Goal: Task Accomplishment & Management: Manage account settings

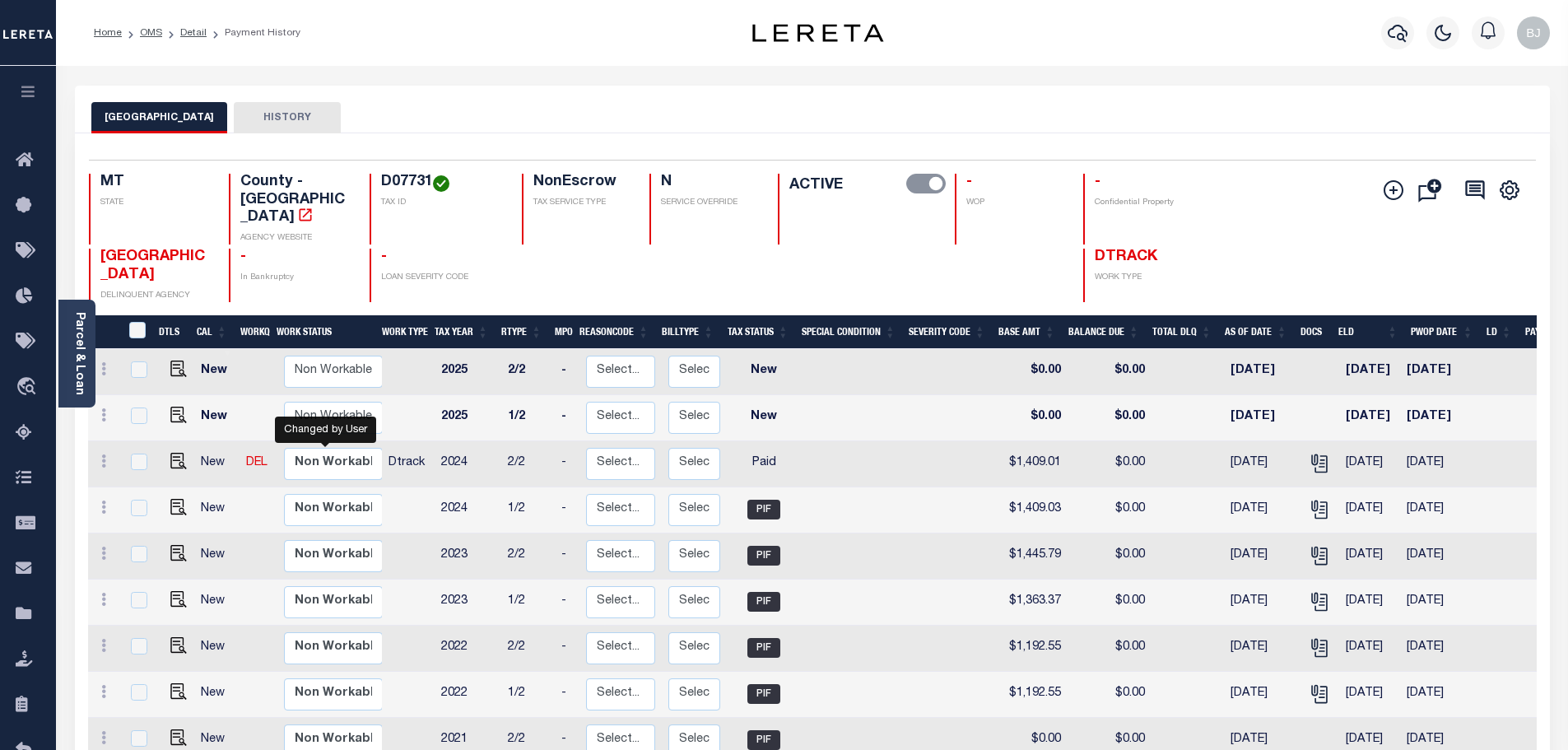
select select "true"
click at [1396, 38] on icon "button" at bounding box center [1396, 33] width 20 height 18
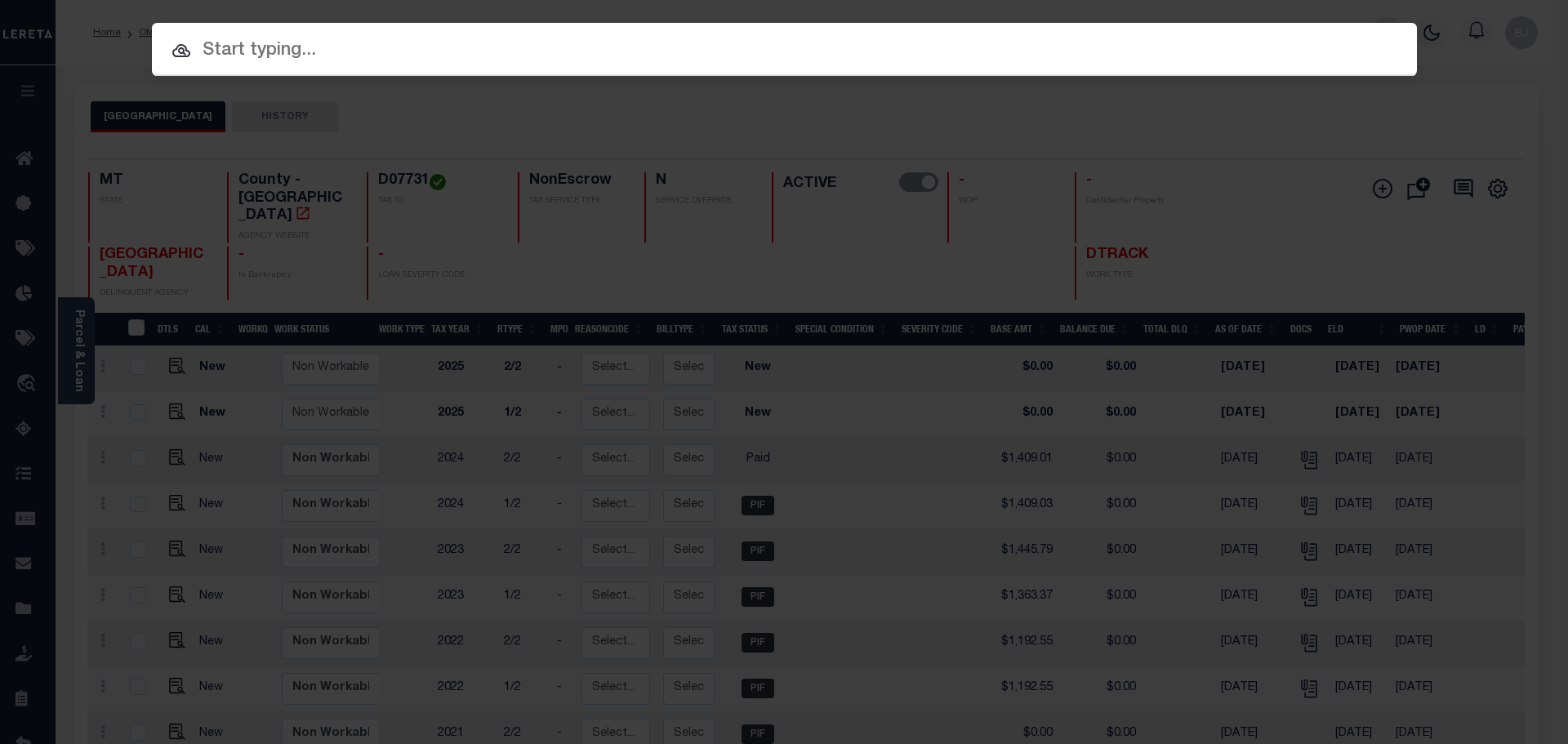
paste input "3708210005375"
type input "3708210005375"
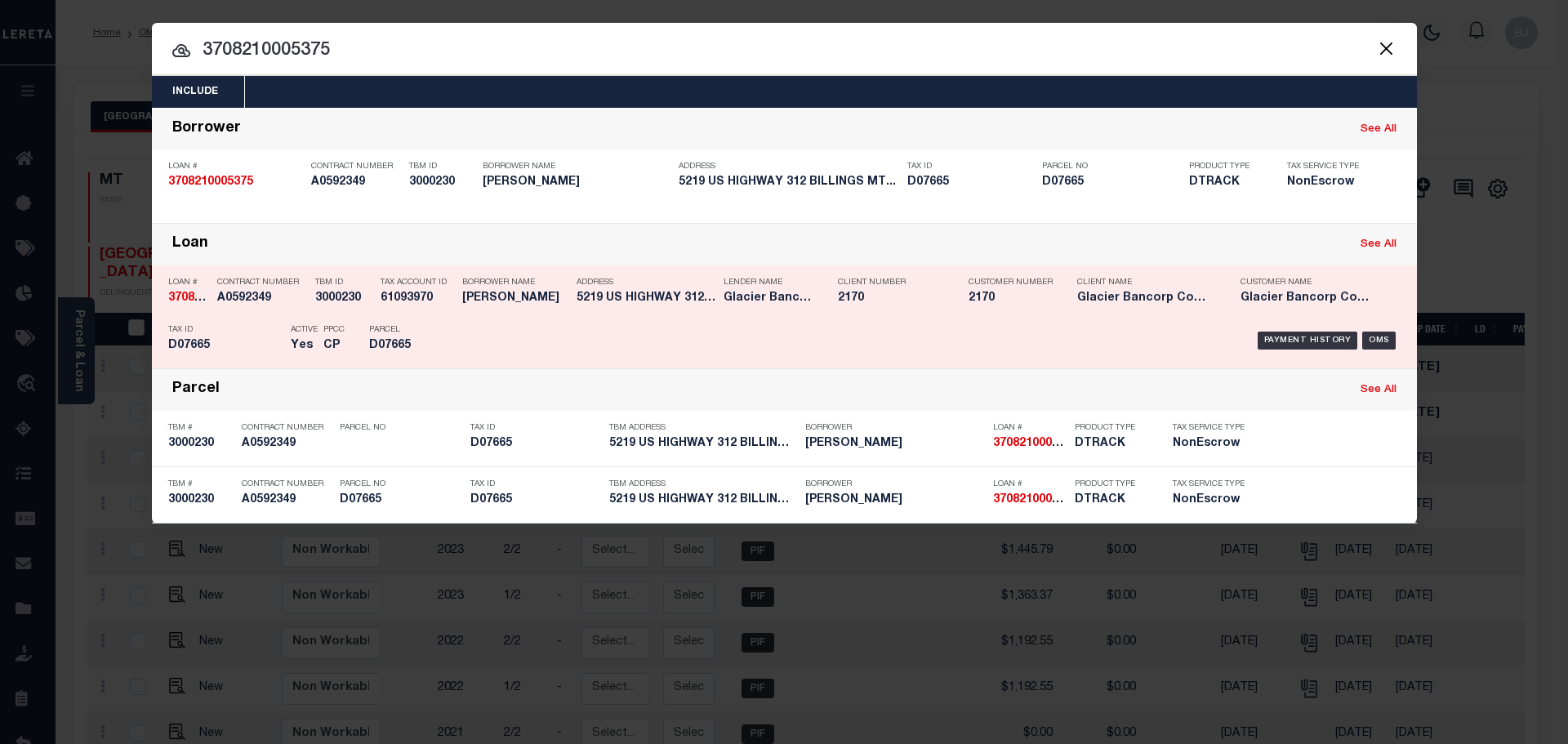
click at [920, 355] on div "Payment History OMS" at bounding box center [933, 341] width 933 height 47
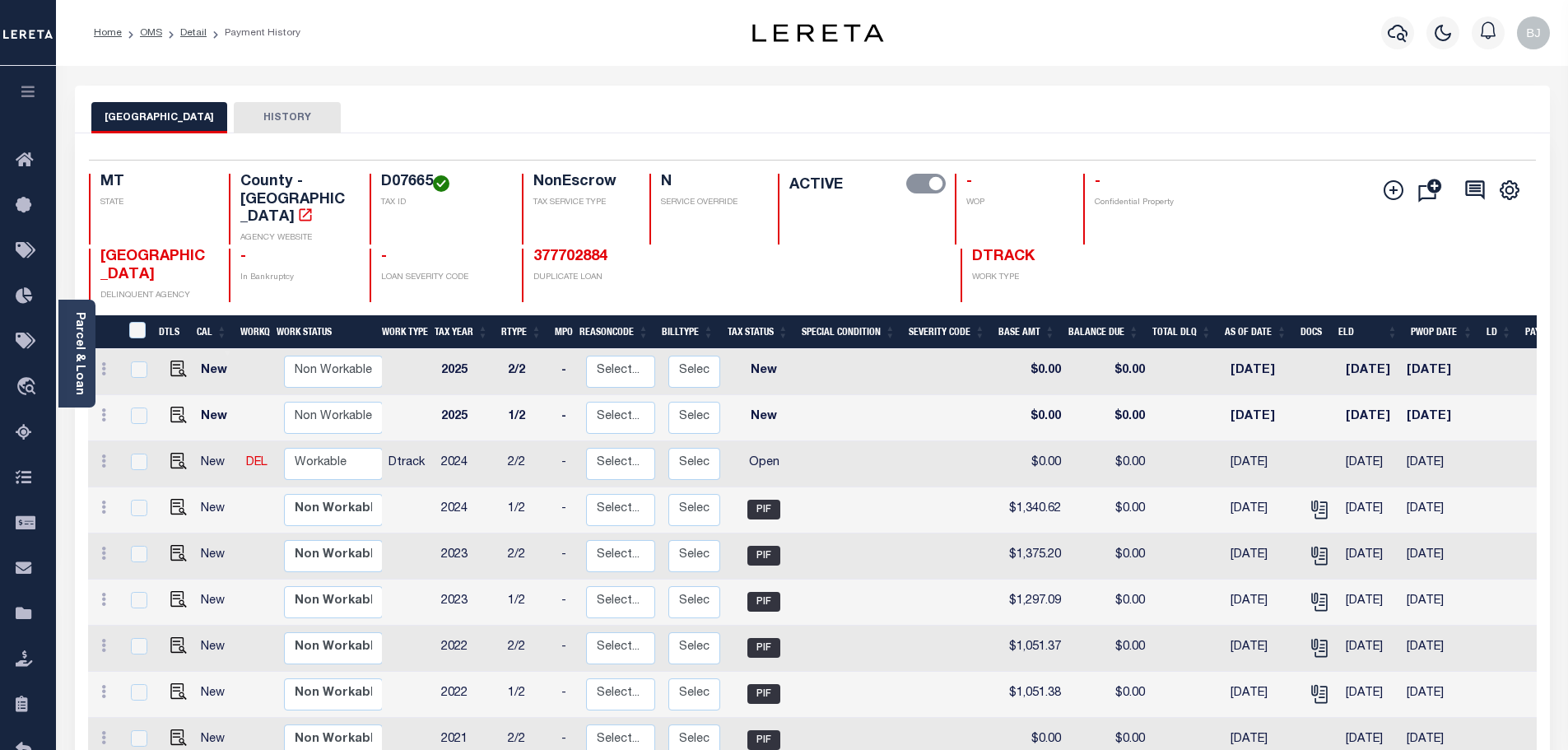
click at [390, 188] on h4 "D07665" at bounding box center [442, 182] width 121 height 18
copy h4 "D07665"
click at [176, 453] on img "" at bounding box center [179, 462] width 17 height 17
checkbox input "true"
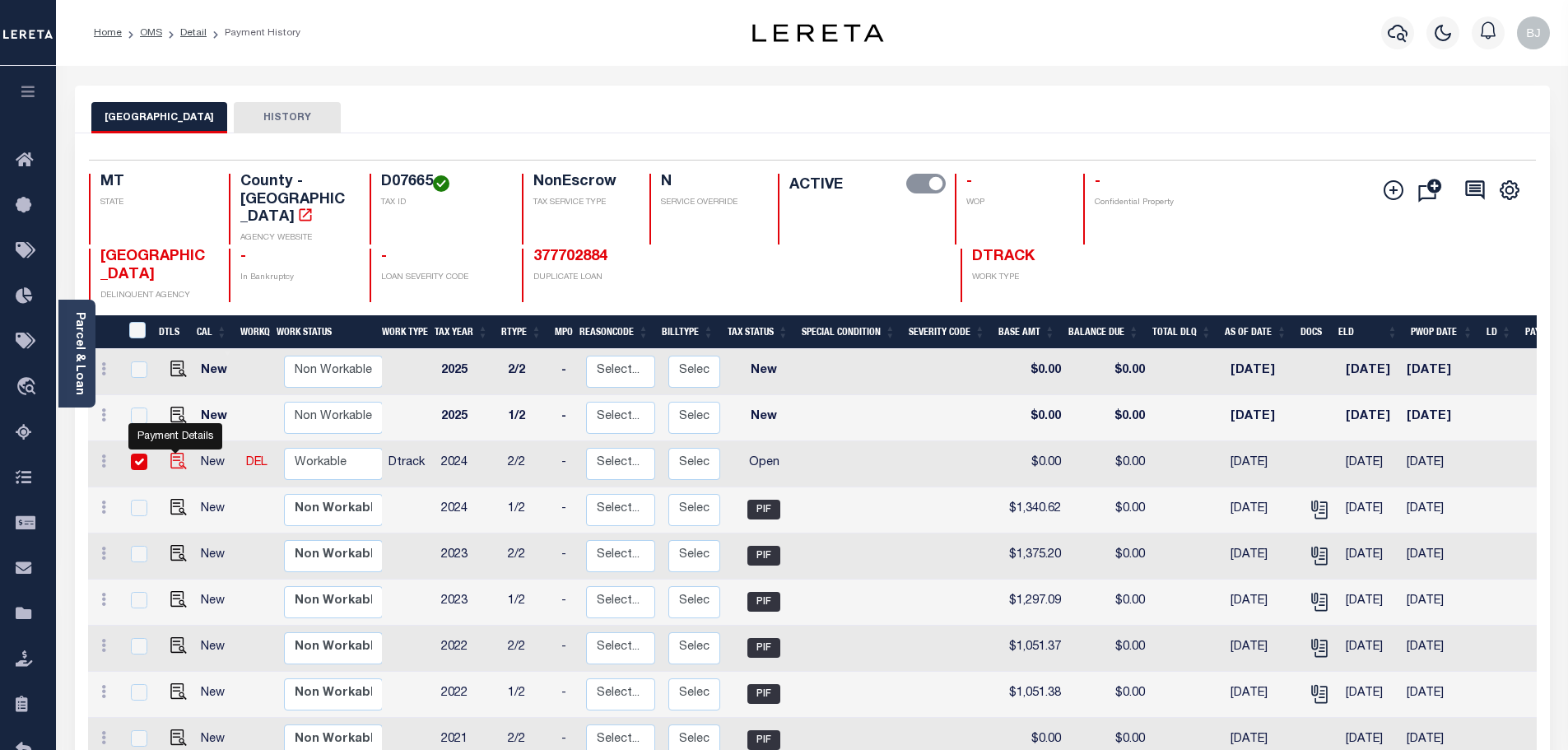
checkbox input "true"
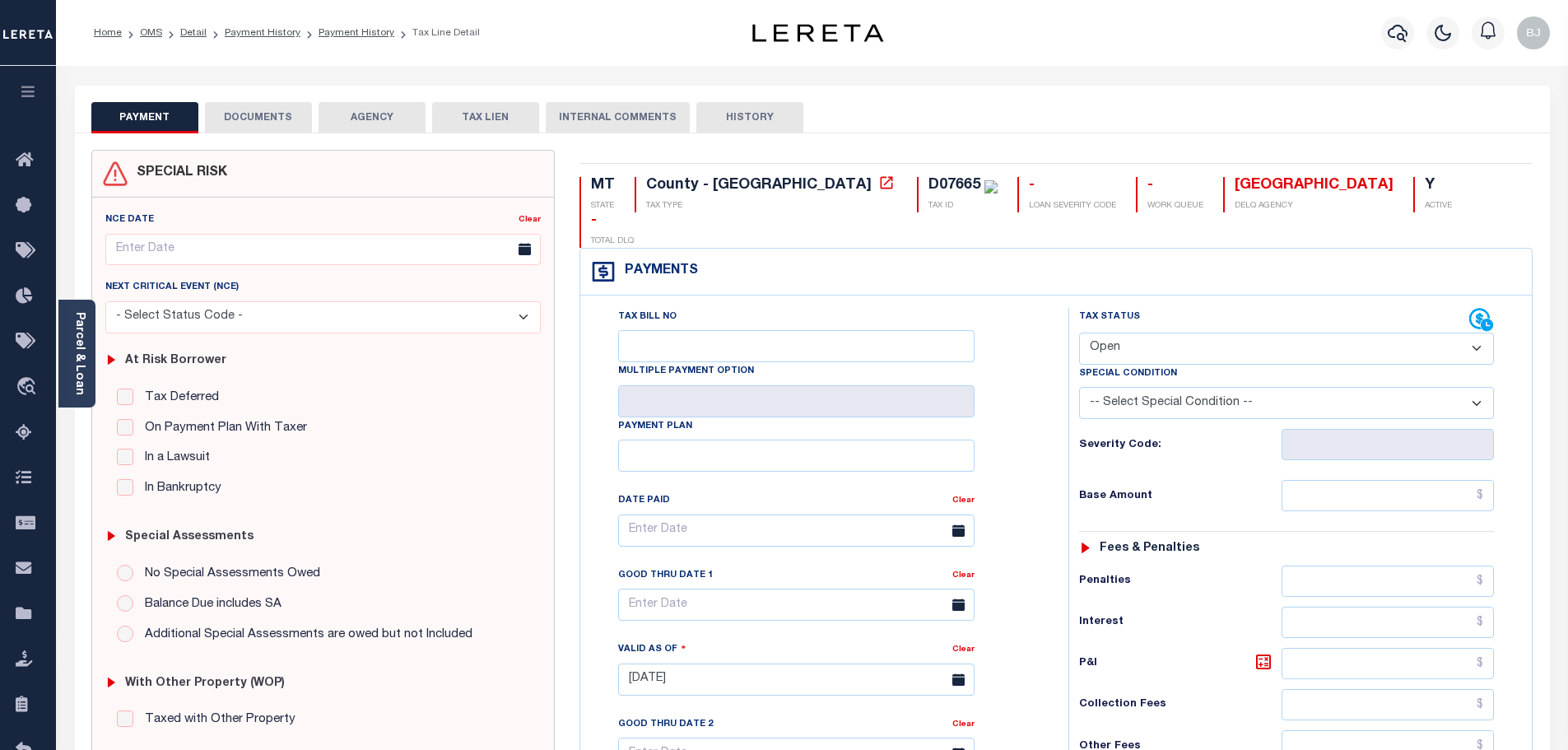
click at [1146, 333] on select "- Select Status Code - Open Due/Unpaid Paid Incomplete No Tax Due Internal Refu…" at bounding box center [1286, 349] width 415 height 32
select select "PYD"
click at [1079, 333] on select "- Select Status Code - Open Due/Unpaid Paid Incomplete No Tax Due Internal Refu…" at bounding box center [1286, 349] width 415 height 32
type input "[DATE]"
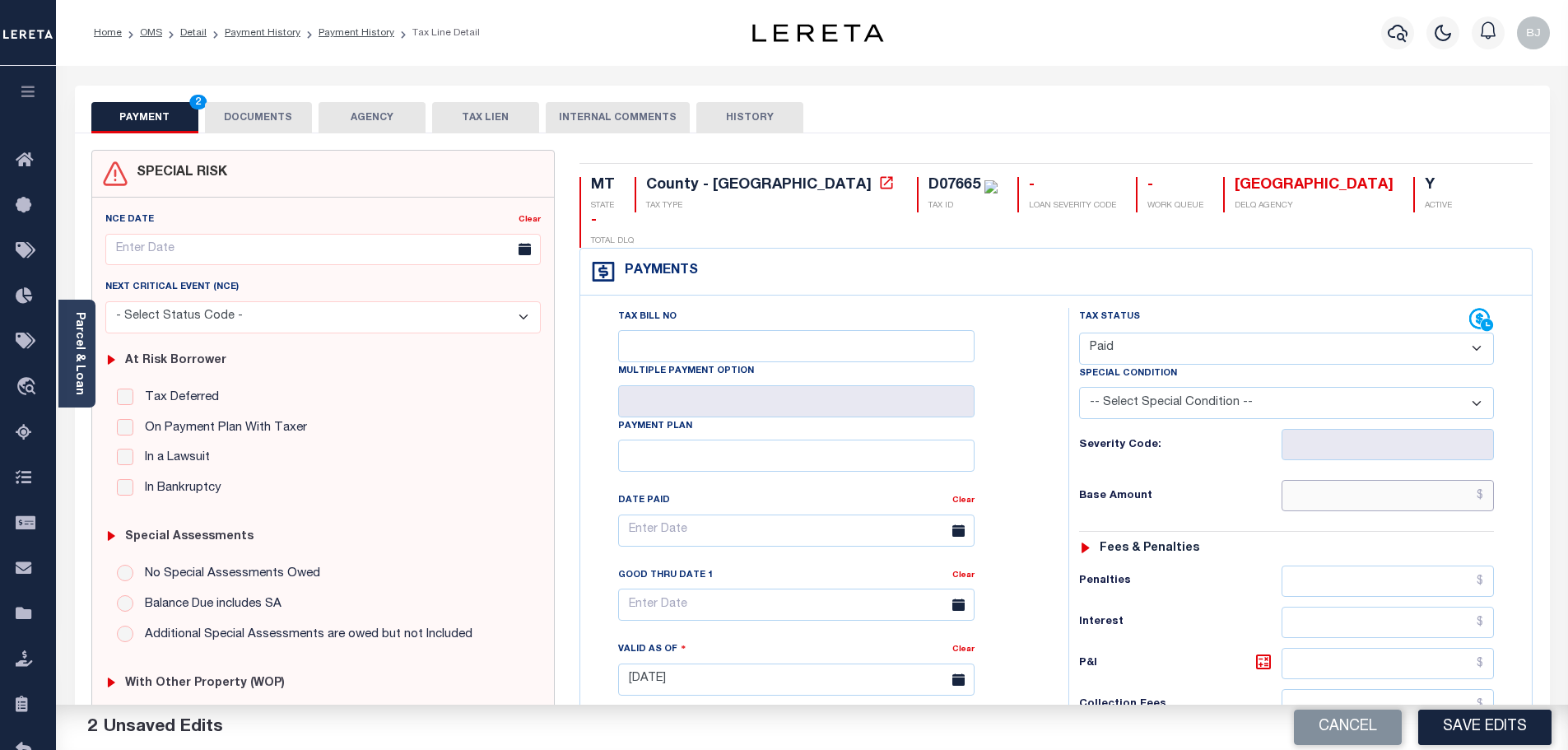
click at [1365, 480] on input "text" at bounding box center [1387, 496] width 213 height 32
paste input "1,340.61"
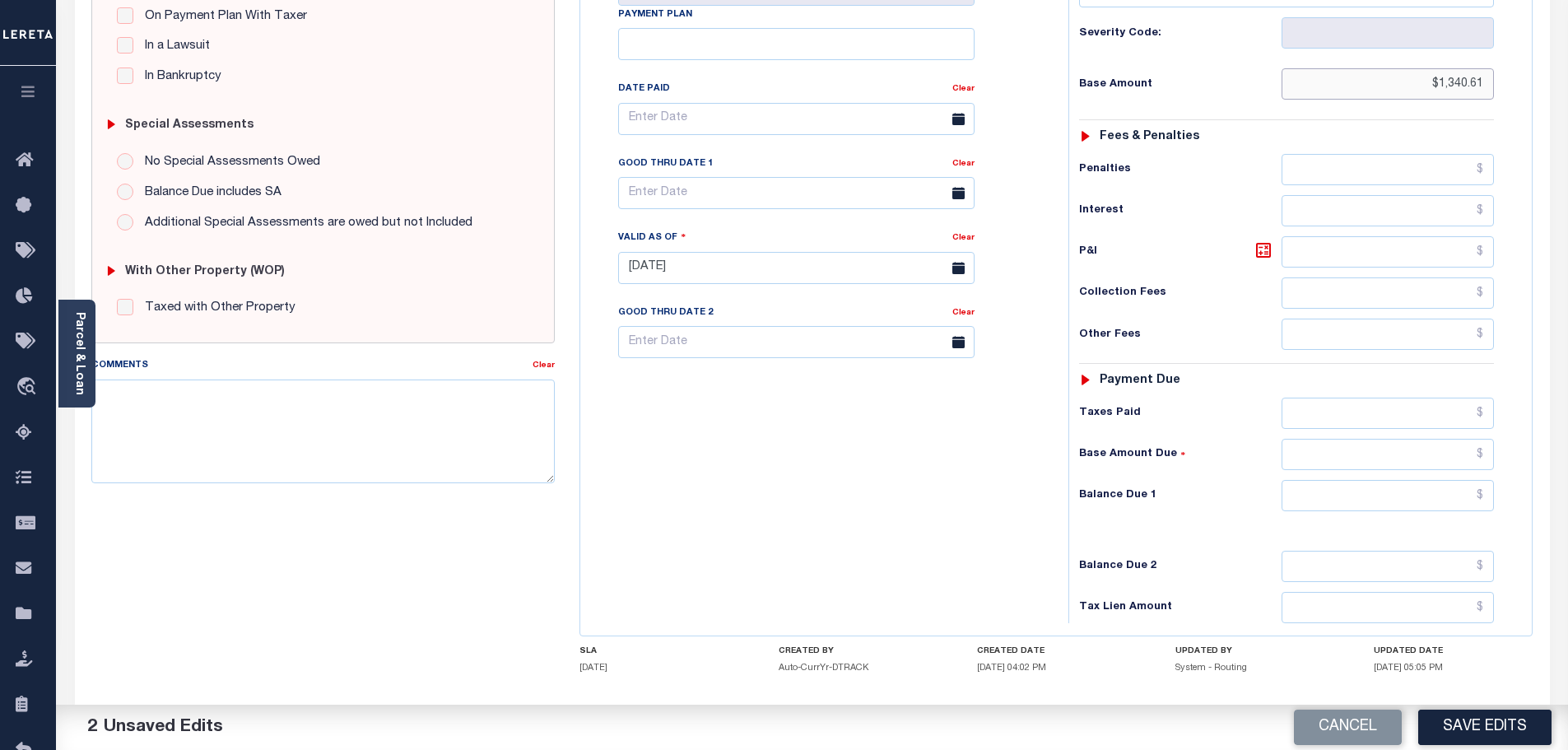
type input "$1,340.61"
click at [1413, 480] on input "text" at bounding box center [1387, 496] width 213 height 32
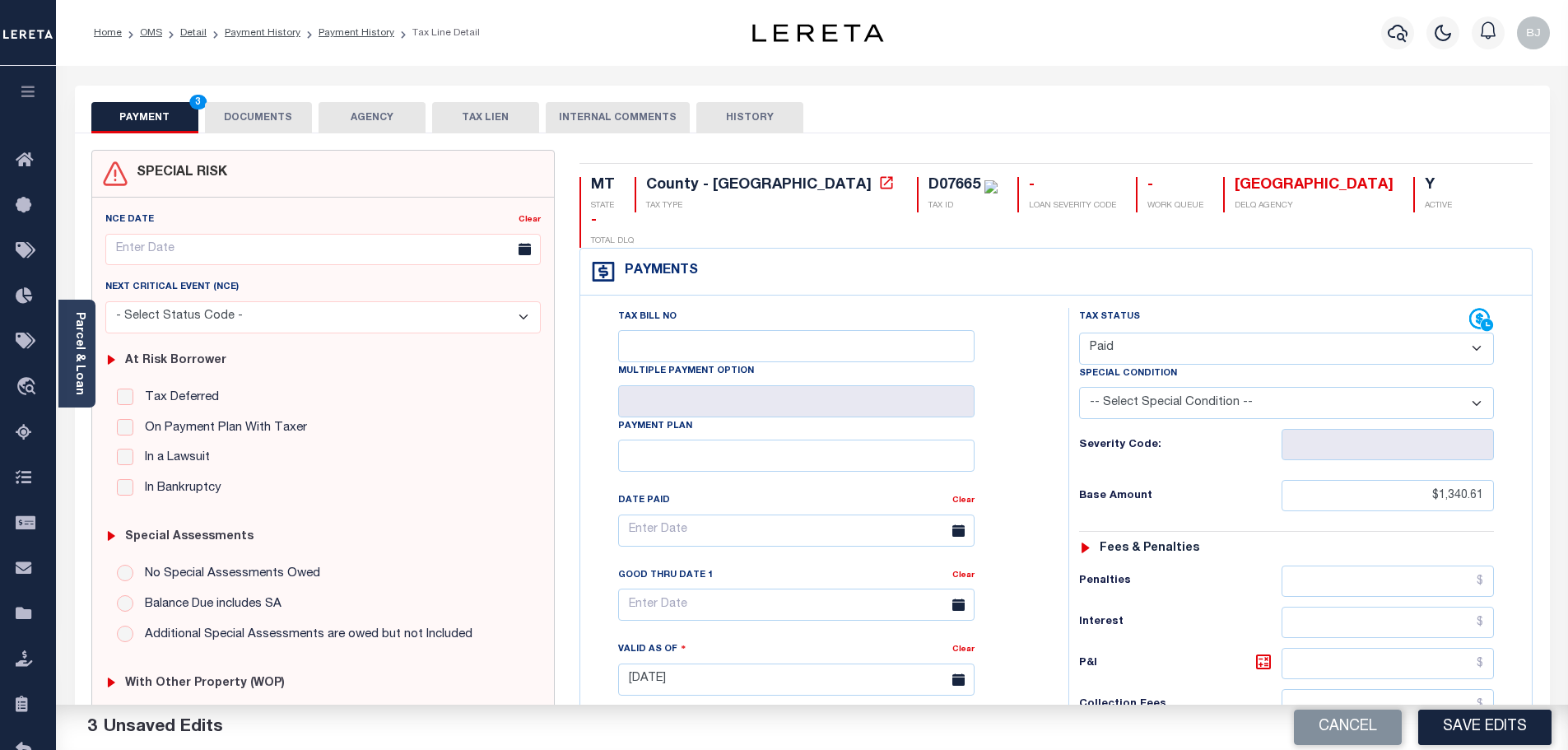
type input "$0.00"
click at [262, 110] on button "DOCUMENTS" at bounding box center [258, 118] width 107 height 32
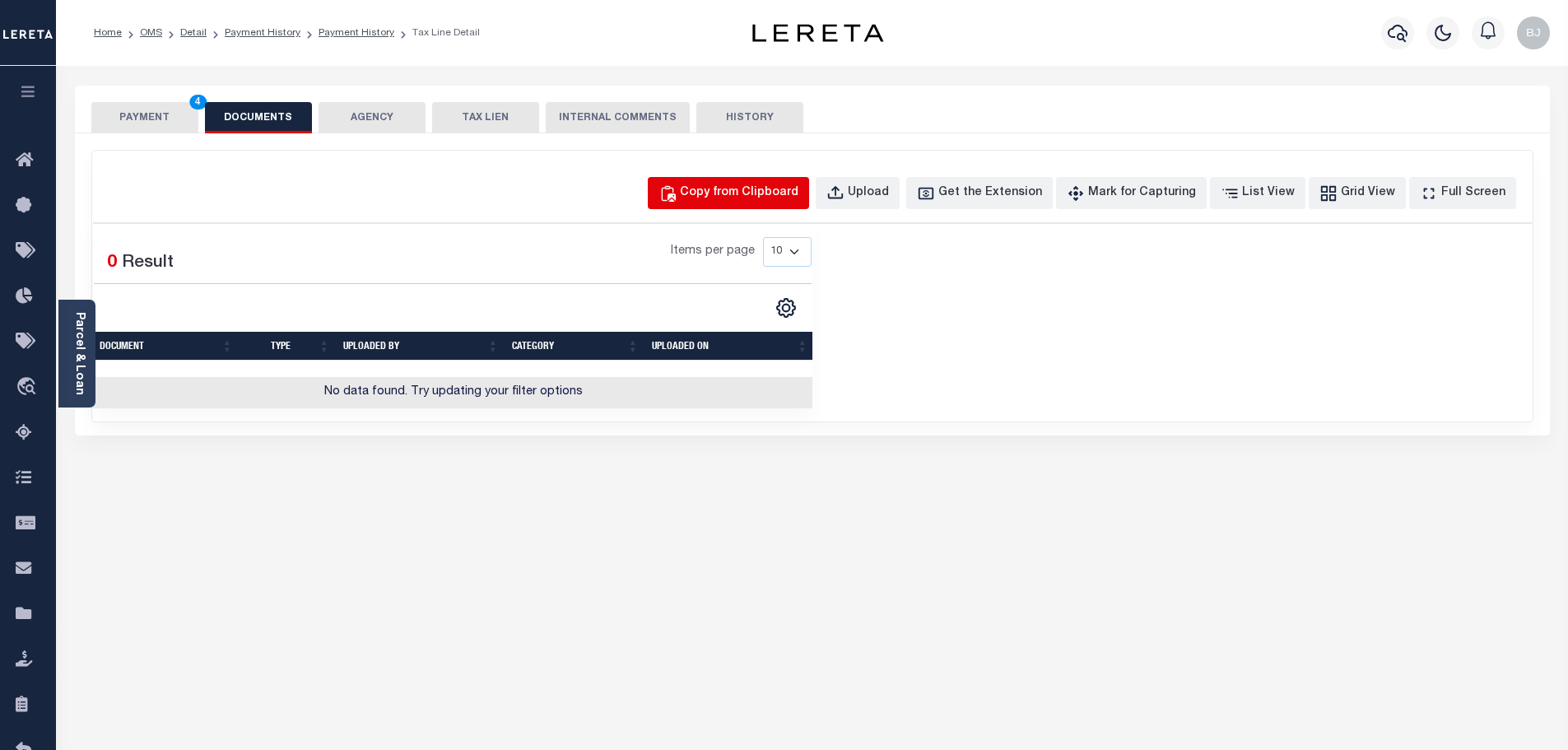
click at [766, 191] on div "Copy from Clipboard" at bounding box center [738, 193] width 118 height 18
select select "POP"
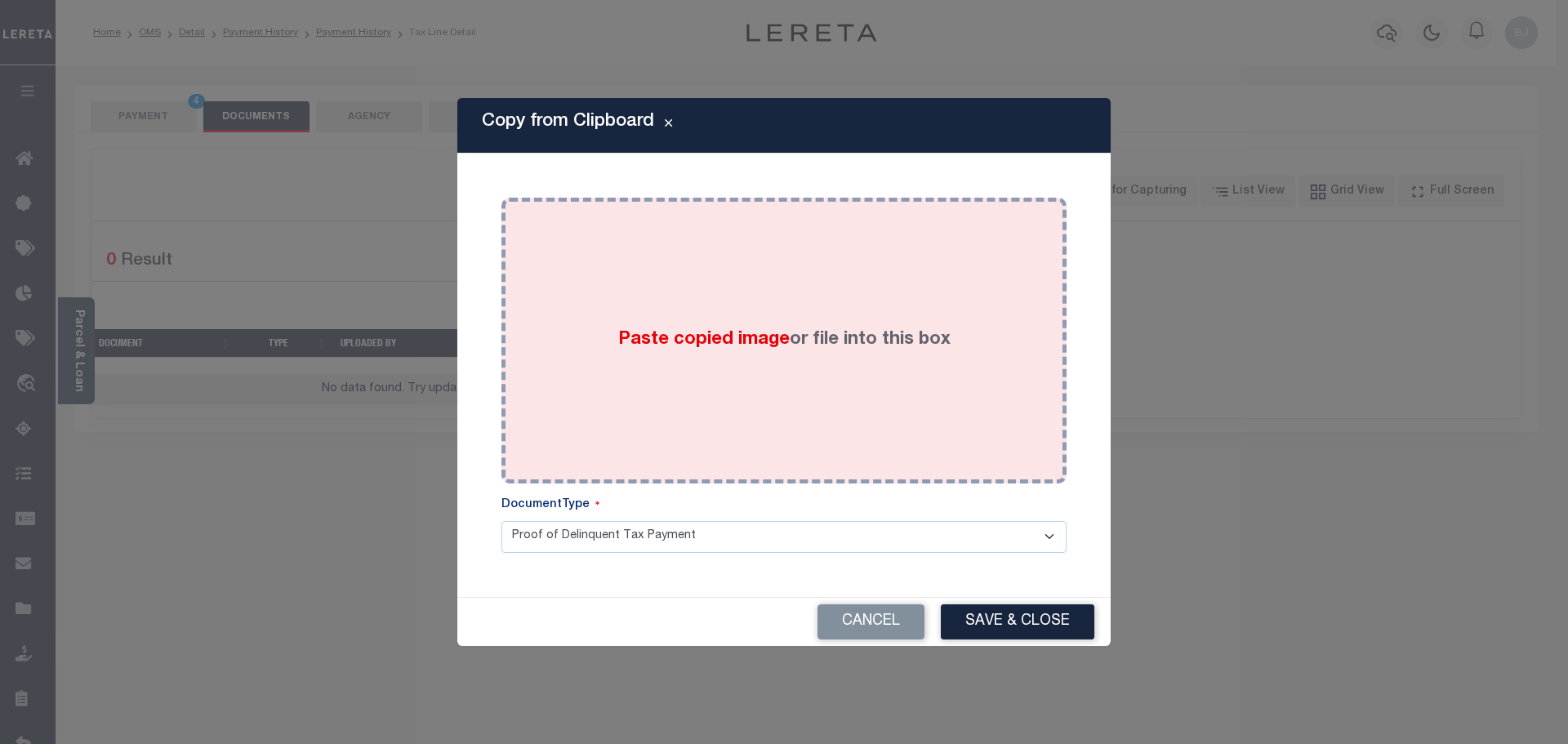
click at [774, 286] on div "Paste copied image or file into this box" at bounding box center [784, 341] width 540 height 261
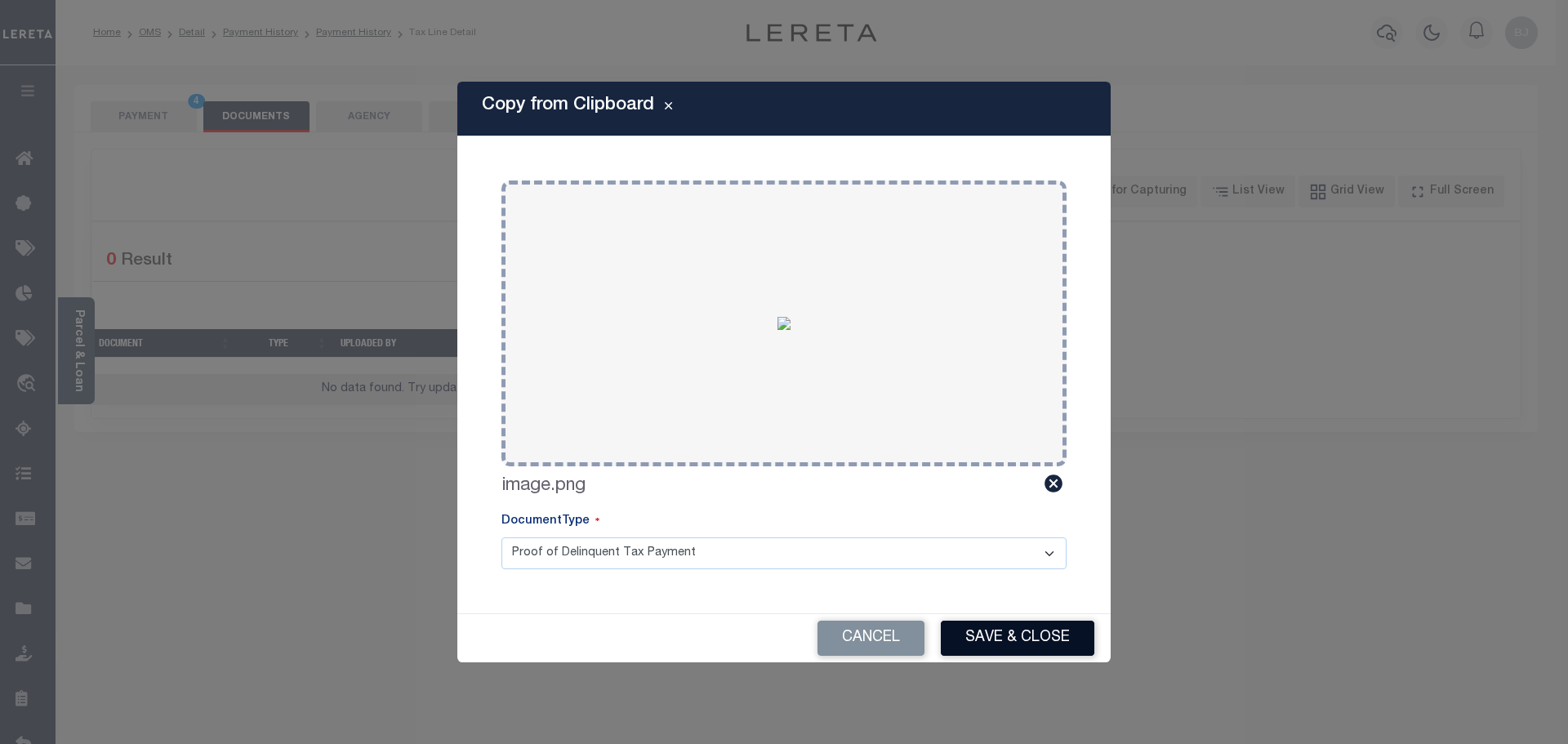
click at [1044, 650] on button "Save & Close" at bounding box center [1018, 639] width 154 height 35
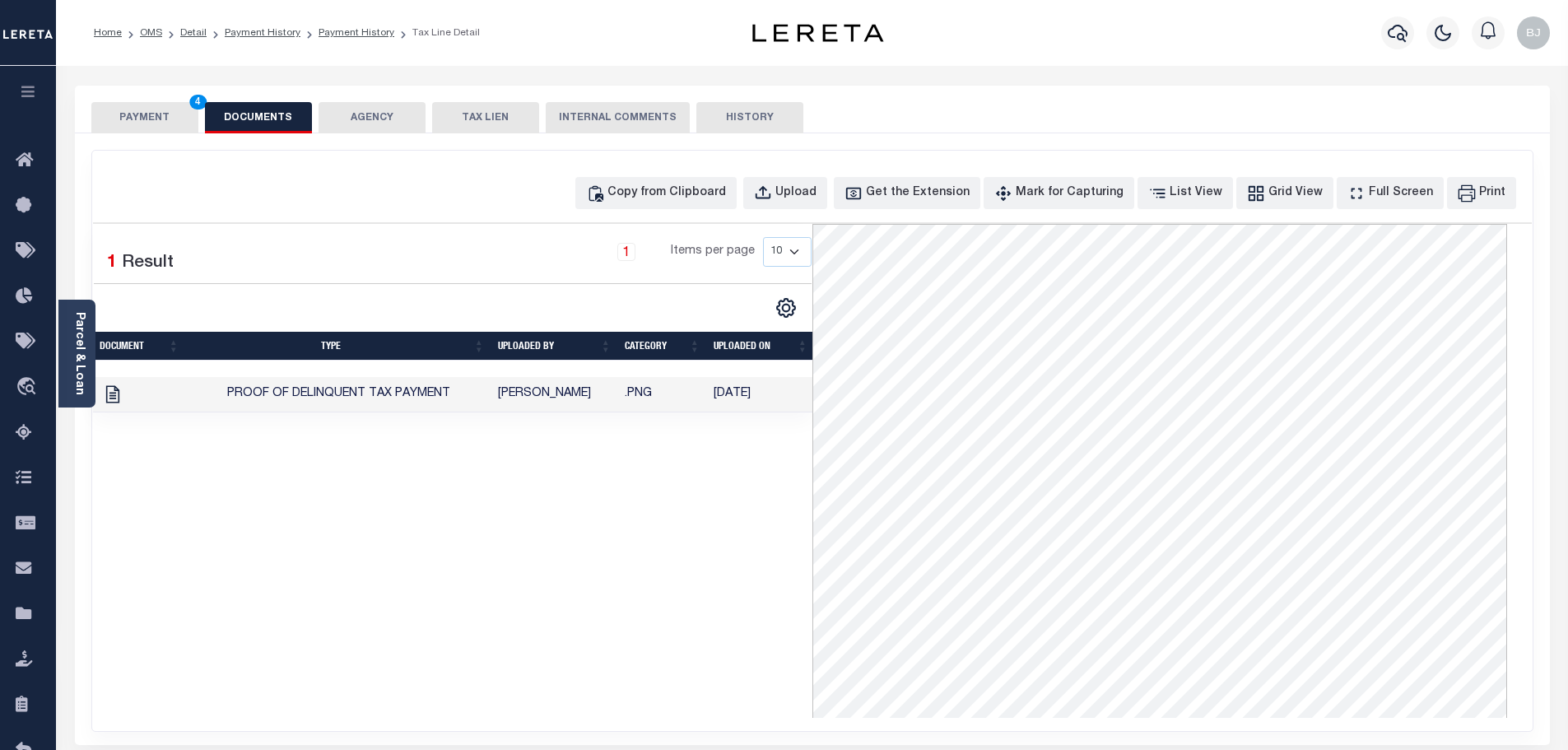
click at [124, 111] on button "PAYMENT 4" at bounding box center [144, 118] width 107 height 32
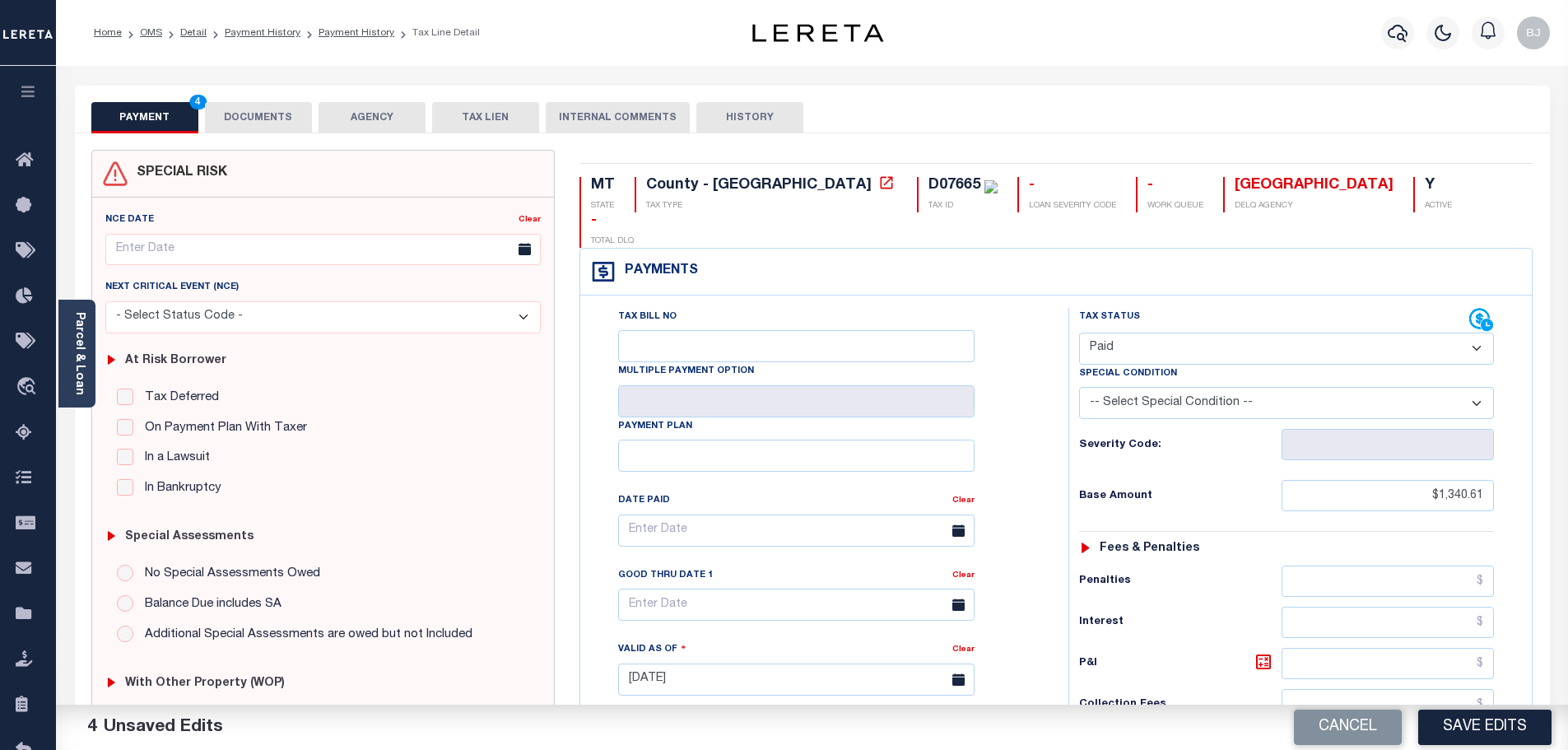
click at [270, 122] on button "DOCUMENTS" at bounding box center [258, 118] width 107 height 32
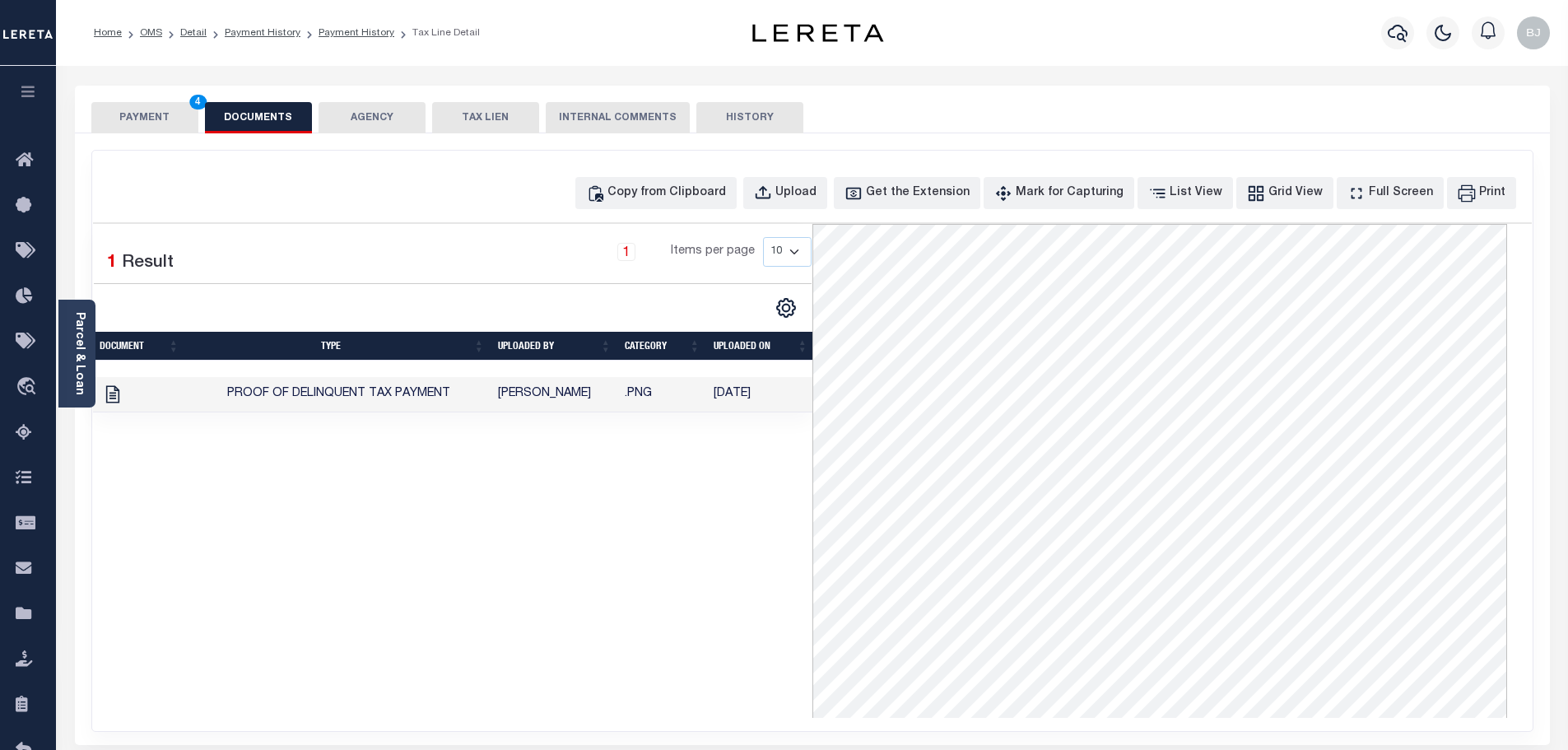
click at [153, 120] on button "PAYMENT 4" at bounding box center [144, 118] width 107 height 32
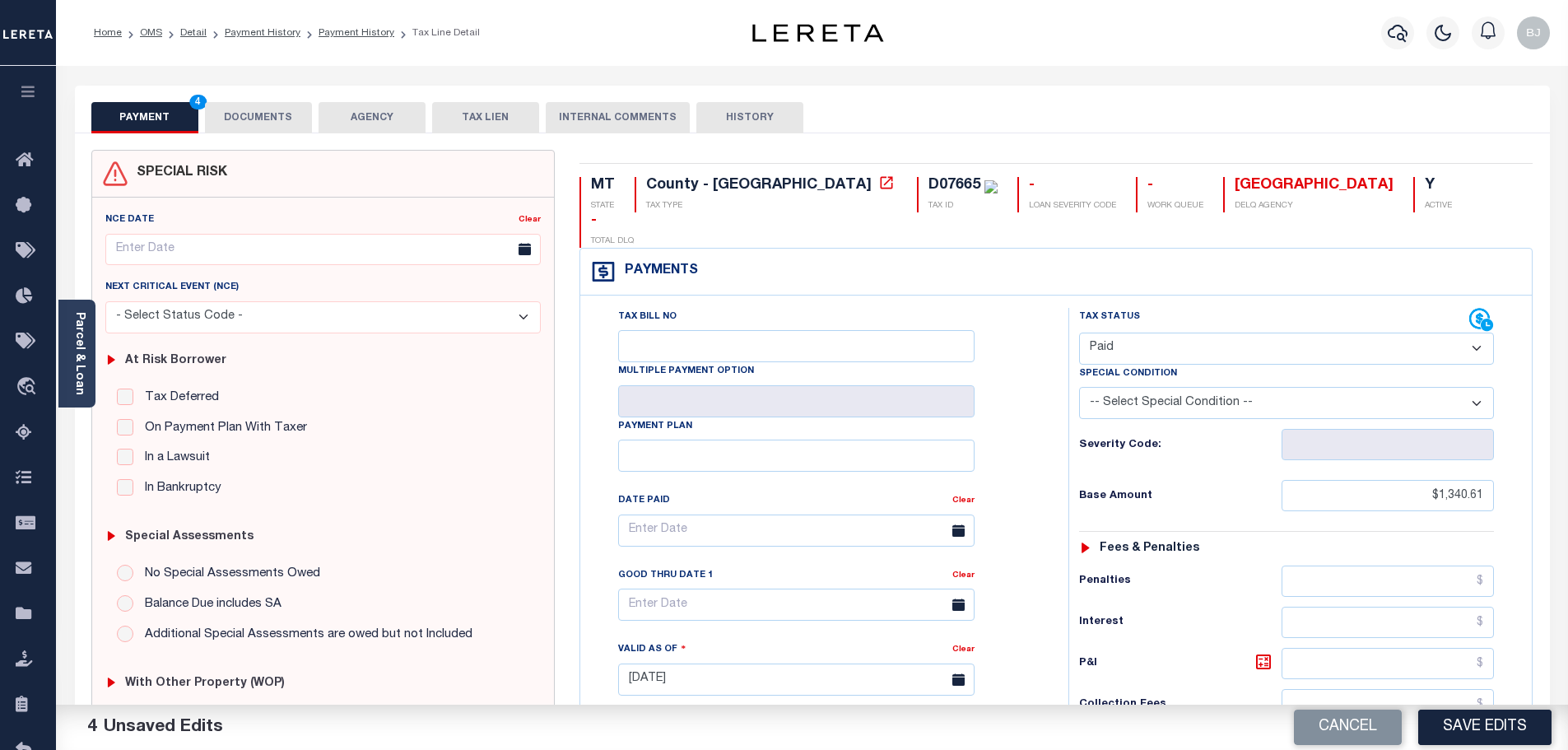
click at [1492, 737] on button "Save Edits" at bounding box center [1484, 728] width 133 height 35
checkbox input "false"
type input "$1,340.61"
type input "$0"
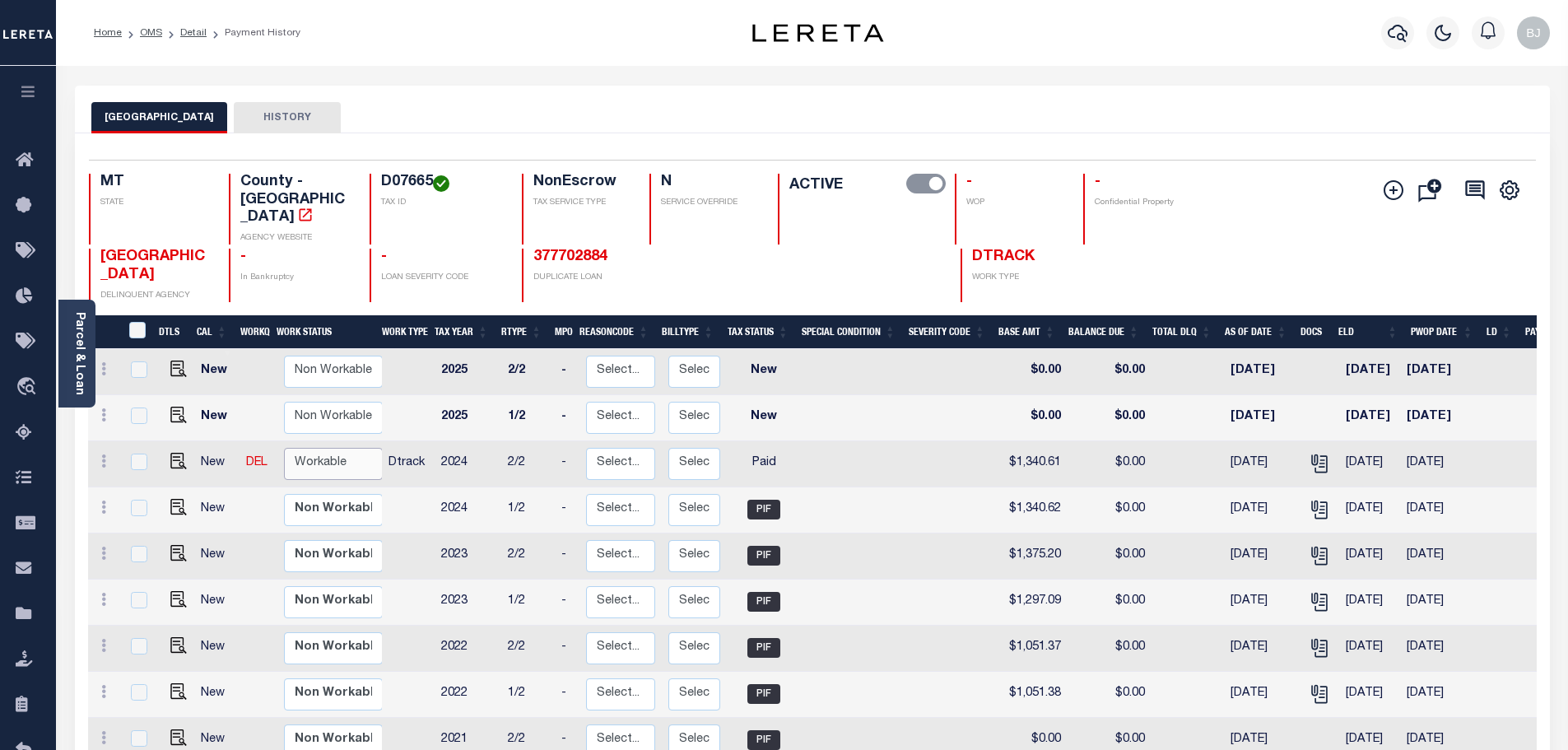
click at [324, 448] on select "Non Workable Workable" at bounding box center [334, 464] width 99 height 32
checkbox input "true"
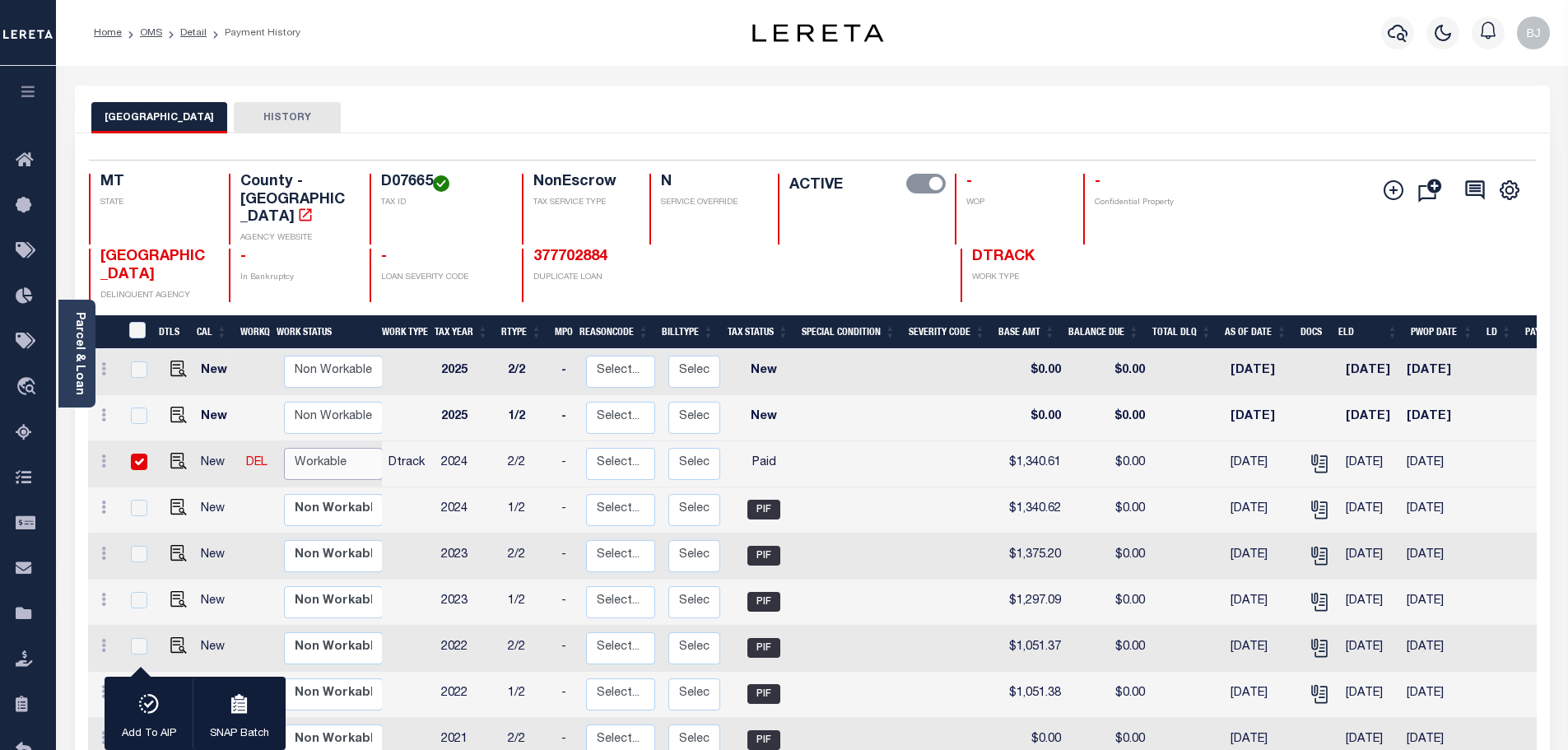
select select "true"
click at [284, 448] on select "Non Workable Workable" at bounding box center [334, 464] width 99 height 32
checkbox input "false"
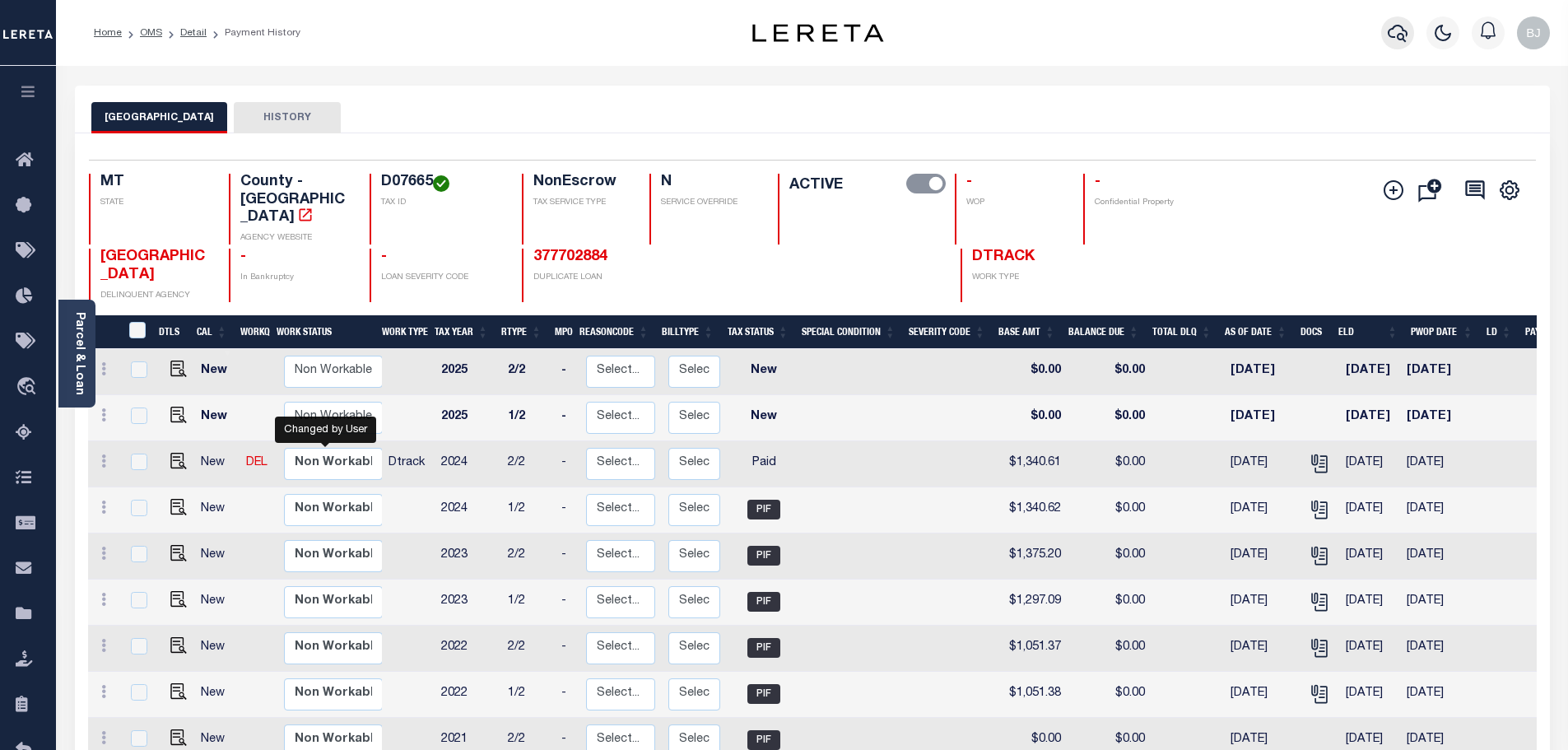
click at [1386, 37] on button "button" at bounding box center [1396, 33] width 33 height 33
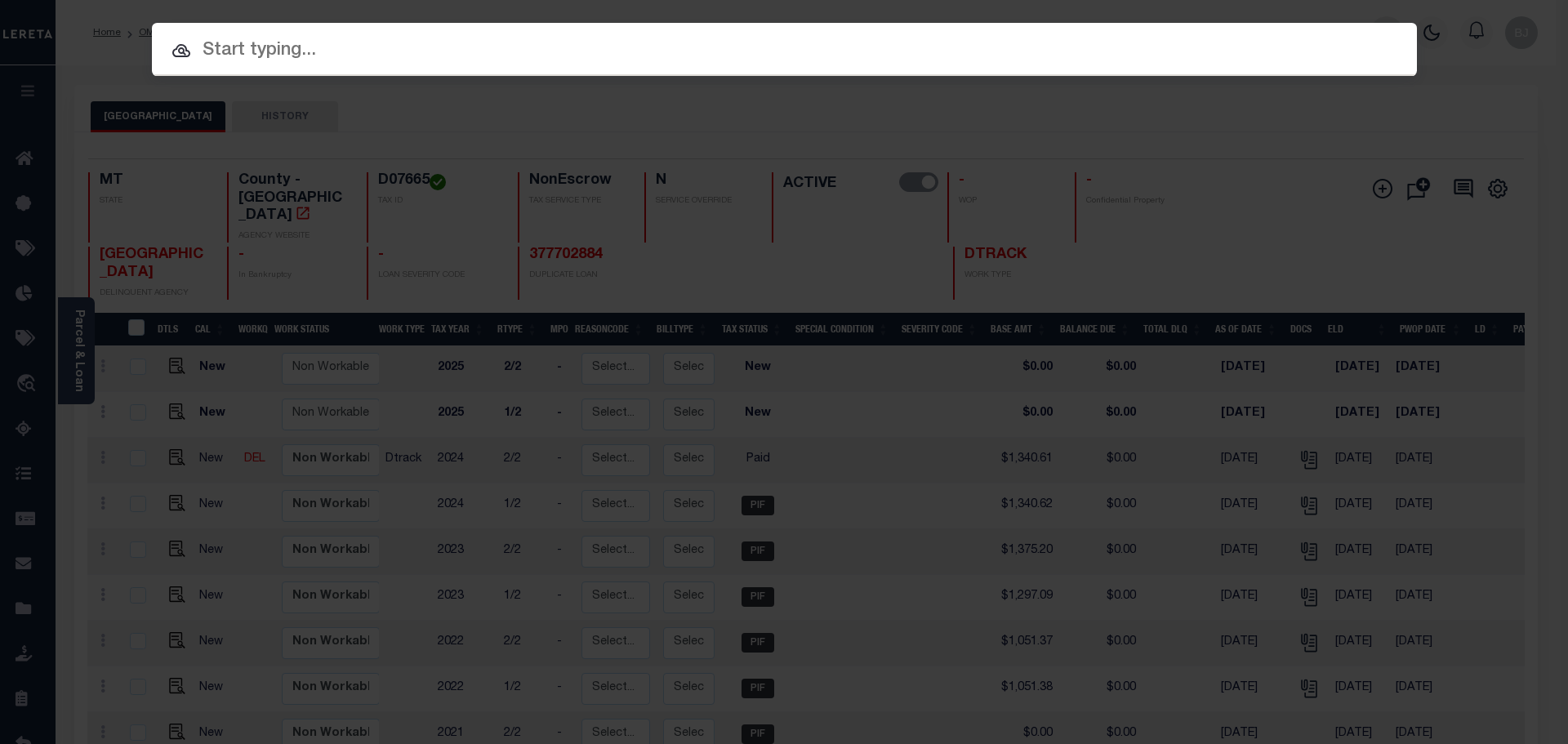
paste input "3704252110656"
type input "3704252110656"
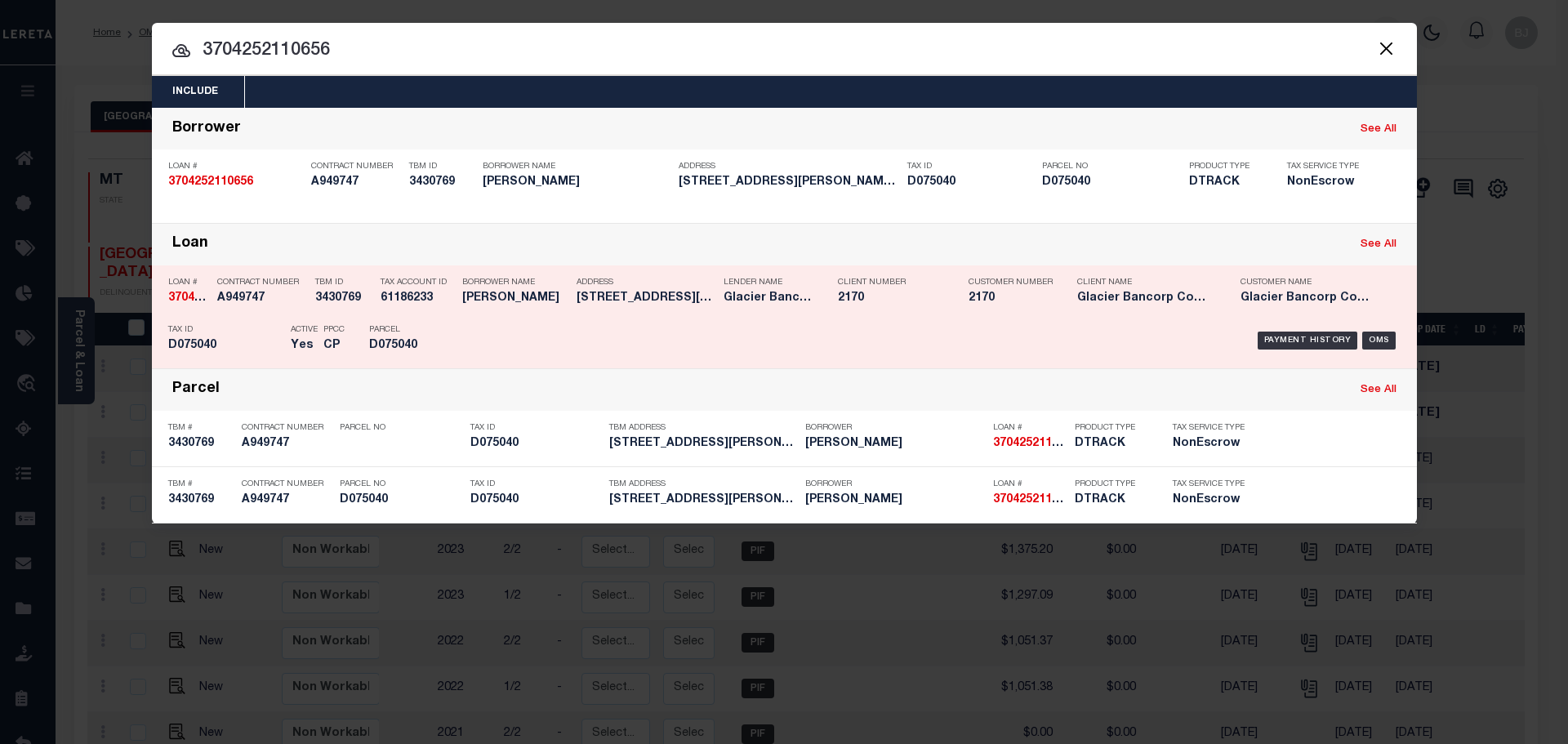
click at [846, 305] on h5 "2170" at bounding box center [891, 298] width 106 height 14
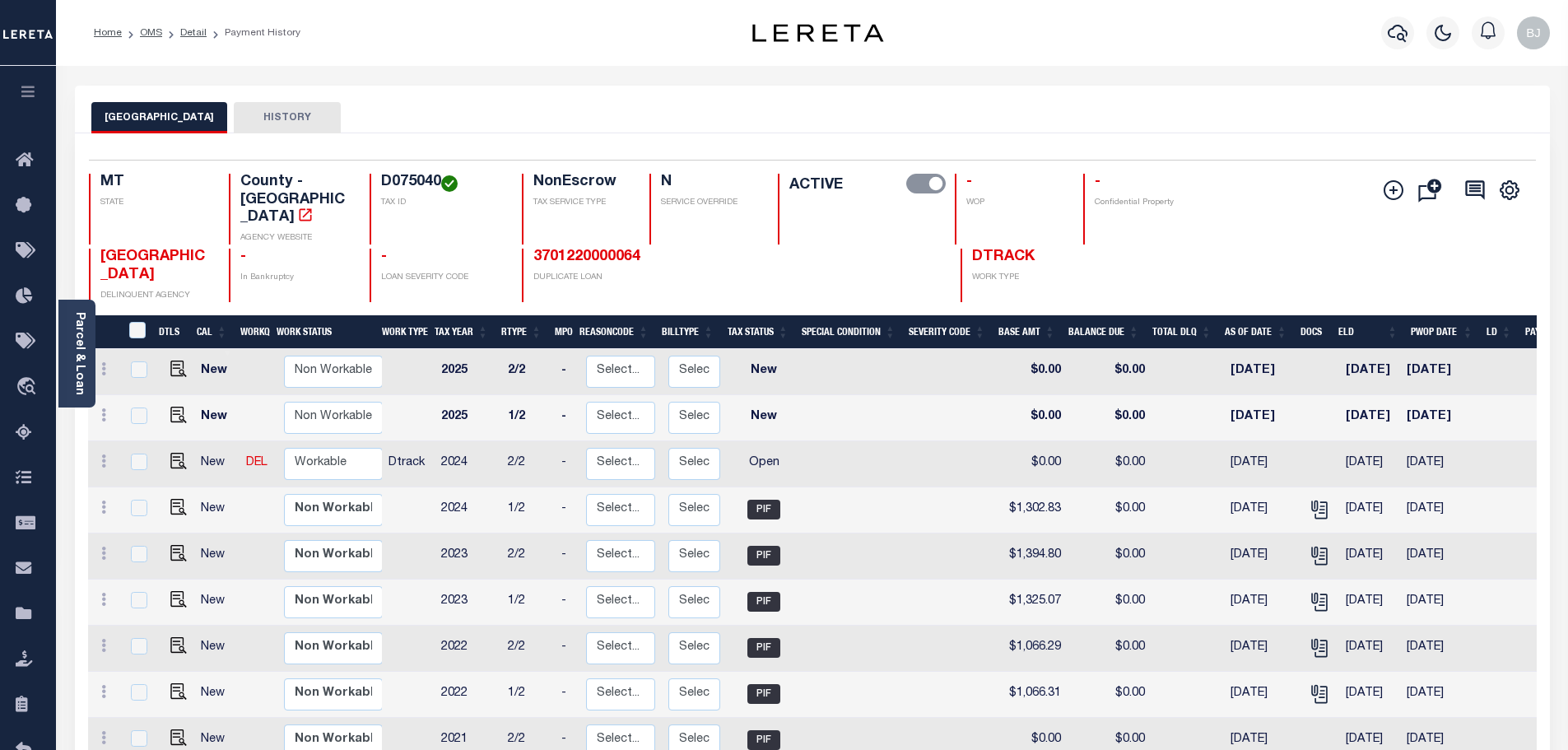
click at [417, 187] on h4 "D075040" at bounding box center [442, 182] width 121 height 18
copy h4 "D075040"
click at [181, 453] on img "" at bounding box center [179, 462] width 17 height 17
checkbox input "true"
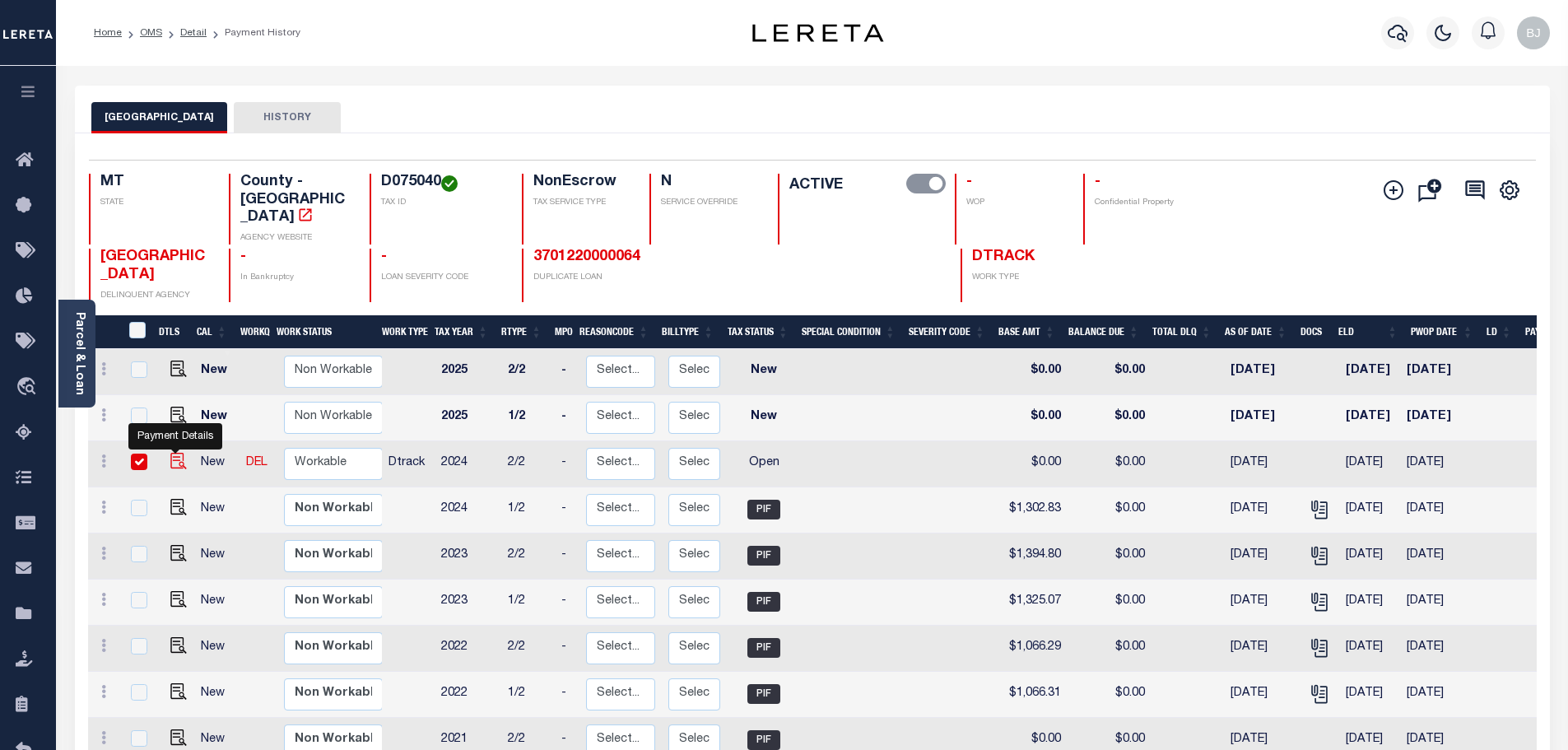
checkbox input "true"
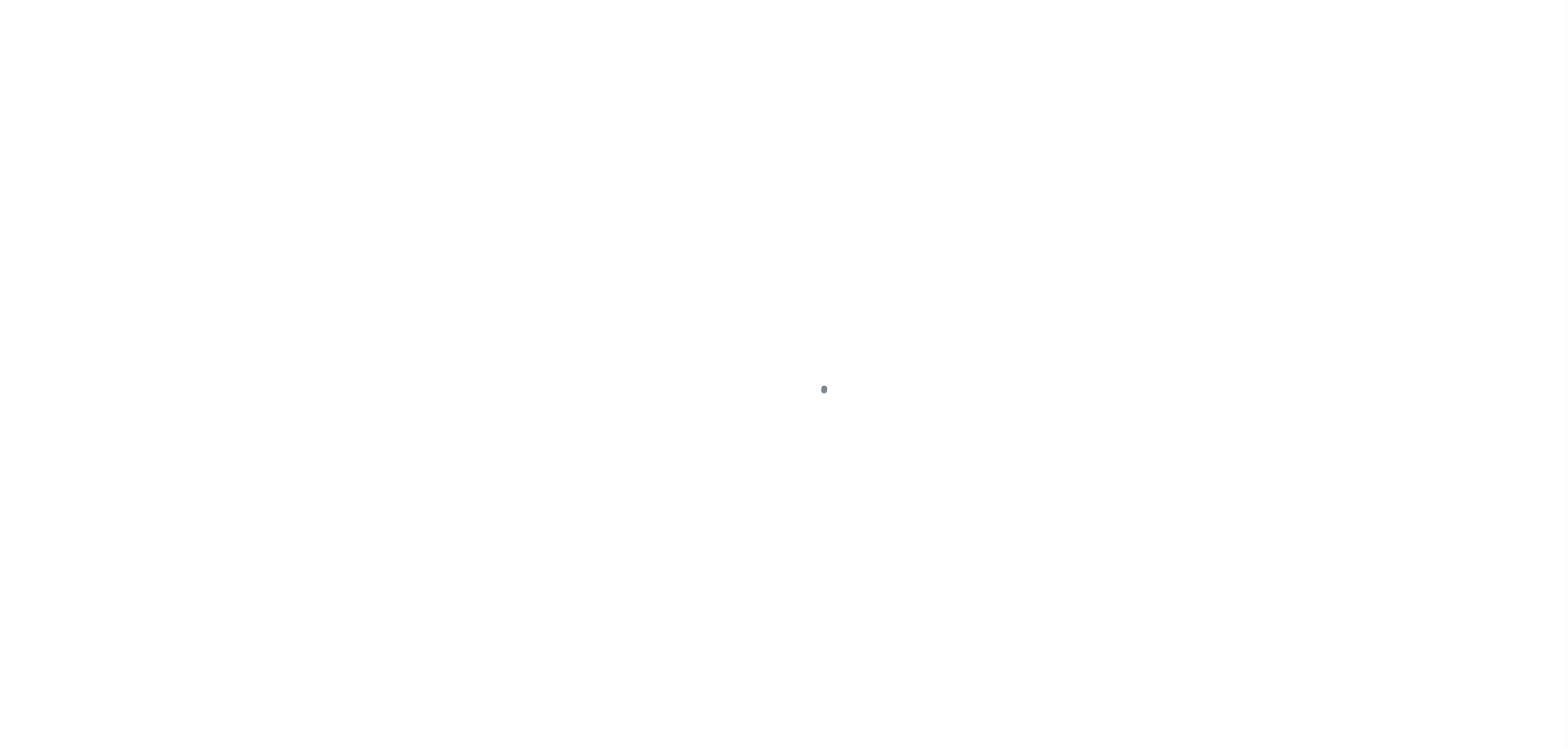
select select "OP2"
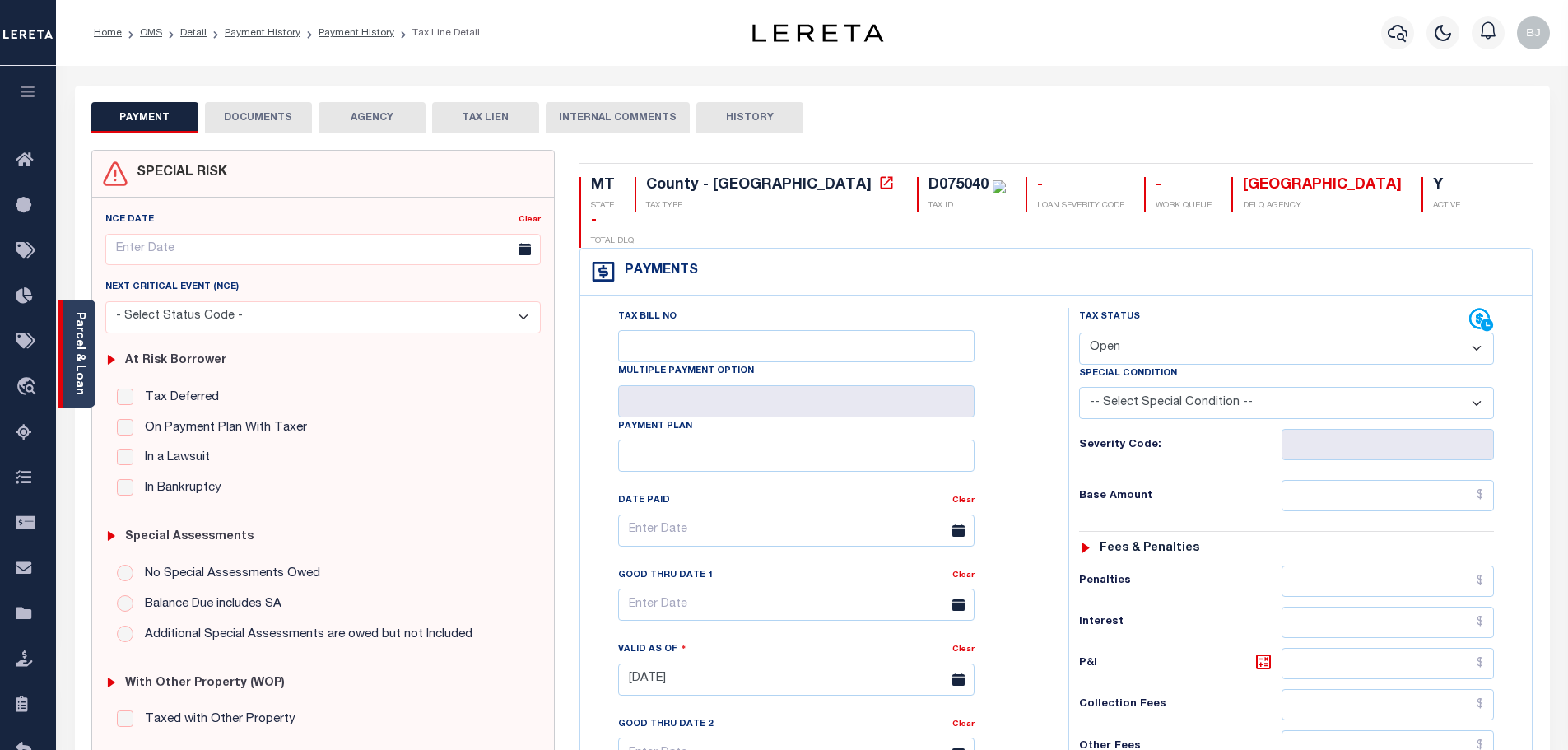
click at [92, 382] on div "Parcel & Loan" at bounding box center [77, 354] width 37 height 108
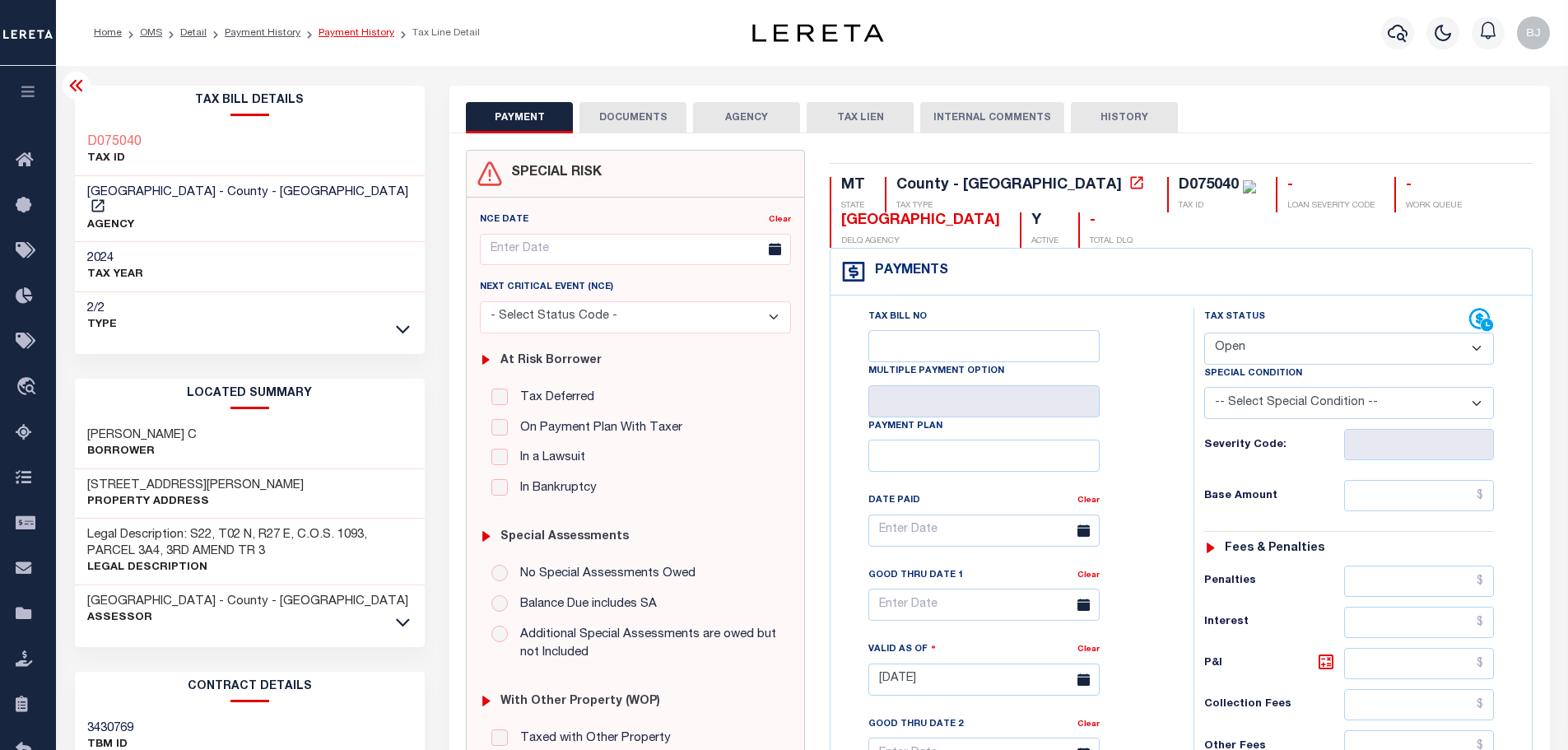
click at [354, 35] on link "Payment History" at bounding box center [356, 33] width 76 height 10
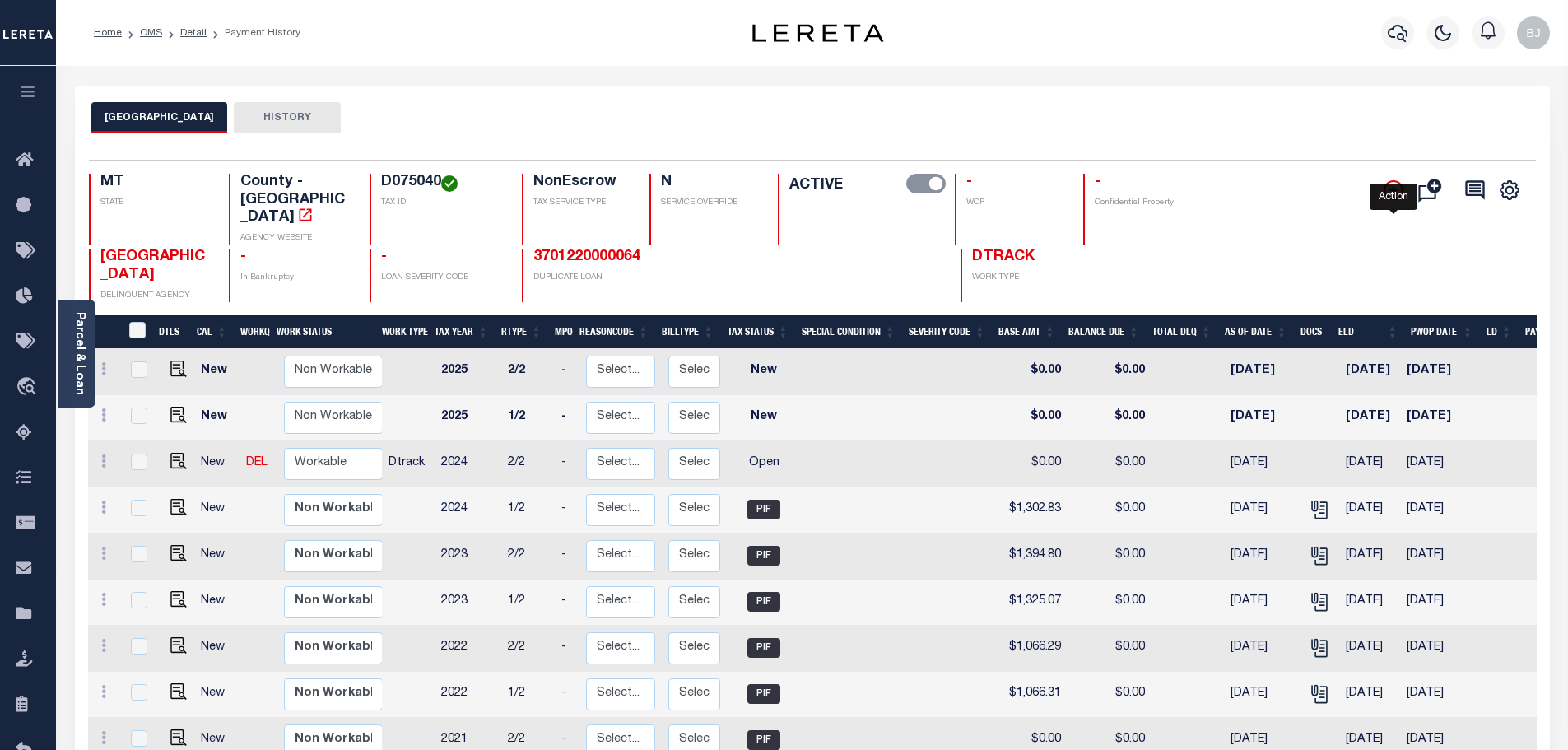
click at [1398, 193] on icon "" at bounding box center [1393, 189] width 20 height 20
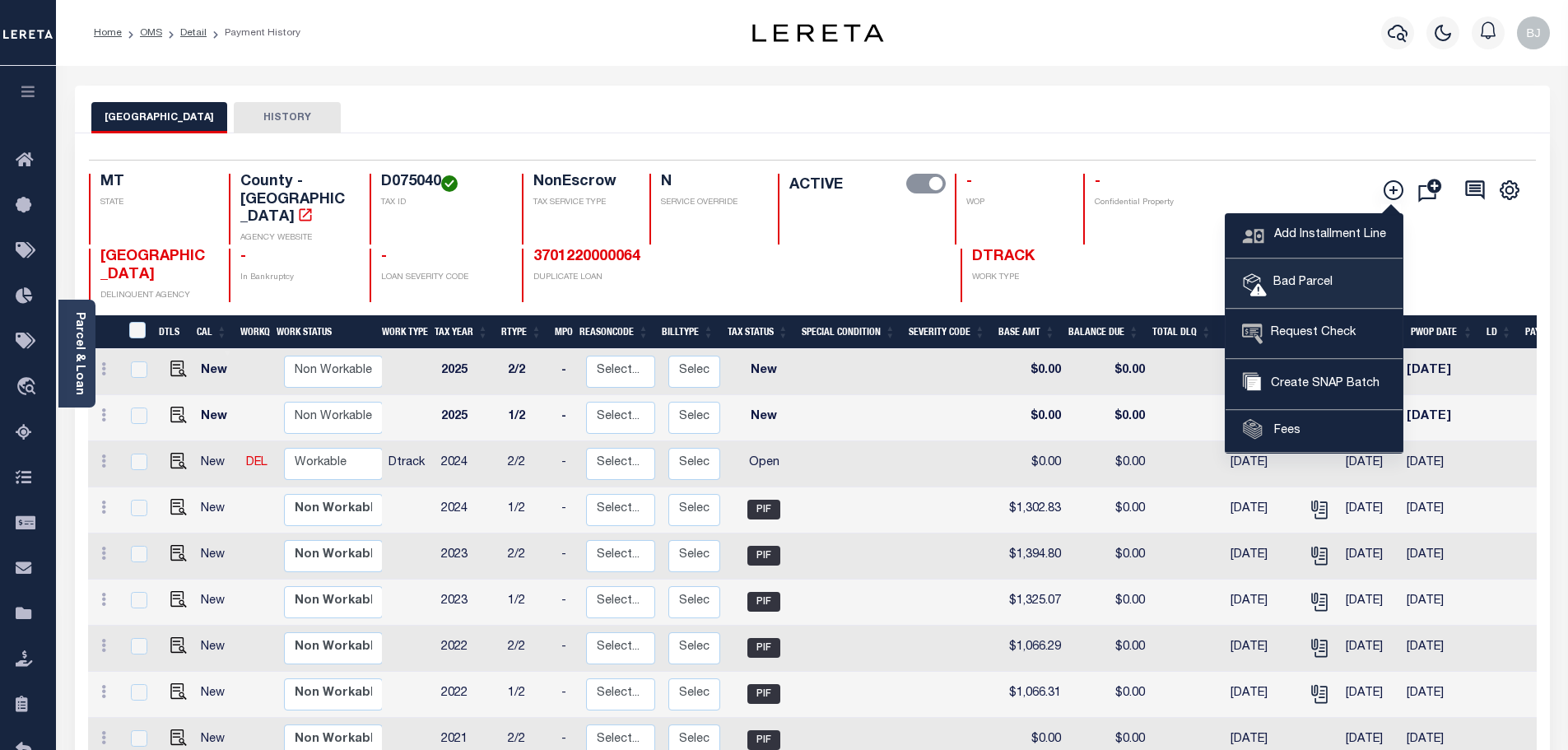
click at [1341, 283] on link "Bad Parcel" at bounding box center [1314, 284] width 177 height 49
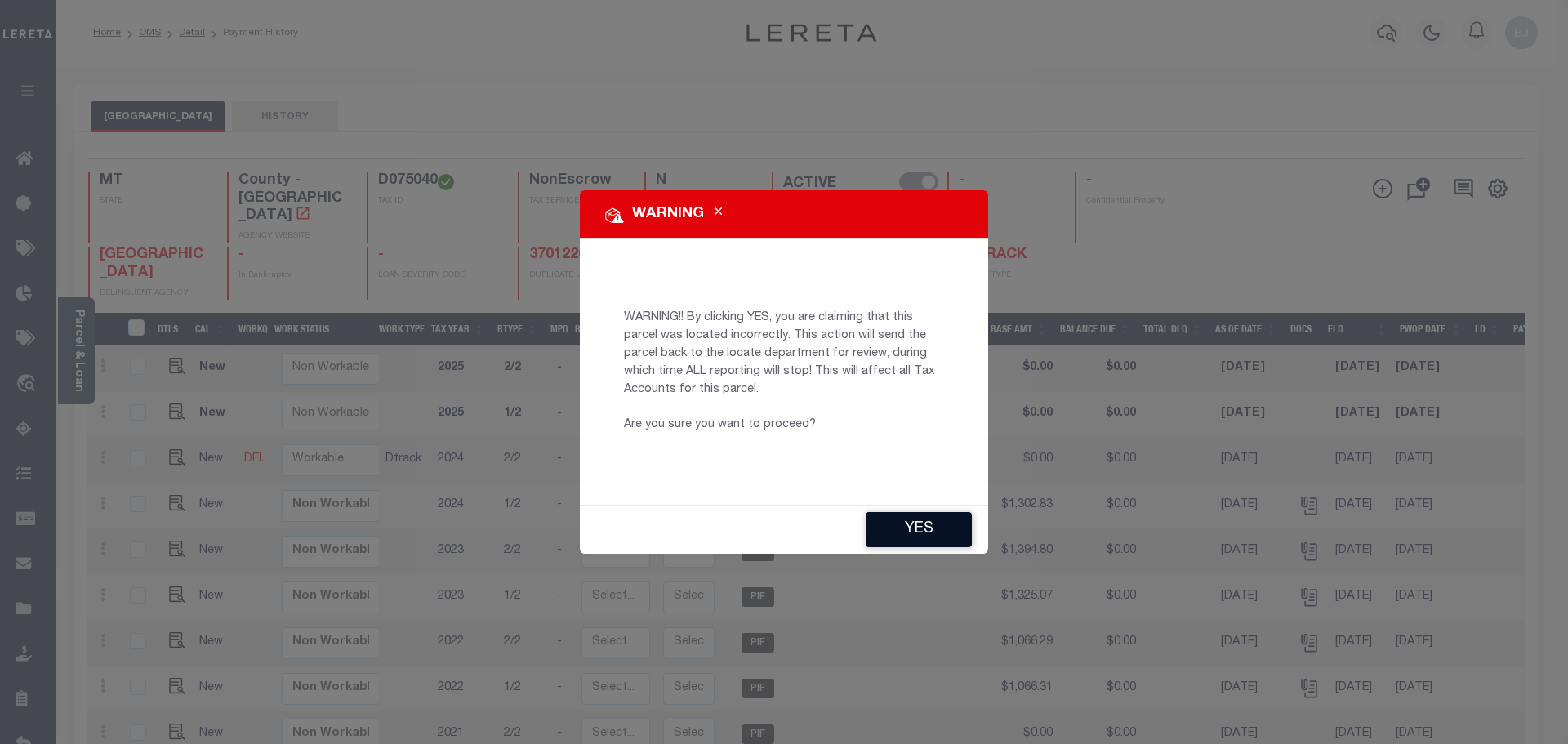
click at [917, 542] on button "YES" at bounding box center [919, 529] width 106 height 35
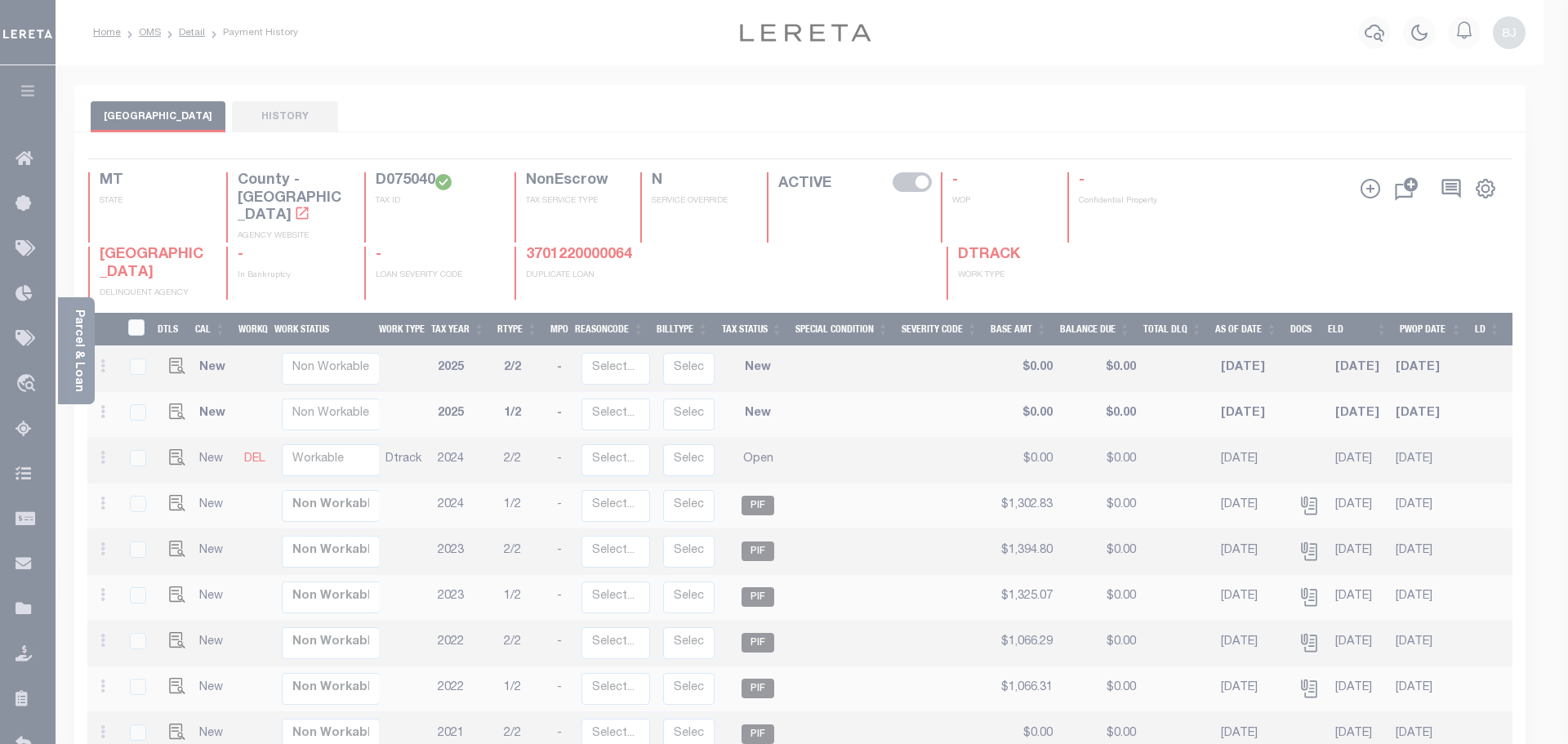
type input "BJohnson1@lereta.net"
type input "[DATE]"
type input "CP"
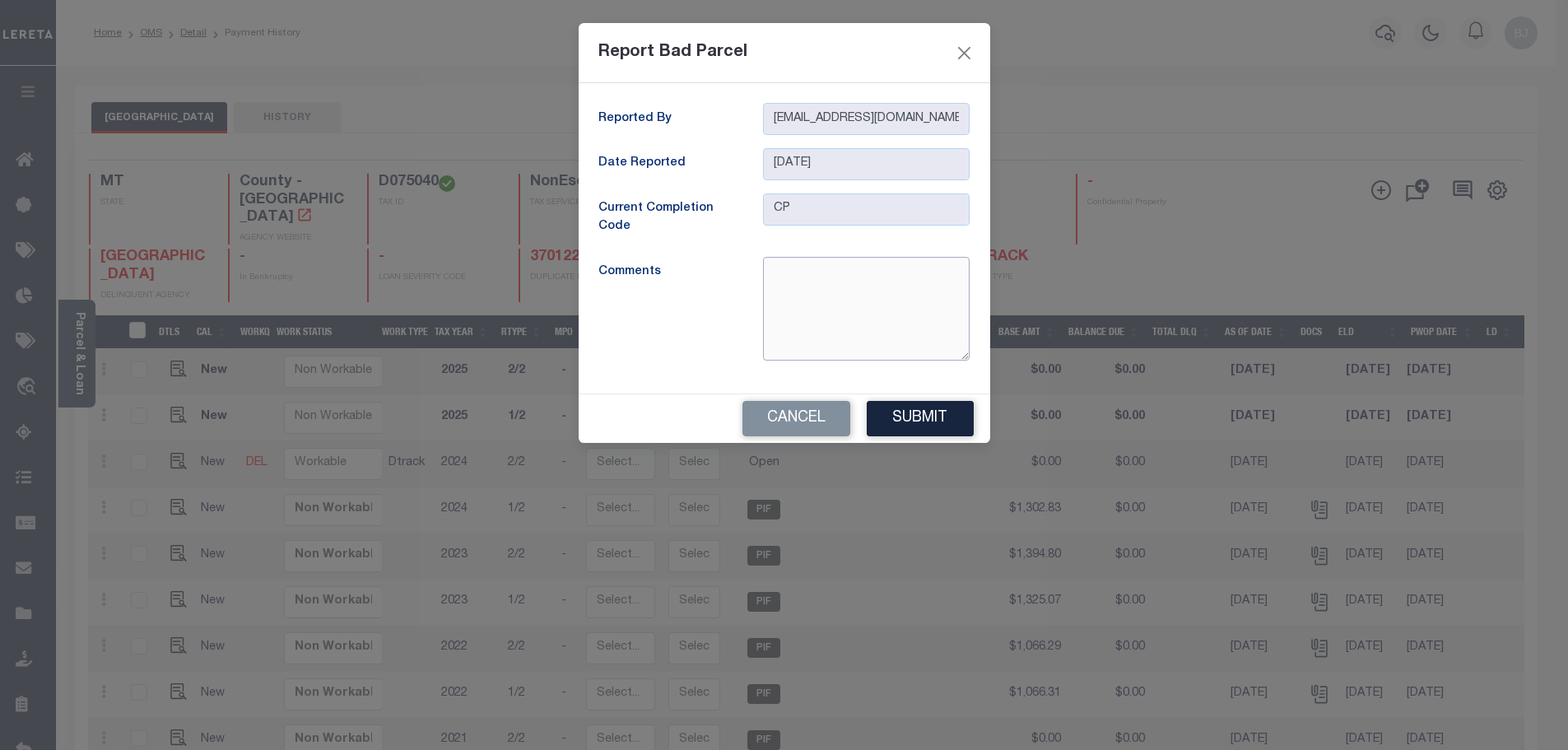
click at [816, 315] on textarea at bounding box center [866, 308] width 207 height 104
type textarea "wont pull up by parcel or name"
click at [926, 422] on button "Submit" at bounding box center [920, 419] width 107 height 35
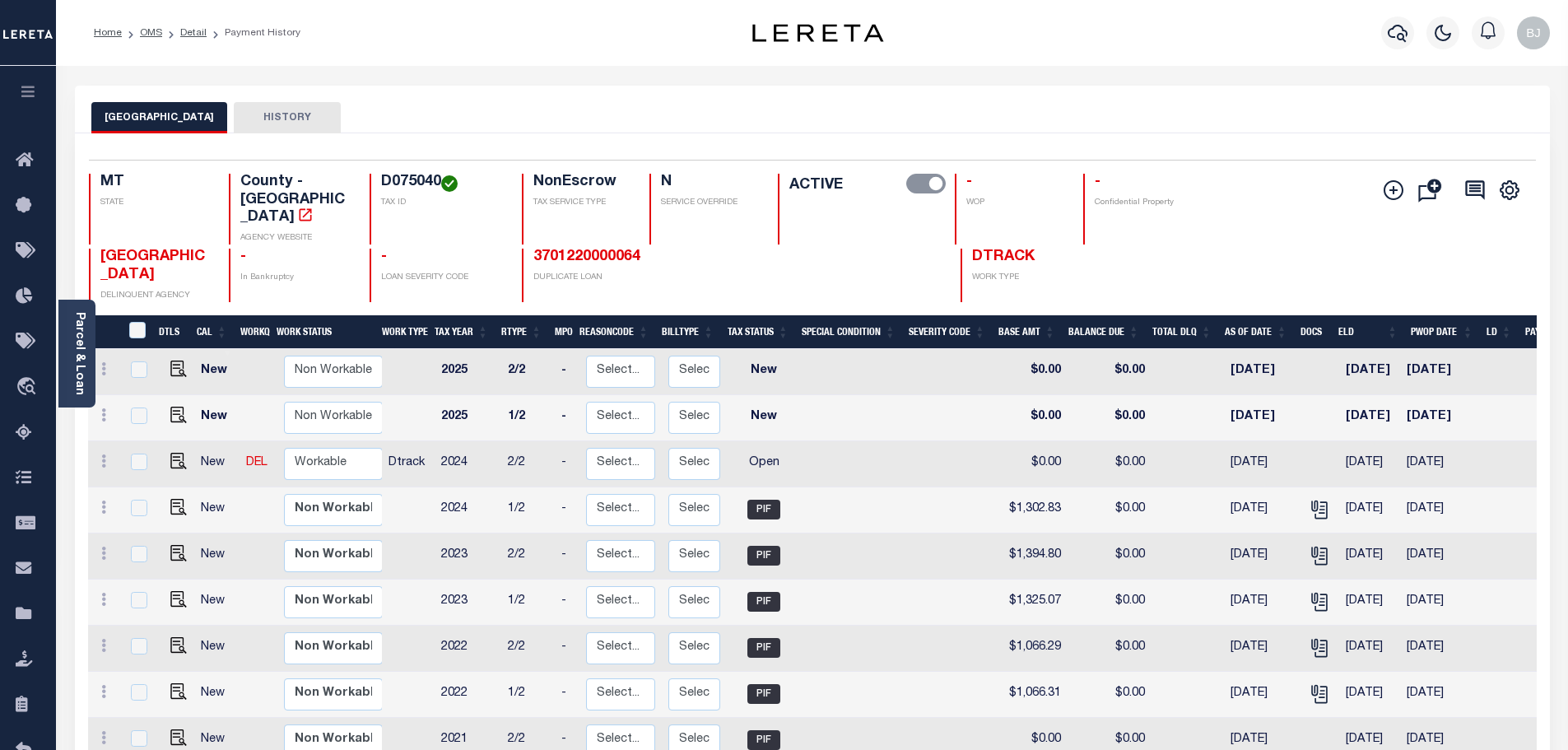
click at [410, 178] on h4 "D075040" at bounding box center [442, 182] width 121 height 18
click at [1385, 31] on button "button" at bounding box center [1396, 33] width 33 height 33
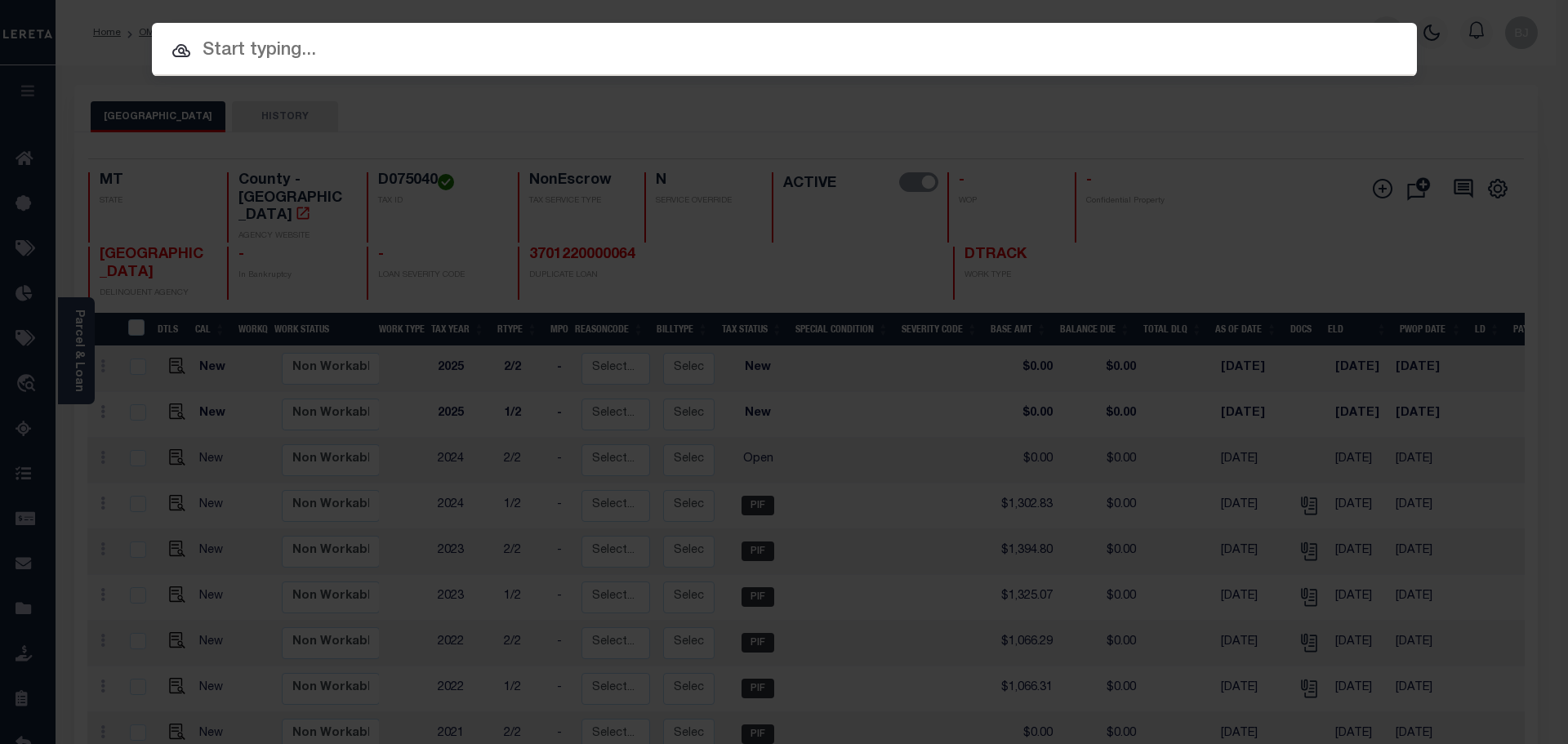
paste input "4203220011125"
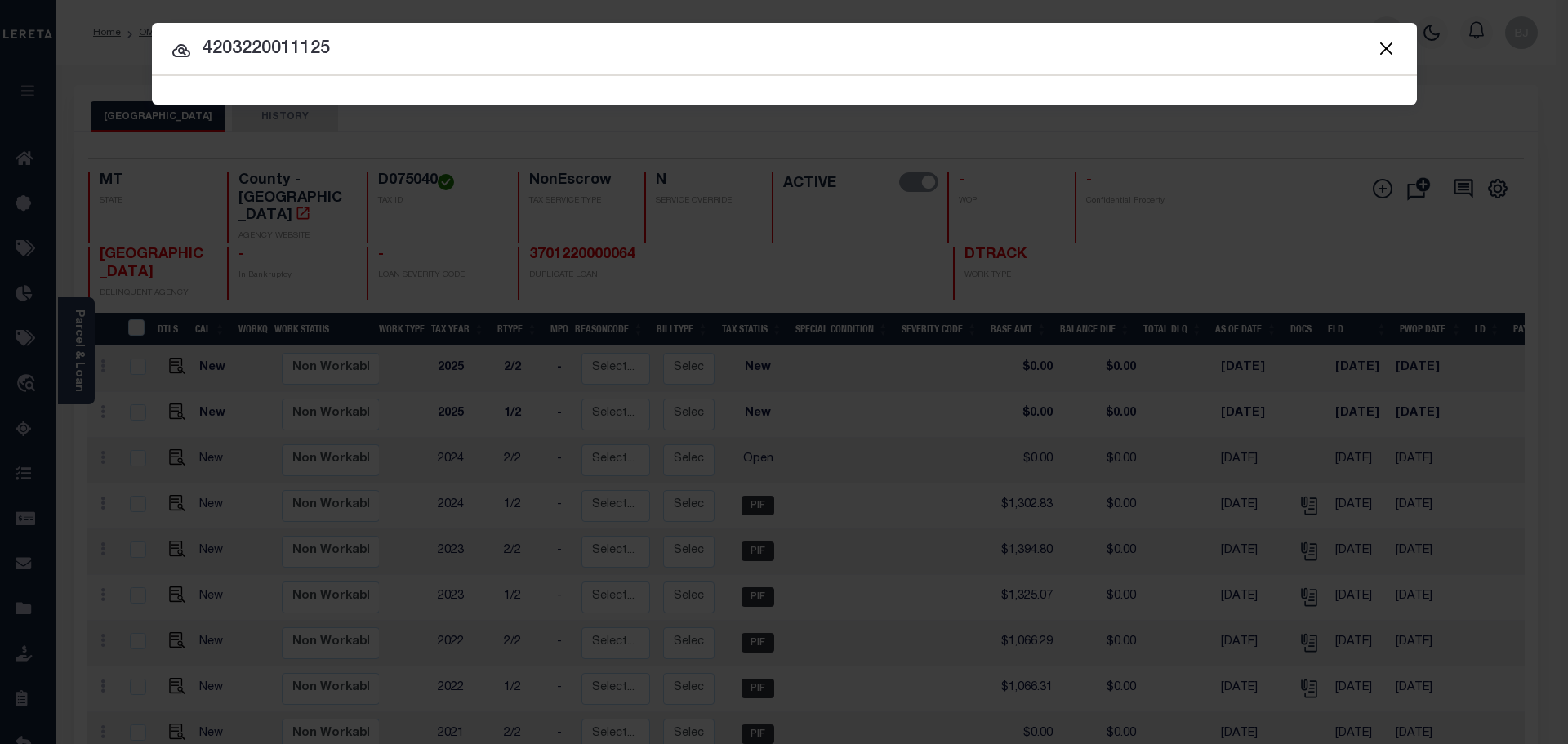
type input "4203220011125"
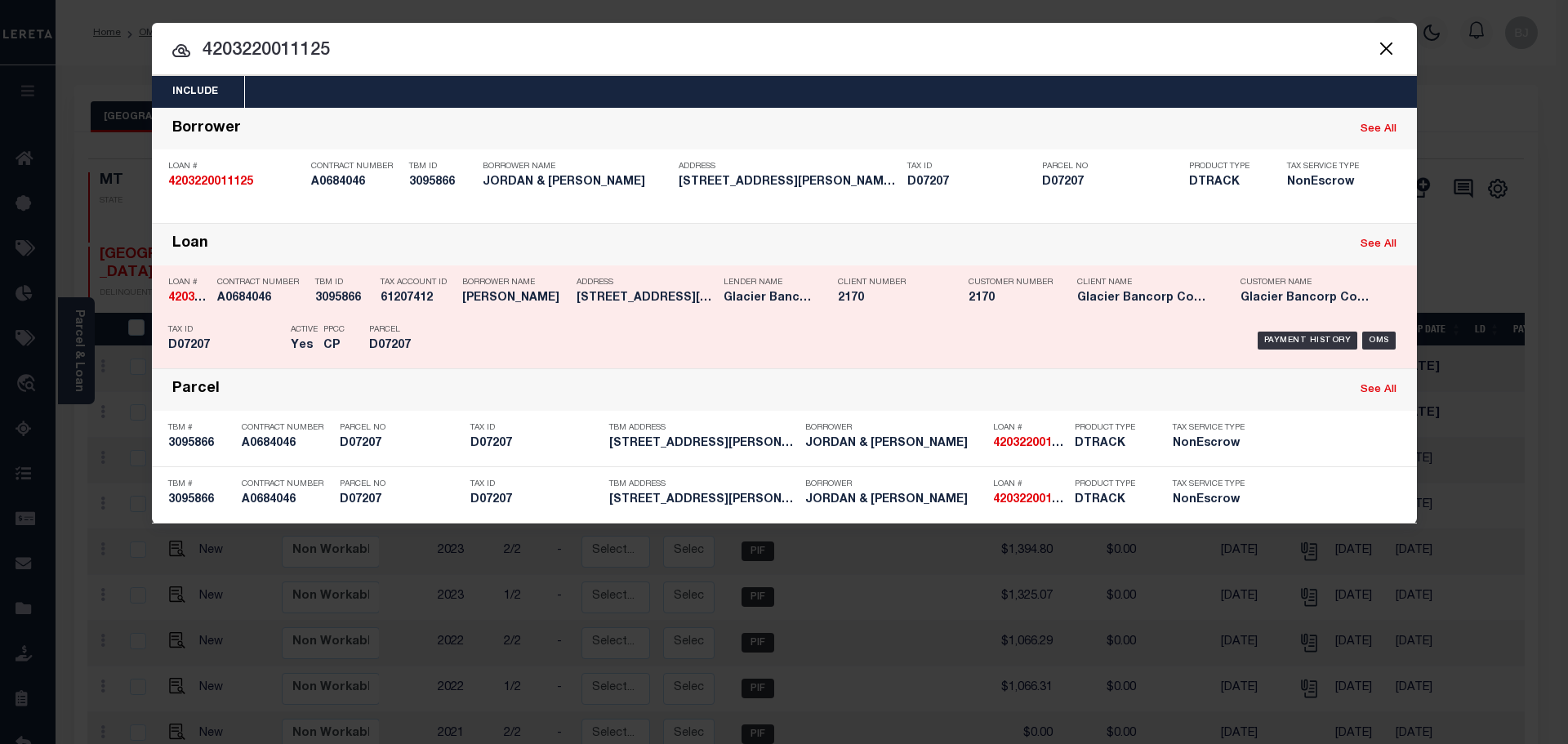
click at [796, 284] on p "Lender Name" at bounding box center [768, 282] width 90 height 10
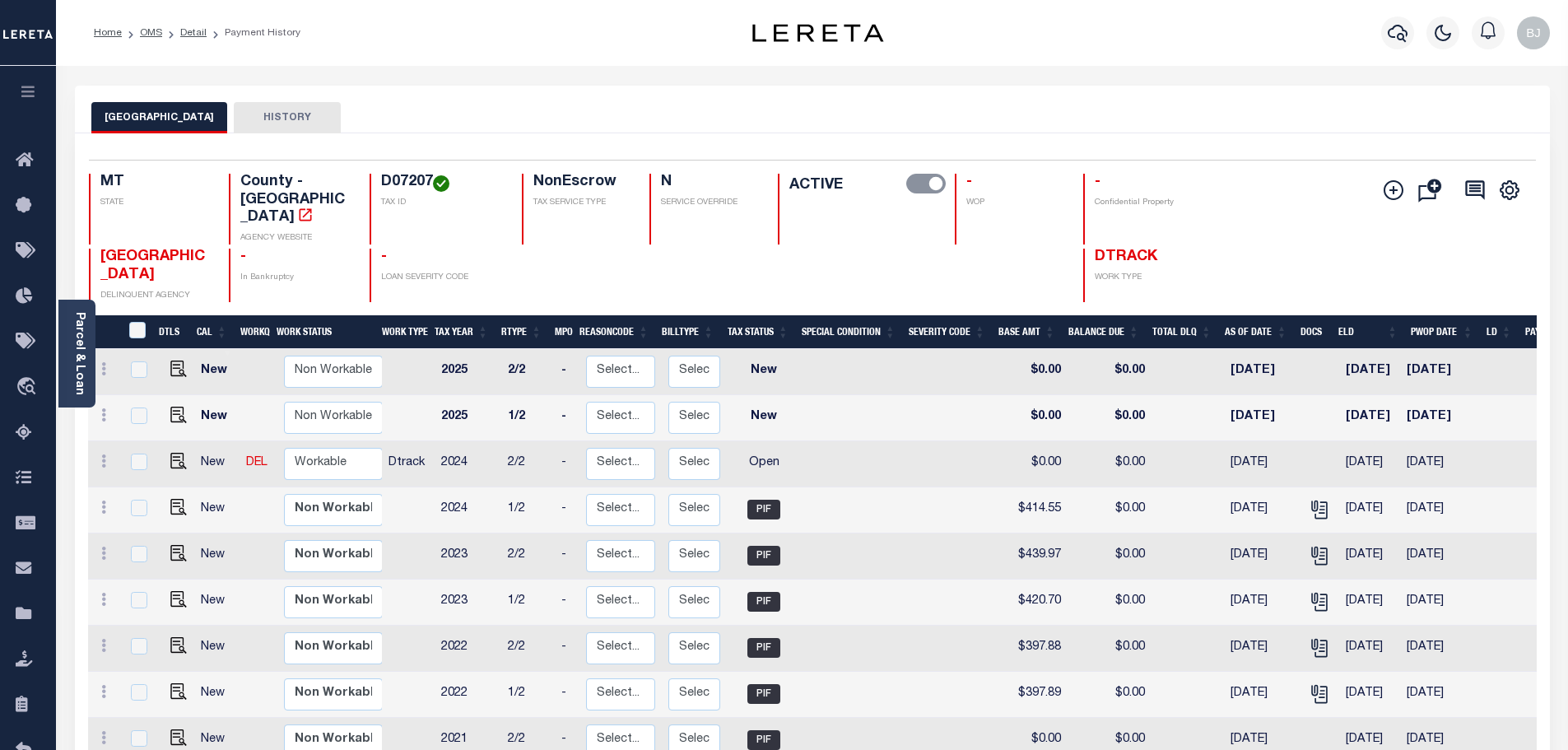
click at [390, 178] on h4 "D07207" at bounding box center [442, 182] width 121 height 18
copy h4 "D07207"
click at [178, 453] on img "" at bounding box center [179, 462] width 17 height 17
checkbox input "true"
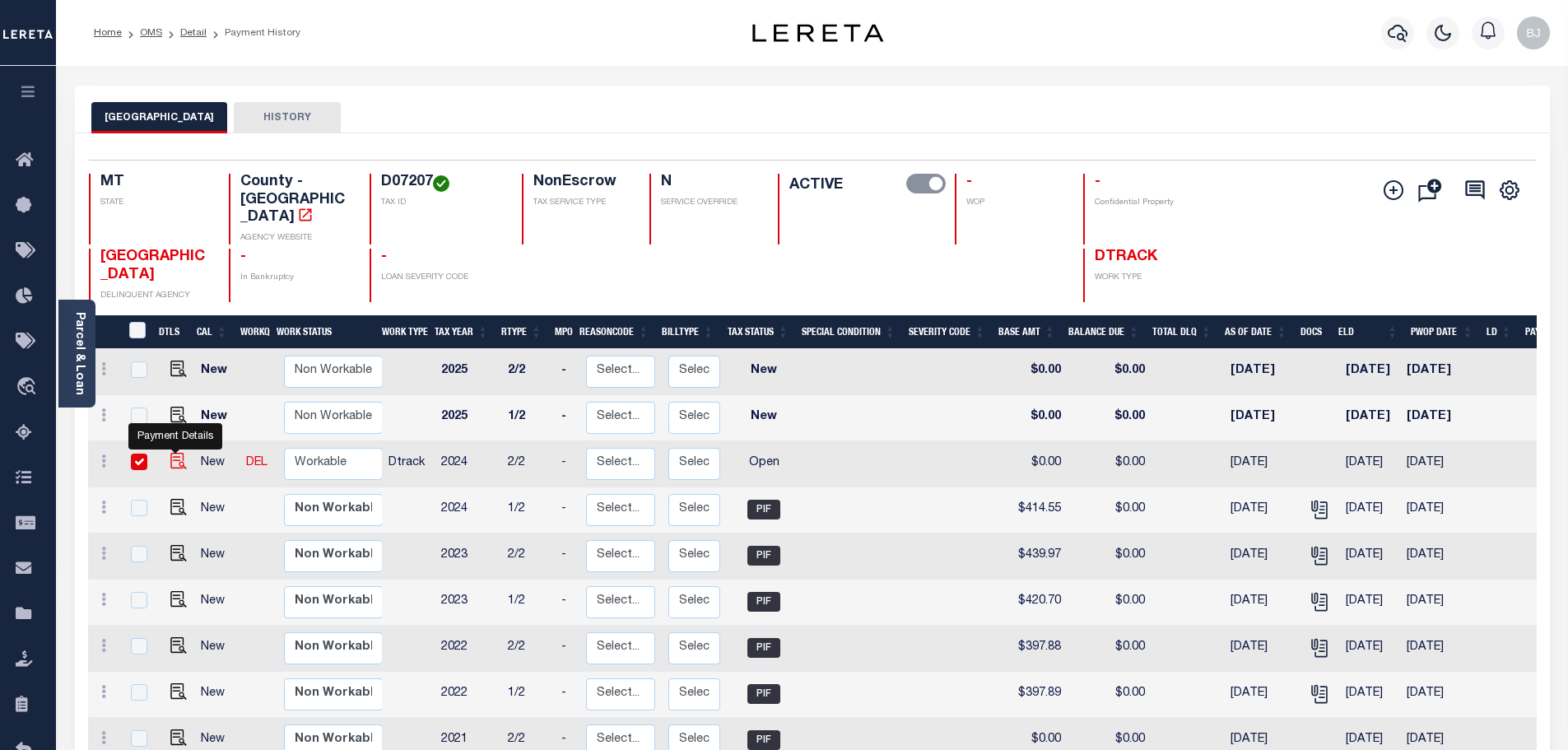
checkbox input "true"
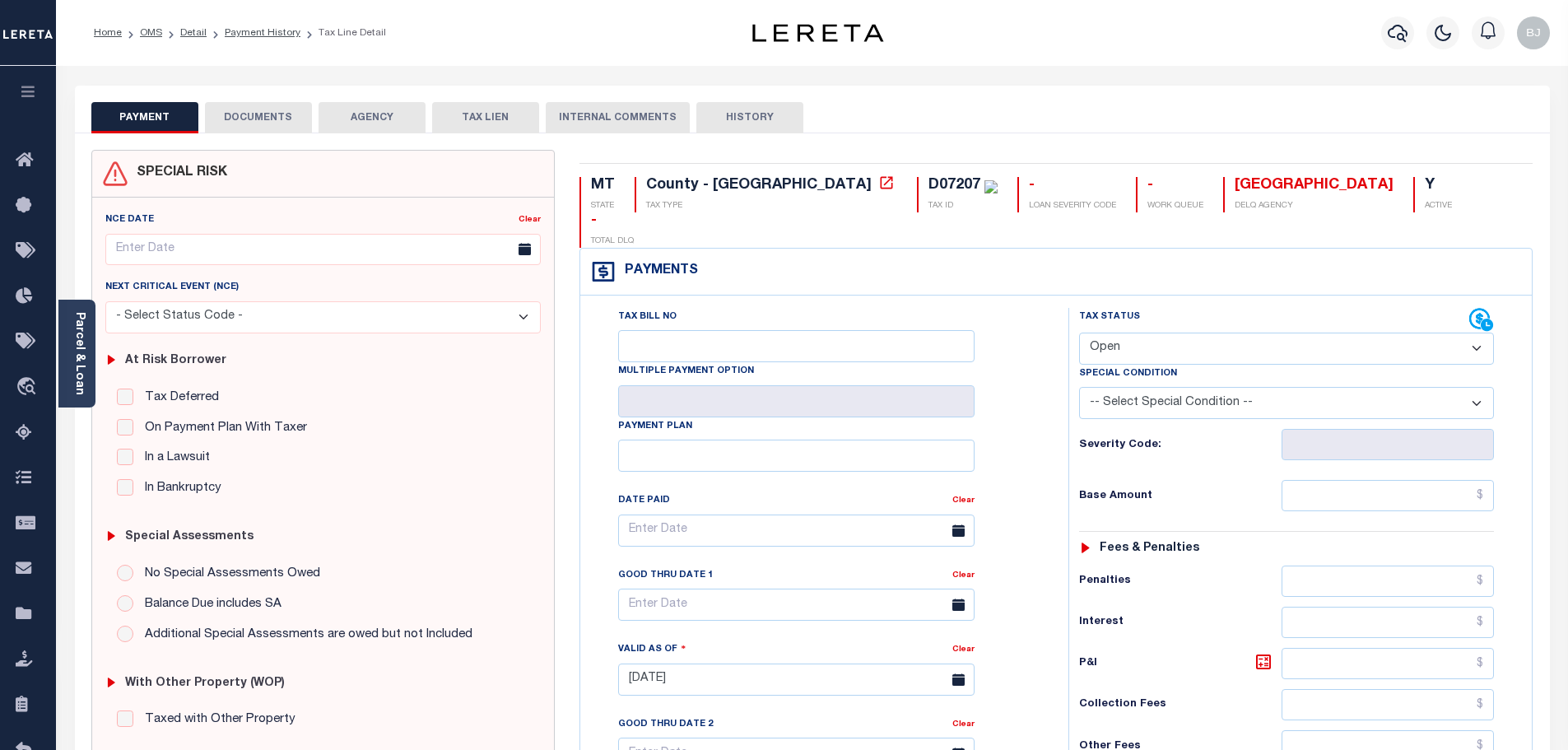
click at [1193, 333] on select "- Select Status Code - Open Due/Unpaid Paid Incomplete No Tax Due Internal Refu…" at bounding box center [1286, 349] width 415 height 32
select select "PYD"
click at [1079, 333] on select "- Select Status Code - Open Due/Unpaid Paid Incomplete No Tax Due Internal Refu…" at bounding box center [1286, 349] width 415 height 32
type input "08/20/2025"
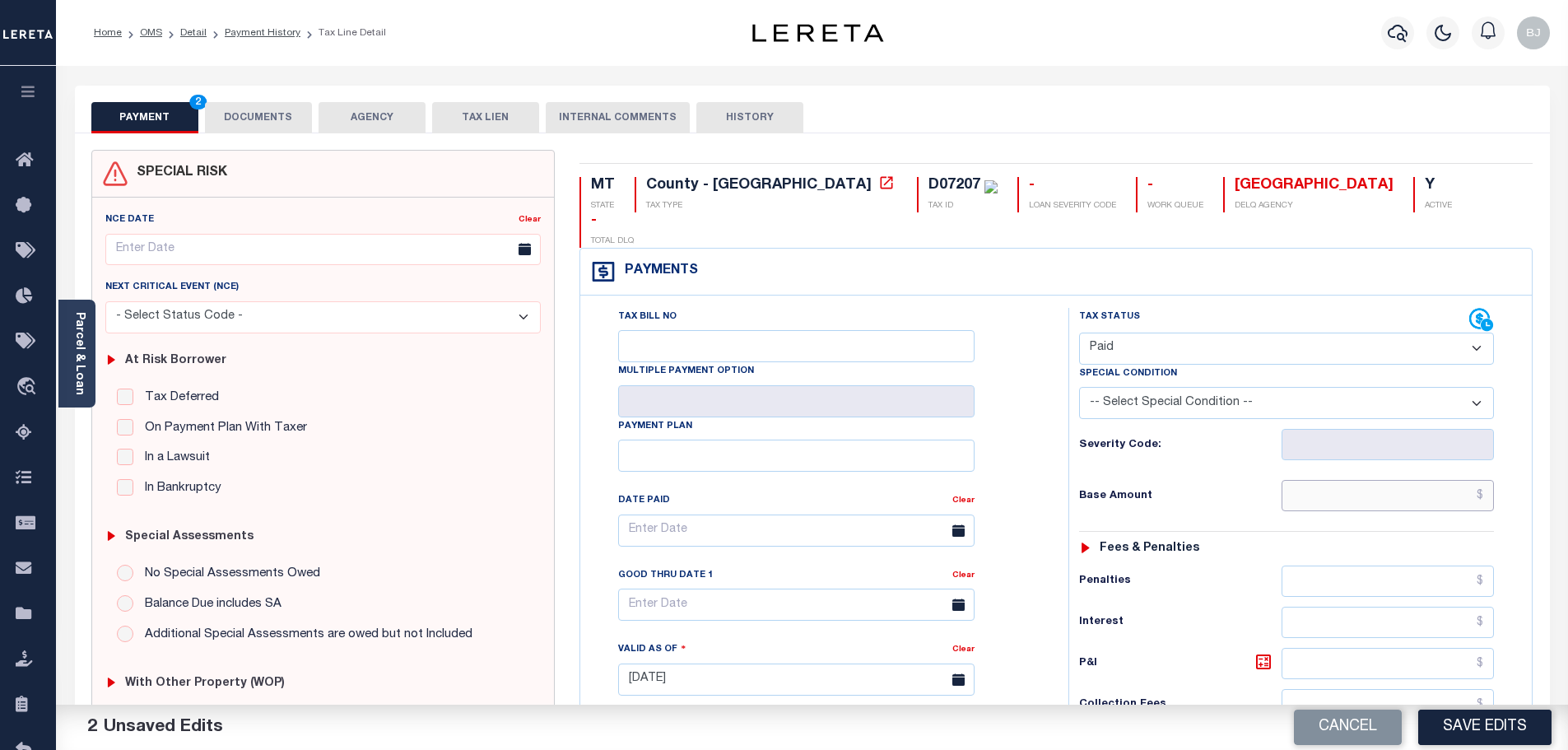
click at [1410, 480] on input "text" at bounding box center [1387, 496] width 213 height 32
paste input "414.54"
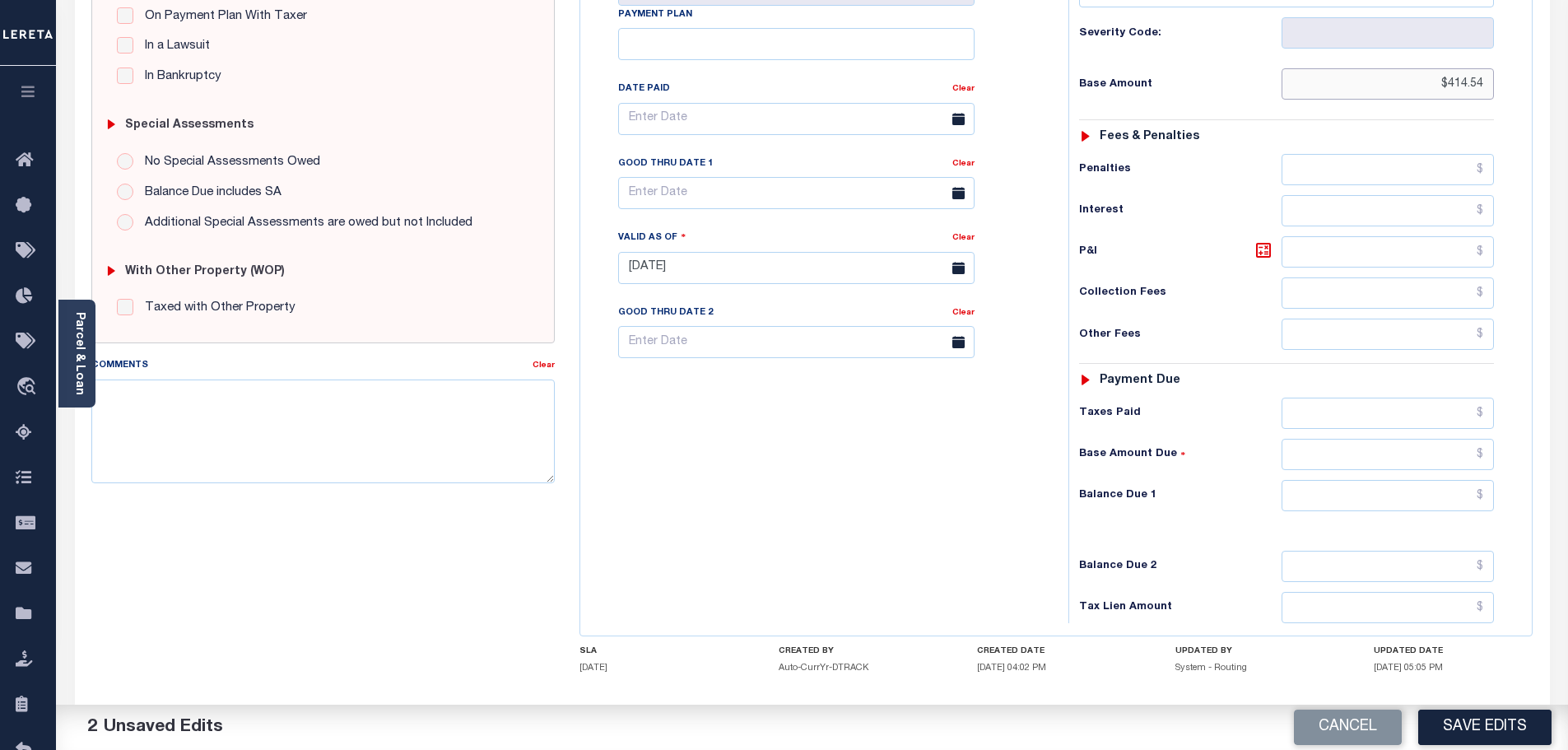
type input "$414.54"
click at [1424, 480] on input "text" at bounding box center [1387, 496] width 213 height 32
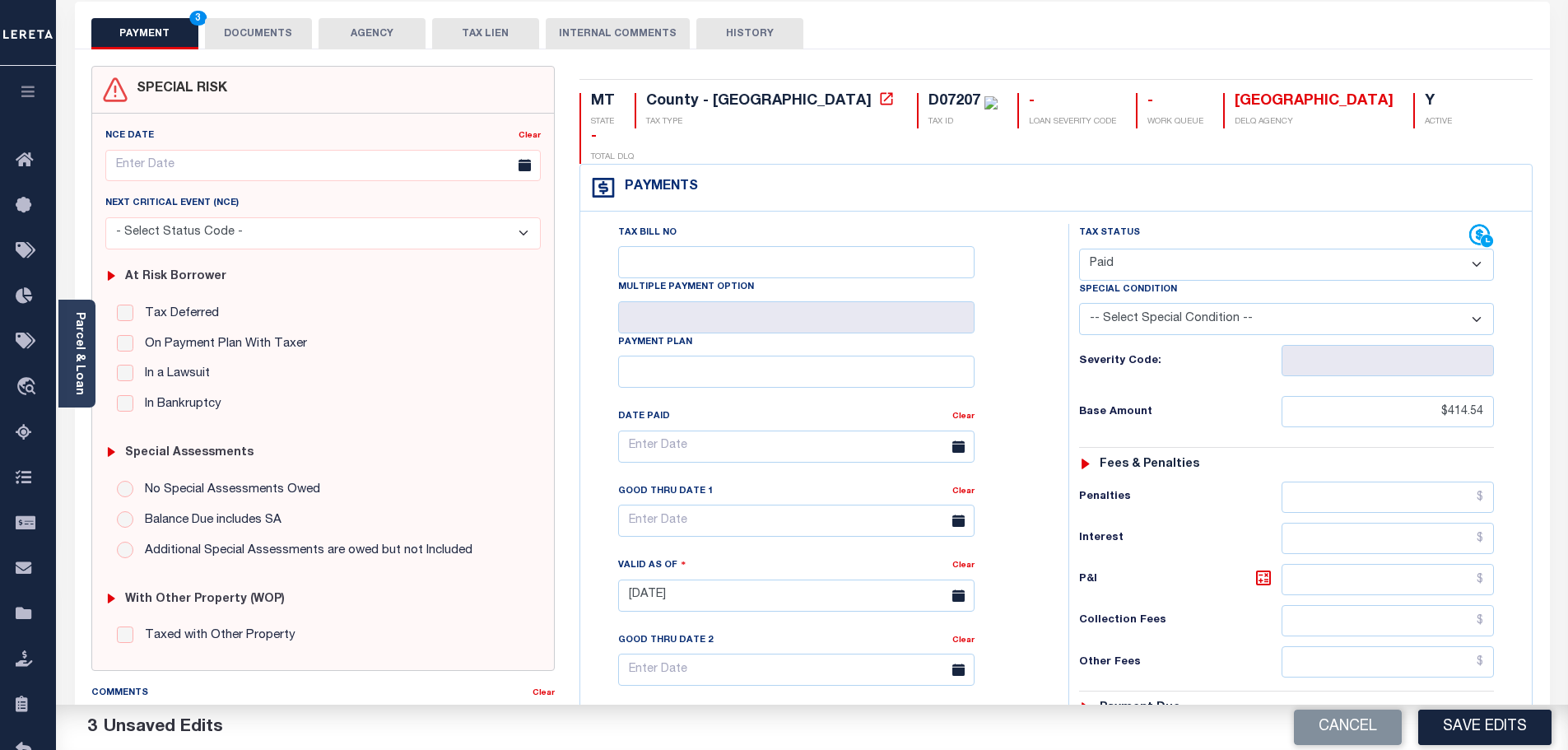
scroll to position [82, 0]
type input "$0.00"
drag, startPoint x: 216, startPoint y: 31, endPoint x: 228, endPoint y: 33, distance: 12.2
click at [228, 33] on button "DOCUMENTS" at bounding box center [258, 35] width 107 height 32
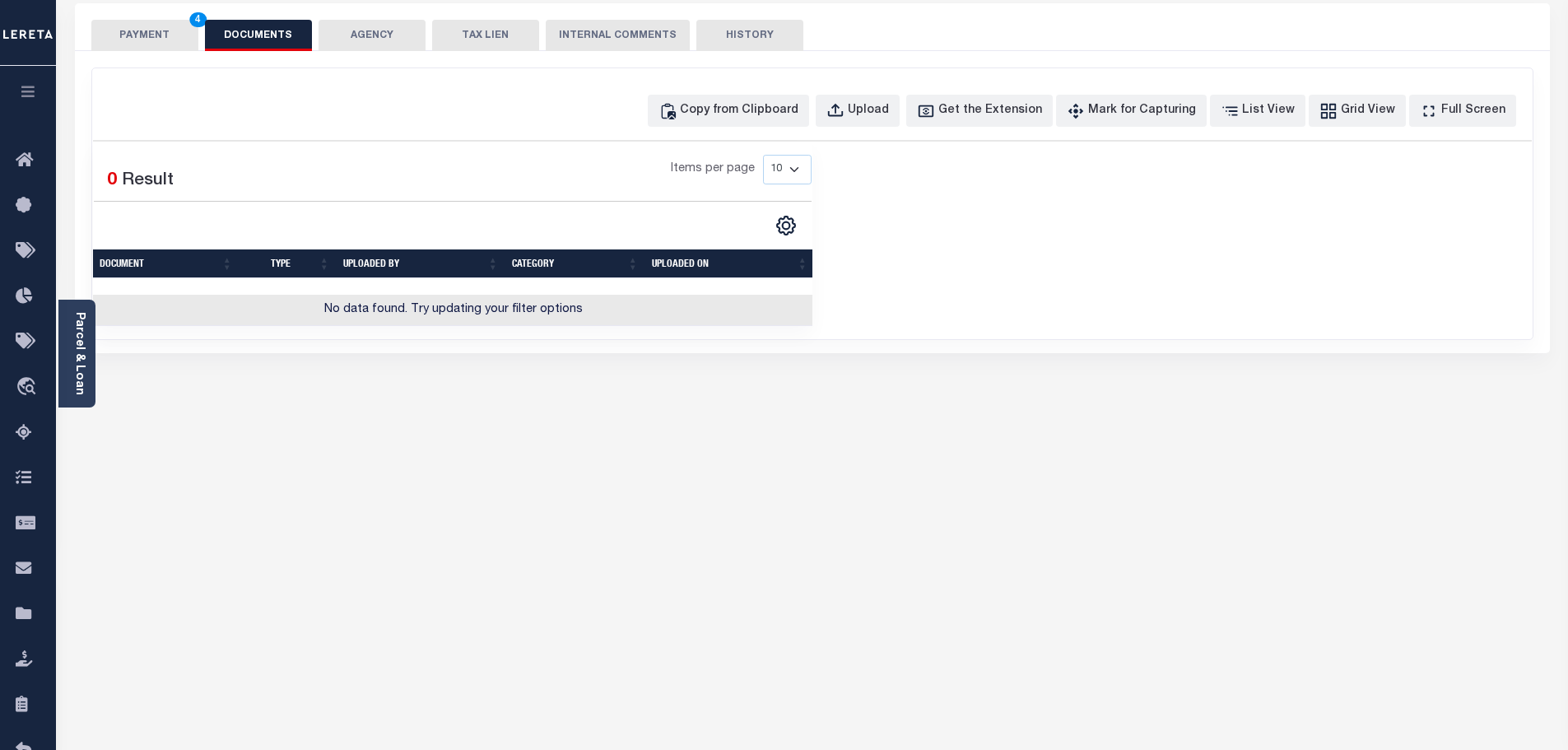
click at [676, 116] on div "Copy from Clipboard Upload Get the Extension Mark for Capturing Got it List Vie…" at bounding box center [812, 111] width 1438 height 32
click at [719, 115] on button "Copy from Clipboard" at bounding box center [728, 111] width 161 height 32
select select "POP"
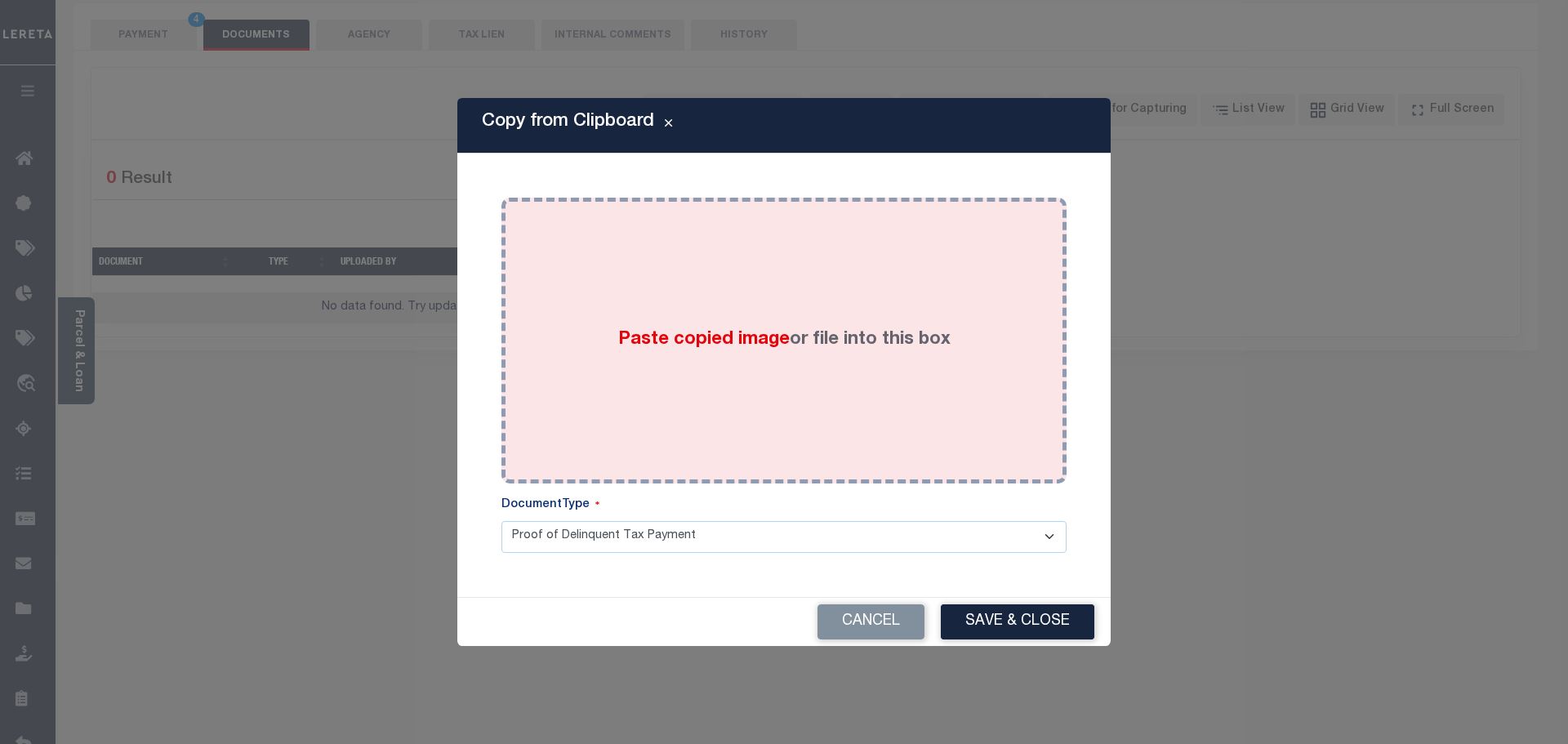
click at [757, 293] on div "Paste copied image or file into this box" at bounding box center [784, 341] width 540 height 261
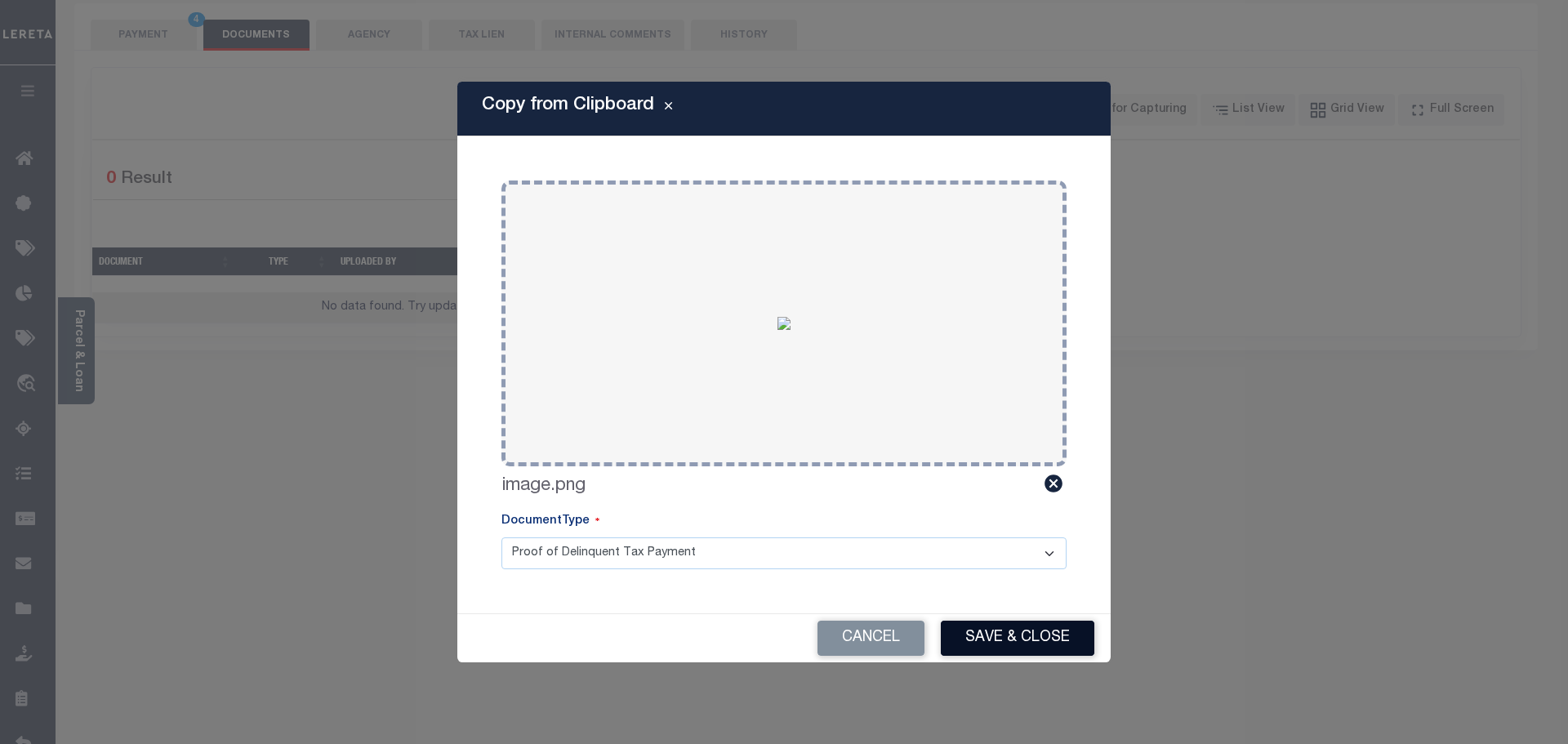
click at [987, 650] on button "Save & Close" at bounding box center [1018, 639] width 154 height 35
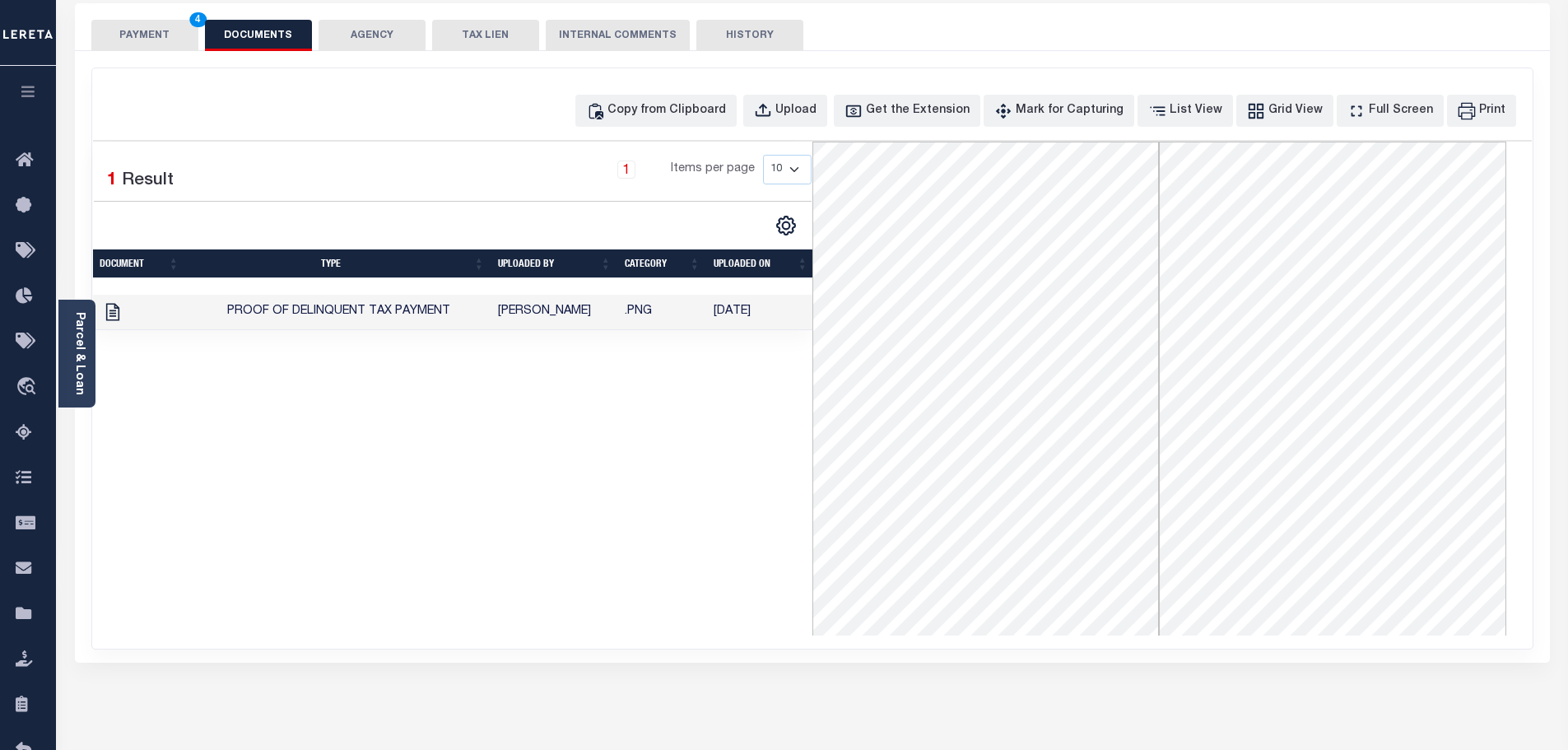
click at [160, 50] on button "PAYMENT 4" at bounding box center [144, 35] width 107 height 32
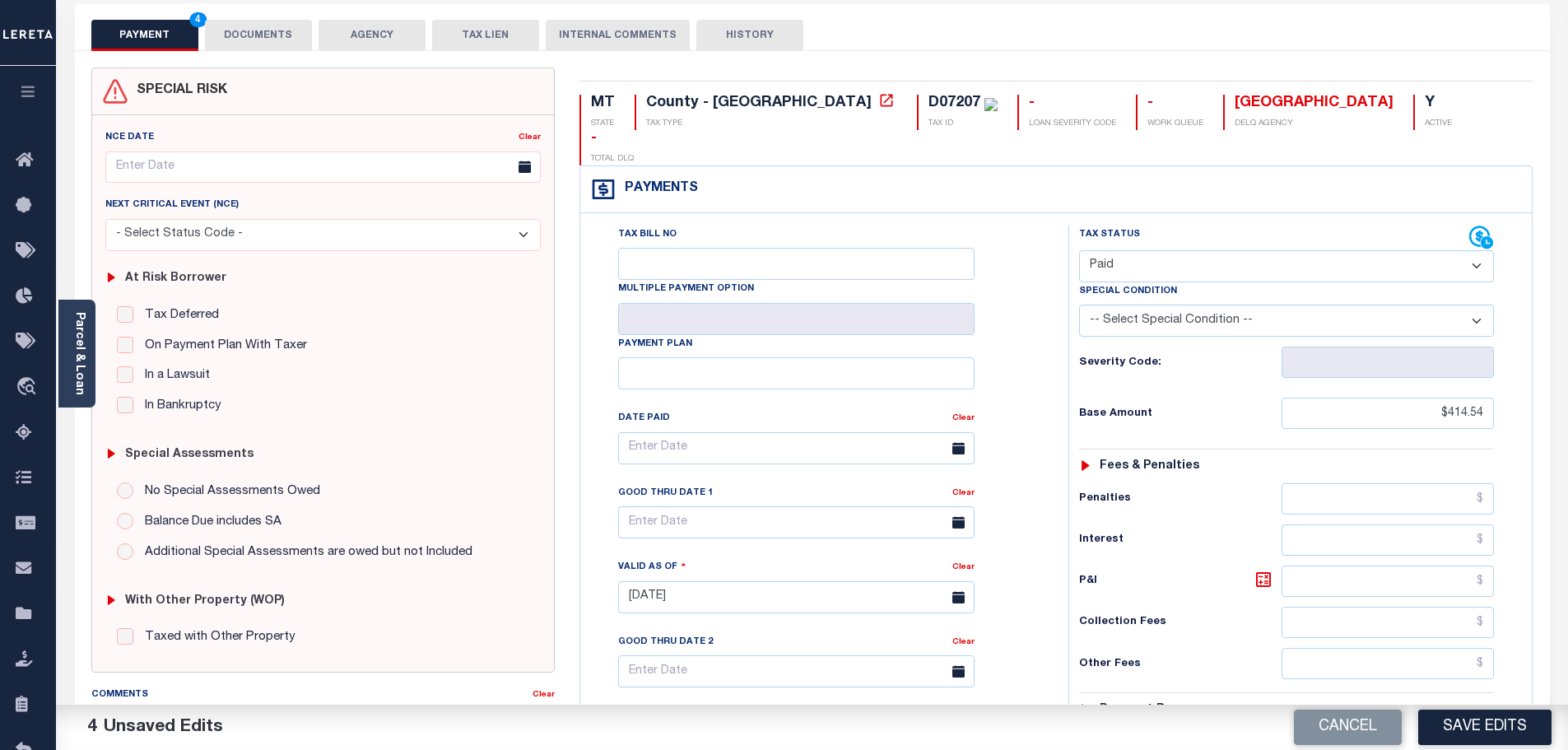
click at [1470, 717] on button "Save Edits" at bounding box center [1484, 728] width 133 height 35
checkbox input "false"
type input "$414.54"
type input "$0"
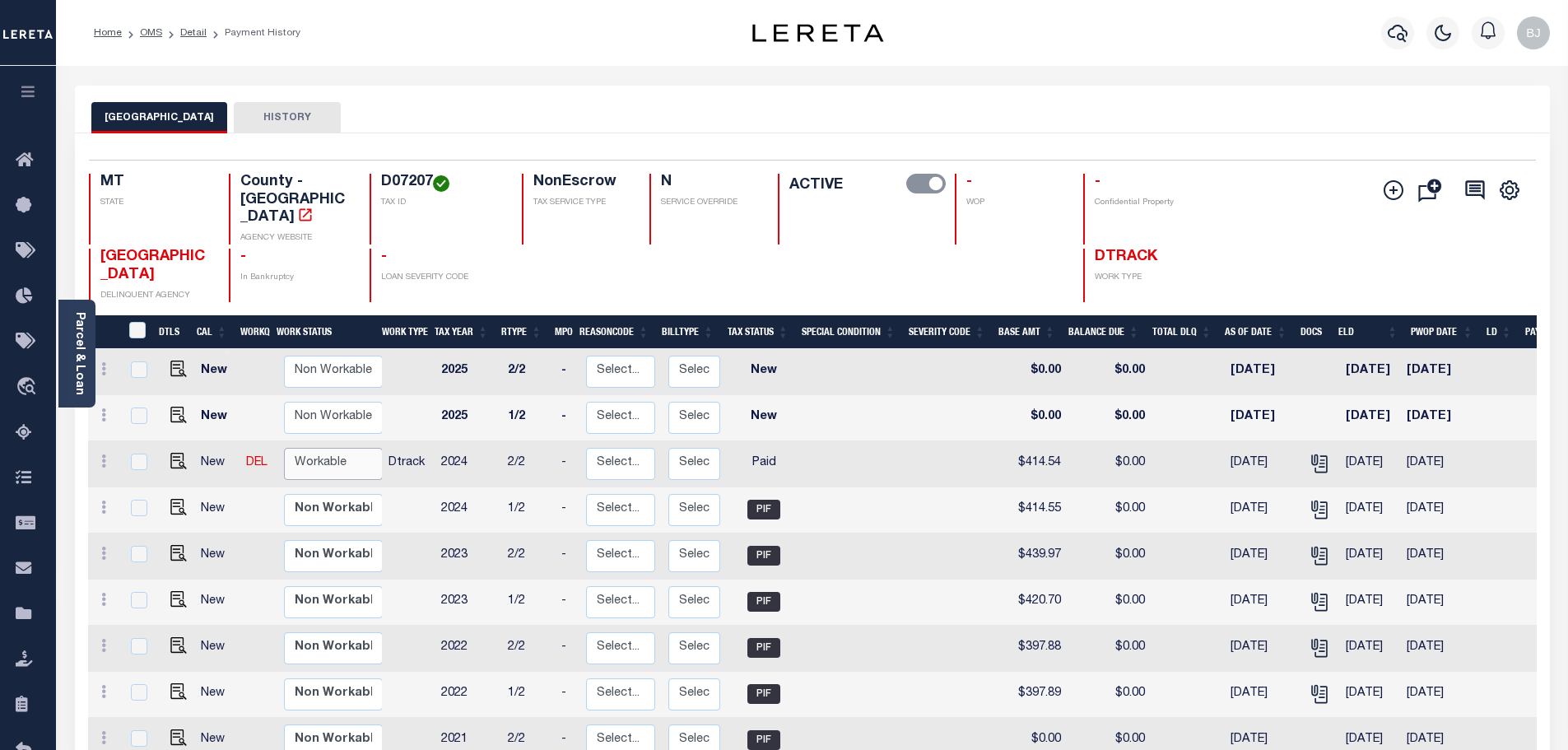
drag, startPoint x: 336, startPoint y: 432, endPoint x: 336, endPoint y: 445, distance: 13.0
click at [336, 448] on select "Non Workable Workable" at bounding box center [334, 464] width 99 height 32
checkbox input "true"
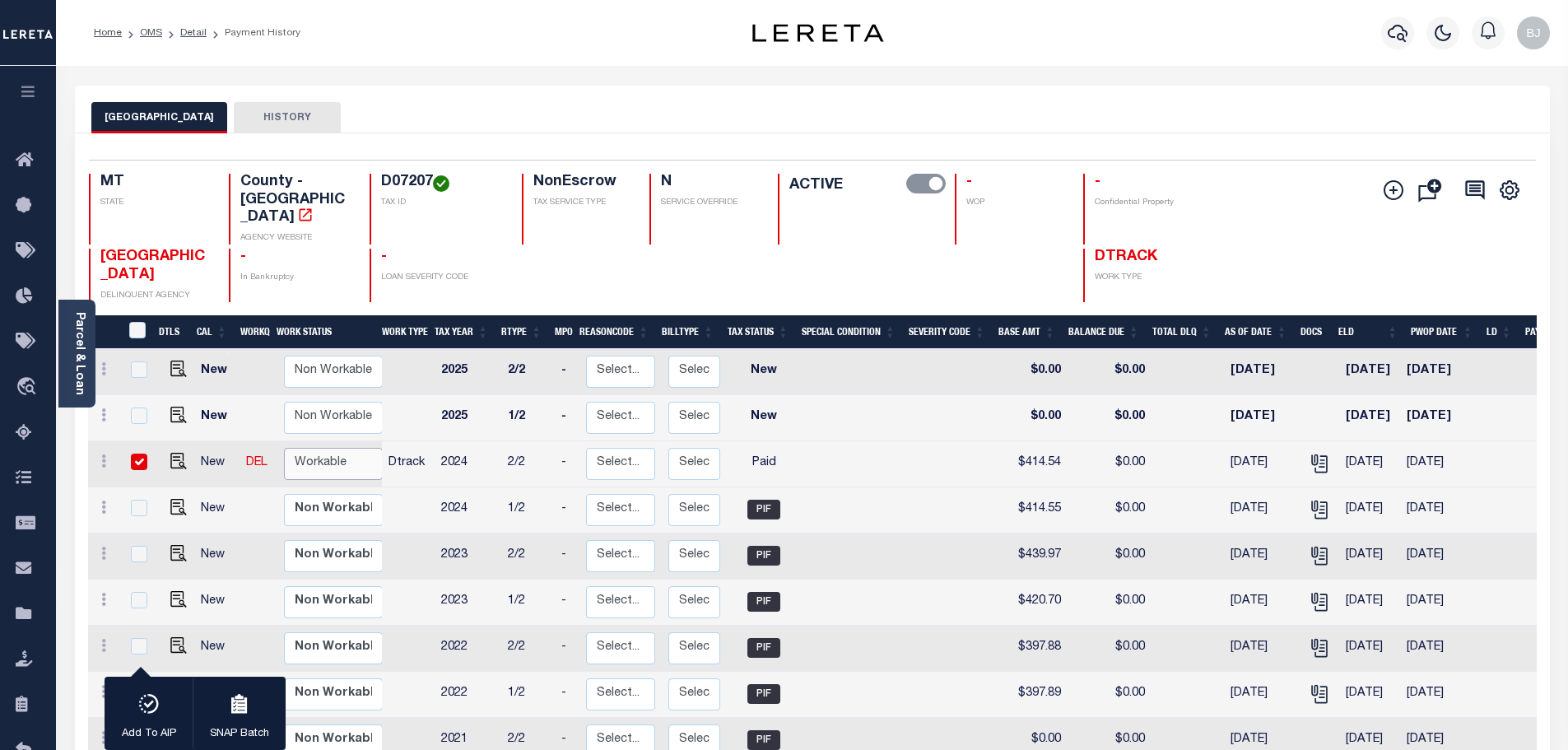
select select "true"
click at [284, 448] on select "Non Workable Workable" at bounding box center [334, 464] width 99 height 32
checkbox input "false"
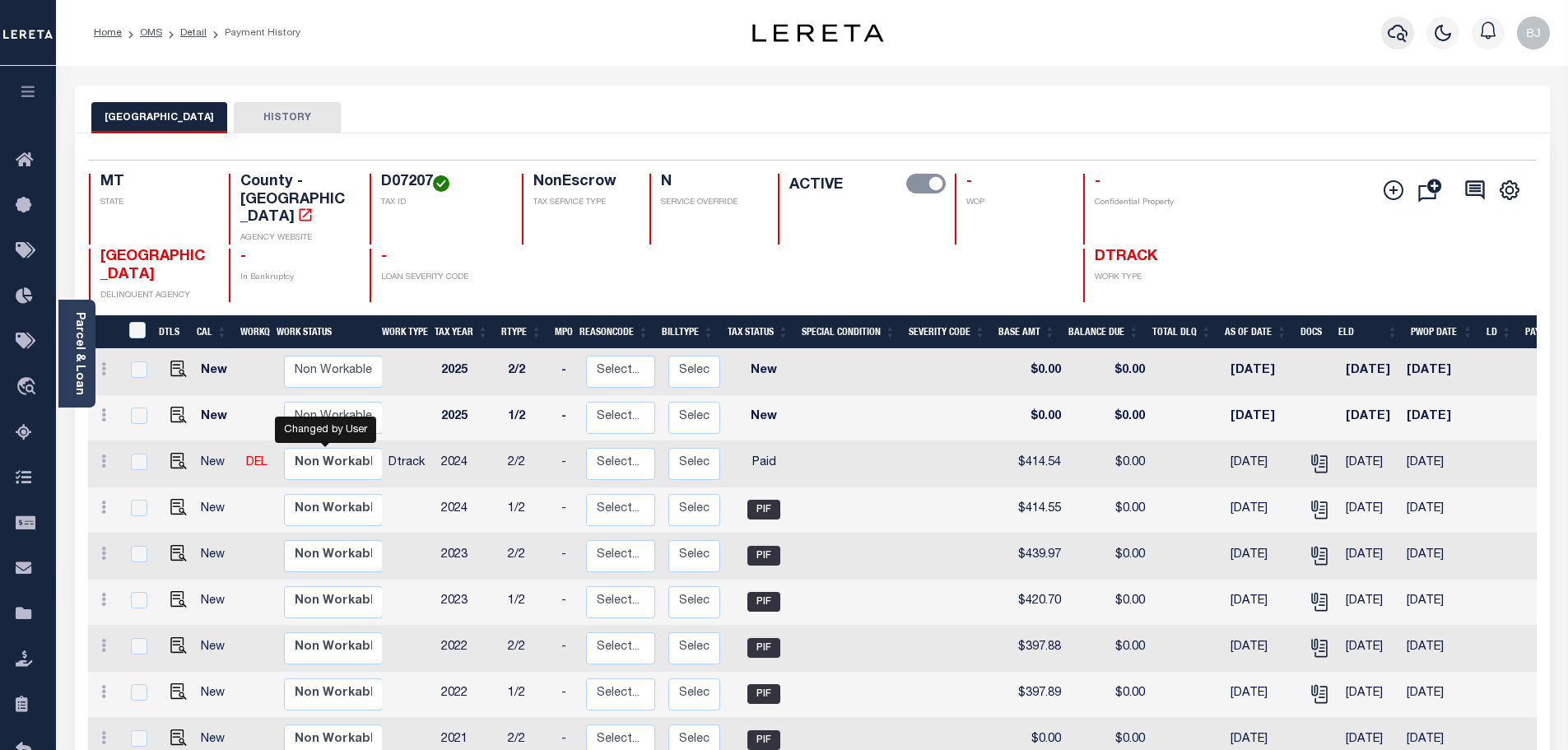
click at [1402, 26] on icon "button" at bounding box center [1396, 33] width 20 height 20
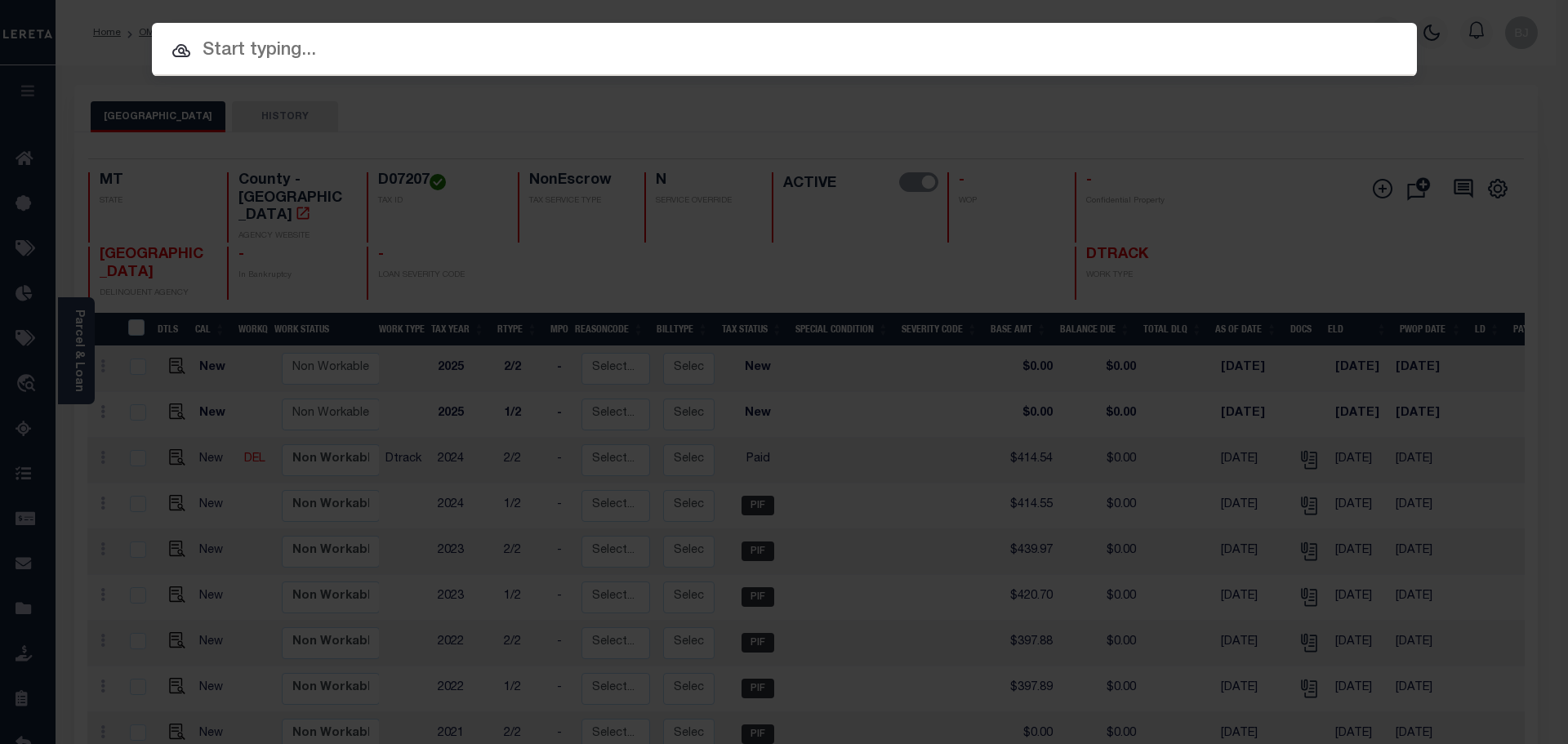
click at [653, 46] on input "text" at bounding box center [784, 51] width 1265 height 29
paste input "3706170005411"
type input "3706170005411"
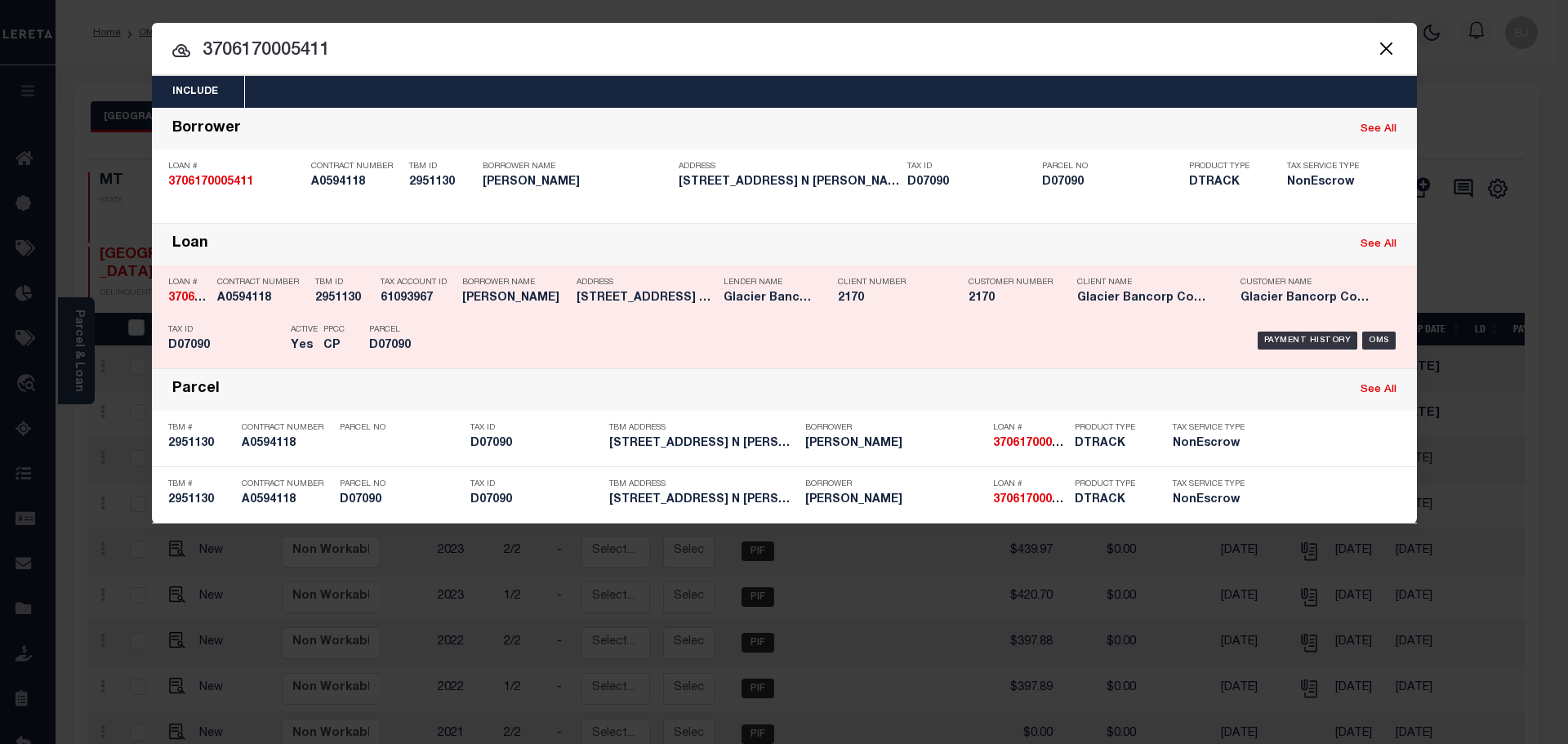
click at [441, 345] on h5 "D07090" at bounding box center [405, 345] width 73 height 14
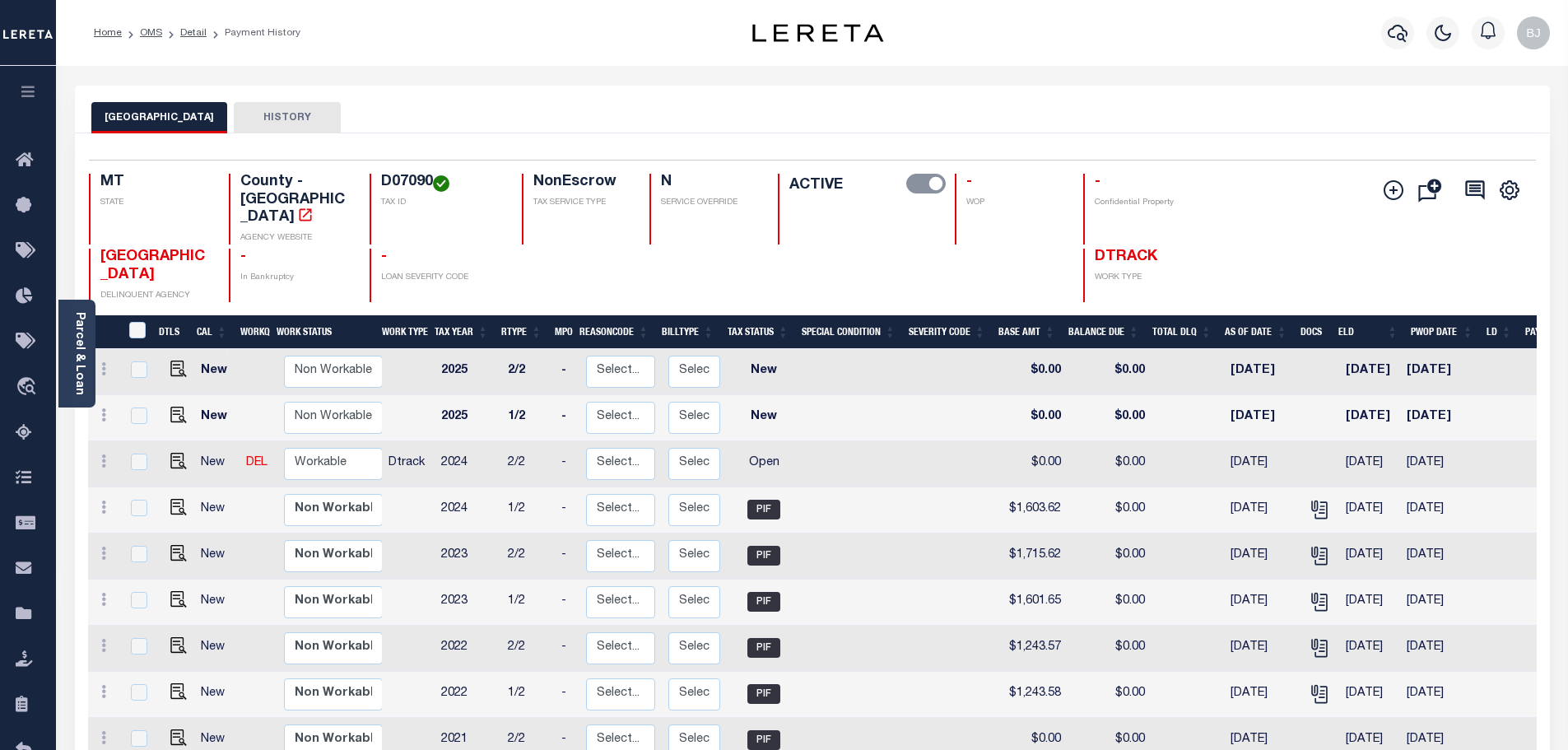
click at [382, 174] on div "Selected 16 Results 1 Items per page 25 50 100 MT STATE County - MT AGENCY WEBS…" at bounding box center [812, 230] width 1473 height 143
click at [382, 174] on h4 "D07090" at bounding box center [442, 182] width 121 height 18
drag, startPoint x: 382, startPoint y: 174, endPoint x: 392, endPoint y: 182, distance: 12.8
click at [396, 145] on div "Selected 16 Results 1 Items per page 25 50 100 MT STATE D07090" at bounding box center [812, 669] width 1475 height 1071
click at [392, 185] on h4 "D07090" at bounding box center [442, 182] width 121 height 18
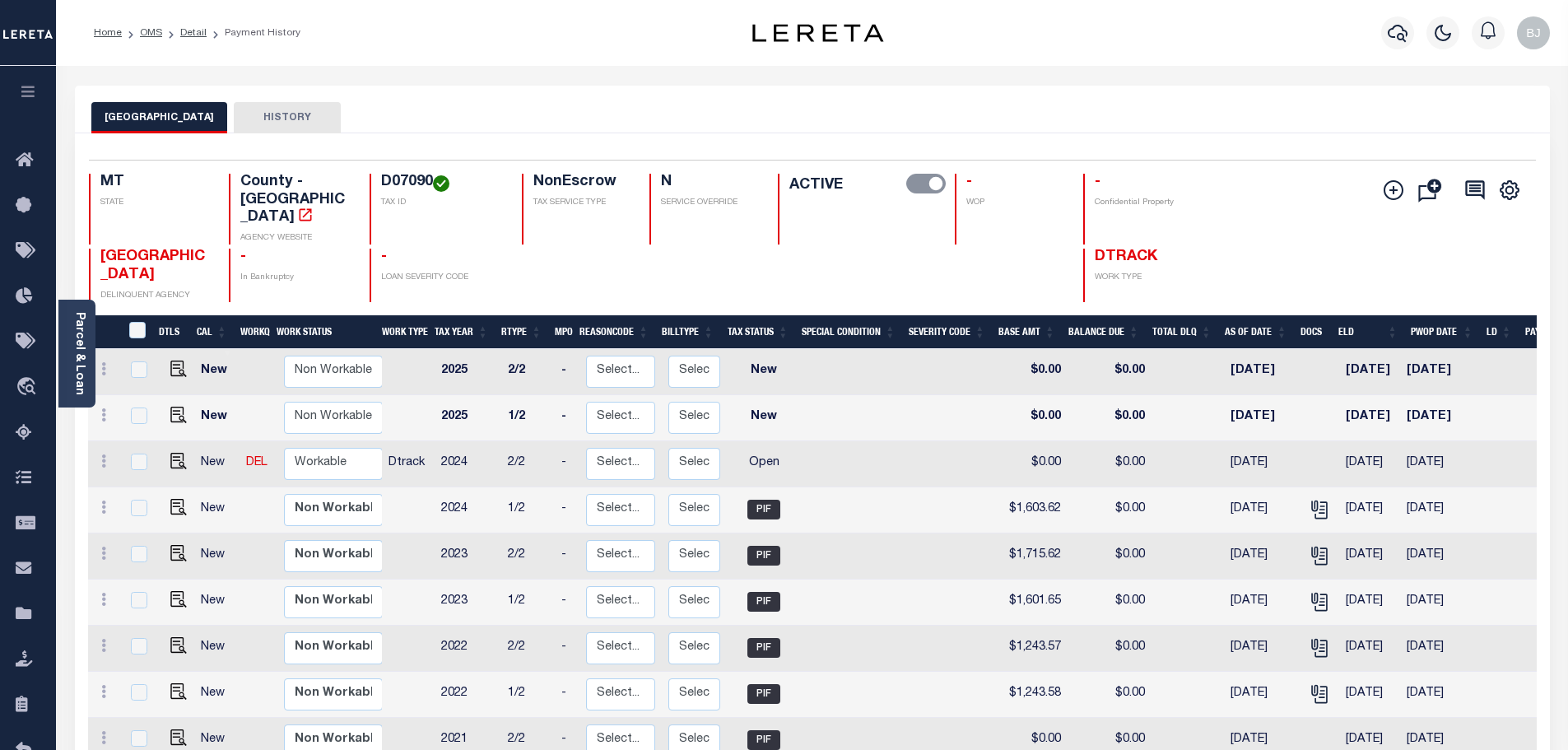
click at [392, 185] on h4 "D07090" at bounding box center [442, 182] width 121 height 18
copy h4 "D07090"
click at [171, 453] on img "" at bounding box center [179, 462] width 17 height 17
checkbox input "true"
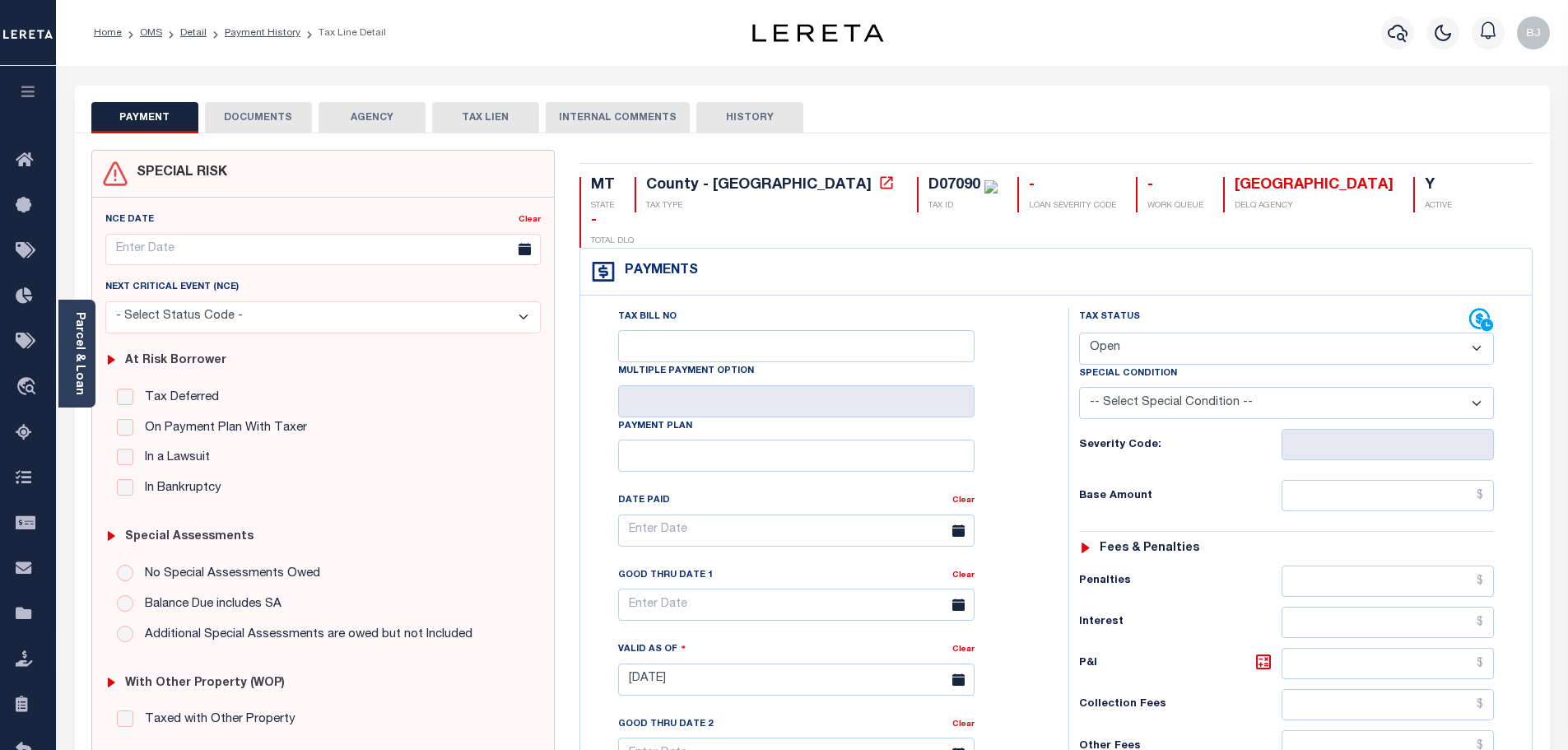
click at [1259, 333] on select "- Select Status Code - Open Due/Unpaid Paid Incomplete No Tax Due Internal Refu…" at bounding box center [1286, 349] width 415 height 32
drag, startPoint x: 1234, startPoint y: 321, endPoint x: 1126, endPoint y: 400, distance: 133.8
click at [1234, 333] on select "- Select Status Code - Open Due/Unpaid Paid Incomplete No Tax Due Internal Refu…" at bounding box center [1286, 349] width 415 height 32
drag, startPoint x: 1148, startPoint y: 314, endPoint x: 1148, endPoint y: 326, distance: 12.0
click at [1148, 333] on select "- Select Status Code - Open Due/Unpaid Paid Incomplete No Tax Due Internal Refu…" at bounding box center [1286, 349] width 415 height 32
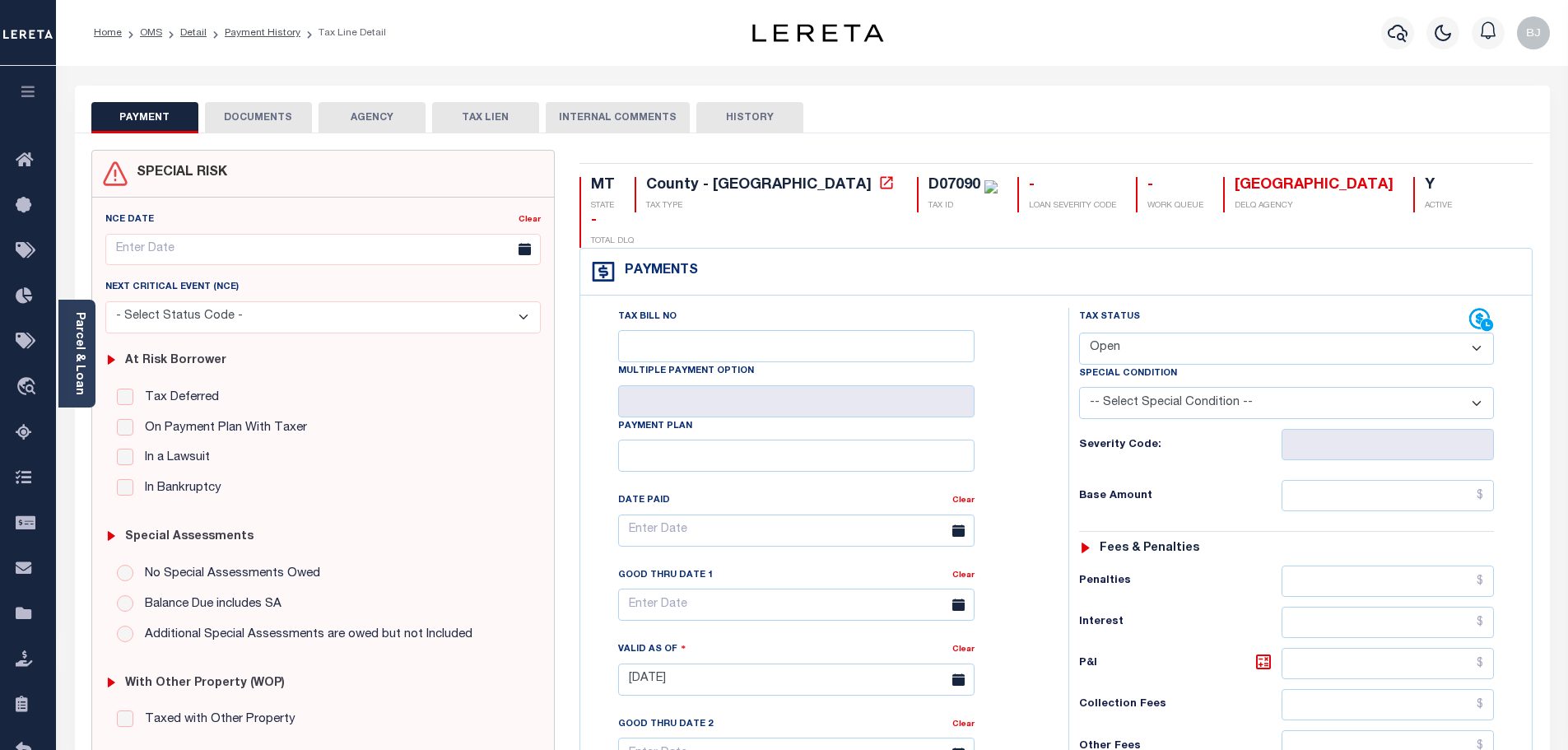
select select "PYD"
click at [1079, 333] on select "- Select Status Code - Open Due/Unpaid Paid Incomplete No Tax Due Internal Refu…" at bounding box center [1286, 349] width 415 height 32
type input "[DATE]"
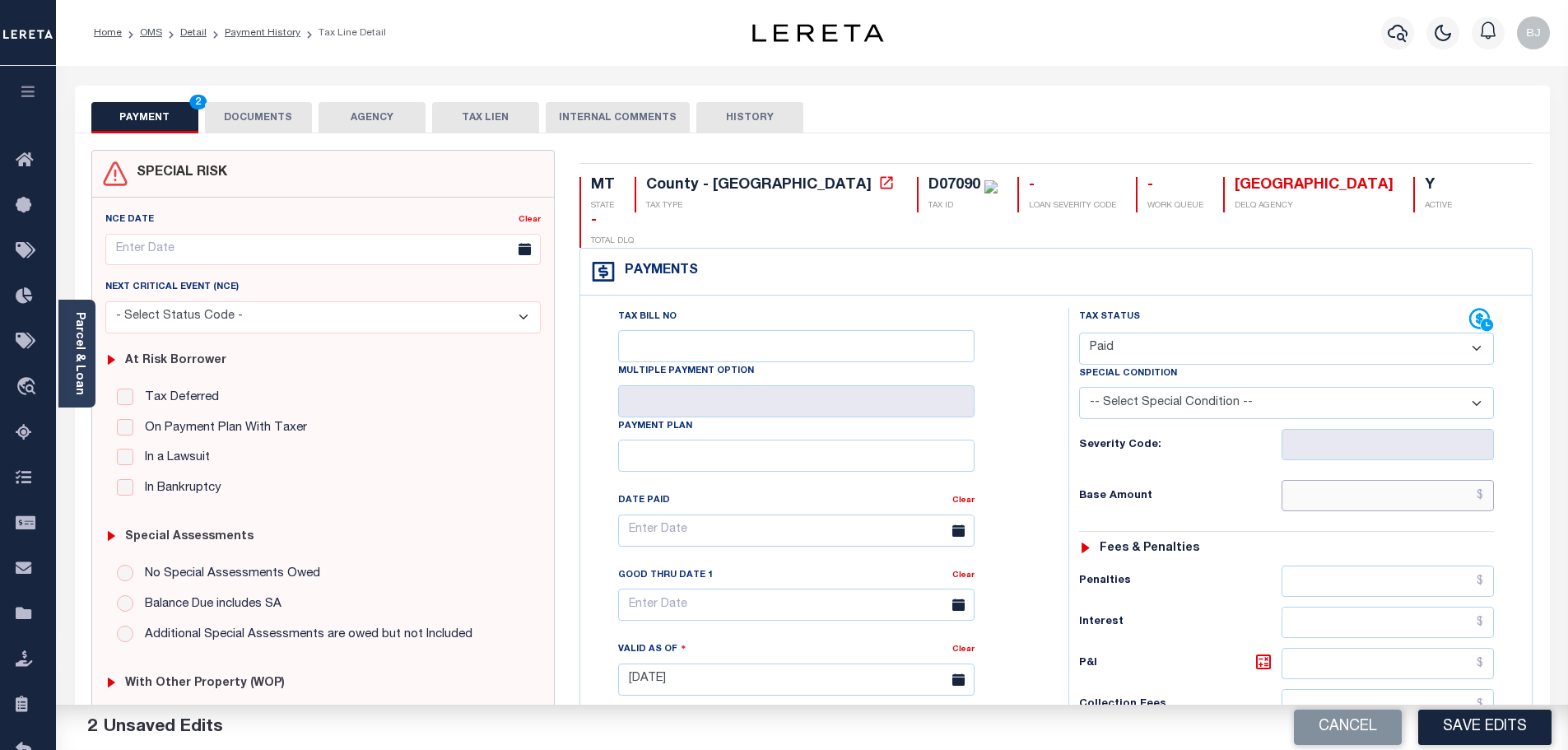
paste input "1,603.62"
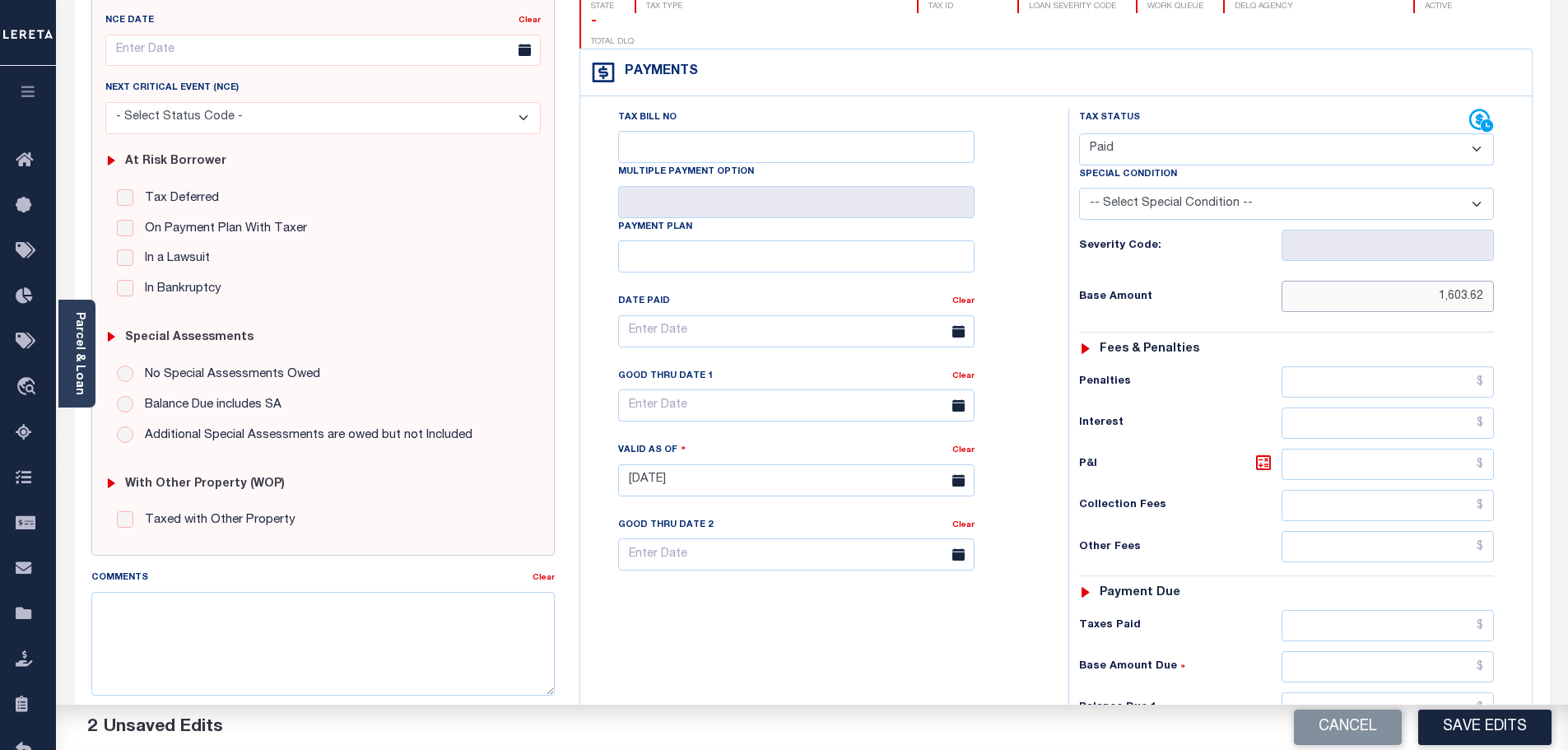
scroll to position [329, 0]
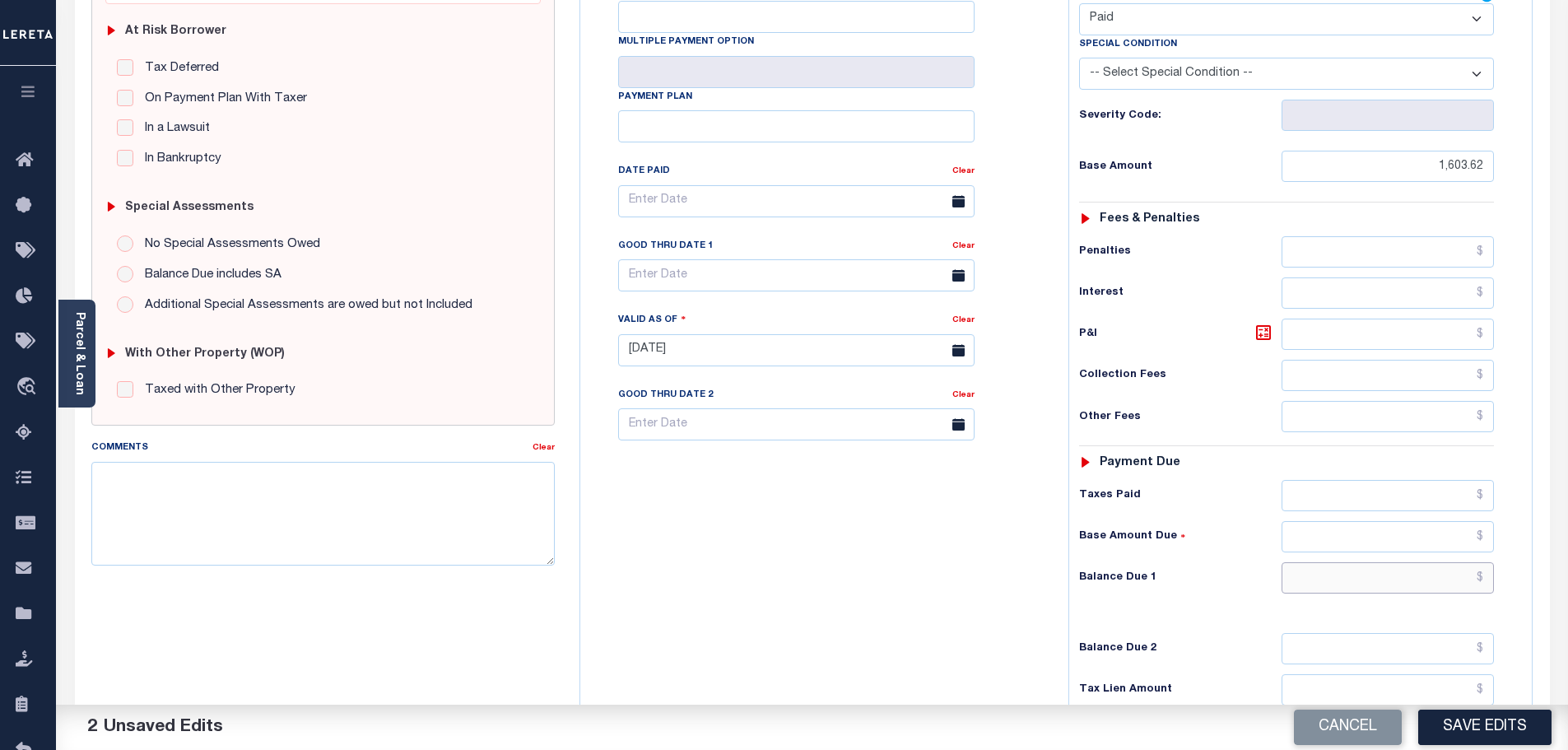
type input "$1,603.62"
click at [1431, 562] on input "text" at bounding box center [1387, 578] width 213 height 32
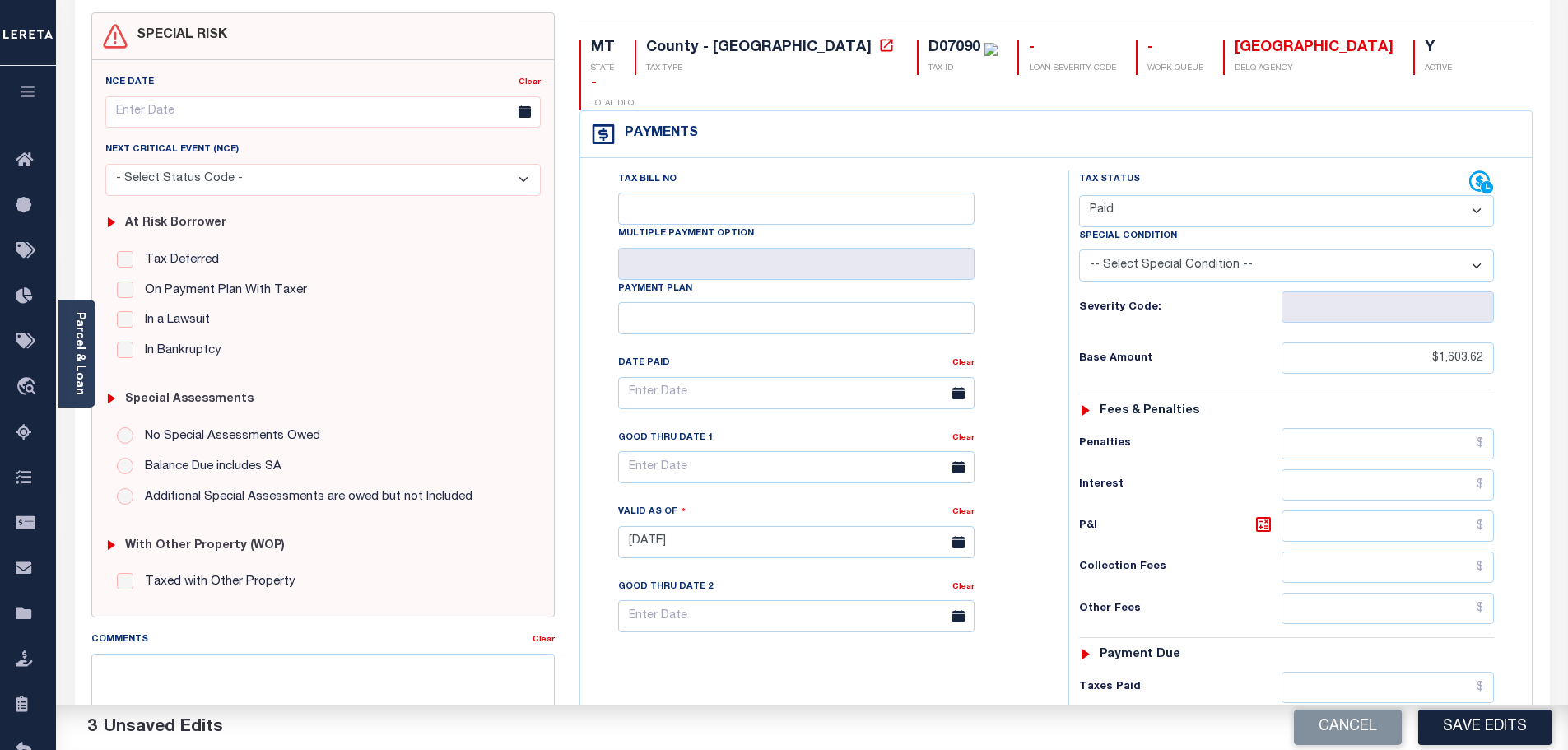
scroll to position [0, 0]
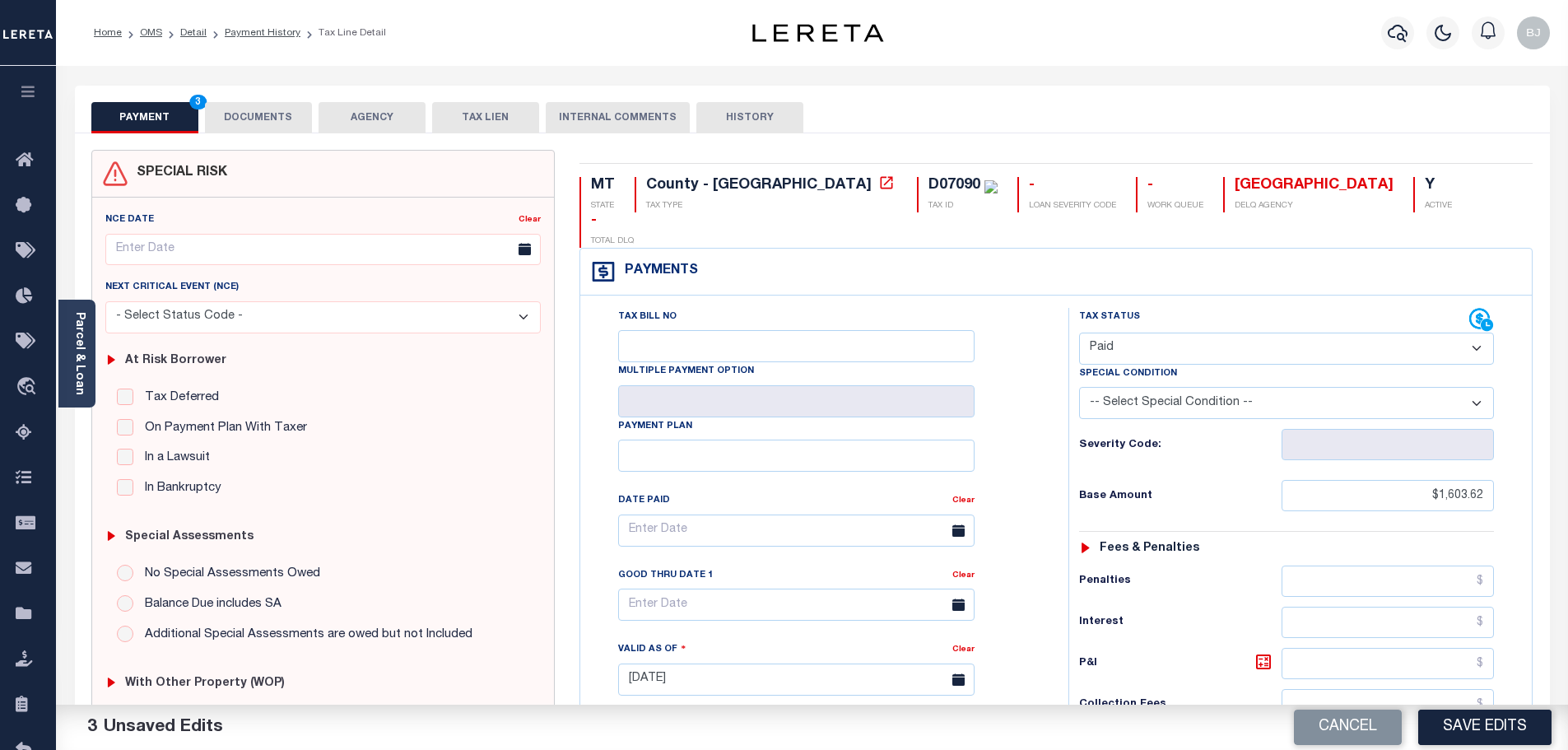
type input "$0.00"
click at [251, 127] on button "DOCUMENTS" at bounding box center [258, 118] width 107 height 32
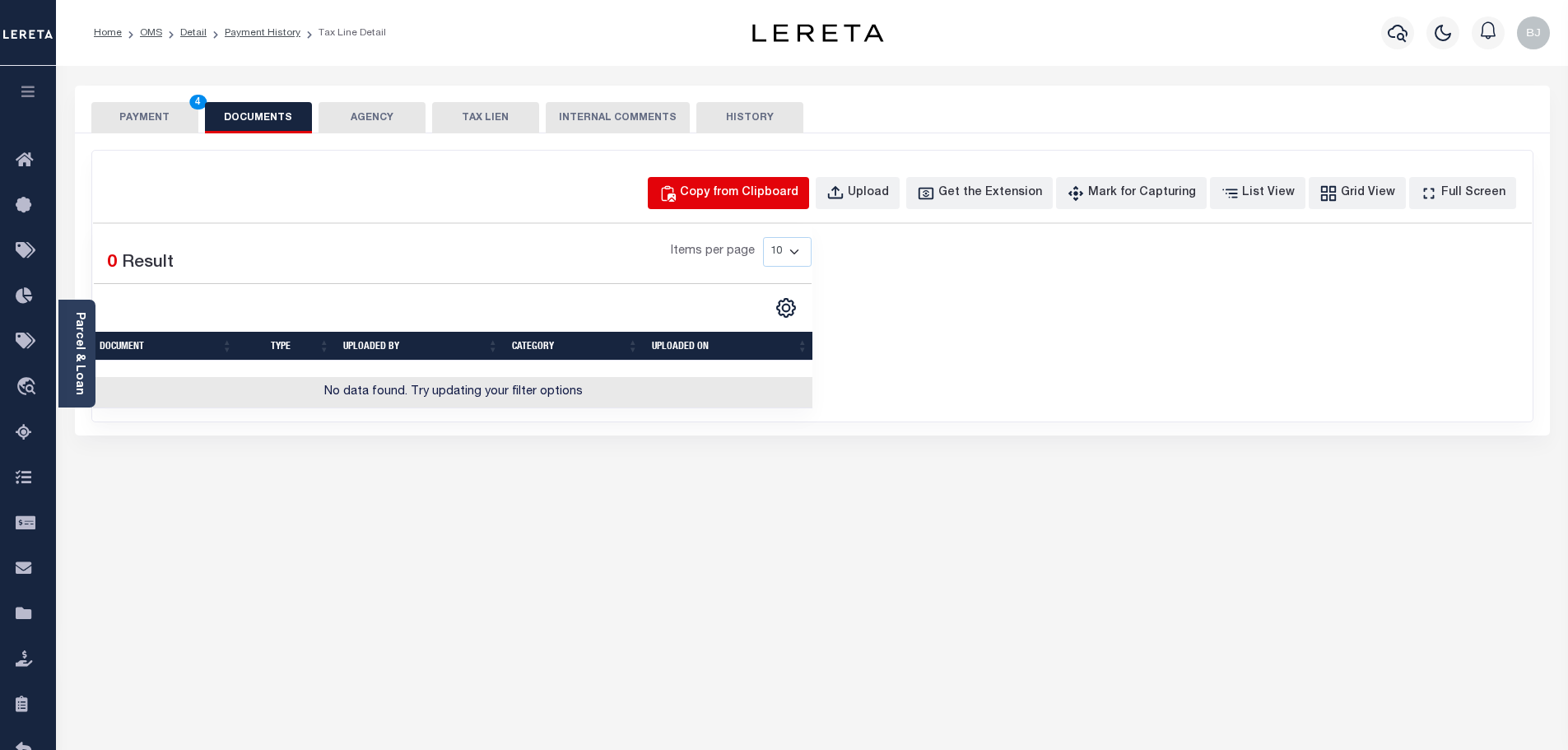
click at [789, 195] on div "Copy from Clipboard" at bounding box center [738, 193] width 118 height 18
select select "POP"
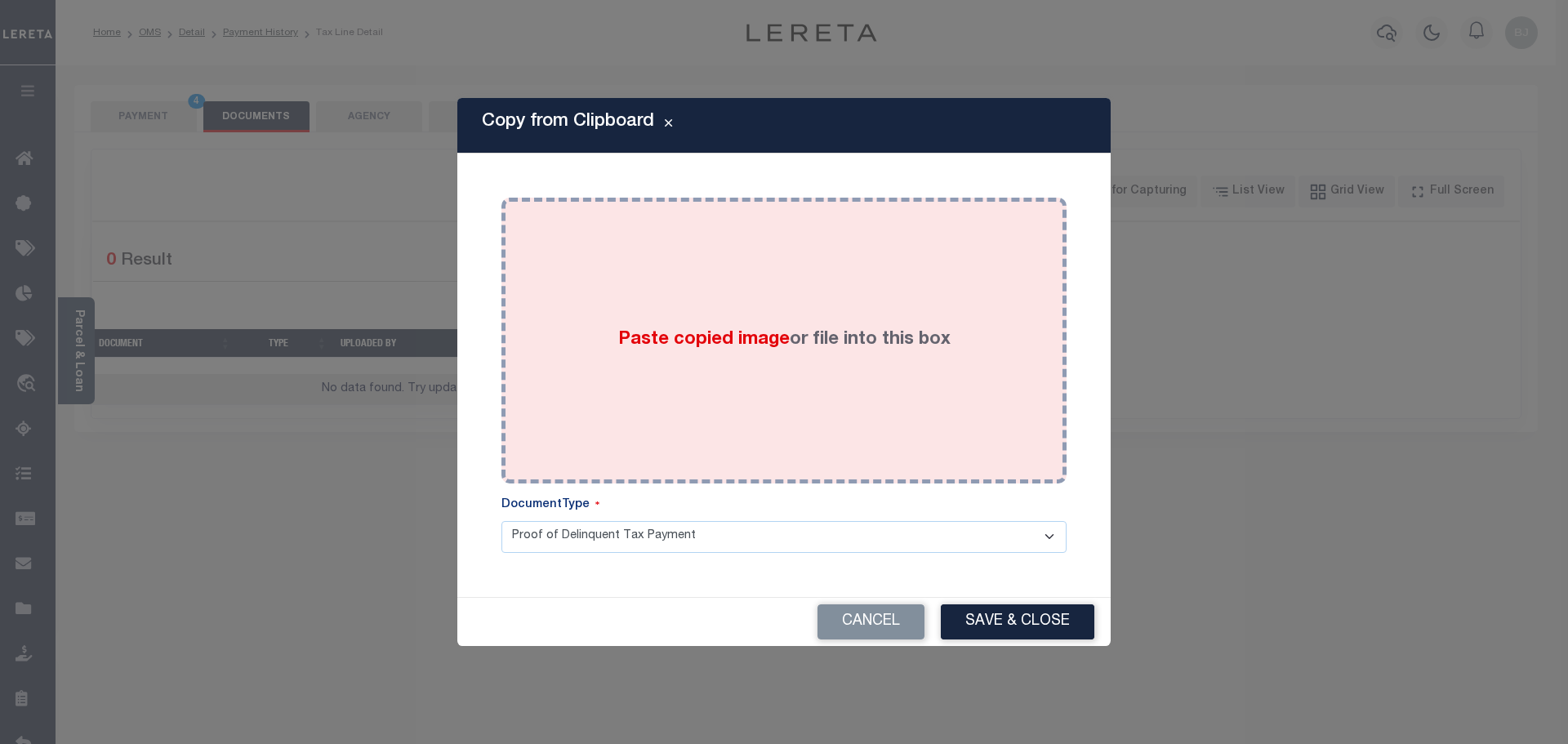
click at [777, 291] on div "Paste copied image or file into this box" at bounding box center [784, 341] width 540 height 261
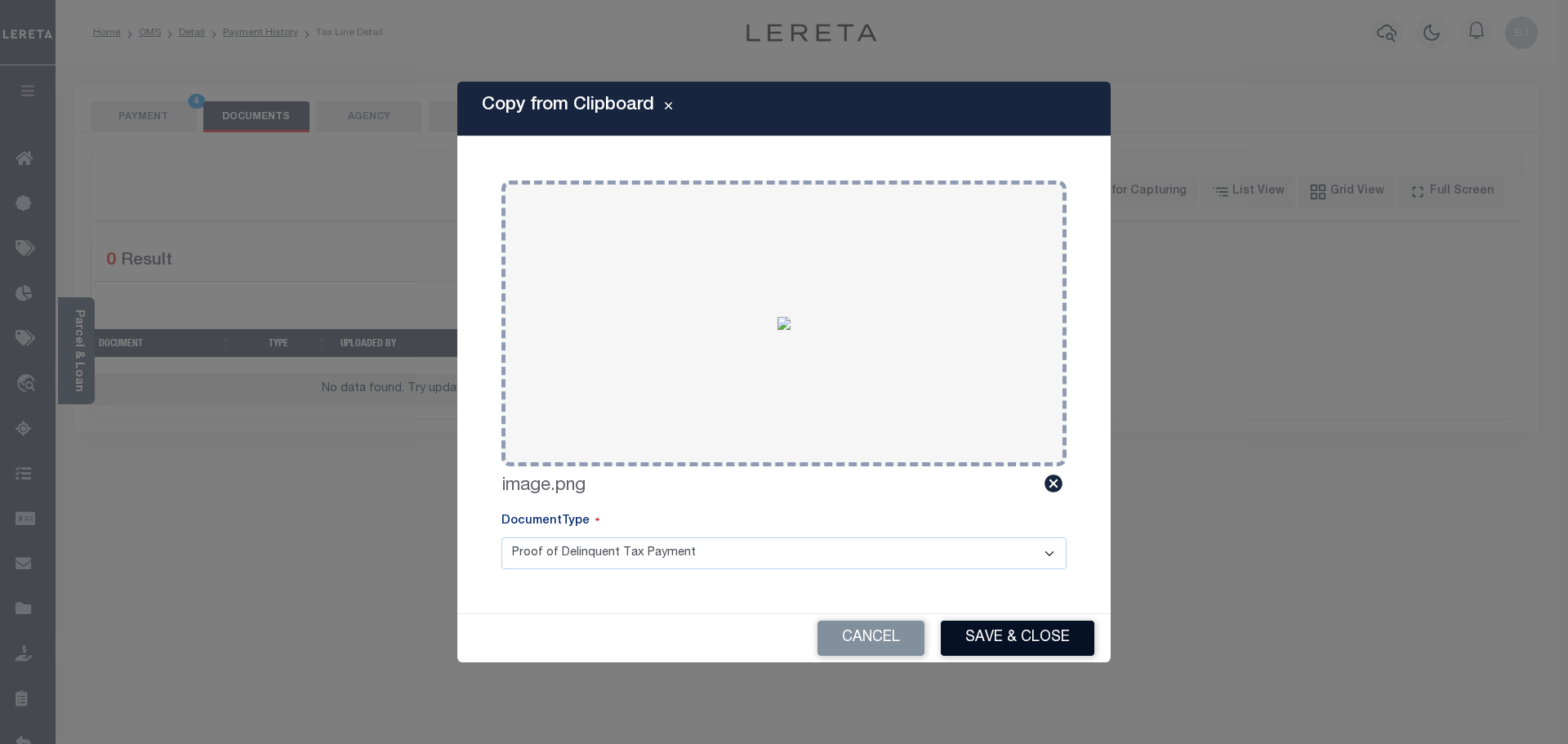
click at [1010, 626] on button "Save & Close" at bounding box center [1018, 639] width 154 height 35
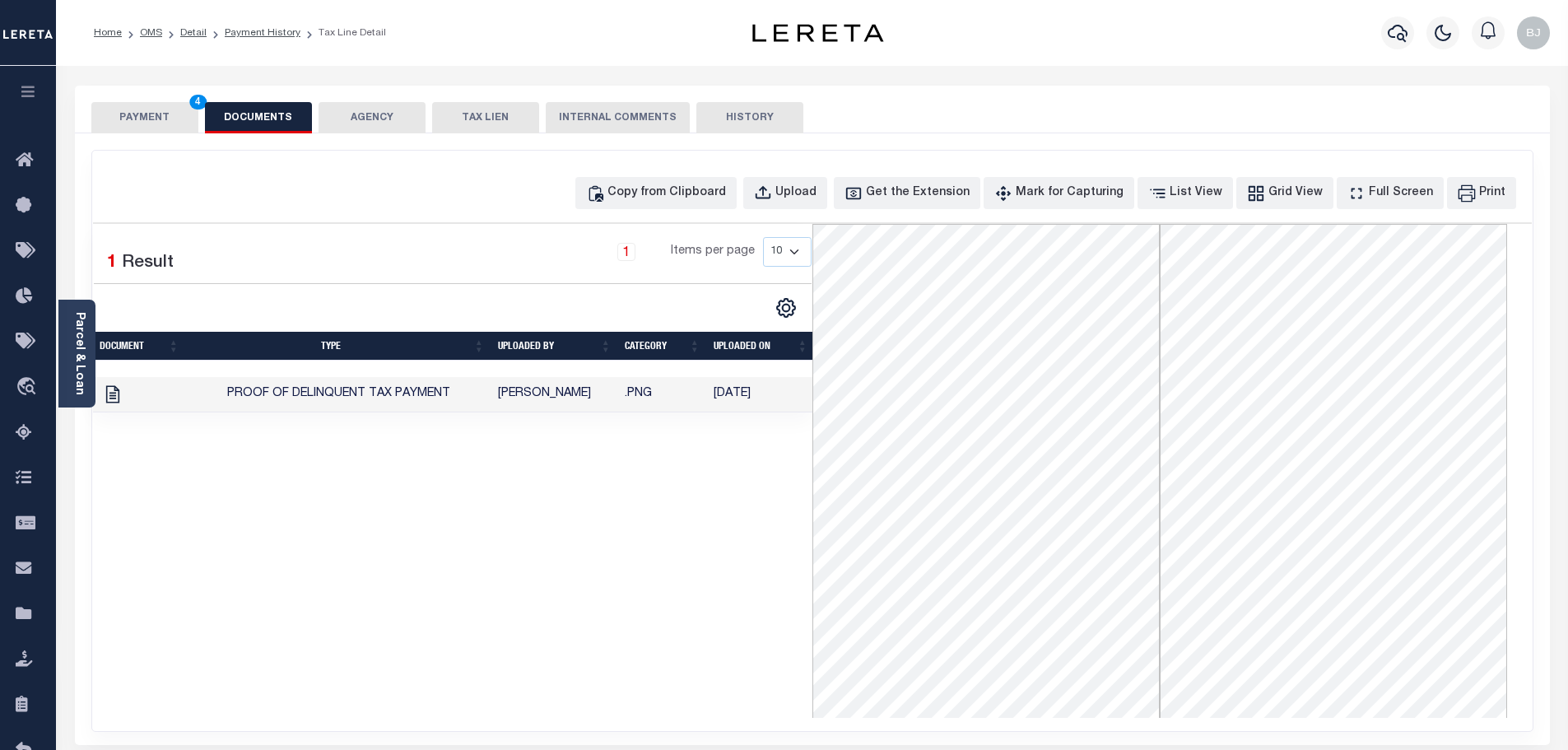
drag, startPoint x: 155, startPoint y: 120, endPoint x: 216, endPoint y: 131, distance: 62.0
click at [157, 120] on button "PAYMENT 4" at bounding box center [144, 118] width 107 height 32
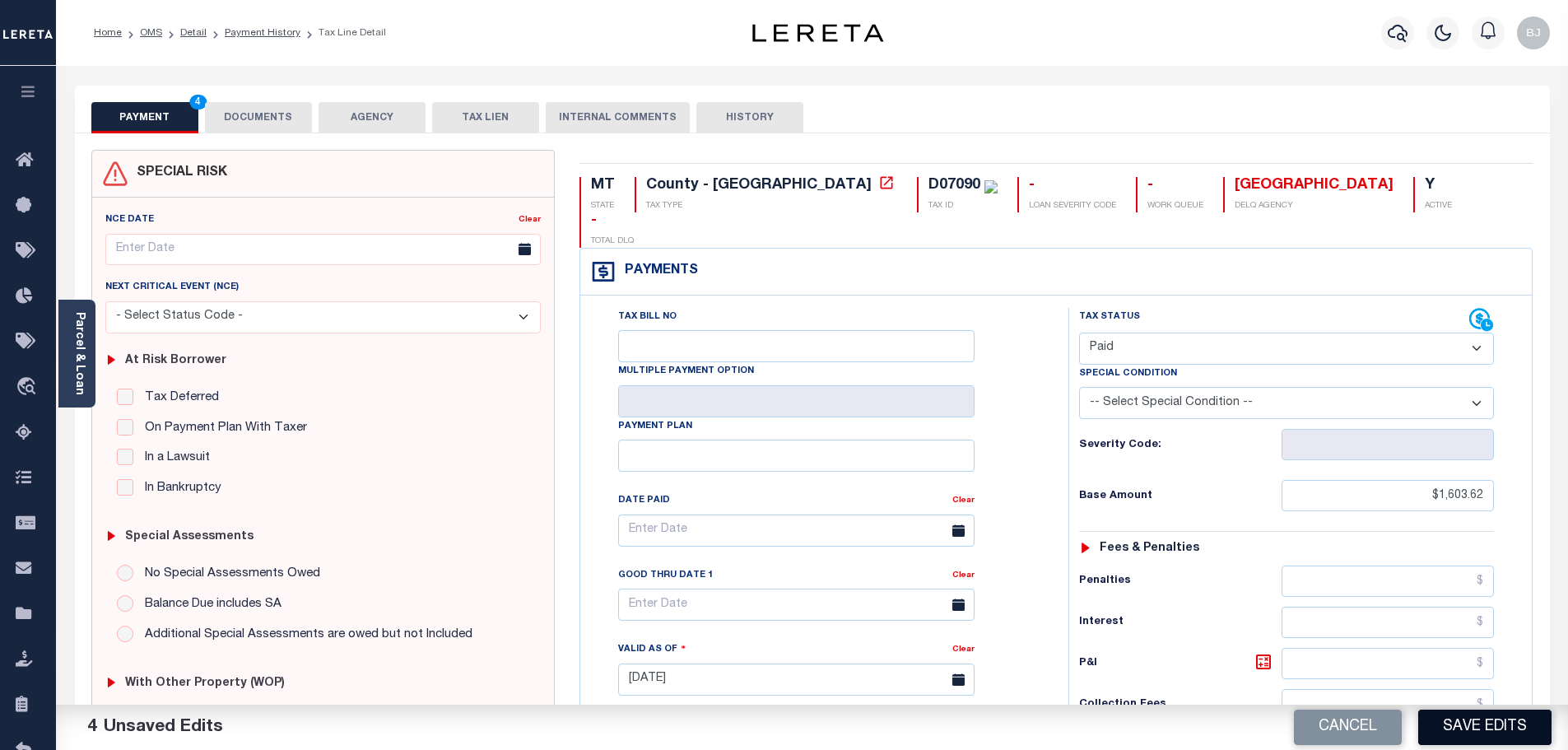
click at [1514, 731] on button "Save Edits" at bounding box center [1484, 728] width 133 height 35
checkbox input "false"
type input "$1,603.62"
type input "$0"
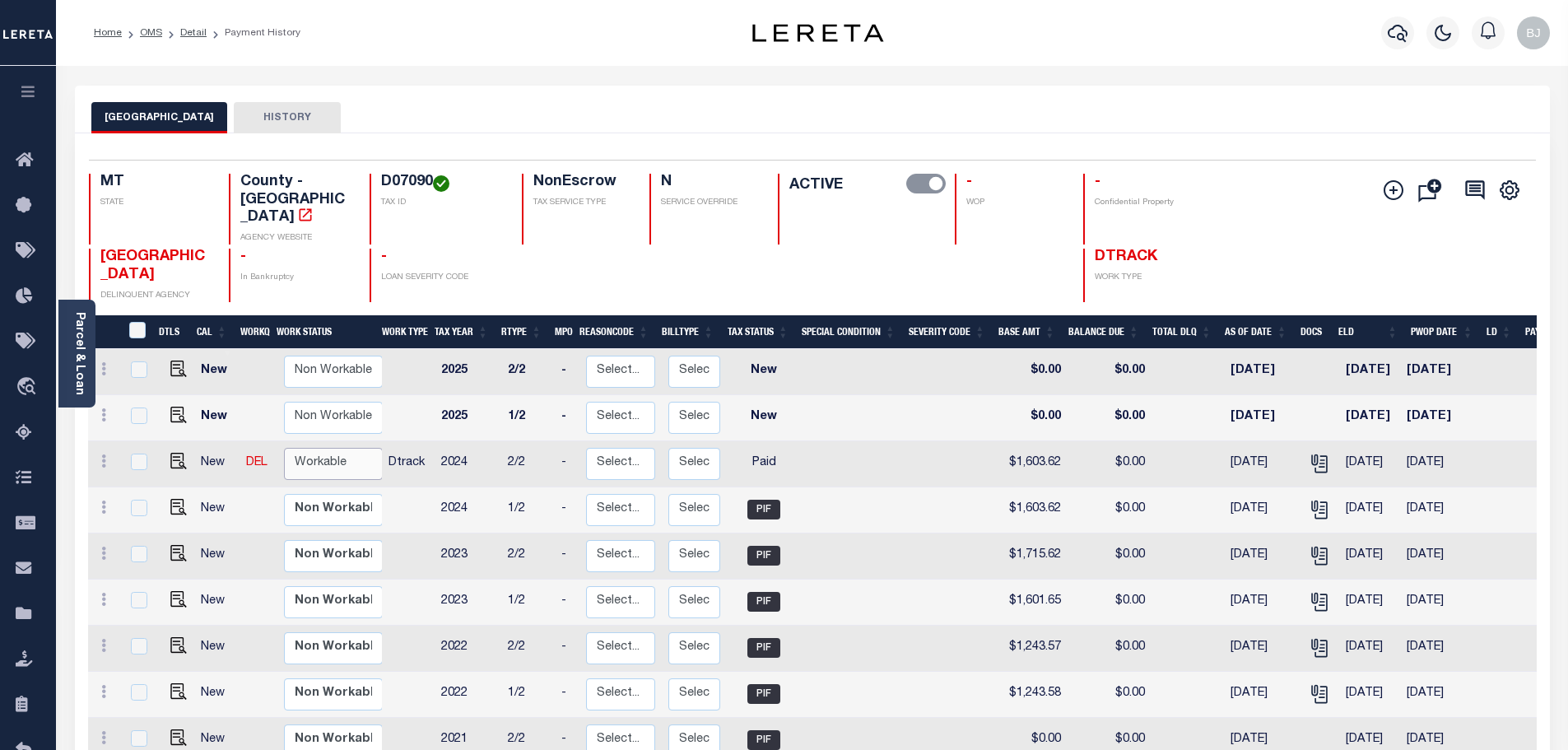
click at [304, 448] on select "Non Workable Workable" at bounding box center [334, 464] width 99 height 32
checkbox input "true"
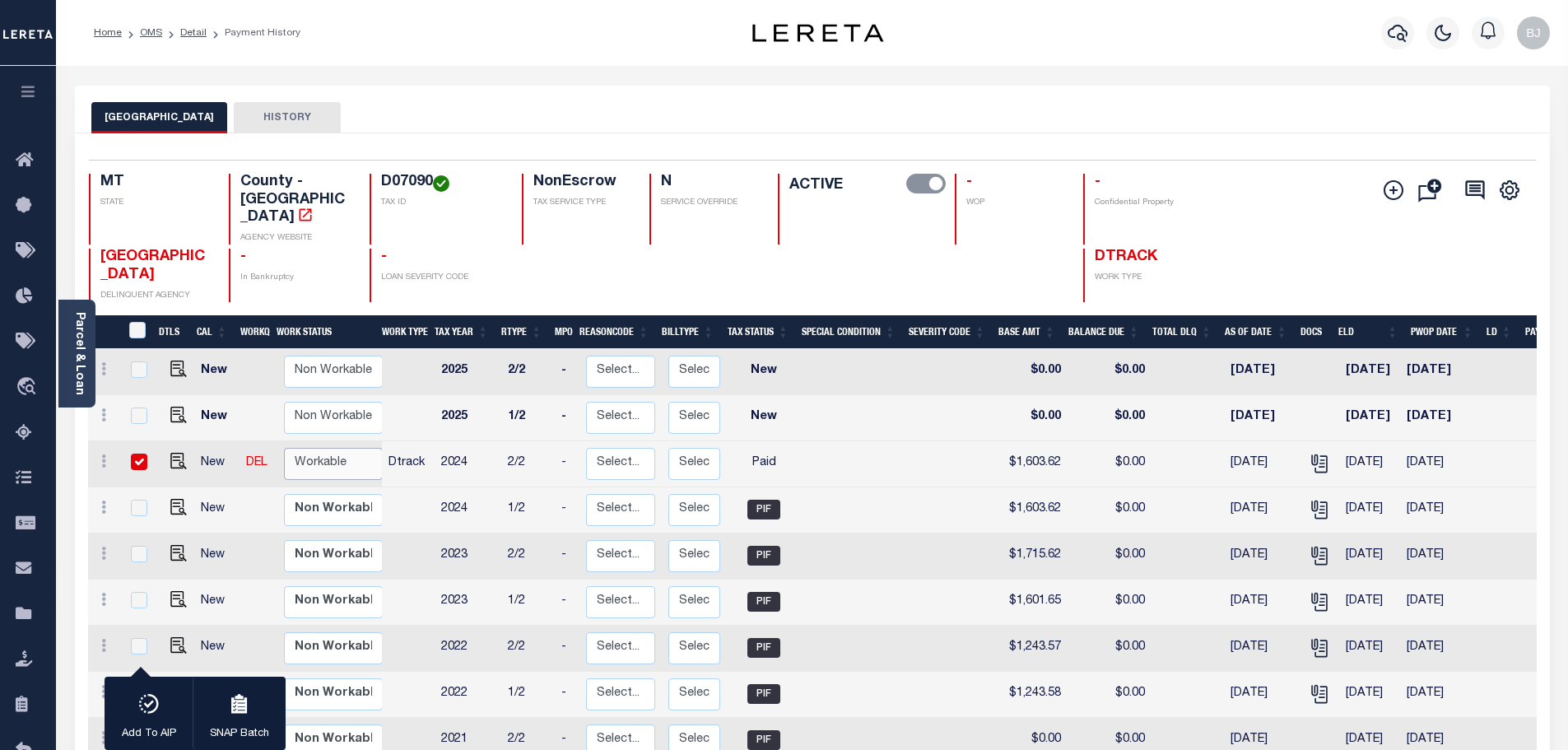
select select "true"
click at [284, 448] on select "Non Workable Workable" at bounding box center [334, 464] width 99 height 32
checkbox input "false"
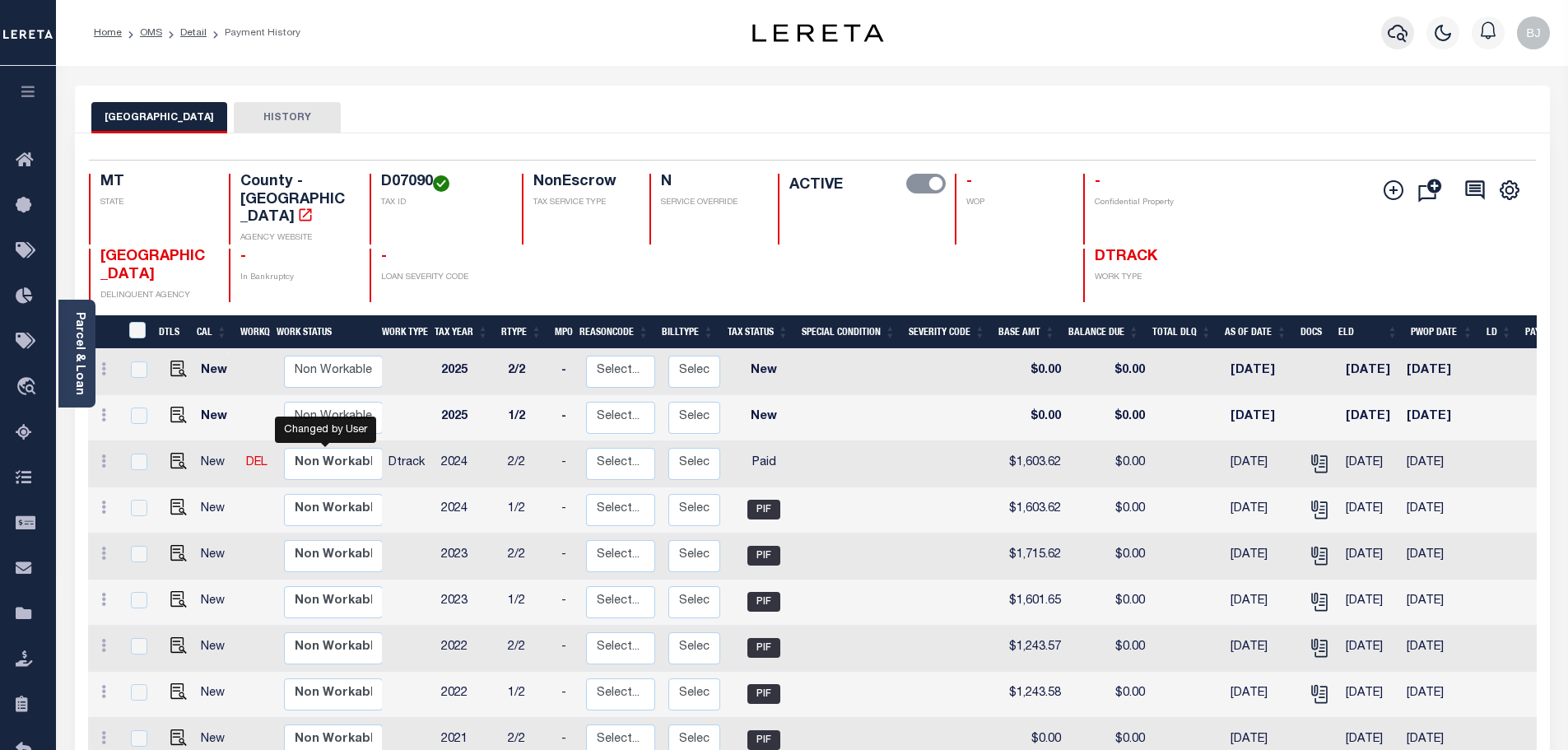
click at [1394, 26] on icon "button" at bounding box center [1396, 33] width 20 height 18
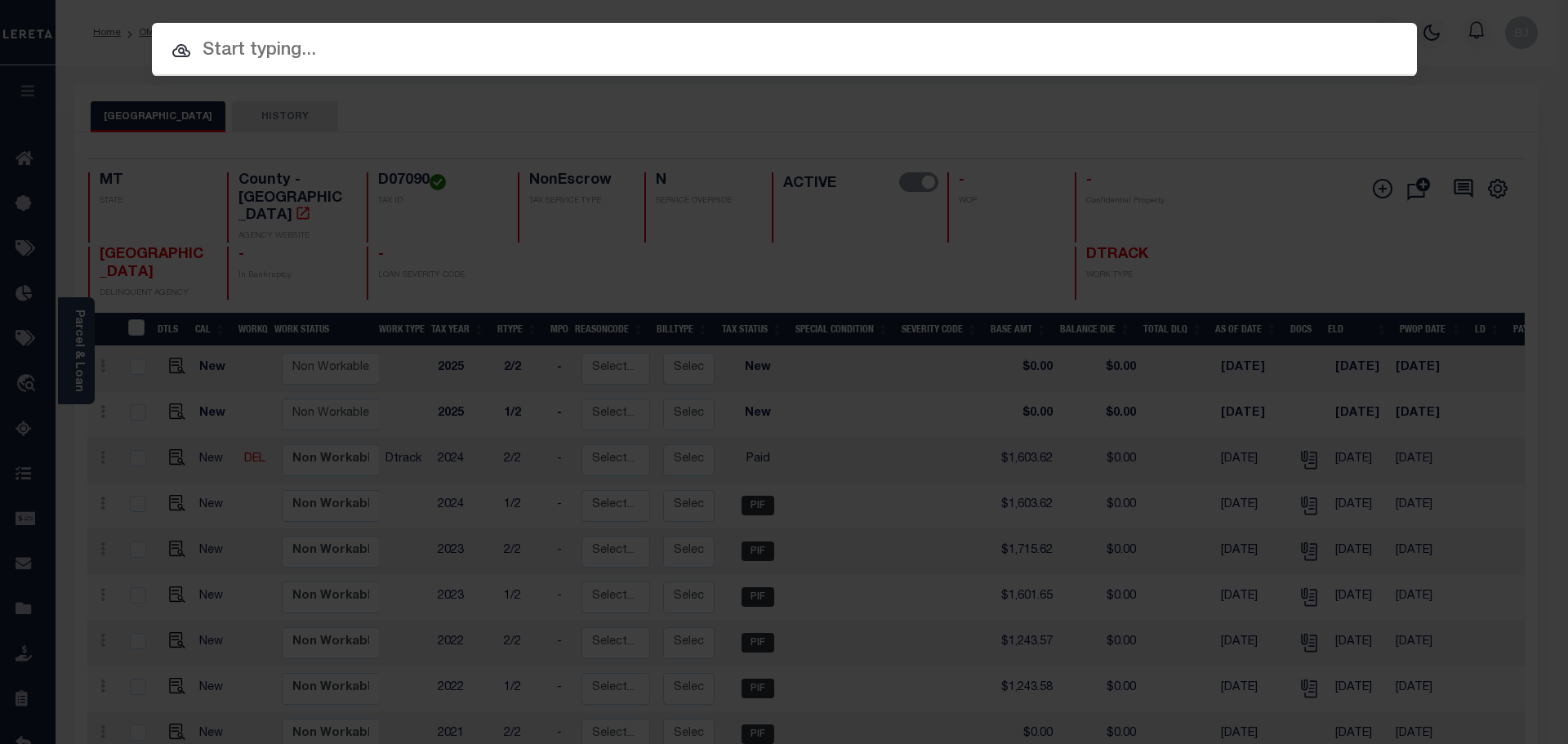
paste input "3704252120791"
type input "3704252120791"
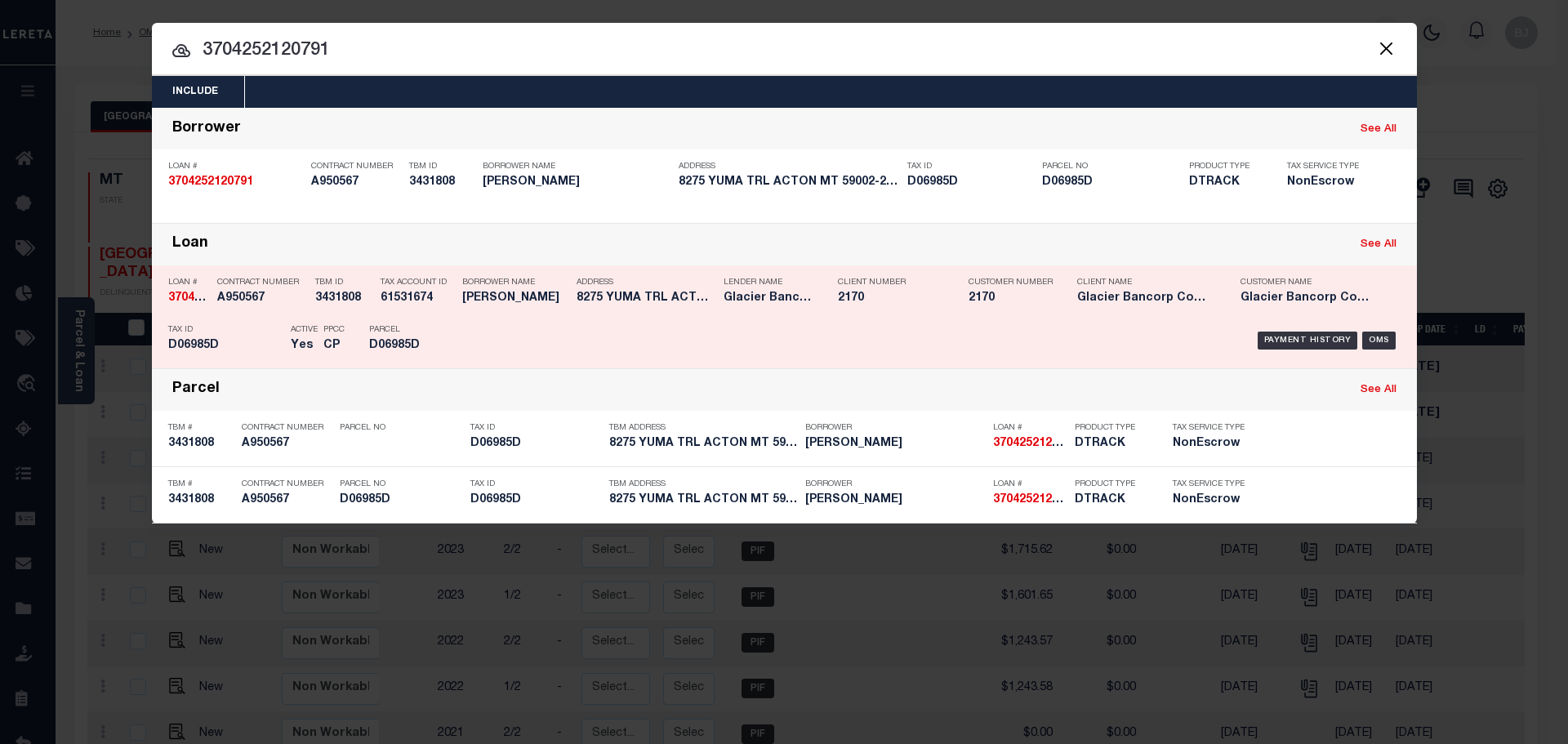
click at [993, 318] on div "Payment History OMS" at bounding box center [933, 341] width 933 height 47
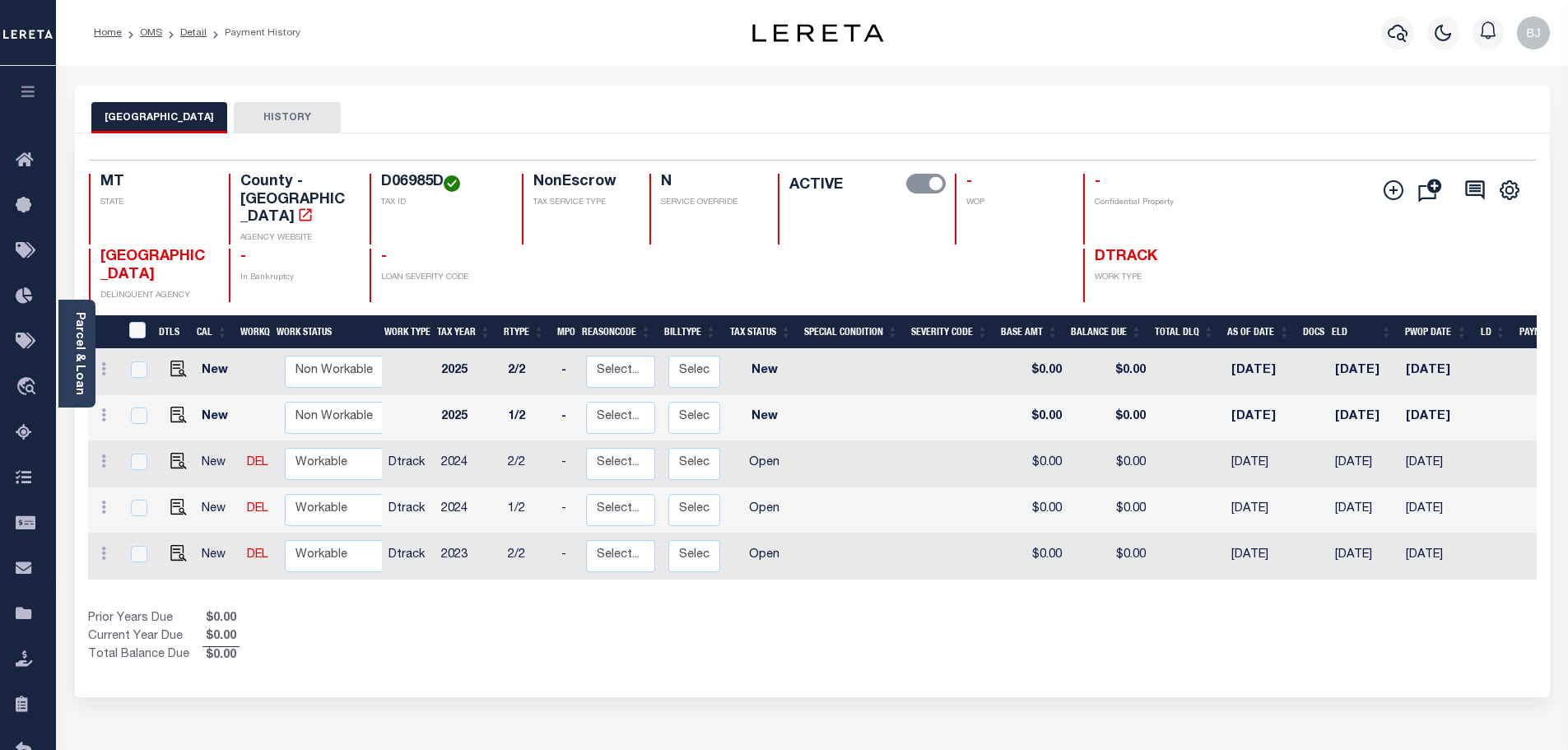
click at [411, 179] on h4 "D06985D" at bounding box center [442, 182] width 121 height 18
copy h4 "D06985D"
click at [173, 453] on img "" at bounding box center [179, 462] width 17 height 17
checkbox input "true"
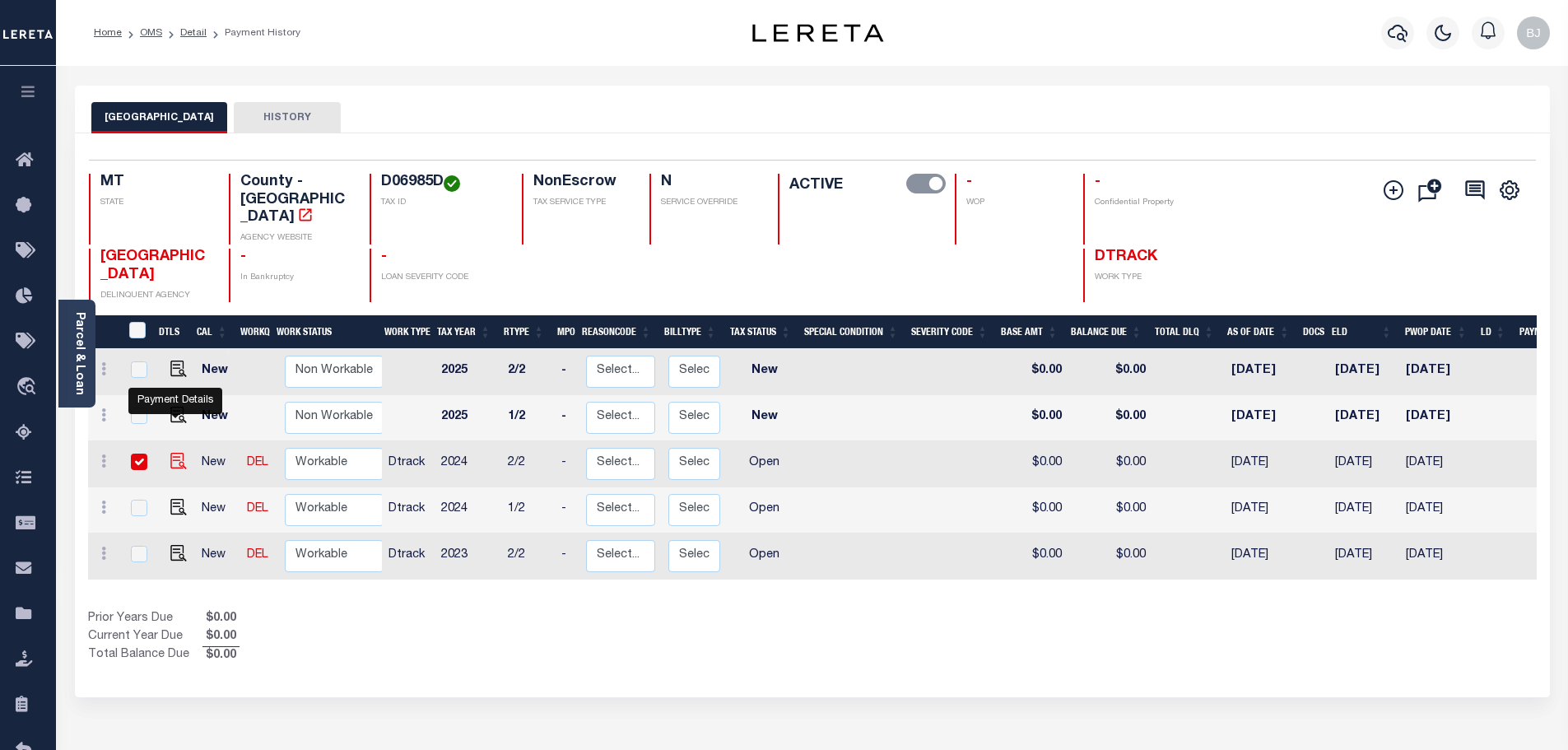
checkbox input "true"
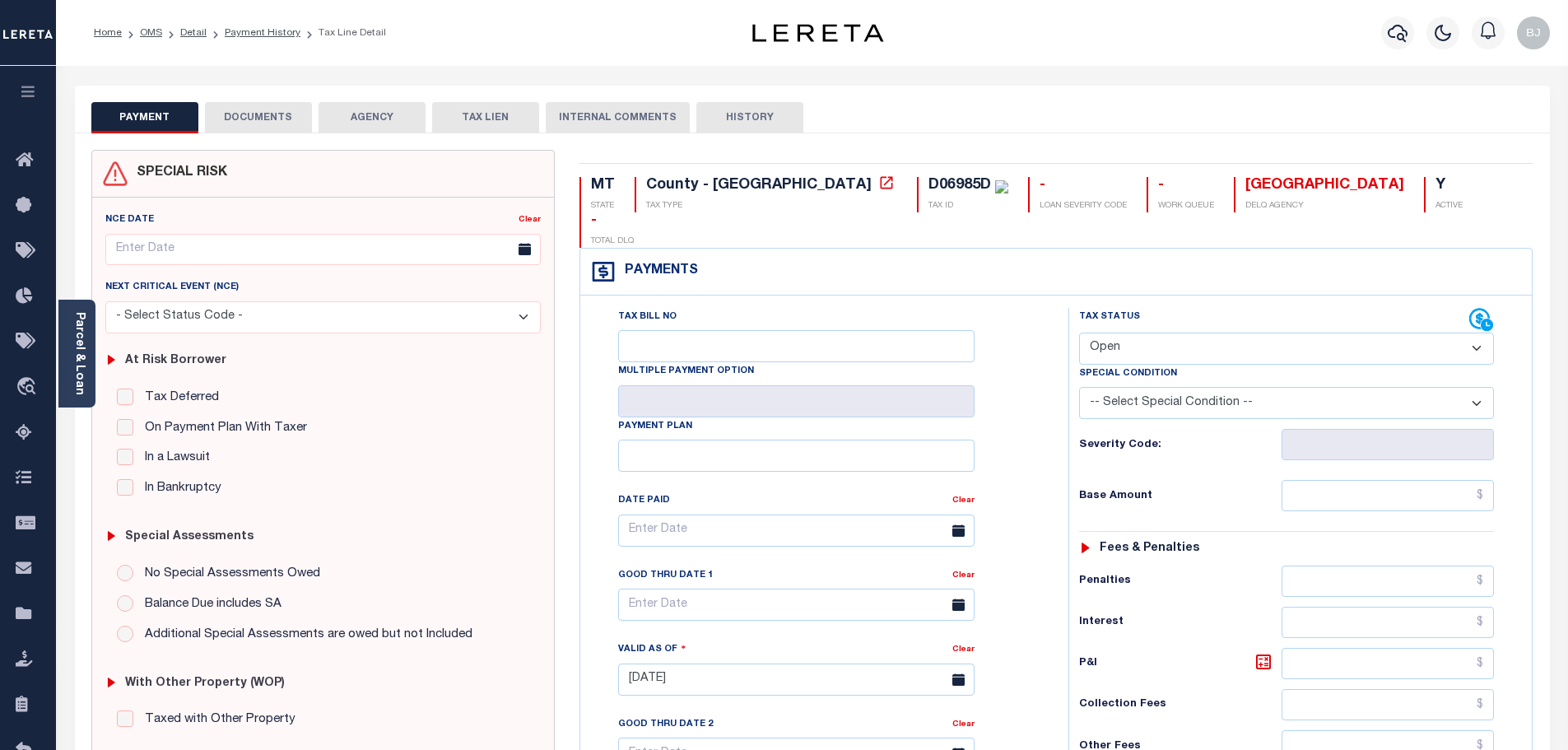
drag, startPoint x: 1232, startPoint y: 314, endPoint x: 1222, endPoint y: 329, distance: 18.0
click at [1222, 333] on select "- Select Status Code - Open Due/Unpaid Paid Incomplete No Tax Due Internal Refu…" at bounding box center [1286, 349] width 415 height 32
select select "PYD"
click at [1079, 333] on select "- Select Status Code - Open Due/Unpaid Paid Incomplete No Tax Due Internal Refu…" at bounding box center [1286, 349] width 415 height 32
type input "[DATE]"
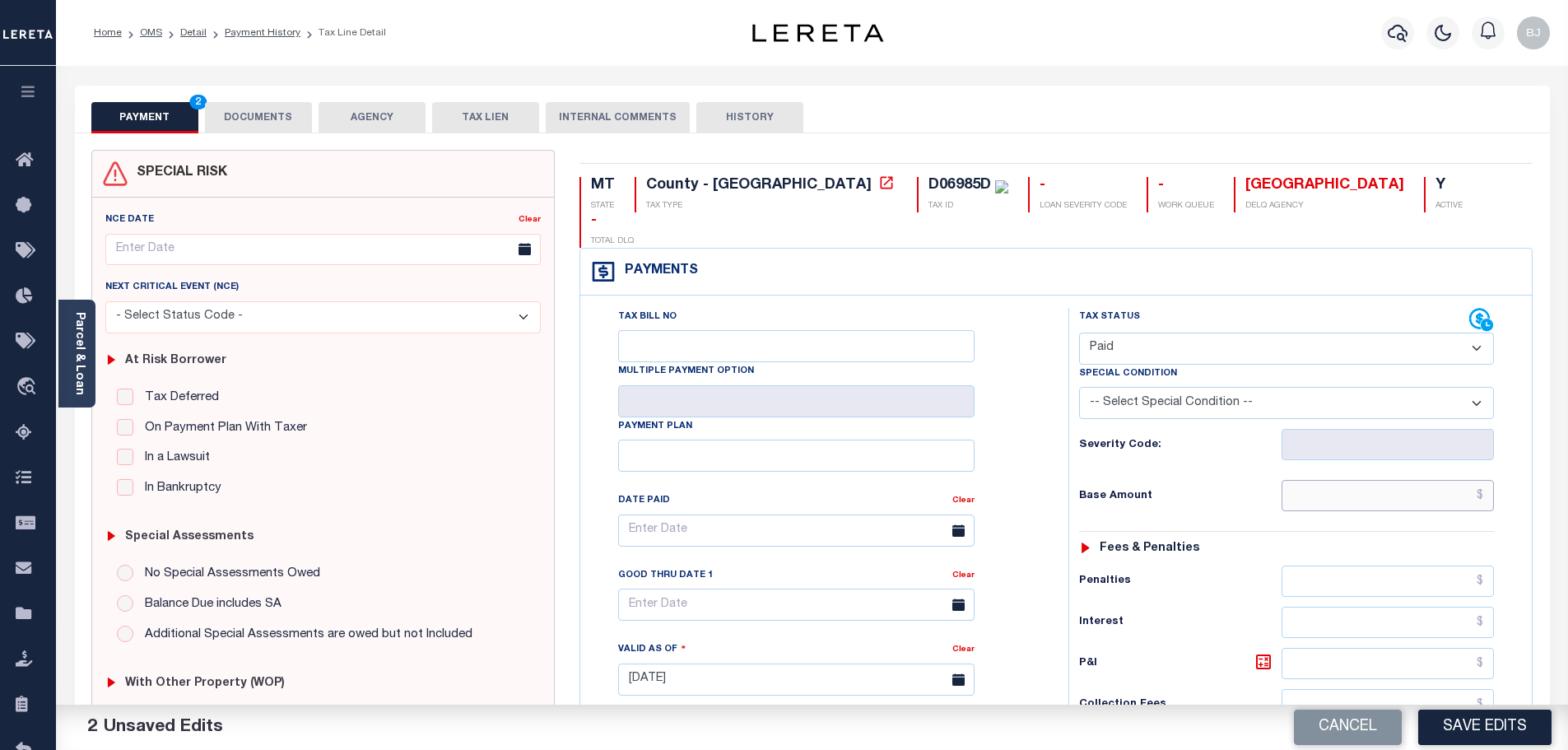
click at [1401, 480] on input "text" at bounding box center [1387, 496] width 213 height 32
paste input "430.94"
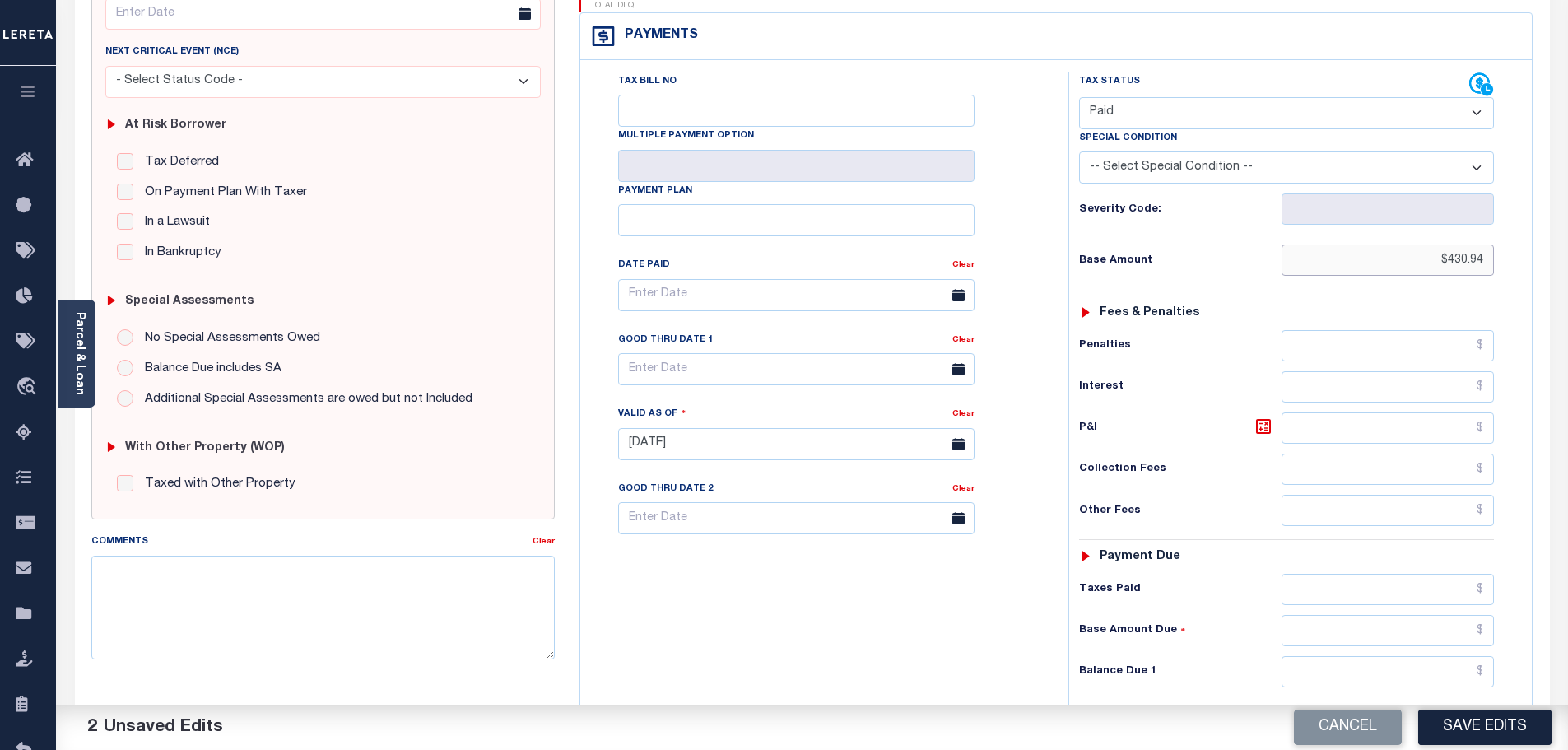
scroll to position [247, 0]
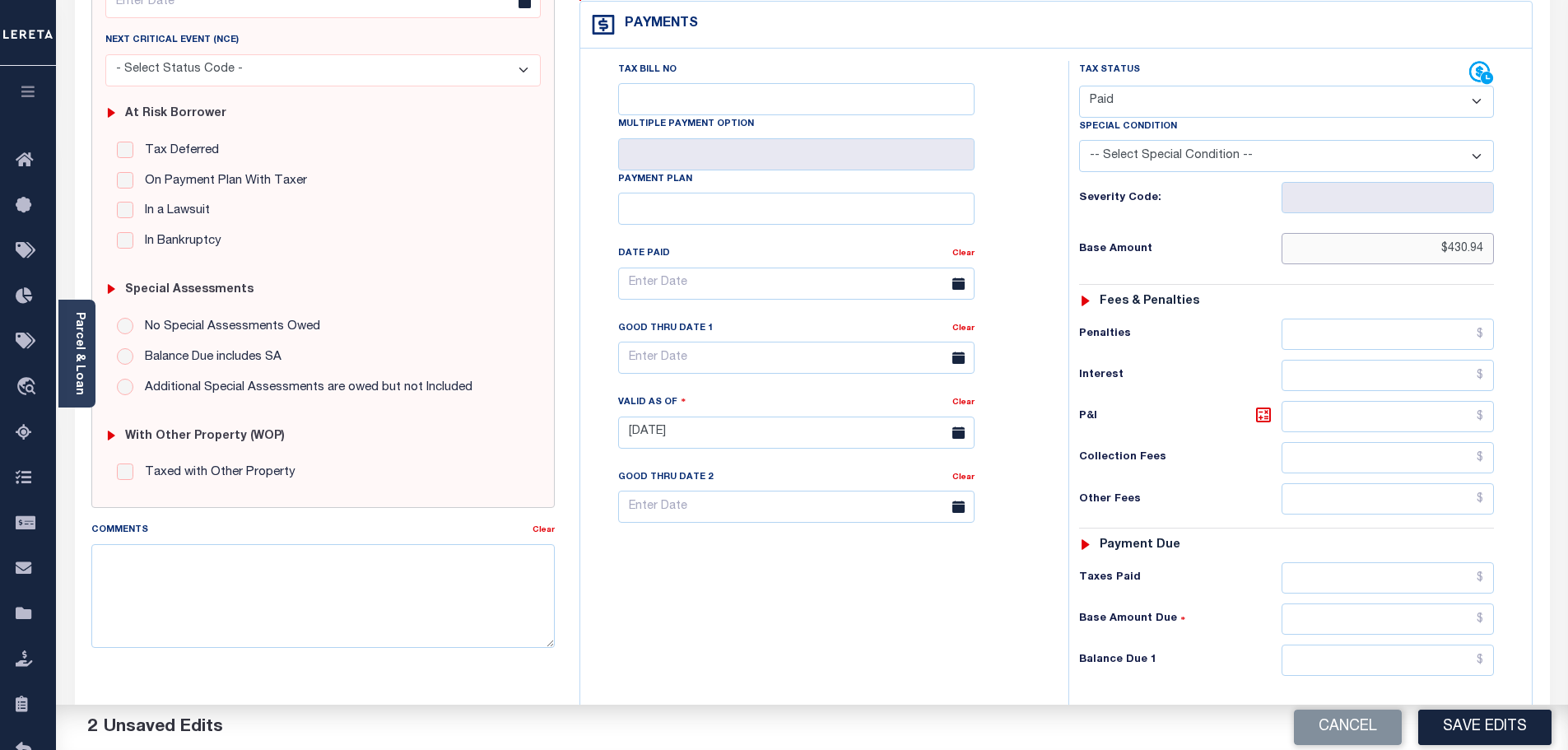
type input "$430.94"
click at [1358, 645] on input "text" at bounding box center [1387, 660] width 213 height 32
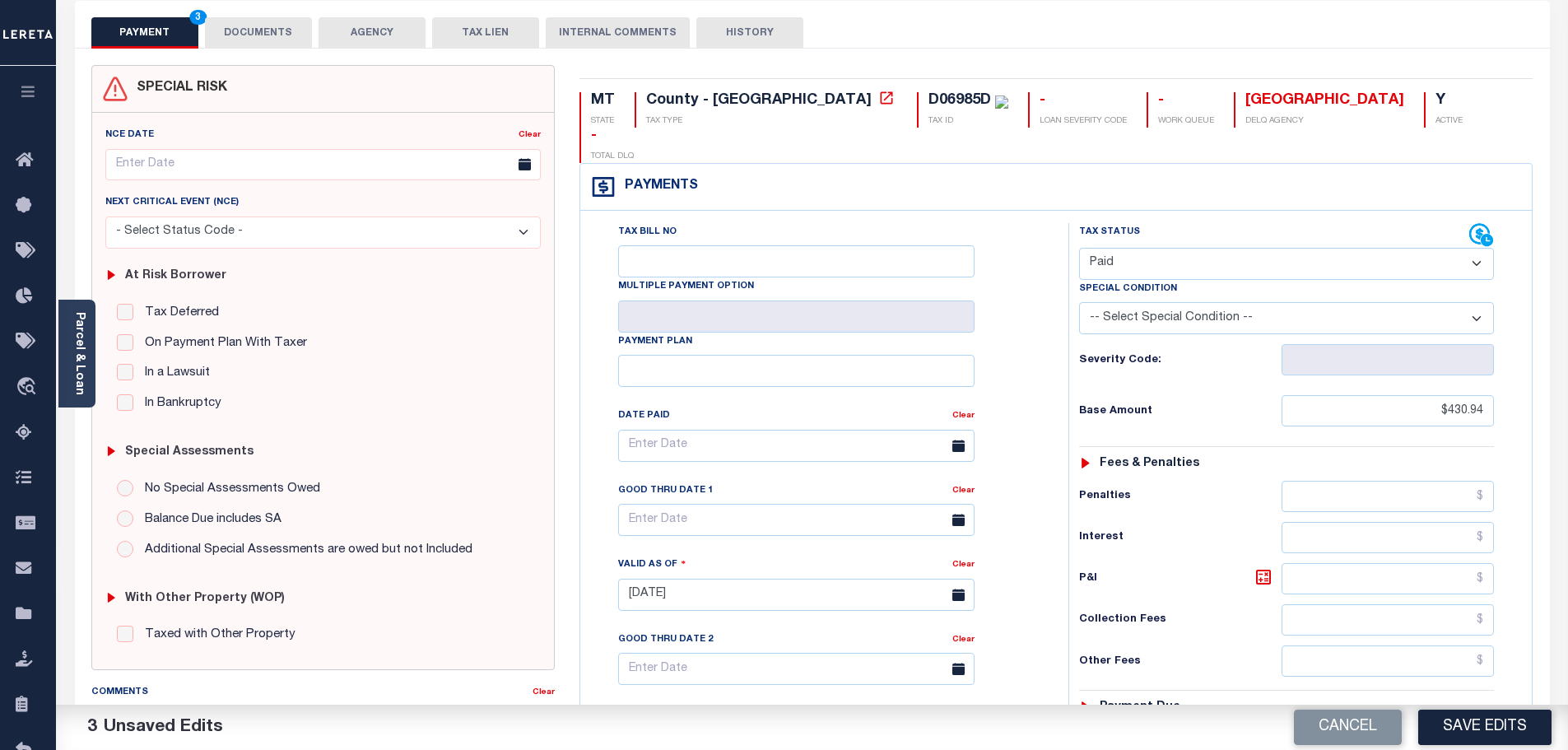
scroll to position [0, 0]
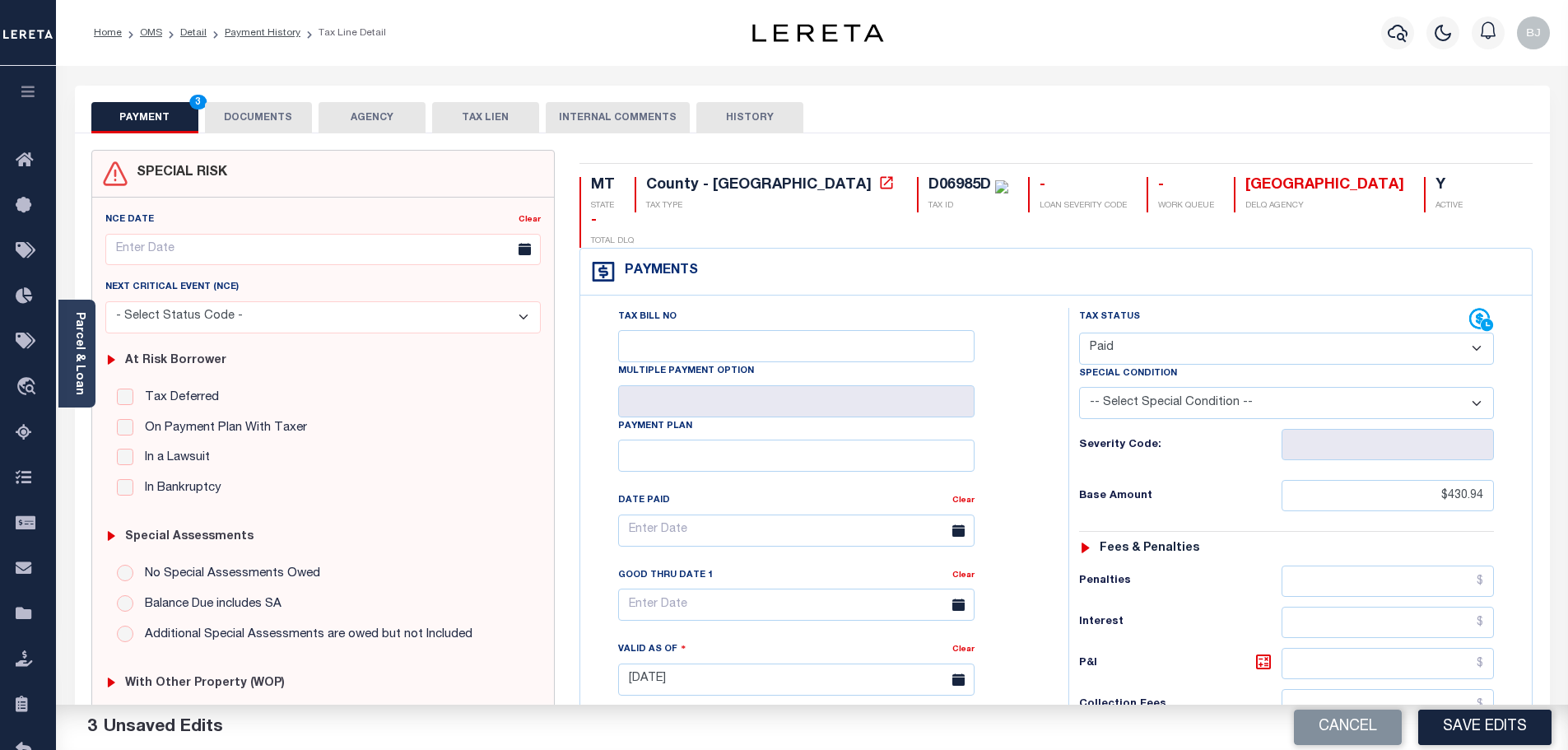
type input "$0.00"
click at [242, 111] on button "DOCUMENTS" at bounding box center [258, 118] width 107 height 32
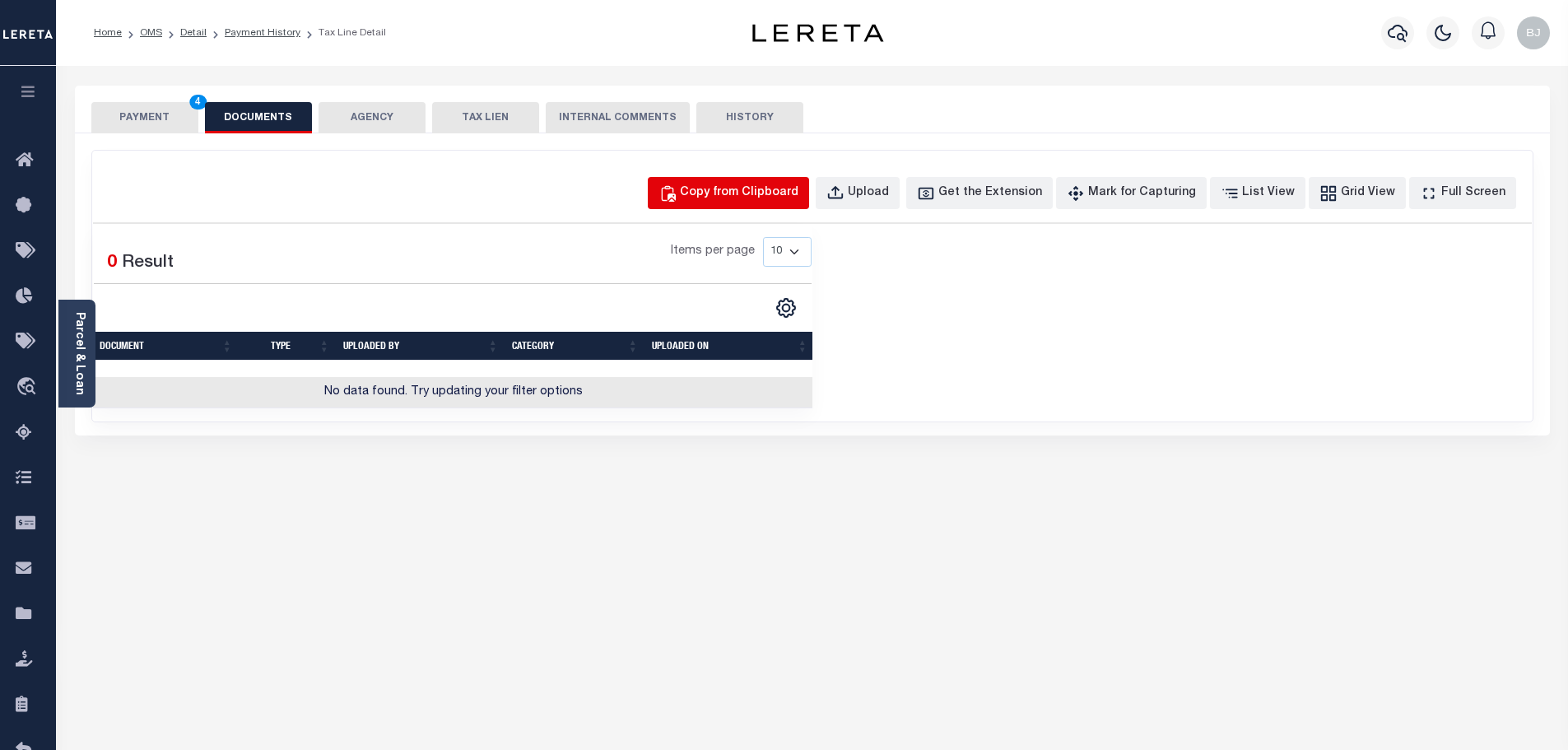
click at [706, 202] on button "Copy from Clipboard" at bounding box center [728, 193] width 161 height 32
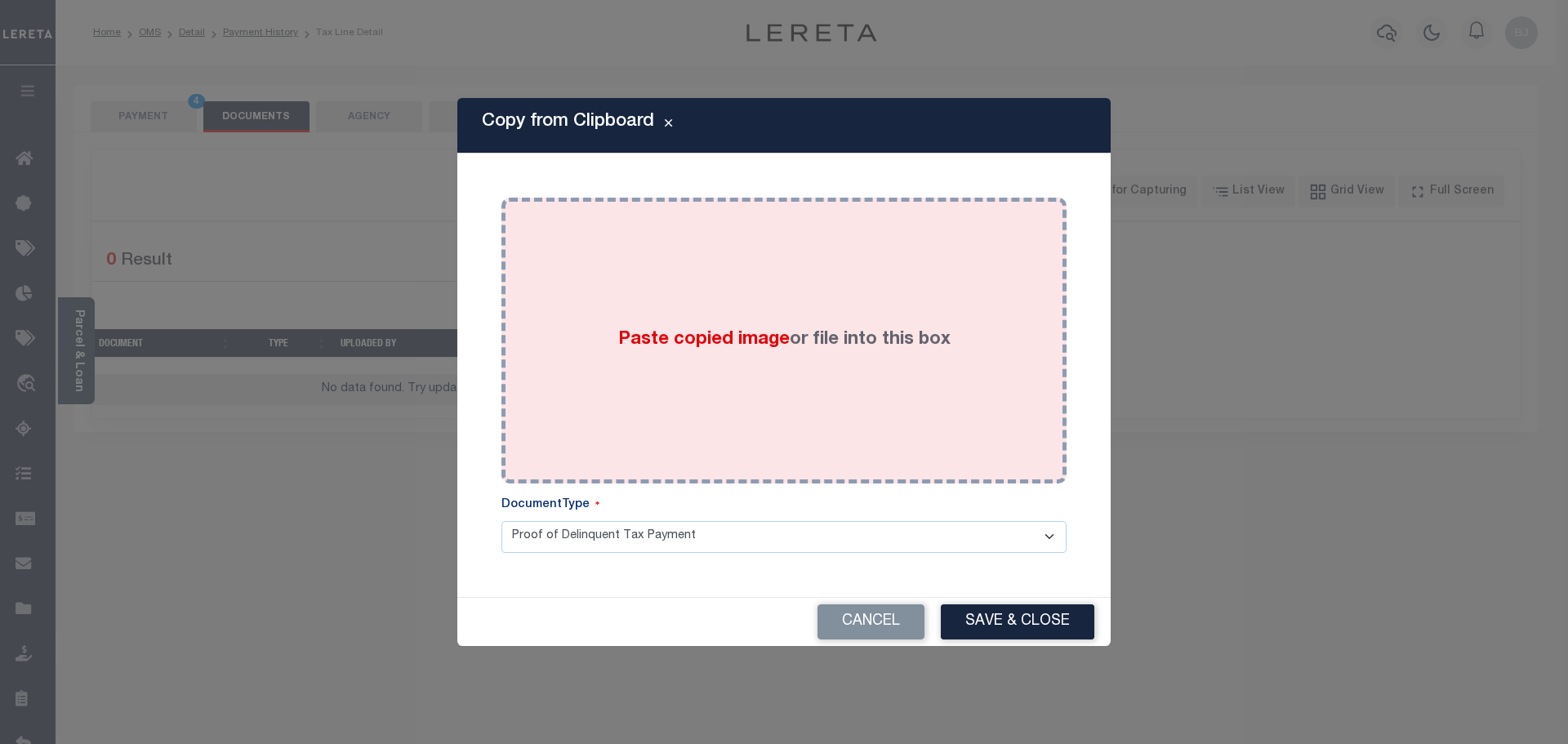
click at [756, 285] on div "Paste copied image or file into this box" at bounding box center [784, 341] width 540 height 261
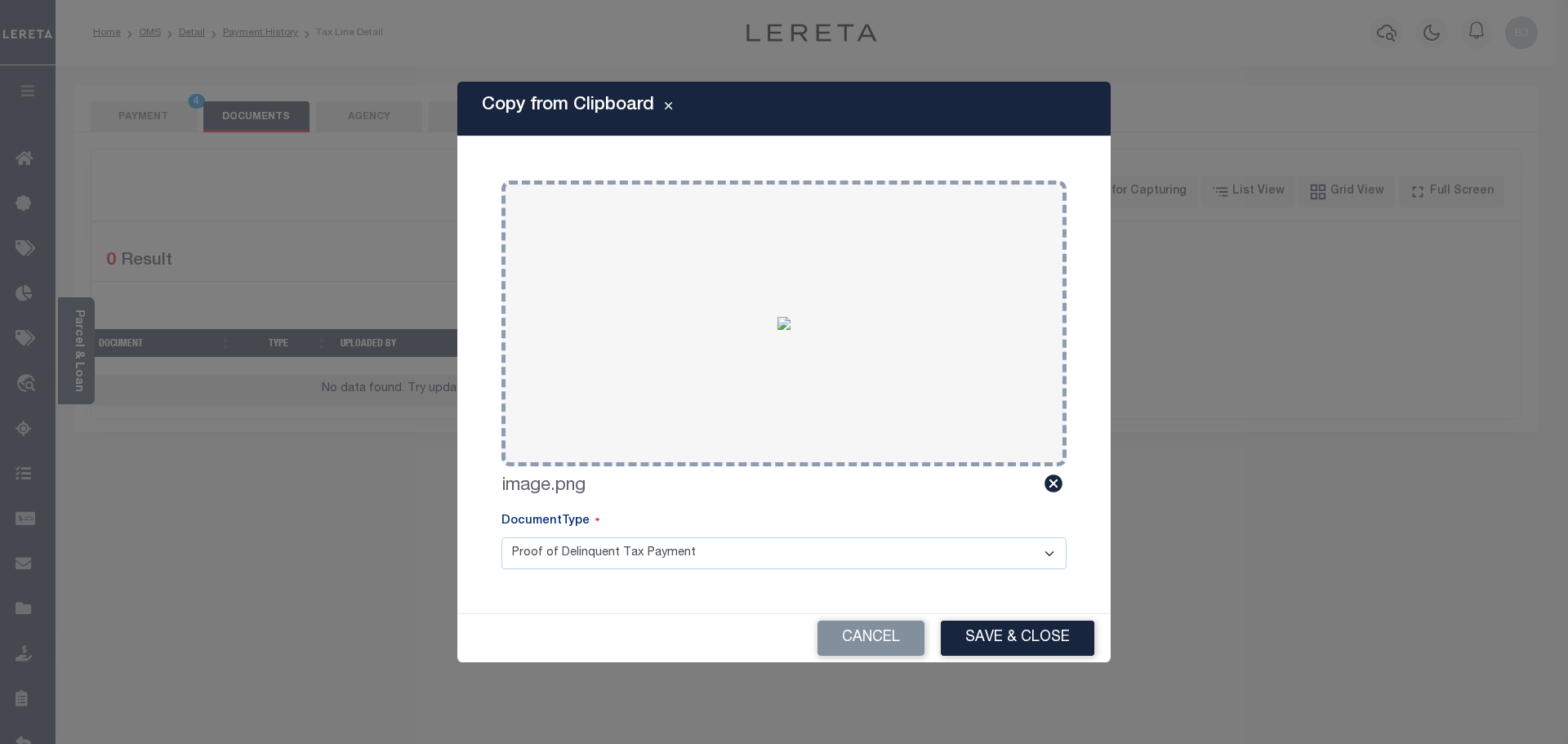
click at [1106, 607] on div "Copy from Clipboard Paste copied image or file into this box Select file or dra…" at bounding box center [784, 372] width 653 height 581
click at [1079, 630] on button "Save & Close" at bounding box center [1018, 639] width 154 height 35
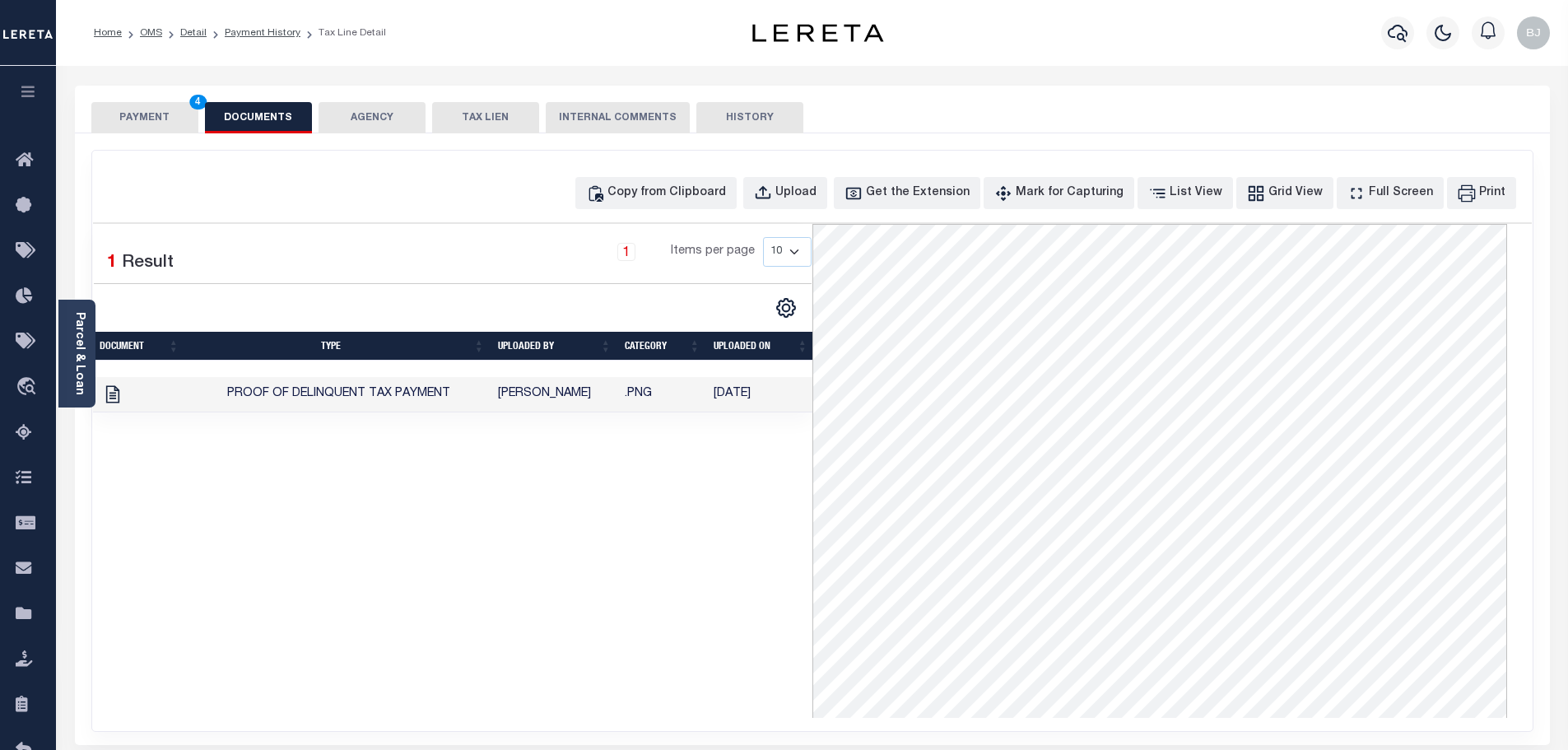
drag, startPoint x: 144, startPoint y: 126, endPoint x: 235, endPoint y: 151, distance: 94.4
click at [144, 126] on button "PAYMENT 4" at bounding box center [144, 118] width 107 height 32
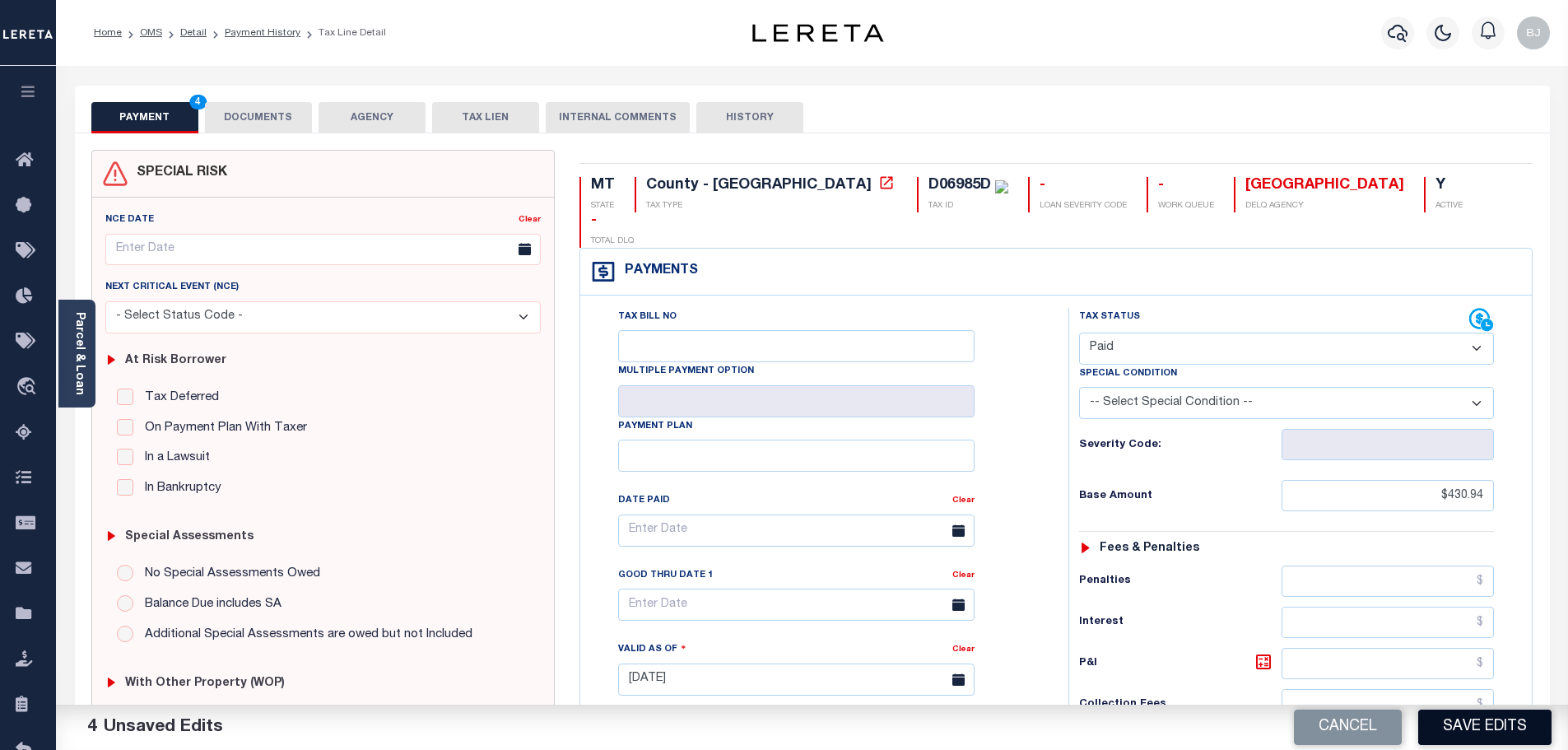
click at [1489, 721] on button "Save Edits" at bounding box center [1484, 728] width 133 height 35
checkbox input "false"
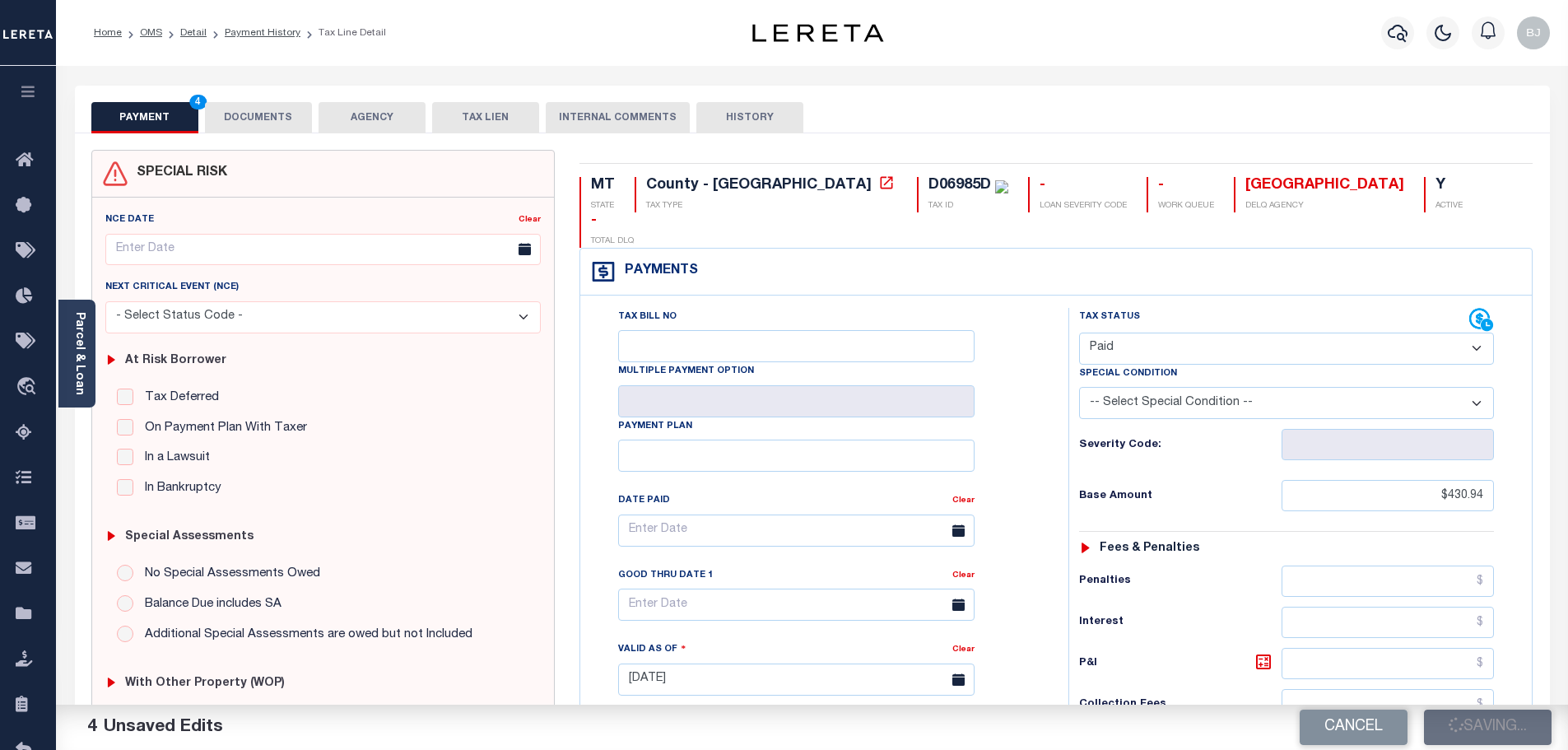
type input "$430.94"
type input "$0"
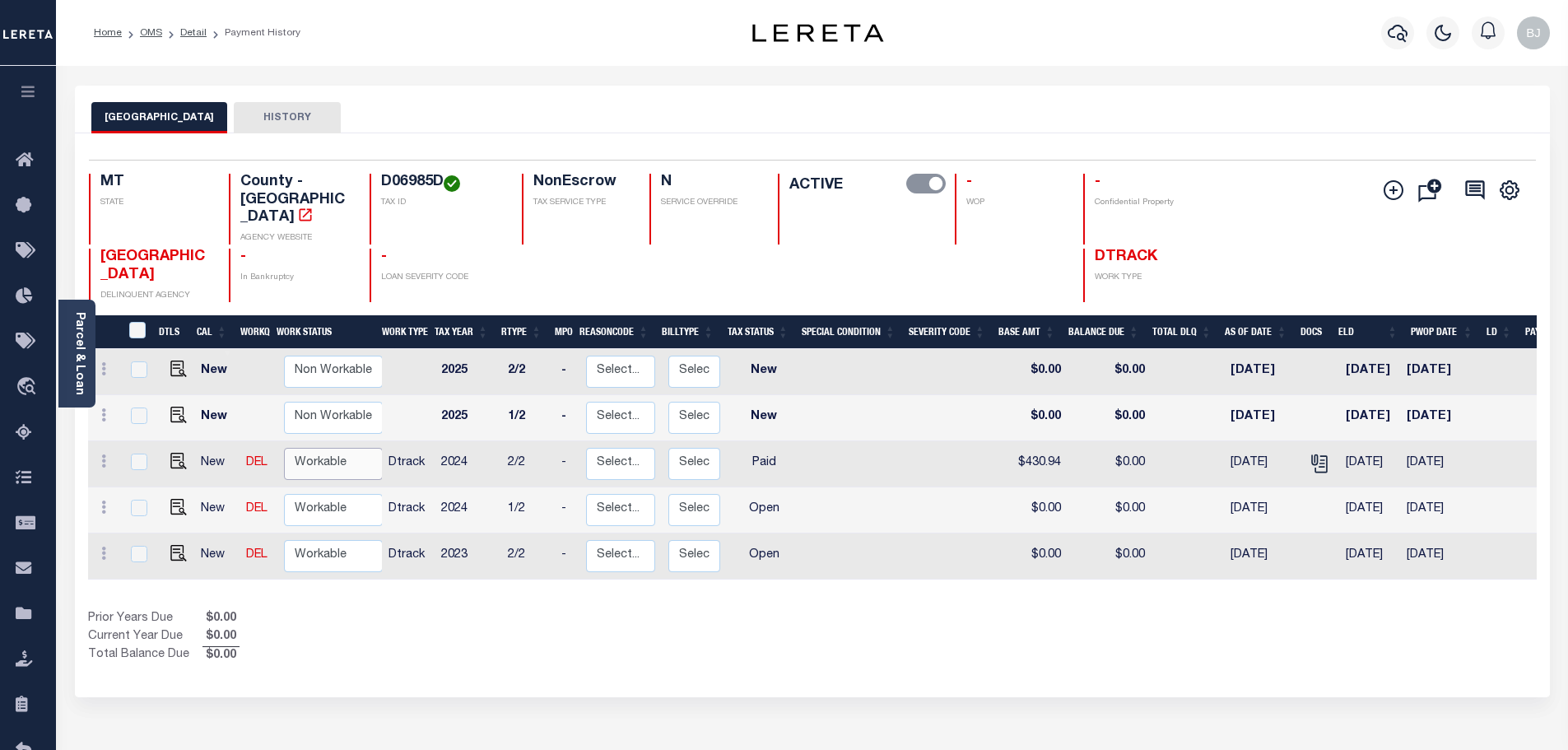
click at [363, 448] on select "Non Workable Workable" at bounding box center [334, 464] width 99 height 32
checkbox input "true"
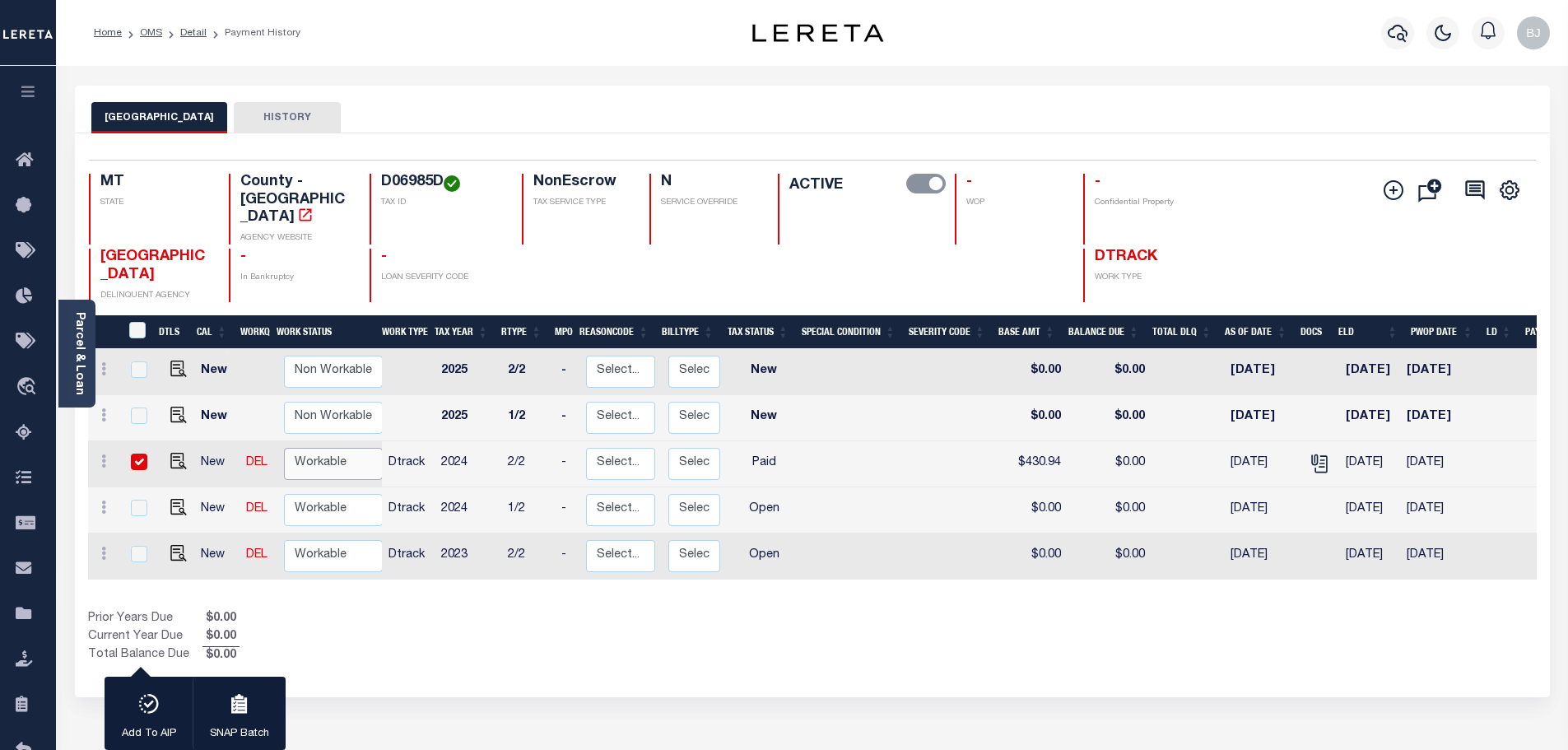
select select "true"
click at [284, 448] on select "Non Workable Workable" at bounding box center [334, 464] width 99 height 32
checkbox input "false"
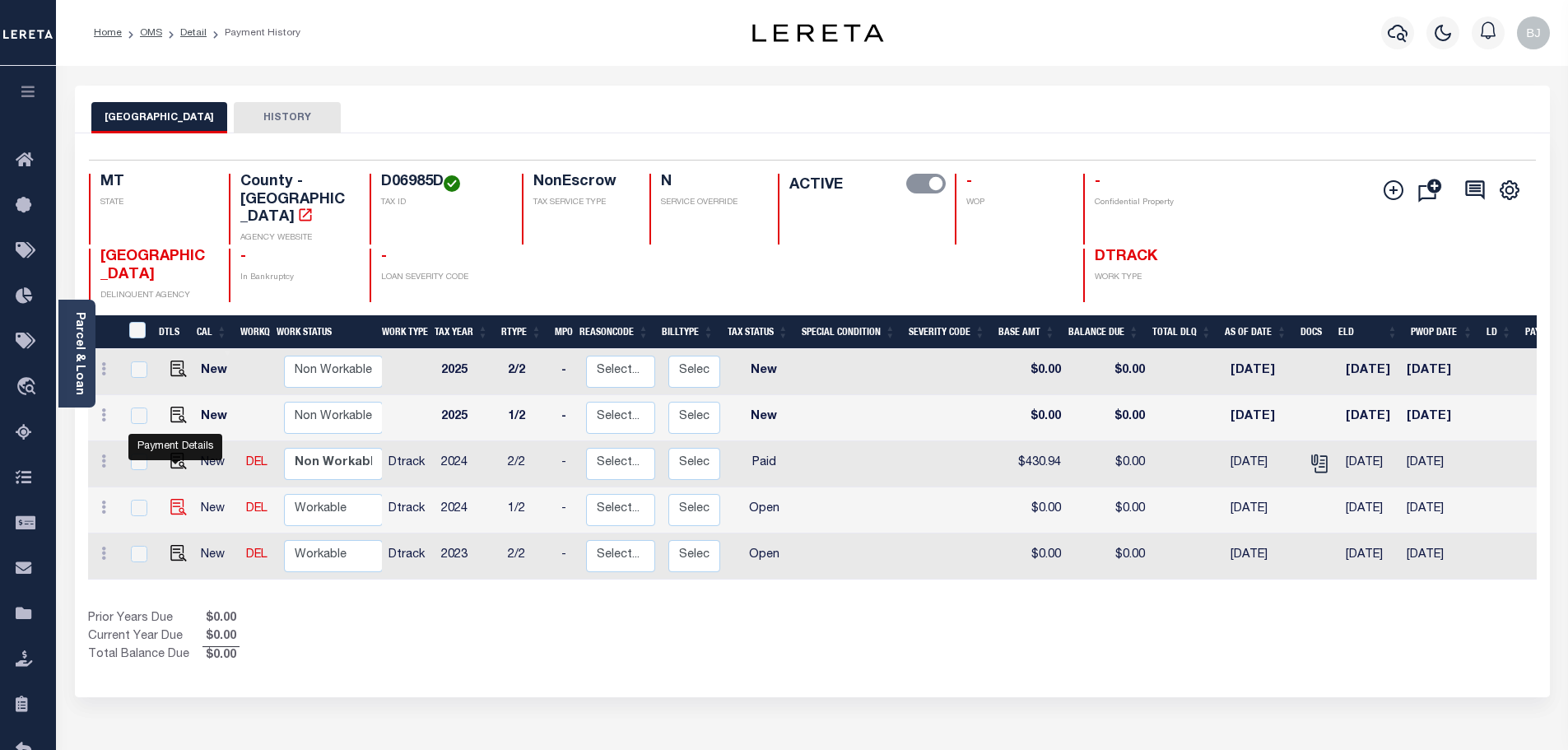
click at [173, 499] on img "" at bounding box center [179, 507] width 17 height 17
checkbox input "true"
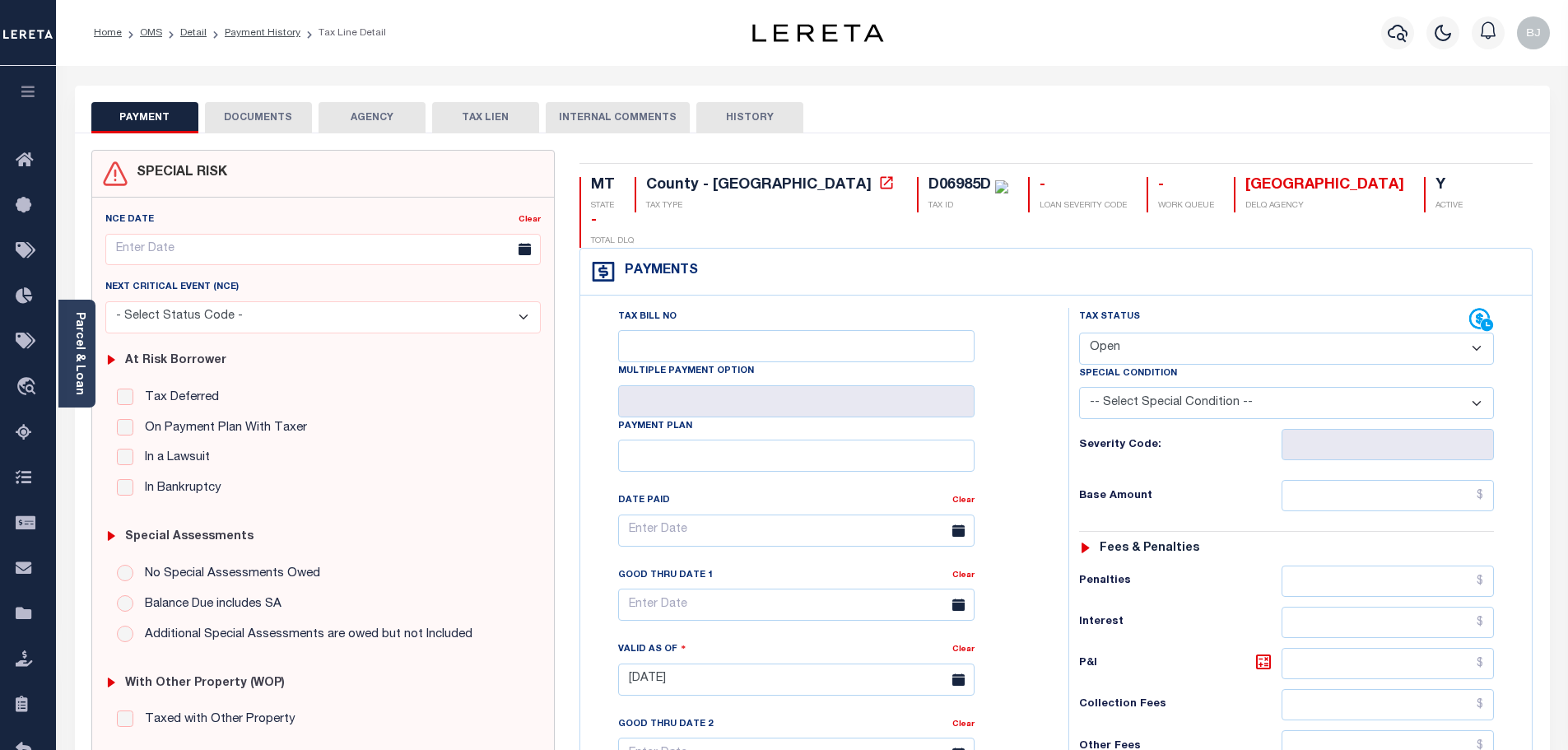
drag, startPoint x: 272, startPoint y: 135, endPoint x: 284, endPoint y: 135, distance: 12.0
click at [273, 136] on div "SPECIAL RISK NCE Date Clear" at bounding box center [812, 676] width 1475 height 1087
click at [283, 118] on button "DOCUMENTS" at bounding box center [258, 118] width 107 height 32
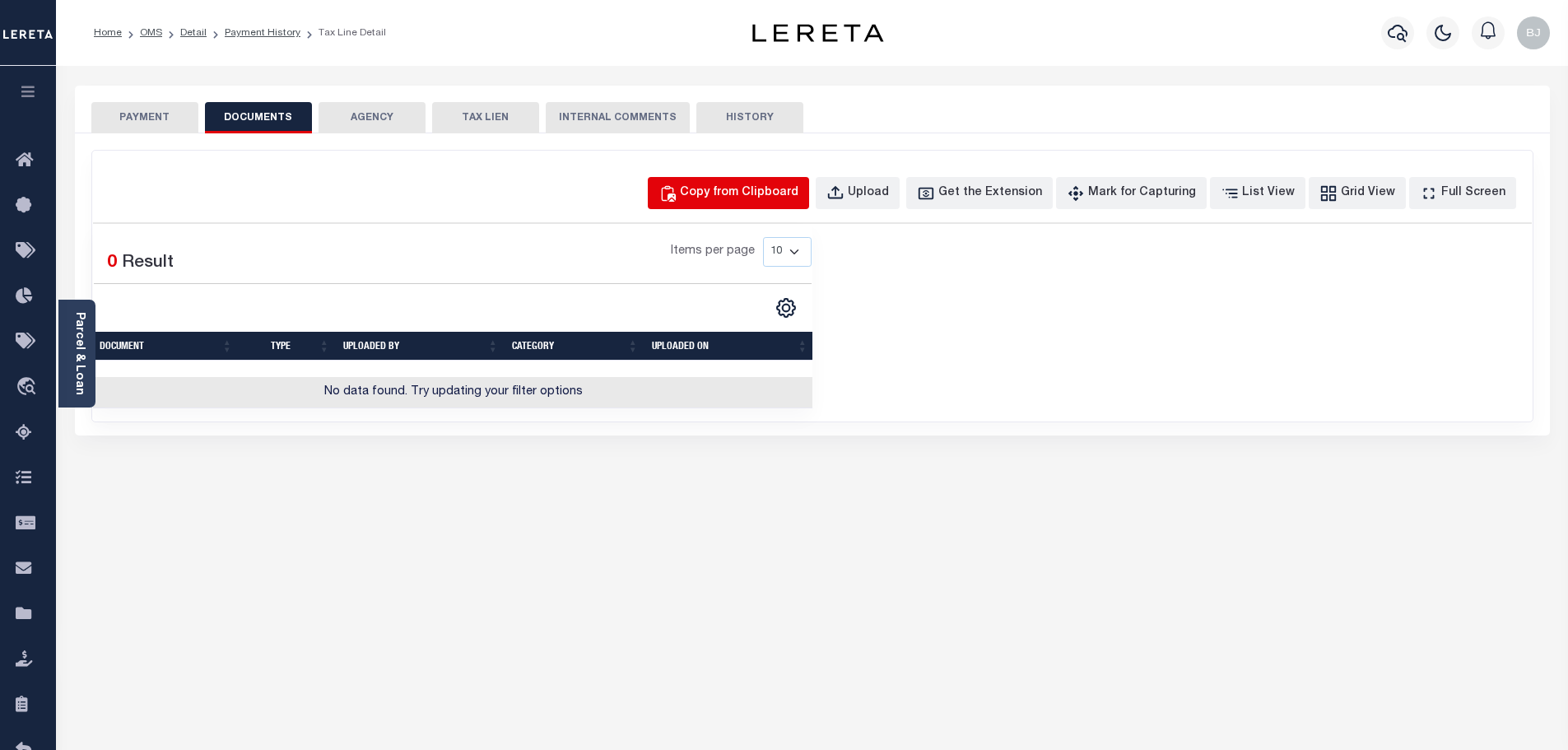
click at [798, 185] on div "Copy from Clipboard" at bounding box center [738, 193] width 118 height 18
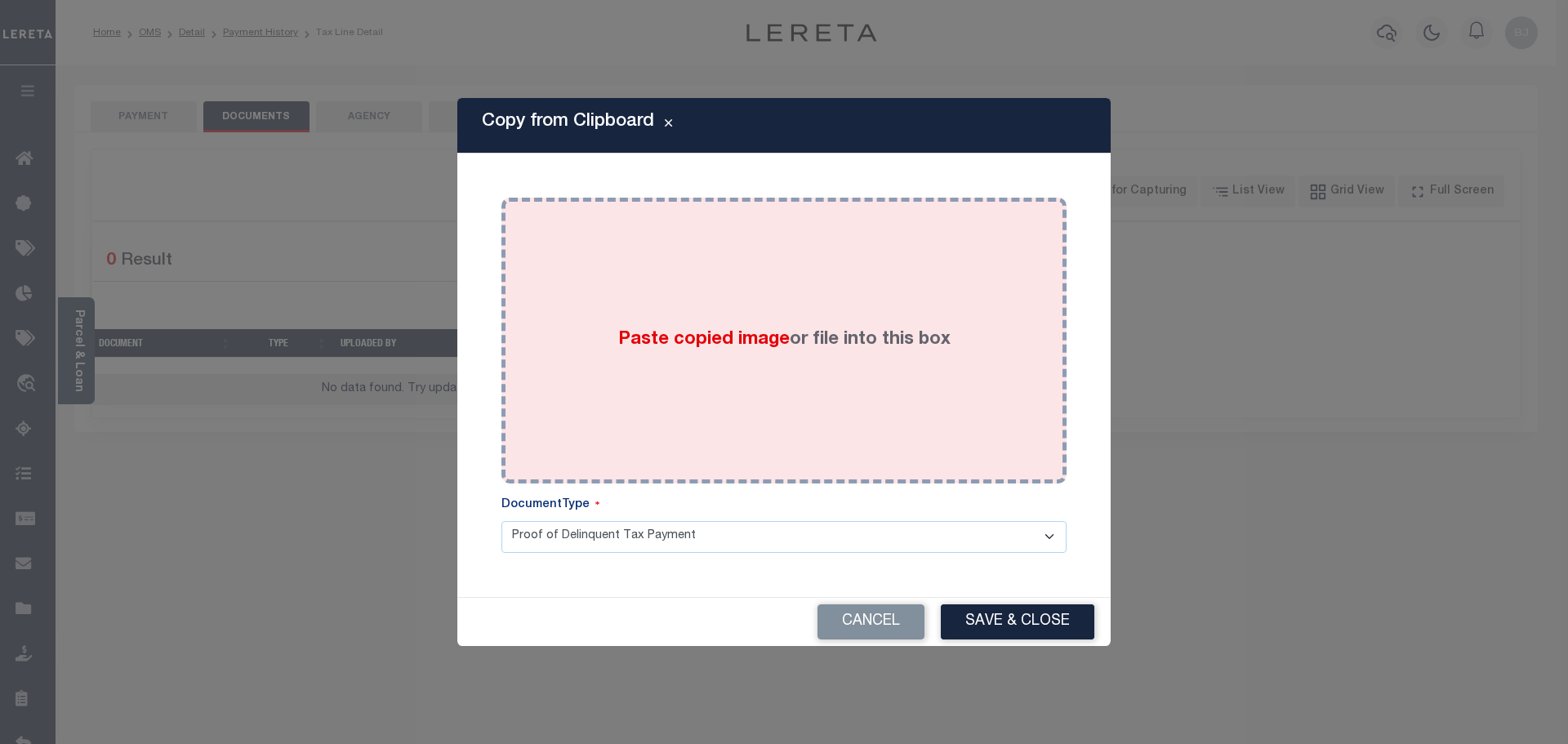
click at [818, 290] on div "Paste copied image or file into this box" at bounding box center [784, 341] width 540 height 261
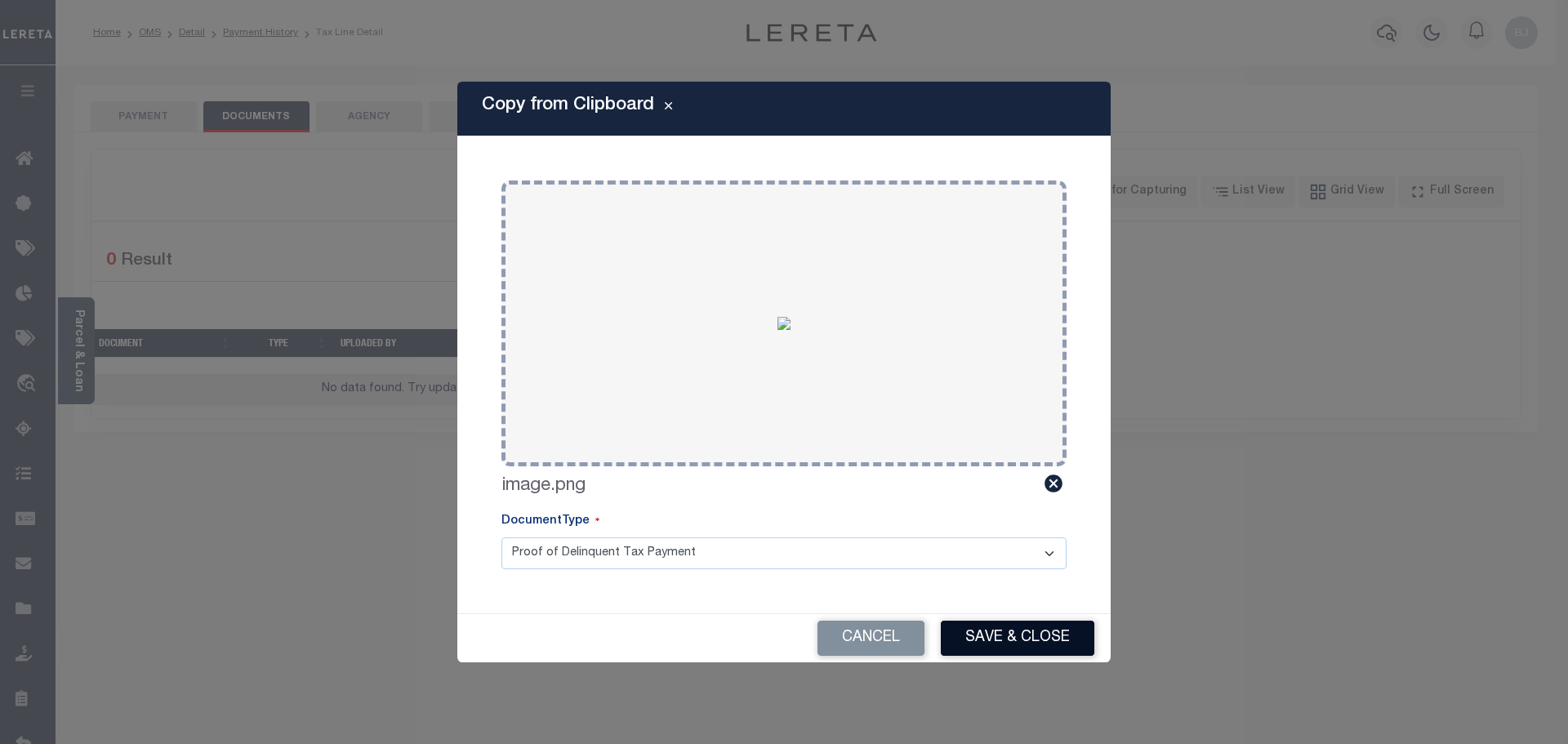
click at [1029, 632] on button "Save & Close" at bounding box center [1018, 639] width 154 height 35
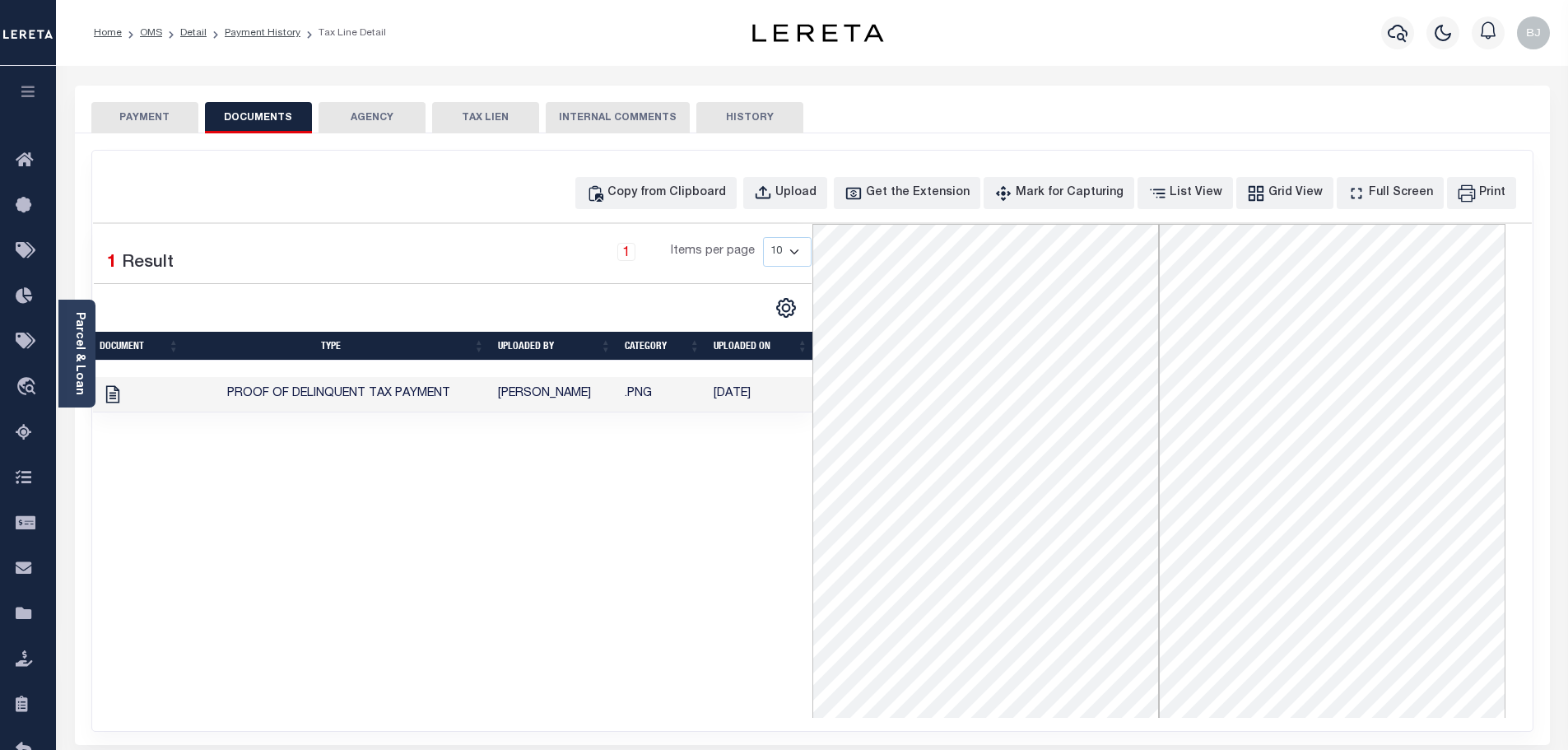
click at [144, 118] on button "PAYMENT" at bounding box center [144, 118] width 107 height 32
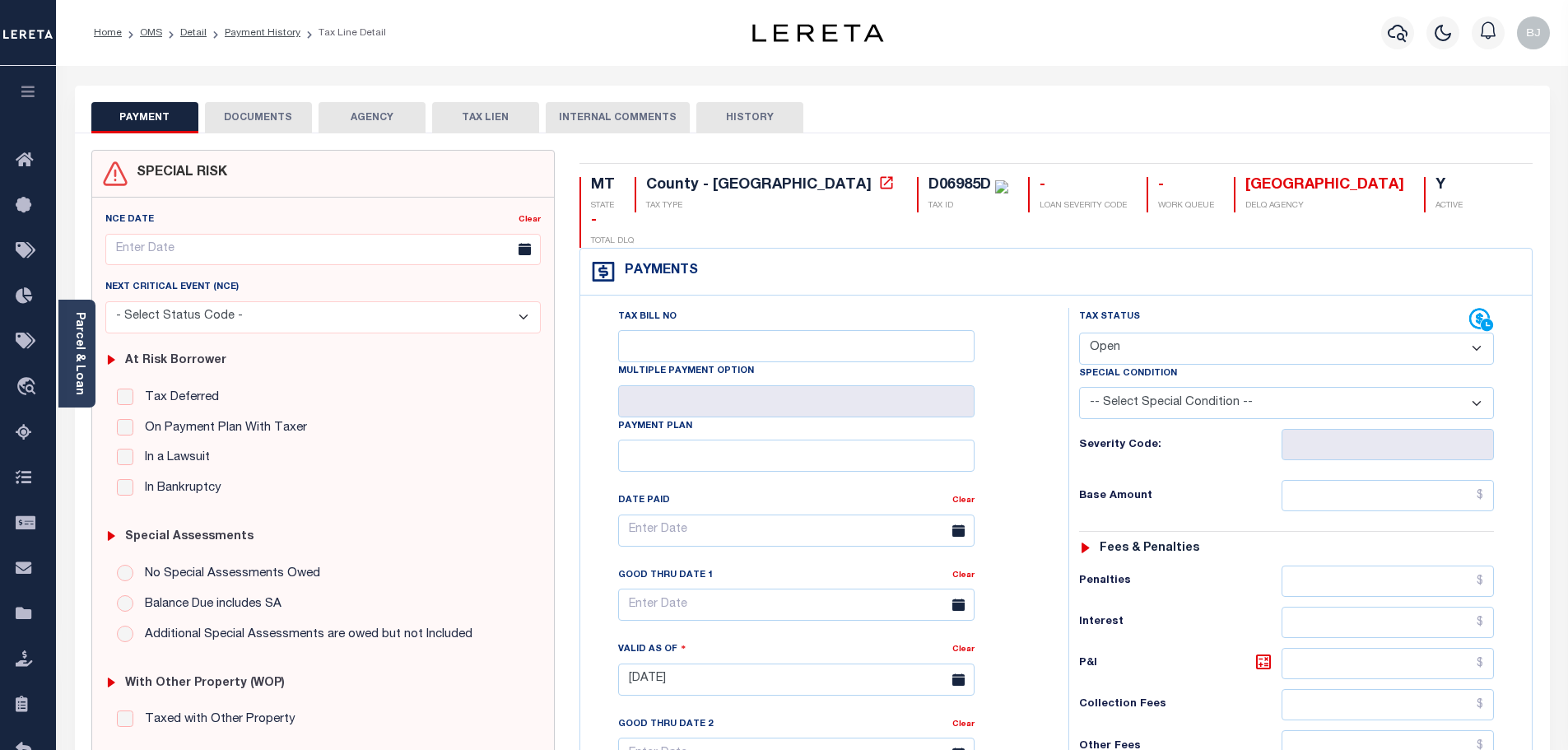
click at [1150, 333] on select "- Select Status Code - Open Due/Unpaid Paid Incomplete No Tax Due Internal Refu…" at bounding box center [1286, 349] width 415 height 32
select select "PYD"
click at [1079, 333] on select "- Select Status Code - Open Due/Unpaid Paid Incomplete No Tax Due Internal Refu…" at bounding box center [1286, 349] width 415 height 32
type input "[DATE]"
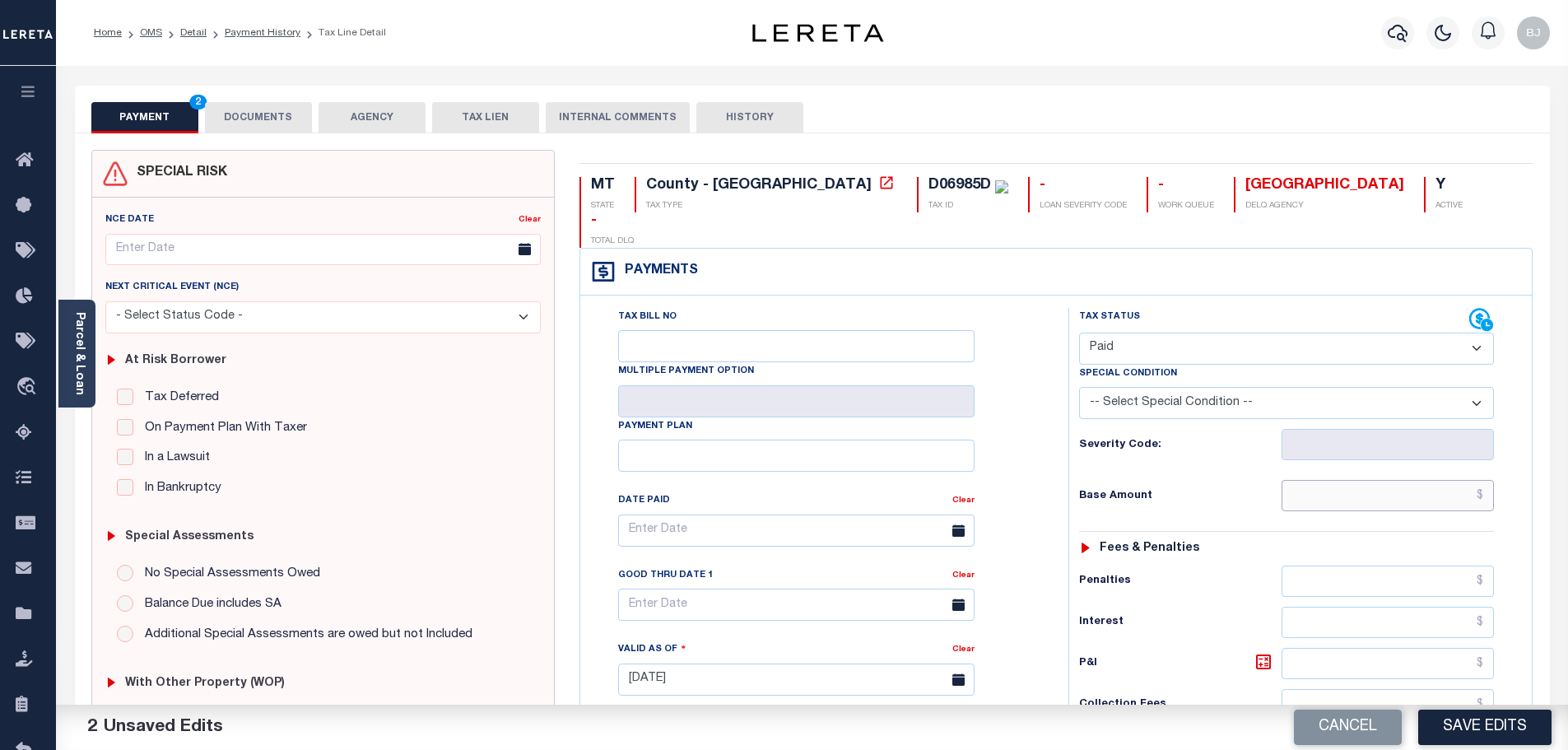
click at [1386, 480] on input "text" at bounding box center [1387, 496] width 213 height 32
paste input "430.95"
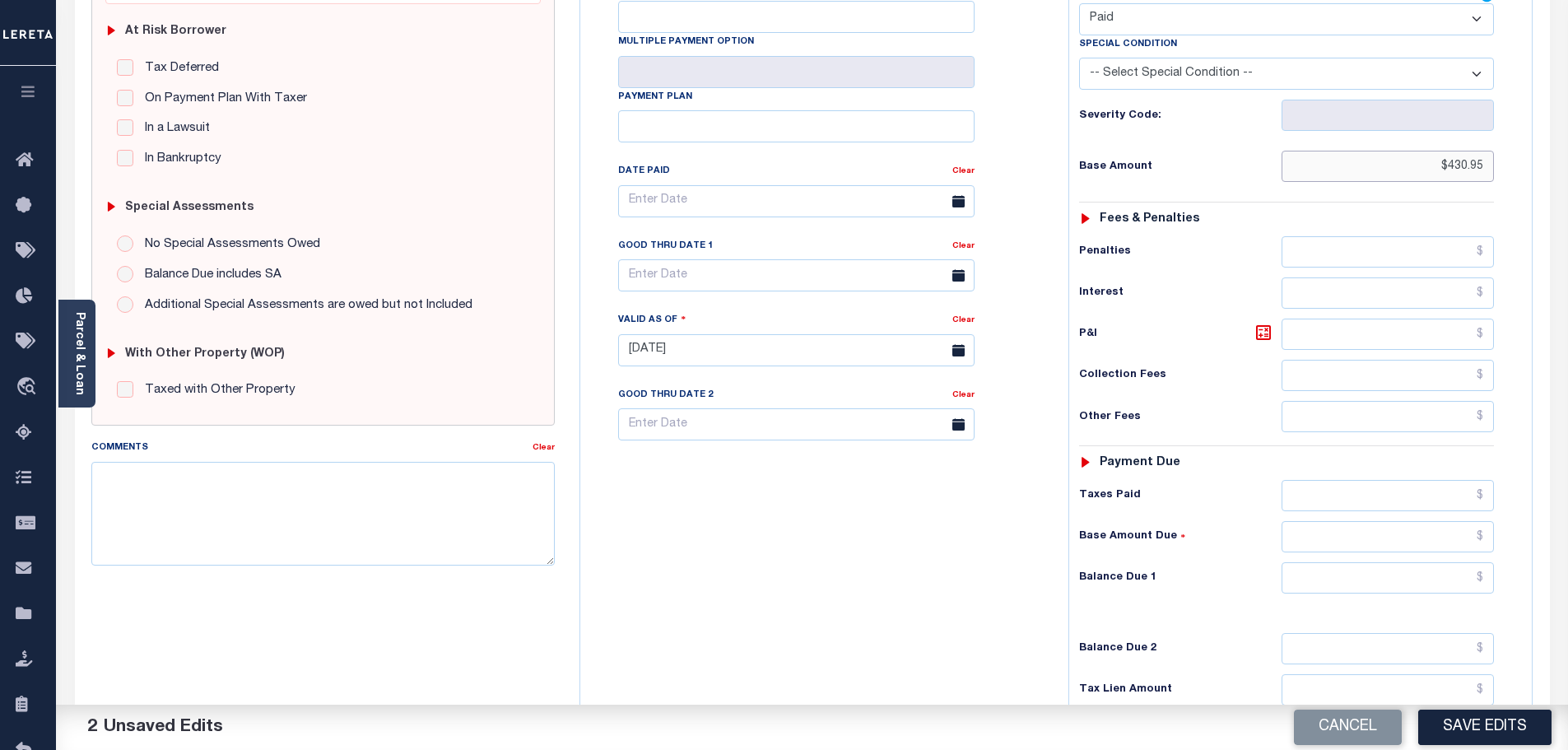
type input "$430.95"
click at [1400, 562] on input "text" at bounding box center [1387, 578] width 213 height 32
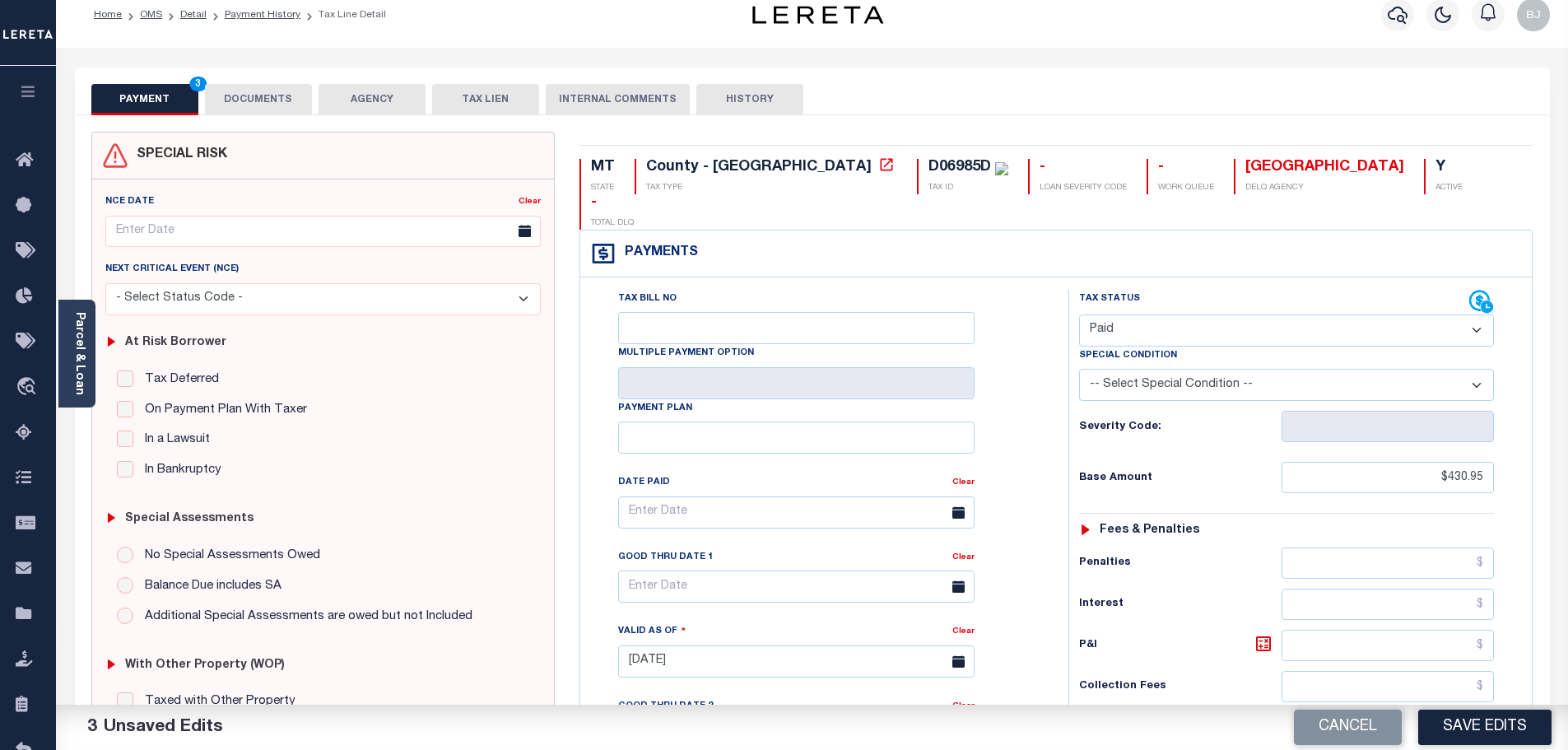
scroll to position [0, 0]
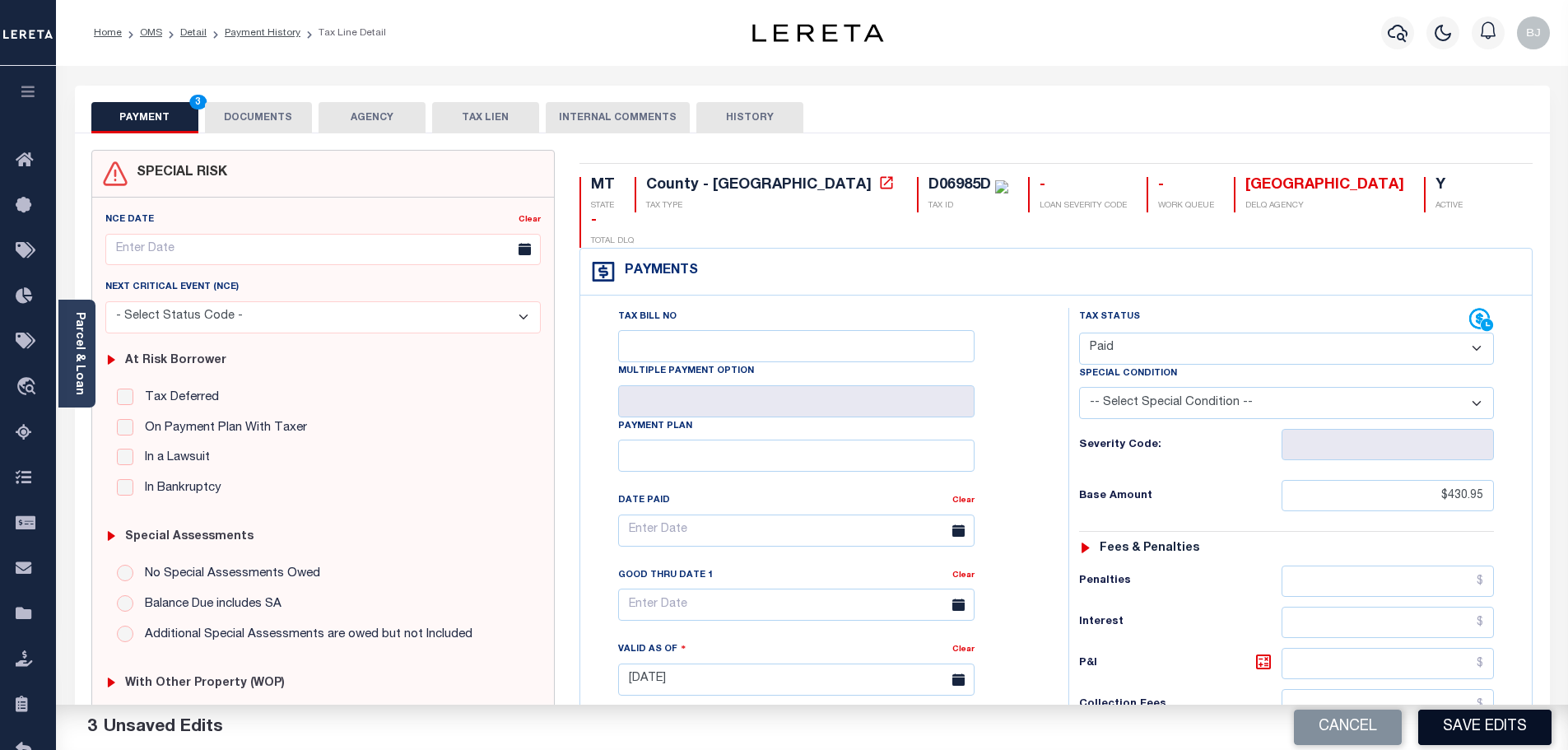
type input "$0.00"
click at [1508, 731] on button "Save Edits" at bounding box center [1484, 728] width 133 height 35
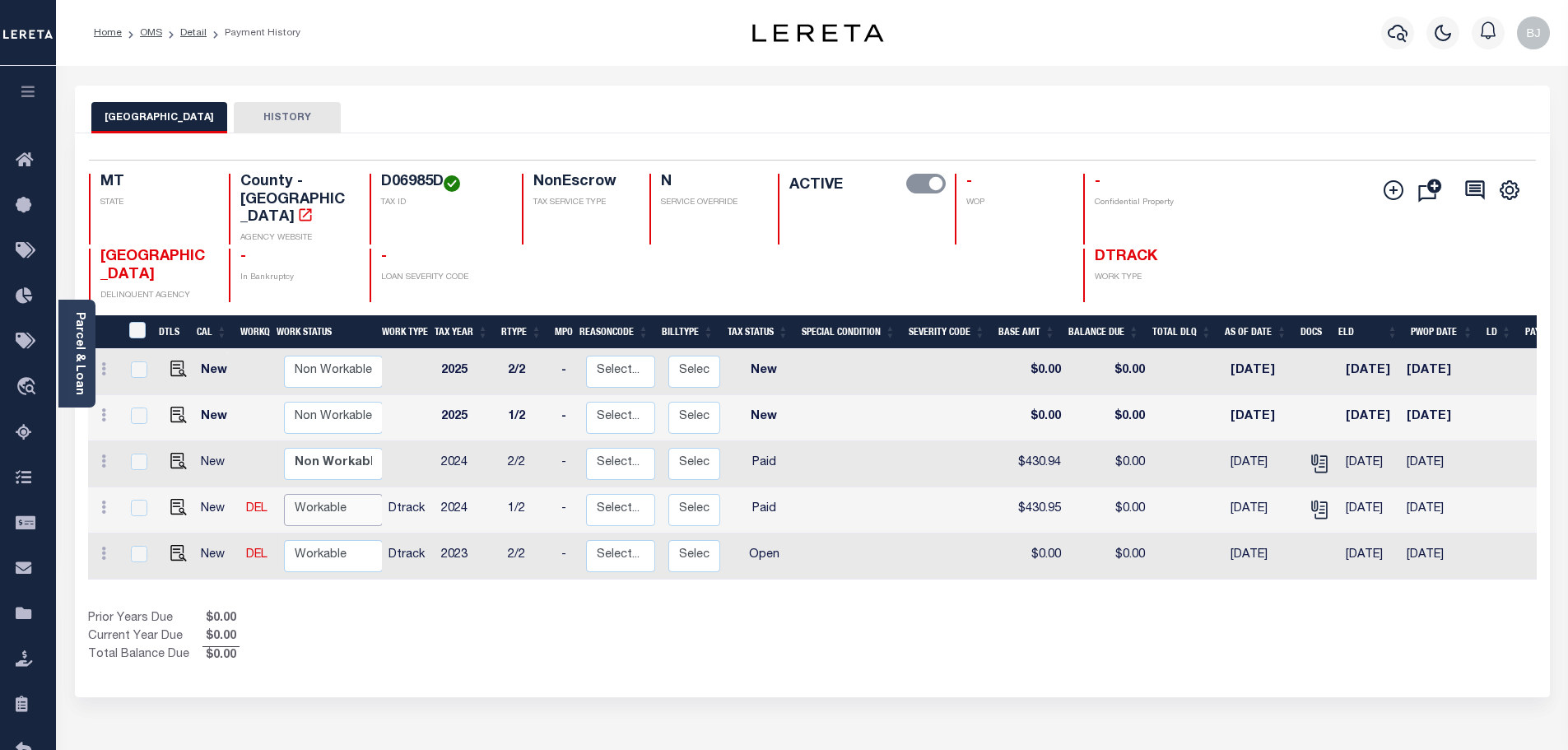
drag, startPoint x: 349, startPoint y: 471, endPoint x: 350, endPoint y: 489, distance: 18.0
click at [350, 494] on select "Non Workable Workable" at bounding box center [334, 510] width 99 height 32
checkbox input "true"
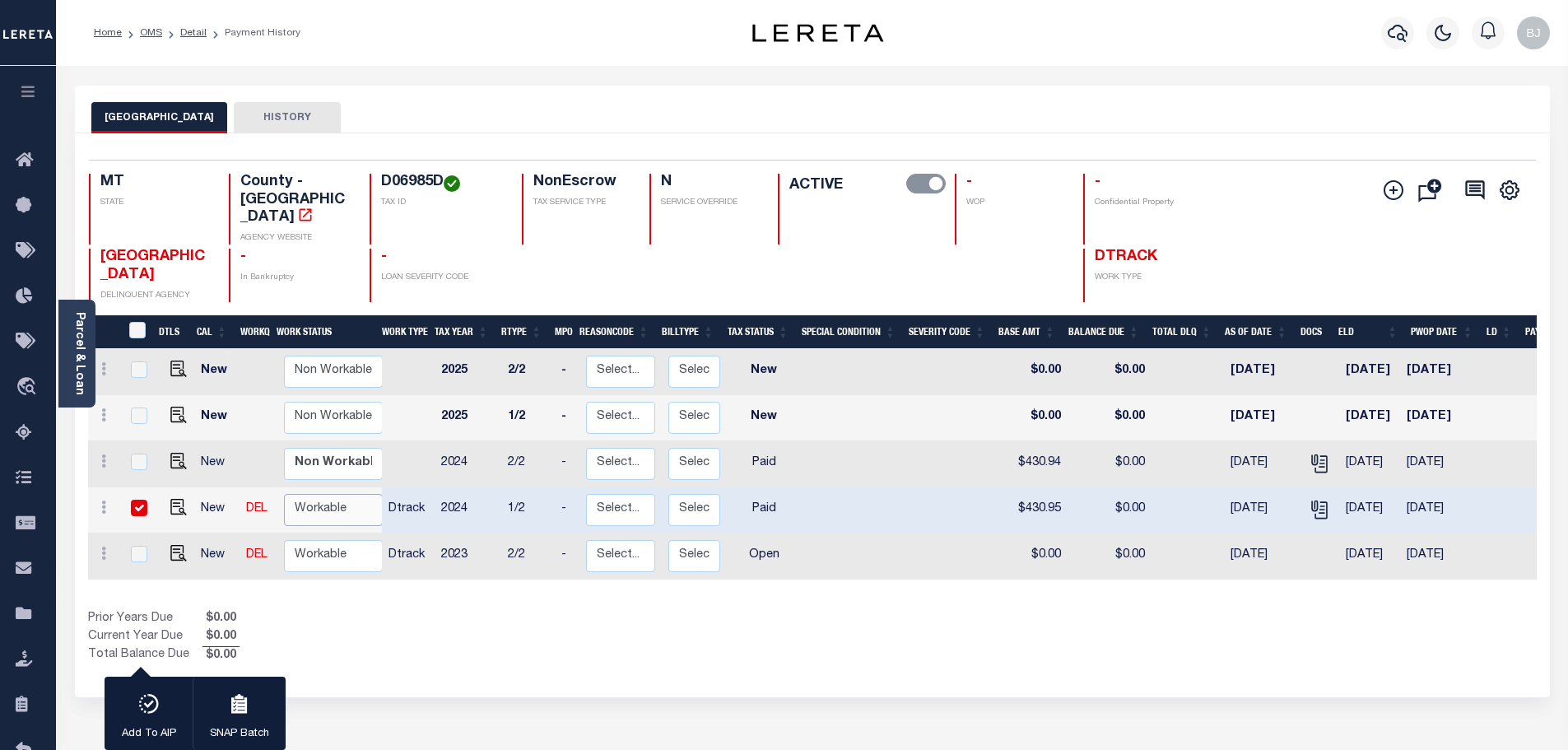
select select "true"
click at [284, 494] on select "Non Workable Workable" at bounding box center [334, 510] width 99 height 32
checkbox input "false"
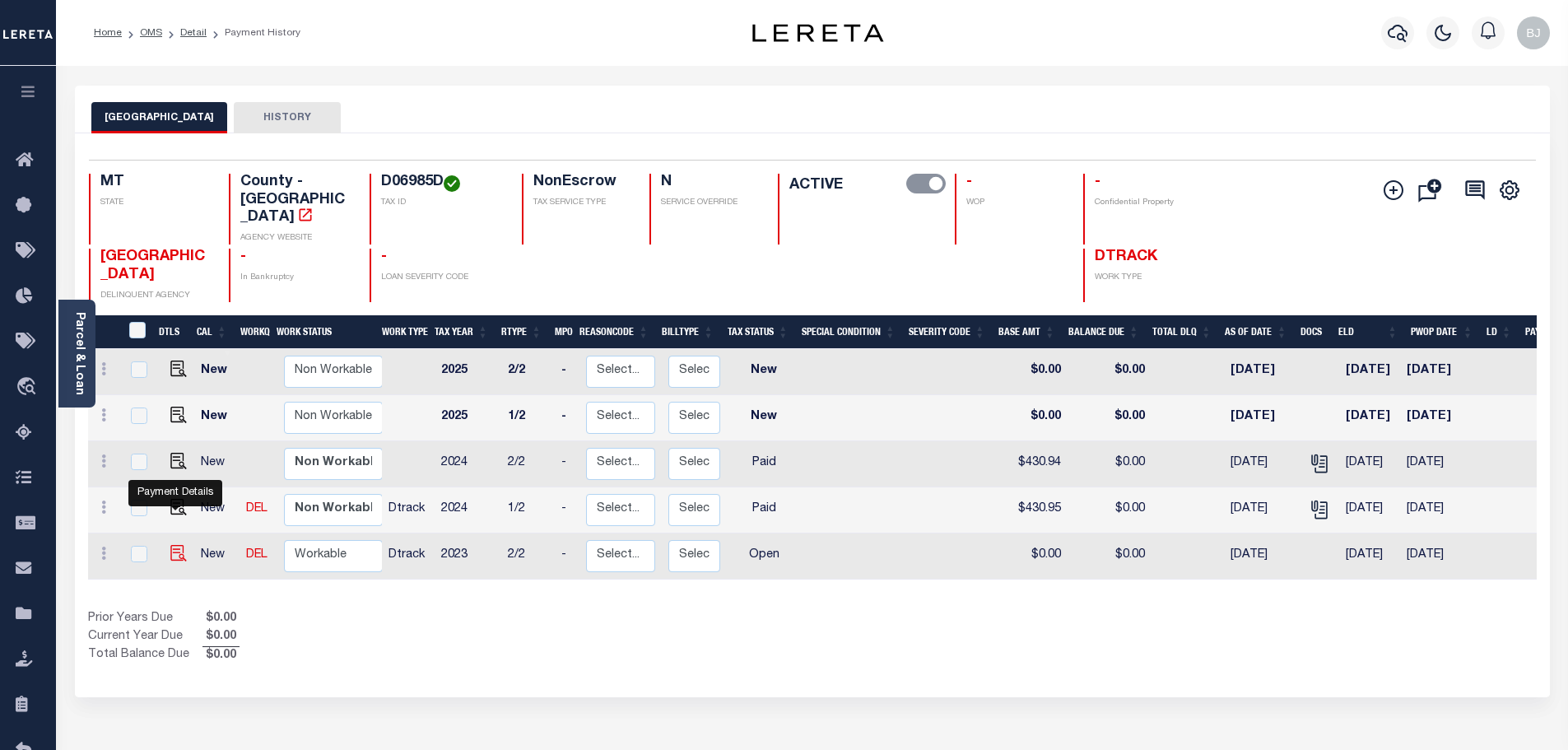
click at [176, 545] on img "" at bounding box center [179, 553] width 17 height 17
checkbox input "true"
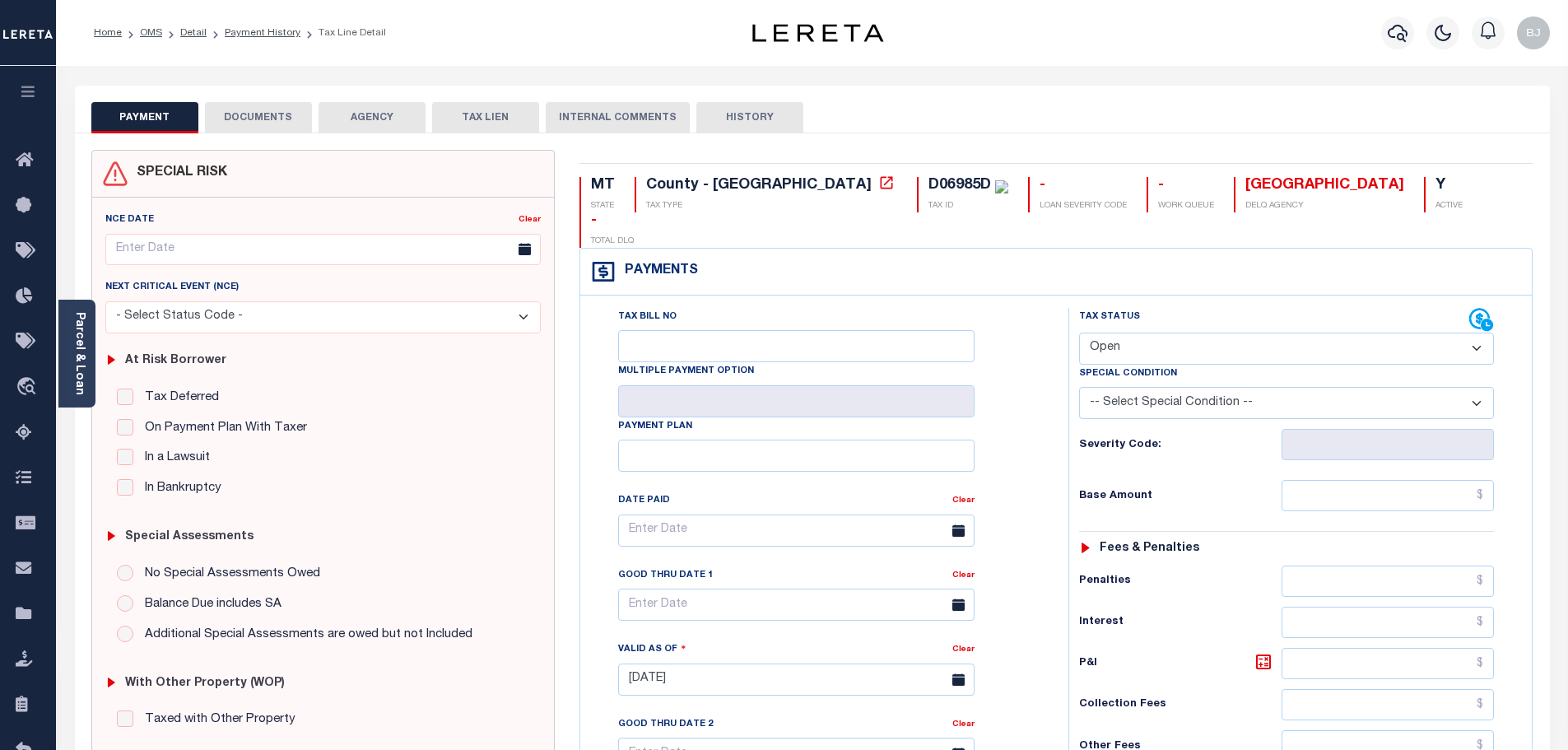
drag, startPoint x: 1234, startPoint y: 305, endPoint x: 1225, endPoint y: 317, distance: 15.0
click at [1235, 333] on select "- Select Status Code - Open Due/Unpaid Paid Incomplete No Tax Due Internal Refu…" at bounding box center [1286, 349] width 415 height 32
select select "DUE"
click at [1079, 333] on select "- Select Status Code - Open Due/Unpaid Paid Incomplete No Tax Due Internal Refu…" at bounding box center [1286, 349] width 415 height 32
type input "[DATE]"
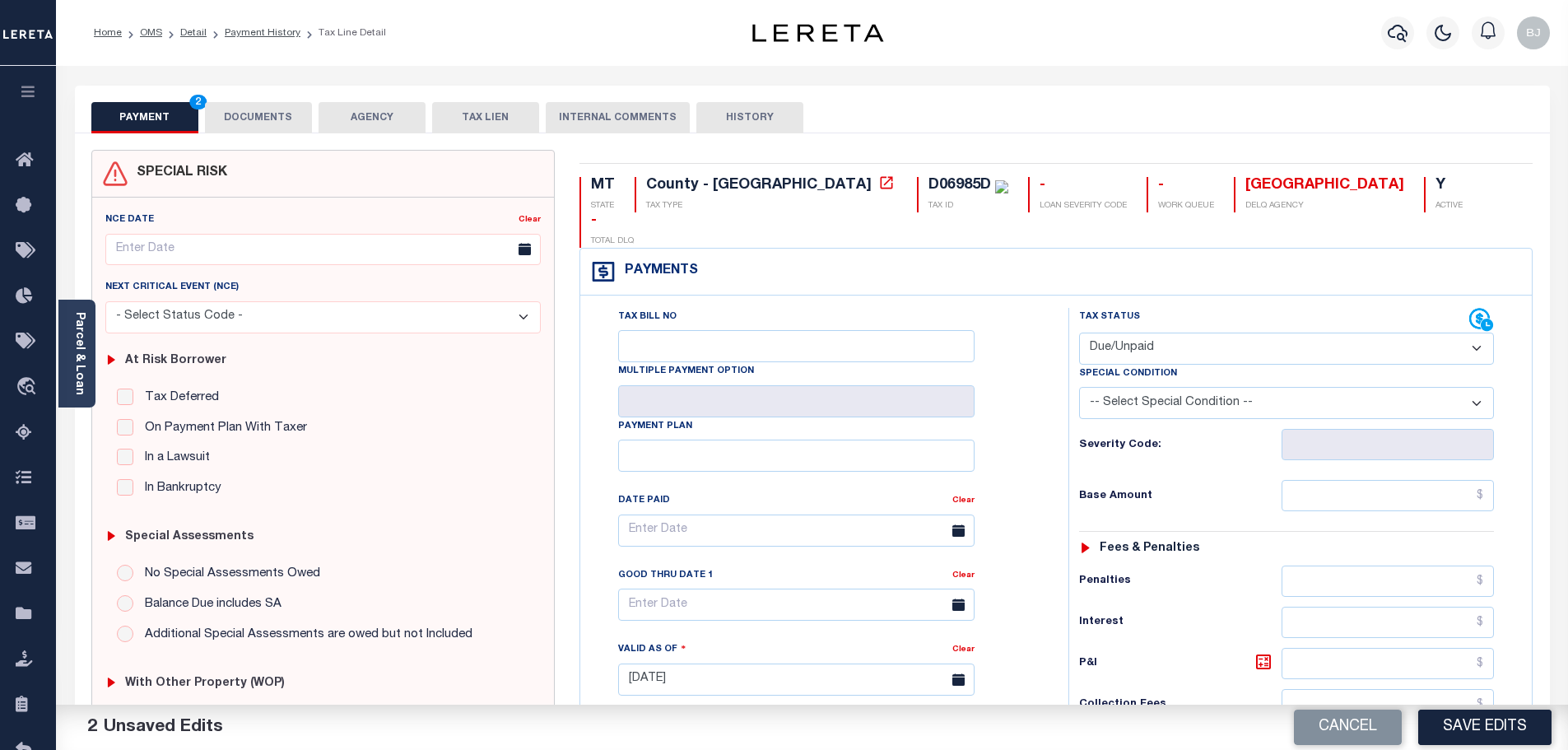
select select "PYD"
click at [1377, 480] on input "text" at bounding box center [1387, 496] width 213 height 32
paste input "527.61"
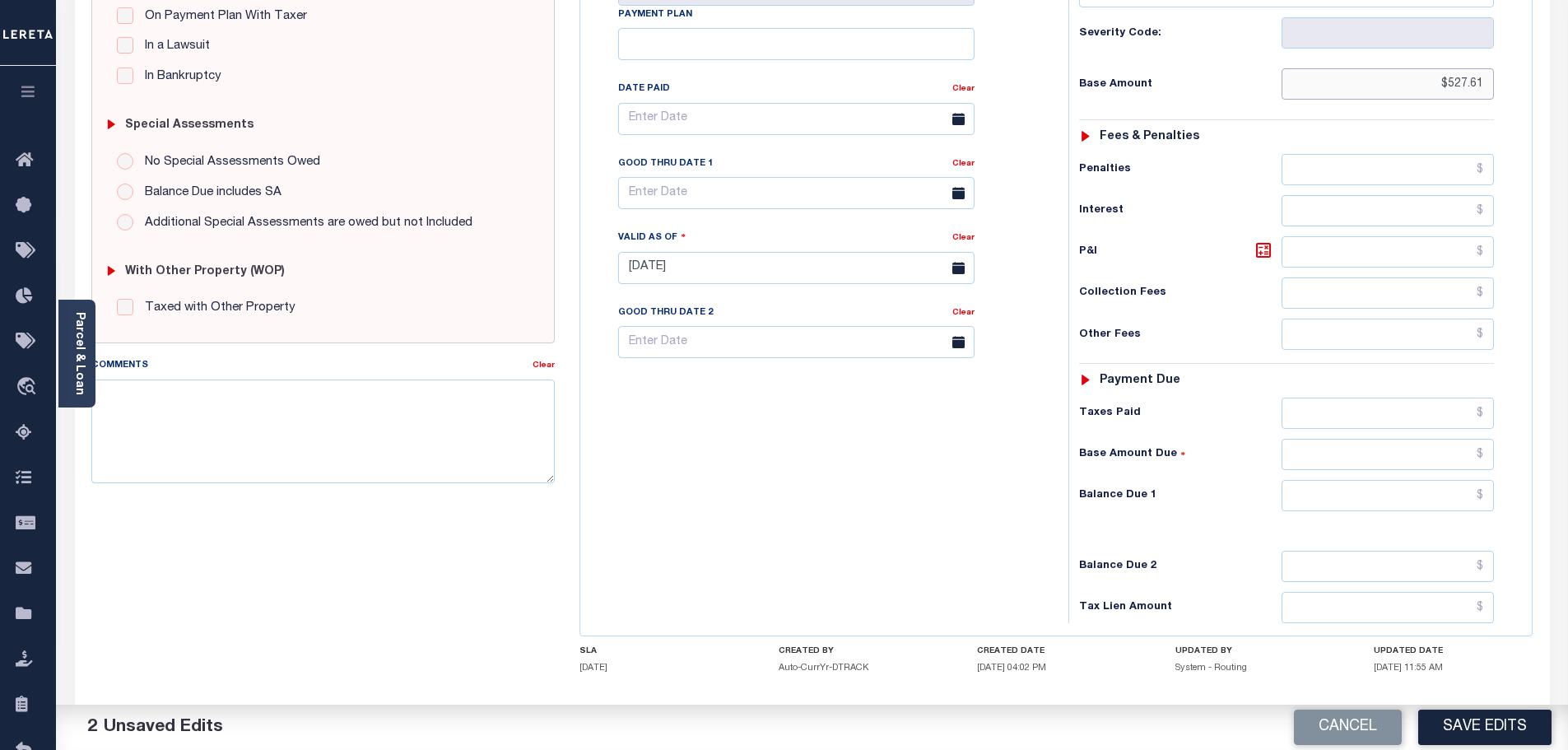
type input "$527.61"
click at [1370, 480] on input "text" at bounding box center [1387, 496] width 213 height 32
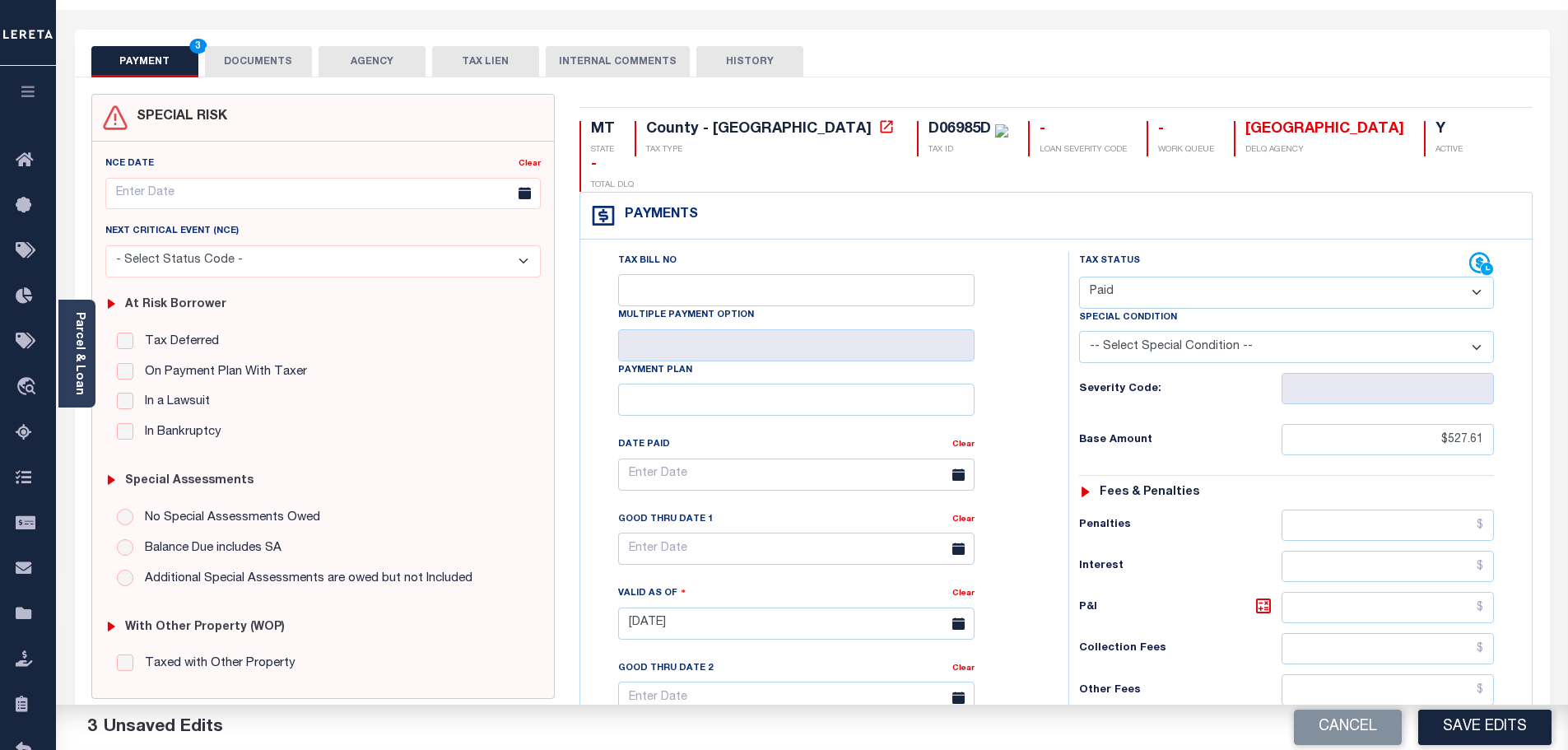
scroll to position [0, 0]
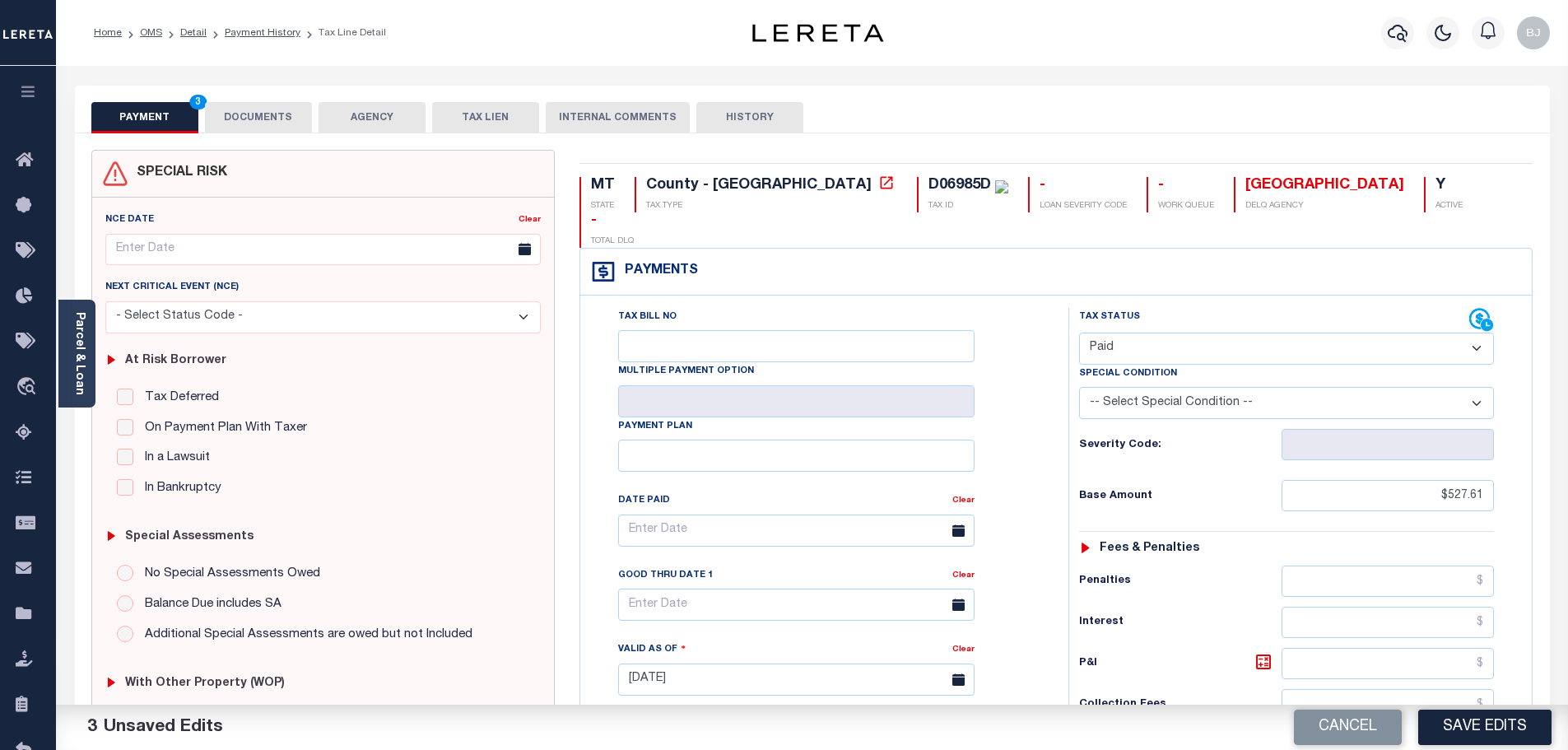
type input "$0.00"
click at [249, 133] on div "SPECIAL RISK NCE Date Clear" at bounding box center [812, 676] width 1475 height 1087
click at [245, 107] on button "DOCUMENTS" at bounding box center [258, 118] width 107 height 32
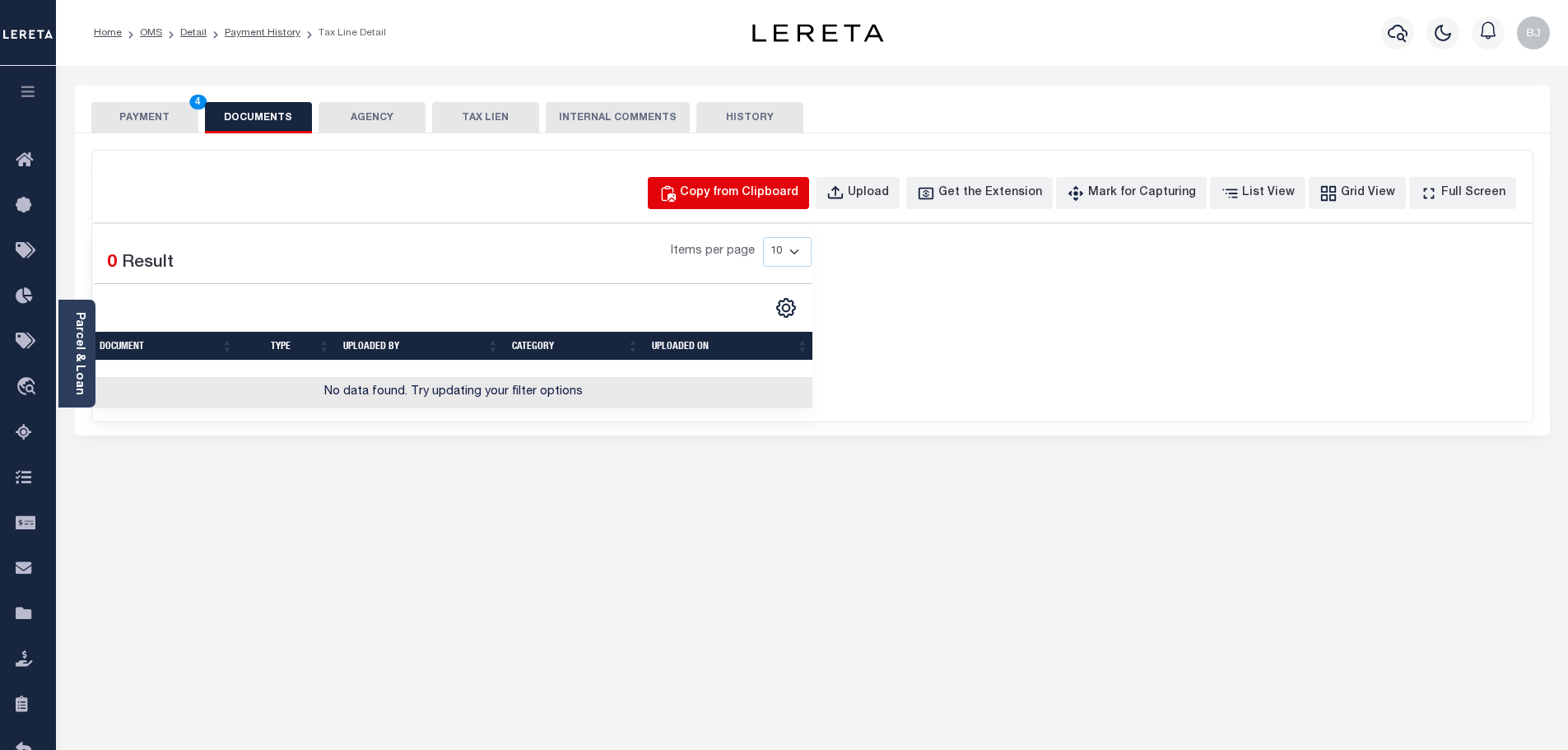
click at [798, 195] on div "Copy from Clipboard" at bounding box center [738, 193] width 118 height 18
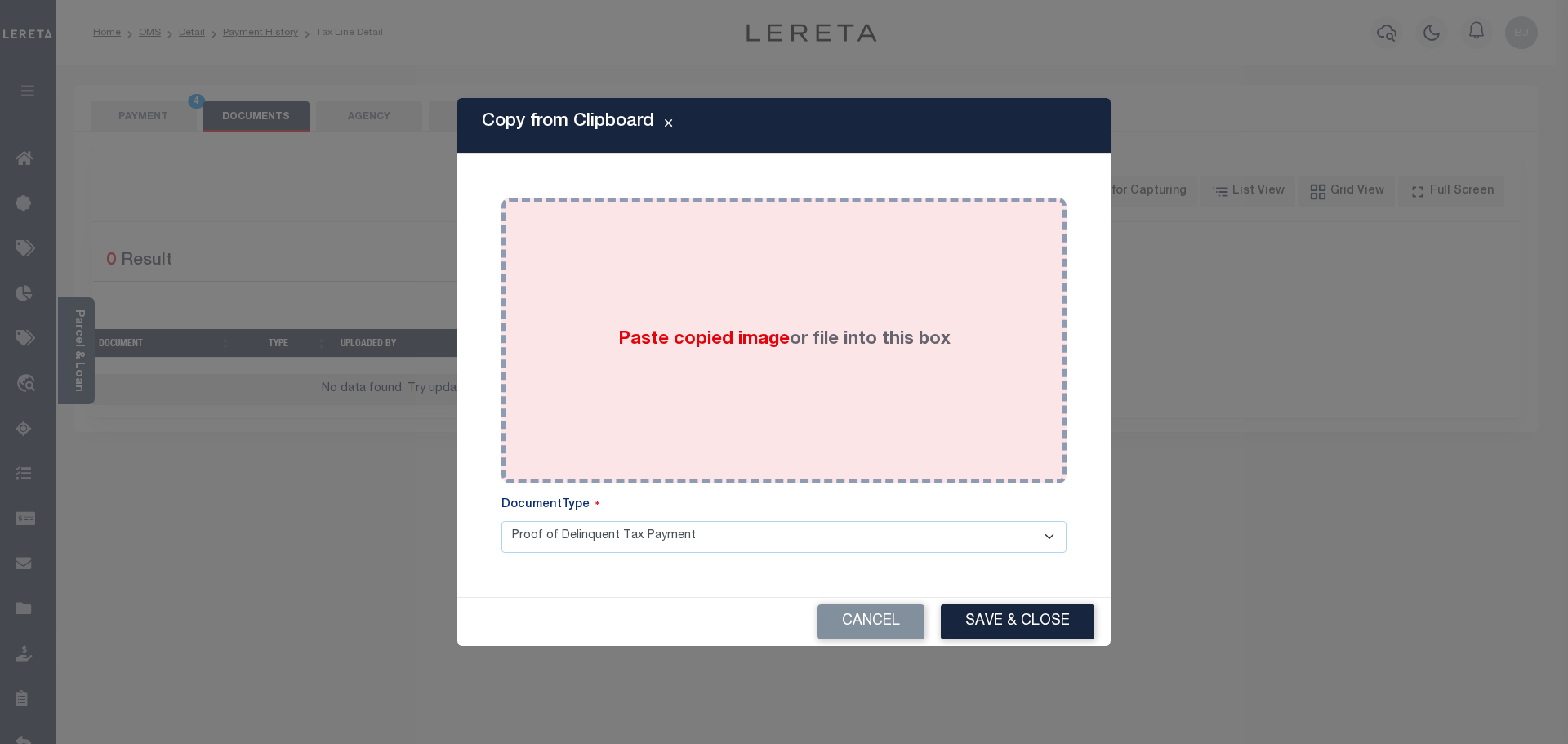
click at [862, 335] on label "Paste copied image or file into this box" at bounding box center [784, 340] width 332 height 27
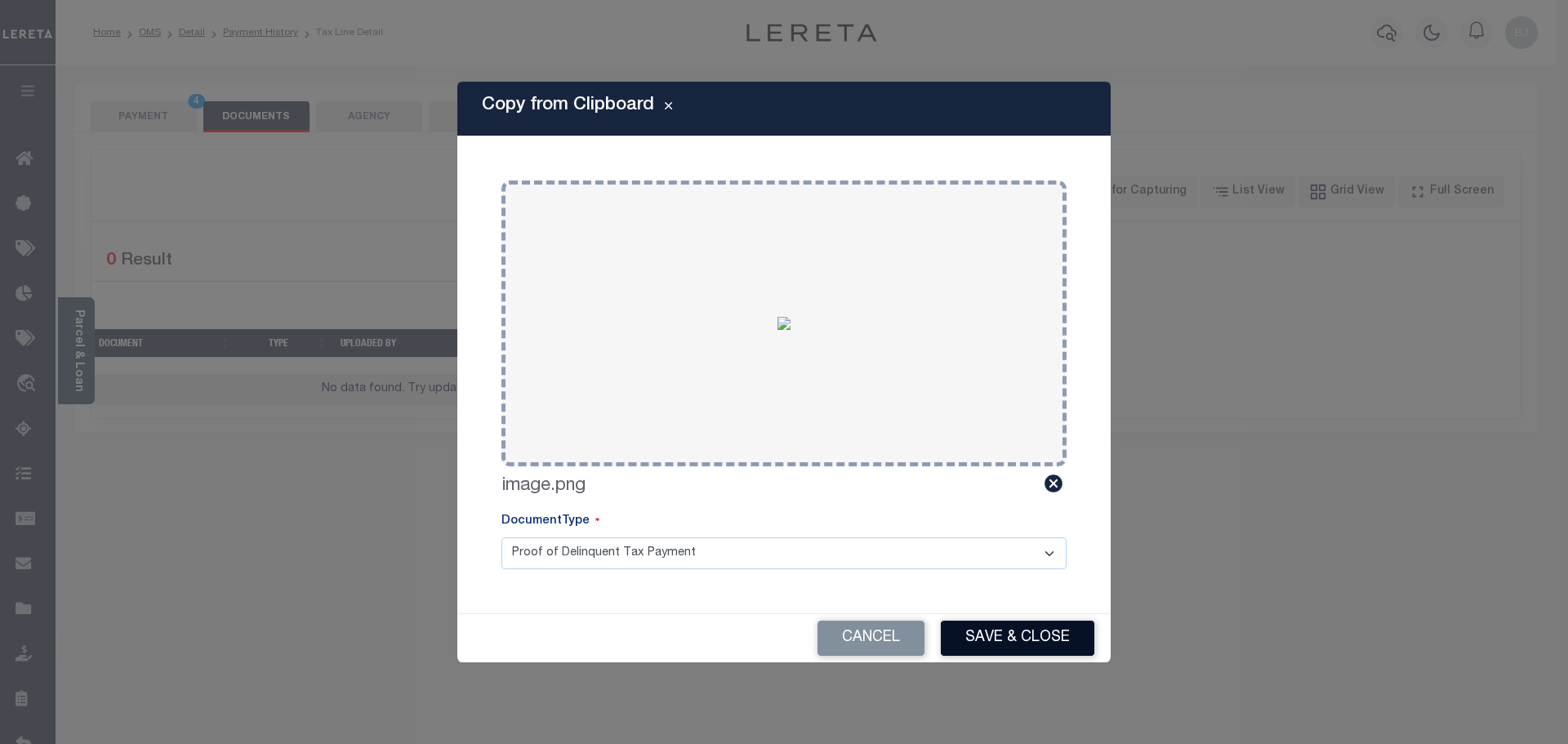
click at [1011, 630] on button "Save & Close" at bounding box center [1018, 639] width 154 height 35
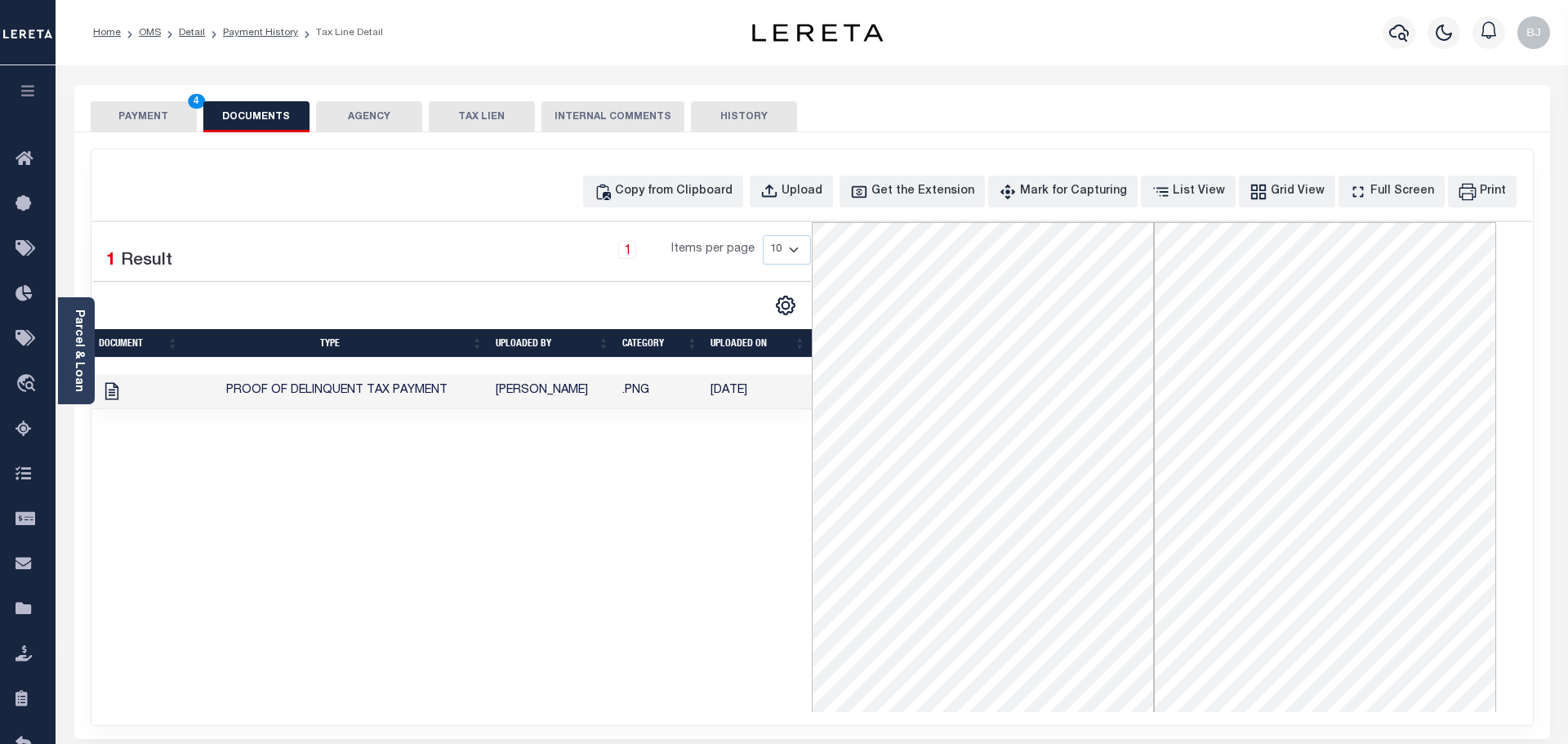
drag, startPoint x: 164, startPoint y: 112, endPoint x: 154, endPoint y: 118, distance: 11.7
click at [159, 114] on button "PAYMENT 4" at bounding box center [143, 117] width 106 height 31
click at [154, 118] on button "PAYMENT 4" at bounding box center [143, 117] width 106 height 31
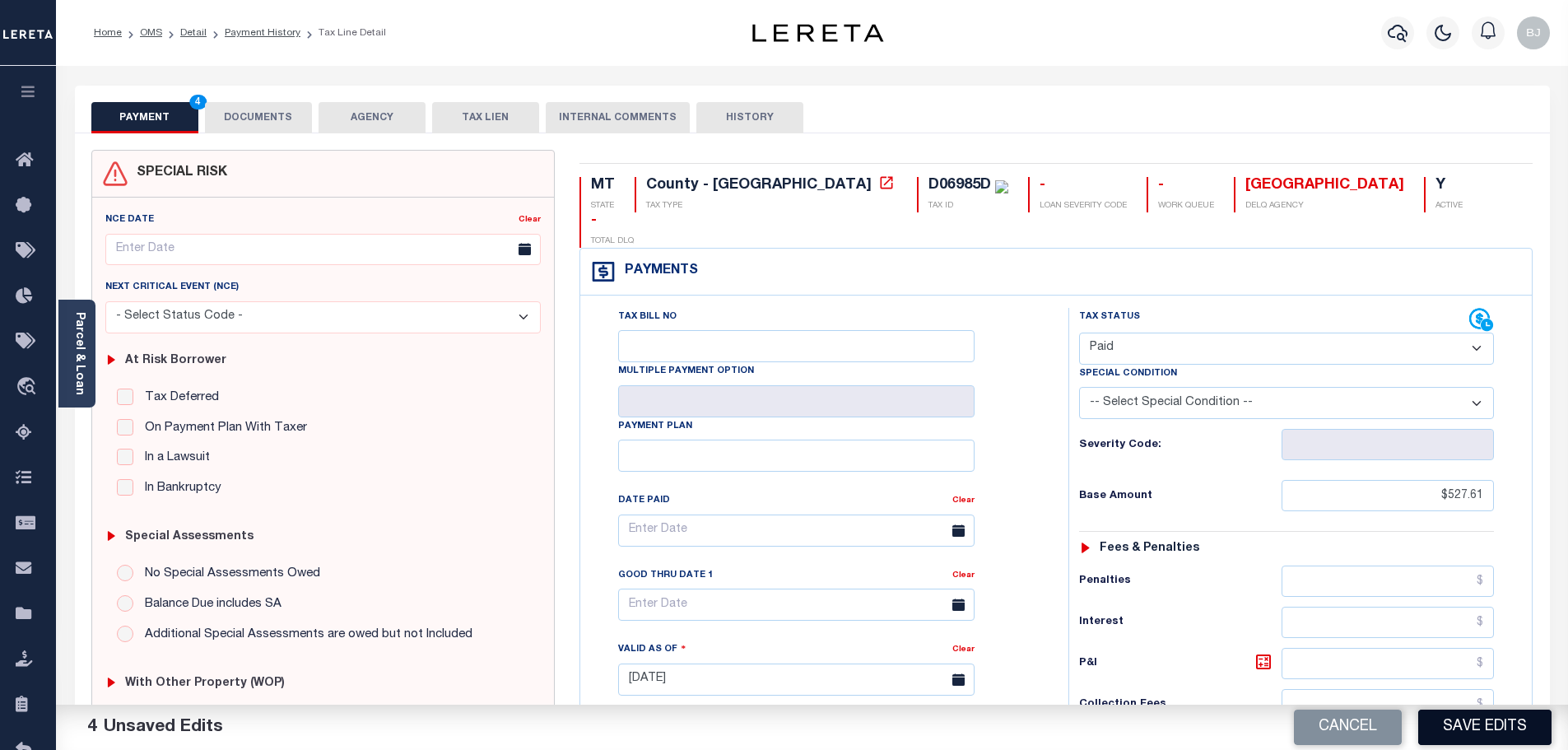
click at [1476, 734] on button "Save Edits" at bounding box center [1484, 728] width 133 height 35
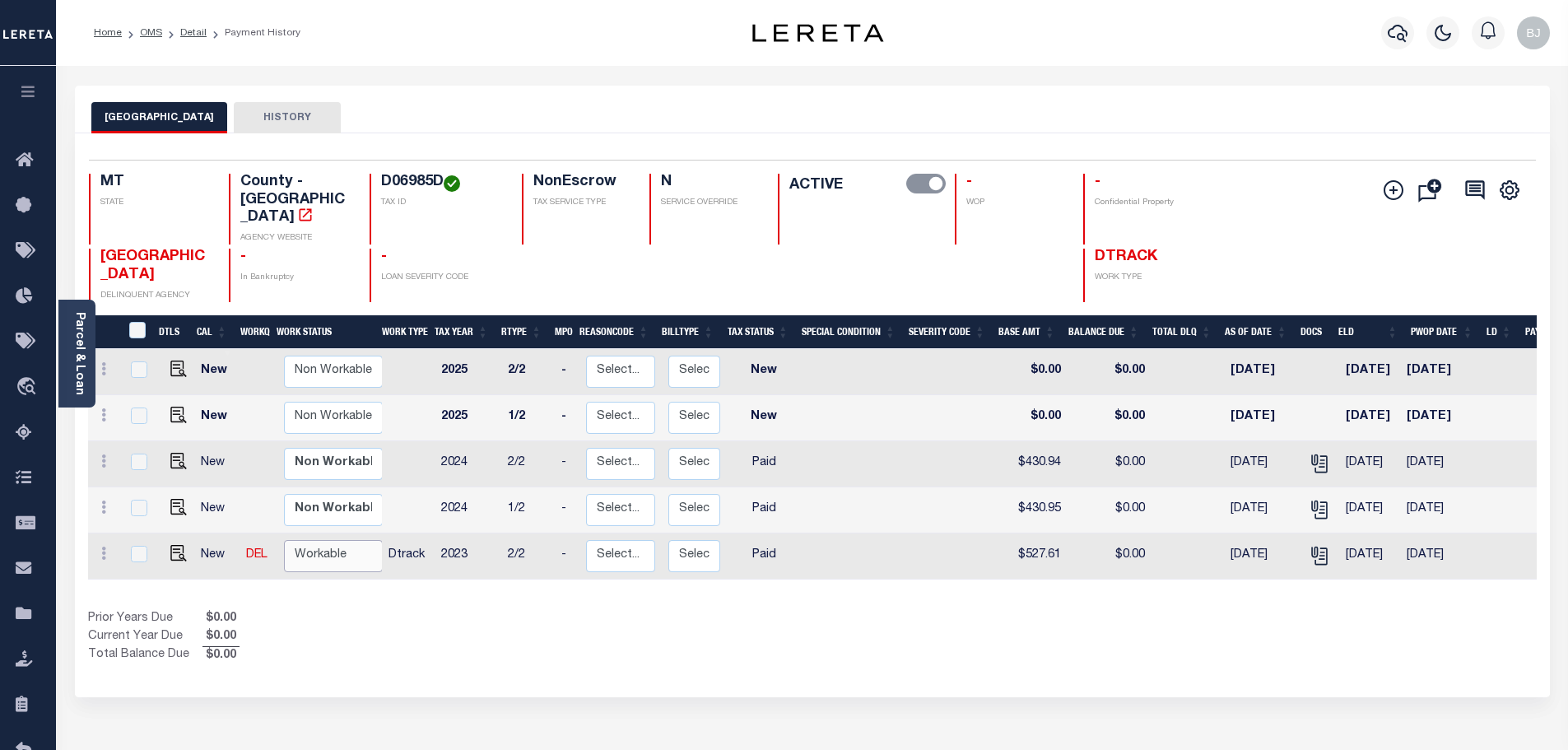
drag, startPoint x: 337, startPoint y: 530, endPoint x: 346, endPoint y: 535, distance: 10.3
click at [337, 540] on select "Non Workable Workable" at bounding box center [334, 556] width 99 height 32
checkbox input "true"
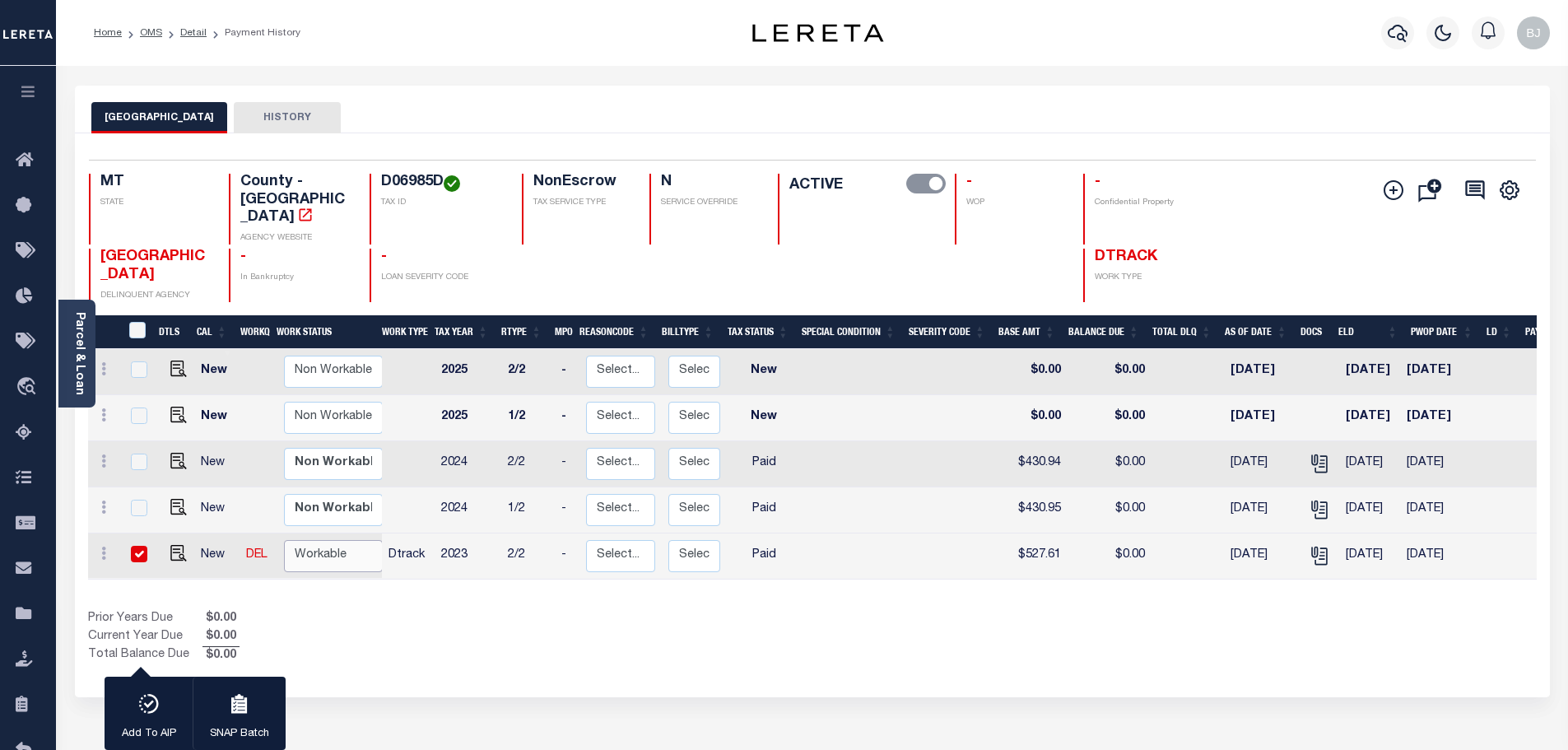
select select "true"
click at [284, 540] on select "Non Workable Workable" at bounding box center [334, 556] width 99 height 32
checkbox input "false"
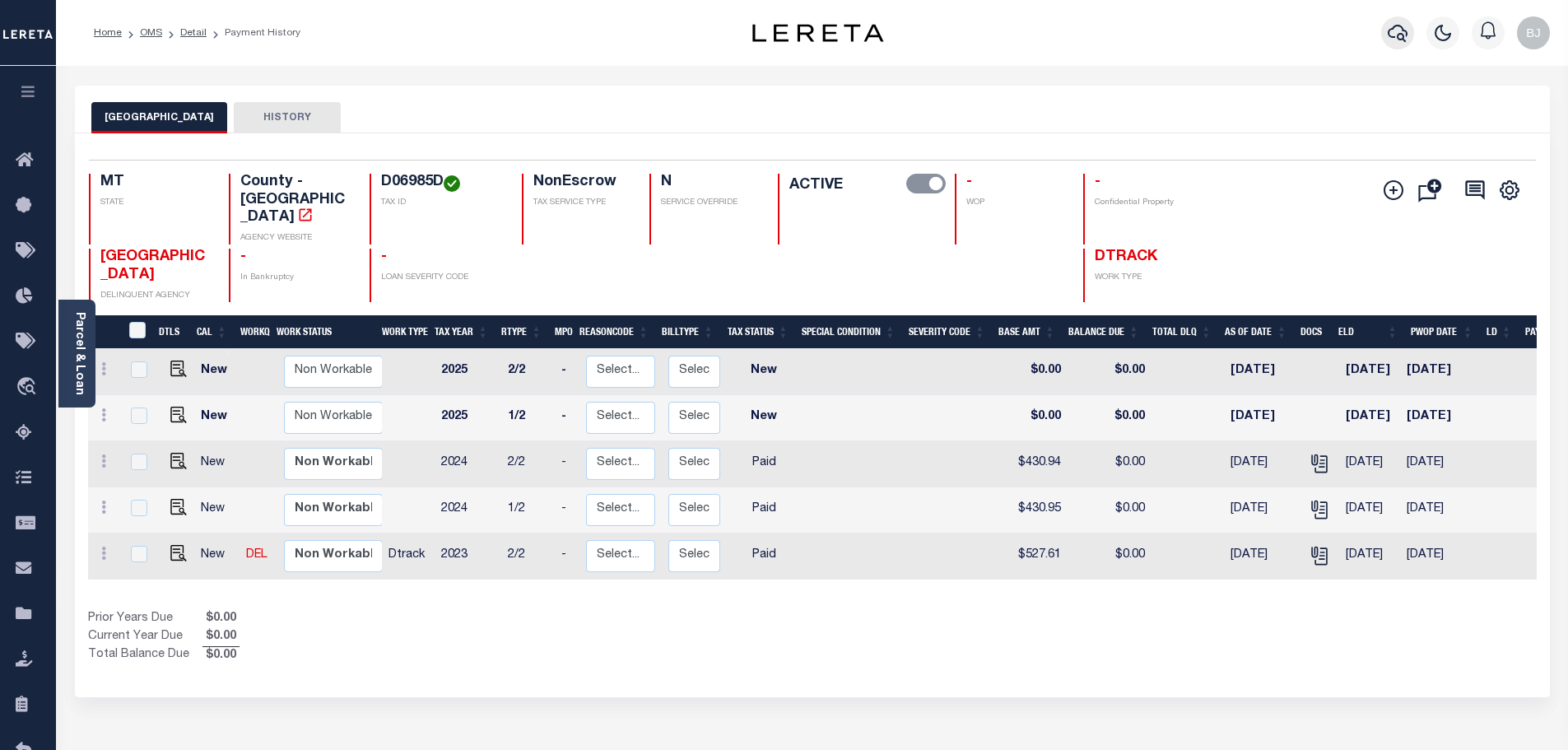
click at [1392, 36] on icon "button" at bounding box center [1396, 33] width 20 height 20
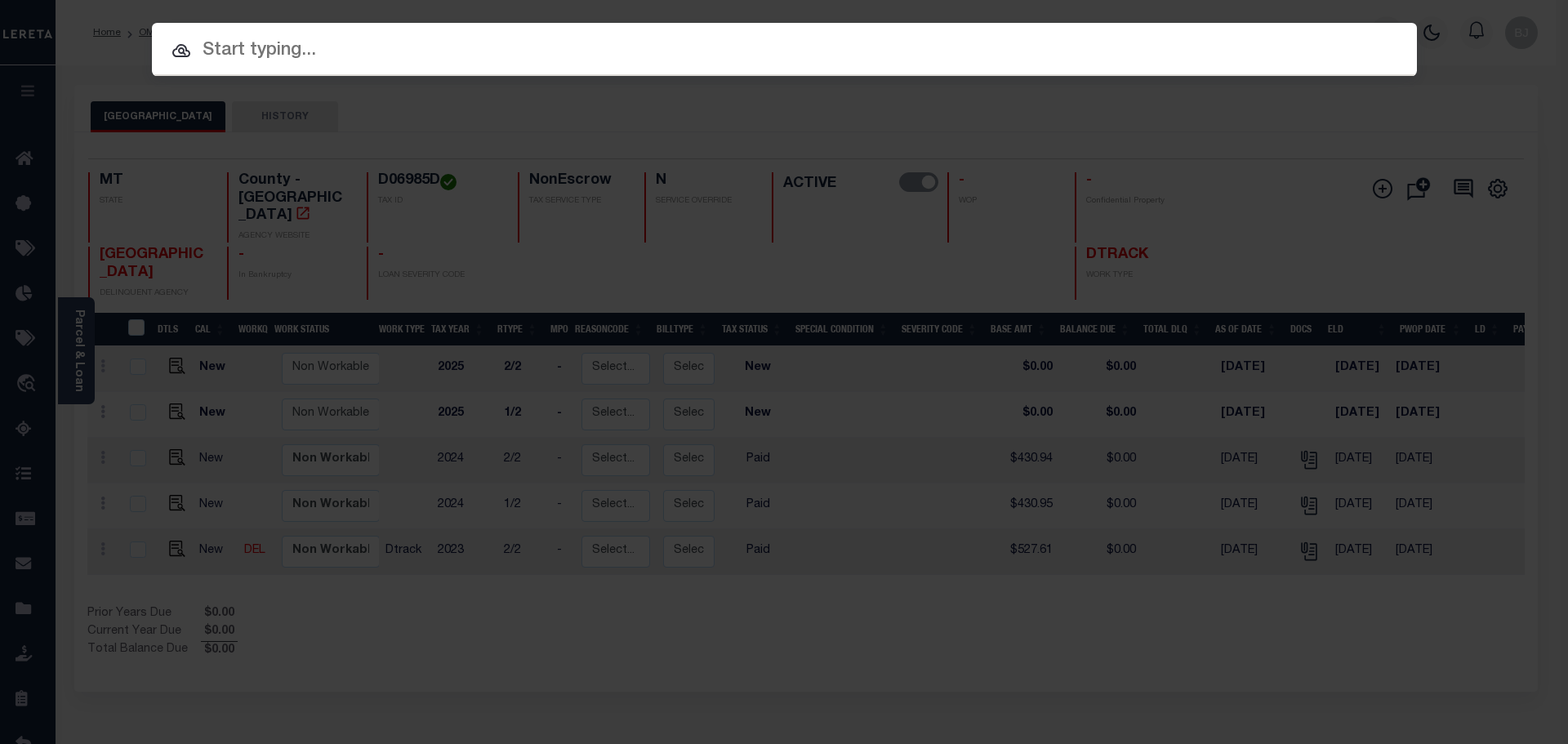
paste input "3701210000215"
type input "3701210000215"
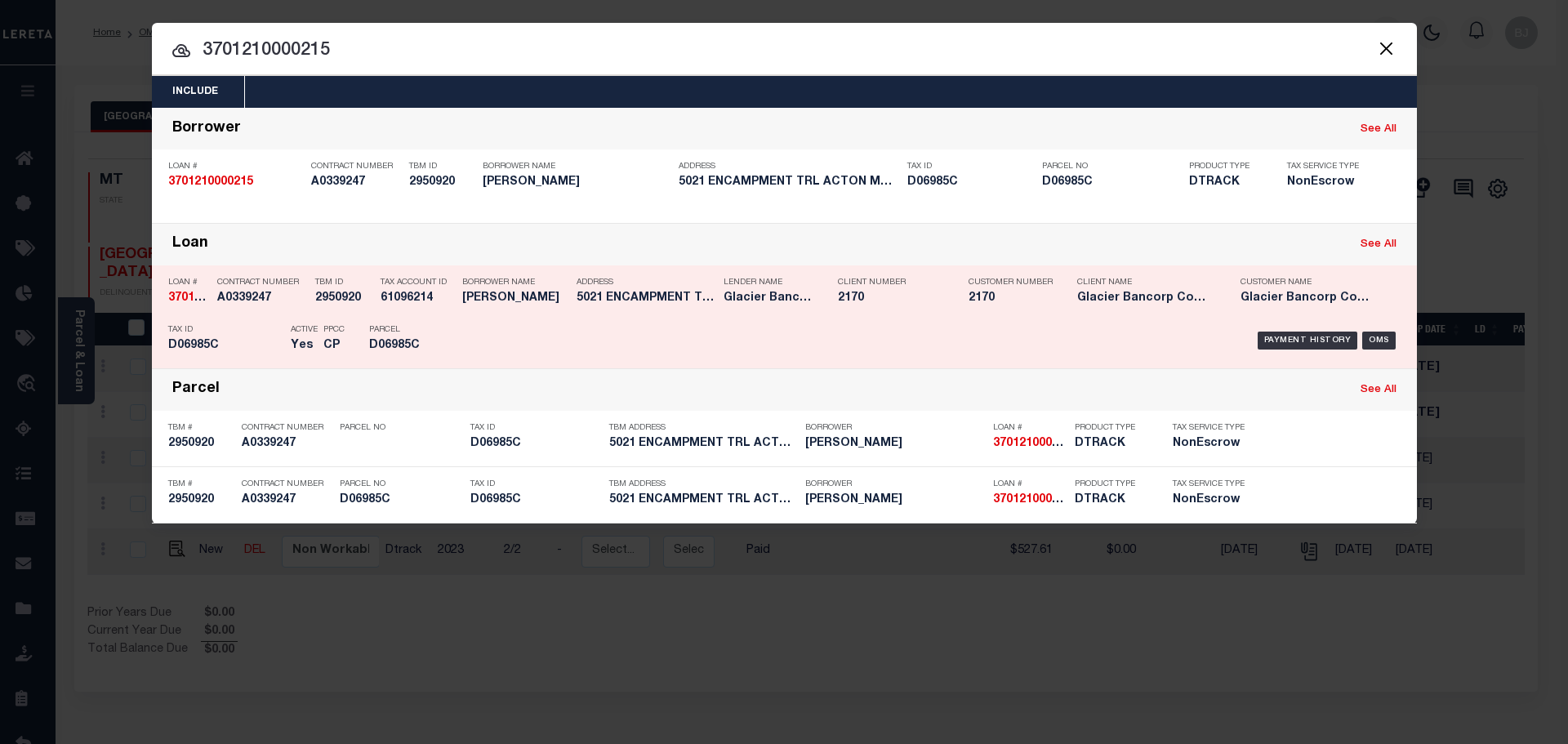
click at [644, 365] on div "Payment History OMS" at bounding box center [933, 341] width 933 height 47
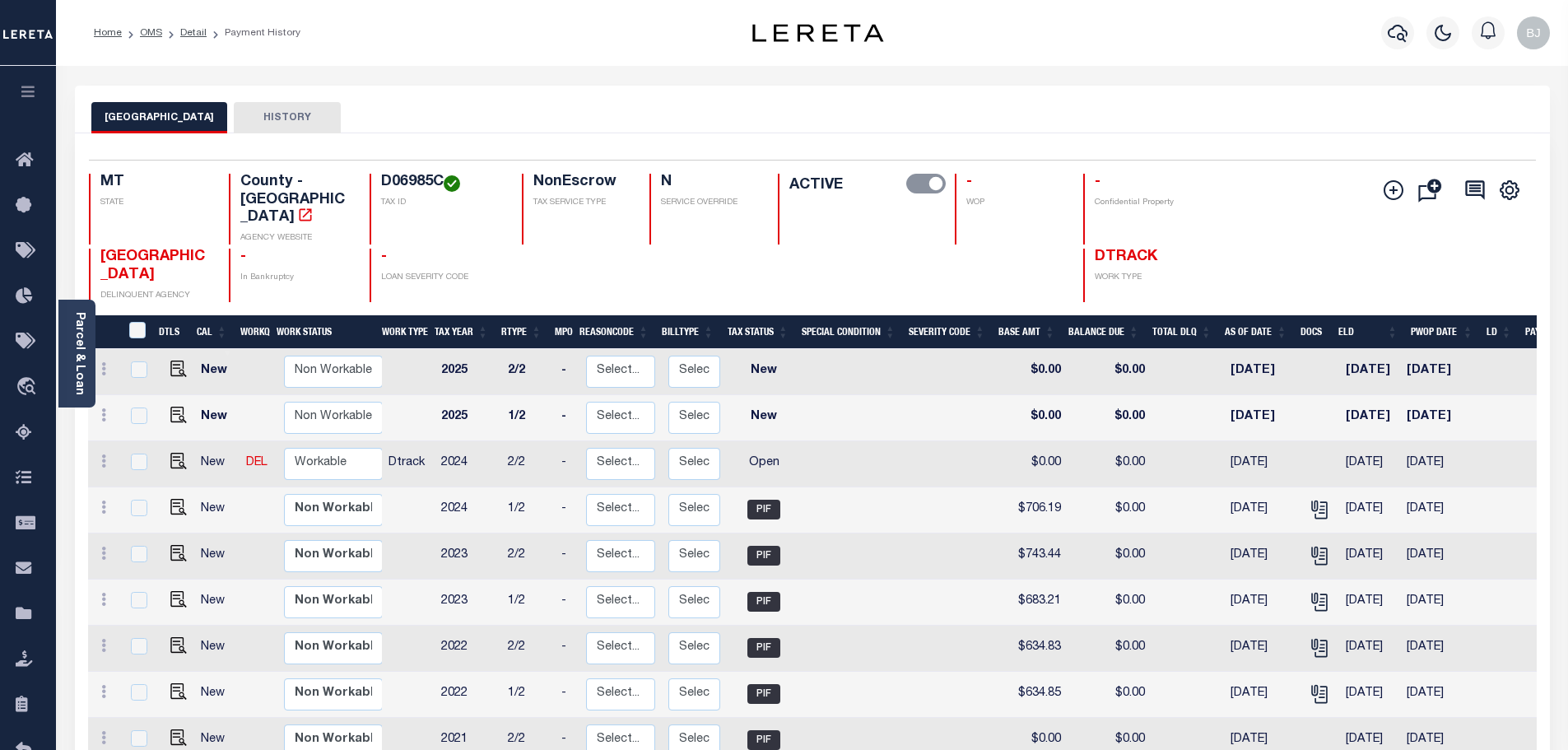
click at [420, 179] on h4 "D06985C" at bounding box center [442, 182] width 121 height 18
copy h4 "D06985C"
click at [176, 453] on img "" at bounding box center [179, 462] width 17 height 17
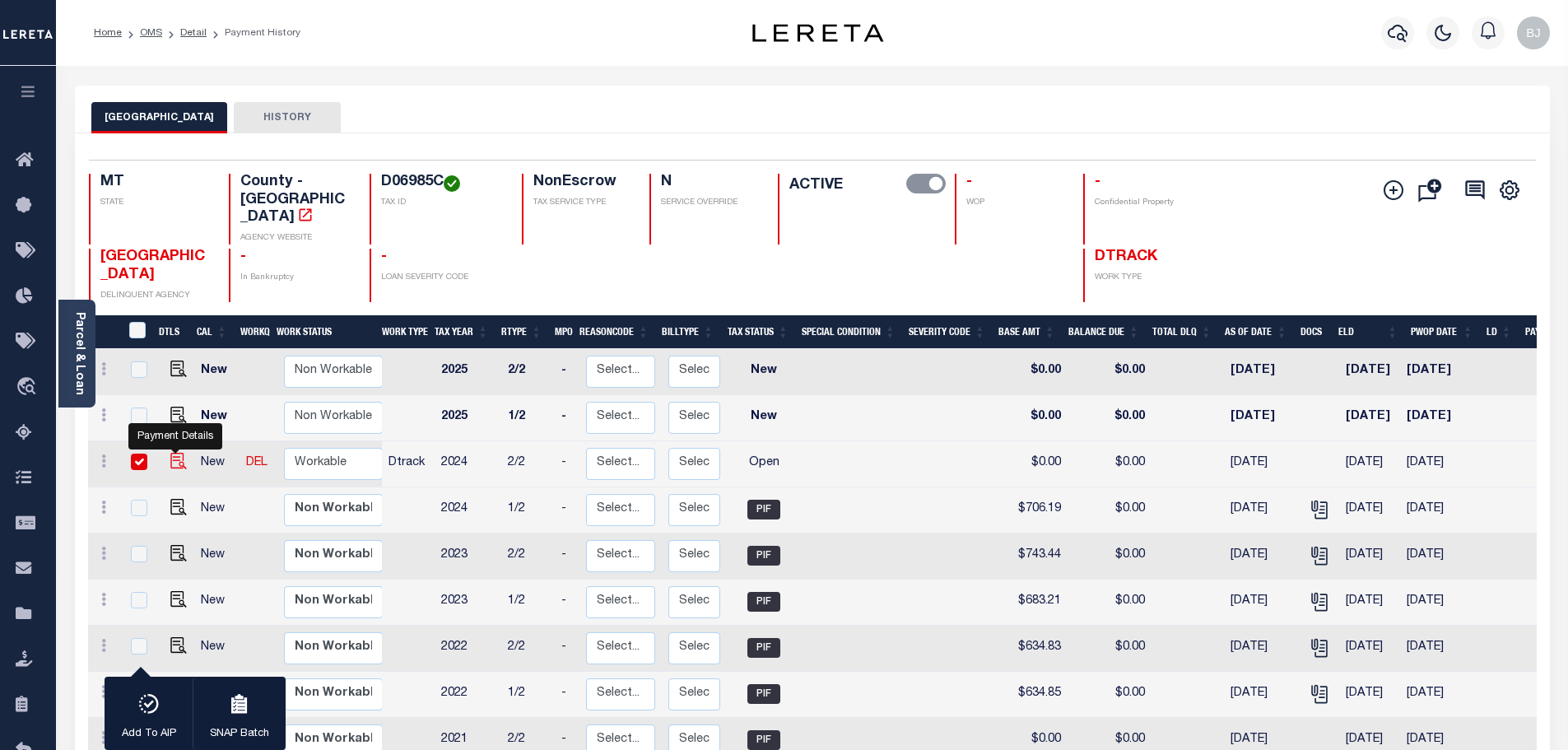
checkbox input "true"
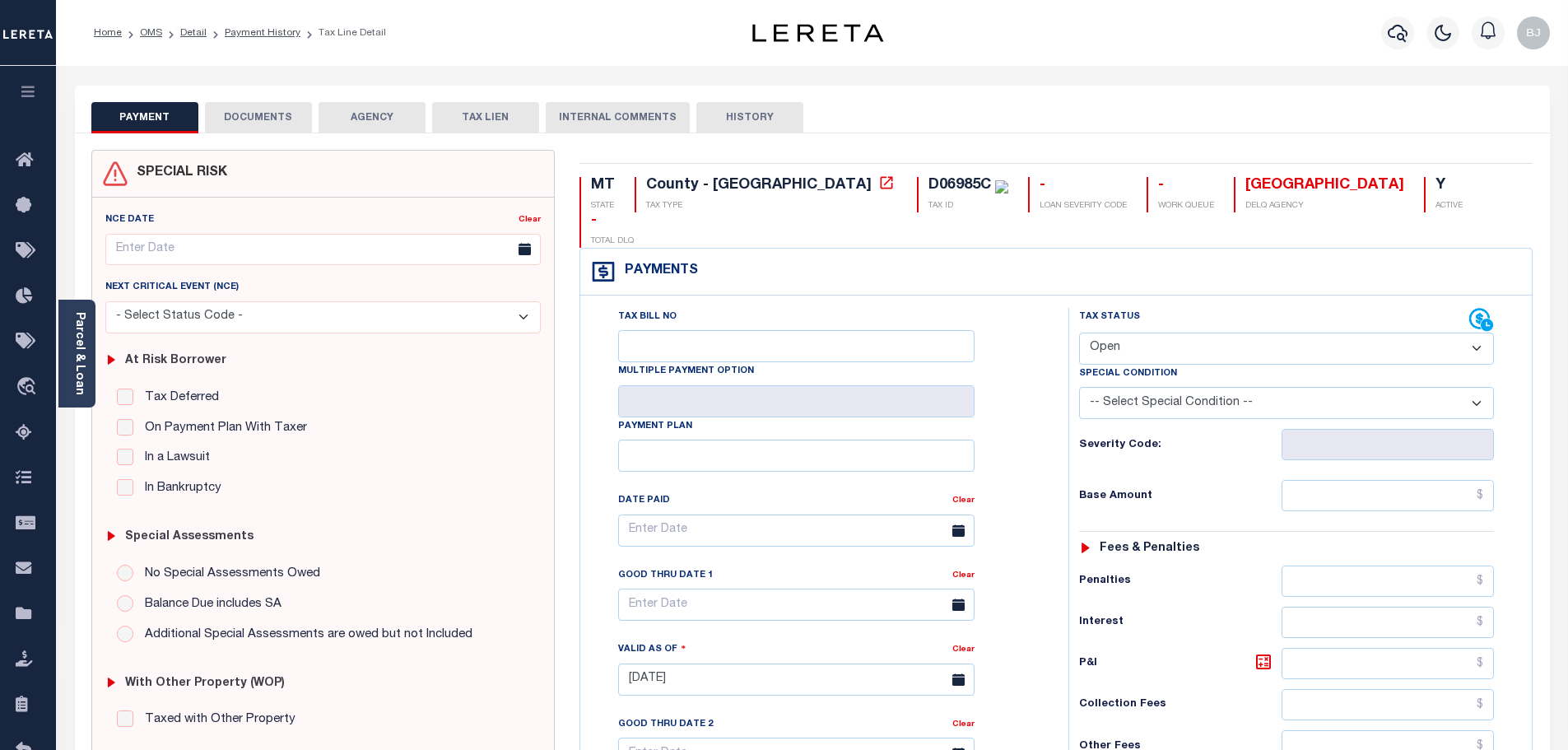
drag, startPoint x: 1216, startPoint y: 300, endPoint x: 1204, endPoint y: 321, distance: 24.2
click at [1216, 333] on select "- Select Status Code - Open Due/Unpaid Paid Incomplete No Tax Due Internal Refu…" at bounding box center [1286, 349] width 415 height 32
select select "DUE"
click at [1079, 333] on select "- Select Status Code - Open Due/Unpaid Paid Incomplete No Tax Due Internal Refu…" at bounding box center [1286, 349] width 415 height 32
type input "[DATE]"
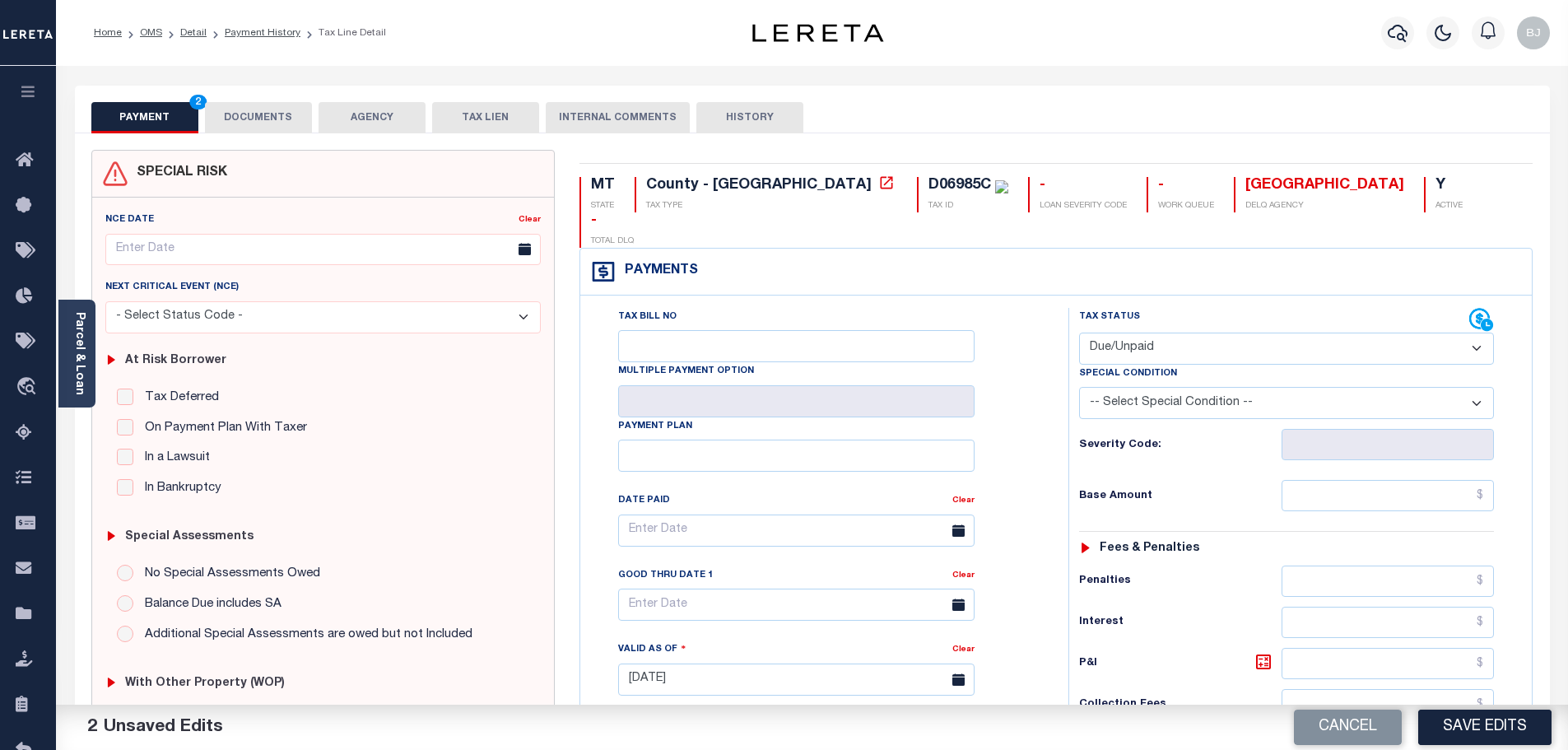
select select "PYD"
click at [1414, 480] on input "text" at bounding box center [1387, 496] width 213 height 32
paste input "706.18"
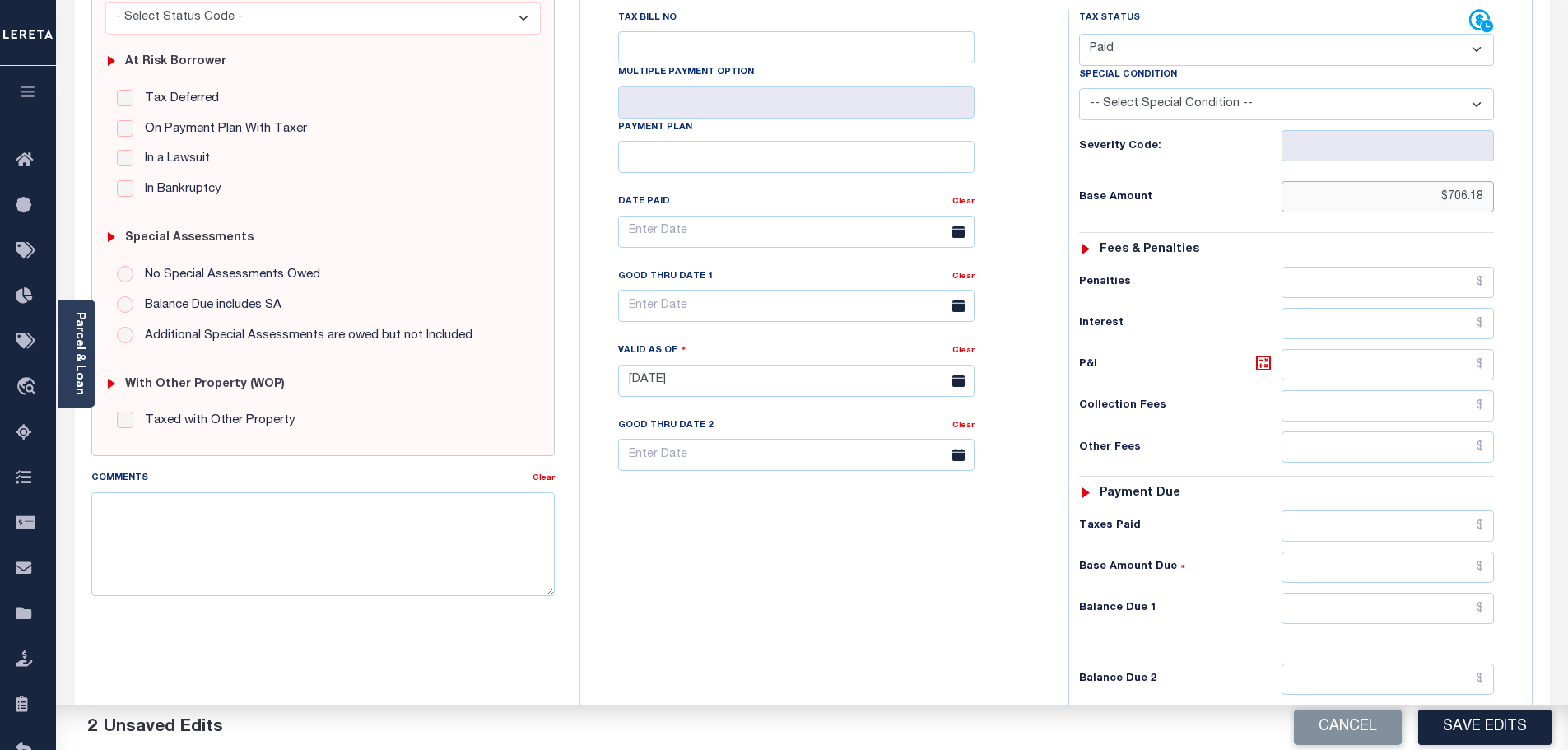
scroll to position [329, 0]
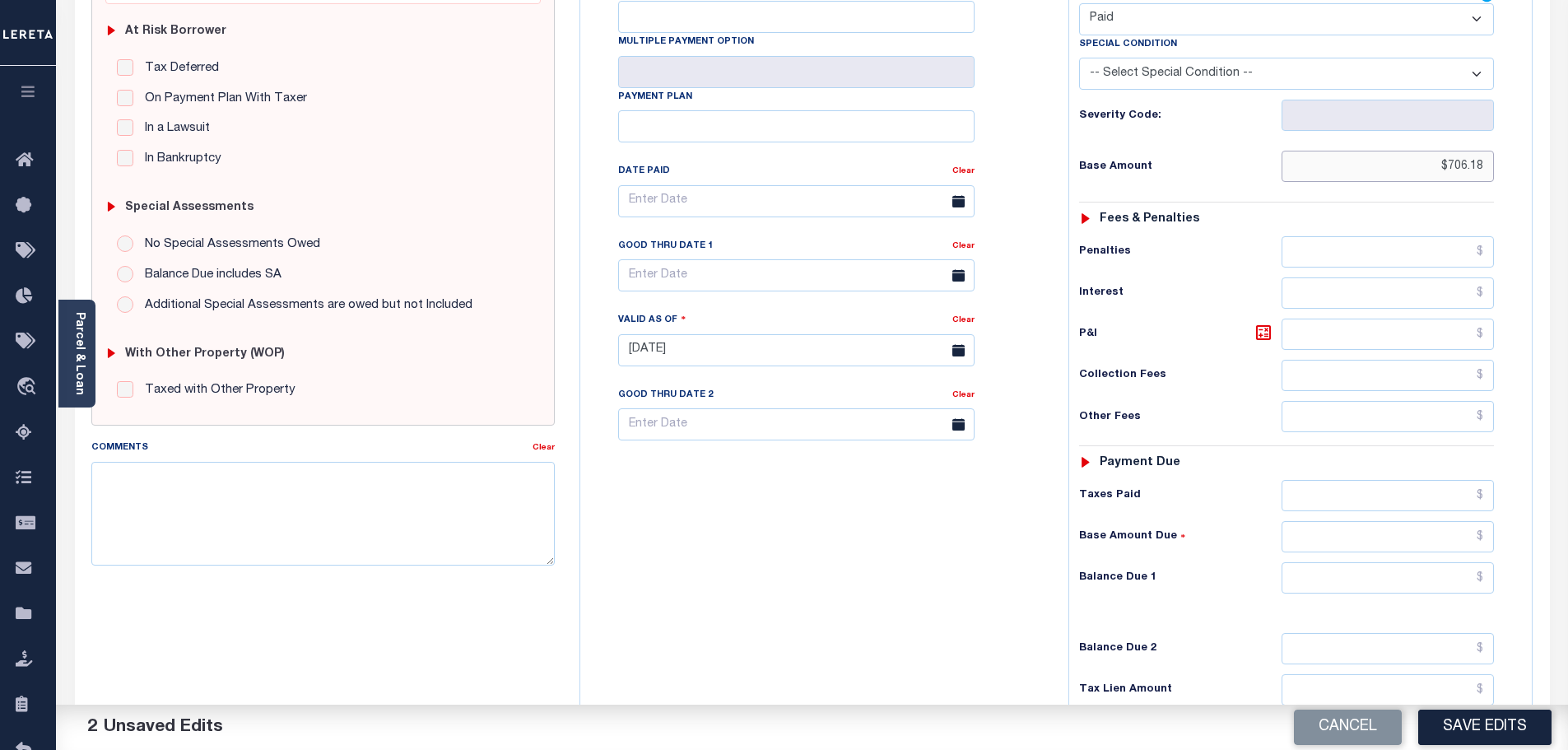
type input "$706.18"
click at [1414, 480] on input "text" at bounding box center [1387, 496] width 213 height 32
paste input "706.18"
type input "$706.18"
click at [1417, 562] on input "text" at bounding box center [1387, 578] width 213 height 32
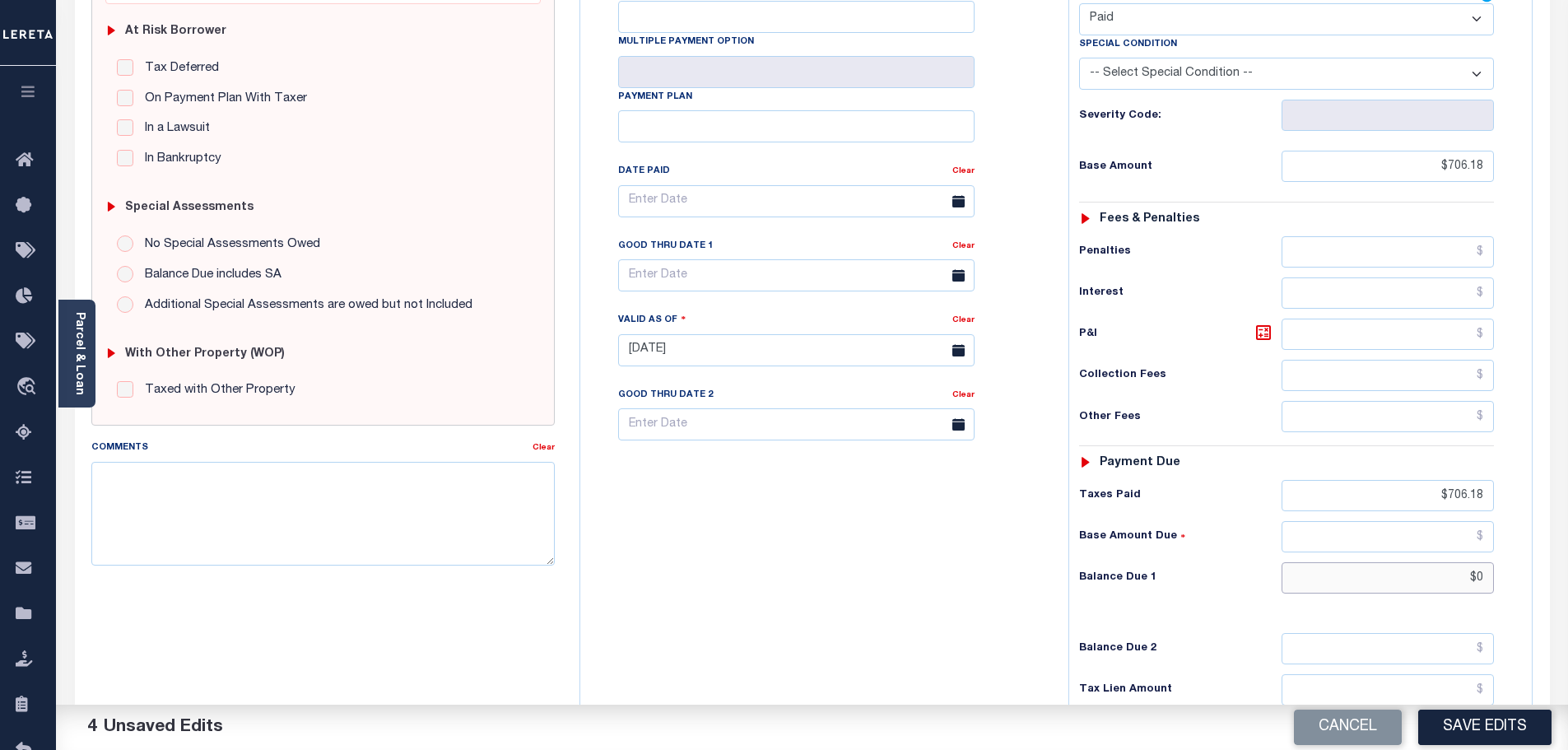
scroll to position [0, 0]
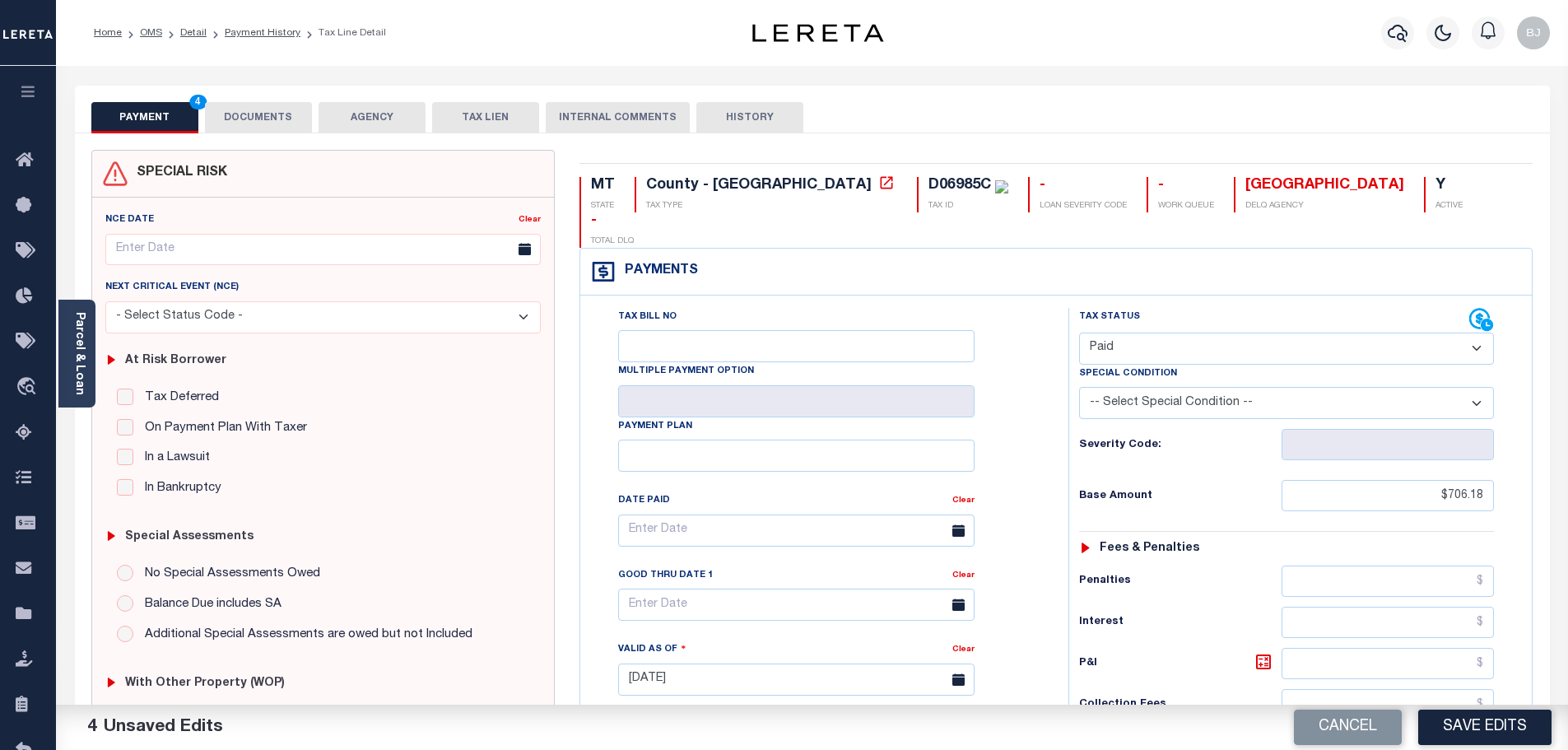
type input "$0.00"
drag, startPoint x: 268, startPoint y: 90, endPoint x: 263, endPoint y: 124, distance: 34.4
click at [267, 91] on div "PAYMENT 5 DOCUMENTS AGENCY DELINQUENT PAYEE TAX LIEN" at bounding box center [812, 109] width 1475 height 48
click at [263, 128] on button "DOCUMENTS" at bounding box center [258, 118] width 107 height 32
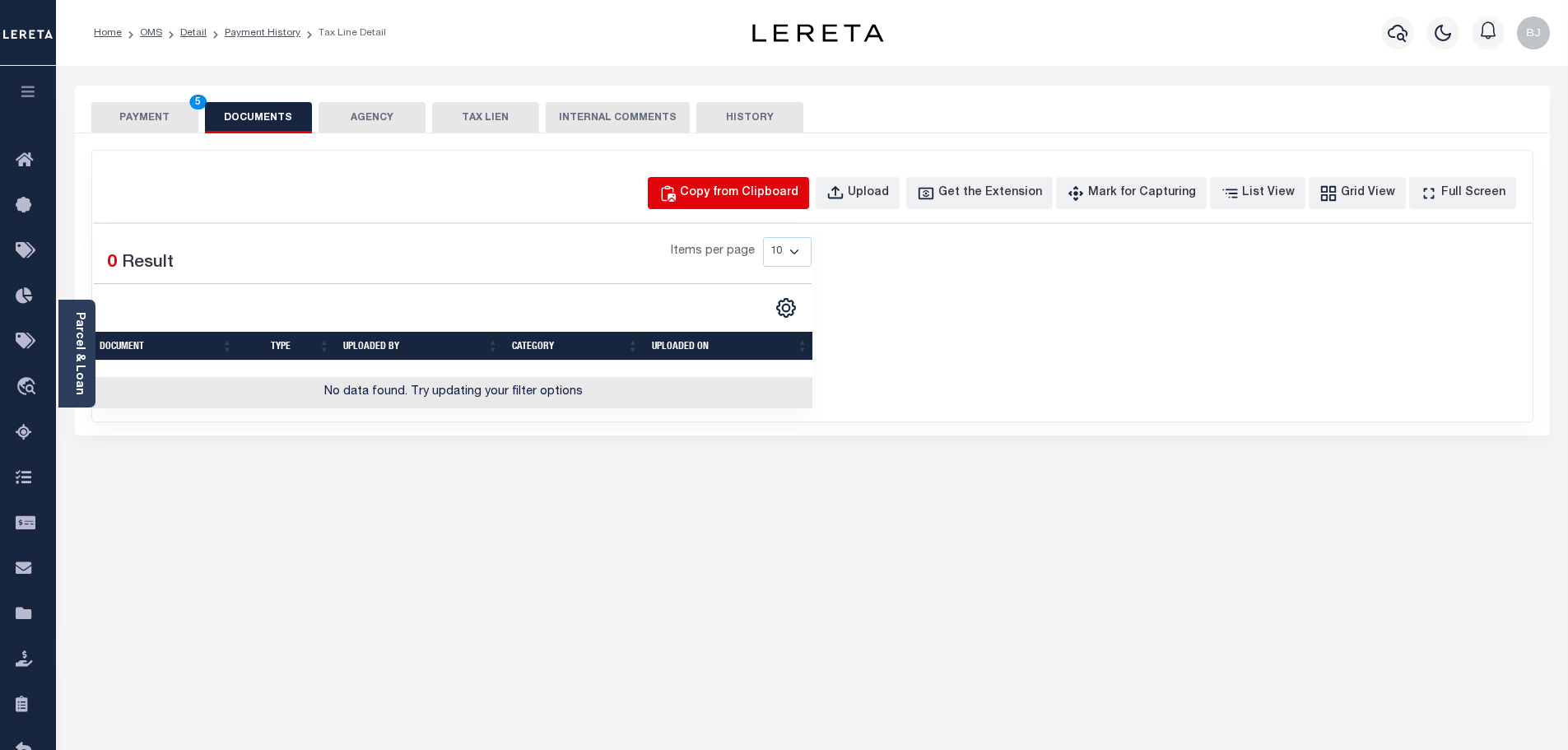
click at [798, 195] on div "Copy from Clipboard" at bounding box center [738, 193] width 118 height 18
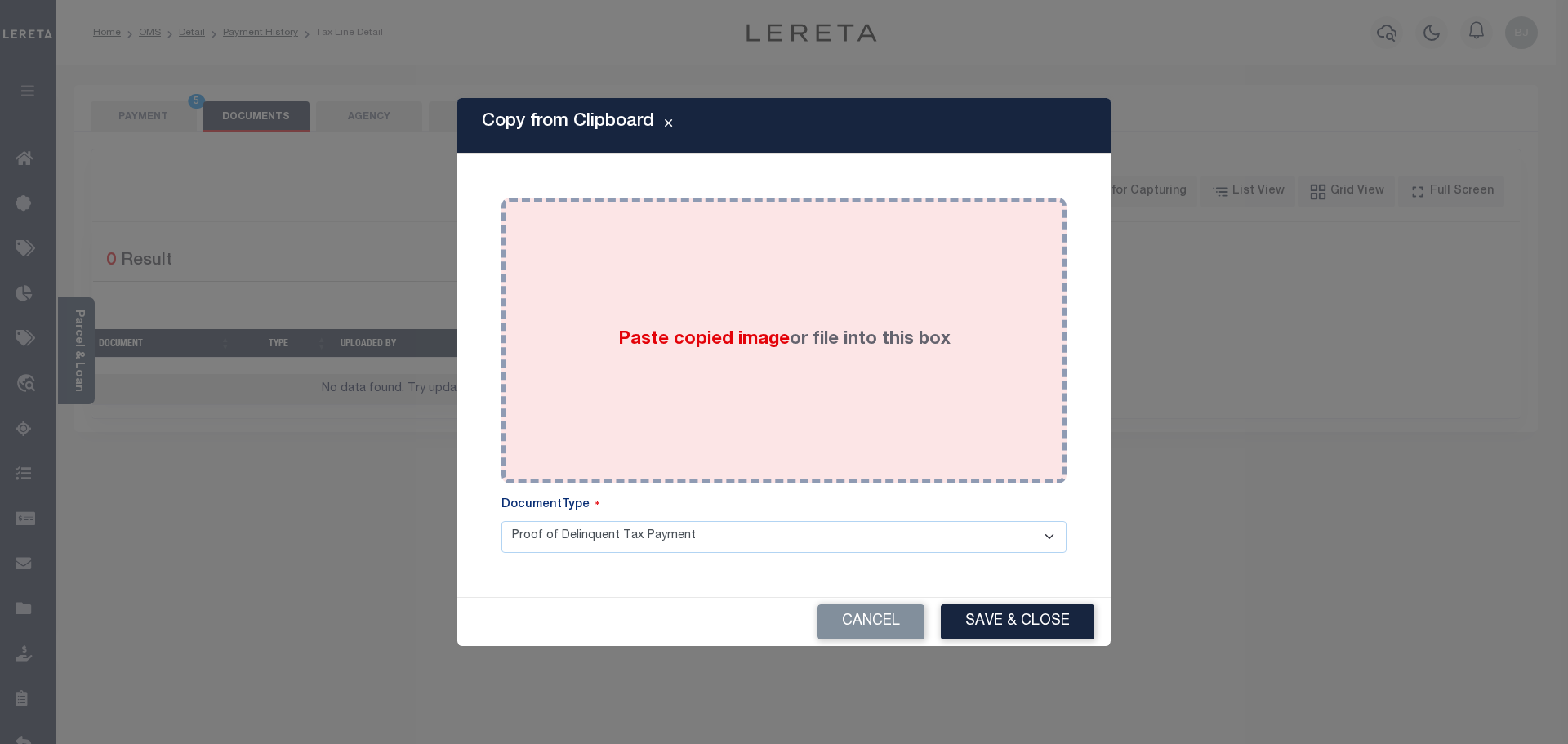
drag, startPoint x: 841, startPoint y: 290, endPoint x: 858, endPoint y: 374, distance: 85.7
click at [846, 296] on div "Paste copied image or file into this box" at bounding box center [784, 341] width 540 height 261
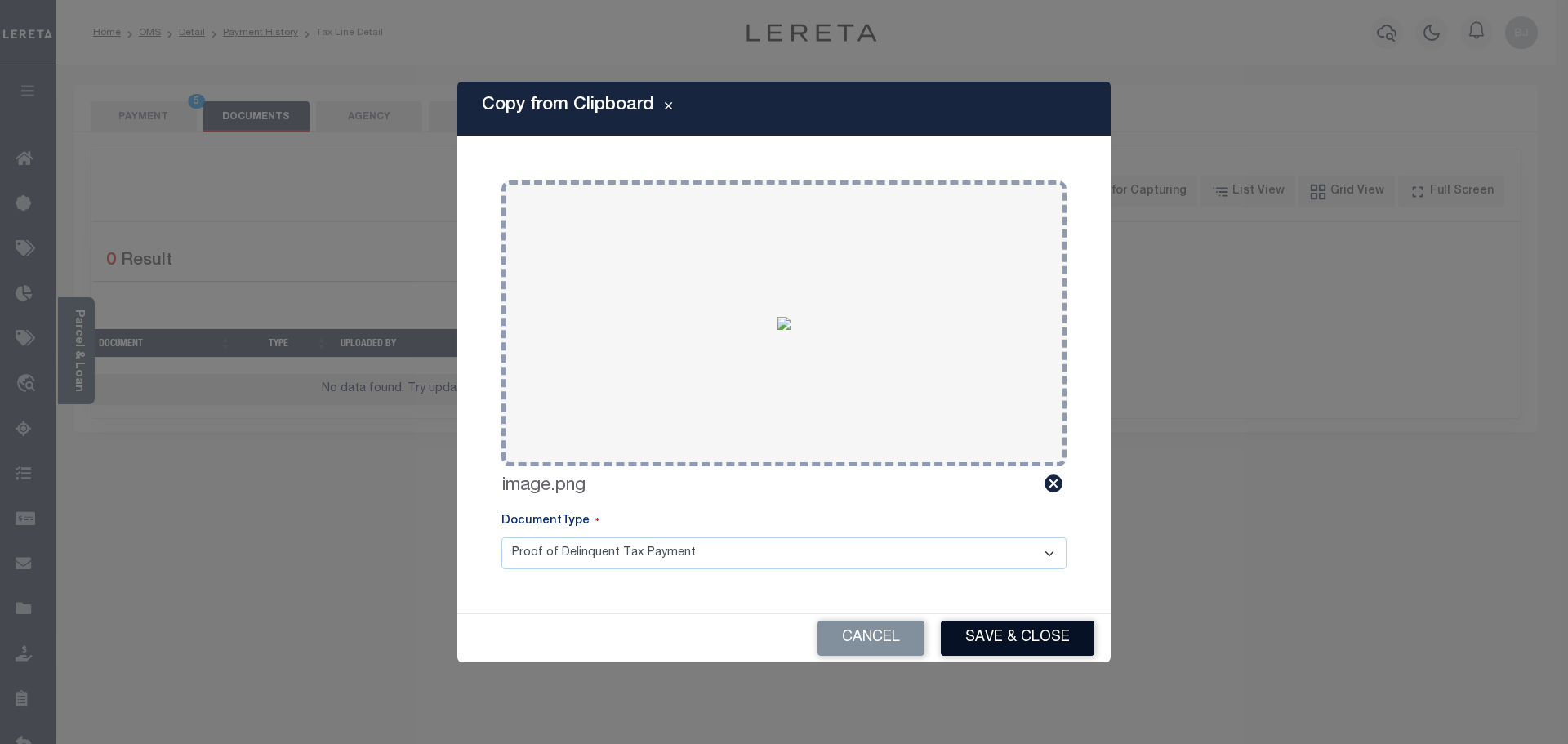
click at [1014, 638] on button "Save & Close" at bounding box center [1018, 639] width 154 height 35
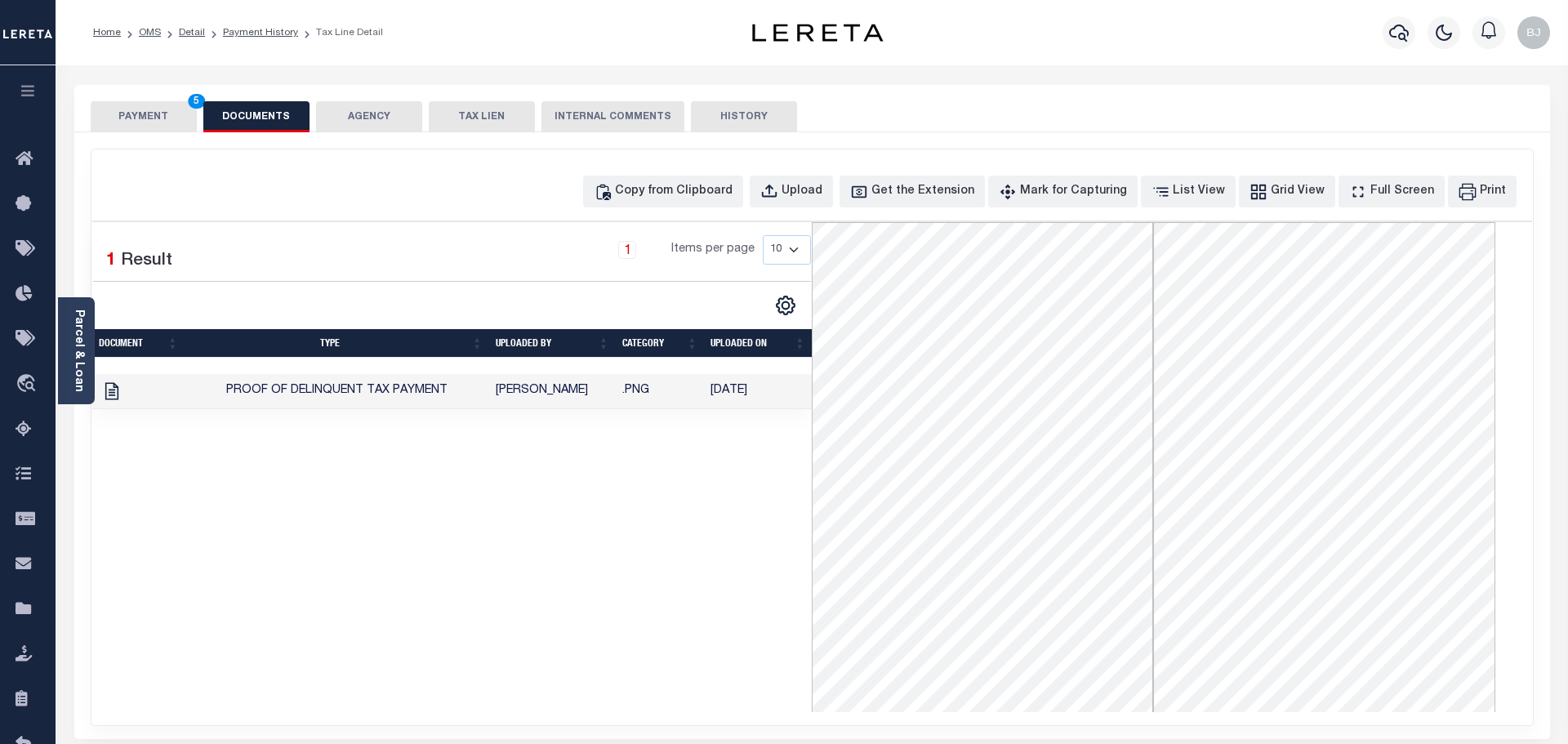
click at [162, 109] on button "PAYMENT 5" at bounding box center [143, 117] width 106 height 31
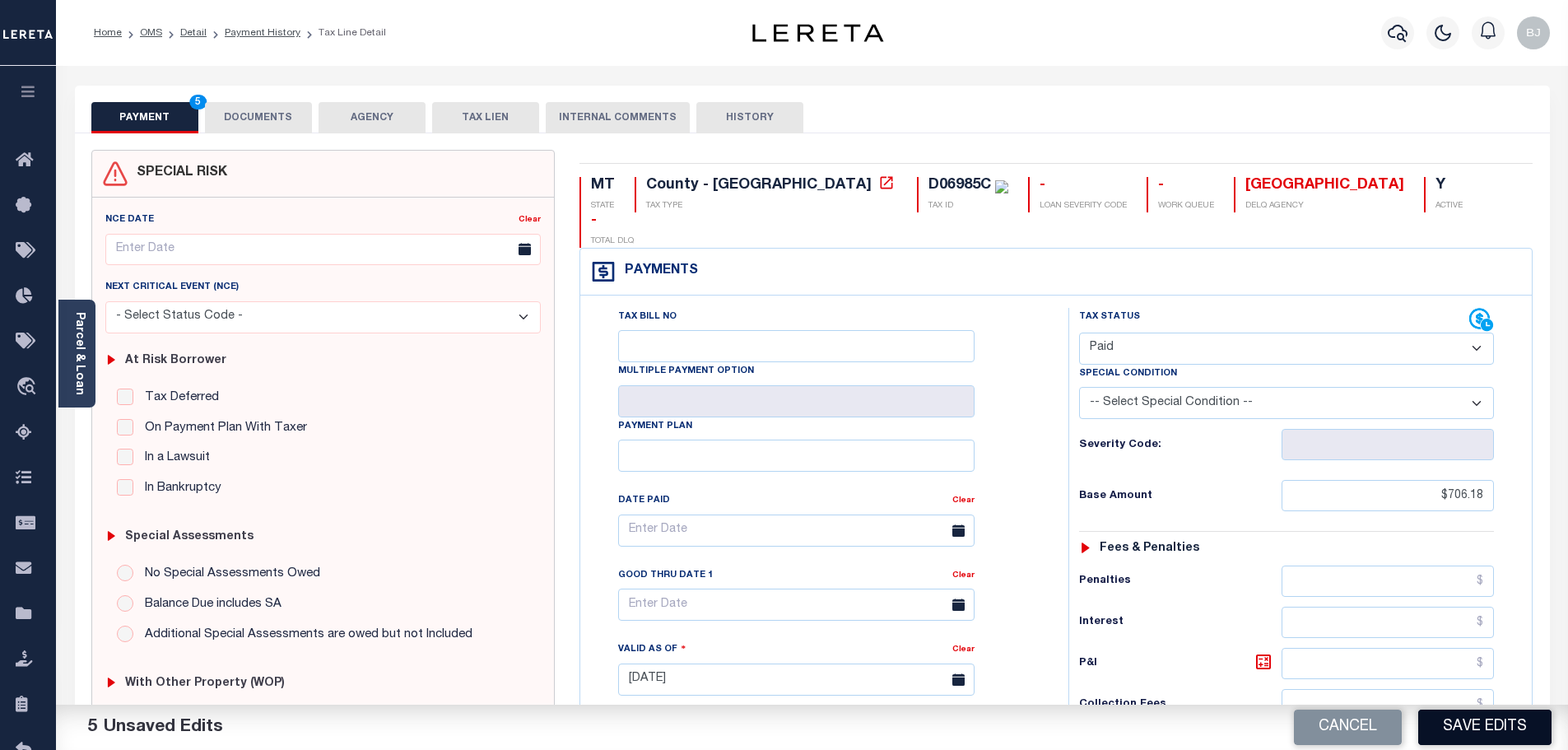
click at [1472, 734] on button "Save Edits" at bounding box center [1484, 728] width 133 height 35
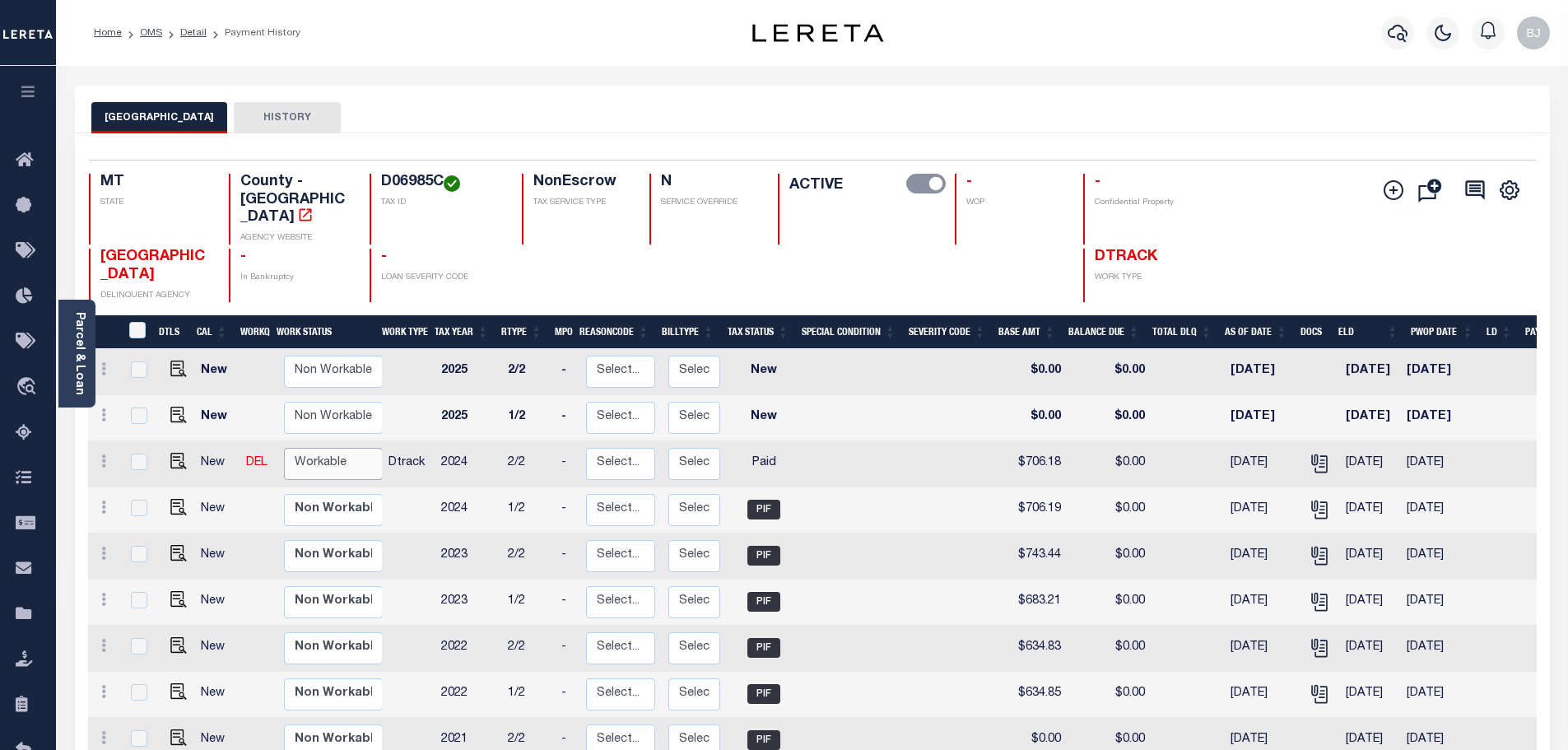
click at [344, 448] on select "Non Workable Workable" at bounding box center [334, 464] width 99 height 32
checkbox input "true"
select select "true"
click at [284, 448] on select "Non Workable Workable" at bounding box center [334, 464] width 99 height 32
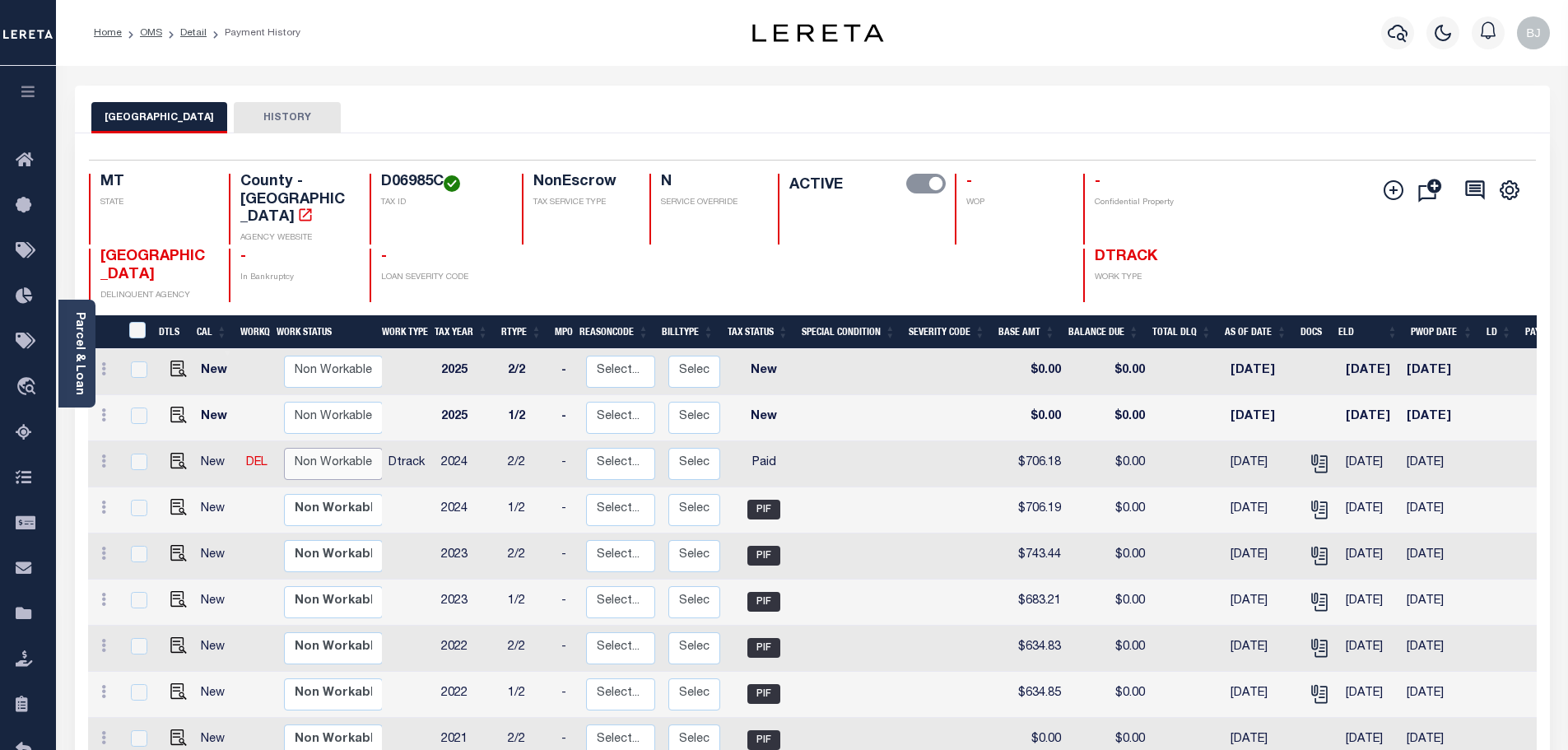
checkbox input "false"
drag, startPoint x: 1366, startPoint y: 28, endPoint x: 1408, endPoint y: 25, distance: 42.1
click at [1373, 28] on div "Profile Sign out" at bounding box center [1247, 33] width 614 height 58
click at [1407, 25] on icon "button" at bounding box center [1396, 33] width 20 height 20
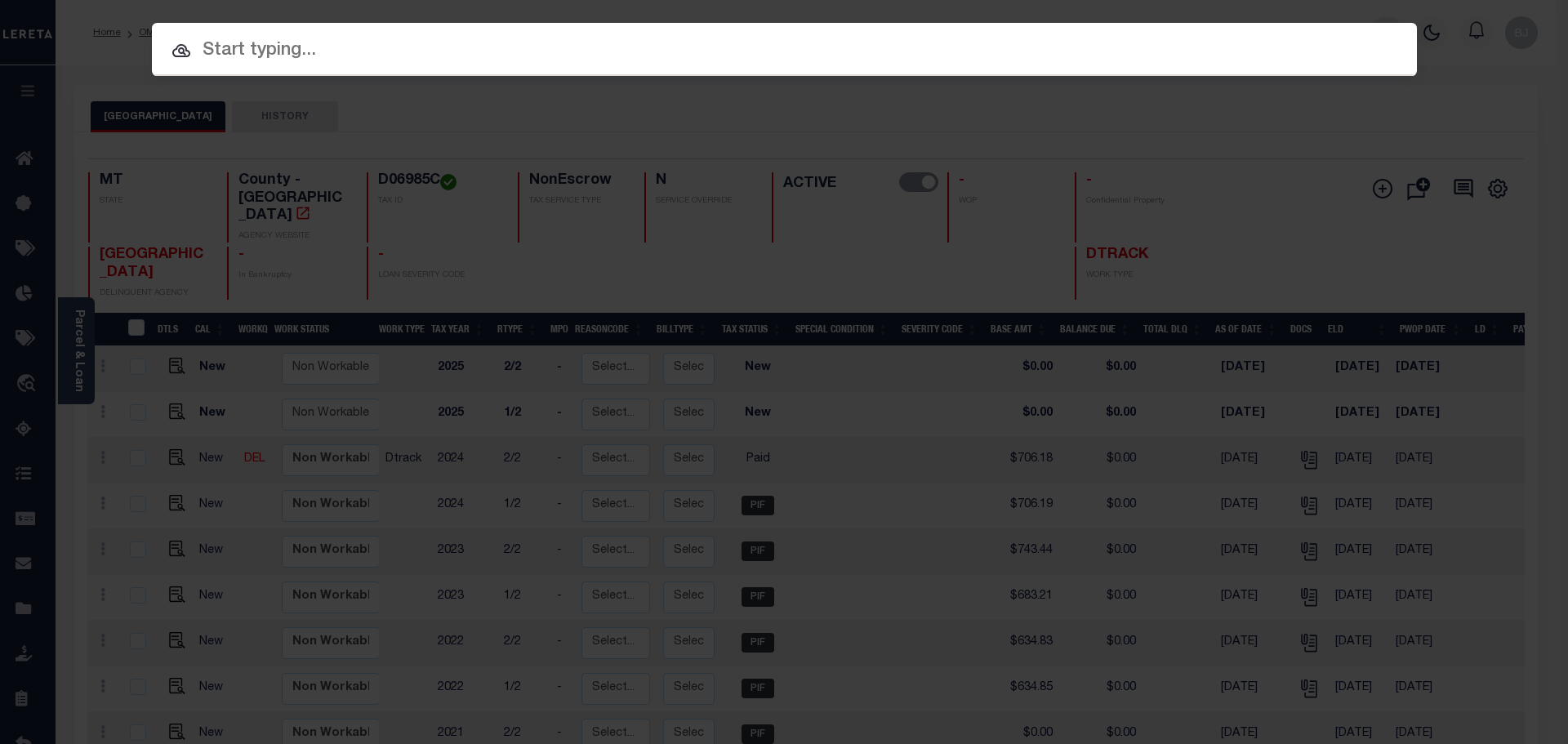
paste input "512229714"
type input "512229714"
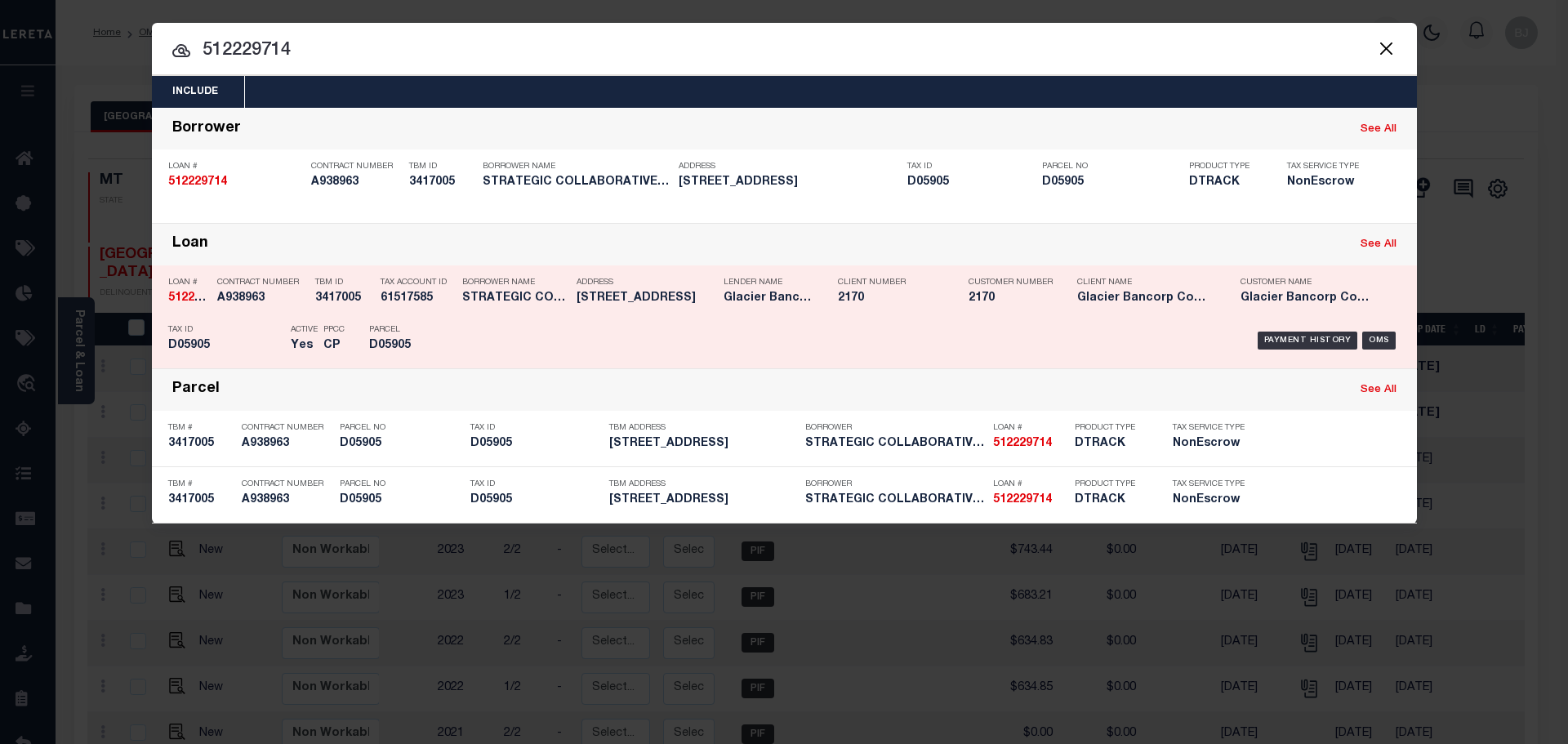
click at [752, 356] on div "Payment History OMS" at bounding box center [933, 341] width 933 height 47
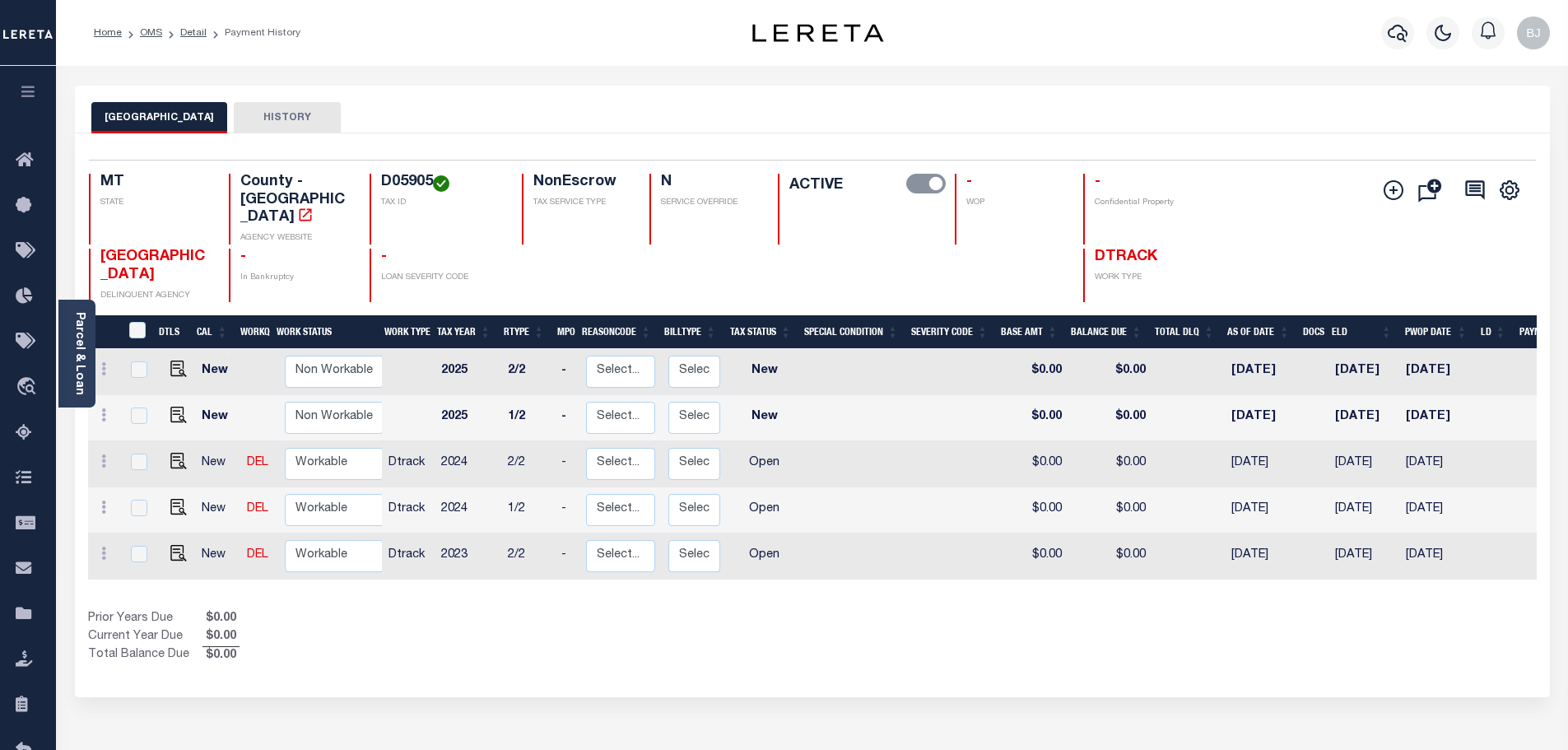
click at [402, 181] on h4 "D05905" at bounding box center [442, 182] width 121 height 18
copy h4 "D05905"
click at [171, 453] on img "" at bounding box center [179, 462] width 17 height 17
checkbox input "true"
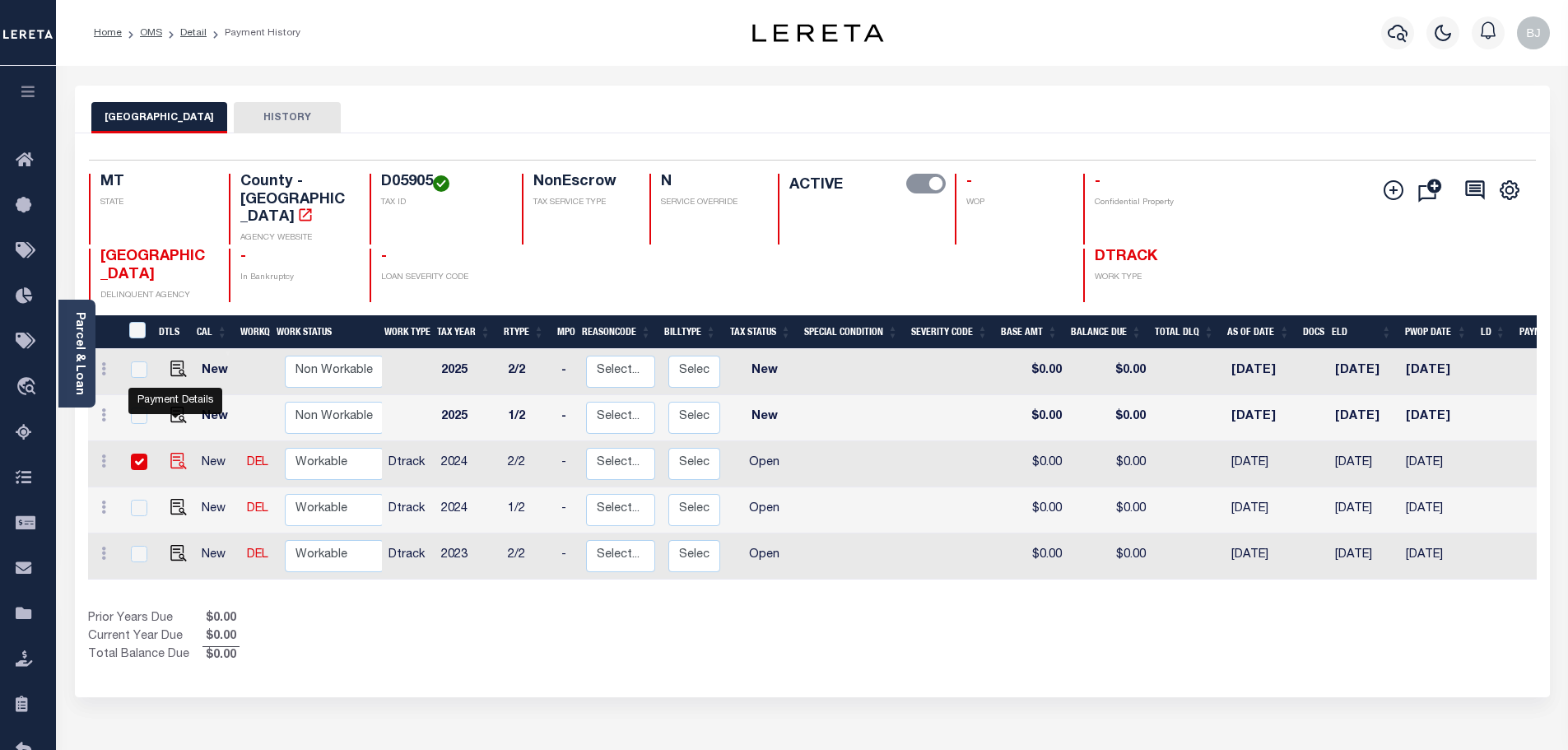
checkbox input "true"
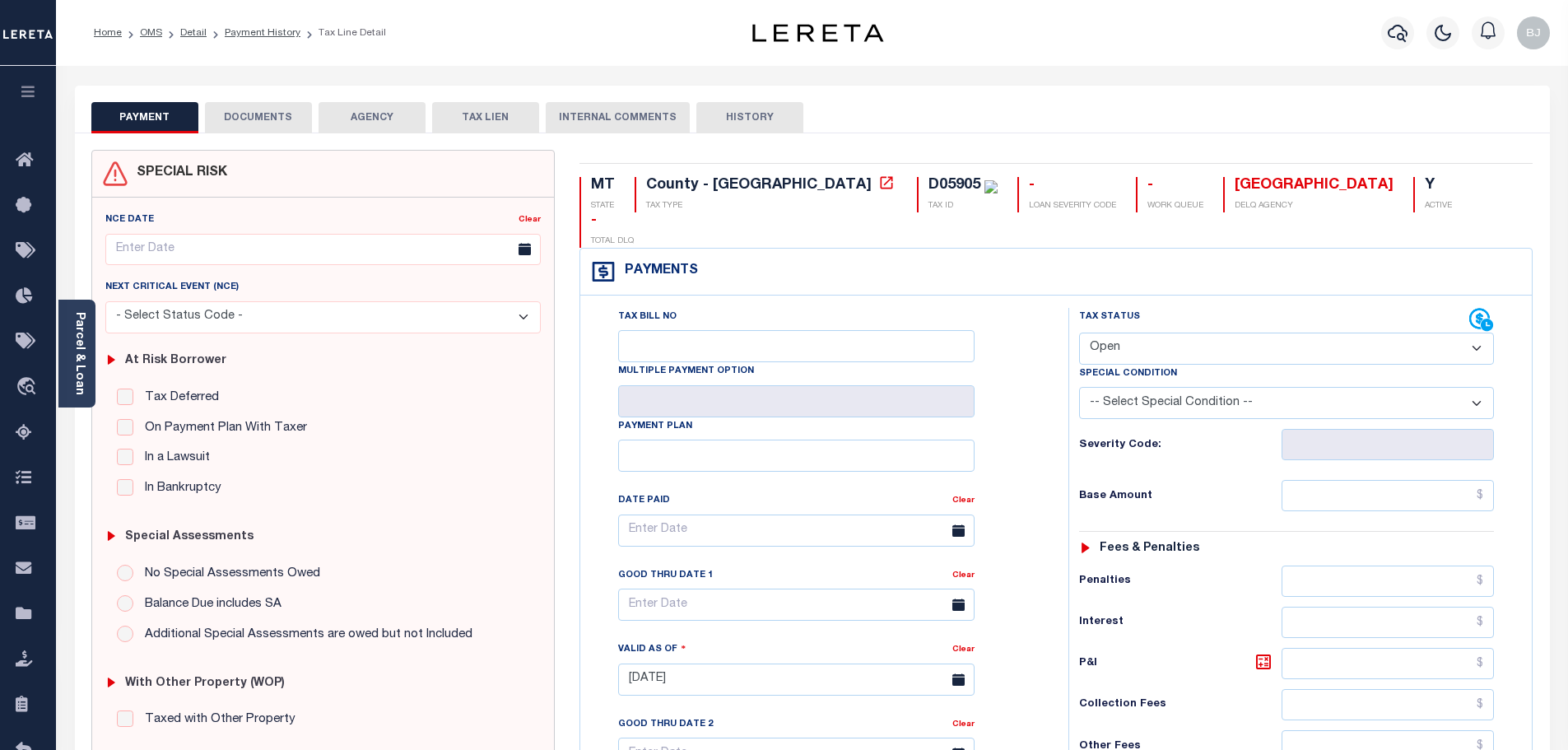
click at [1344, 333] on select "- Select Status Code - Open Due/Unpaid Paid Incomplete No Tax Due Internal Refu…" at bounding box center [1286, 349] width 415 height 32
select select "PYD"
click at [1079, 333] on select "- Select Status Code - Open Due/Unpaid Paid Incomplete No Tax Due Internal Refu…" at bounding box center [1286, 349] width 415 height 32
type input "[DATE]"
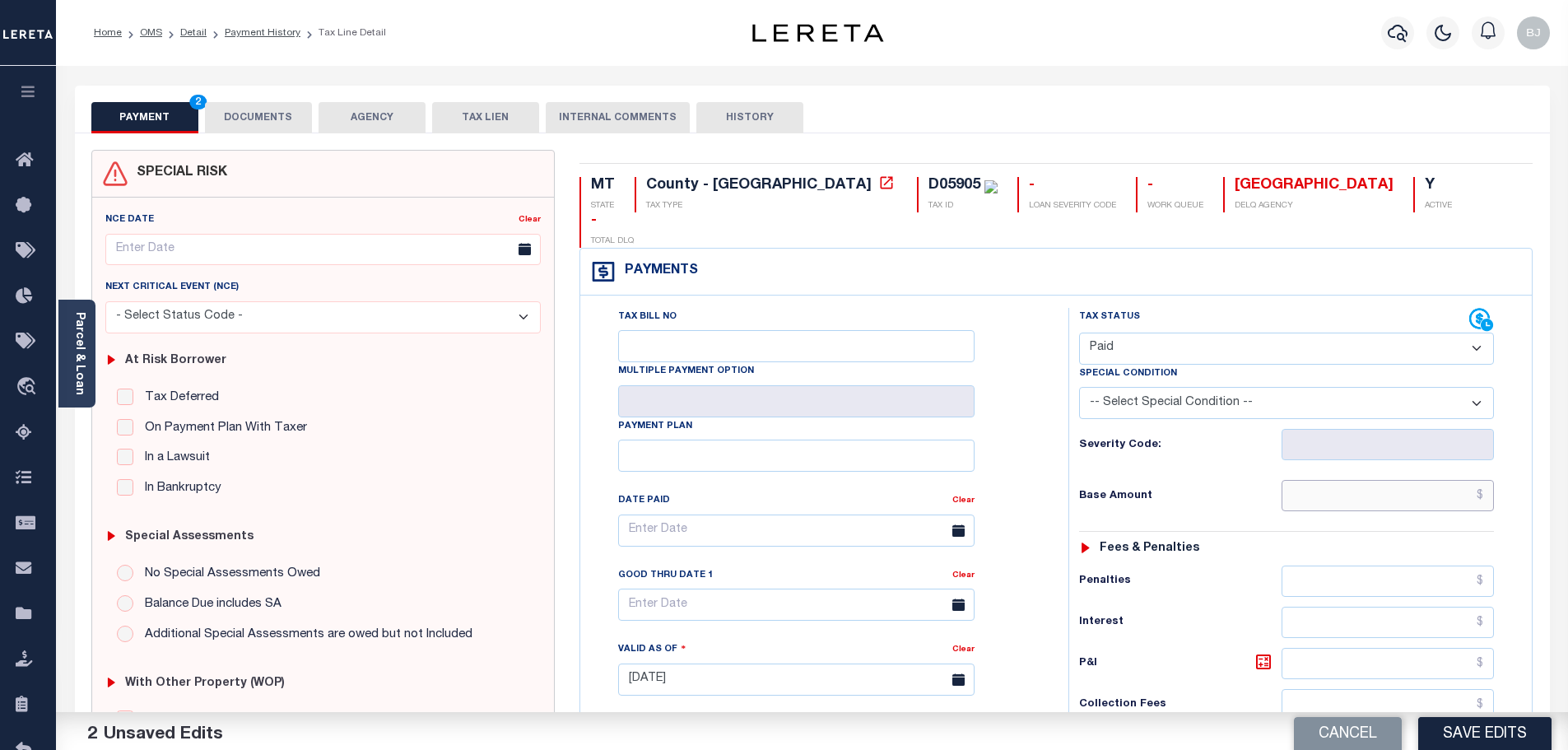
click at [1409, 480] on input "text" at bounding box center [1387, 496] width 213 height 32
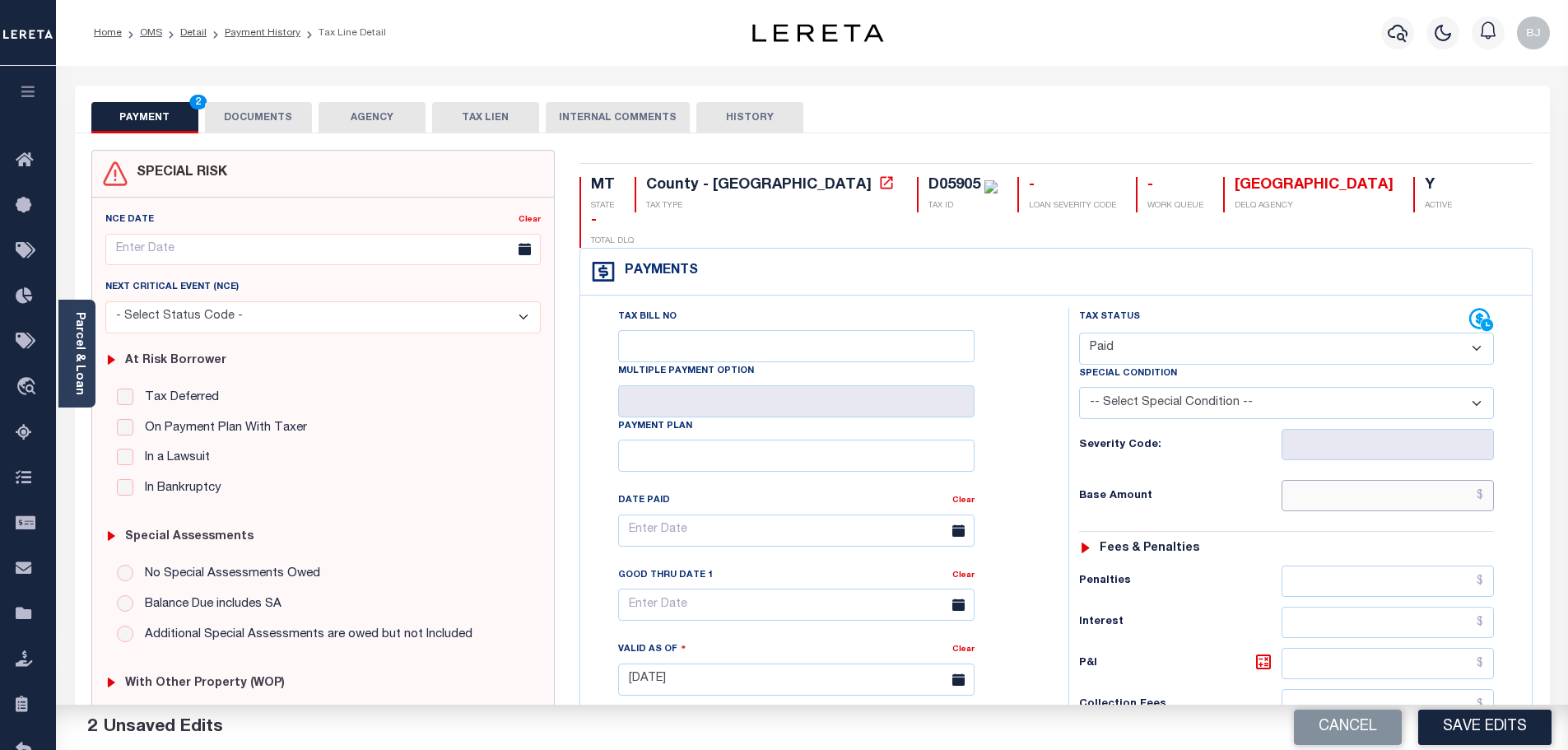
paste input "5,429.82"
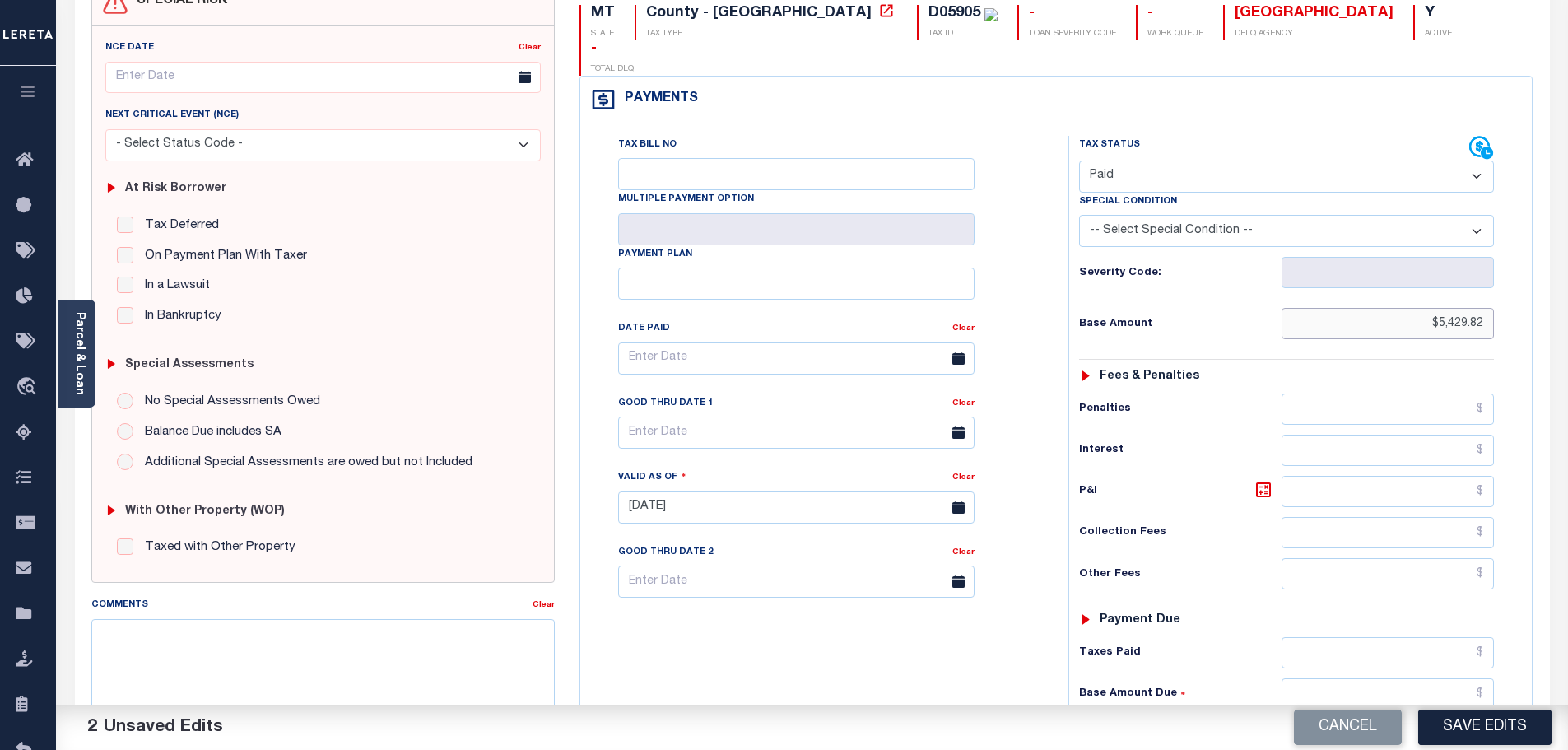
scroll to position [247, 0]
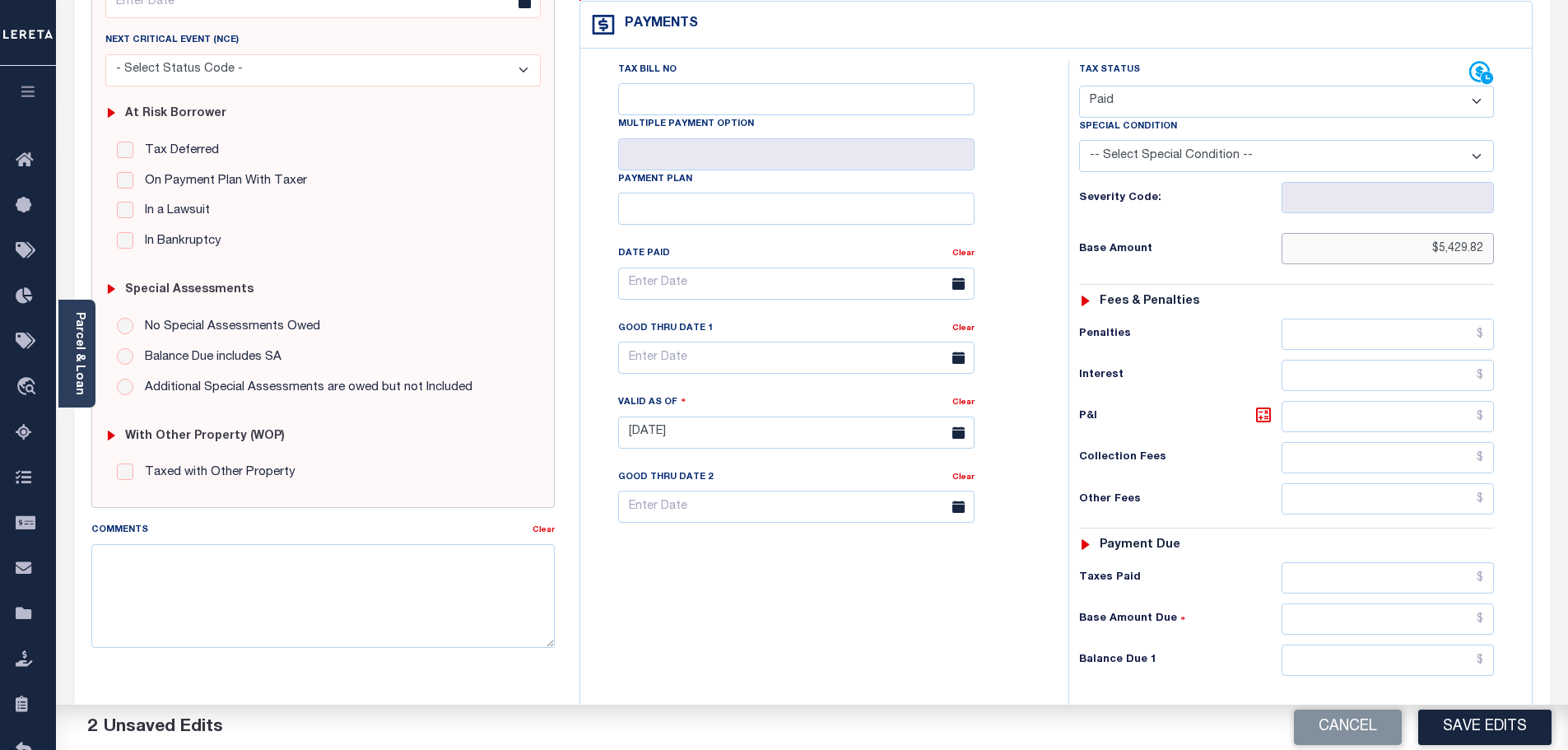
type input "$5,429.82"
click at [1404, 645] on input "text" at bounding box center [1387, 660] width 213 height 32
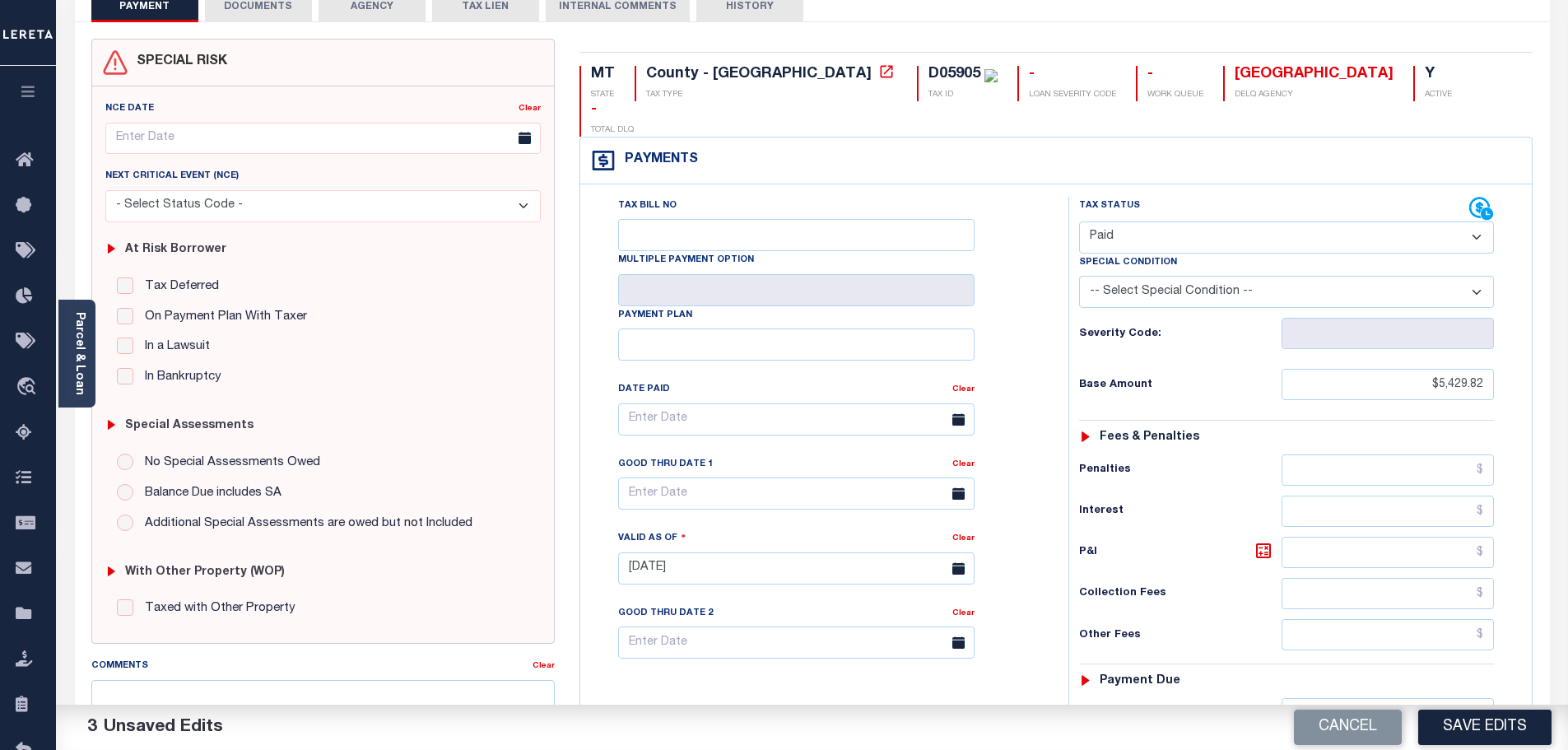
scroll to position [0, 0]
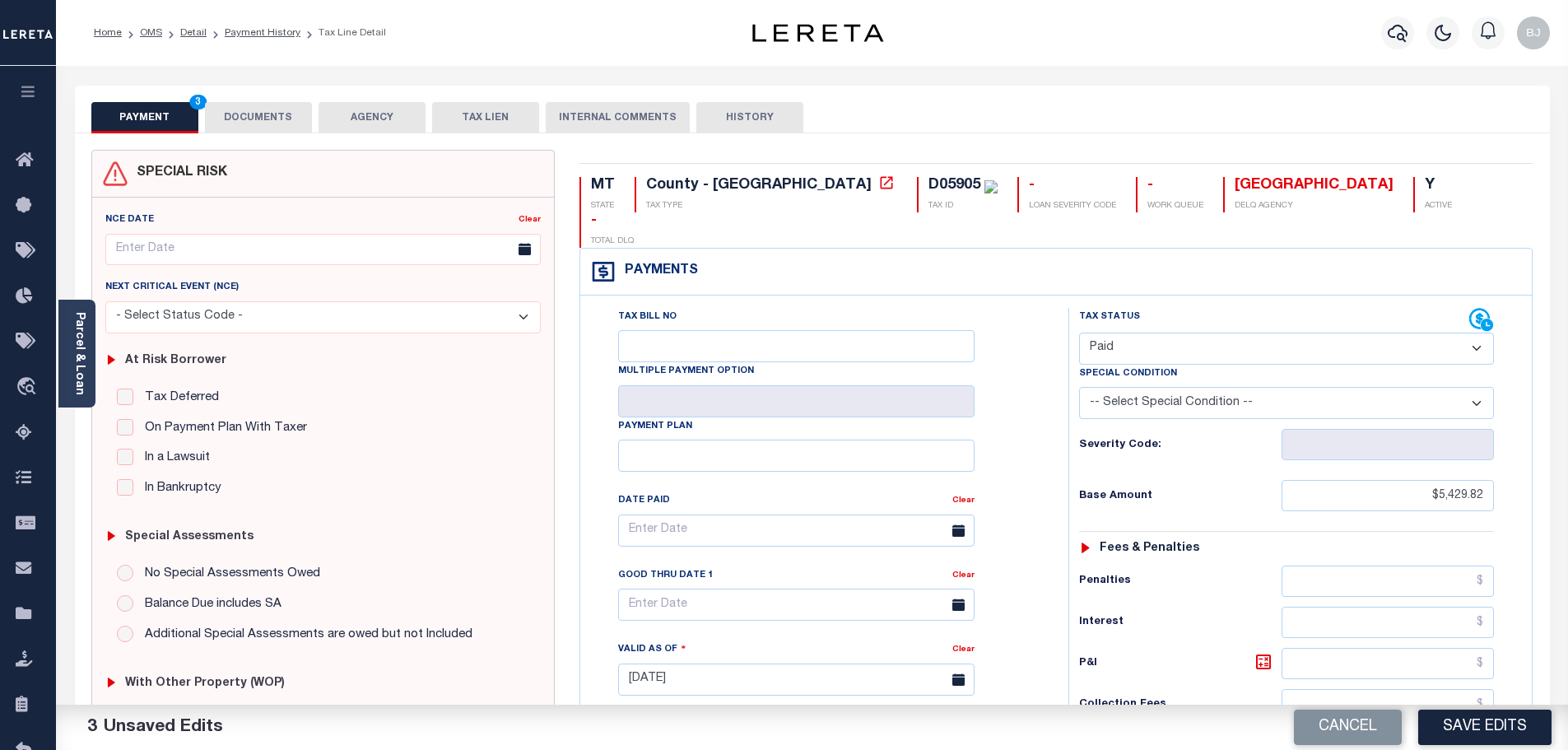
type input "$0.00"
click at [161, 118] on button "PAYMENT 4" at bounding box center [144, 118] width 107 height 32
click at [249, 118] on button "DOCUMENTS" at bounding box center [258, 118] width 107 height 32
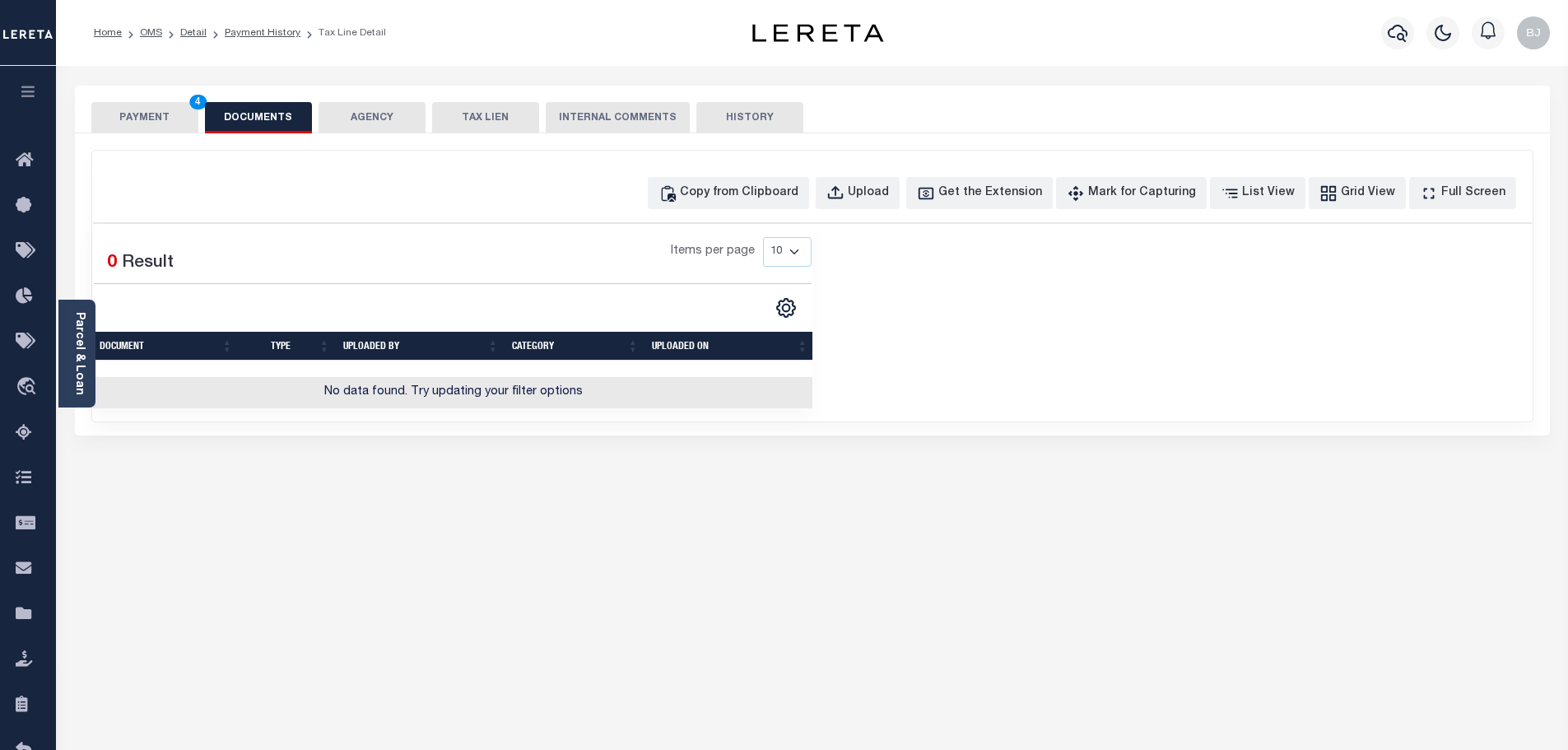
click at [846, 163] on div "Copy from Clipboard Upload Get the Extension Mark for Capturing Got it List Vie…" at bounding box center [812, 286] width 1440 height 271
click at [798, 193] on div "Copy from Clipboard" at bounding box center [738, 193] width 118 height 18
select select "POP"
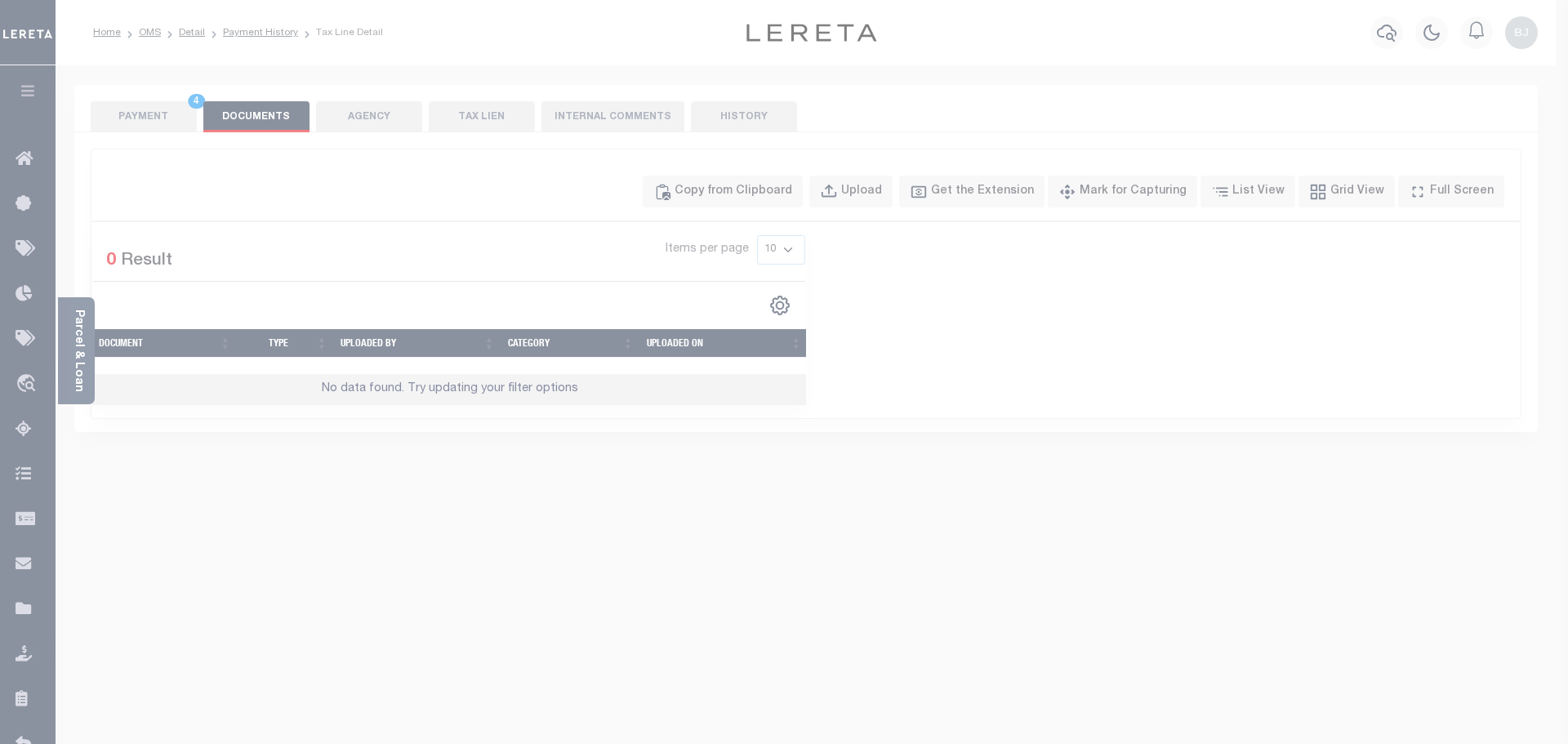
click at [0, 0] on div "Paste copied image or file into this box" at bounding box center [0, 0] width 0 height 0
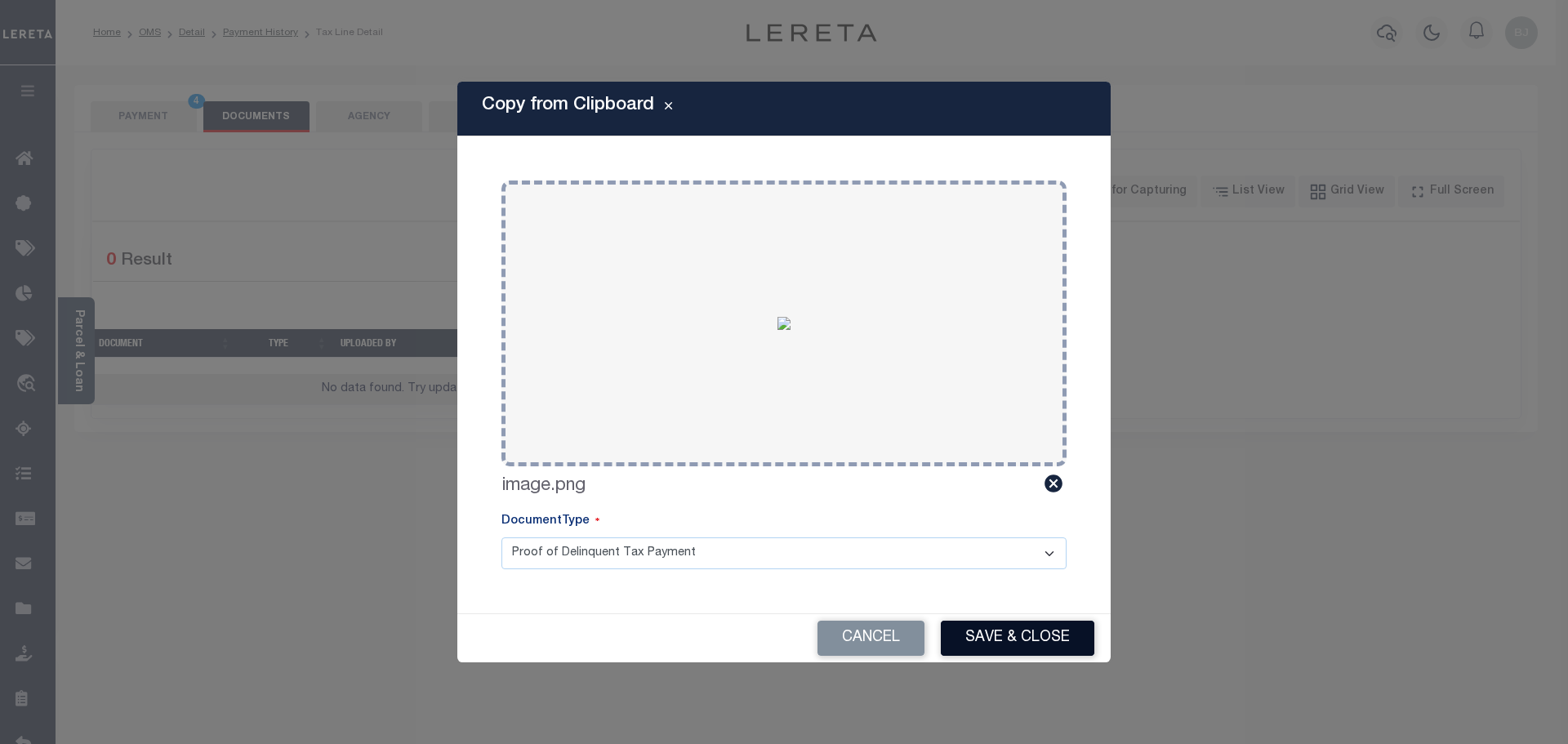
click at [1053, 635] on button "Save & Close" at bounding box center [1018, 639] width 154 height 35
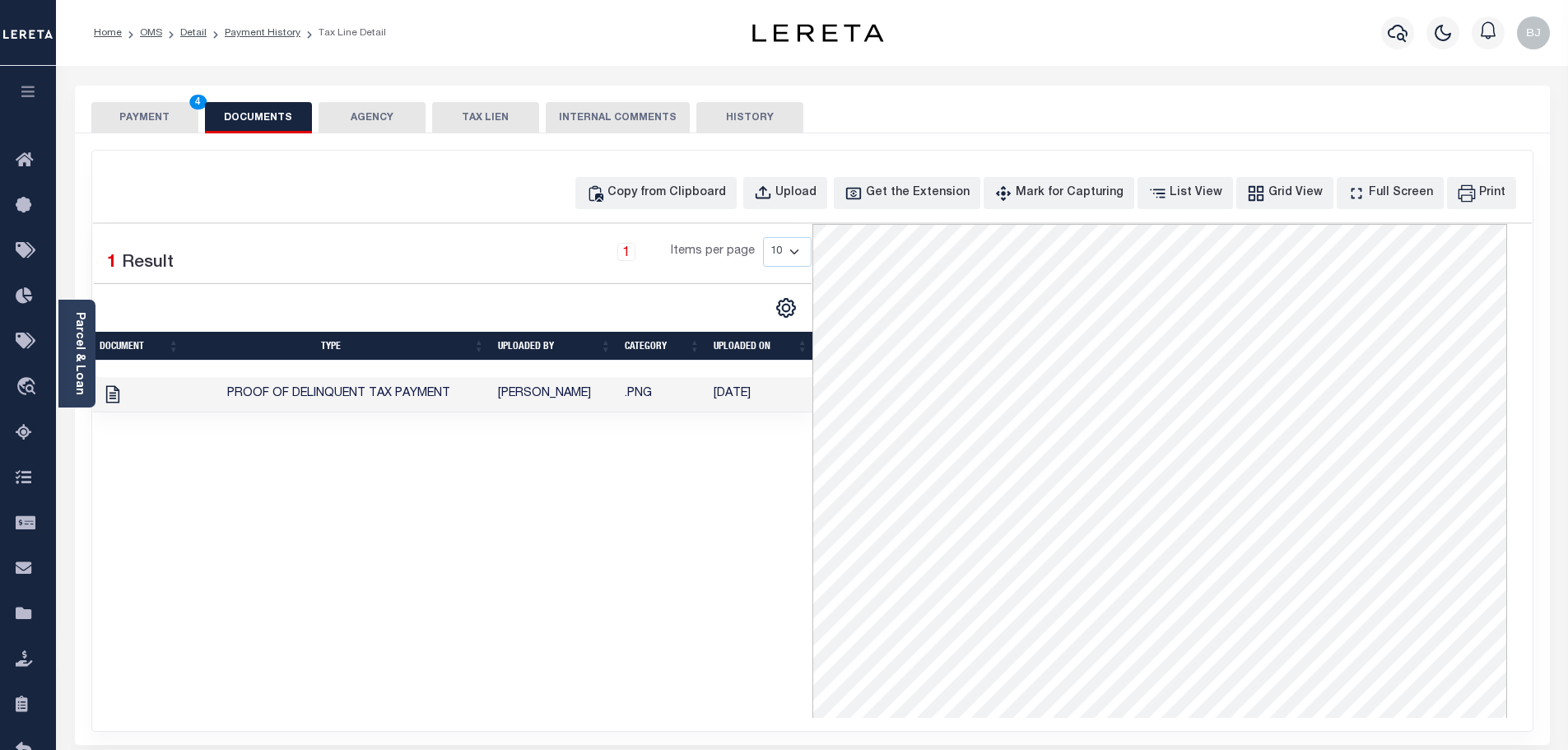
click at [148, 99] on div "PAYMENT 4 DOCUMENTS AGENCY DELINQUENT PAYEE TAX LIEN" at bounding box center [812, 109] width 1475 height 48
click at [148, 126] on button "PAYMENT 4" at bounding box center [144, 118] width 107 height 32
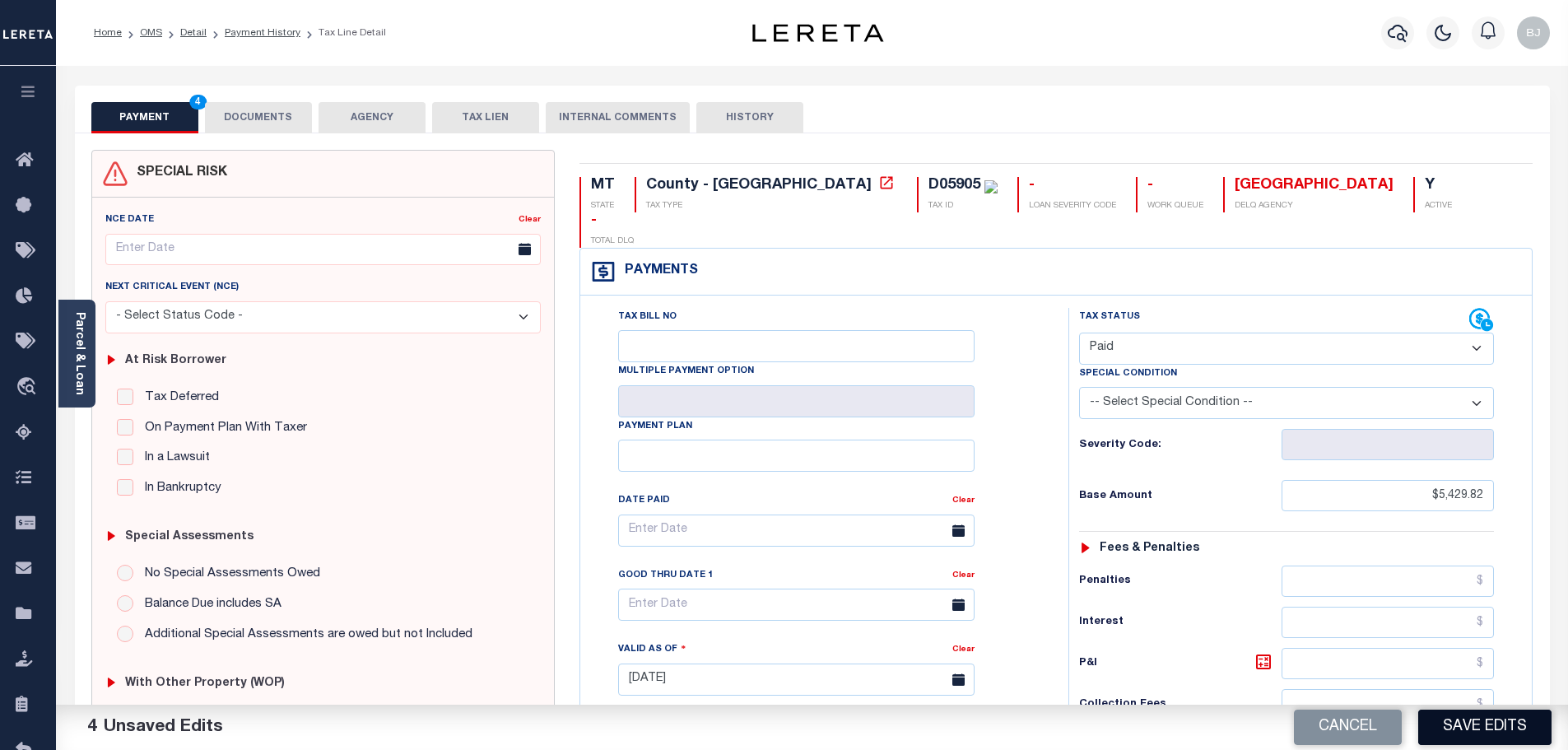
click at [1460, 738] on button "Save Edits" at bounding box center [1484, 728] width 133 height 35
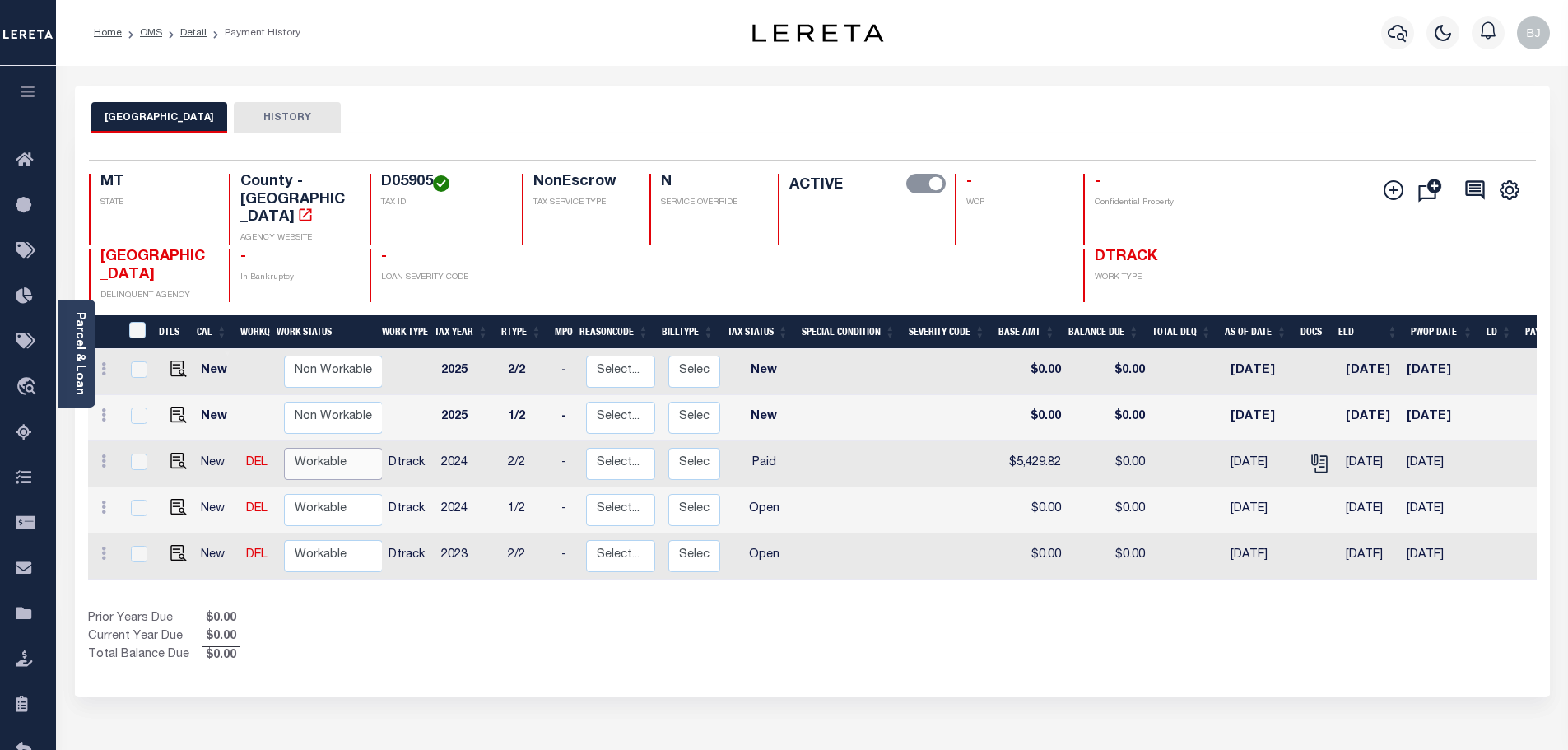
drag, startPoint x: 345, startPoint y: 428, endPoint x: 340, endPoint y: 446, distance: 18.7
click at [345, 448] on select "Non Workable Workable" at bounding box center [334, 464] width 99 height 32
checkbox input "true"
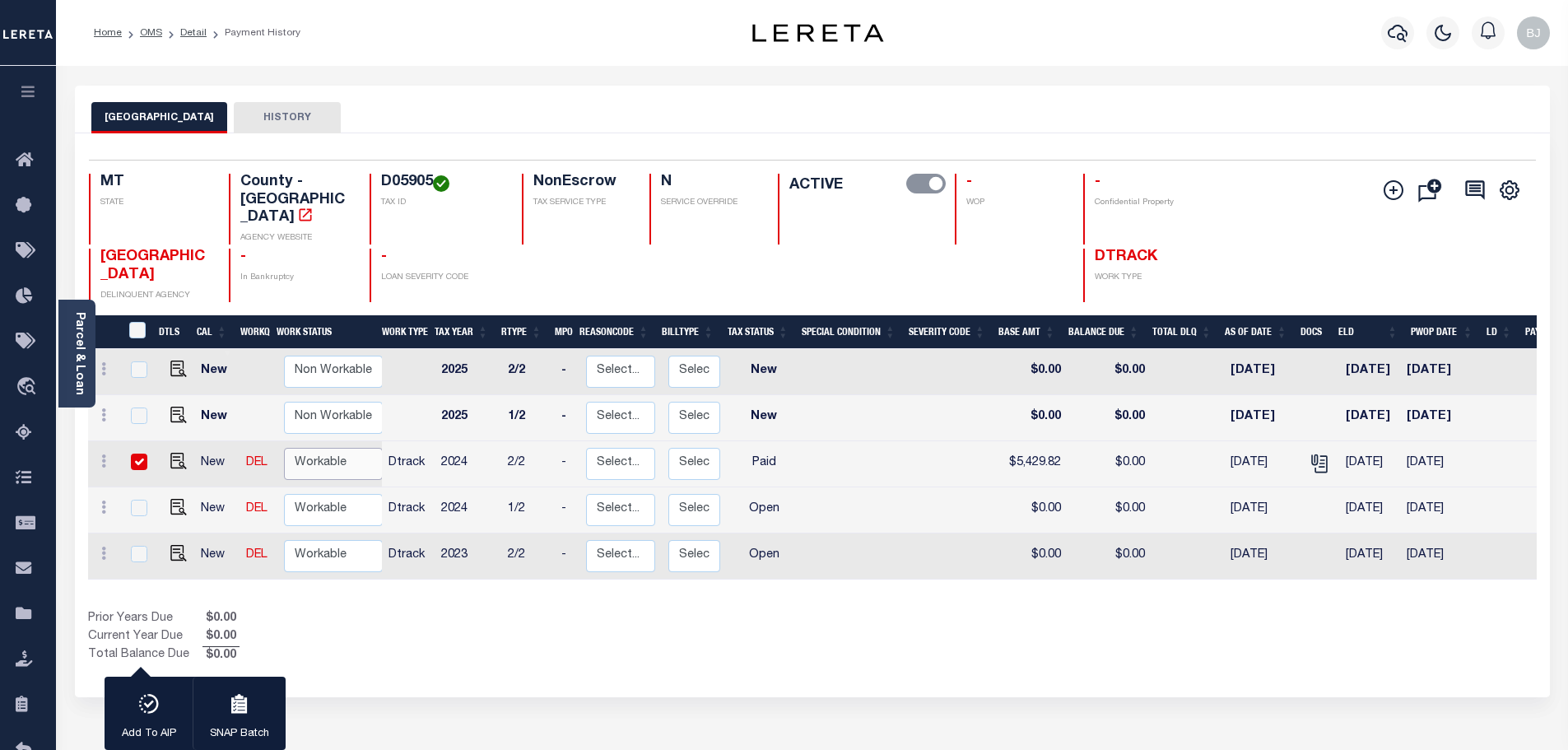
select select "true"
click at [284, 448] on select "Non Workable Workable" at bounding box center [334, 464] width 99 height 32
checkbox input "false"
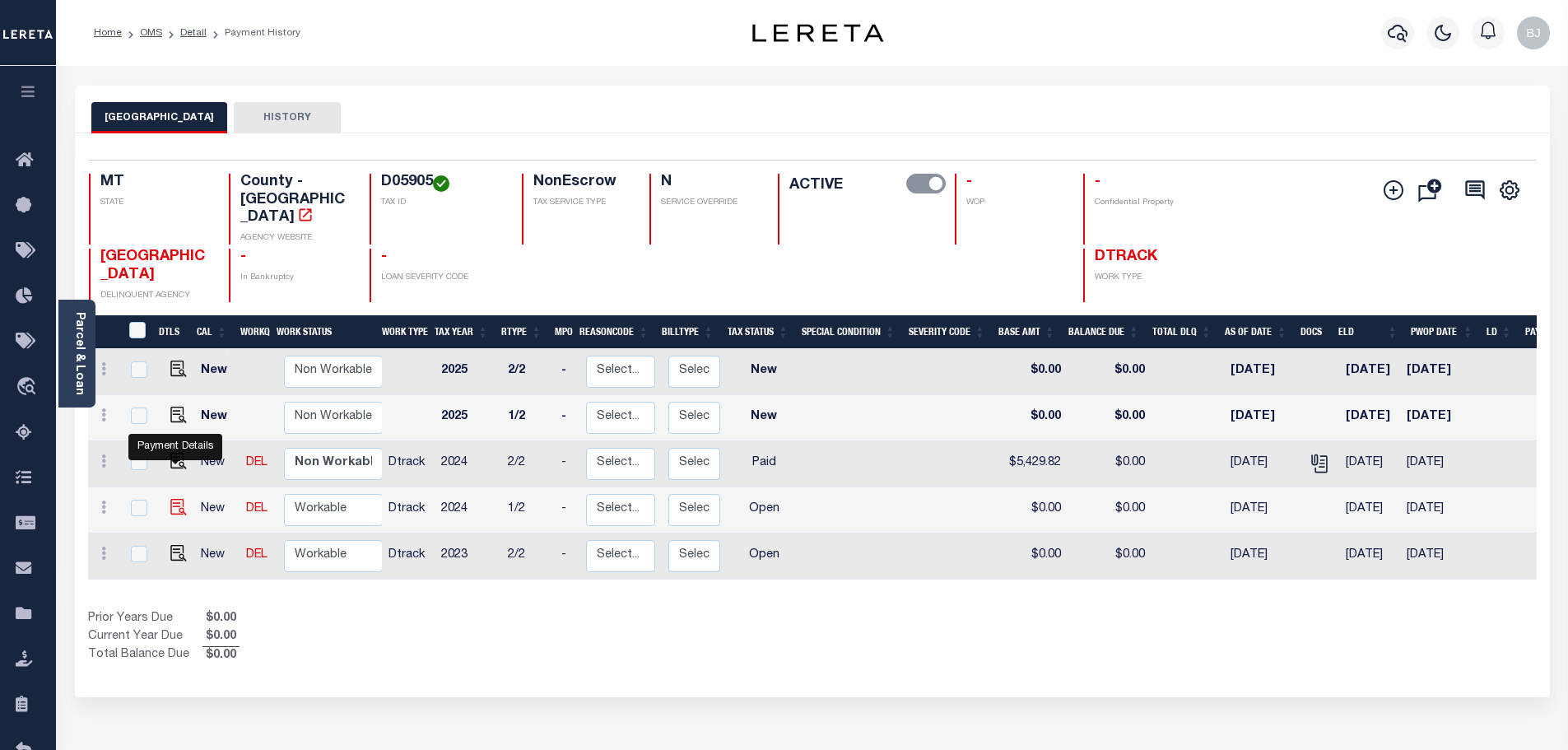
click at [171, 499] on img "" at bounding box center [179, 507] width 17 height 17
checkbox input "true"
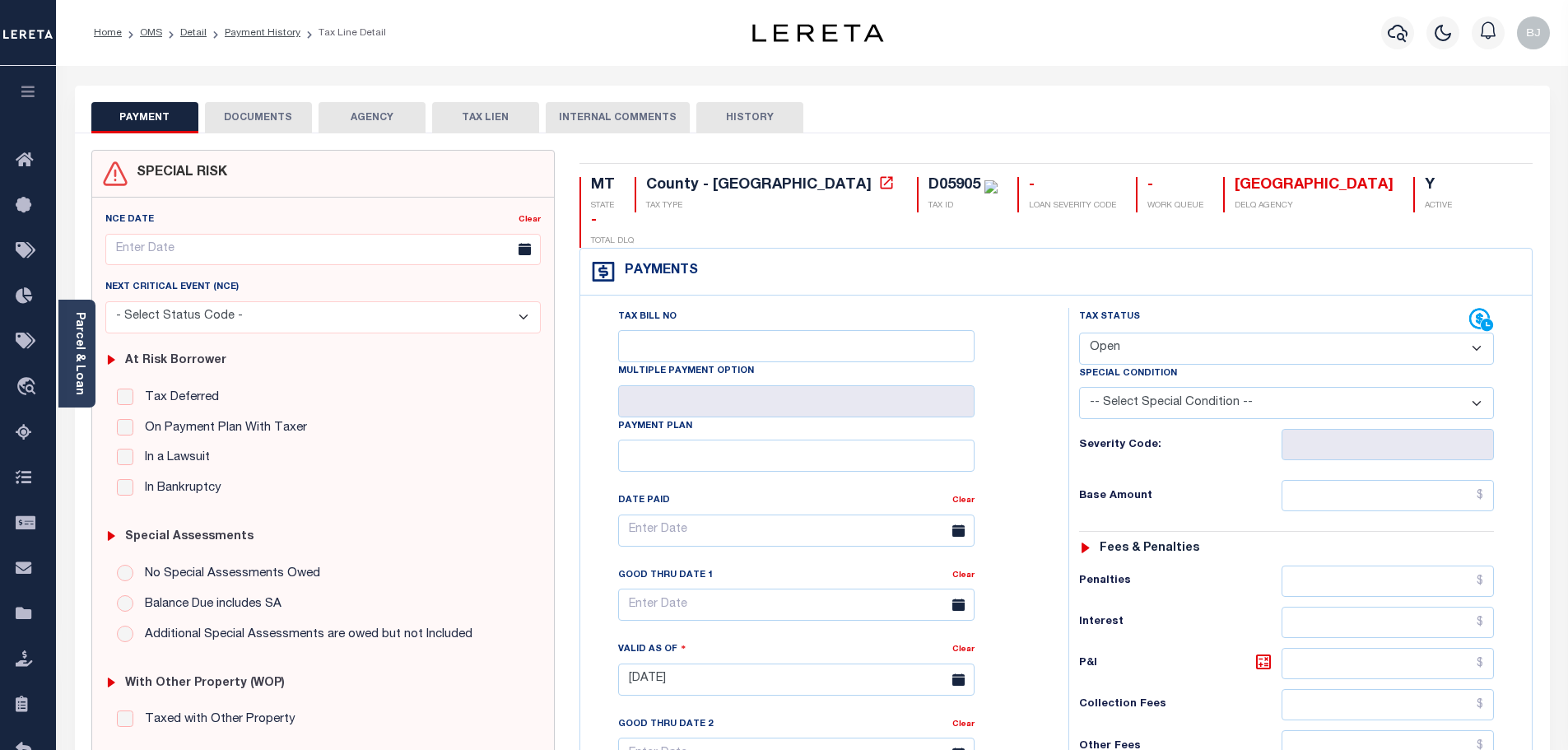
click at [268, 128] on button "DOCUMENTS" at bounding box center [258, 118] width 107 height 32
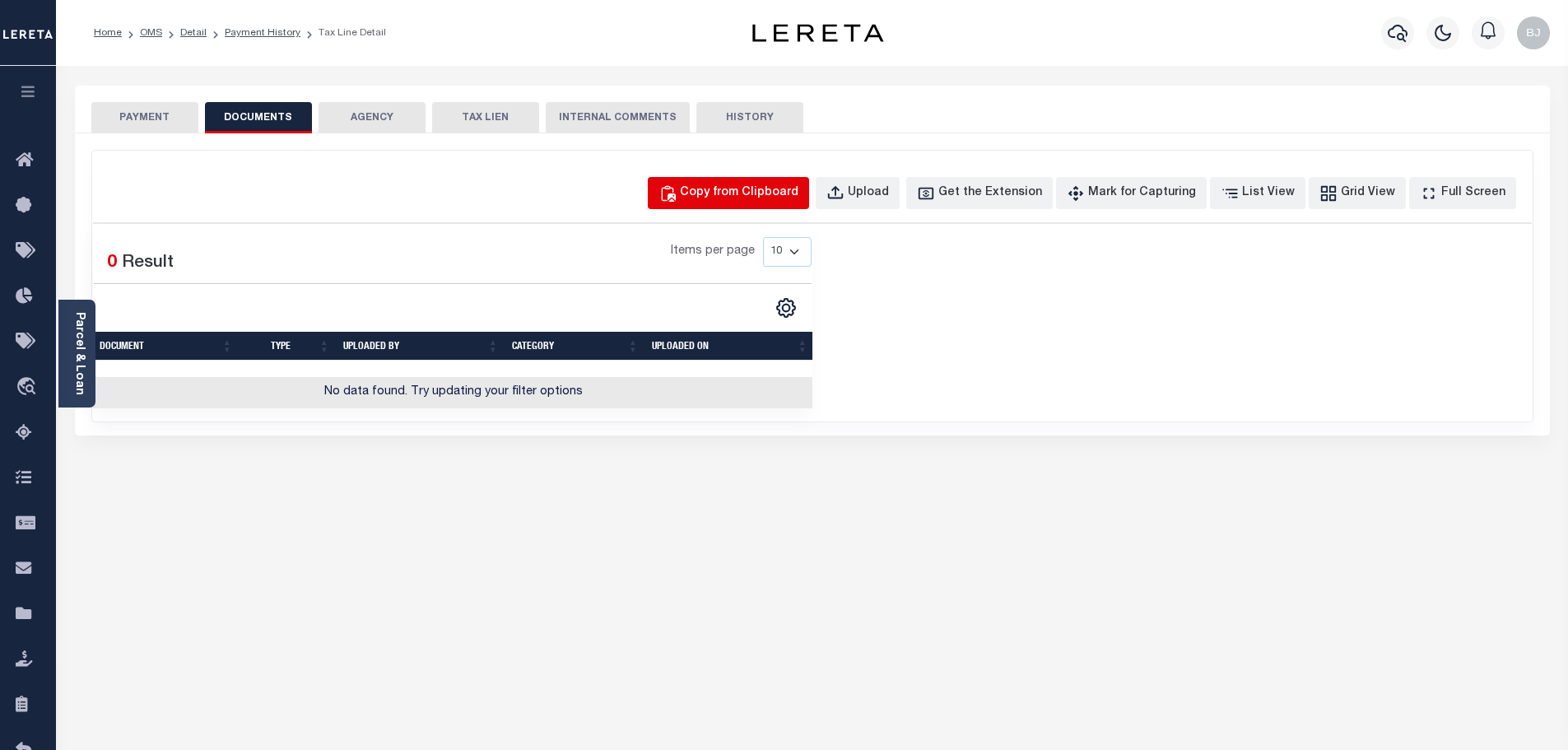
click at [777, 195] on div "Copy from Clipboard" at bounding box center [738, 193] width 118 height 18
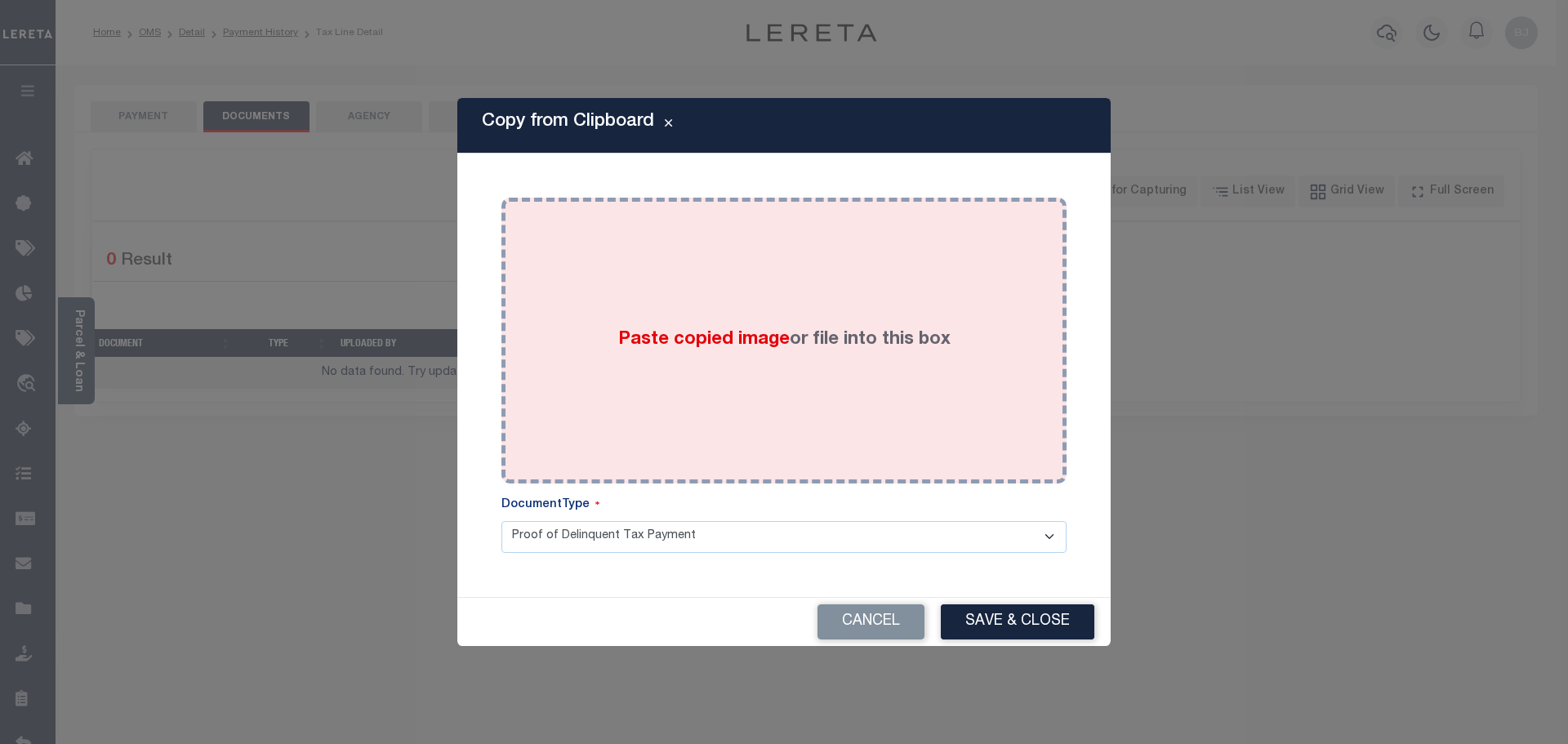
click at [822, 296] on div "Paste copied image or file into this box" at bounding box center [784, 341] width 540 height 261
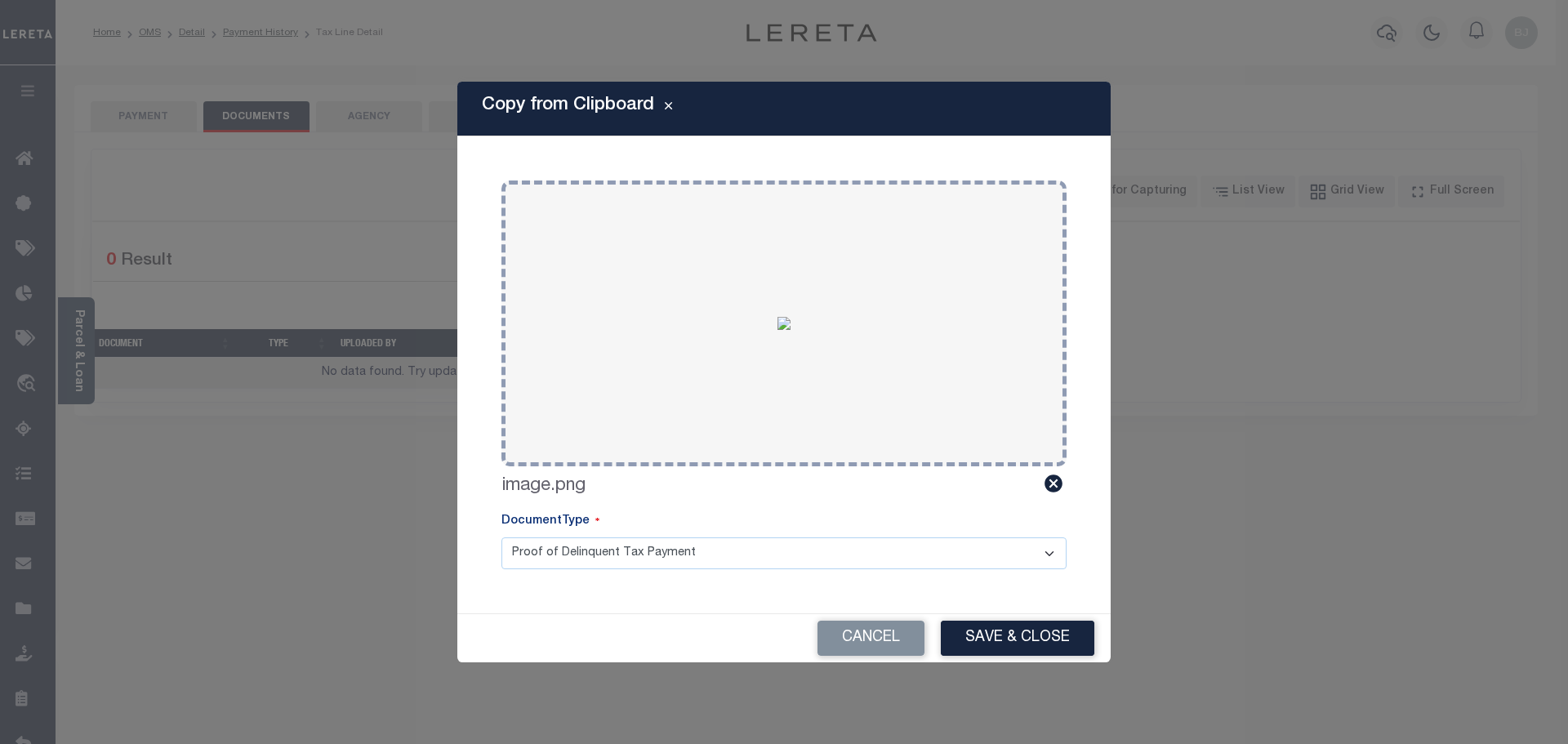
drag, startPoint x: 1020, startPoint y: 637, endPoint x: 1007, endPoint y: 636, distance: 13.0
click at [1018, 637] on button "Save & Close" at bounding box center [1018, 639] width 154 height 35
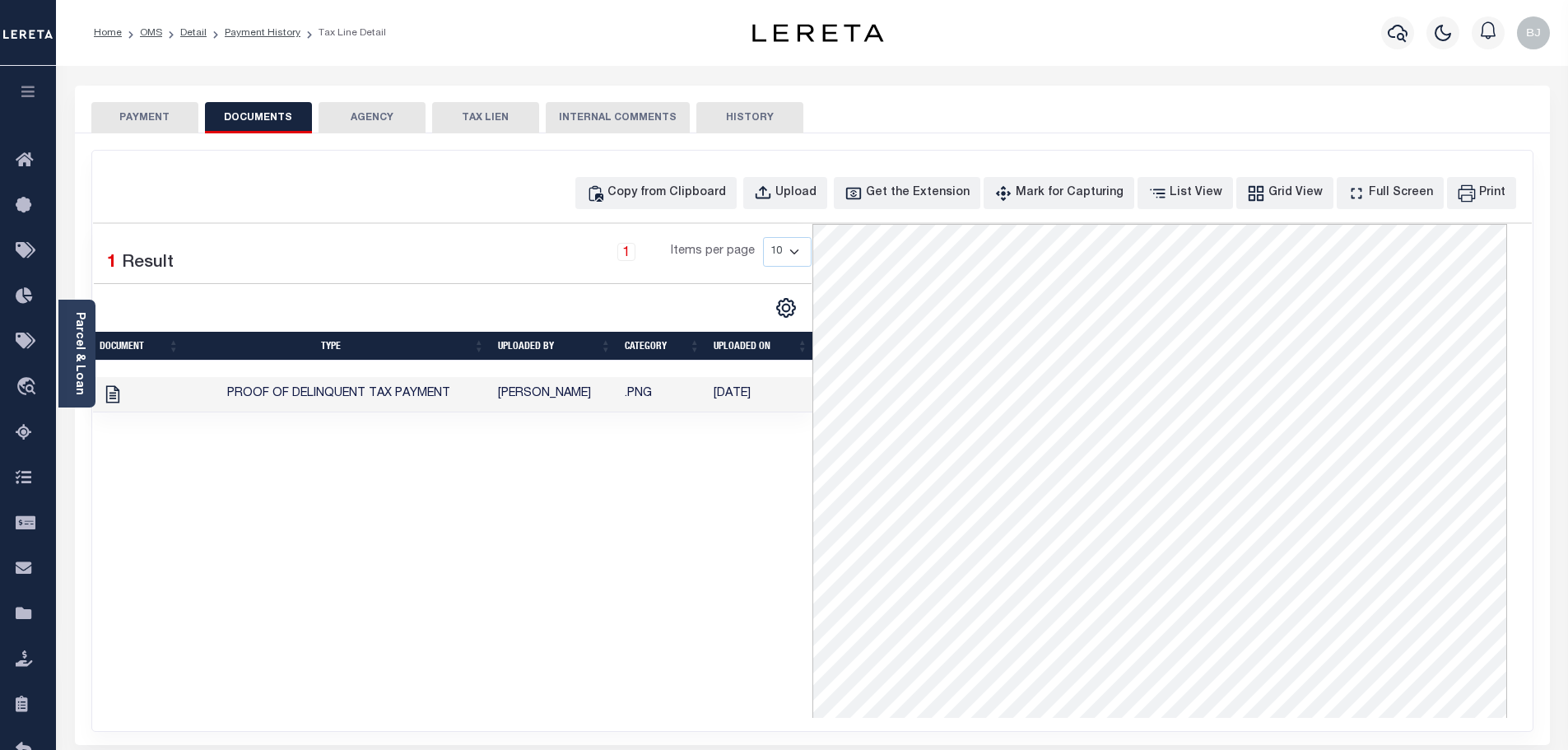
click at [123, 137] on div "SPECIAL RISK NCE Date Clear" at bounding box center [812, 439] width 1475 height 612
drag, startPoint x: 137, startPoint y: 124, endPoint x: 198, endPoint y: 120, distance: 61.1
click at [139, 123] on button "PAYMENT" at bounding box center [144, 118] width 107 height 32
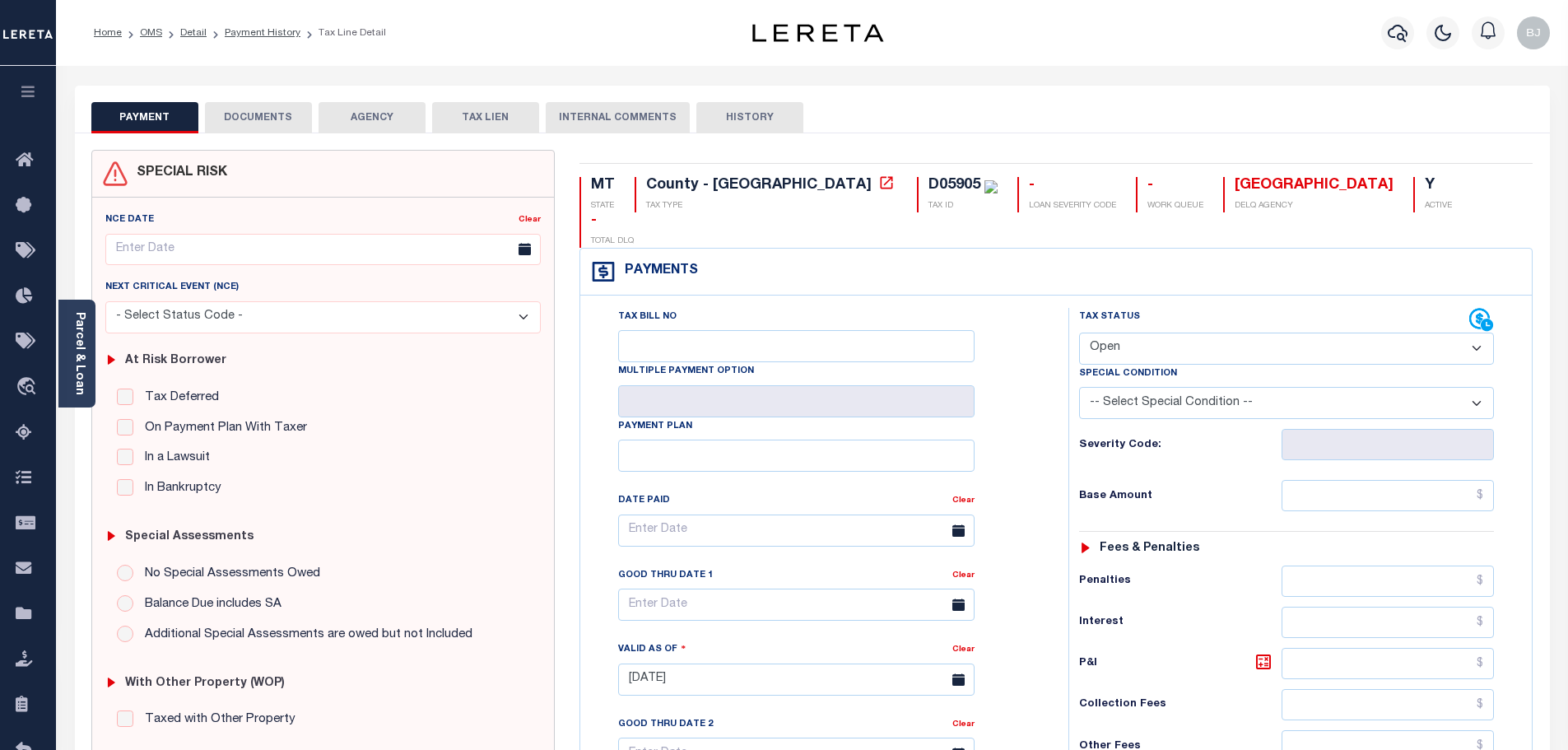
drag, startPoint x: 1155, startPoint y: 300, endPoint x: 1135, endPoint y: 327, distance: 33.6
click at [1155, 333] on select "- Select Status Code - Open Due/Unpaid Paid Incomplete No Tax Due Internal Refu…" at bounding box center [1286, 349] width 415 height 32
select select "PYD"
click at [1079, 333] on select "- Select Status Code - Open Due/Unpaid Paid Incomplete No Tax Due Internal Refu…" at bounding box center [1286, 349] width 415 height 32
type input "[DATE]"
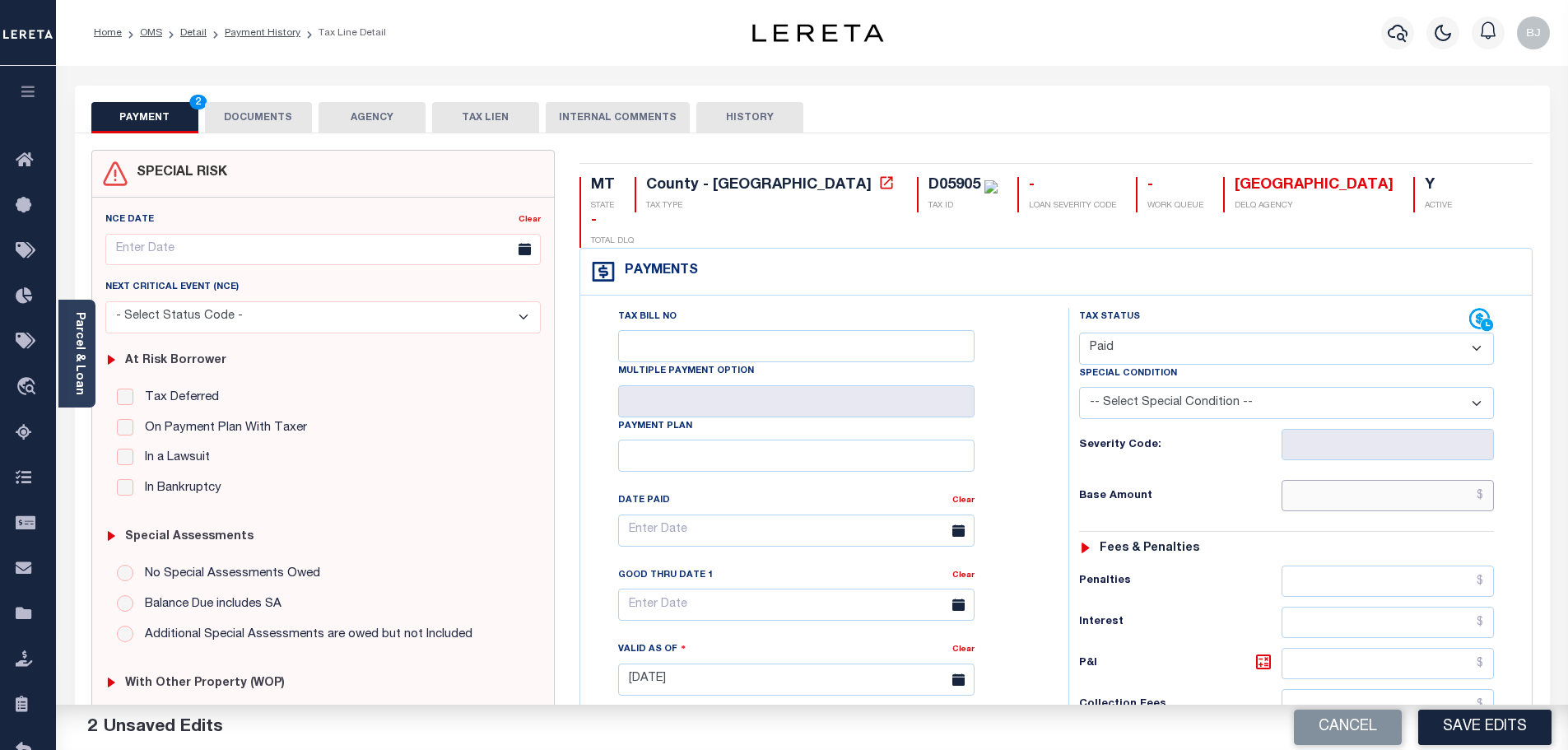
click at [1424, 480] on input "text" at bounding box center [1387, 496] width 213 height 32
paste input "5,429.82"
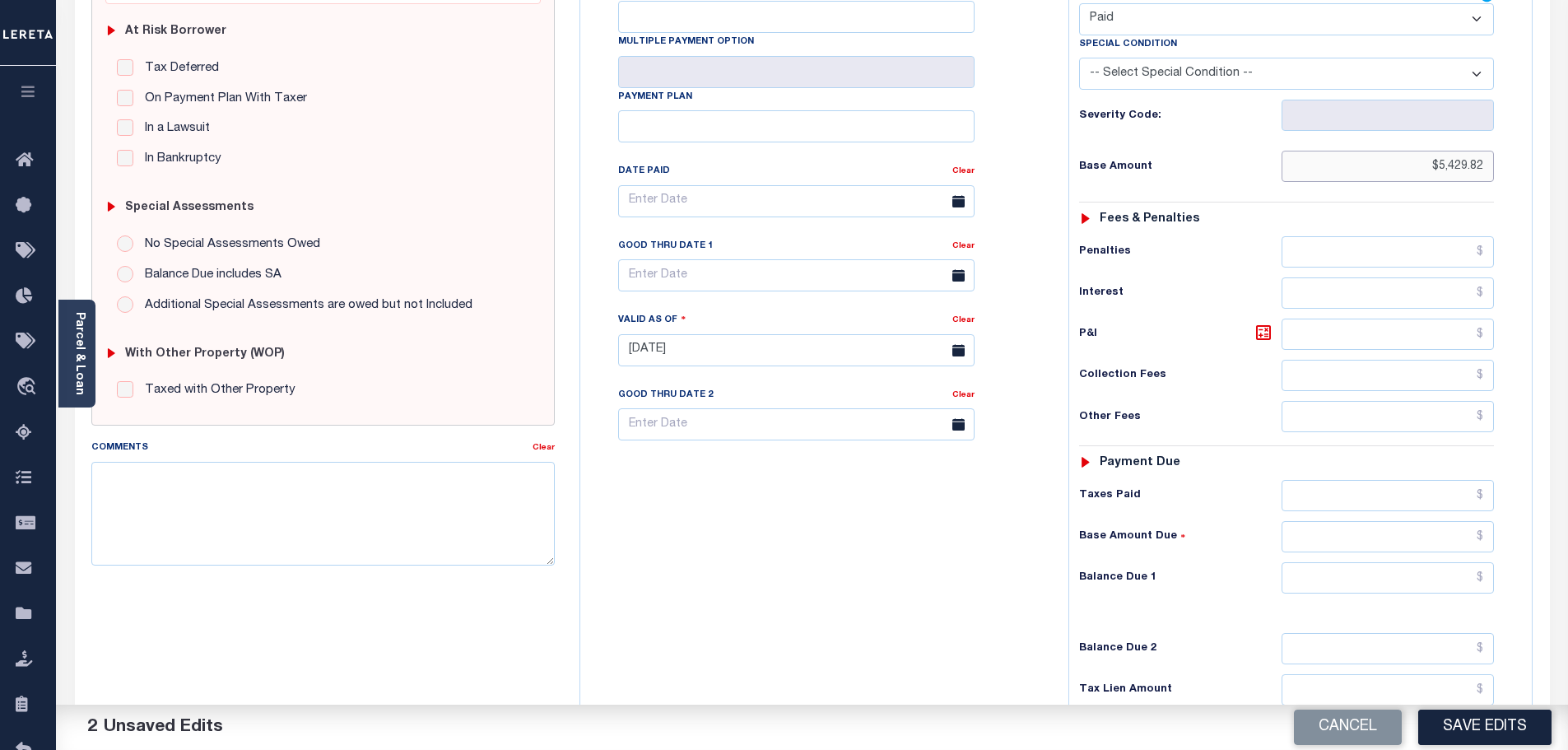
type input "$5,429.82"
click at [1386, 562] on input "text" at bounding box center [1387, 578] width 213 height 32
type input "$0.00"
click at [1484, 724] on button "Save Edits" at bounding box center [1484, 728] width 133 height 35
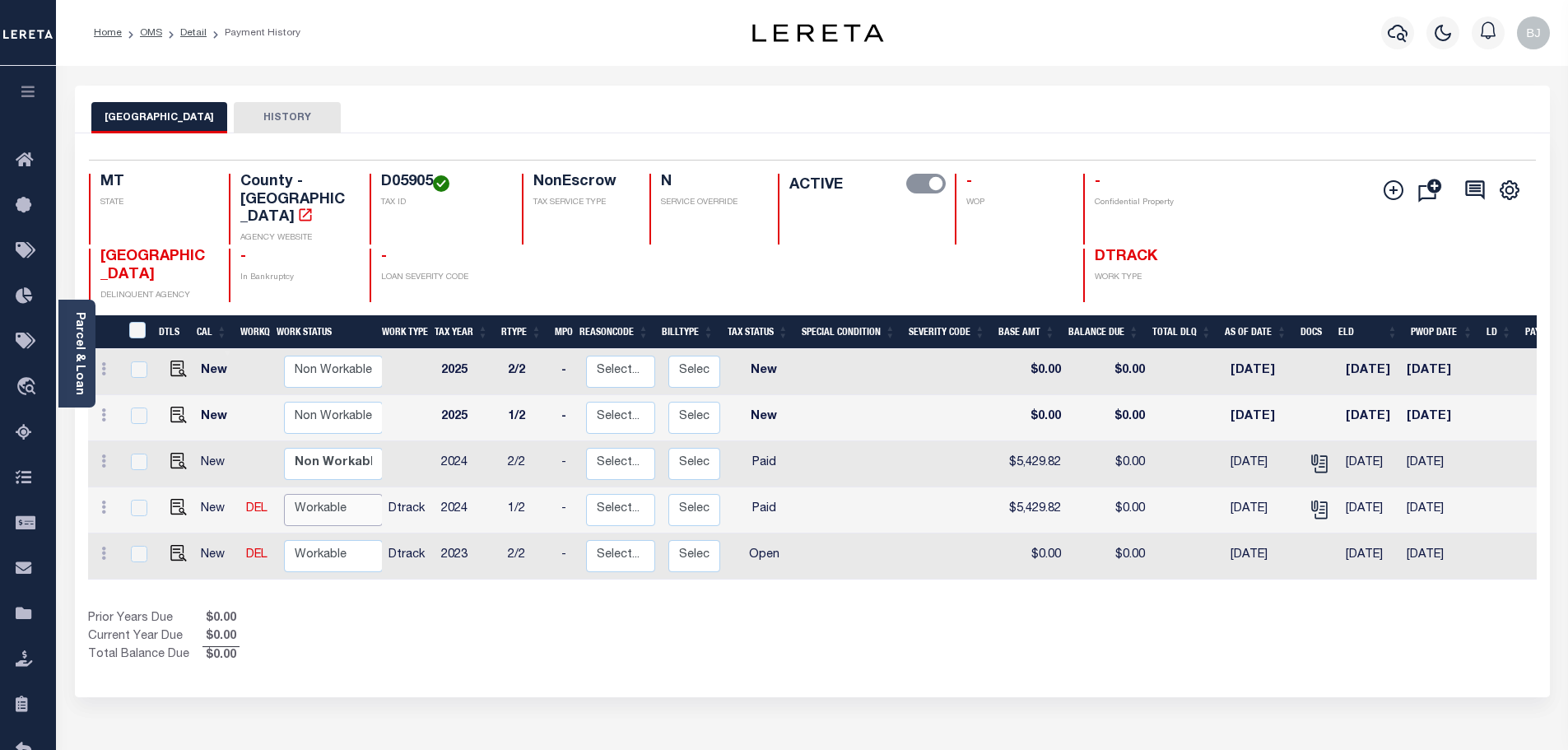
click at [327, 494] on select "Non Workable Workable" at bounding box center [334, 510] width 99 height 32
checkbox input "true"
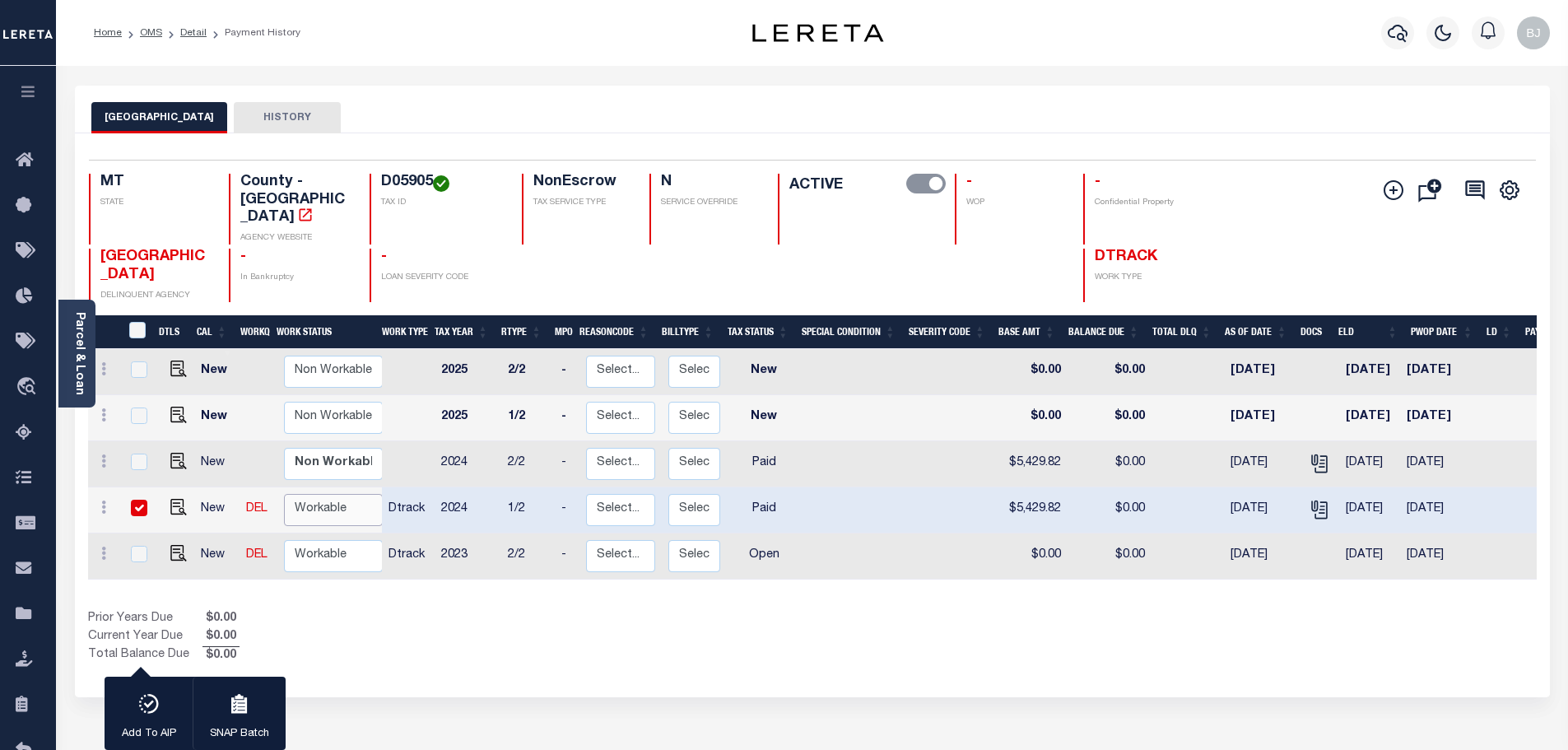
select select "true"
click at [284, 494] on select "Non Workable Workable" at bounding box center [334, 510] width 99 height 32
checkbox input "false"
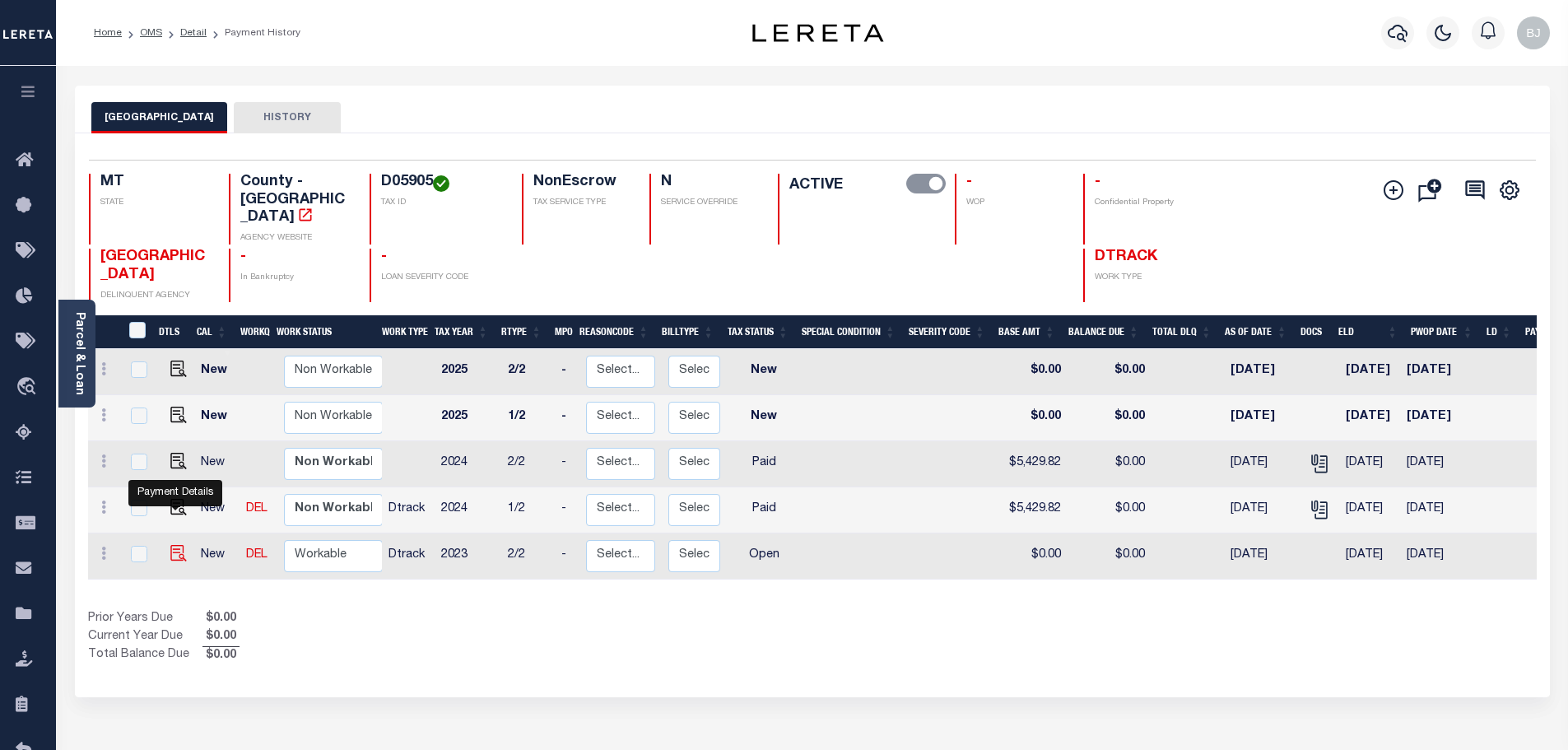
click at [172, 545] on img "" at bounding box center [179, 553] width 17 height 17
checkbox input "true"
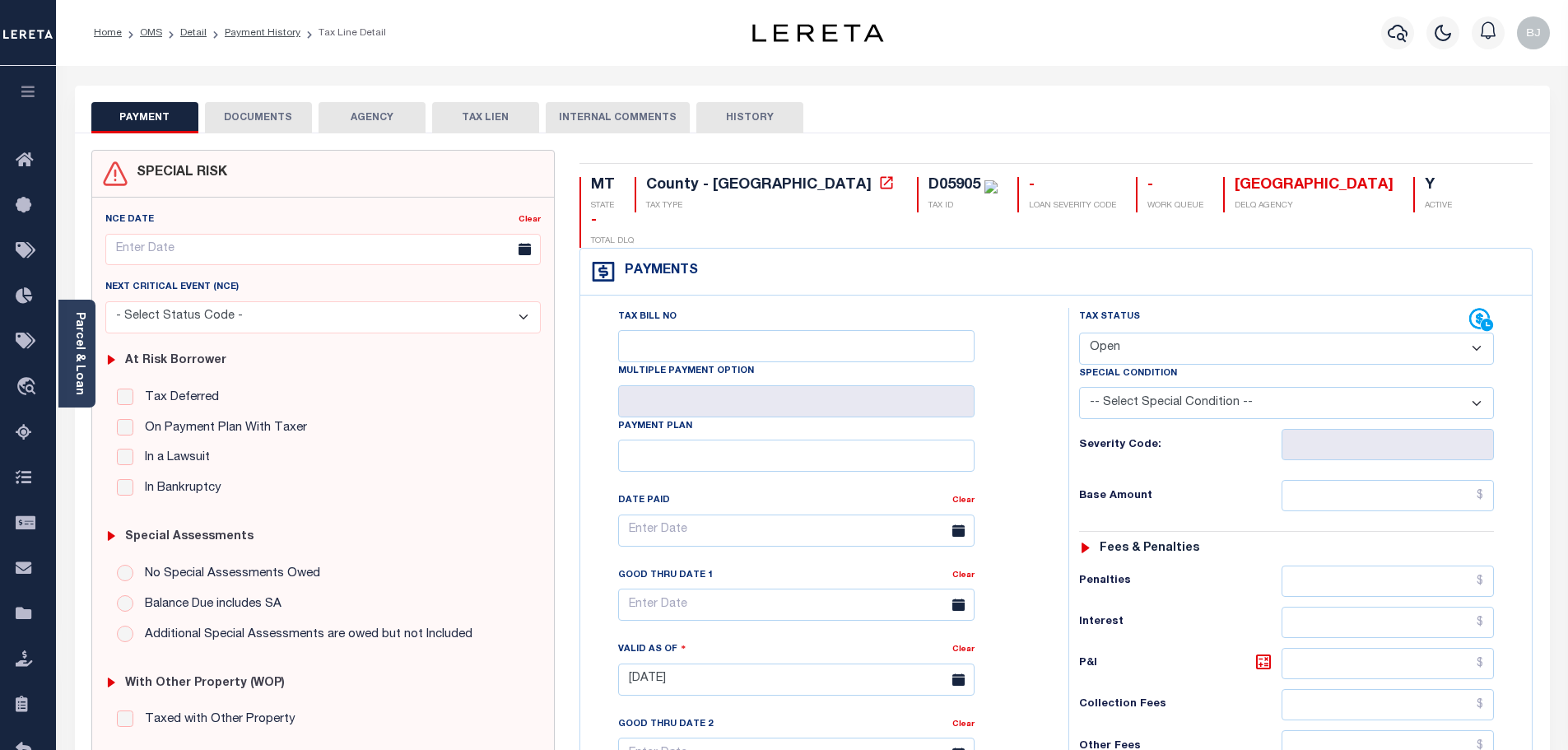
click at [1185, 333] on select "- Select Status Code - Open Due/Unpaid Paid Incomplete No Tax Due Internal Refu…" at bounding box center [1286, 349] width 415 height 32
select select "PYD"
click at [1079, 333] on select "- Select Status Code - Open Due/Unpaid Paid Incomplete No Tax Due Internal Refu…" at bounding box center [1286, 349] width 415 height 32
type input "[DATE]"
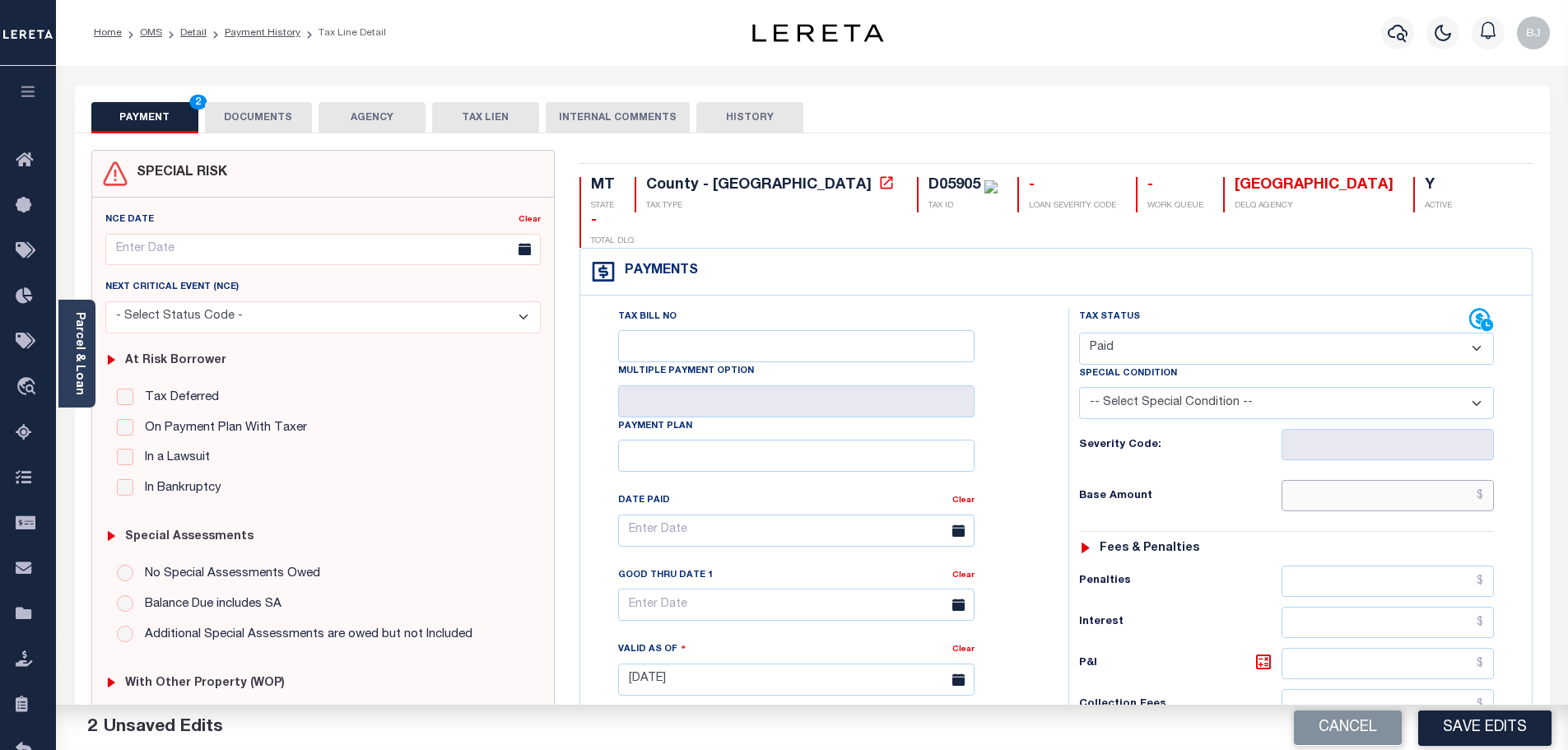
click at [1394, 480] on input "text" at bounding box center [1387, 496] width 213 height 32
paste input "5,634.02"
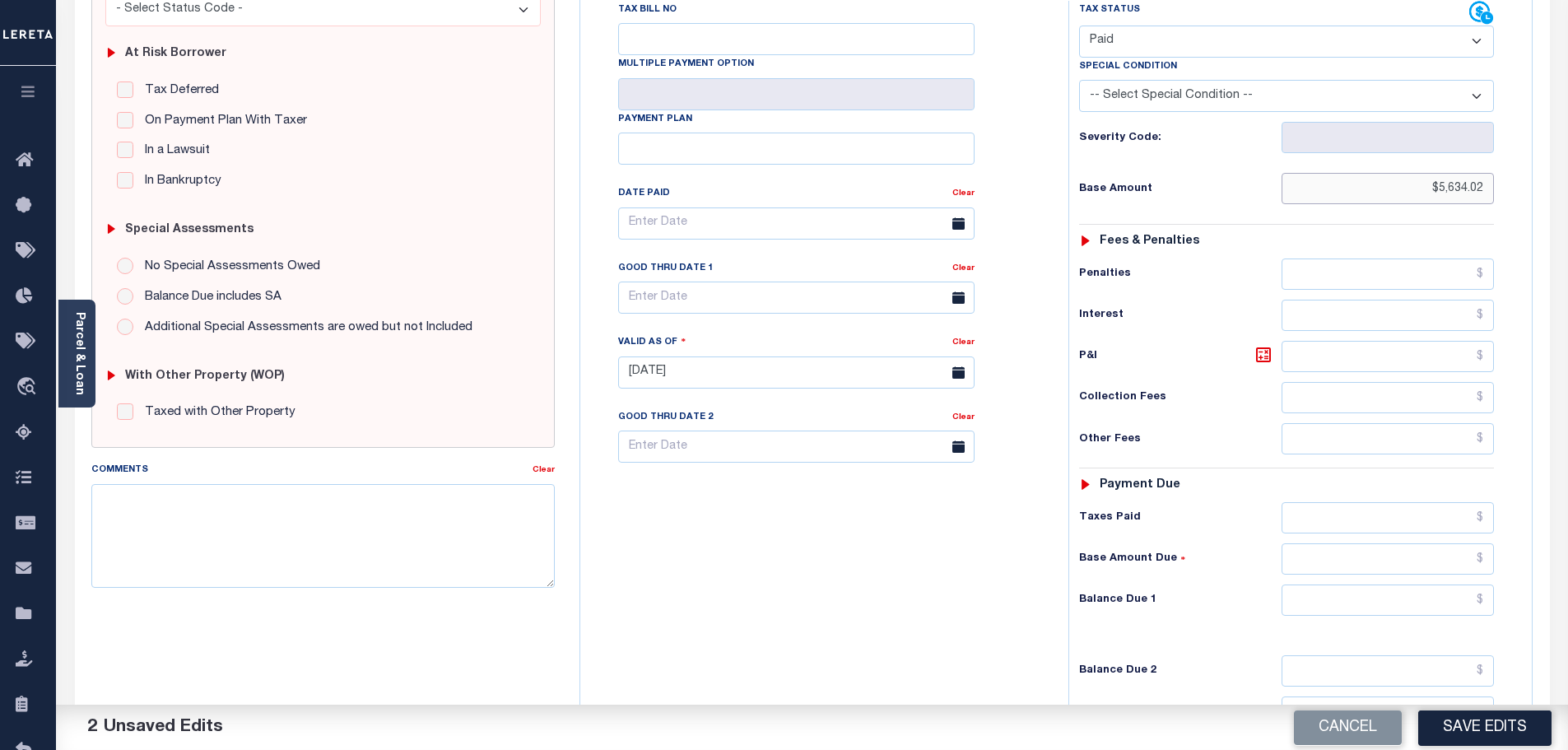
scroll to position [329, 0]
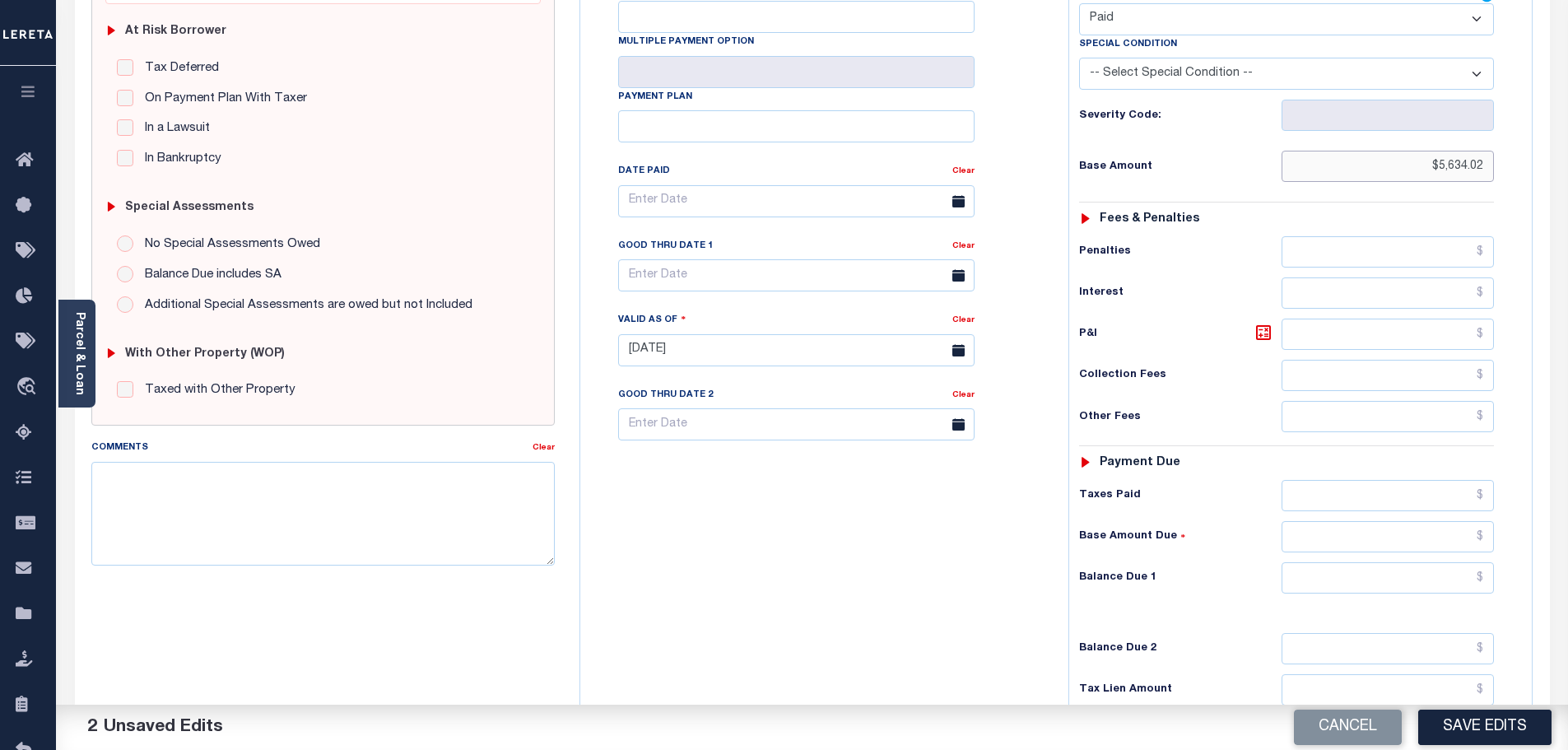
type input "$5,634.02"
click at [1361, 562] on input "text" at bounding box center [1387, 578] width 213 height 32
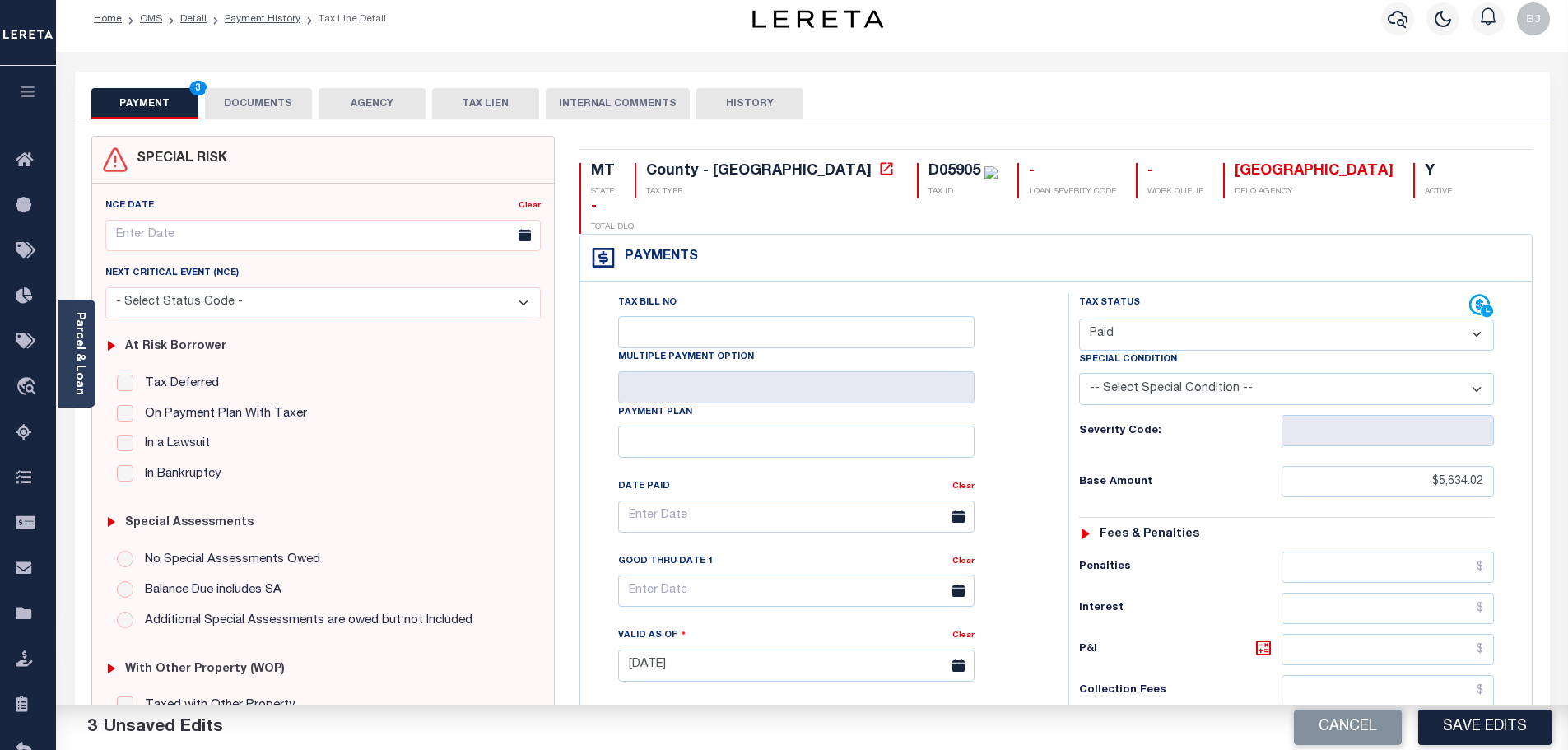
scroll to position [0, 0]
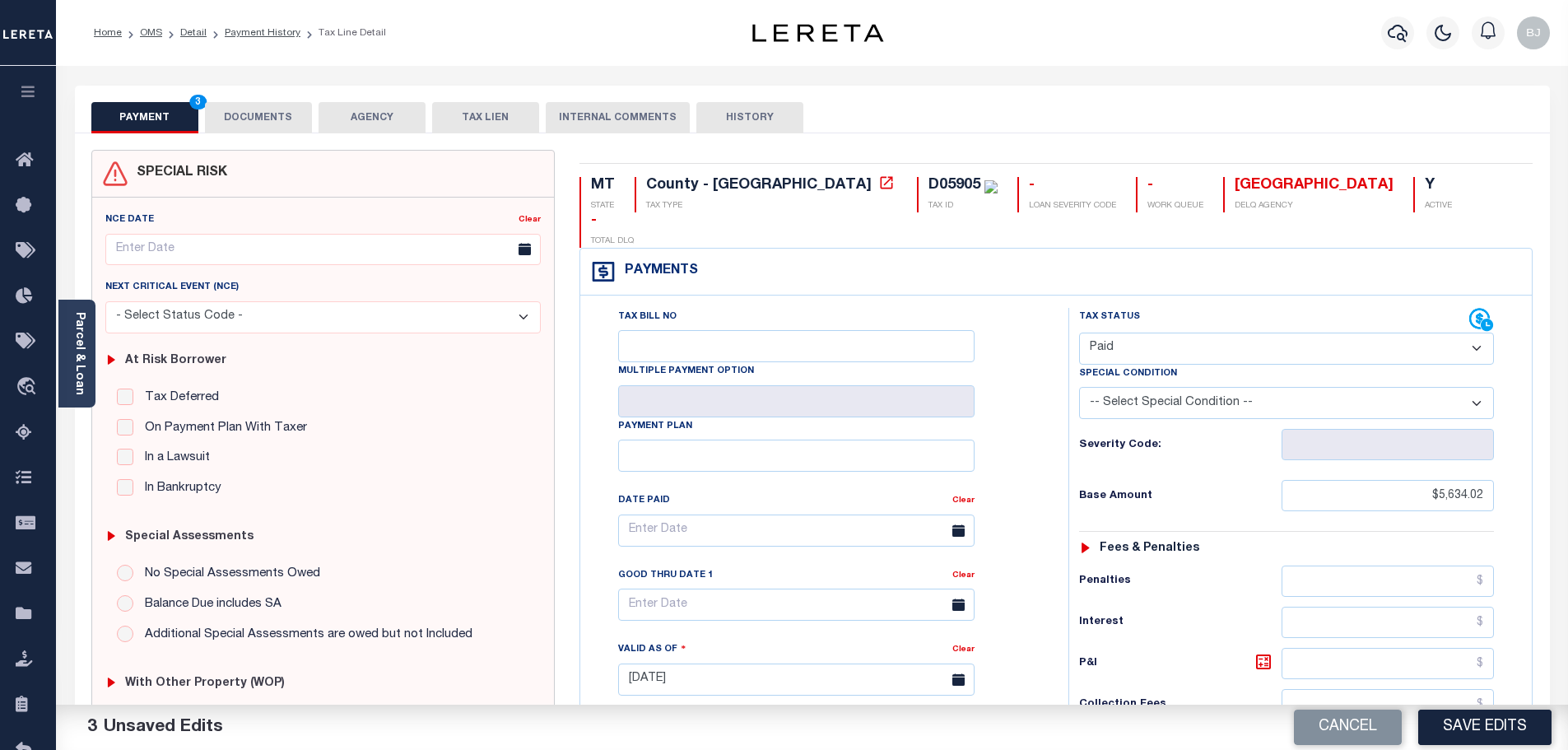
type input "$0.00"
drag, startPoint x: 272, startPoint y: 124, endPoint x: 592, endPoint y: 179, distance: 324.7
click at [272, 124] on button "DOCUMENTS" at bounding box center [258, 118] width 107 height 32
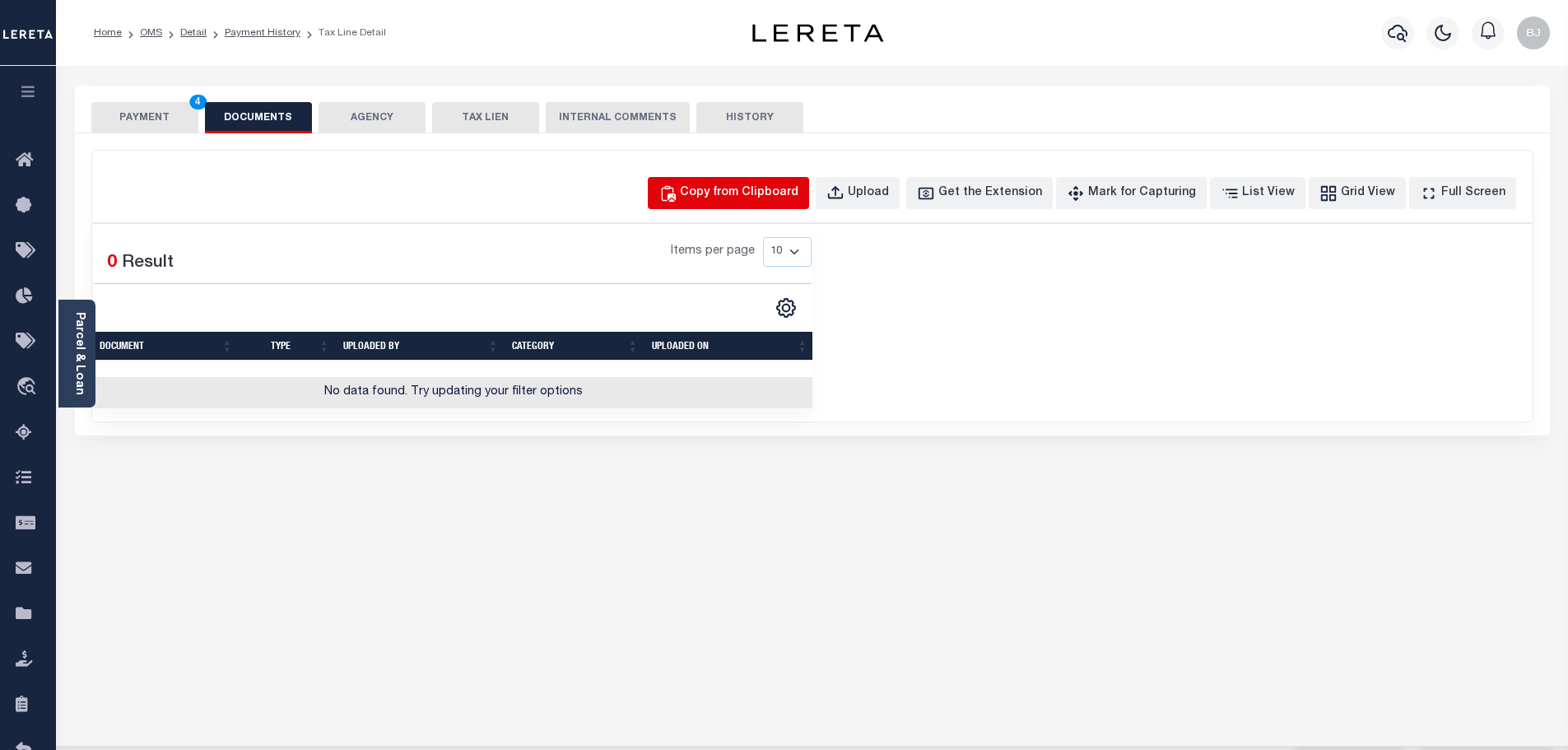
click at [809, 207] on button "Copy from Clipboard" at bounding box center [728, 193] width 161 height 32
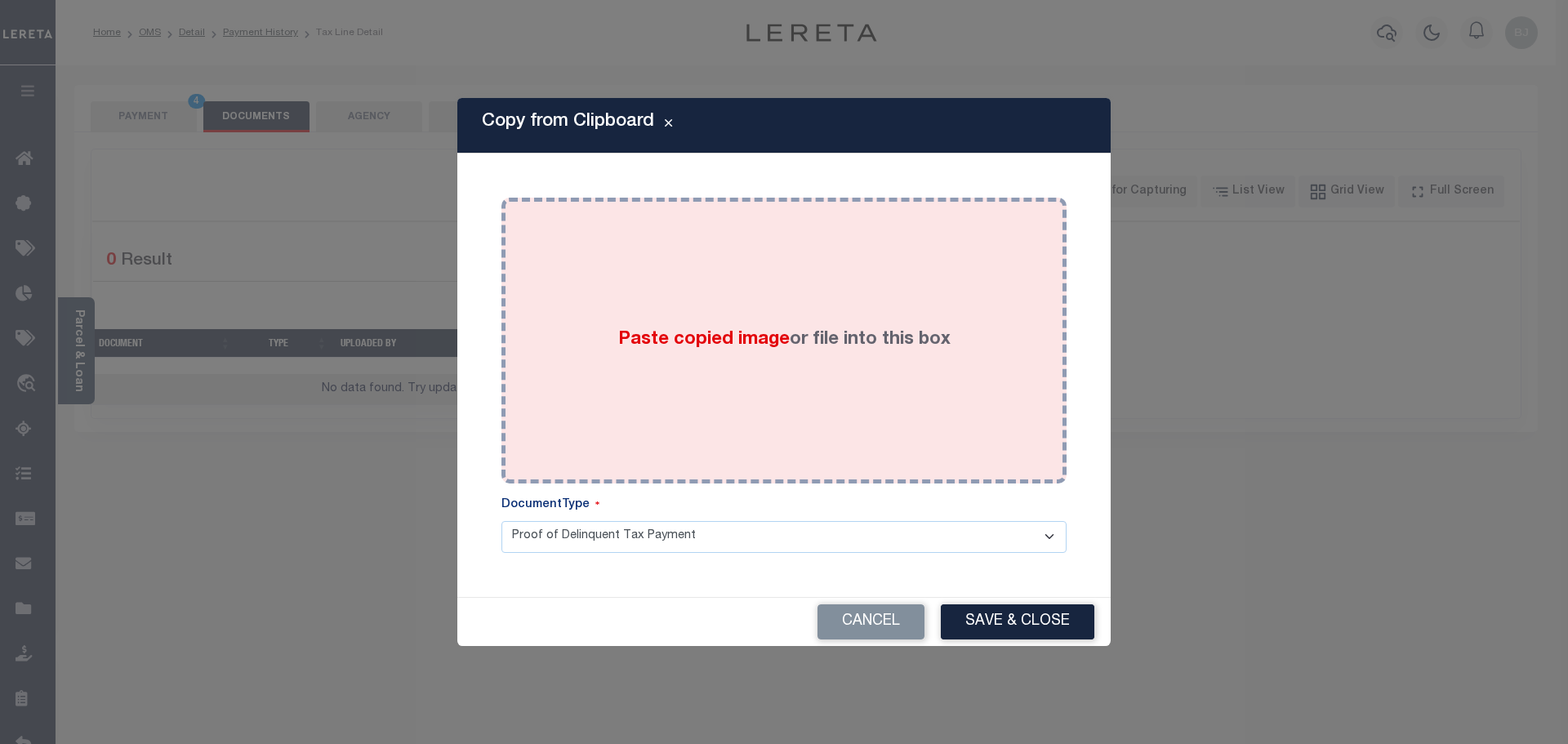
click at [888, 298] on div "Paste copied image or file into this box" at bounding box center [784, 341] width 540 height 261
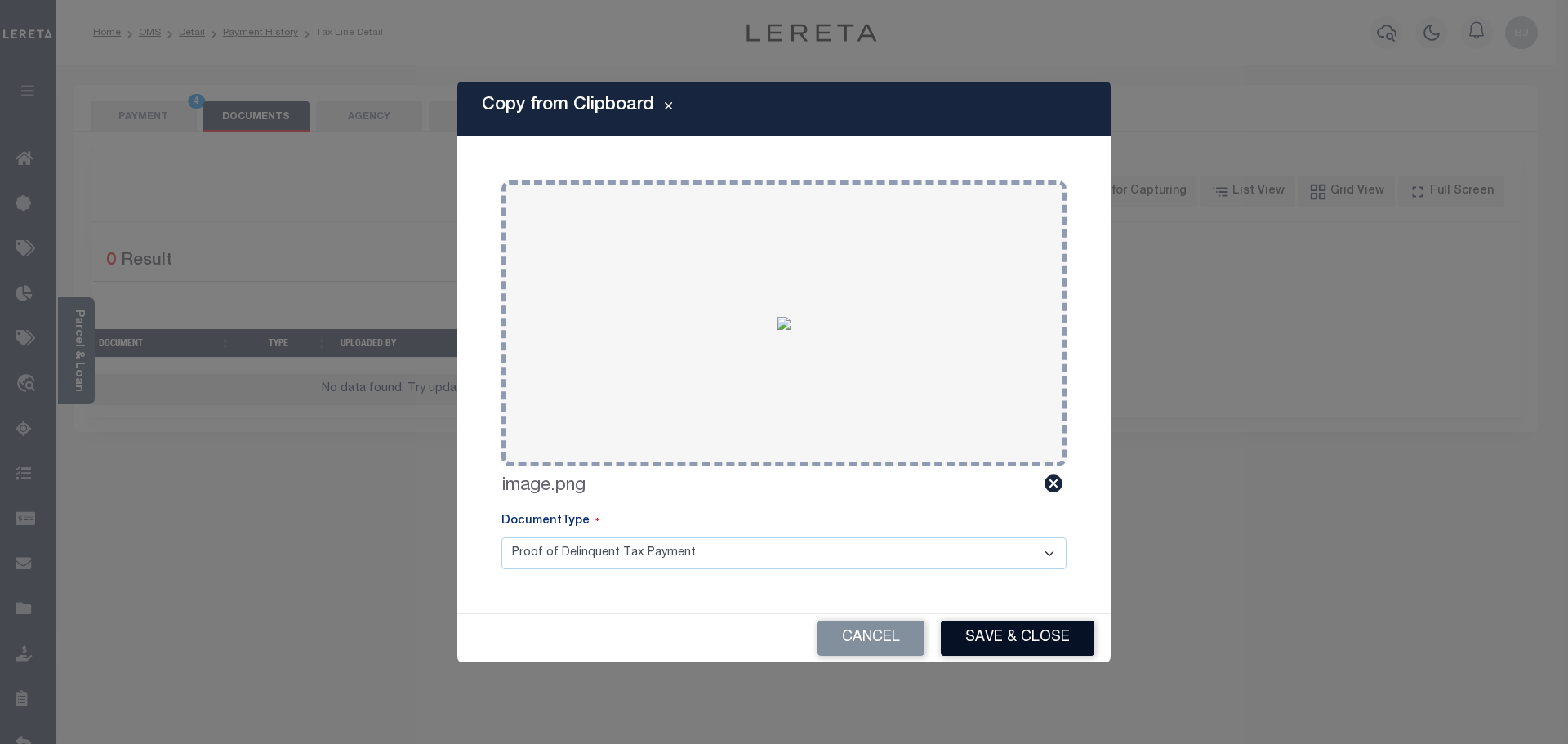
click at [1006, 630] on button "Save & Close" at bounding box center [1018, 639] width 154 height 35
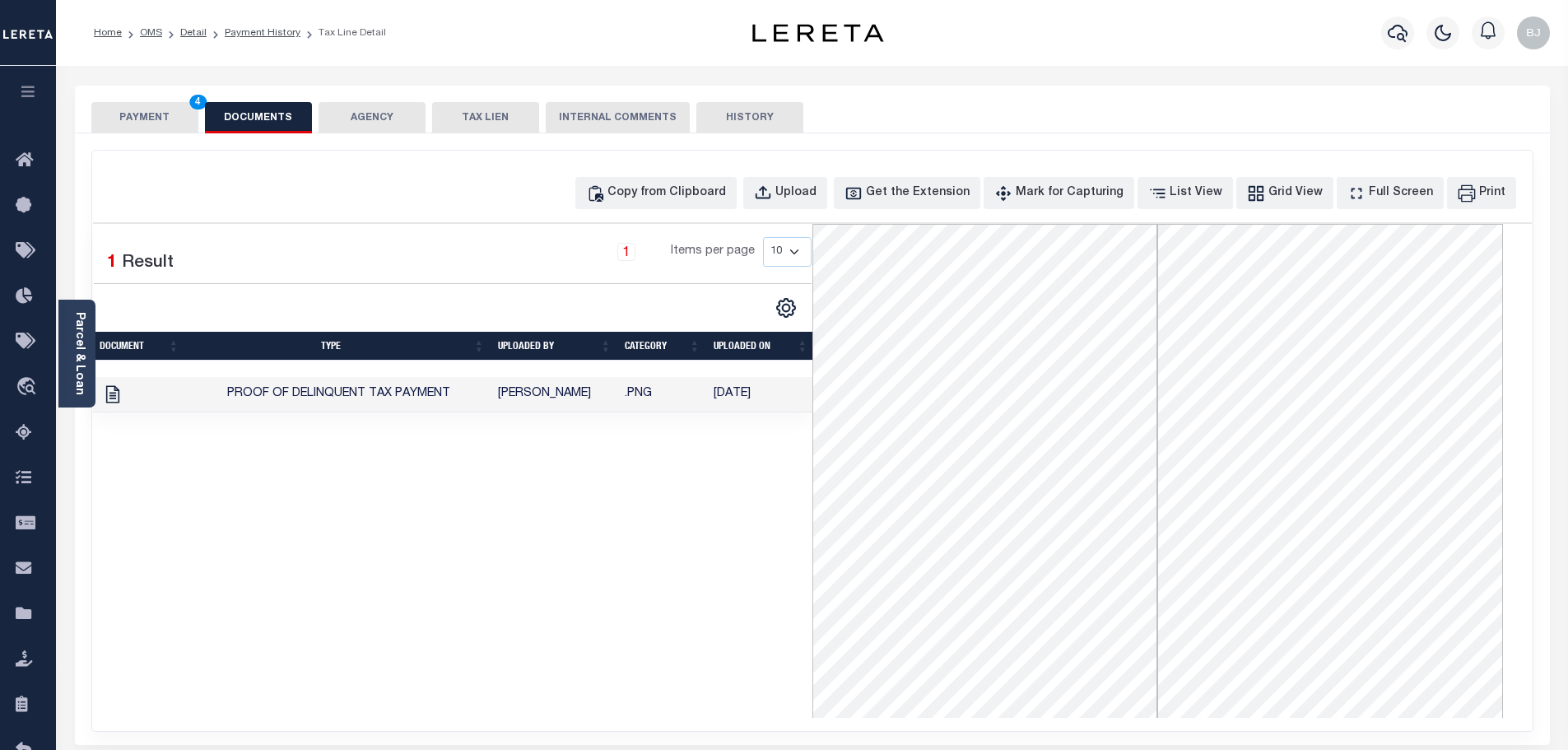
click at [150, 110] on button "PAYMENT 4" at bounding box center [144, 118] width 107 height 32
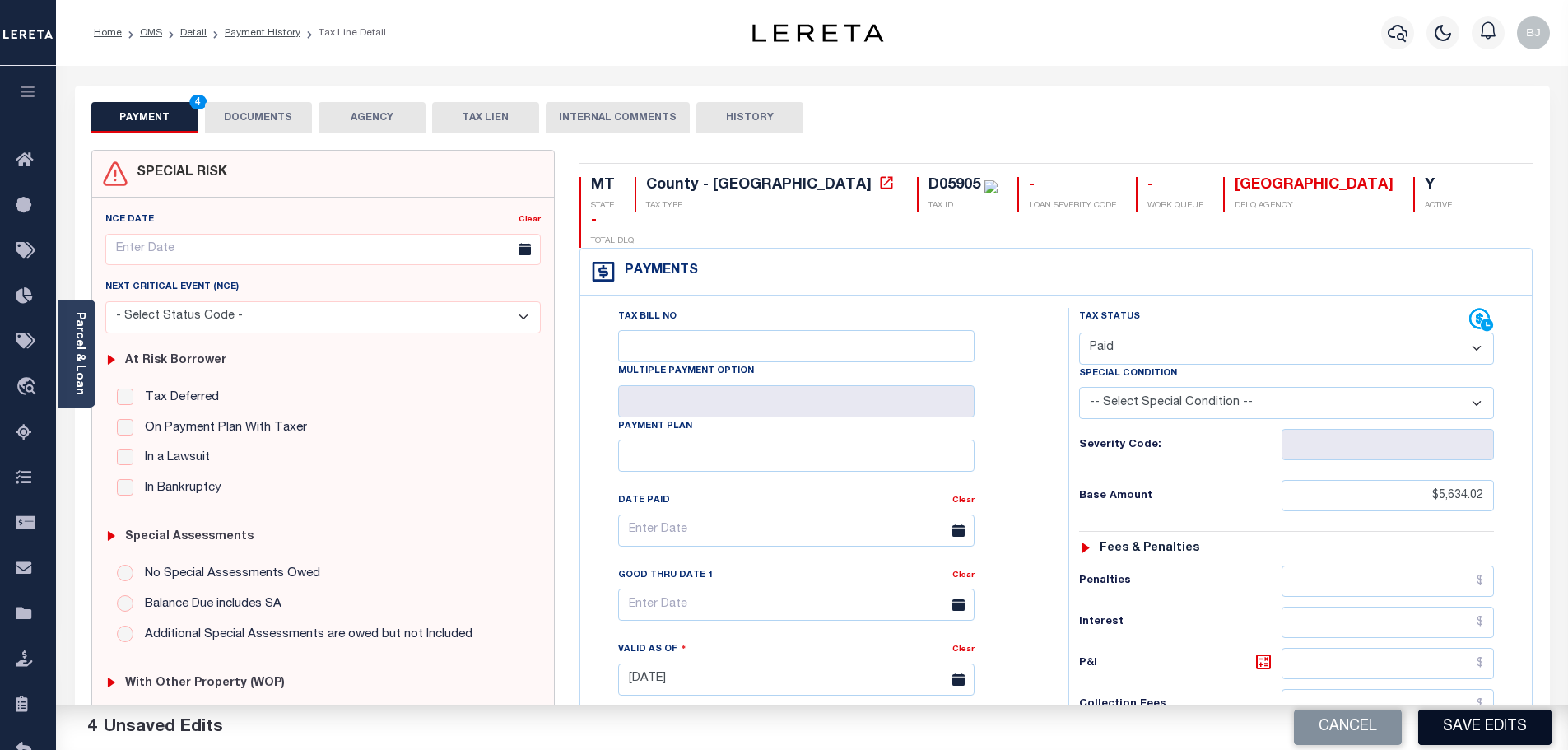
click at [1484, 727] on button "Save Edits" at bounding box center [1484, 728] width 133 height 35
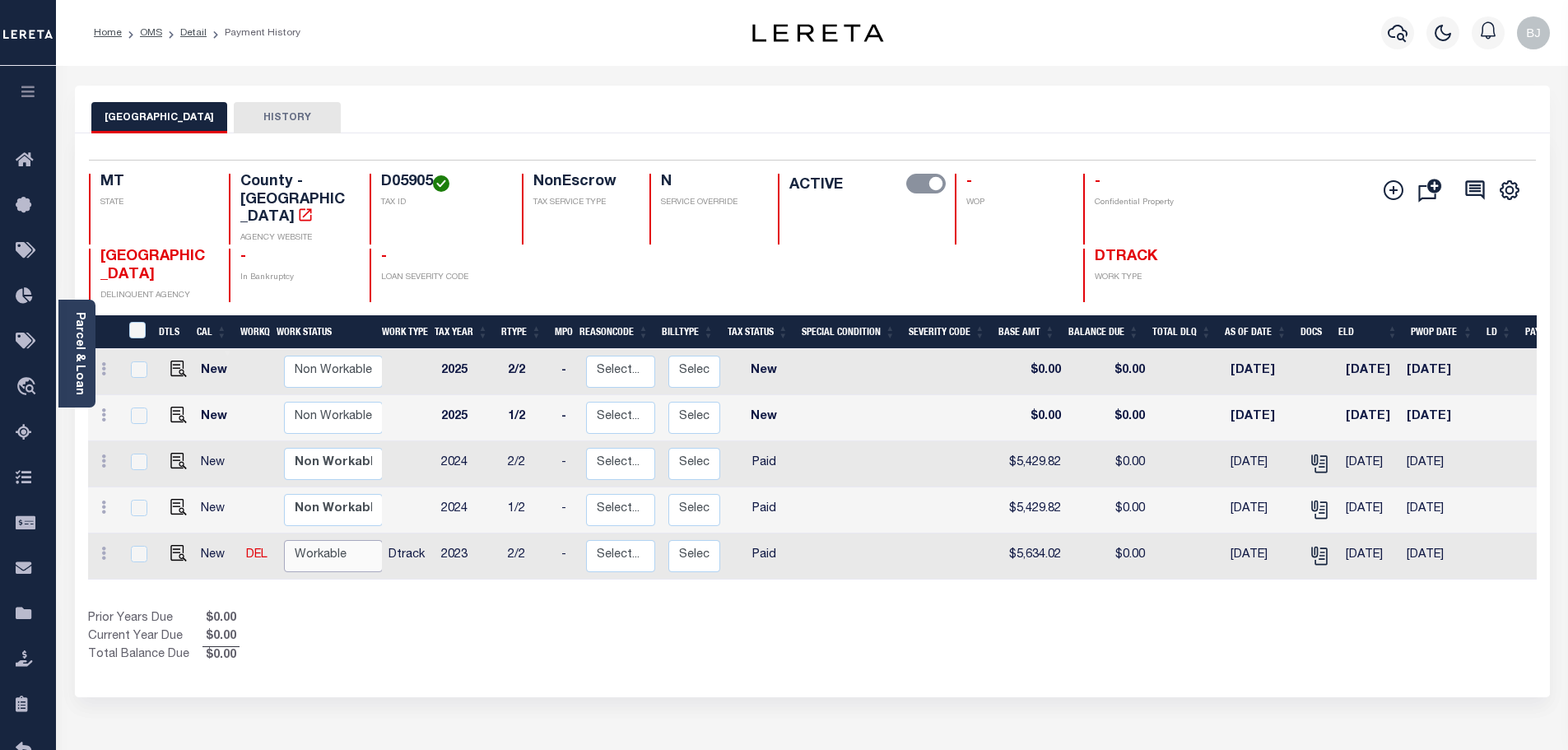
click at [316, 540] on select "Non Workable Workable" at bounding box center [334, 556] width 99 height 32
checkbox input "true"
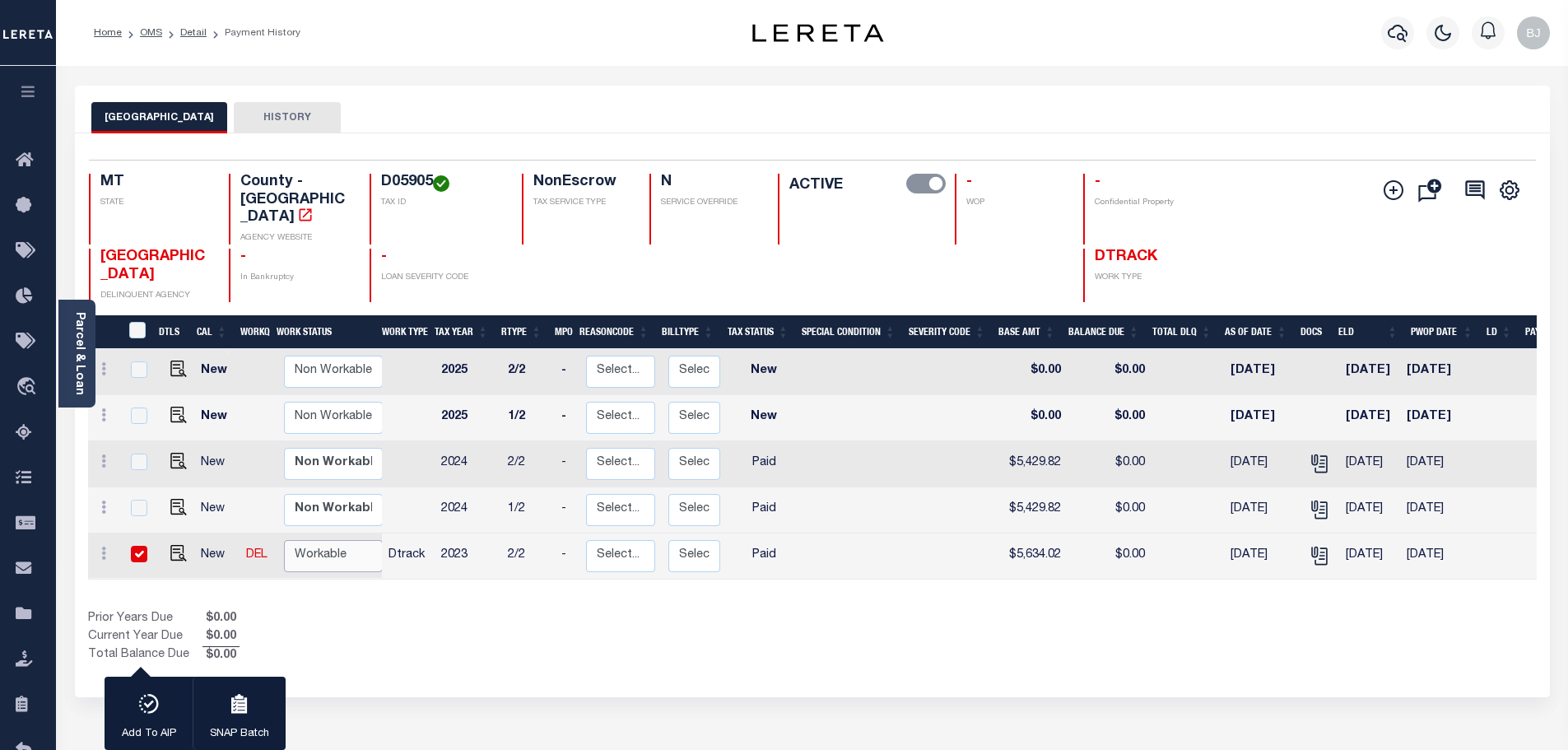
click at [284, 540] on select "Non Workable Workable" at bounding box center [334, 556] width 99 height 32
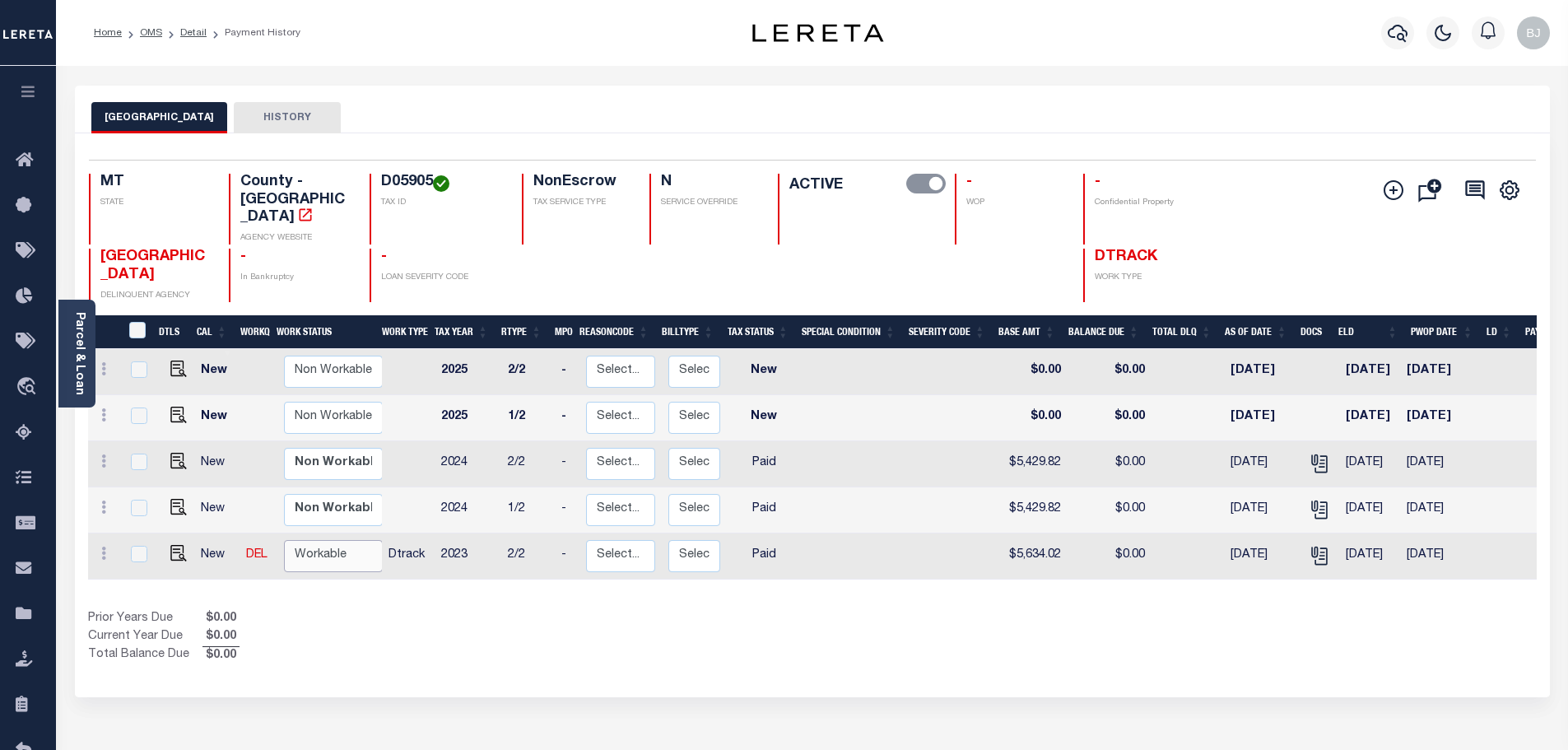
checkbox input "false"
select select "true"
click at [1410, 33] on button "button" at bounding box center [1396, 33] width 33 height 33
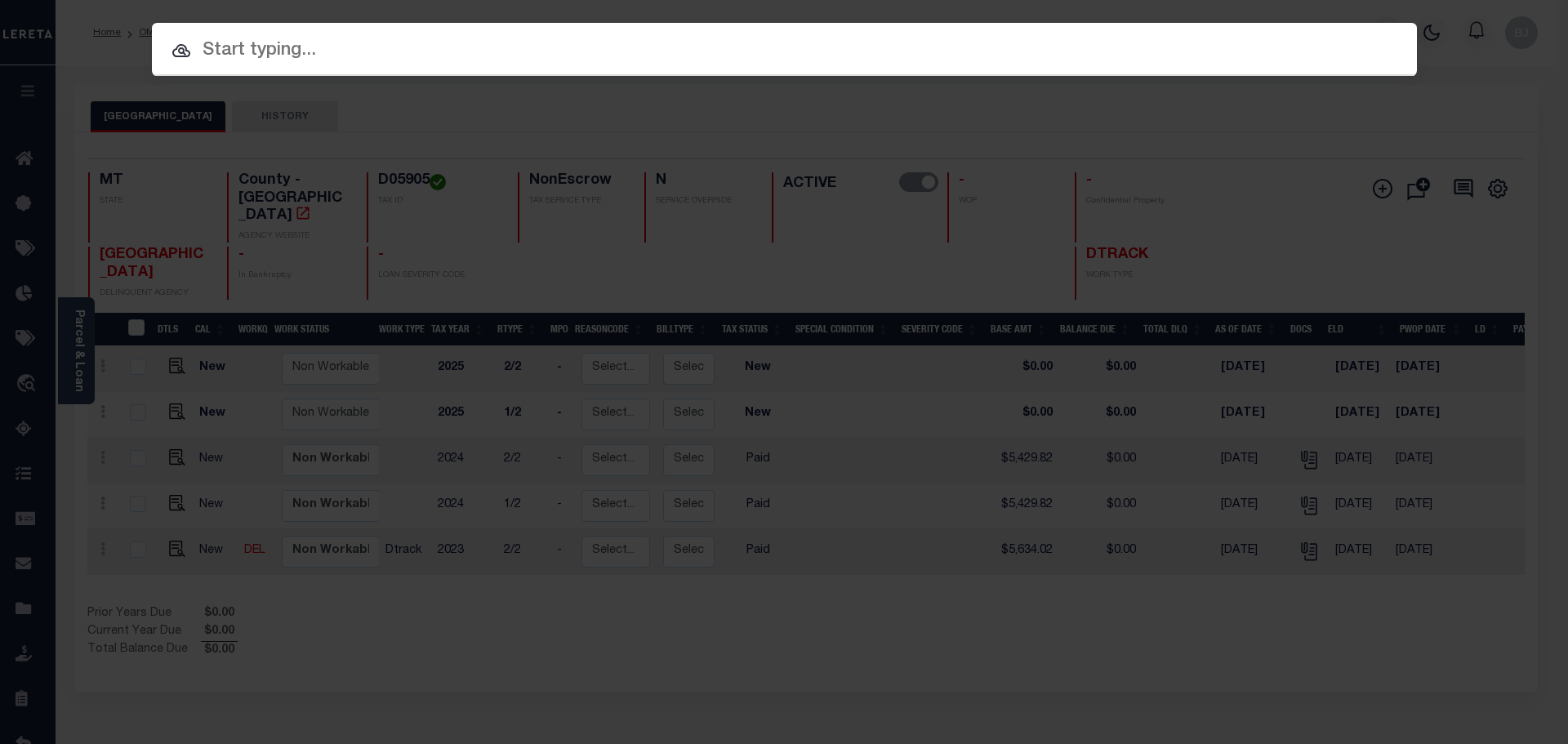
click at [913, 58] on input "text" at bounding box center [784, 51] width 1265 height 29
paste input "3701252120115"
type input "3701252120115"
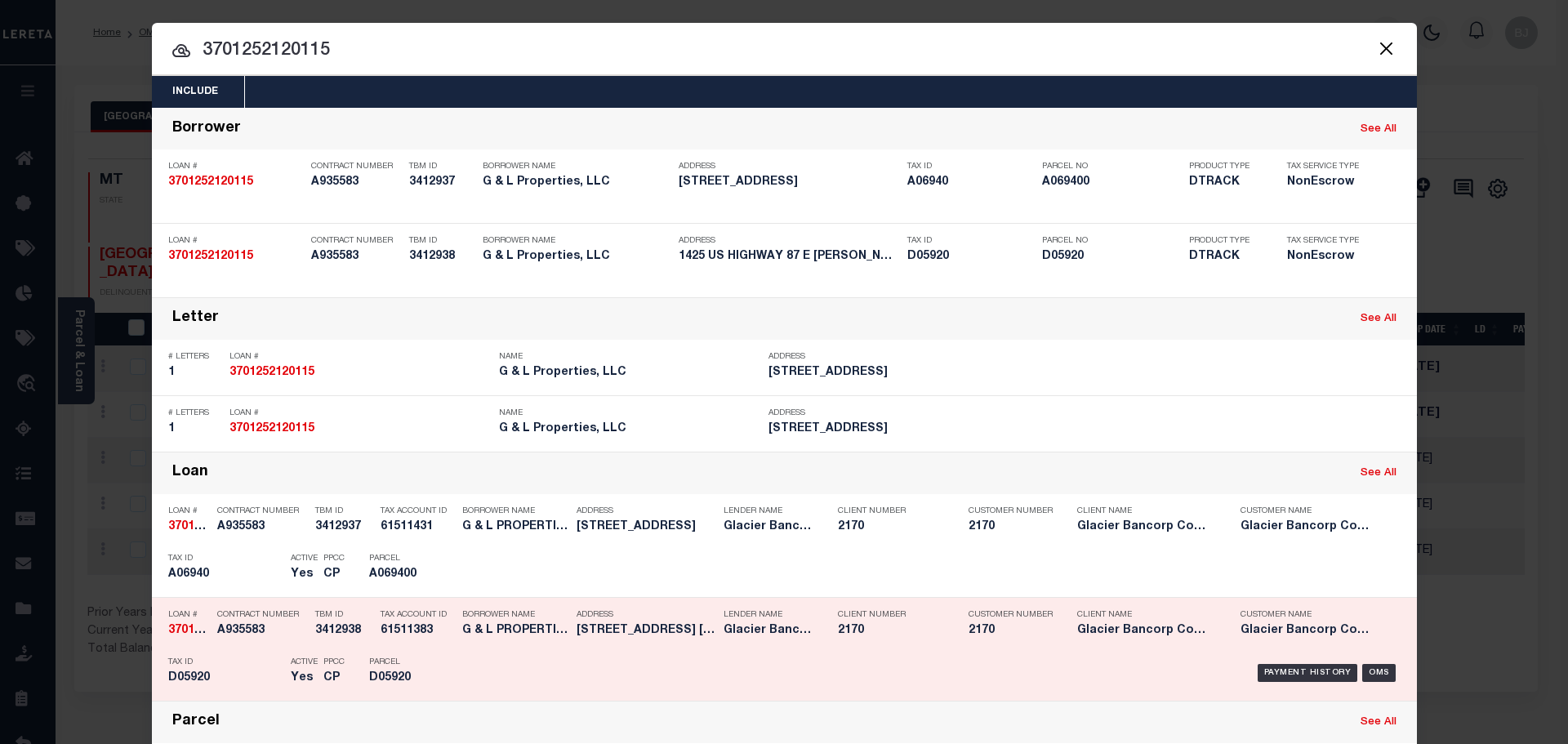
click at [360, 638] on h5 "3412938" at bounding box center [344, 630] width 57 height 14
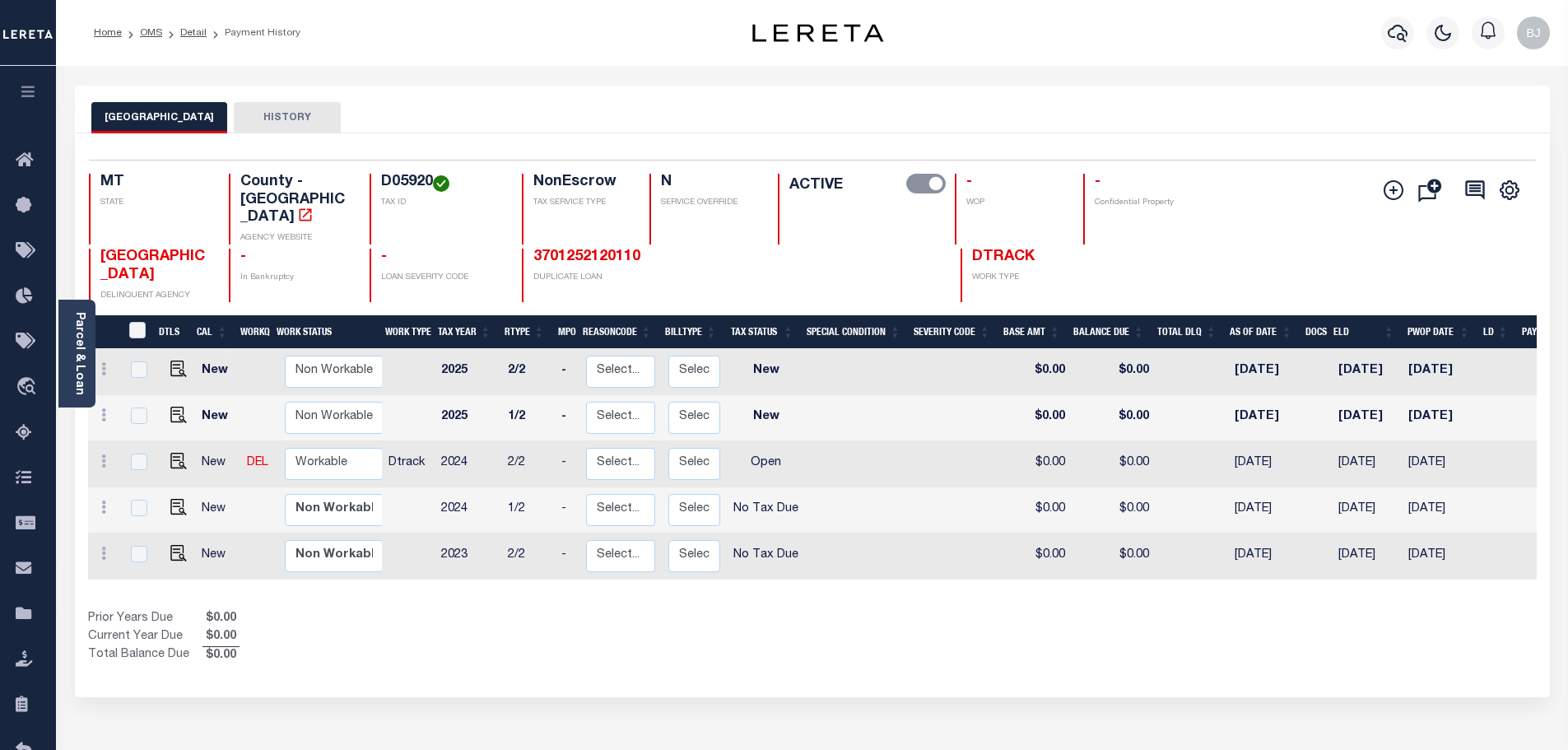
click at [406, 179] on h4 "D05920" at bounding box center [442, 182] width 121 height 18
copy h4 "D05920"
drag, startPoint x: 166, startPoint y: 435, endPoint x: 176, endPoint y: 435, distance: 10.0
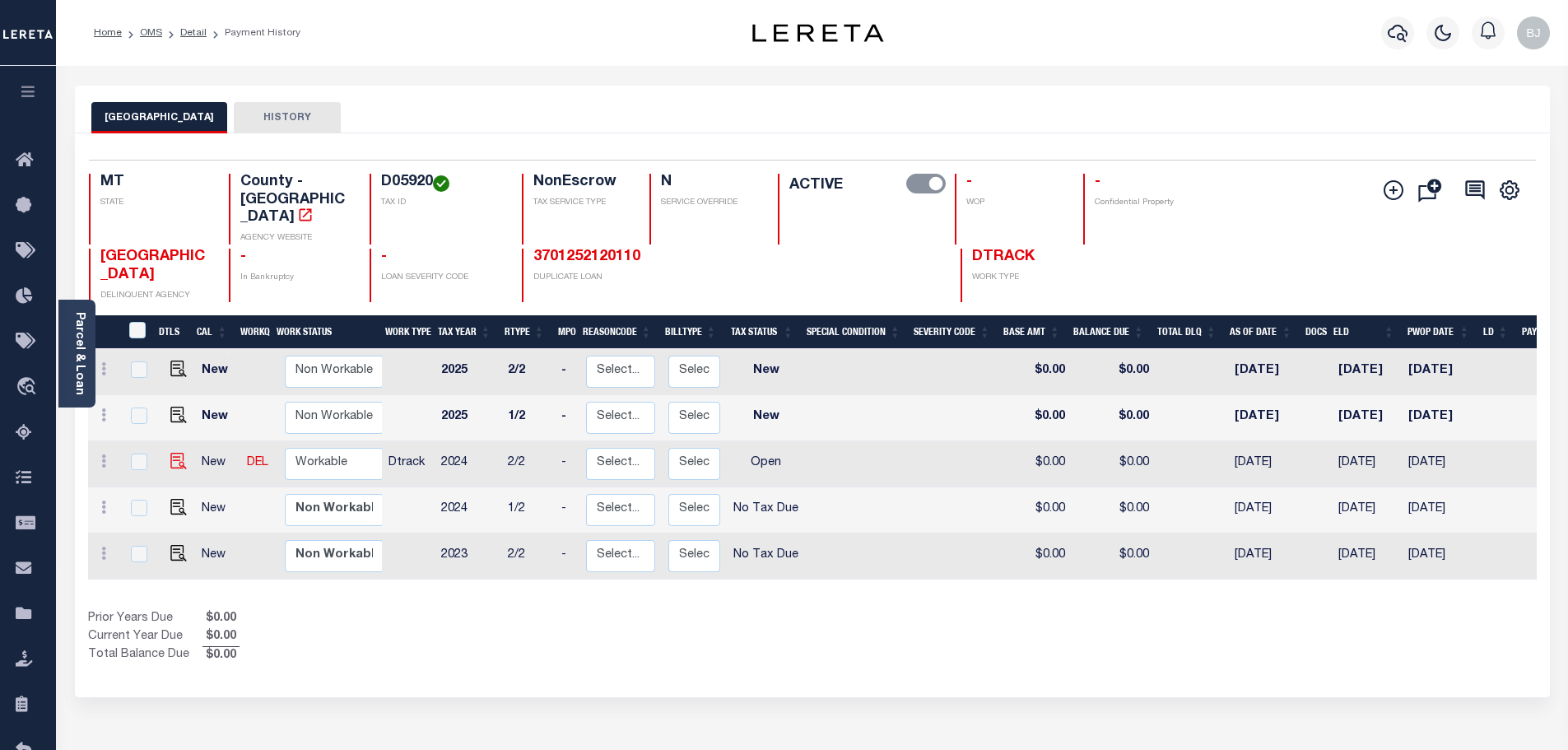
click at [166, 457] on link at bounding box center [174, 463] width 24 height 11
checkbox input "true"
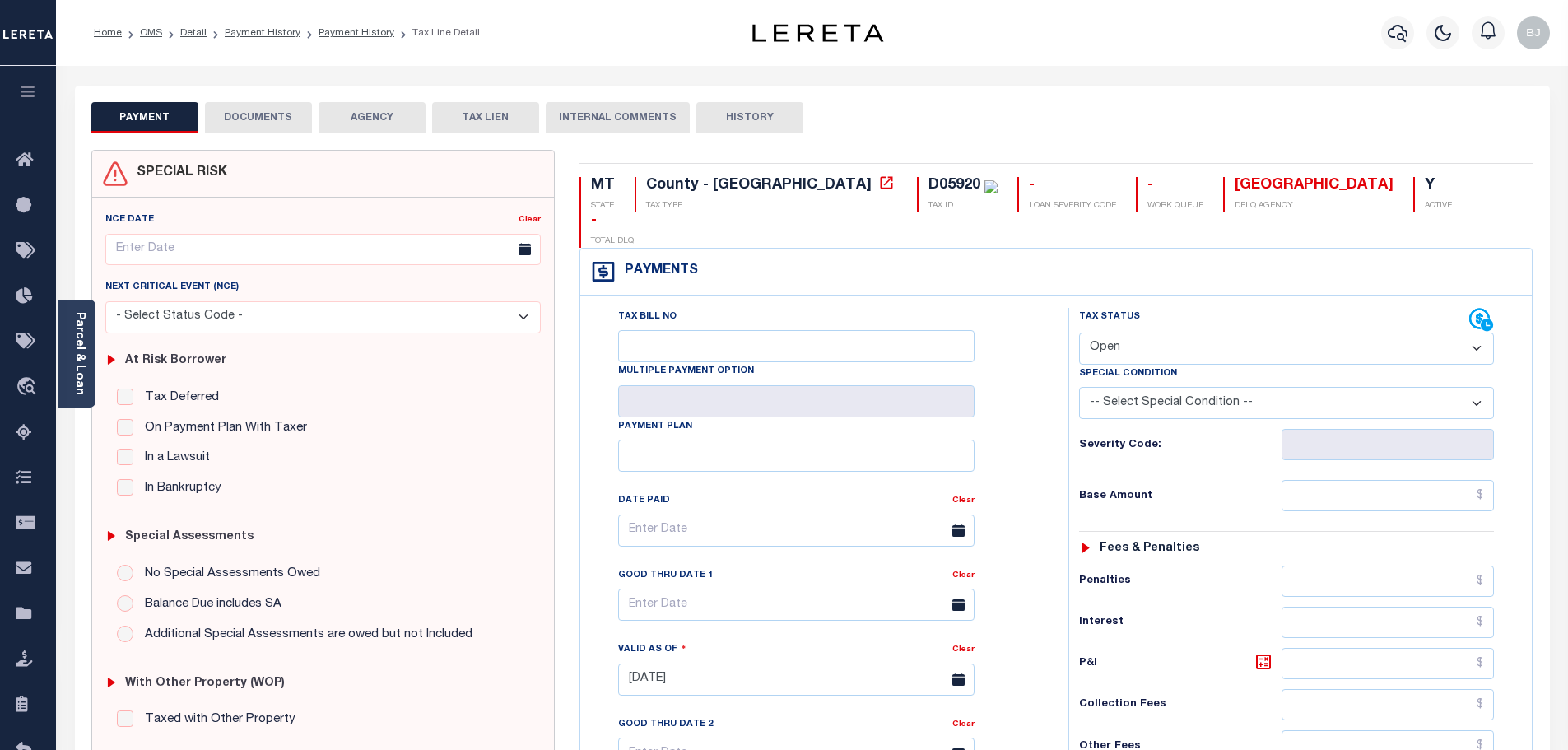
click at [1238, 333] on select "- Select Status Code - Open Due/Unpaid Paid Incomplete No Tax Due Internal Refu…" at bounding box center [1286, 349] width 415 height 32
select select "DUE"
click at [1079, 333] on select "- Select Status Code - Open Due/Unpaid Paid Incomplete No Tax Due Internal Refu…" at bounding box center [1286, 349] width 415 height 32
type input "[DATE]"
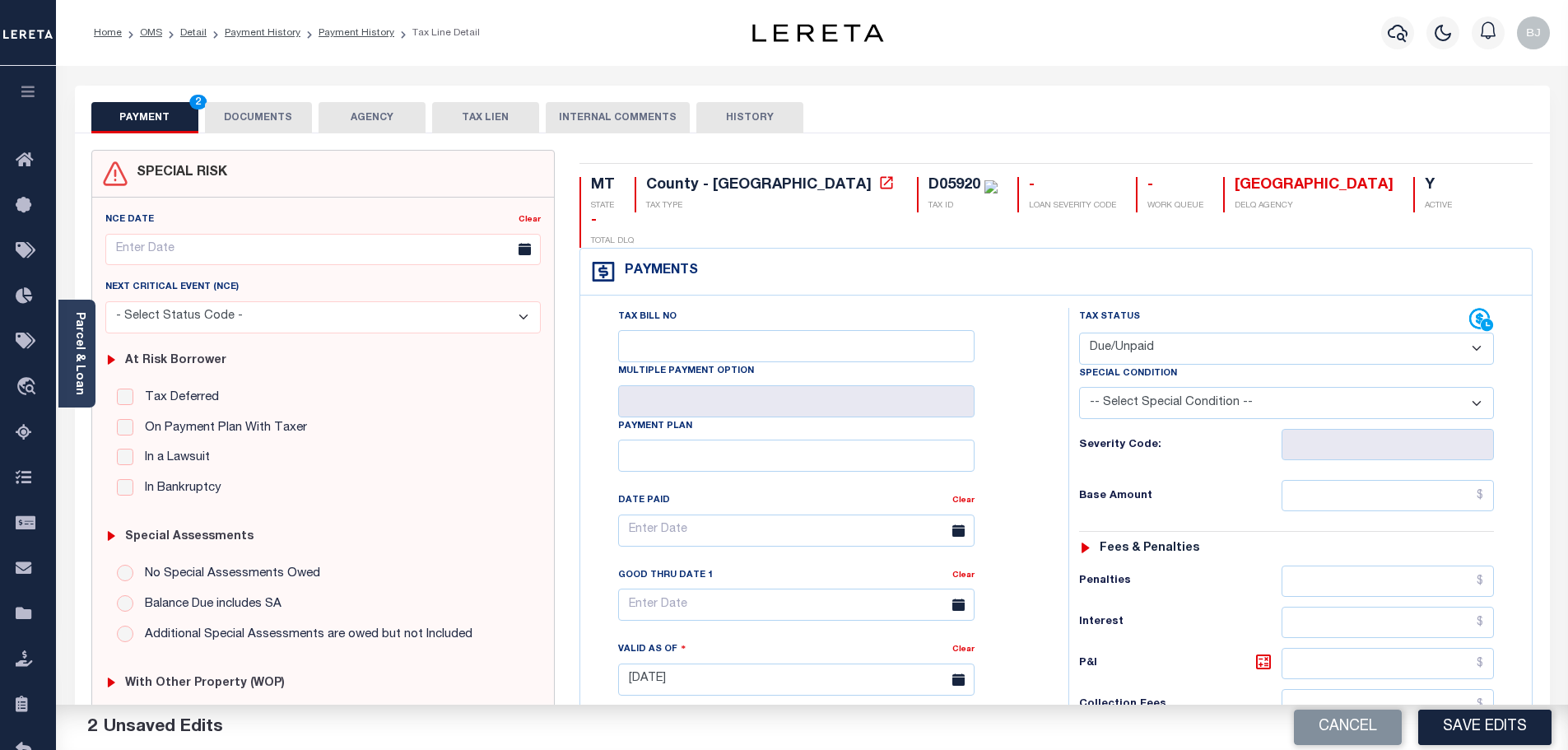
select select "PYD"
drag, startPoint x: 1327, startPoint y: 439, endPoint x: 1337, endPoint y: 457, distance: 20.6
click at [1327, 439] on div "Tax Status Status - Select Status Code -" at bounding box center [1291, 671] width 447 height 727
click at [1337, 480] on input "text" at bounding box center [1387, 496] width 213 height 32
paste input "11,327.64"
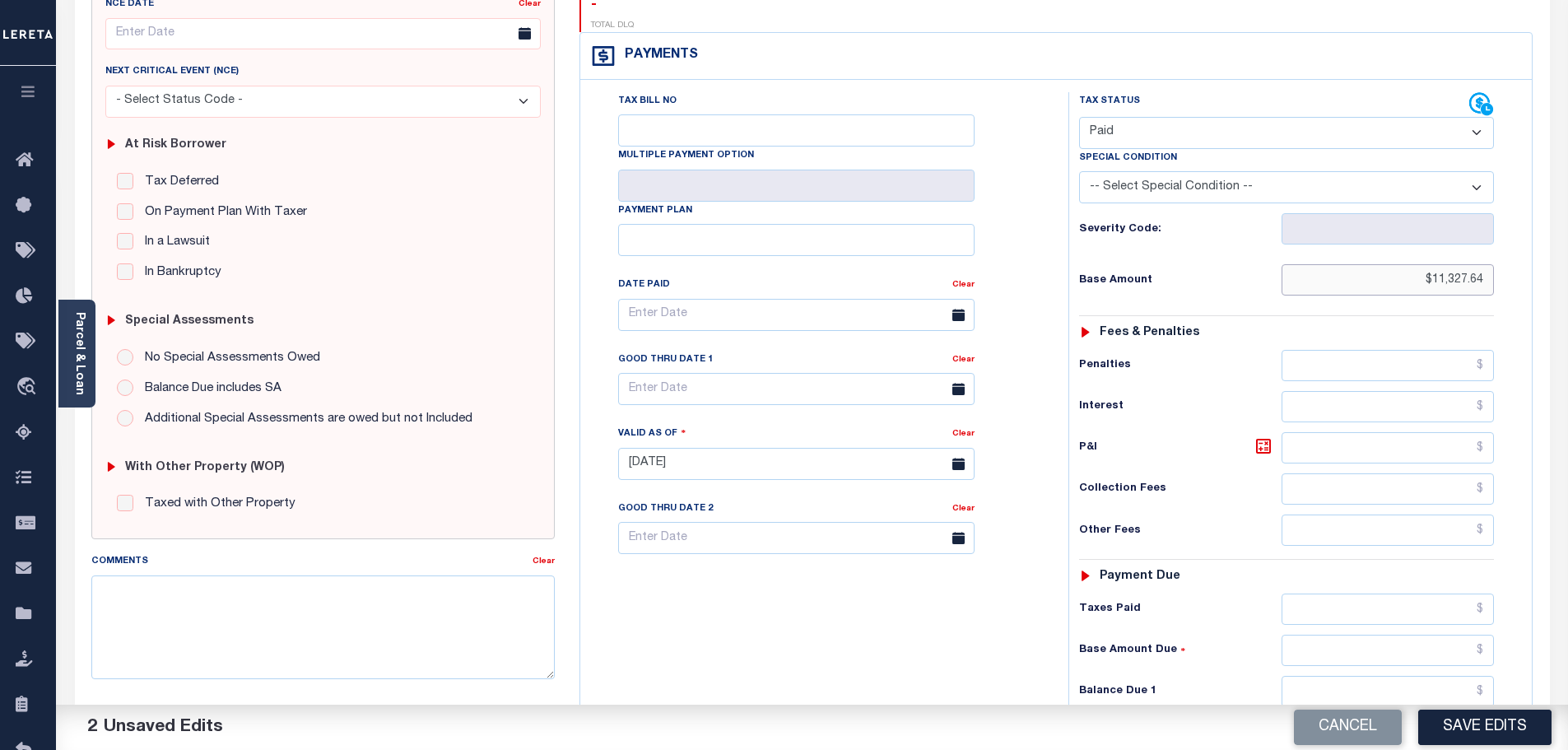
scroll to position [247, 0]
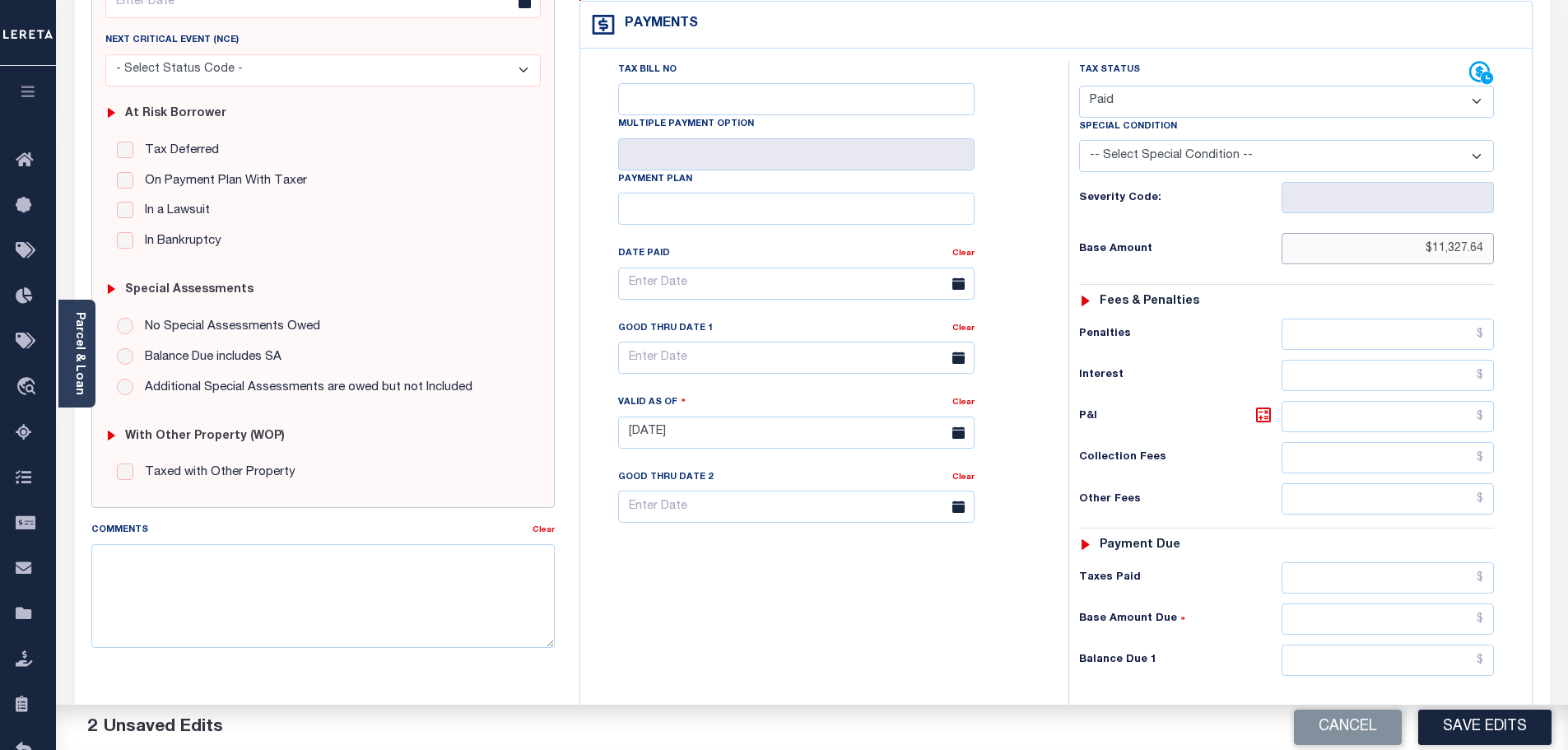
type input "$11,327.64"
click at [1363, 645] on input "text" at bounding box center [1387, 660] width 213 height 32
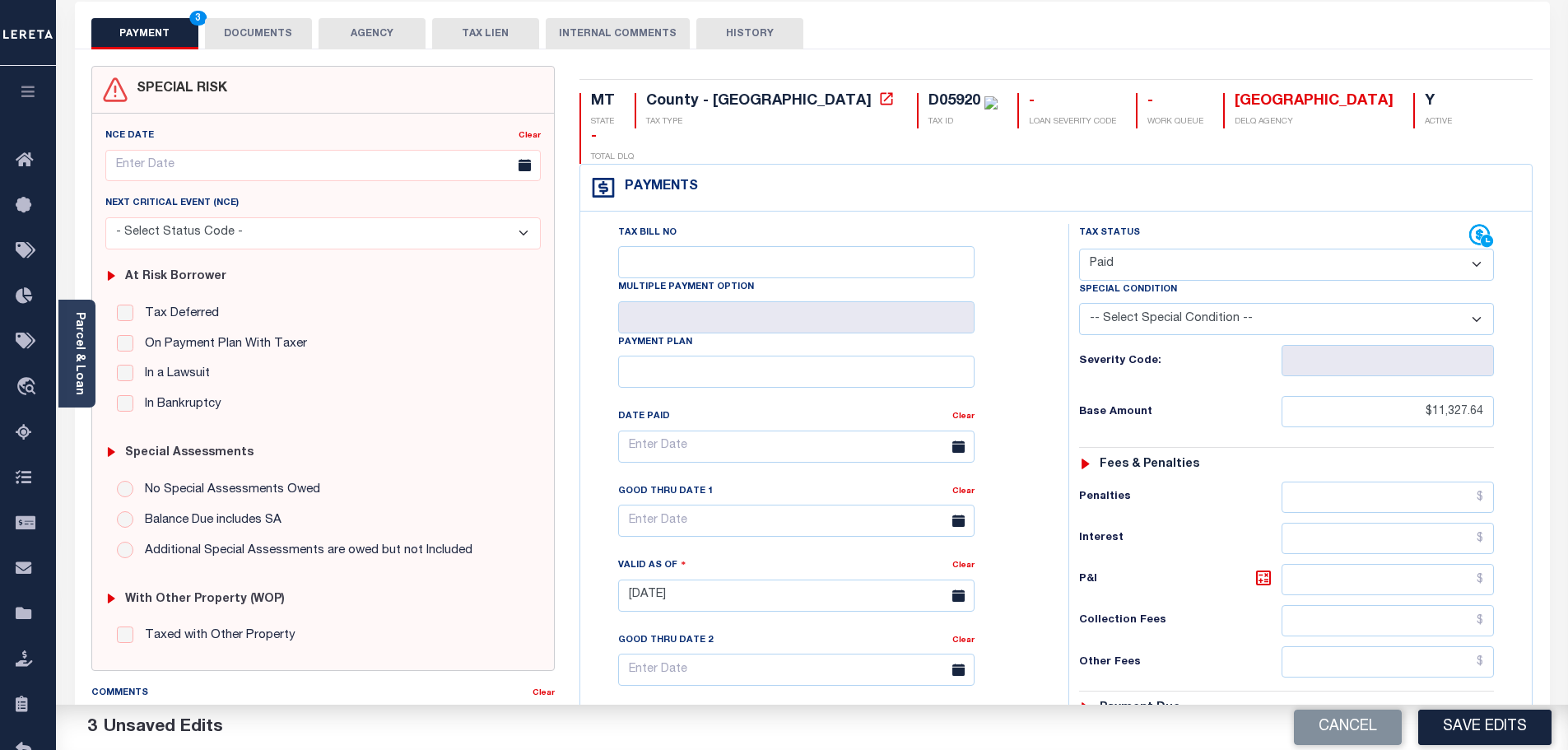
scroll to position [0, 0]
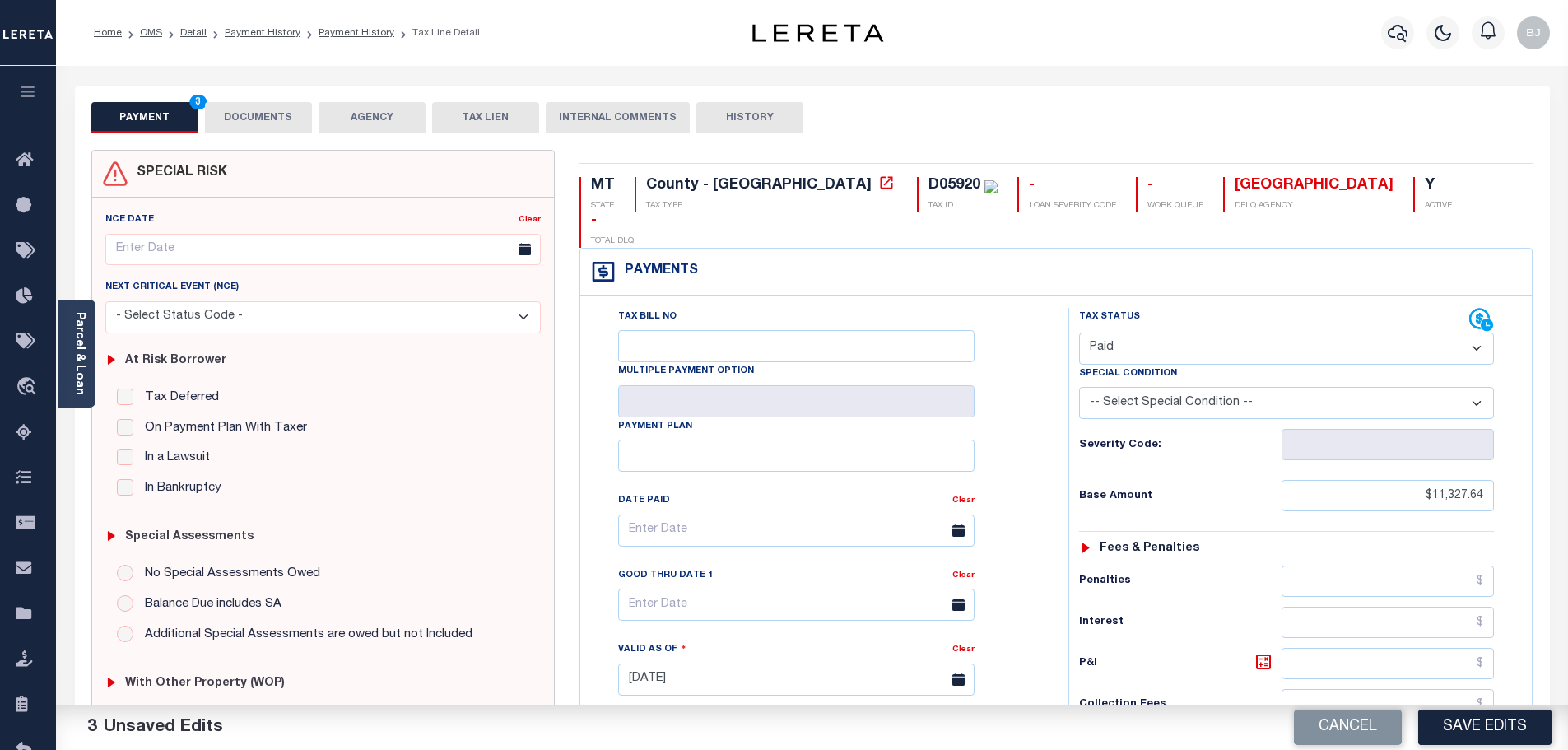
type input "$0.00"
drag, startPoint x: 238, startPoint y: 121, endPoint x: 222, endPoint y: 87, distance: 37.6
click at [238, 121] on button "DOCUMENTS" at bounding box center [258, 118] width 107 height 32
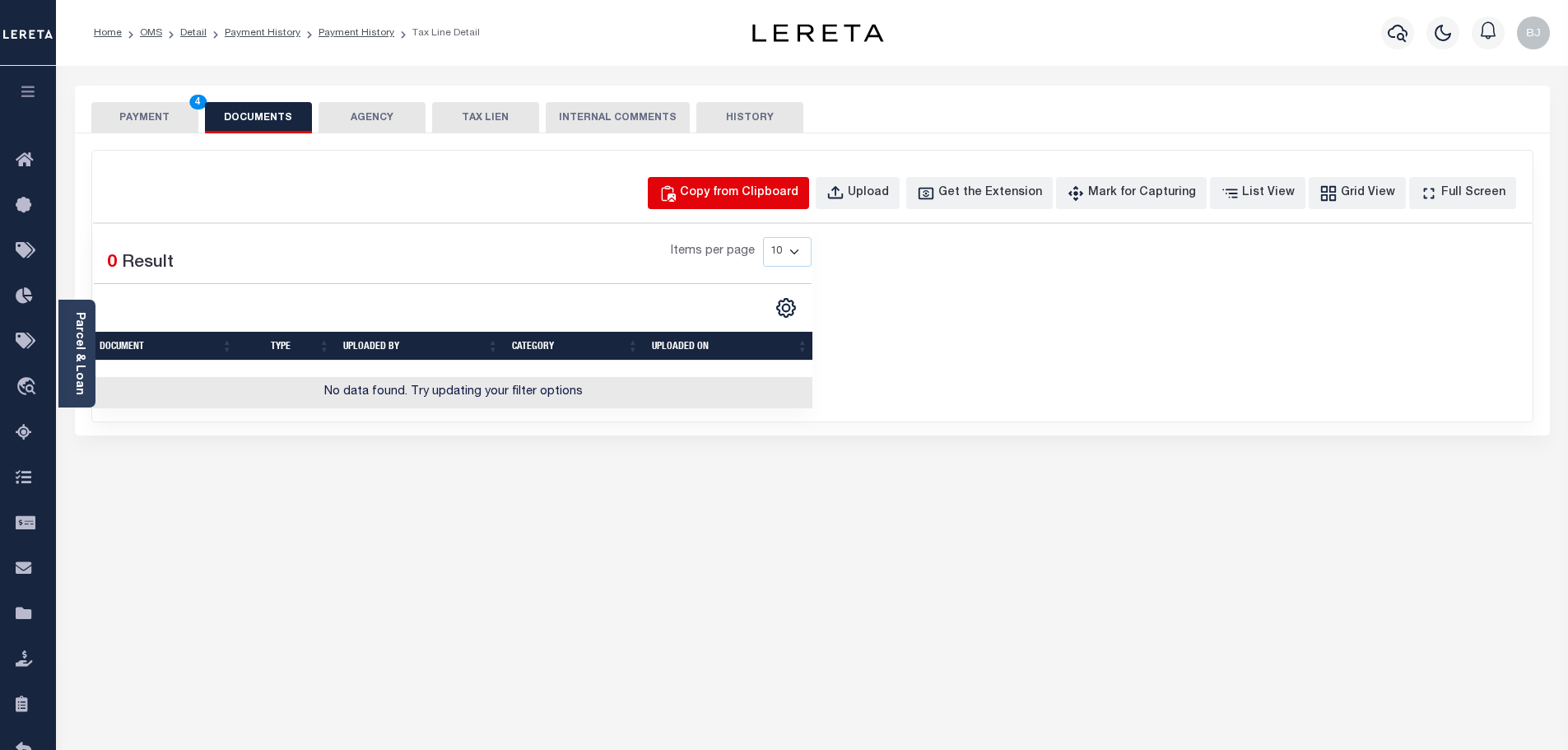
click at [747, 207] on button "Copy from Clipboard" at bounding box center [728, 193] width 161 height 32
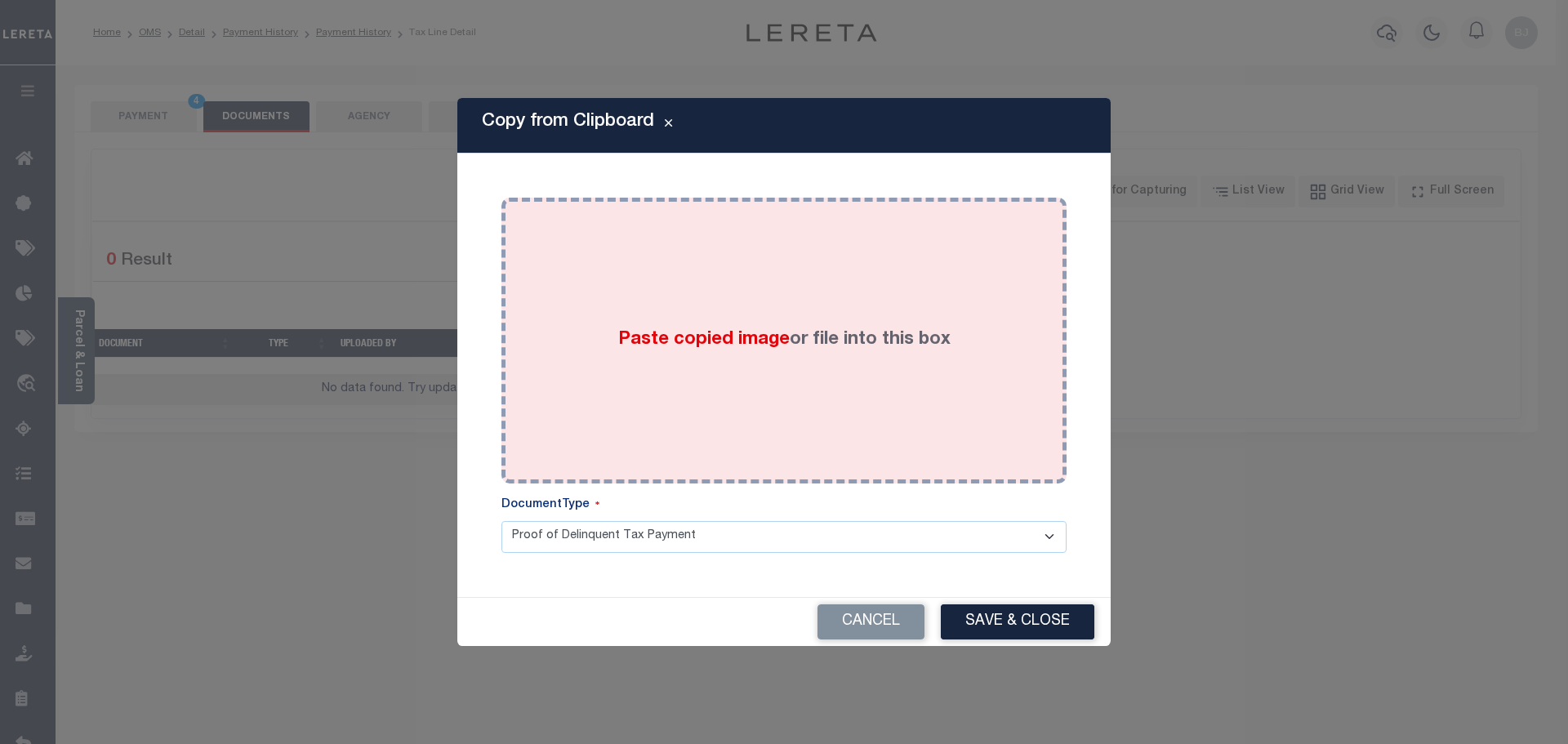
click at [762, 285] on div "Paste copied image or file into this box" at bounding box center [784, 341] width 540 height 261
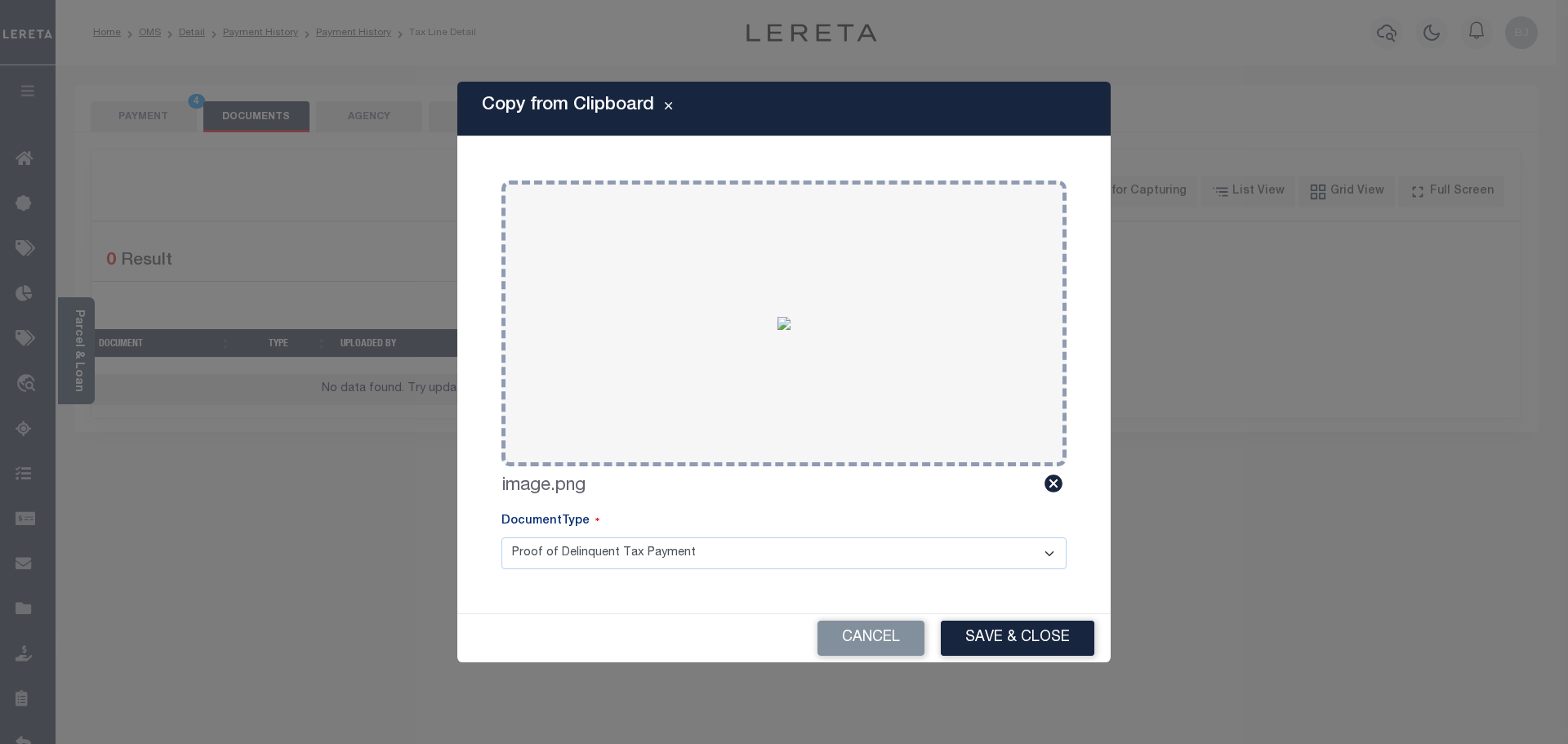
click at [1030, 657] on div "Cancel Save & Close" at bounding box center [784, 639] width 653 height 48
click at [1020, 639] on button "Save & Close" at bounding box center [1018, 639] width 154 height 35
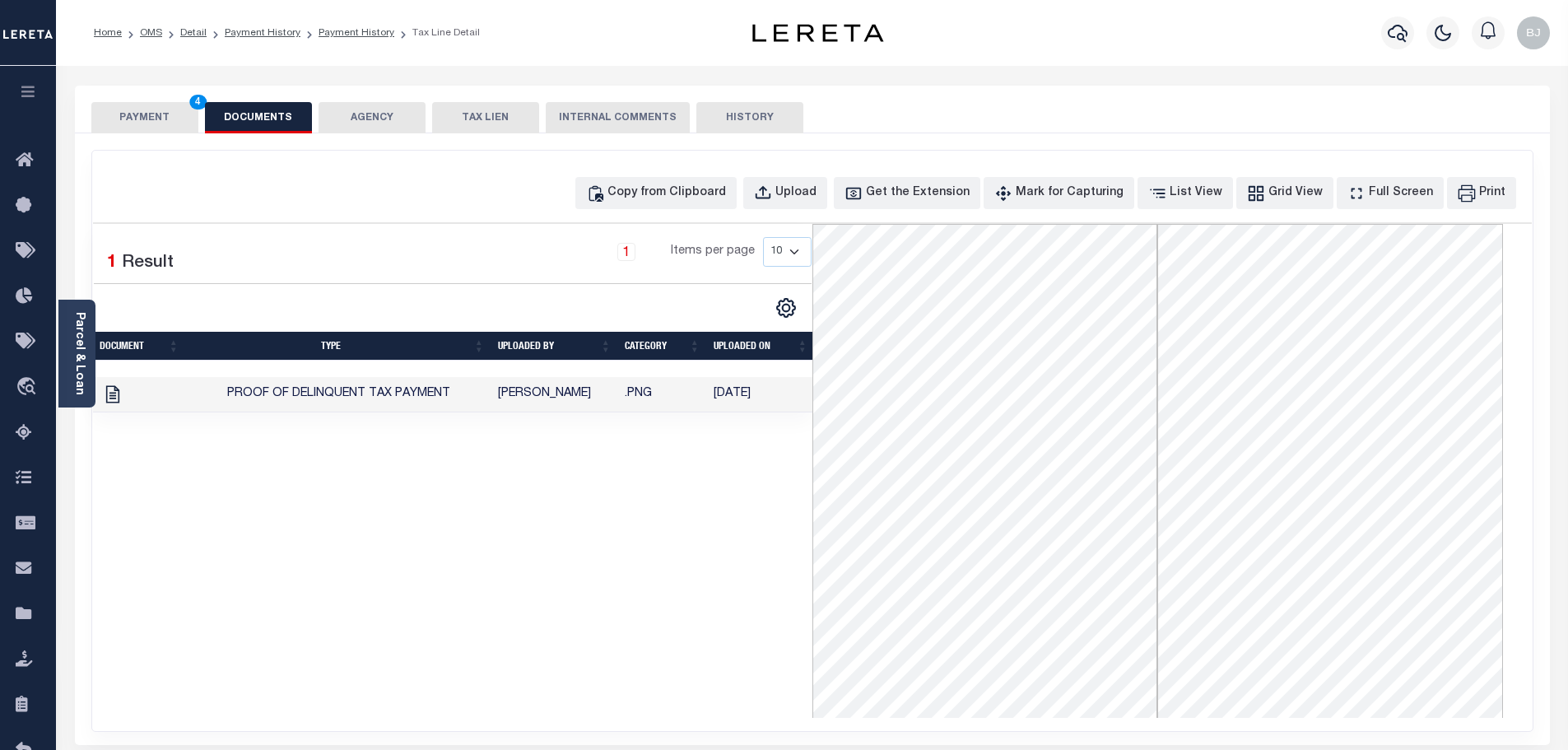
click at [152, 124] on button "PAYMENT 4" at bounding box center [144, 118] width 107 height 32
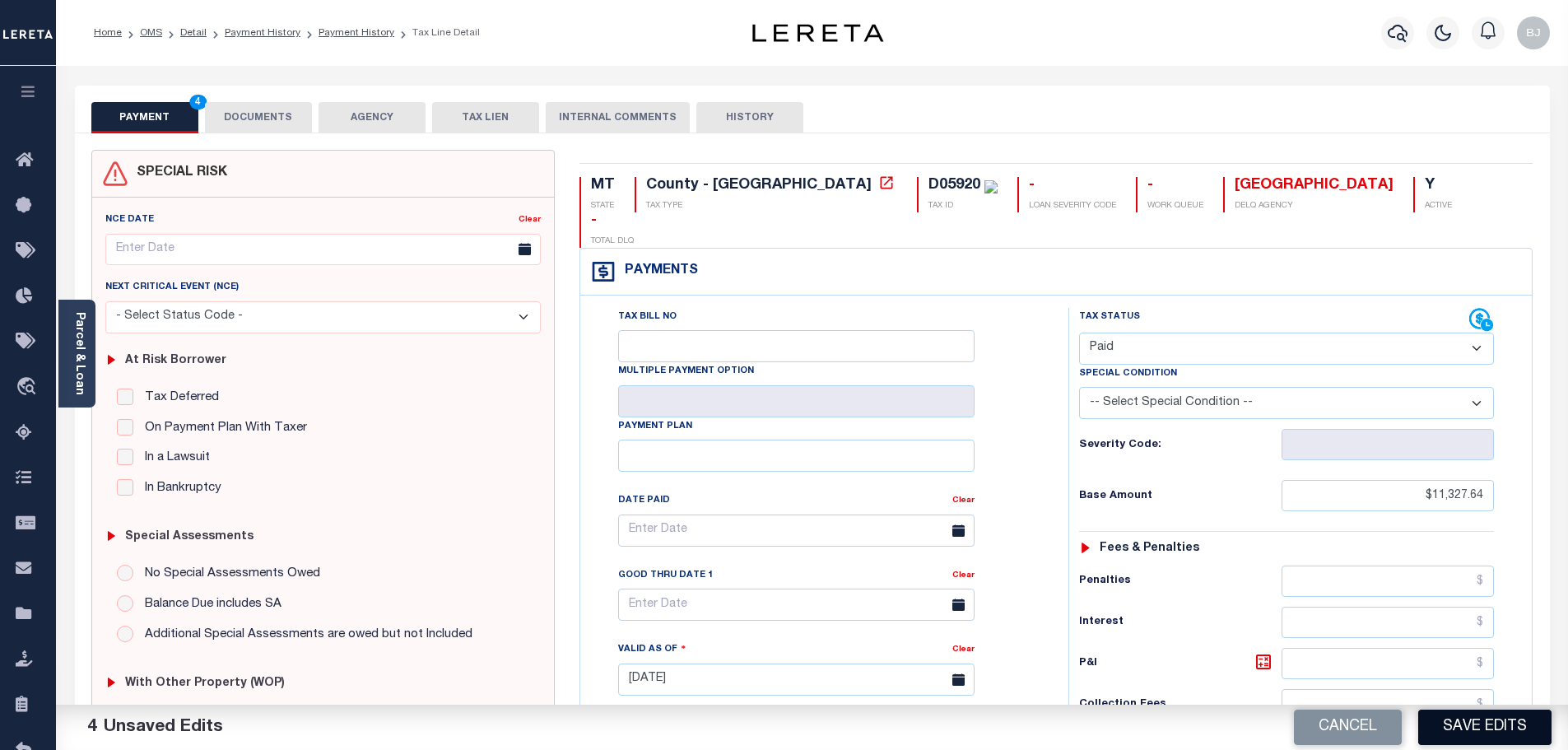
click at [1516, 730] on button "Save Edits" at bounding box center [1484, 728] width 133 height 35
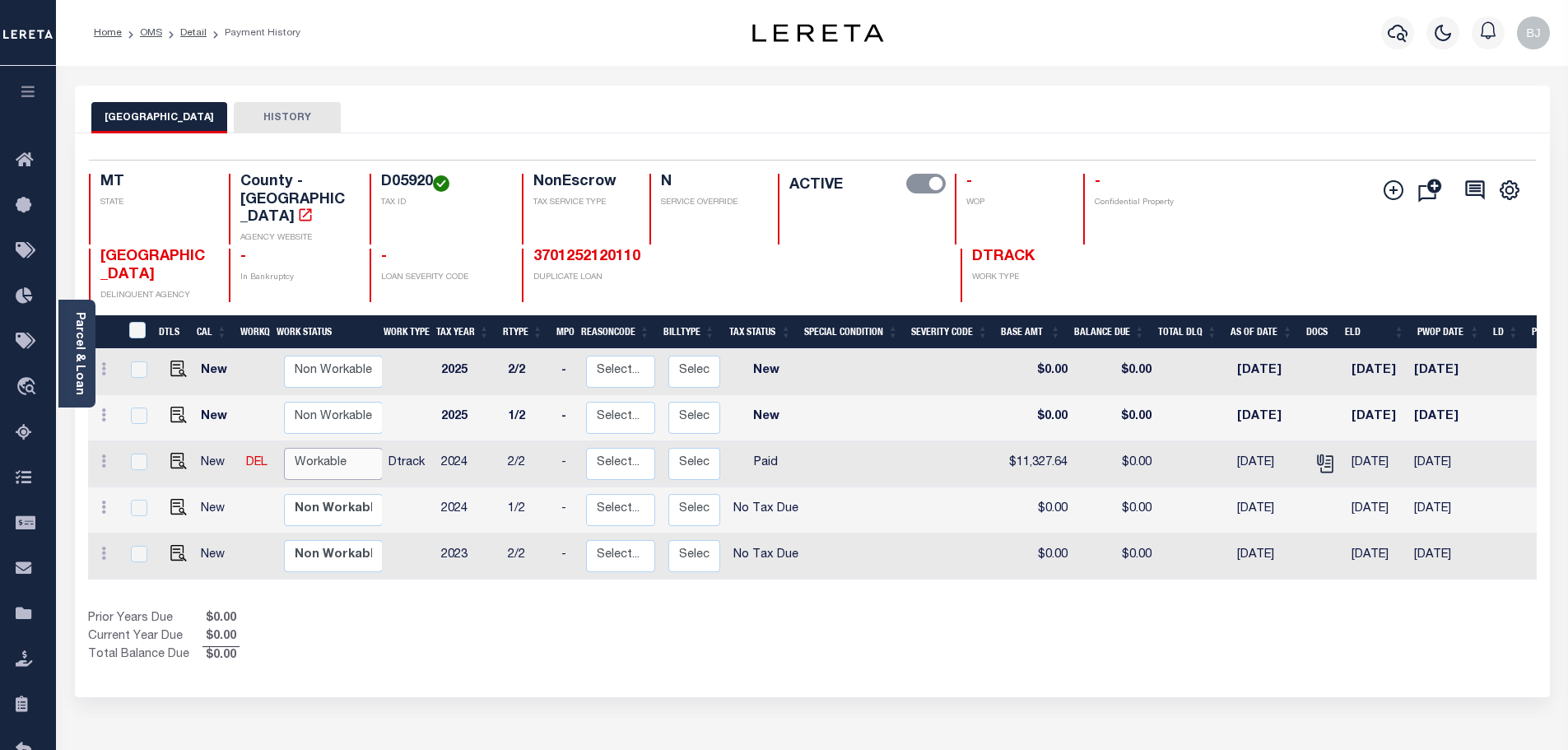
click at [331, 448] on select "Non Workable Workable" at bounding box center [334, 464] width 99 height 32
checkbox input "true"
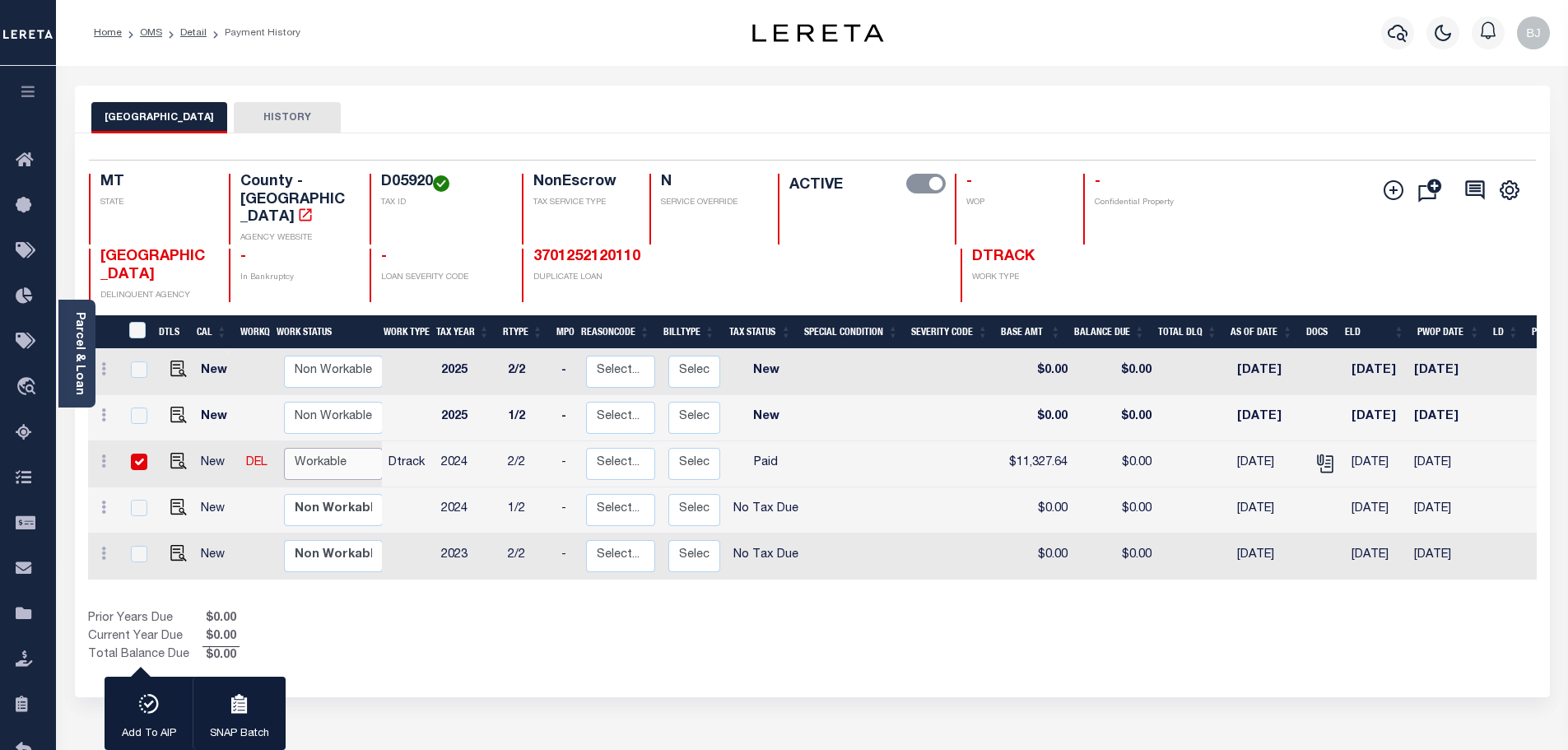
select select "true"
click at [284, 448] on select "Non Workable Workable" at bounding box center [334, 464] width 99 height 32
checkbox input "false"
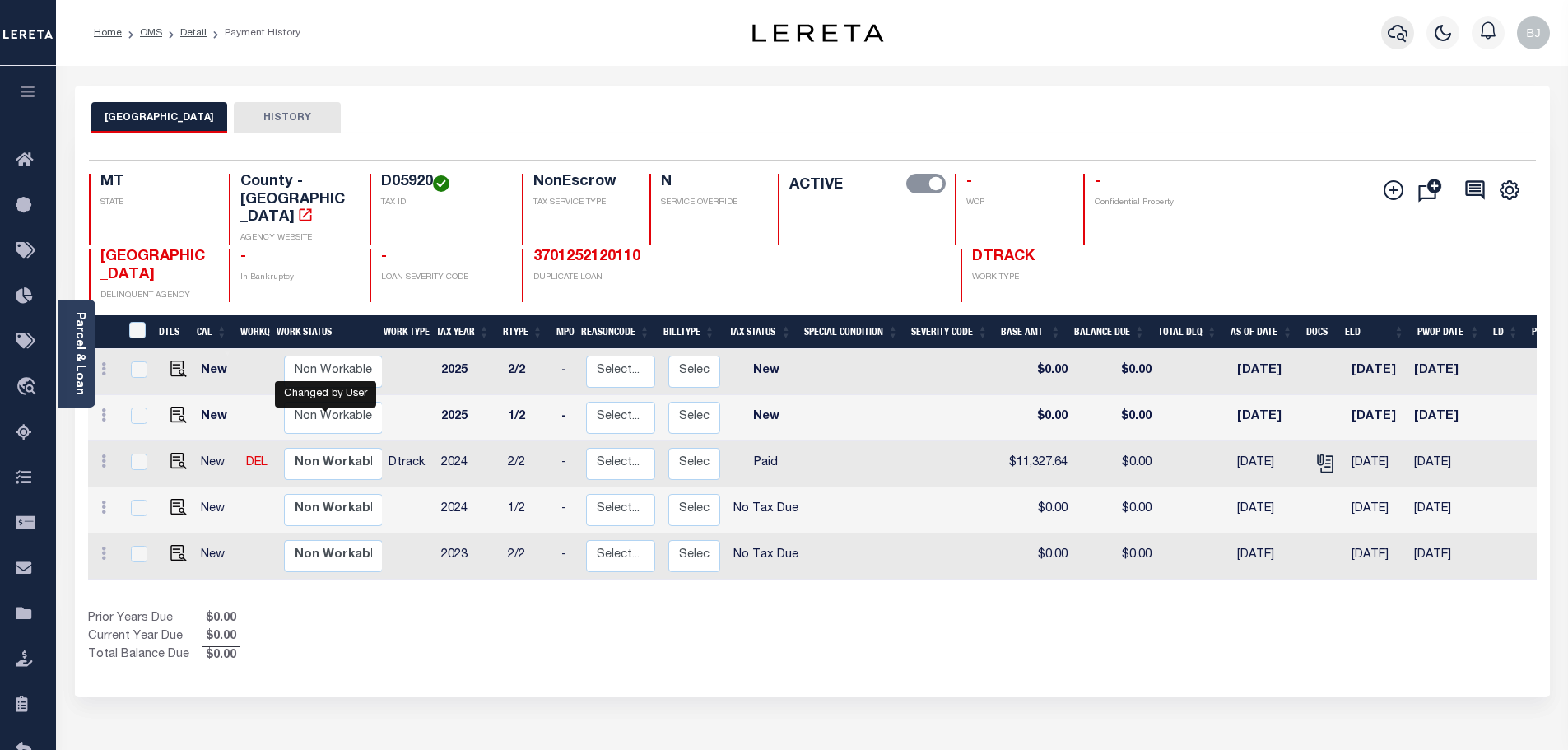
click at [1407, 42] on icon "button" at bounding box center [1396, 33] width 20 height 20
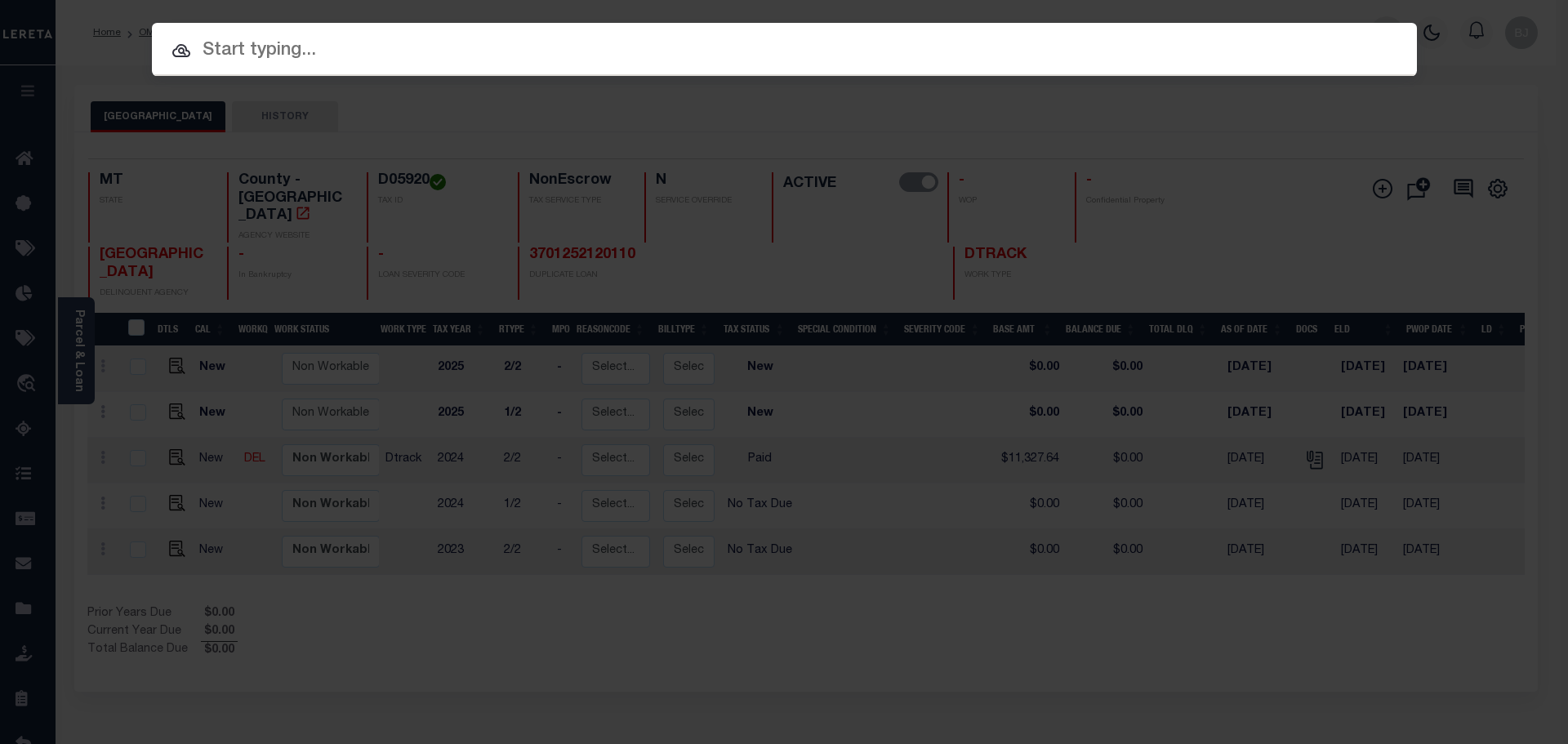
paste input "3712180015172"
type input "3712180015172"
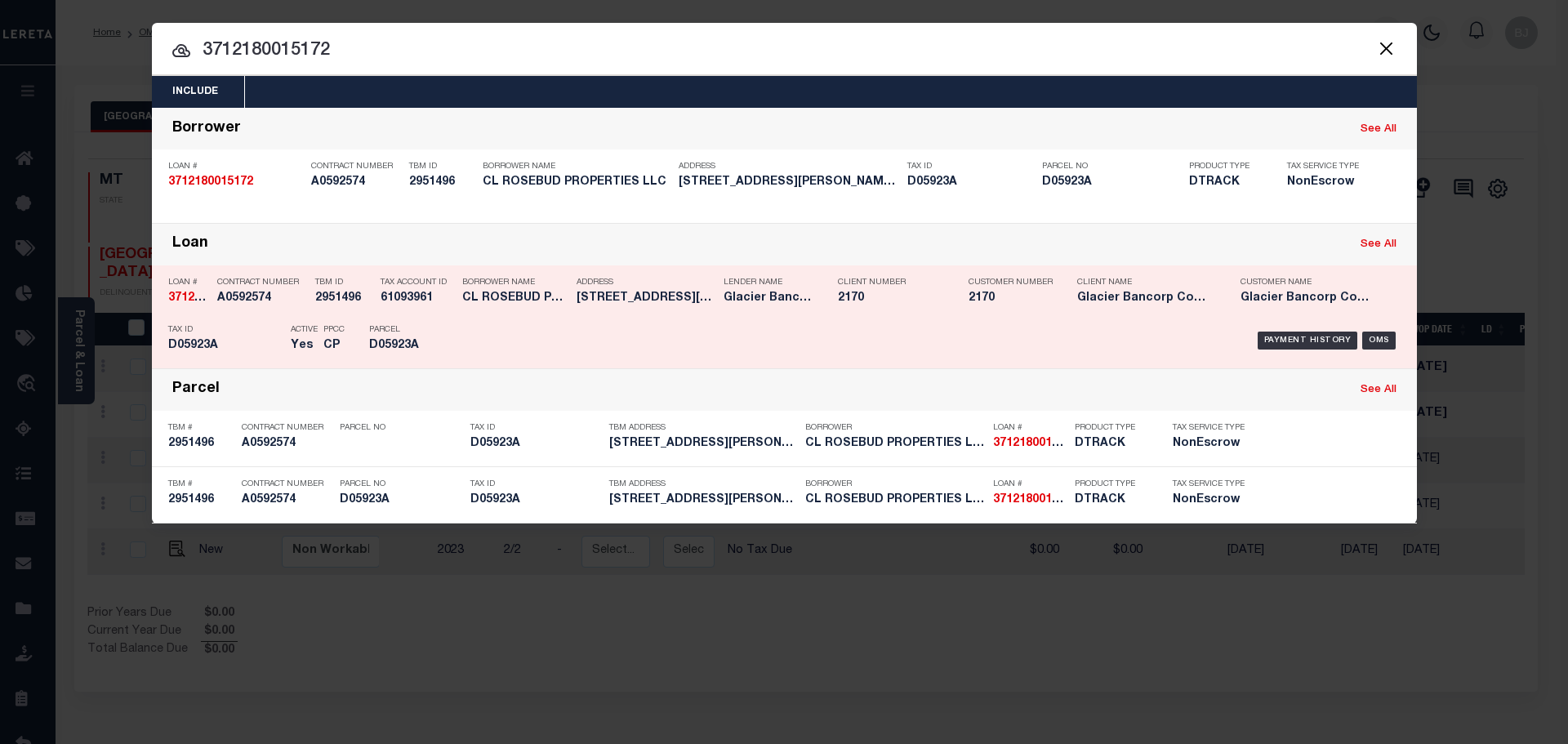
click at [618, 356] on div "Payment History OMS" at bounding box center [933, 341] width 933 height 47
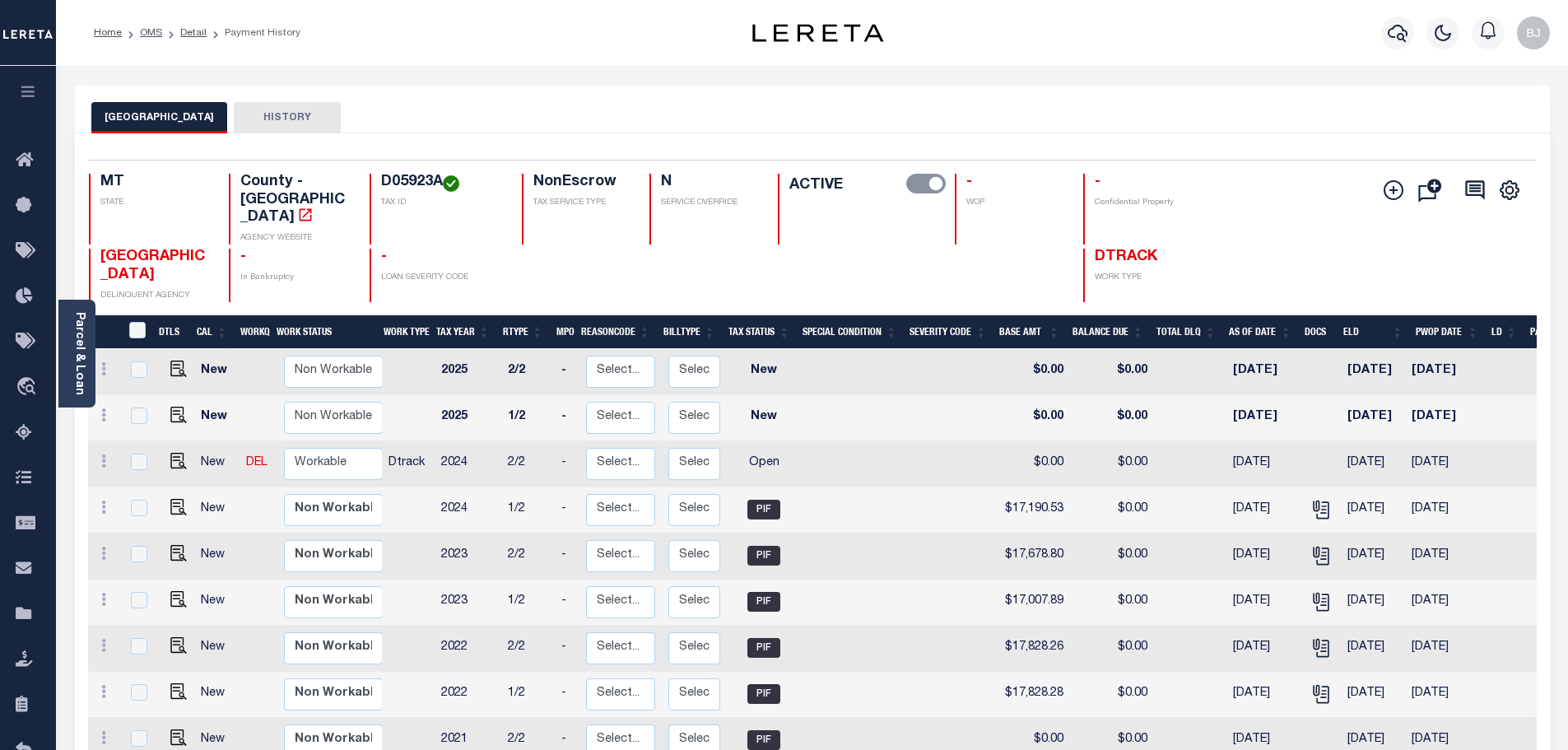
click at [398, 186] on h4 "D05923A" at bounding box center [442, 182] width 121 height 18
copy h4 "D05923A"
click at [171, 453] on img "" at bounding box center [179, 462] width 17 height 17
checkbox input "true"
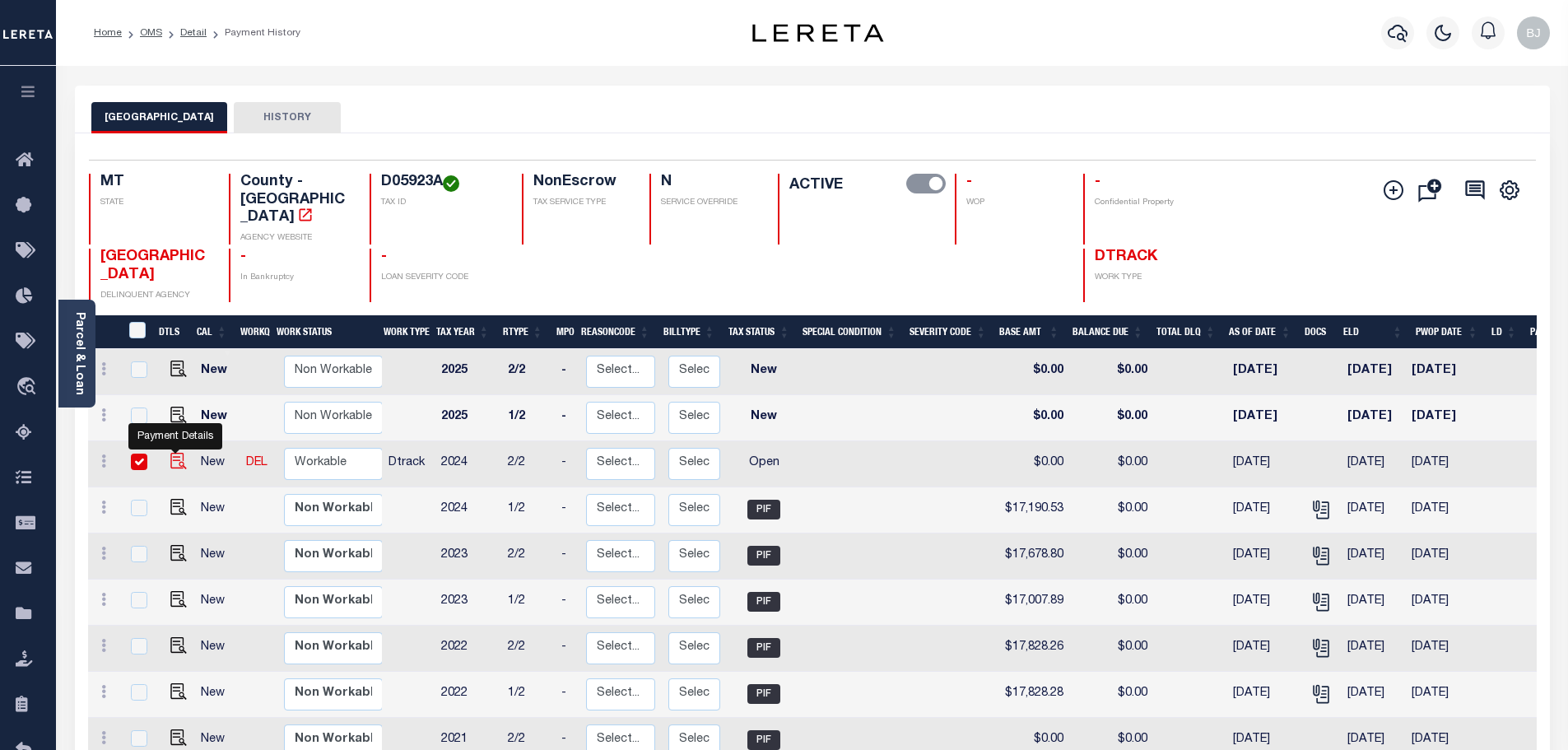
checkbox input "true"
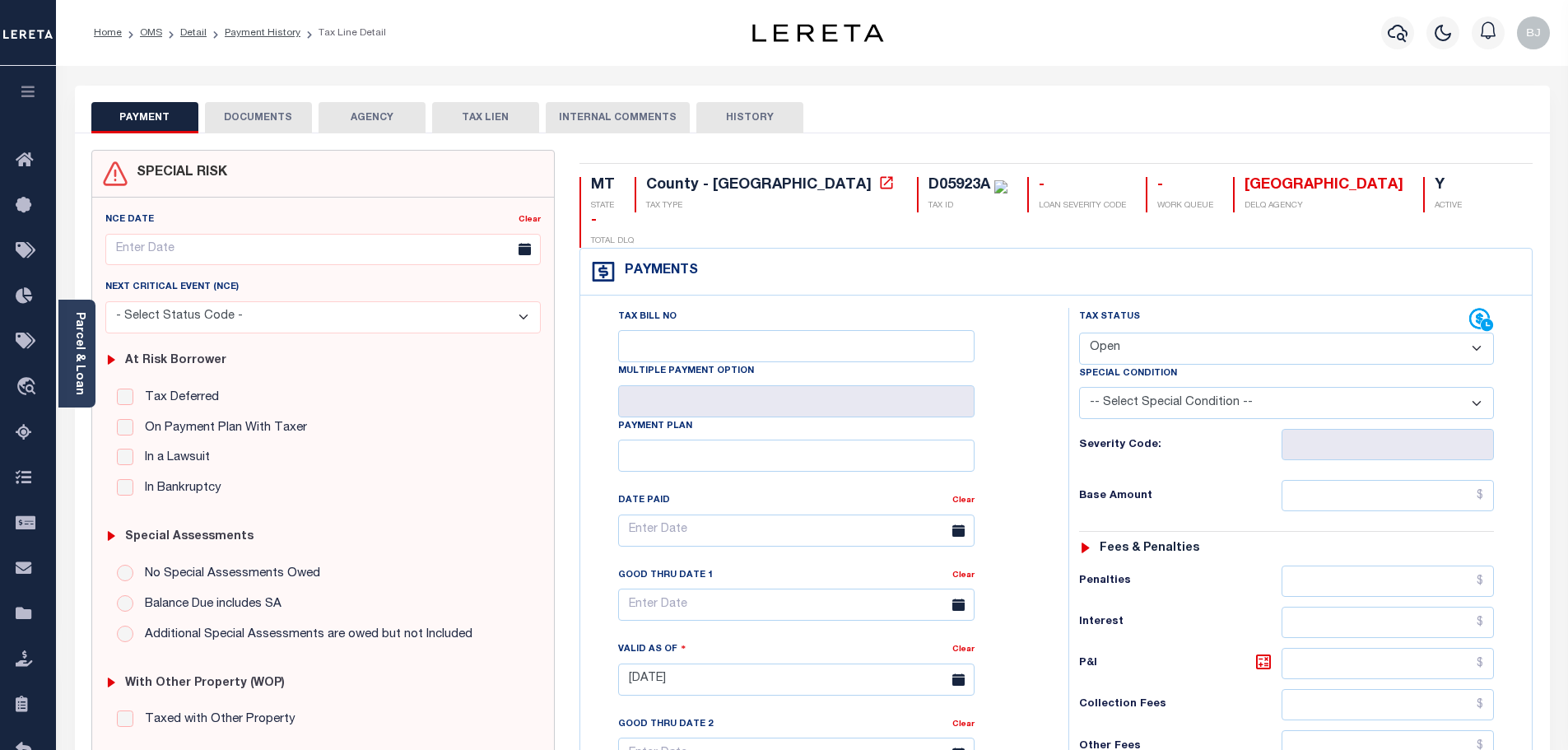
click at [1194, 333] on select "- Select Status Code - Open Due/Unpaid Paid Incomplete No Tax Due Internal Refu…" at bounding box center [1286, 349] width 415 height 32
select select "PYD"
click at [1079, 333] on select "- Select Status Code - Open Due/Unpaid Paid Incomplete No Tax Due Internal Refu…" at bounding box center [1286, 349] width 415 height 32
type input "[DATE]"
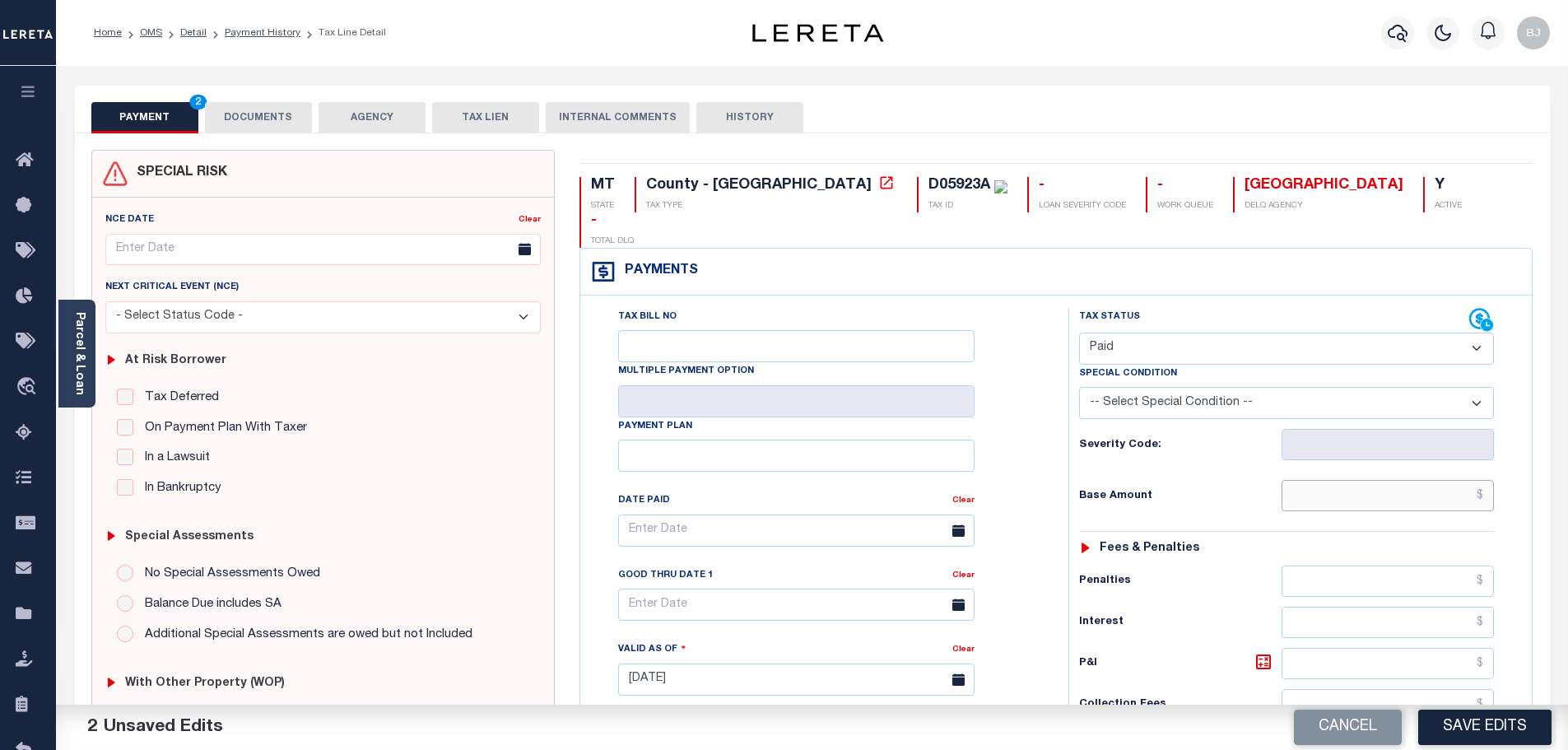
click at [1399, 480] on input "text" at bounding box center [1387, 496] width 213 height 32
paste input "17,190.50"
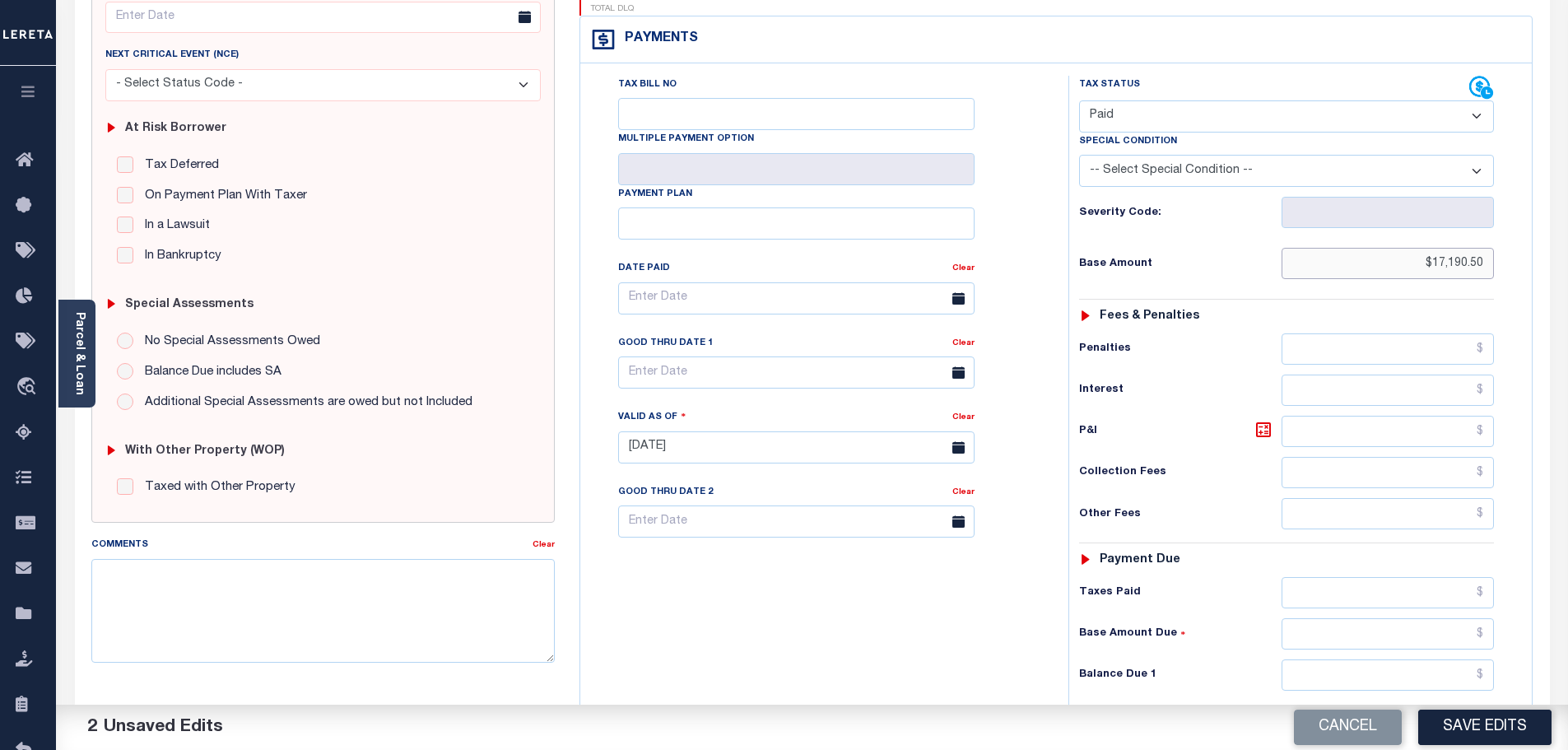
scroll to position [329, 0]
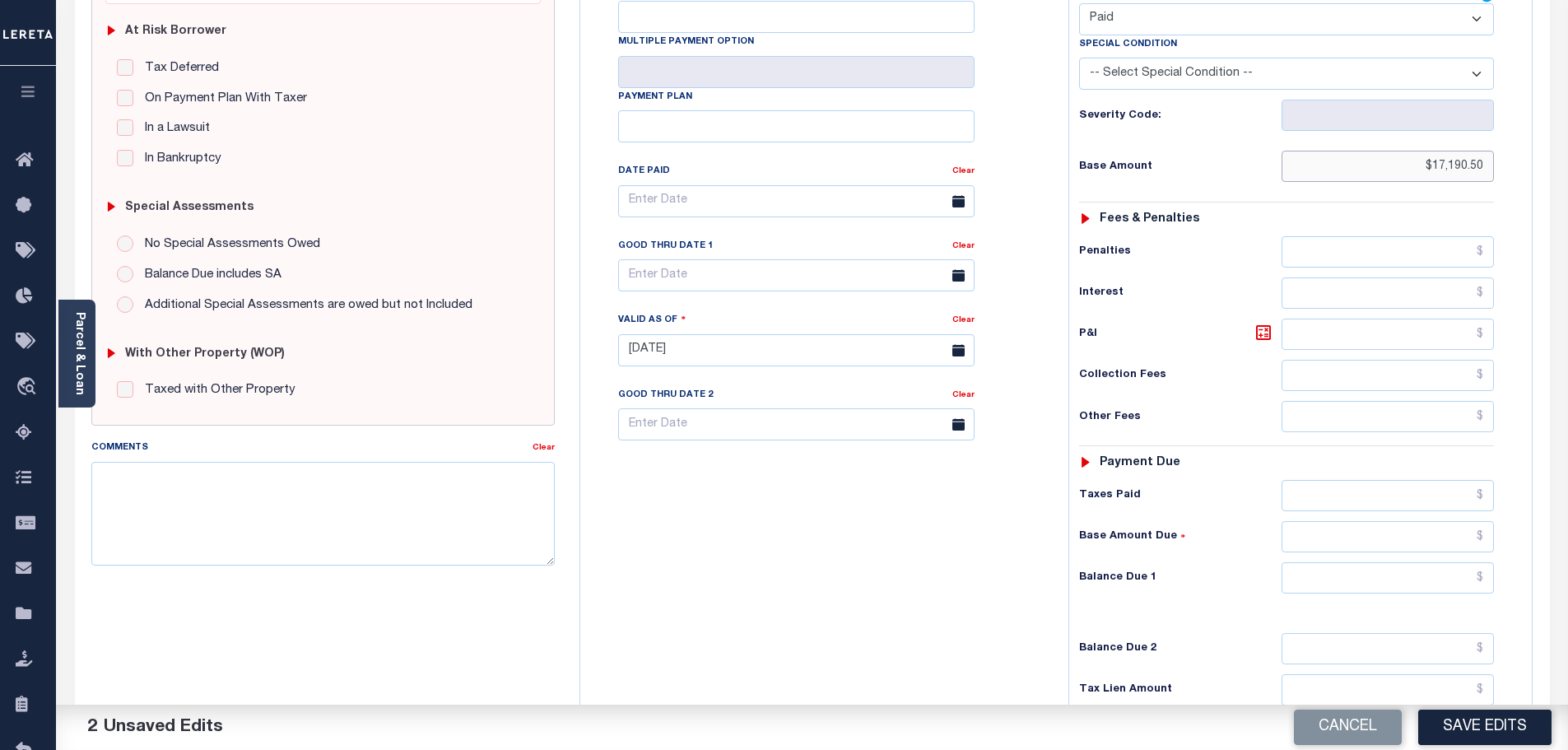
type input "$17,190.50"
click at [1401, 562] on input "text" at bounding box center [1387, 578] width 213 height 32
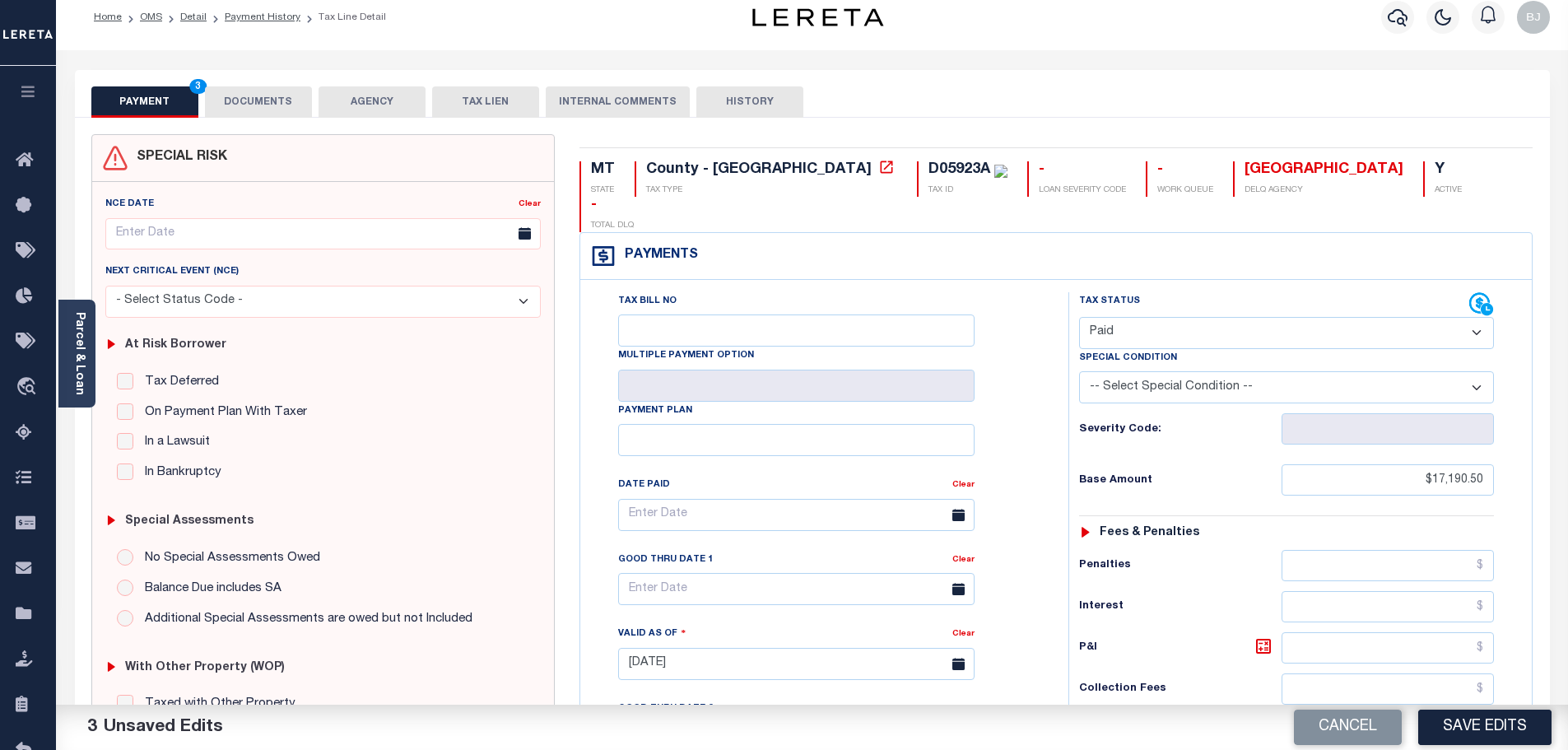
scroll to position [0, 0]
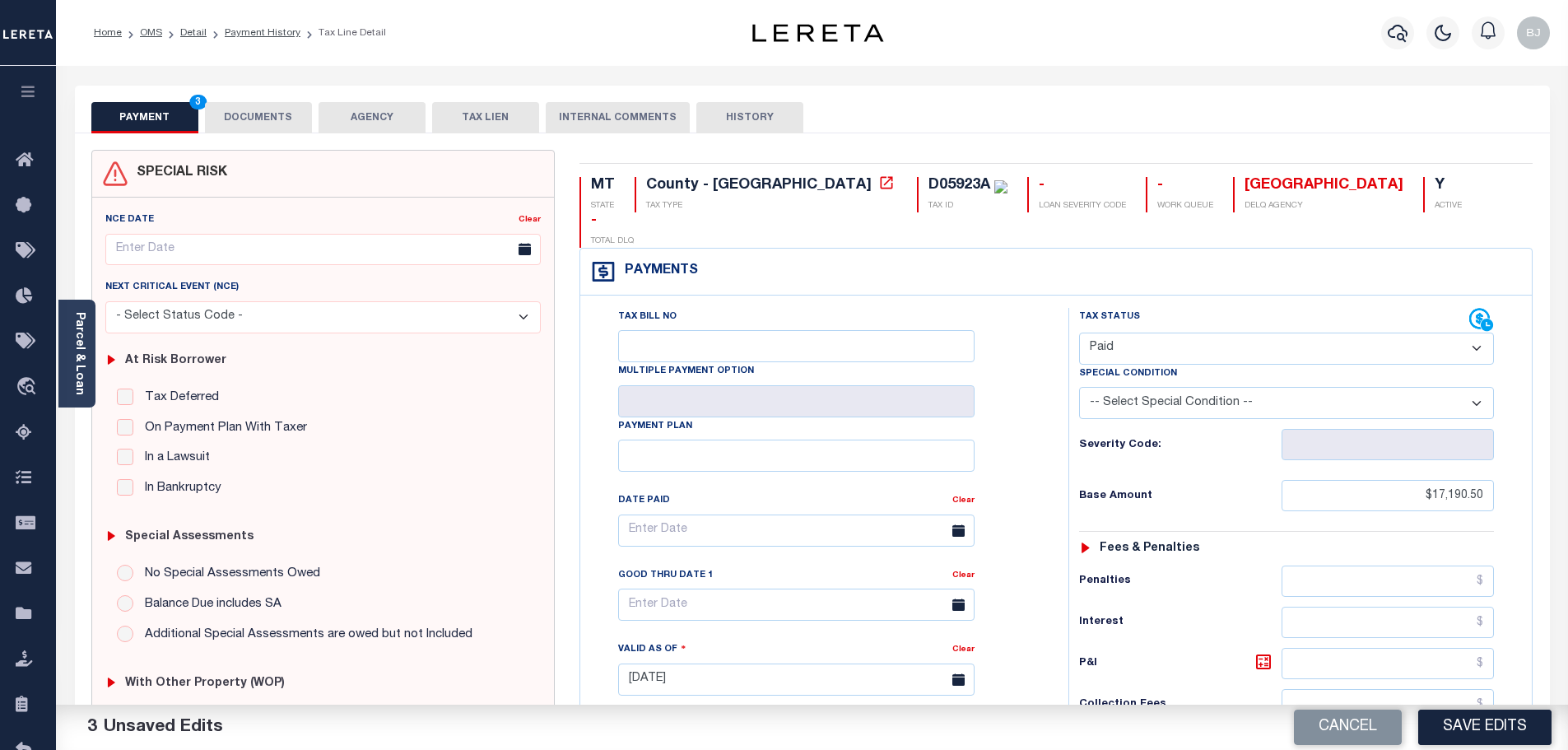
type input "$0.00"
drag, startPoint x: 245, startPoint y: 129, endPoint x: 245, endPoint y: 118, distance: 11.0
click at [245, 129] on button "DOCUMENTS" at bounding box center [258, 118] width 107 height 32
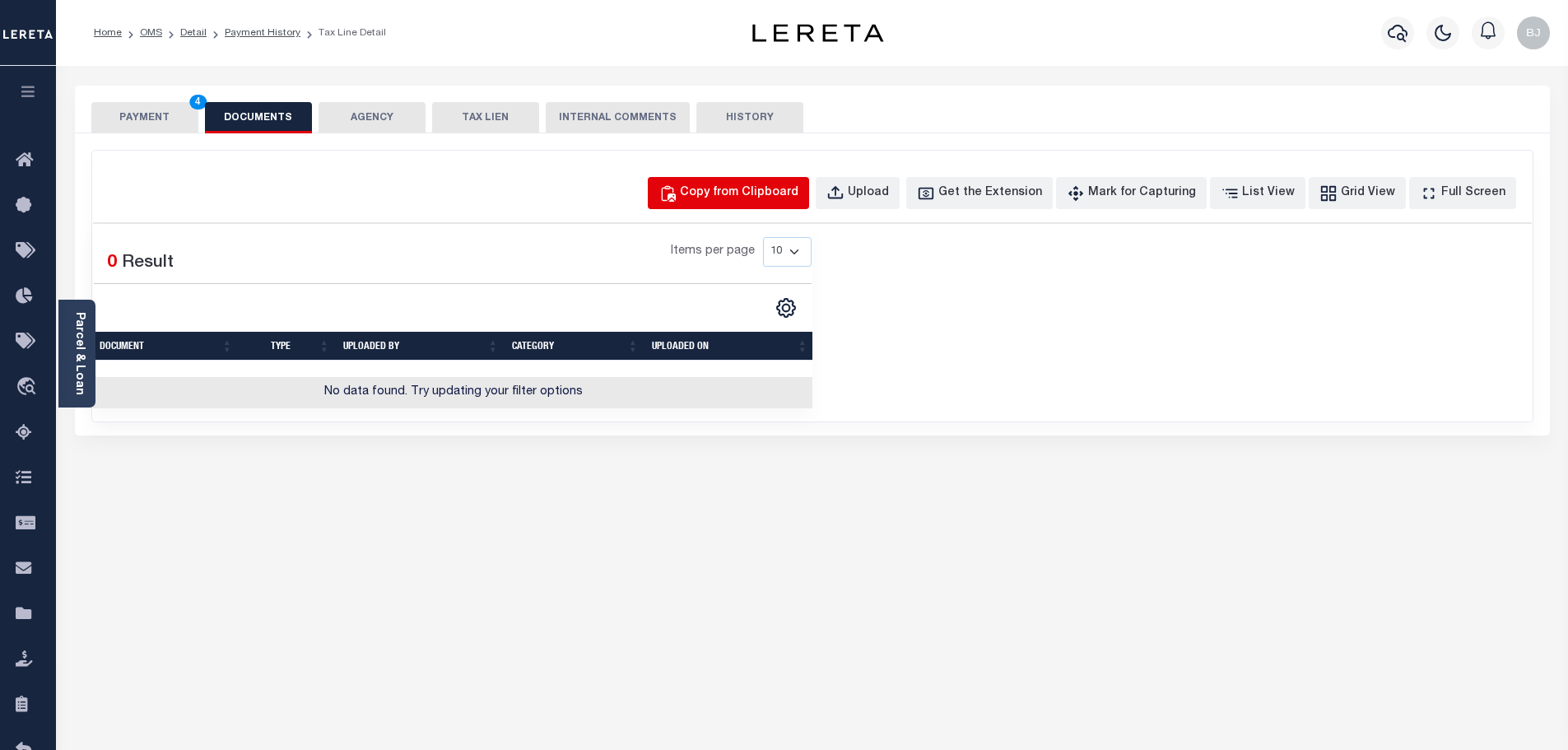
click at [770, 209] on div "Copy from Clipboard Upload Get the Extension Mark for Capturing Got it List Vie…" at bounding box center [812, 286] width 1440 height 271
click at [774, 205] on button "Copy from Clipboard" at bounding box center [728, 193] width 161 height 32
select select "POP"
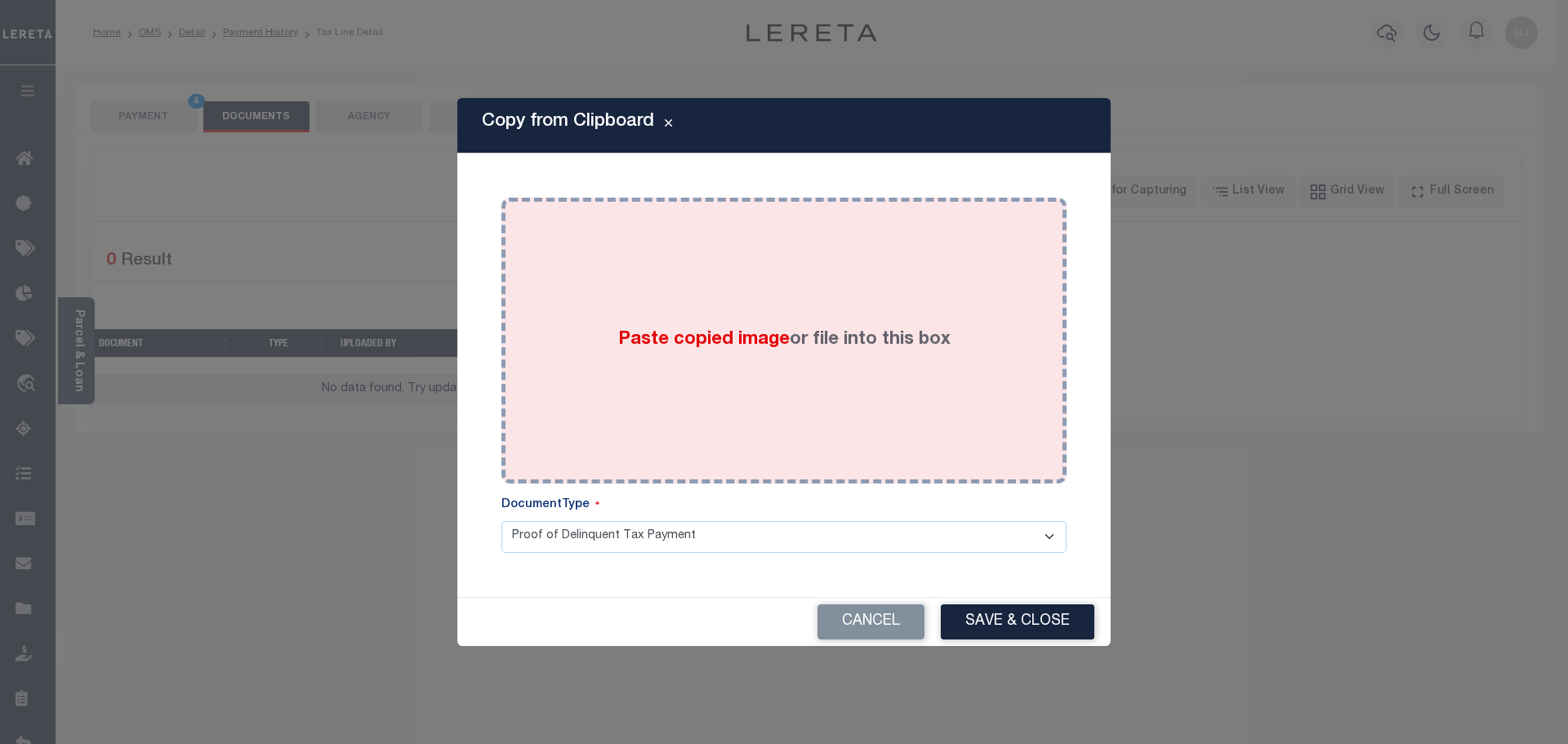
drag, startPoint x: 916, startPoint y: 415, endPoint x: 922, endPoint y: 423, distance: 10.0
click at [920, 422] on div "Paste copied image or file into this box" at bounding box center [784, 341] width 540 height 261
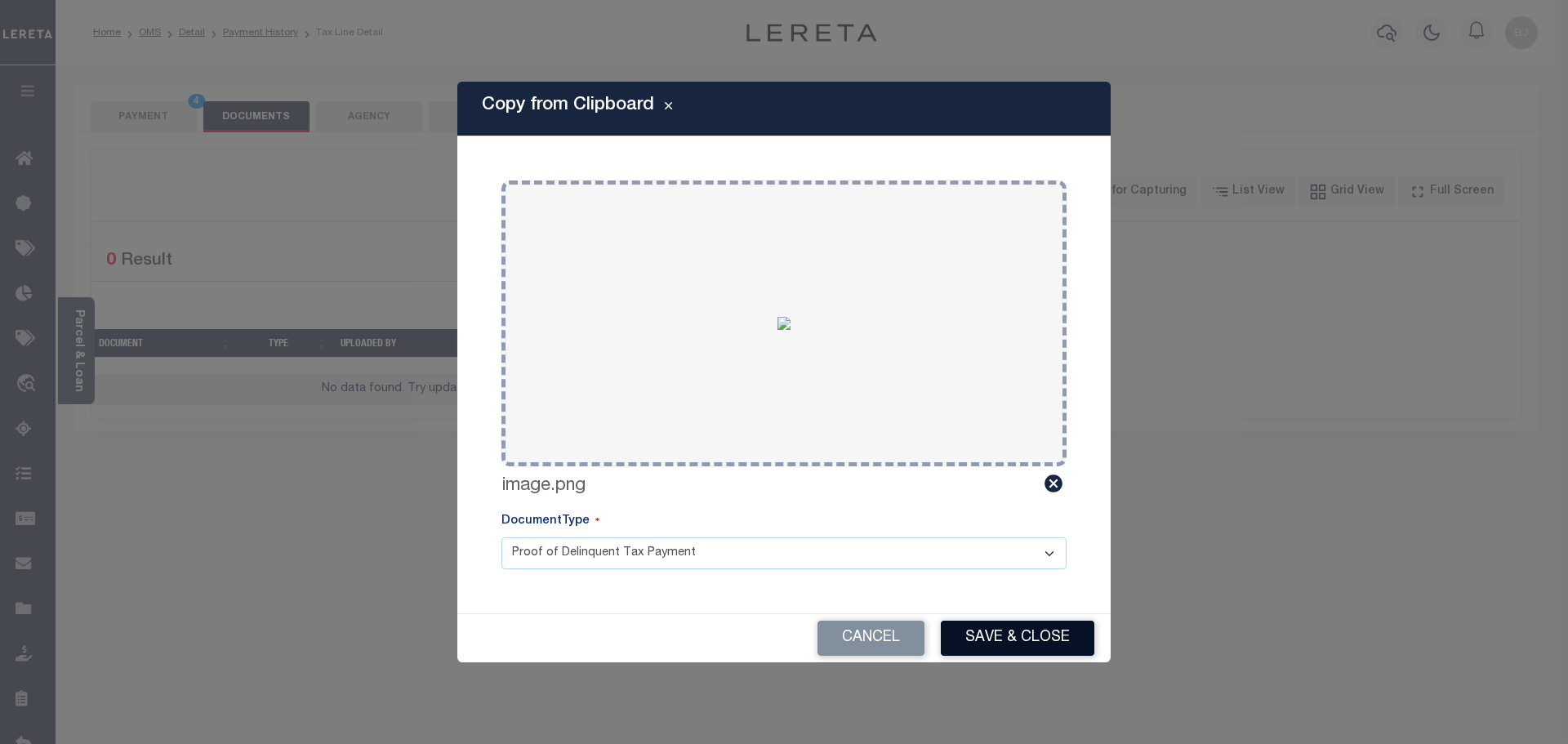
drag, startPoint x: 1035, startPoint y: 665, endPoint x: 1041, endPoint y: 642, distance: 23.8
click at [1040, 659] on div "Copy from Clipboard Paste copied image or file into this box Select file or dra…" at bounding box center [784, 372] width 1568 height 744
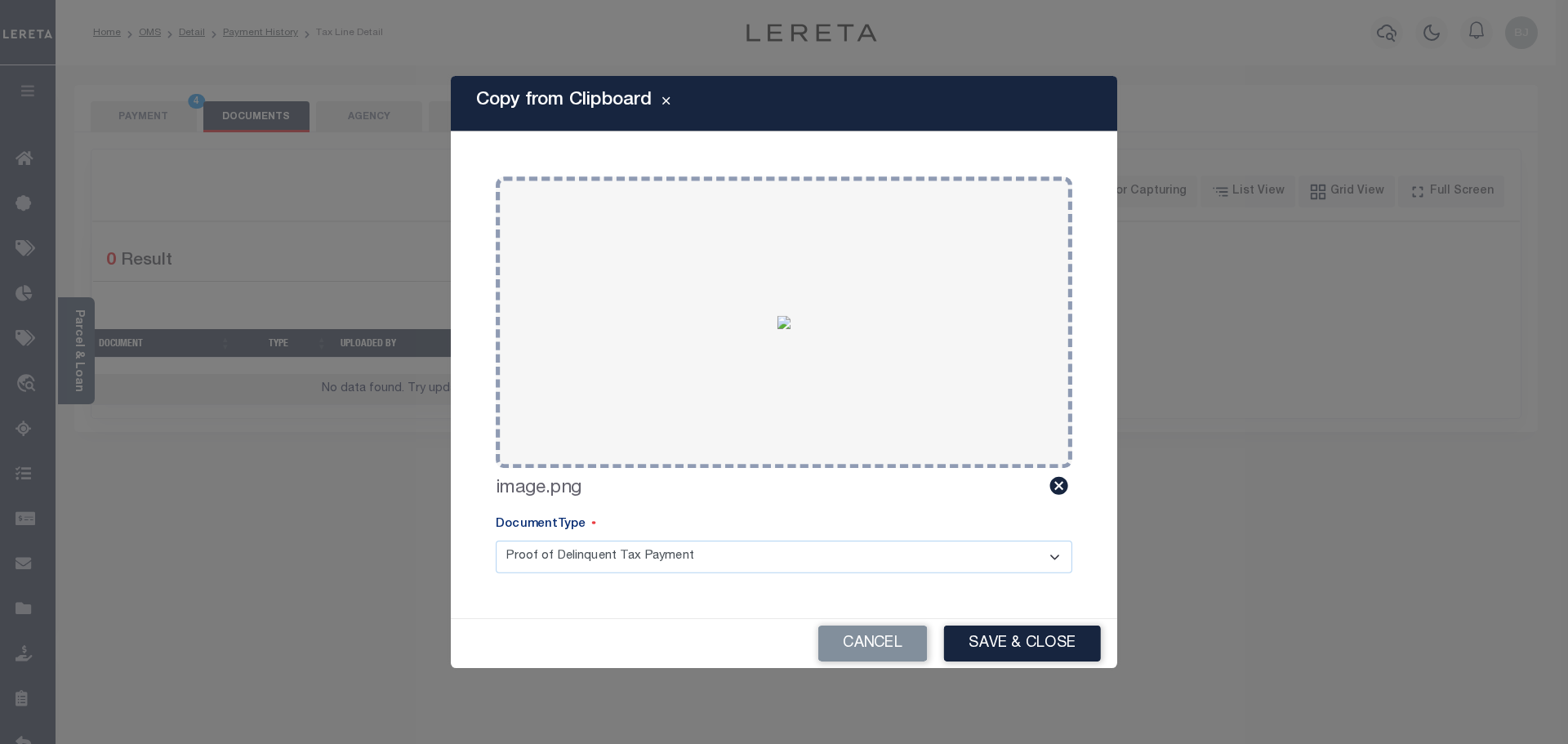
click at [1042, 641] on button "Save & Close" at bounding box center [1021, 643] width 156 height 36
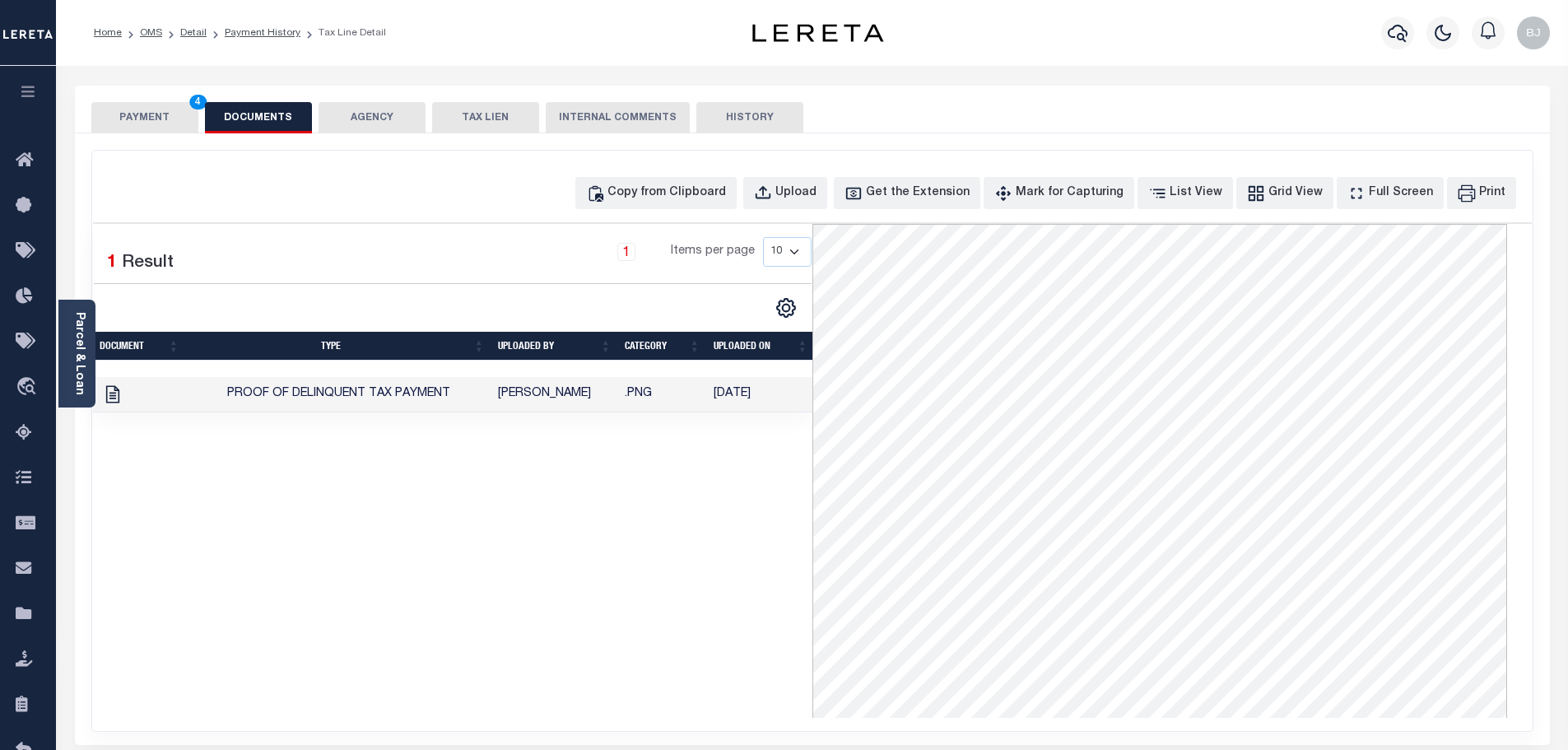
click at [172, 126] on button "PAYMENT 4" at bounding box center [144, 118] width 107 height 32
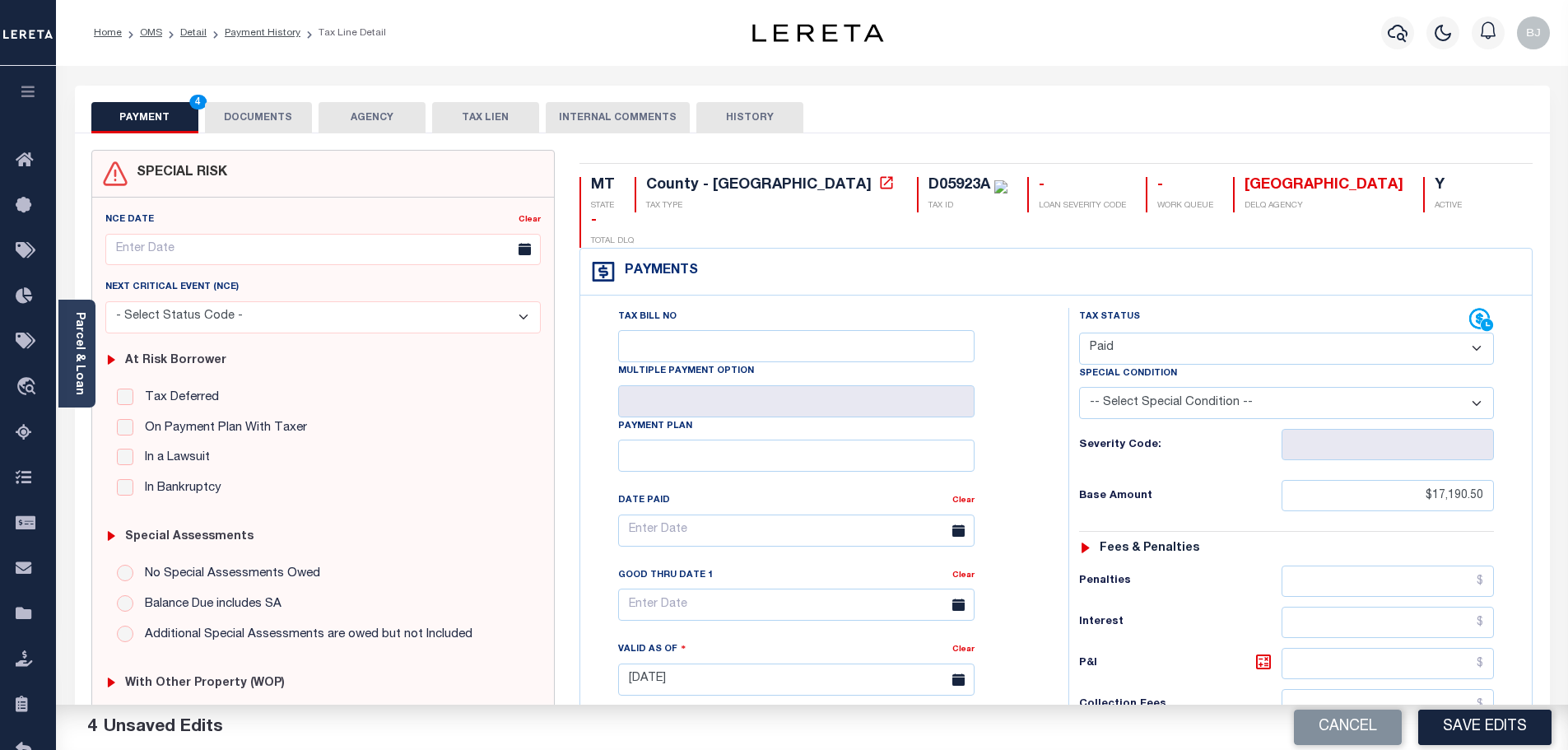
click at [1495, 737] on button "Save Edits" at bounding box center [1484, 728] width 133 height 35
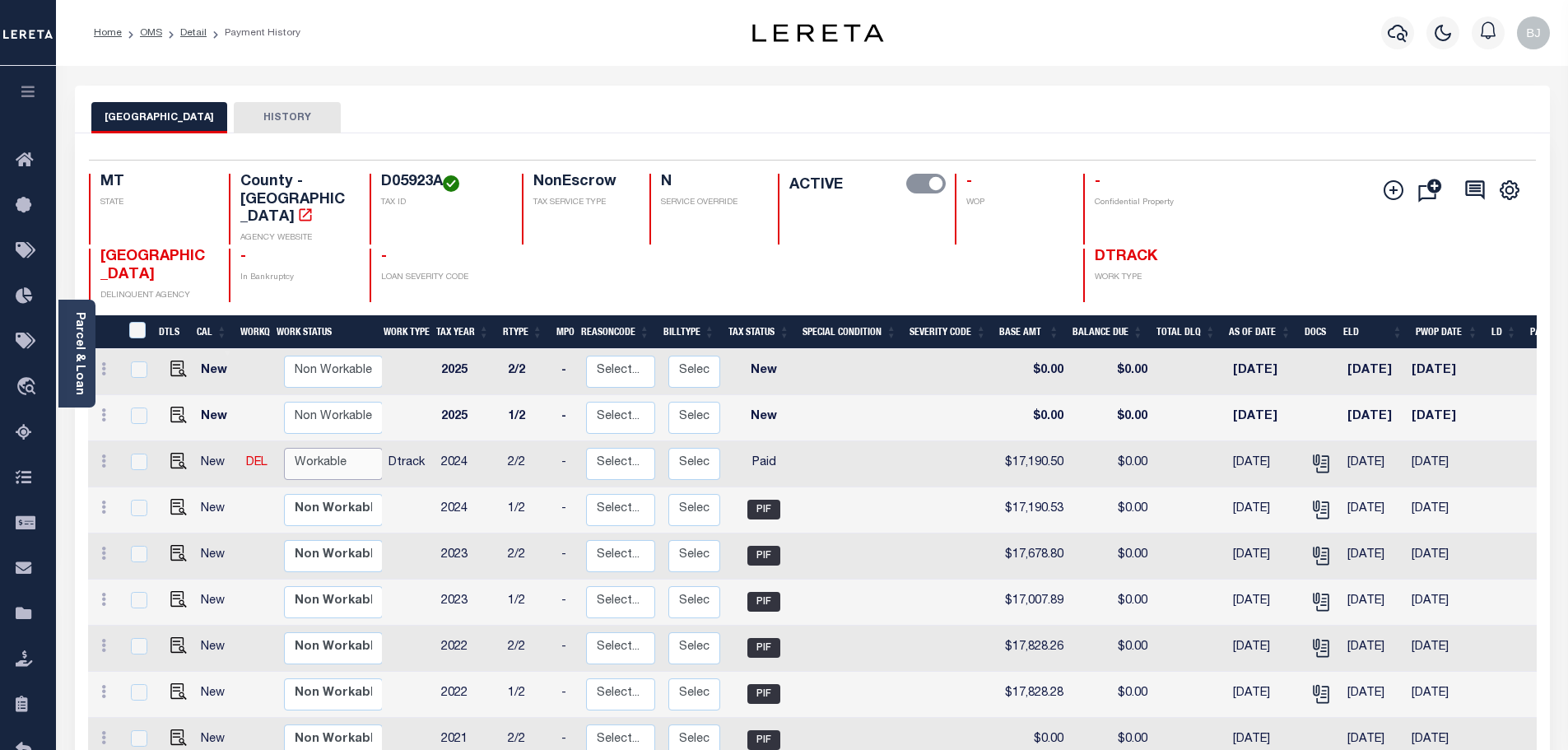
click at [327, 448] on select "Non Workable Workable" at bounding box center [334, 464] width 99 height 32
checkbox input "true"
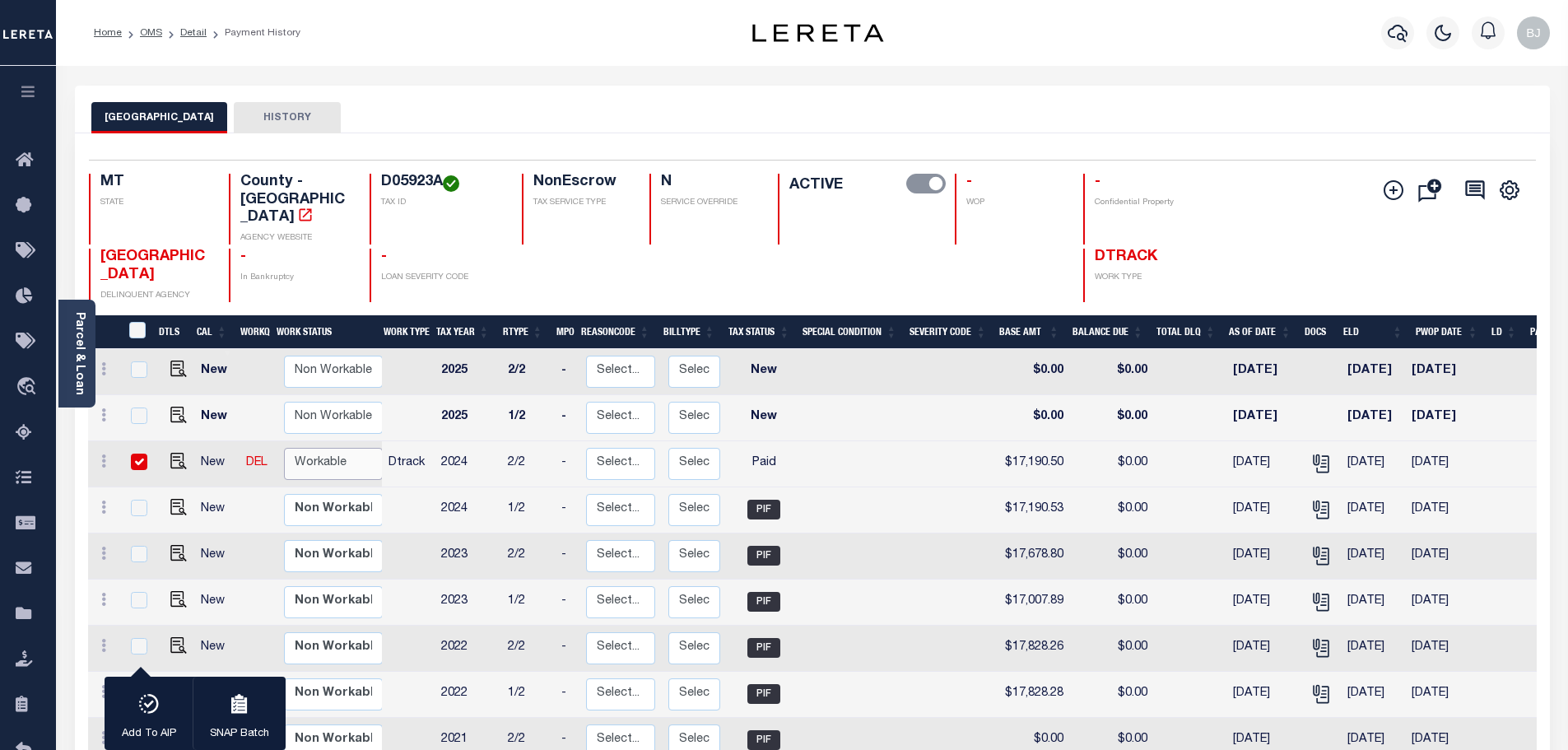
select select "true"
click at [284, 448] on select "Non Workable Workable" at bounding box center [334, 464] width 99 height 32
checkbox input "false"
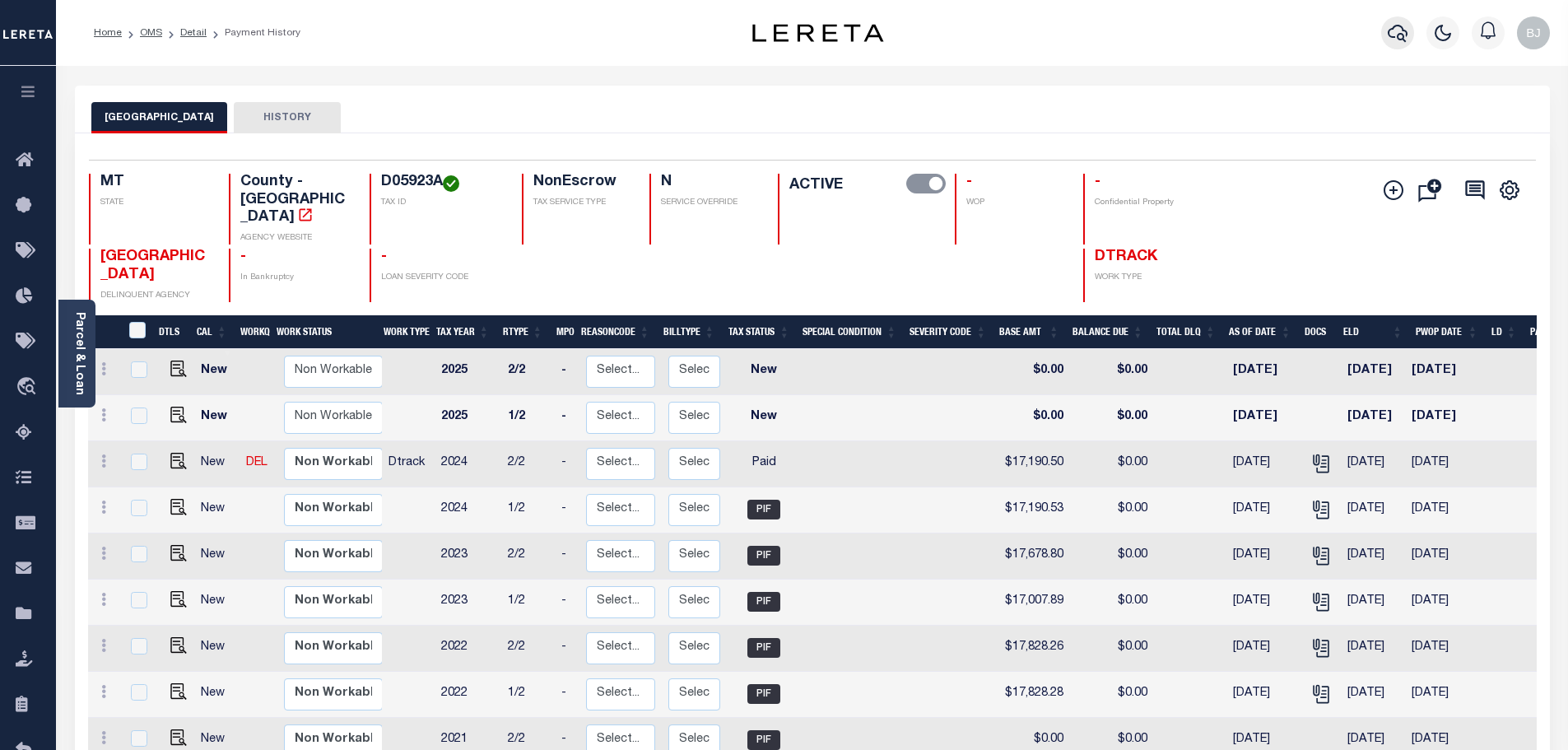
click at [1393, 34] on icon "button" at bounding box center [1396, 33] width 20 height 20
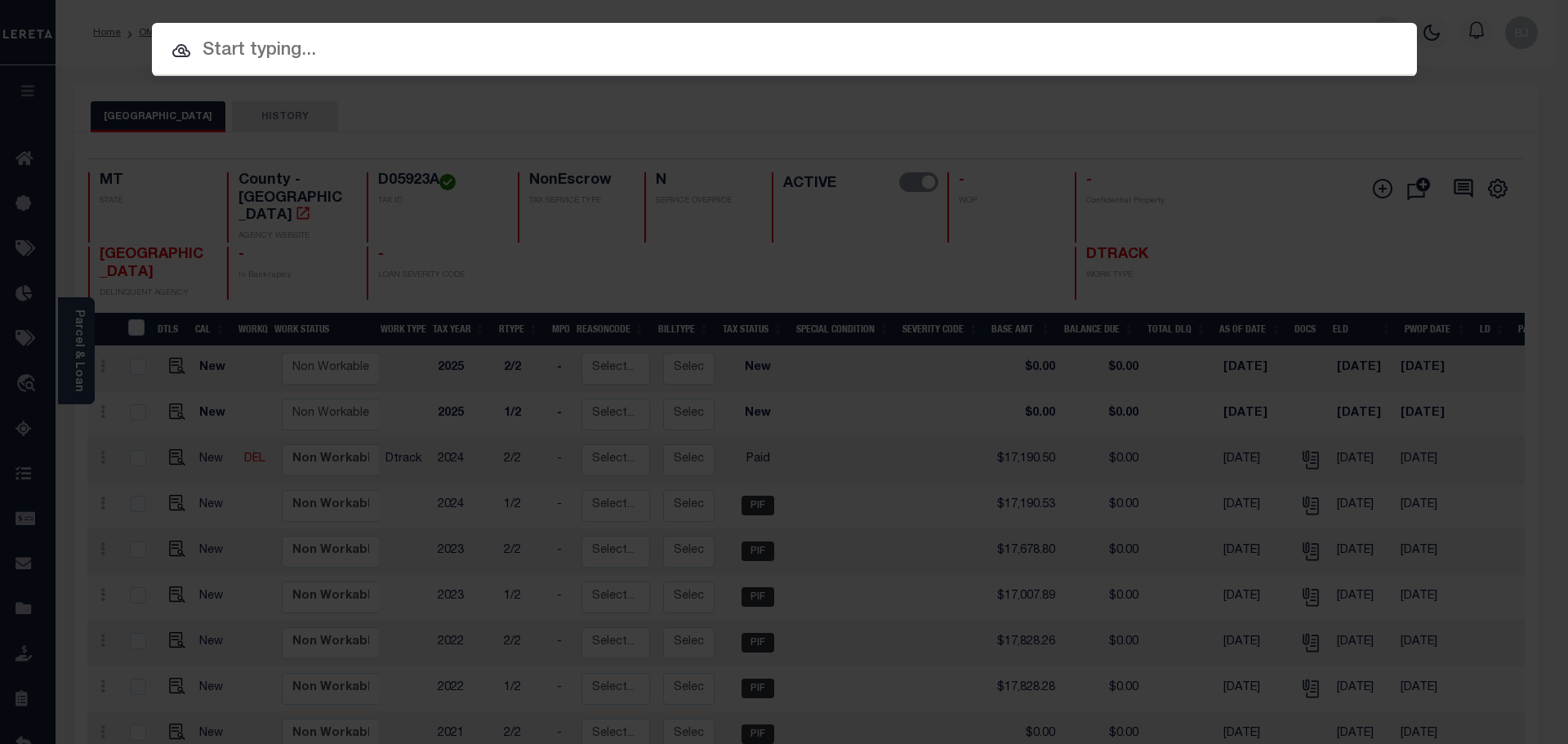
paste input "3711242120011"
type input "3711242120011"
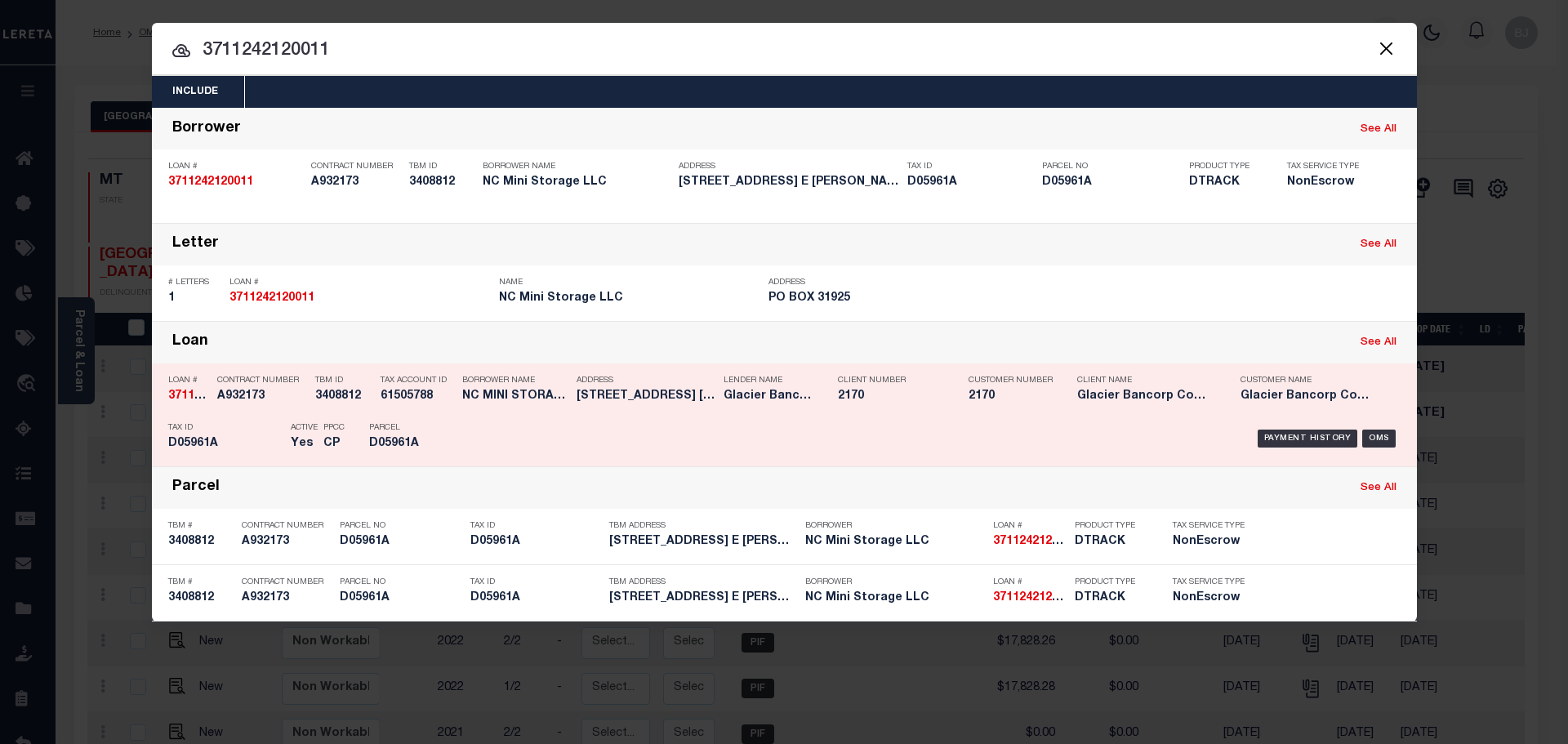
click at [801, 416] on div "Payment History OMS" at bounding box center [933, 438] width 933 height 47
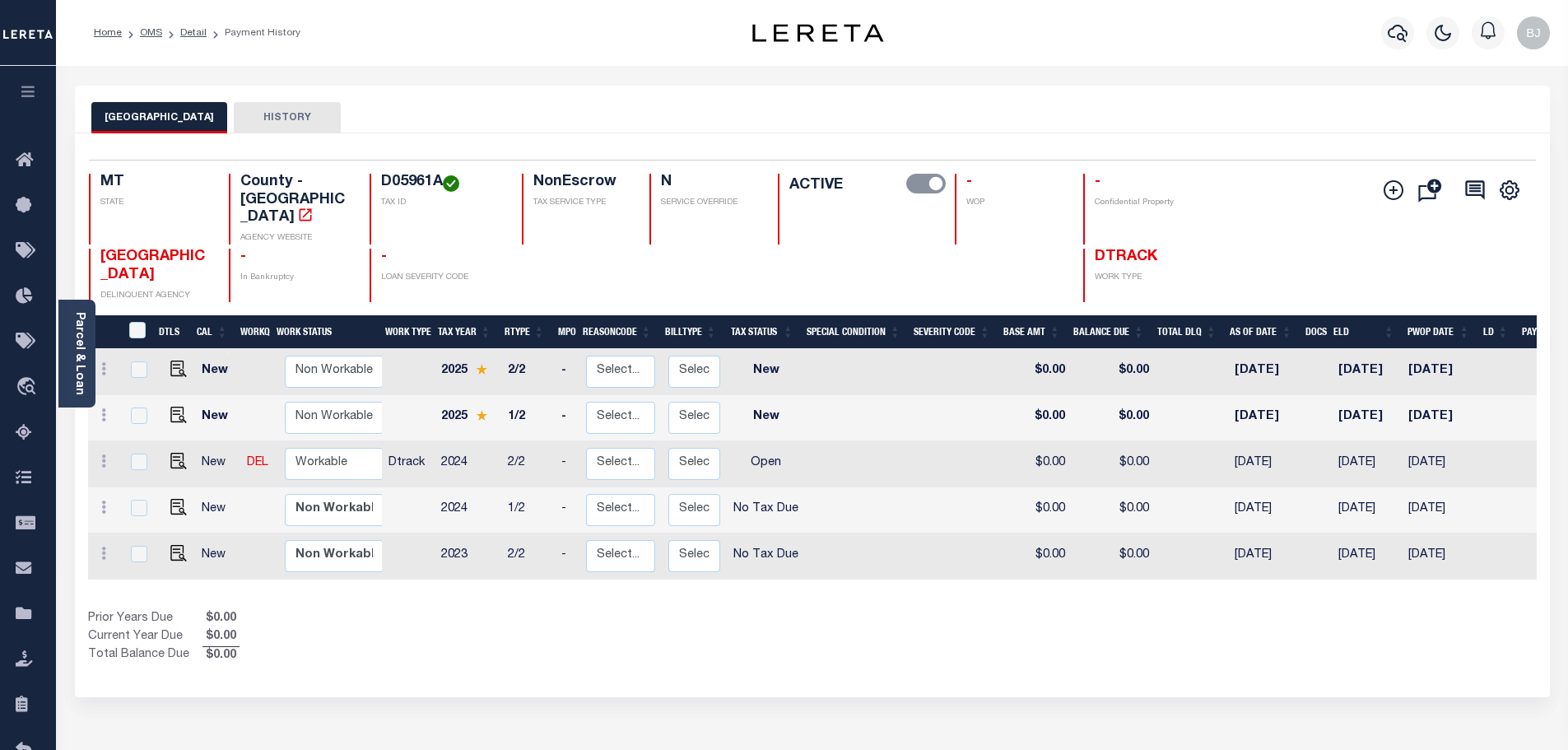
click at [411, 191] on h4 "D05961A" at bounding box center [442, 182] width 121 height 18
copy h4 "D05961A"
drag, startPoint x: 180, startPoint y: 434, endPoint x: 620, endPoint y: 432, distance: 440.0
click at [180, 453] on img "" at bounding box center [179, 462] width 17 height 17
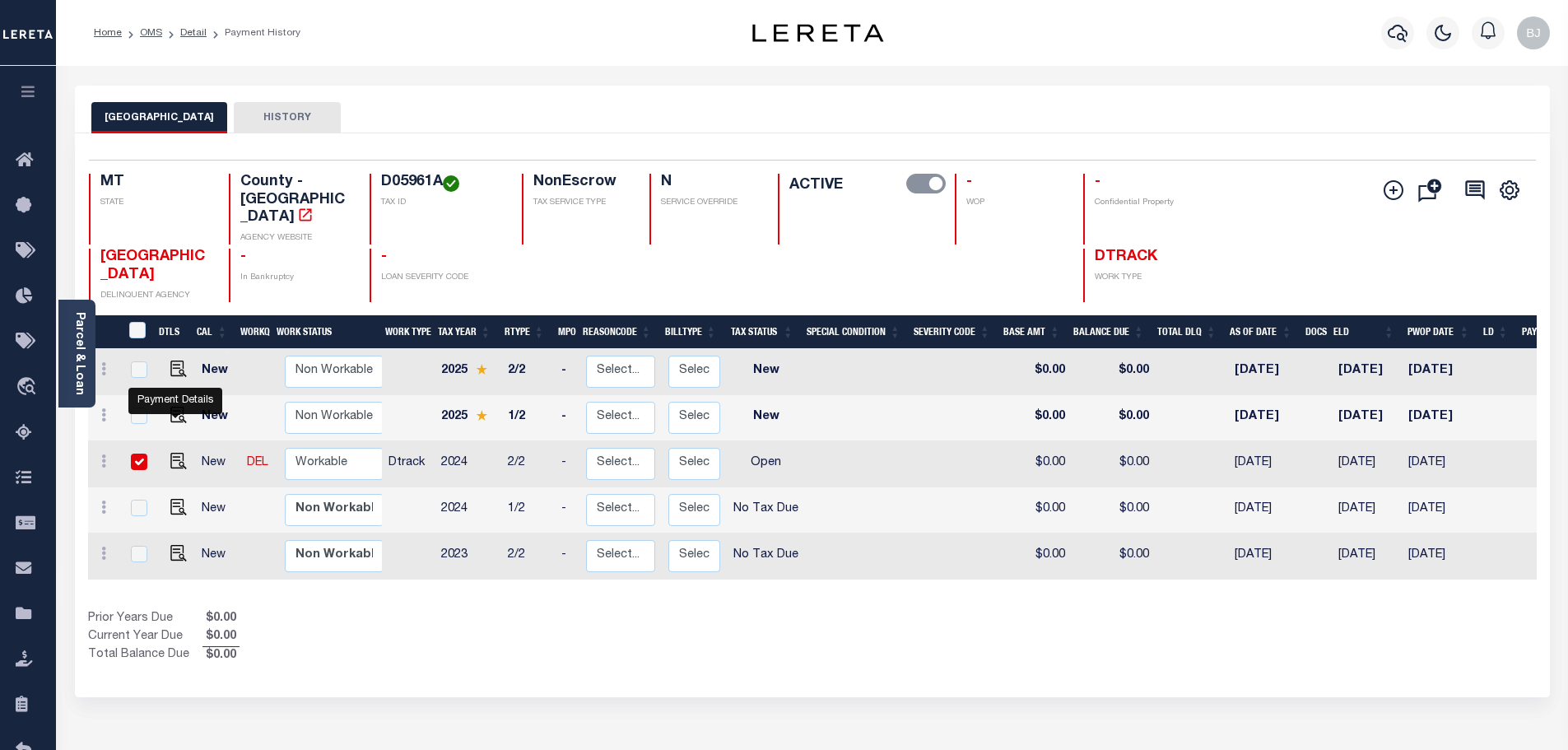
checkbox input "true"
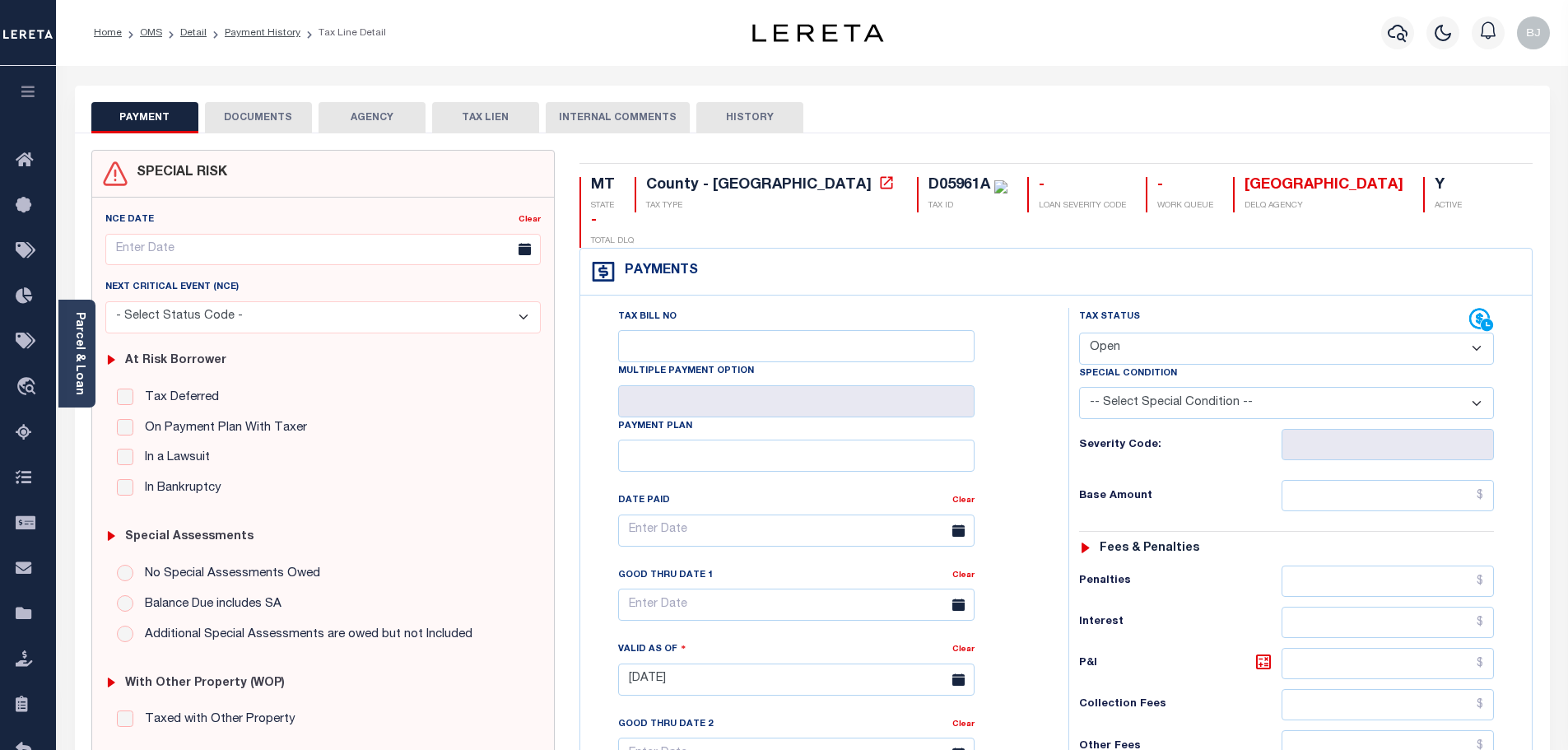
drag, startPoint x: 1178, startPoint y: 307, endPoint x: 1177, endPoint y: 326, distance: 19.0
click at [1179, 333] on select "- Select Status Code - Open Due/Unpaid Paid Incomplete No Tax Due Internal Refu…" at bounding box center [1286, 349] width 415 height 32
select select "PYD"
click at [1079, 333] on select "- Select Status Code - Open Due/Unpaid Paid Incomplete No Tax Due Internal Refu…" at bounding box center [1286, 349] width 415 height 32
type input "[DATE]"
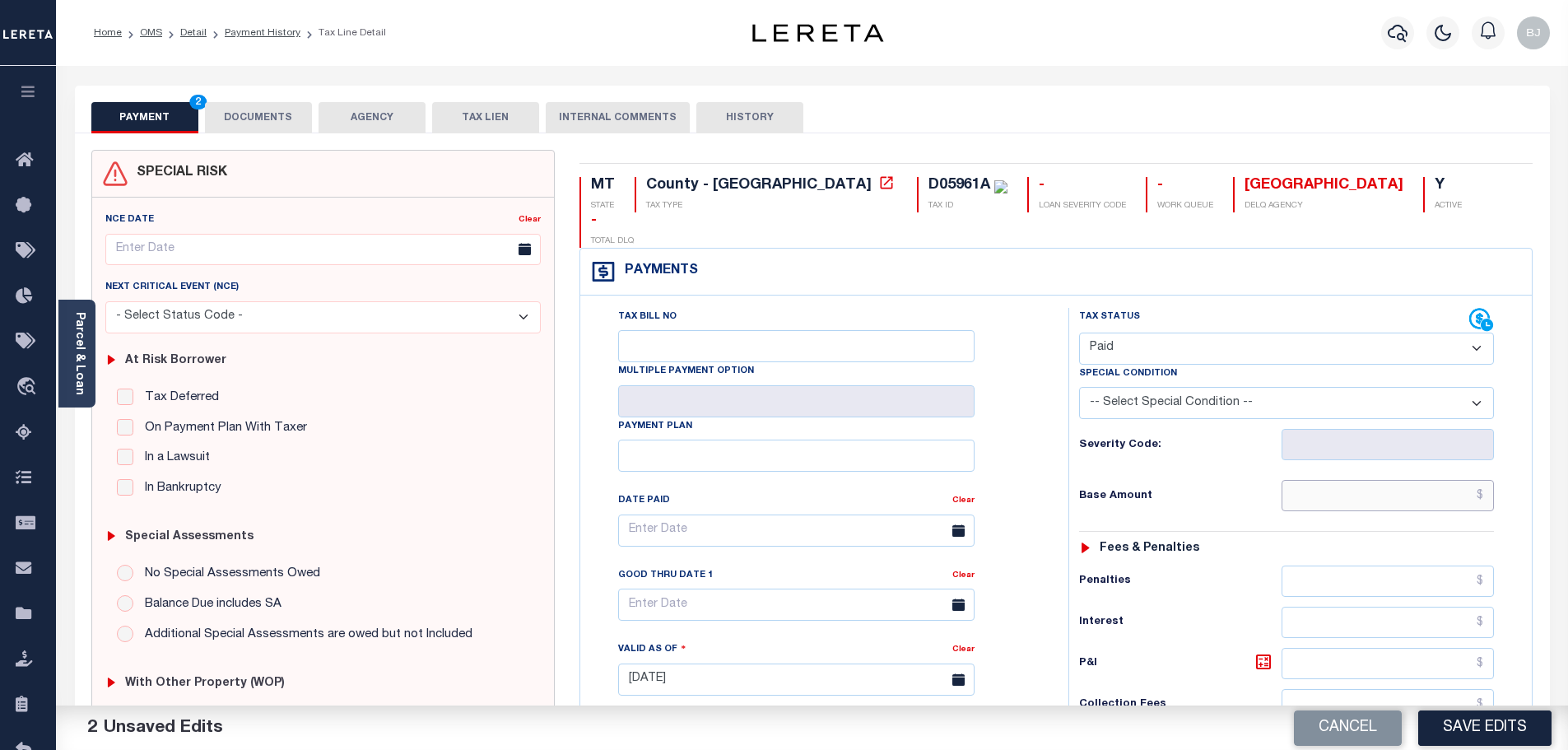
click at [1344, 480] on input "text" at bounding box center [1387, 496] width 213 height 32
paste input "3,857.29"
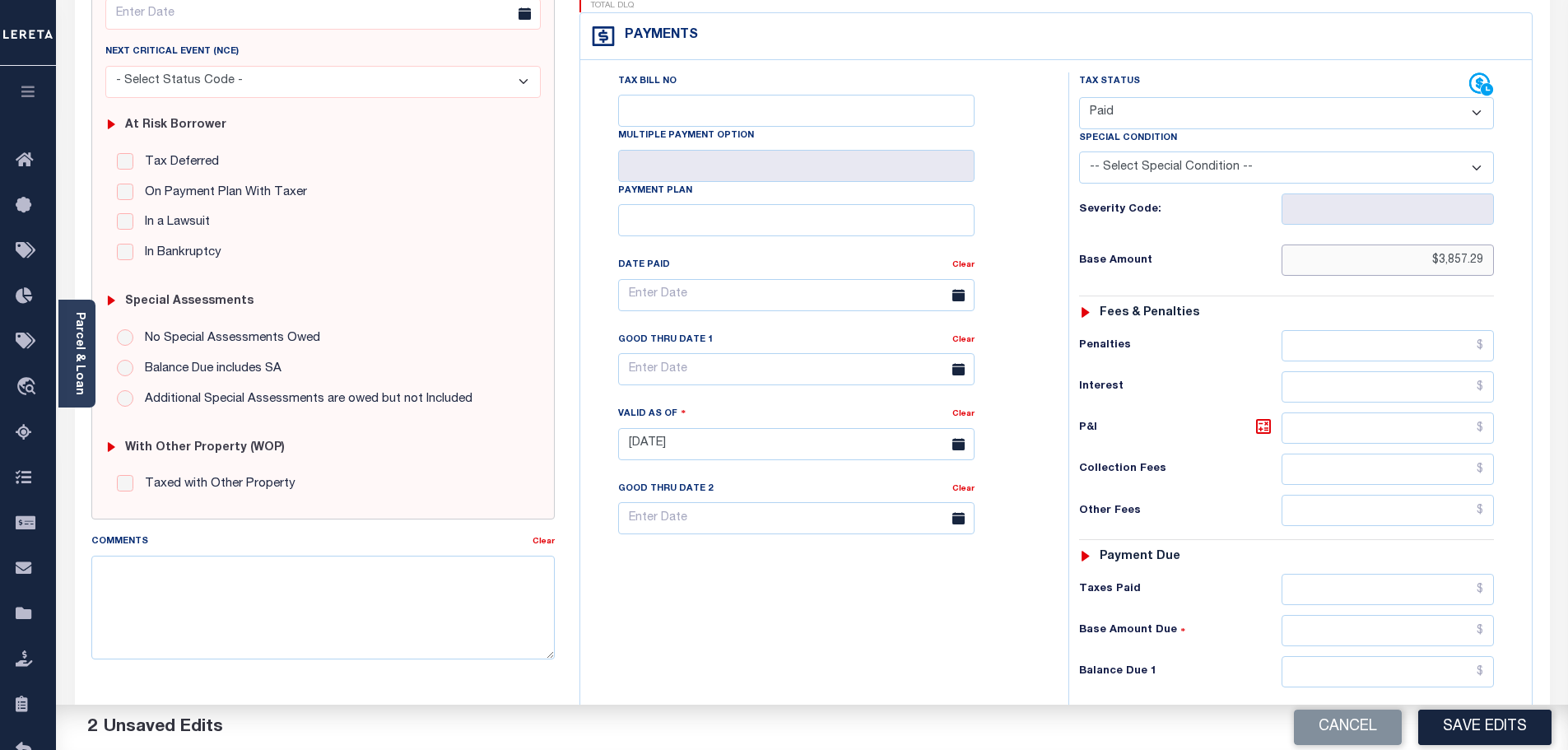
scroll to position [247, 0]
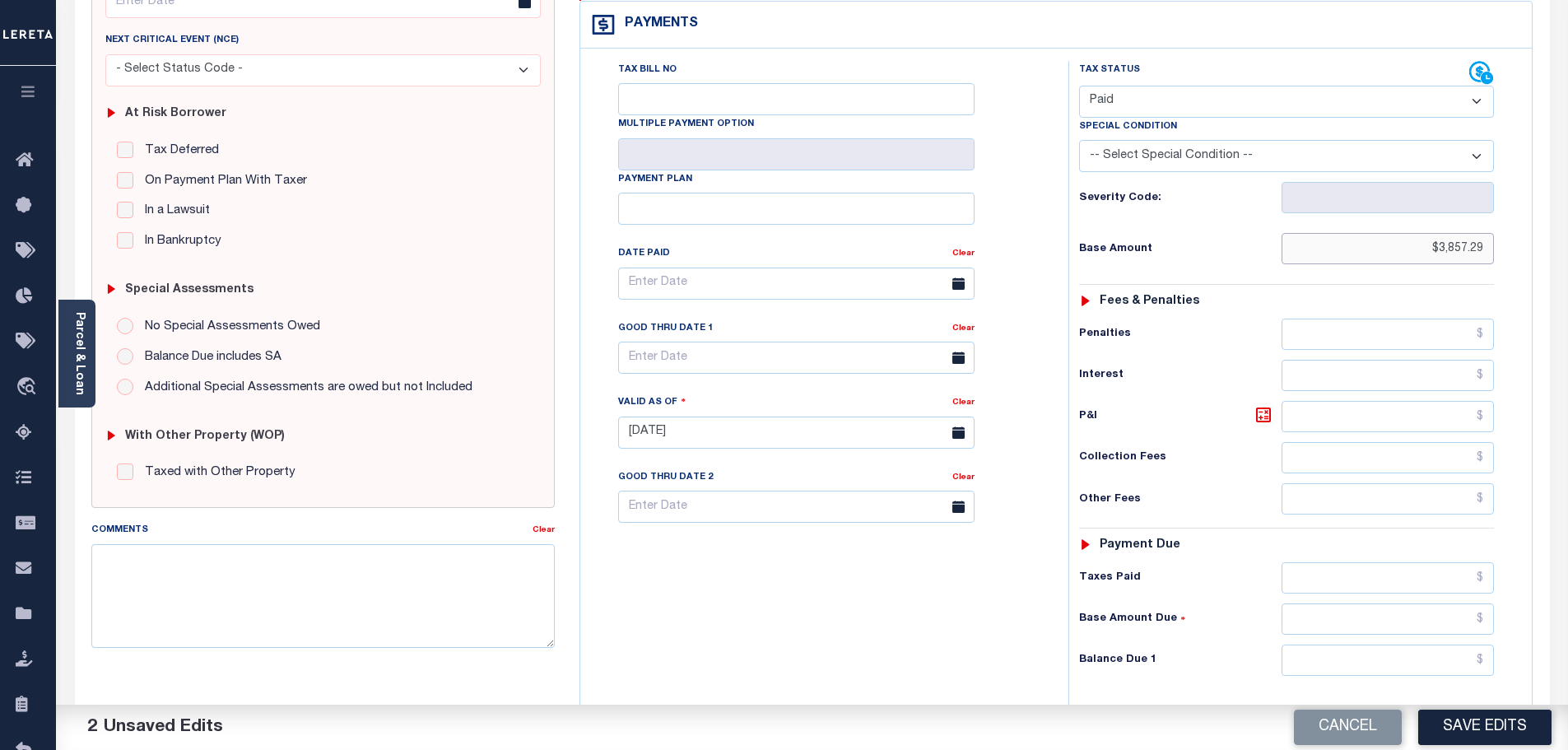
type input "$3,857.29"
click at [1400, 645] on input "text" at bounding box center [1387, 660] width 213 height 32
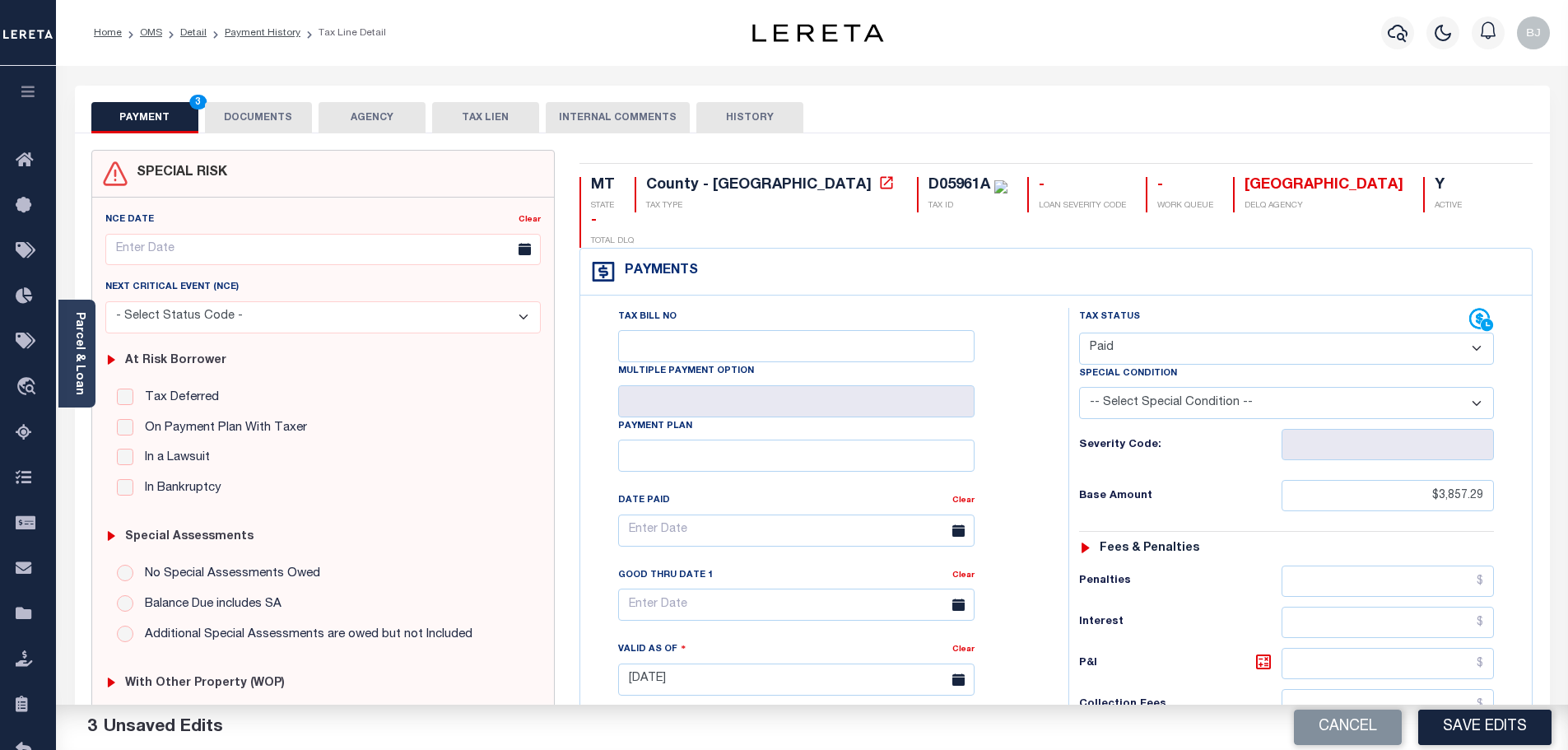
type input "$0.00"
click at [268, 122] on button "DOCUMENTS" at bounding box center [258, 118] width 107 height 32
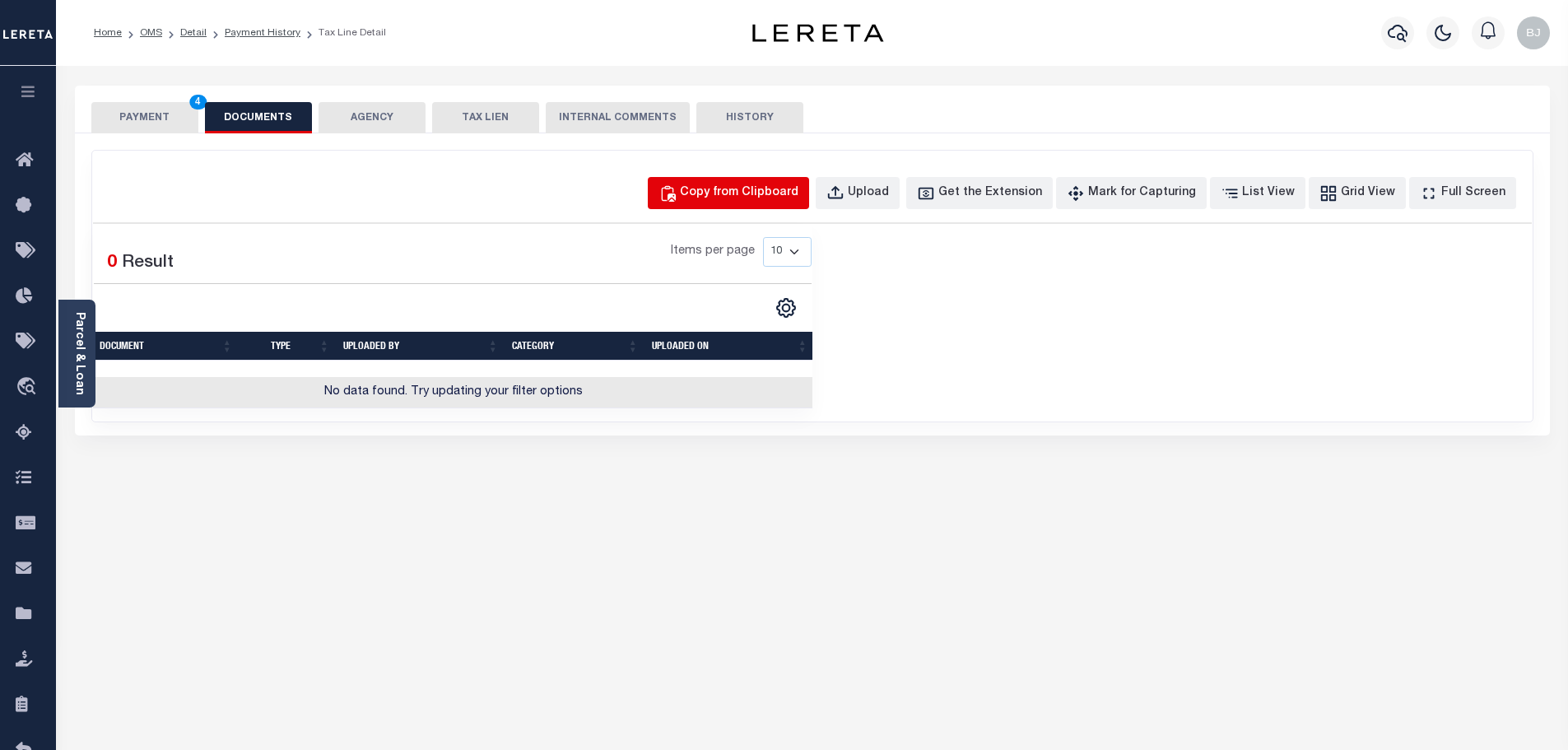
click at [755, 192] on div "Copy from Clipboard" at bounding box center [738, 193] width 118 height 18
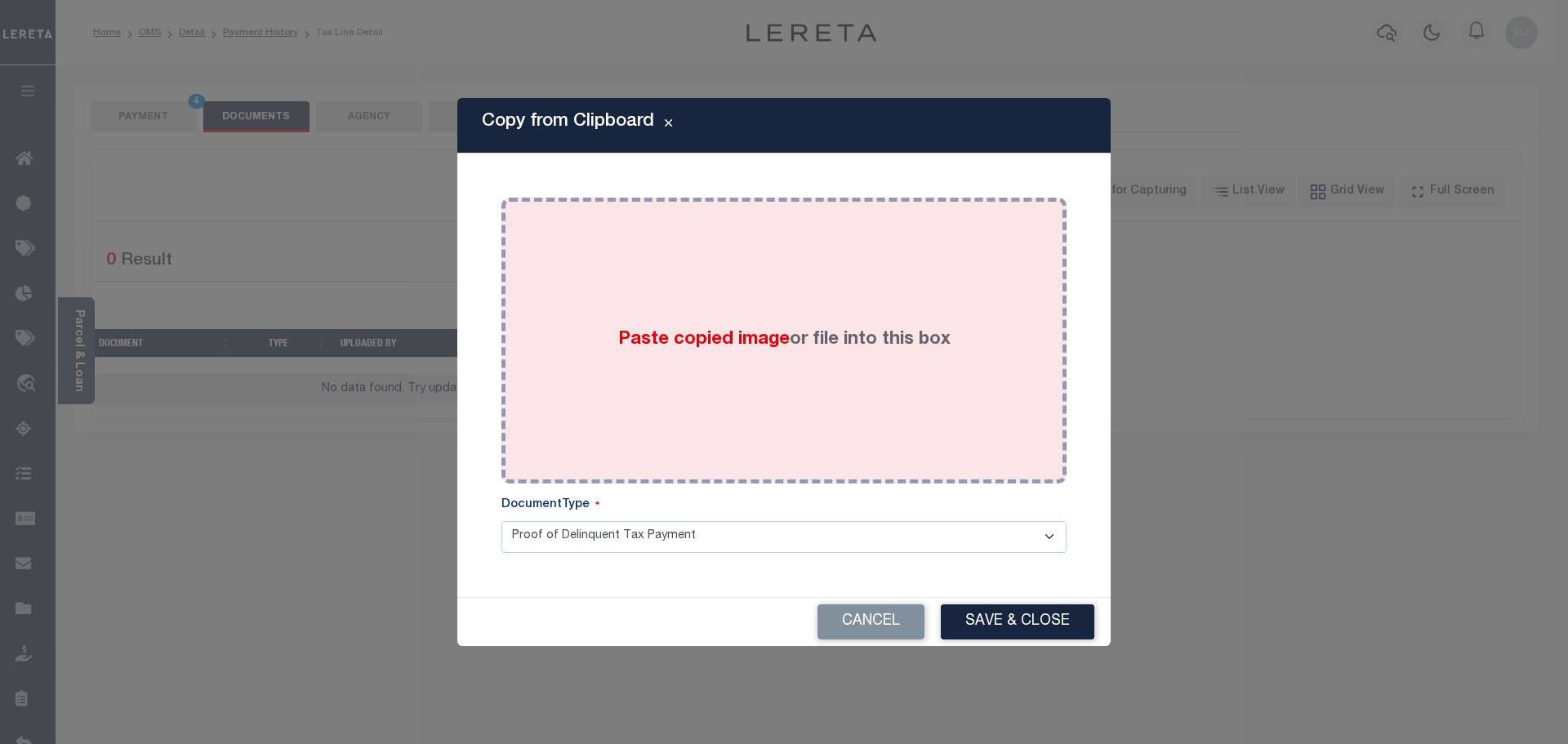
drag, startPoint x: 795, startPoint y: 292, endPoint x: 813, endPoint y: 321, distance: 34.1
click at [796, 292] on div "Paste copied image or file into this box" at bounding box center [784, 341] width 540 height 261
click at [863, 342] on label "Paste copied image or file into this box" at bounding box center [784, 340] width 332 height 27
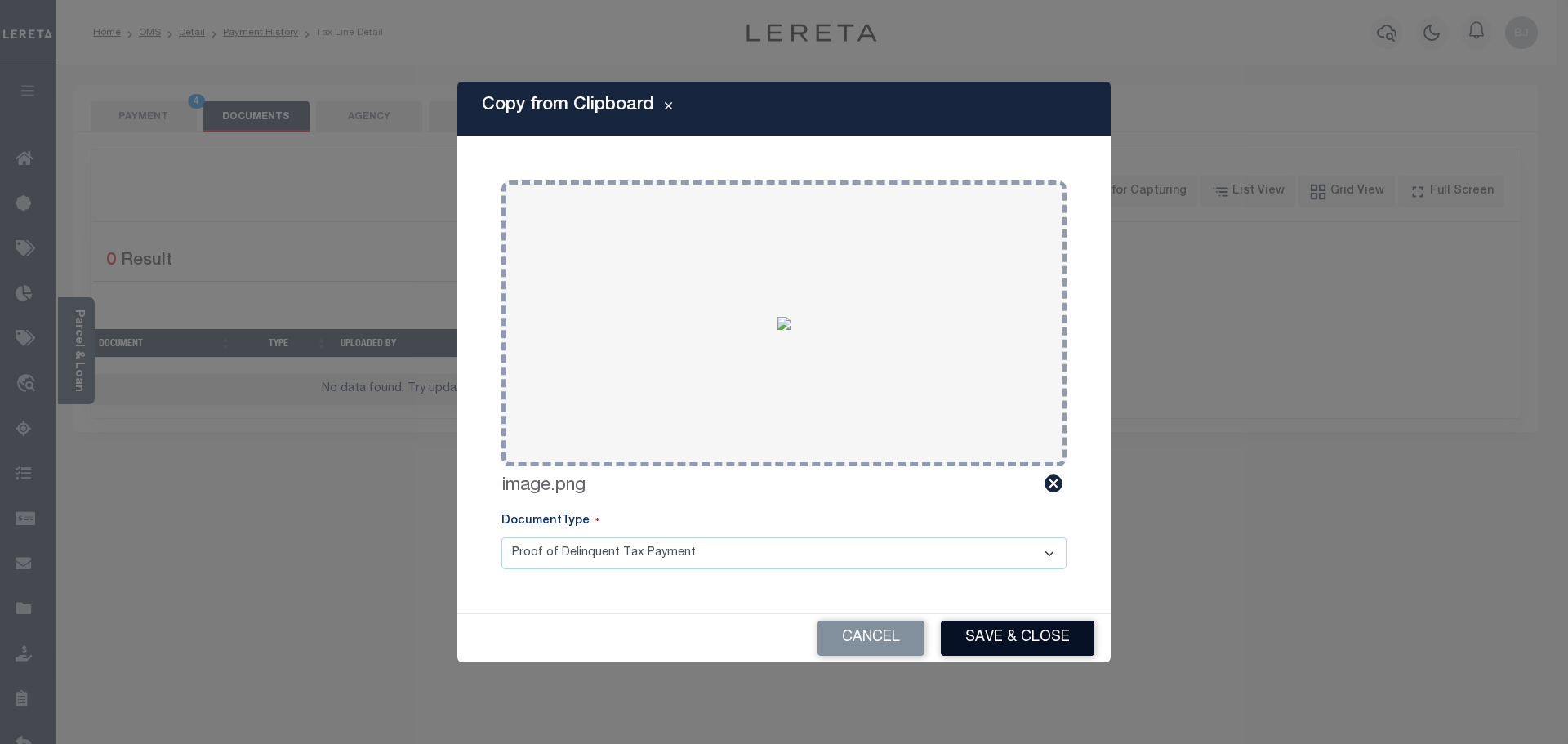
click at [1033, 645] on button "Save & Close" at bounding box center [1018, 639] width 154 height 35
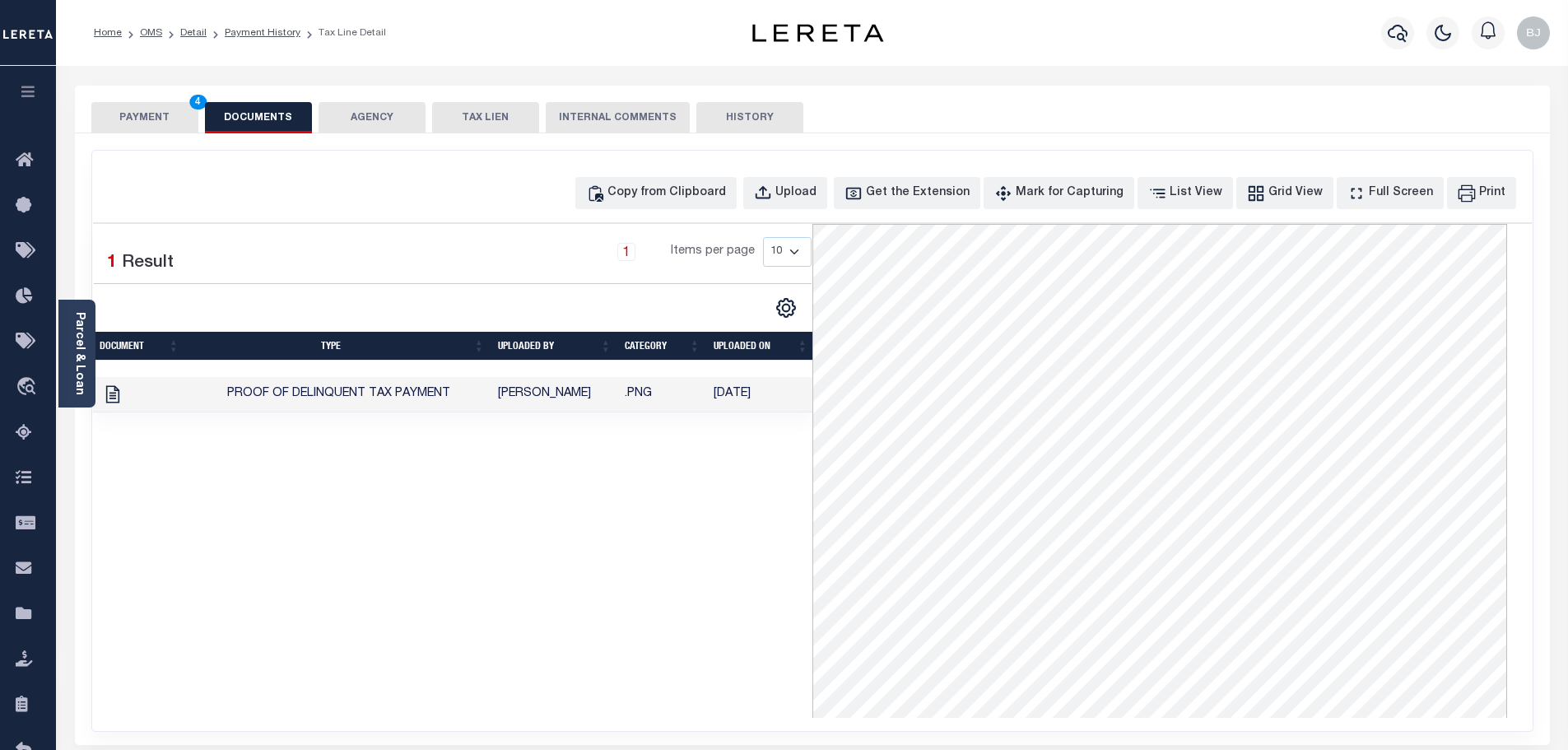
click at [130, 110] on button "PAYMENT 4" at bounding box center [144, 118] width 107 height 32
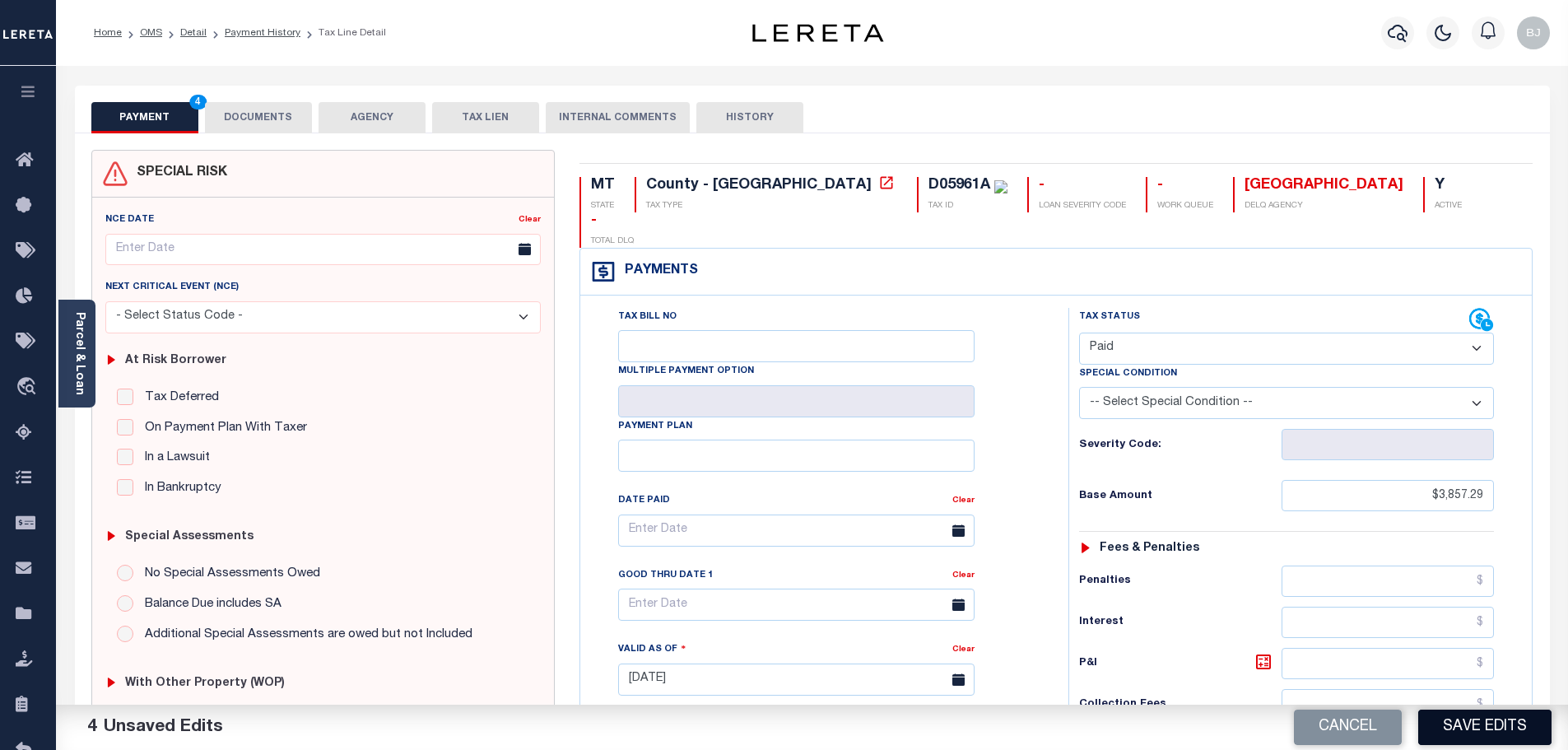
click at [1499, 729] on button "Save Edits" at bounding box center [1484, 728] width 133 height 35
checkbox input "false"
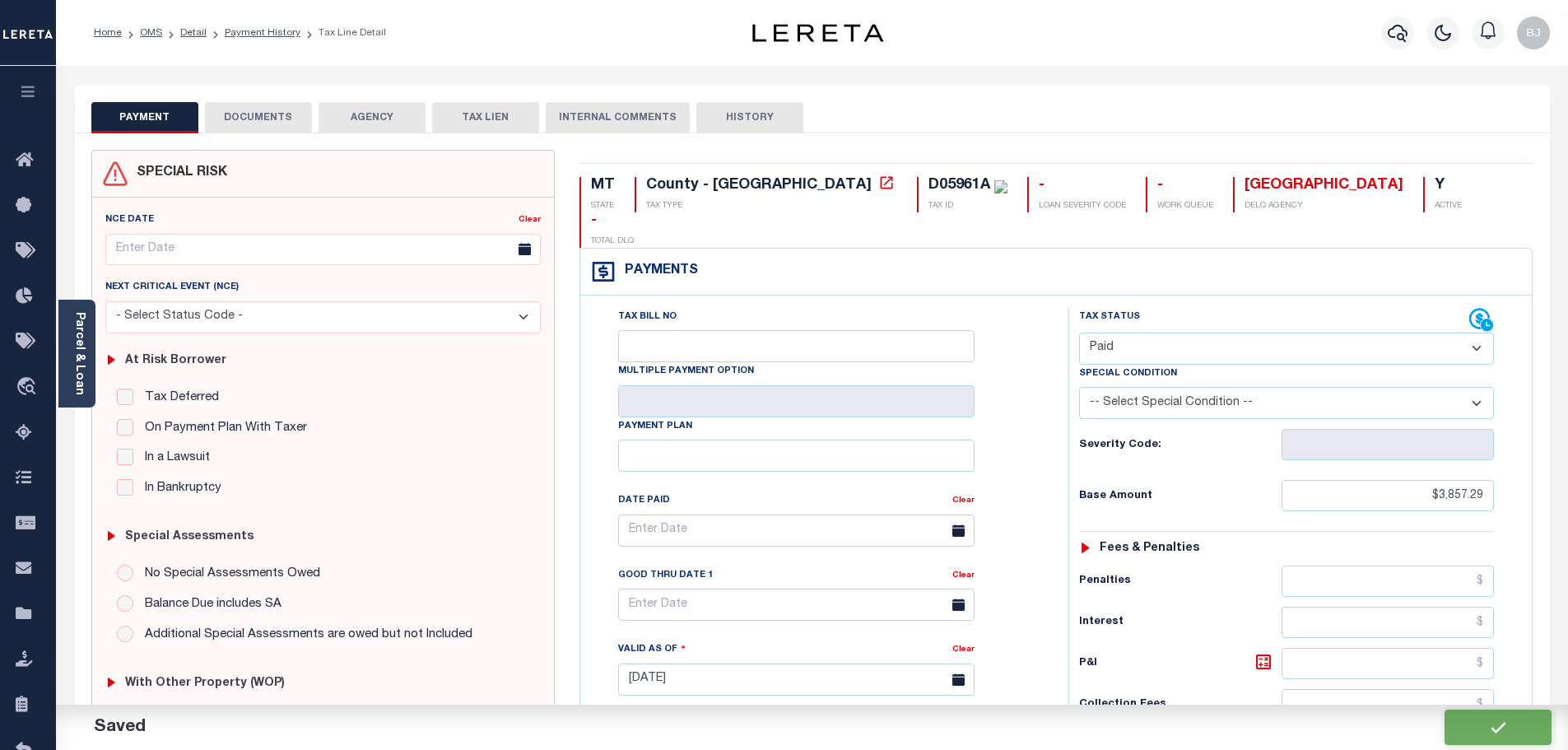
type input "$3,857.29"
type input "$0"
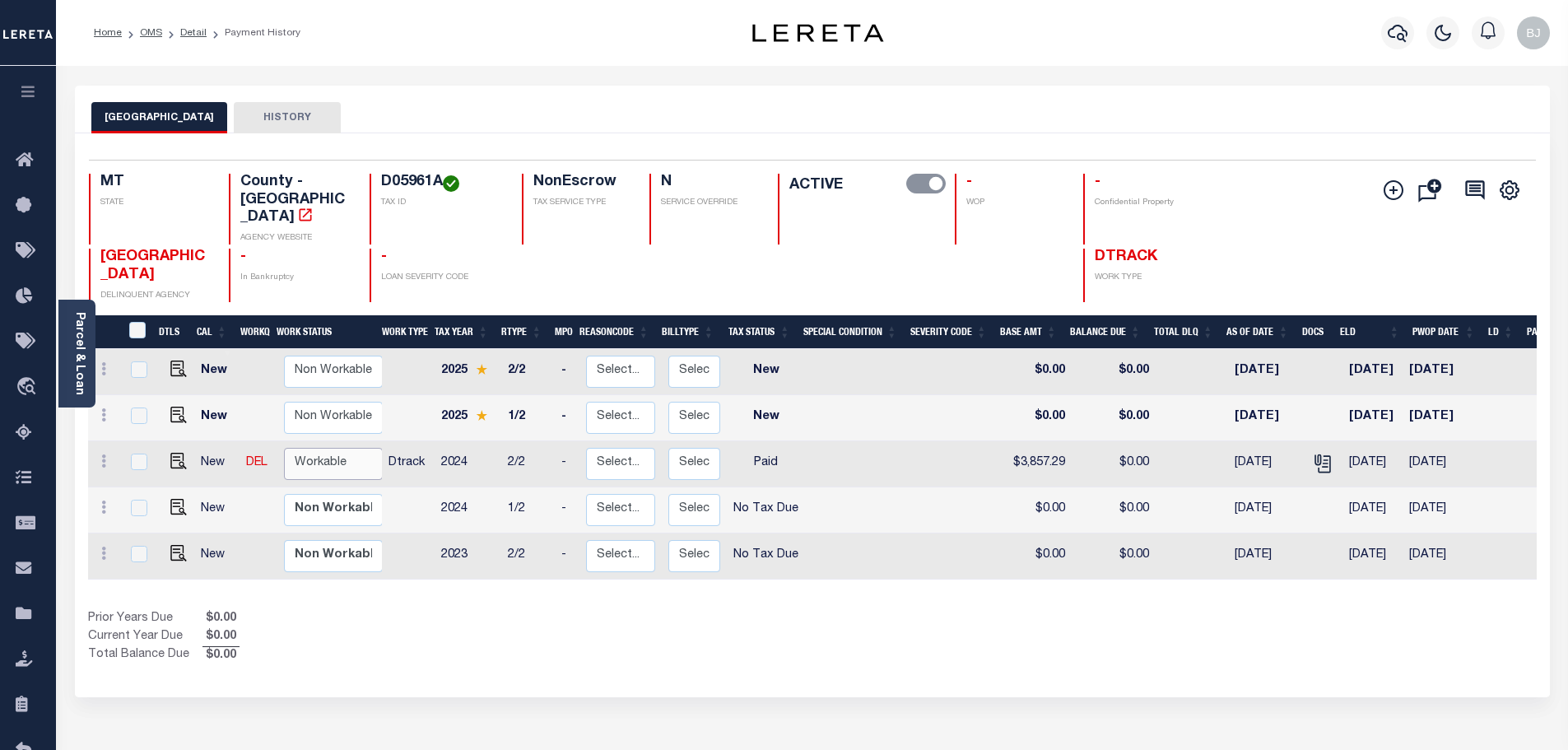
click at [327, 448] on select "Non Workable Workable" at bounding box center [334, 464] width 99 height 32
checkbox input "true"
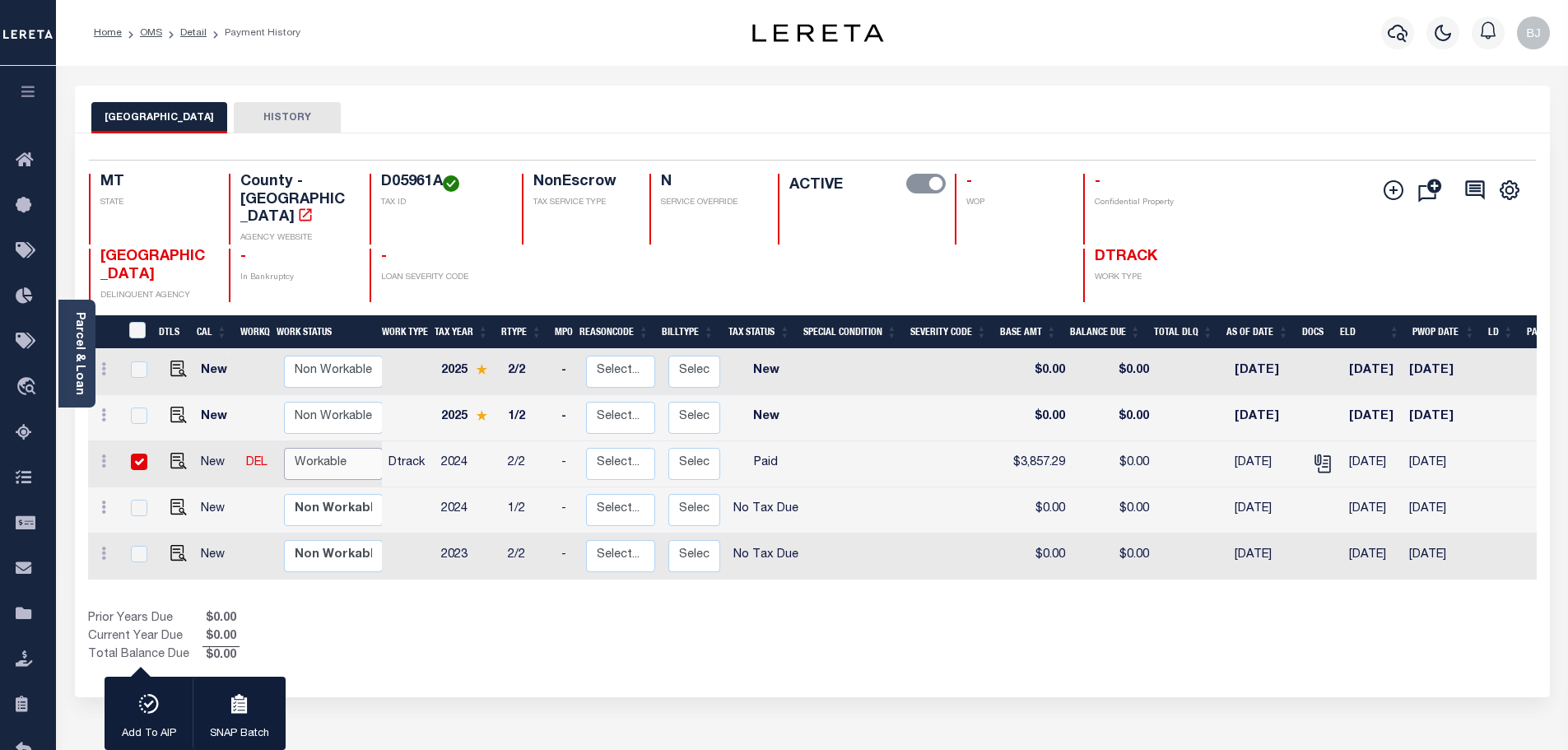
click at [284, 448] on select "Non Workable Workable" at bounding box center [334, 464] width 99 height 32
checkbox input "false"
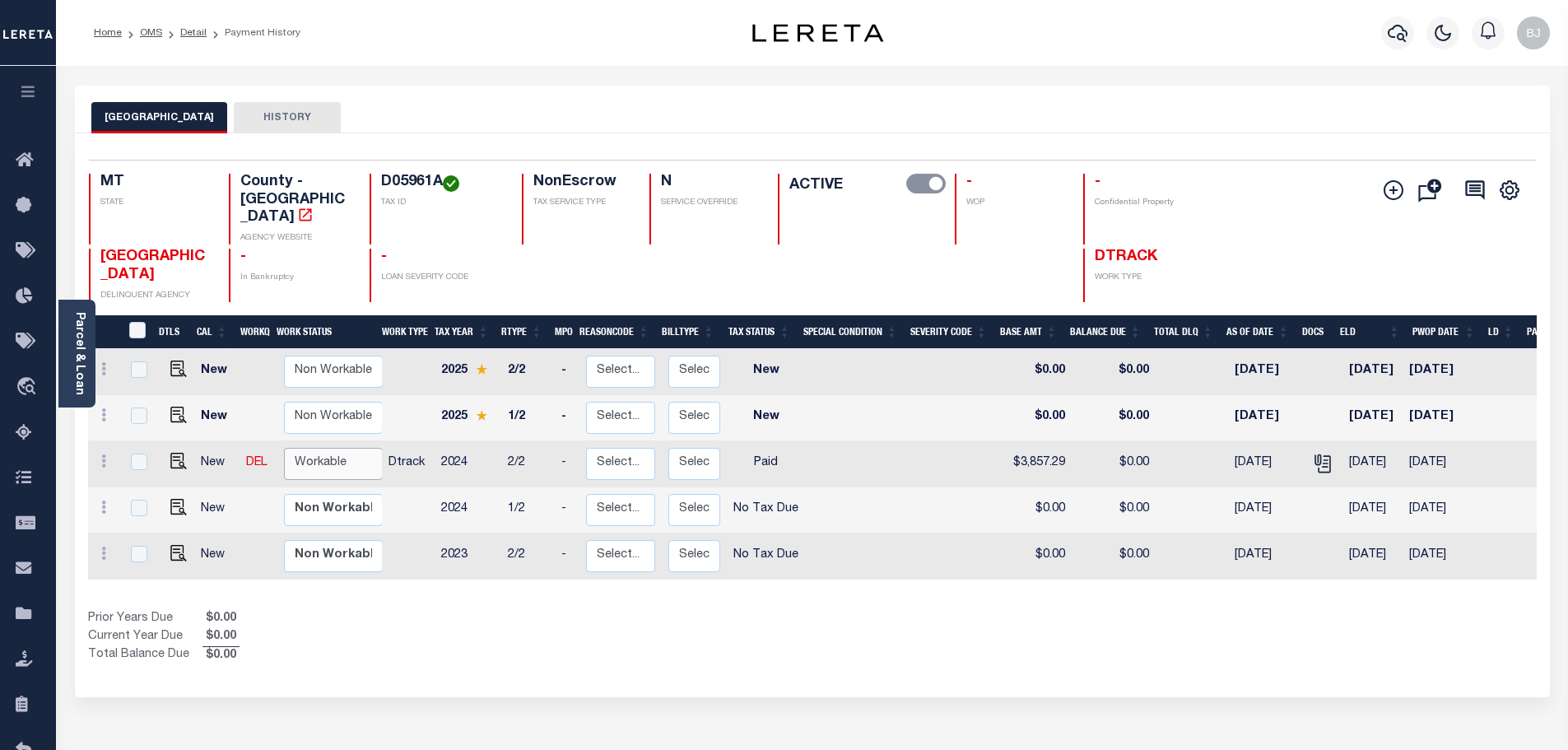
drag, startPoint x: 318, startPoint y: 436, endPoint x: 314, endPoint y: 446, distance: 10.8
click at [318, 448] on select "Non Workable Workable" at bounding box center [334, 464] width 99 height 32
checkbox input "true"
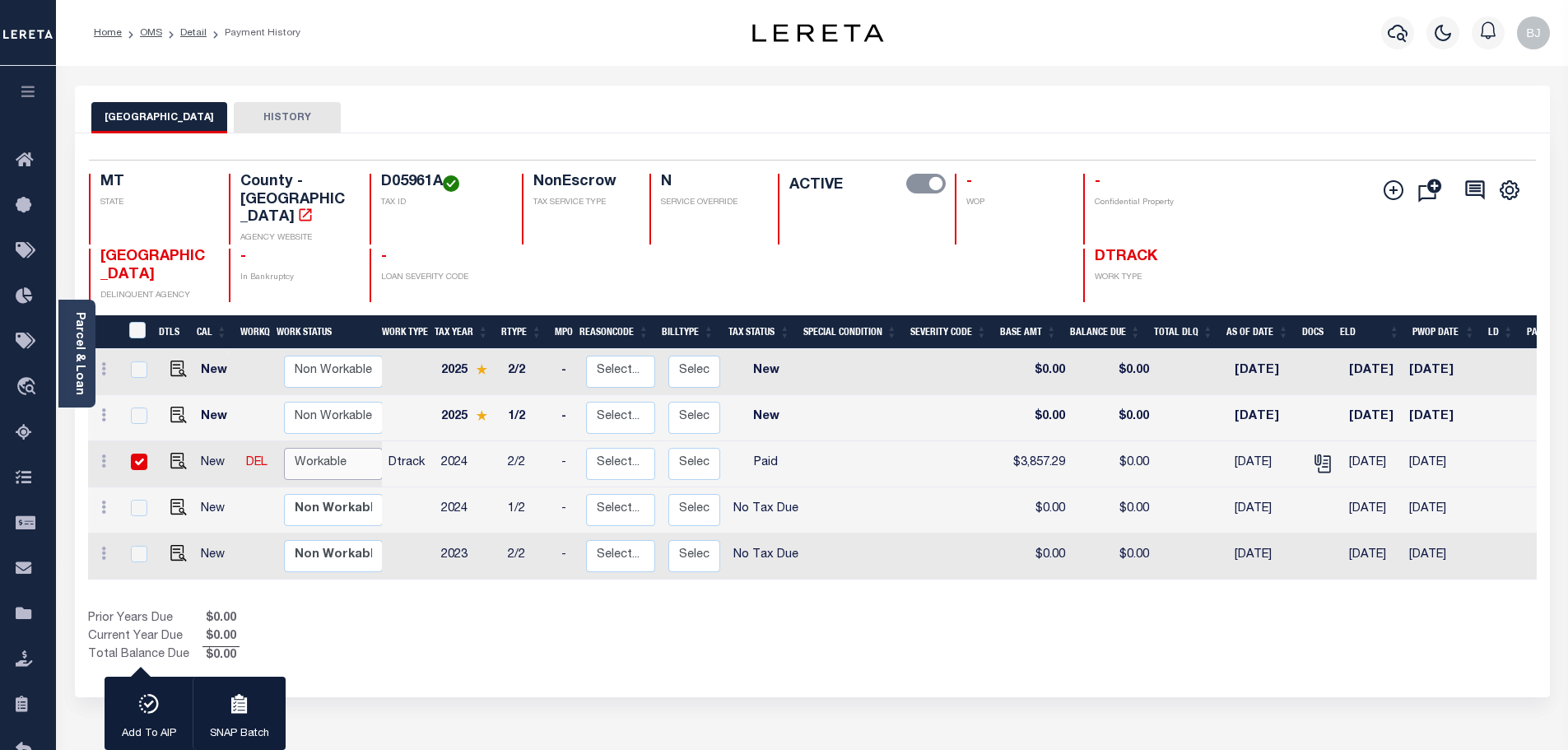
select select "true"
click at [284, 448] on select "Non Workable Workable" at bounding box center [334, 464] width 99 height 32
checkbox input "false"
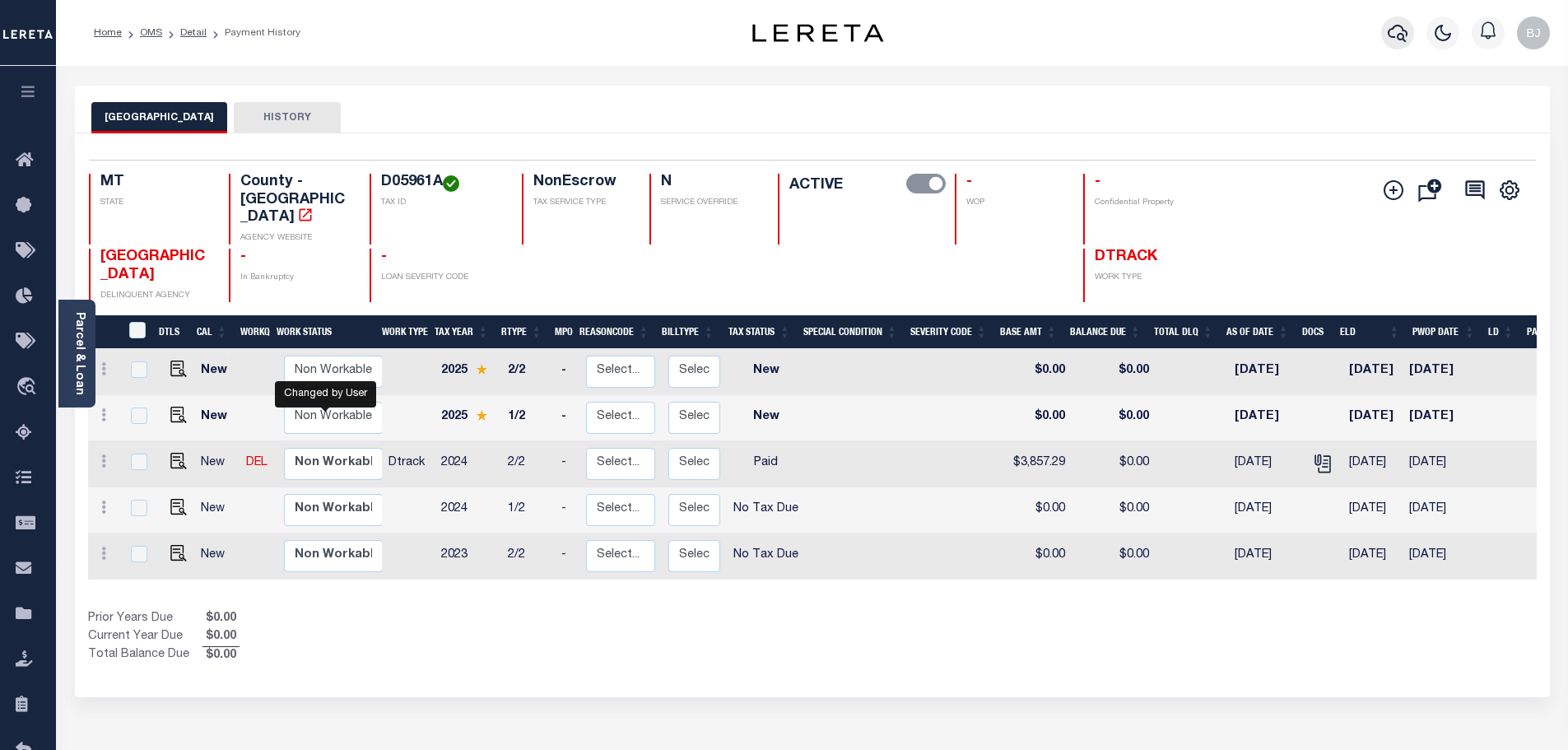
click at [1394, 33] on icon "button" at bounding box center [1396, 33] width 20 height 20
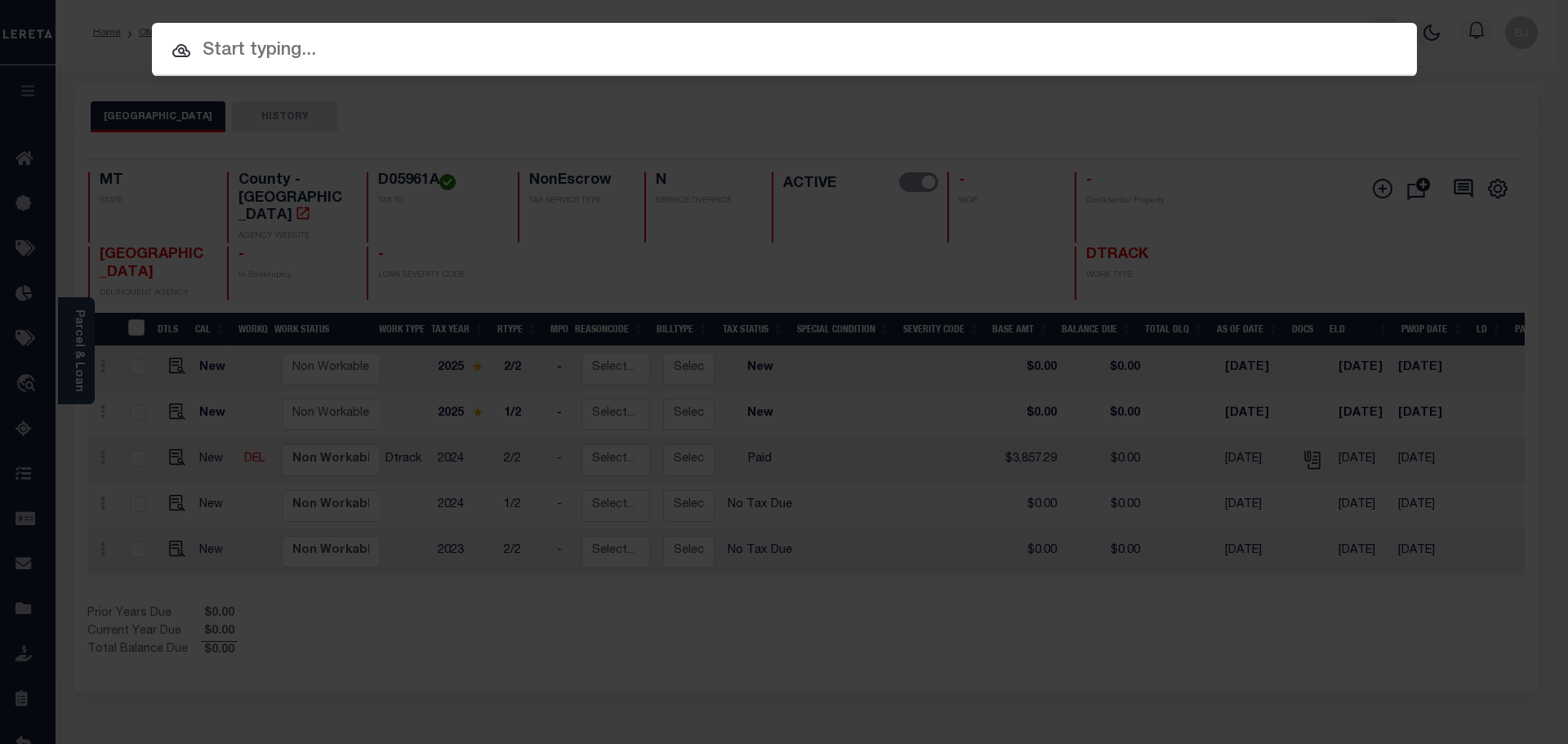
paste input "793600000977"
type input "793600000977"
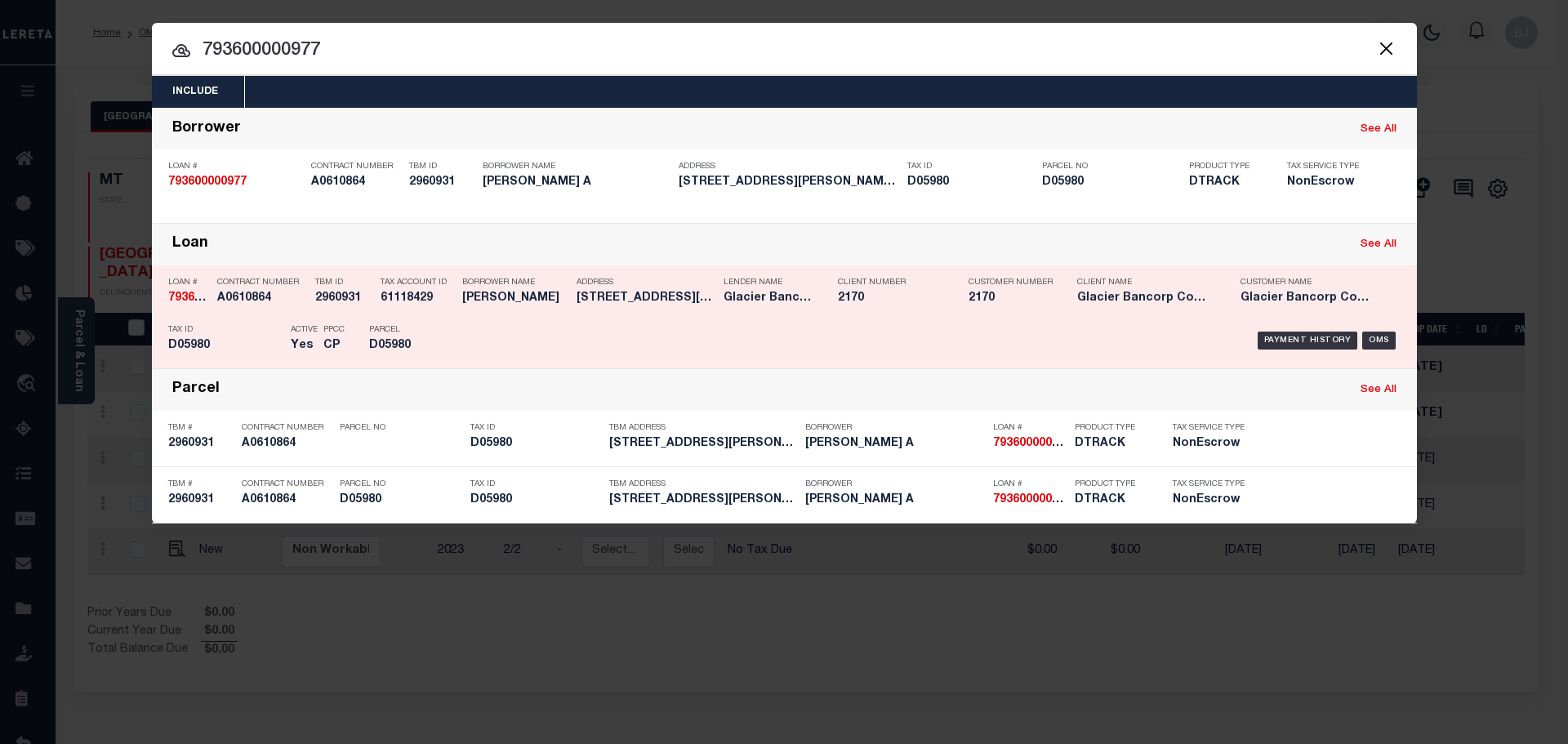
click at [1006, 324] on div "Payment History OMS" at bounding box center [933, 341] width 933 height 47
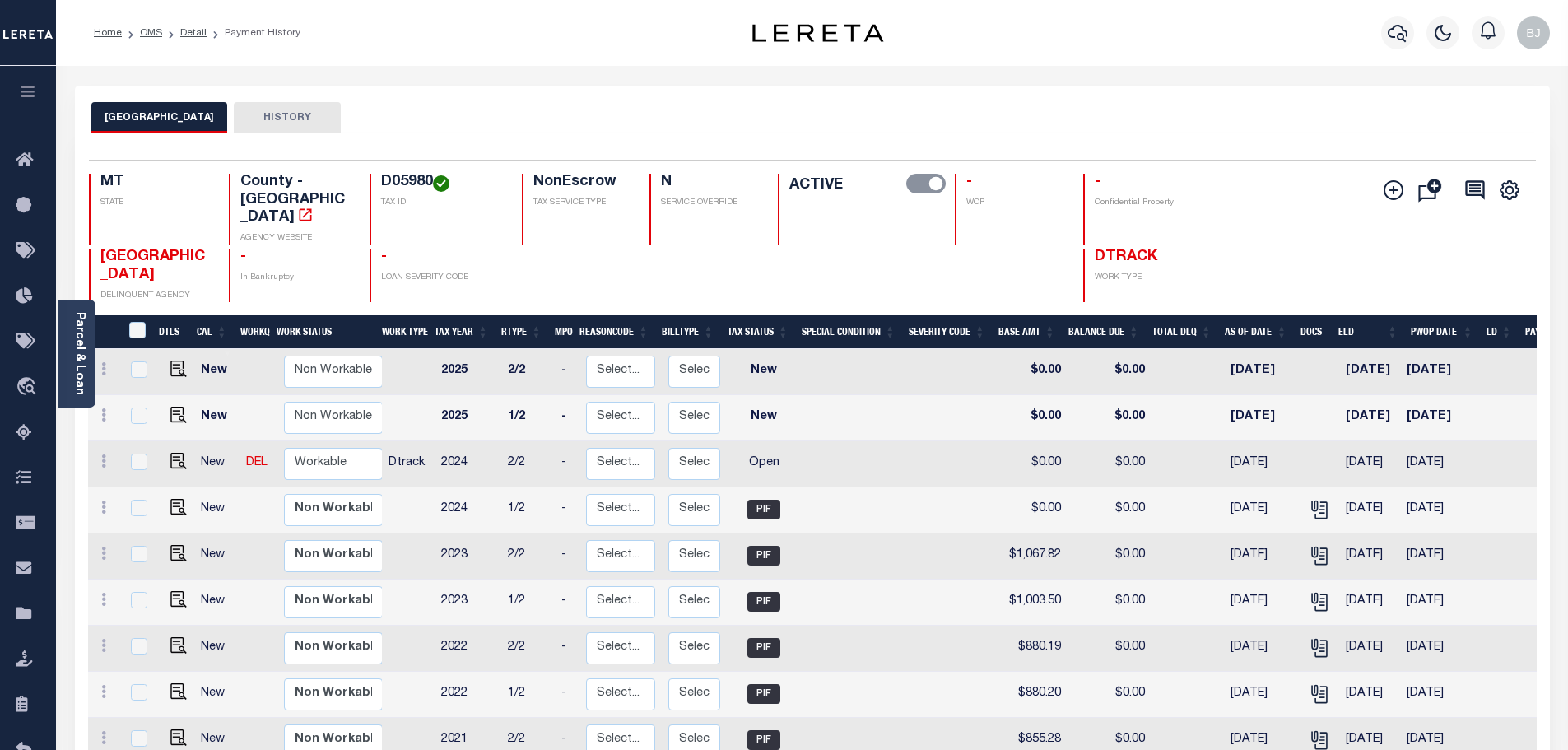
click at [417, 188] on h4 "D05980" at bounding box center [442, 182] width 121 height 18
copy h4 "D05980"
click at [172, 453] on img "" at bounding box center [179, 462] width 17 height 17
checkbox input "true"
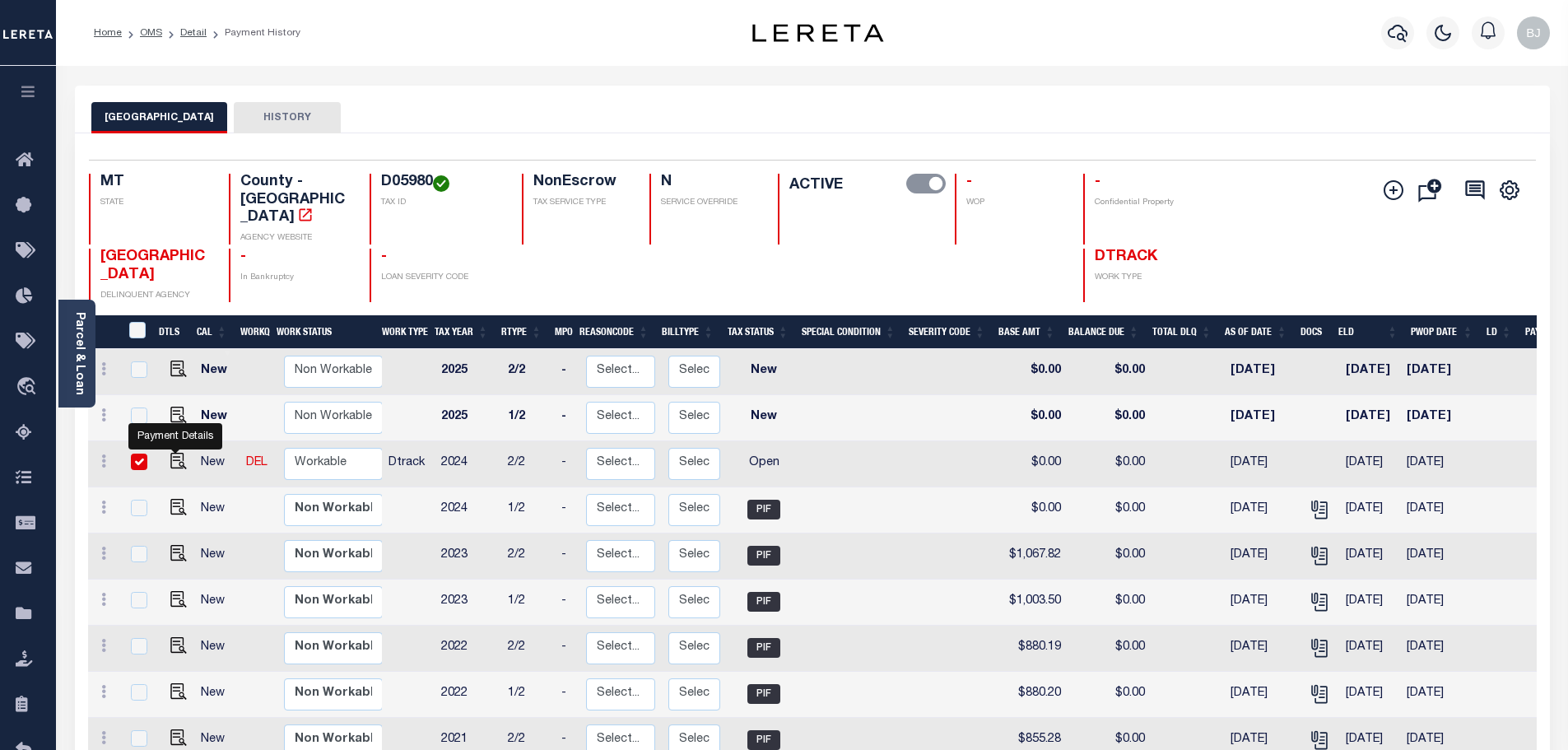
checkbox input "true"
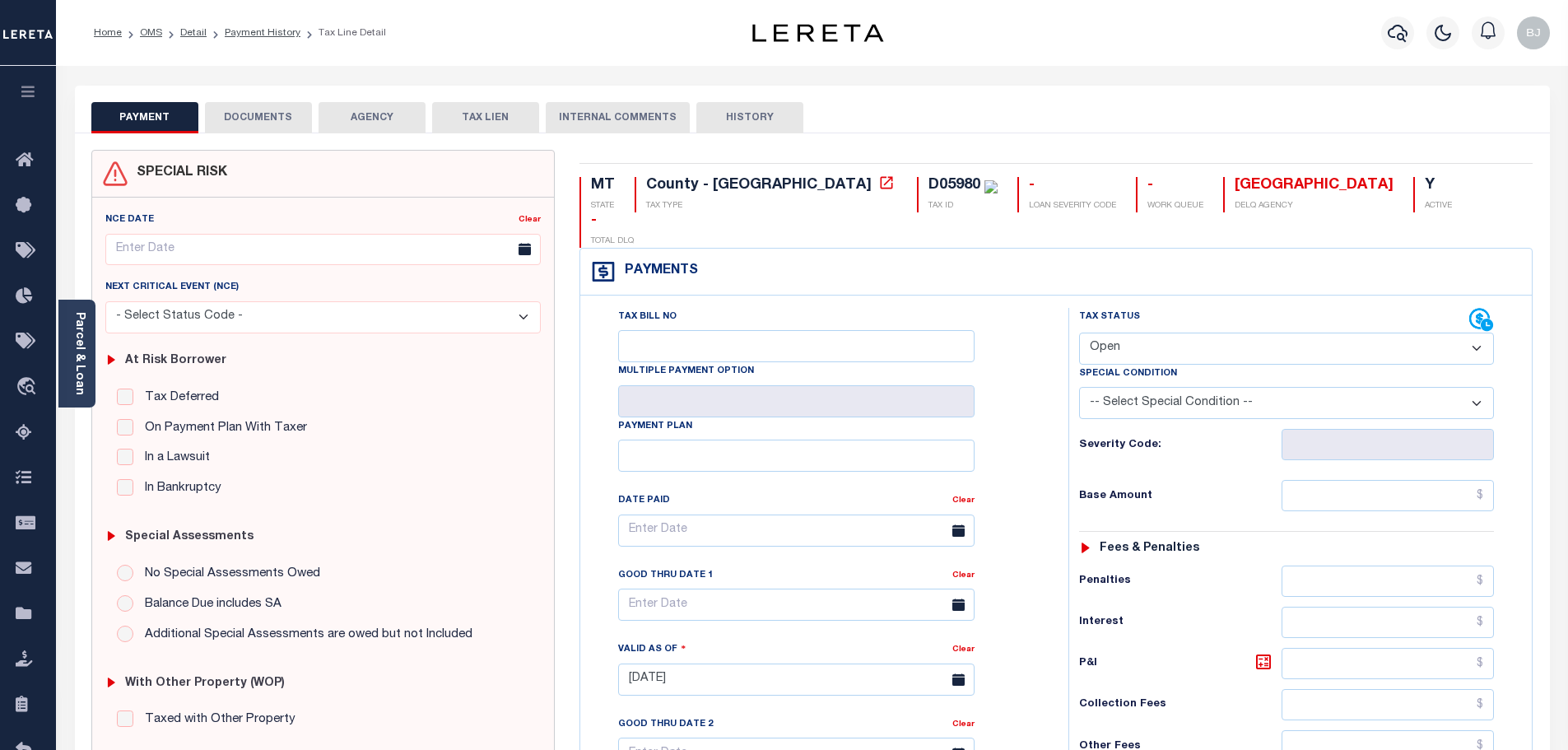
click at [1098, 333] on select "- Select Status Code - Open Due/Unpaid Paid Incomplete No Tax Due Internal Refu…" at bounding box center [1286, 349] width 415 height 32
select select "PYD"
click at [1079, 333] on select "- Select Status Code - Open Due/Unpaid Paid Incomplete No Tax Due Internal Refu…" at bounding box center [1286, 349] width 415 height 32
type input "[DATE]"
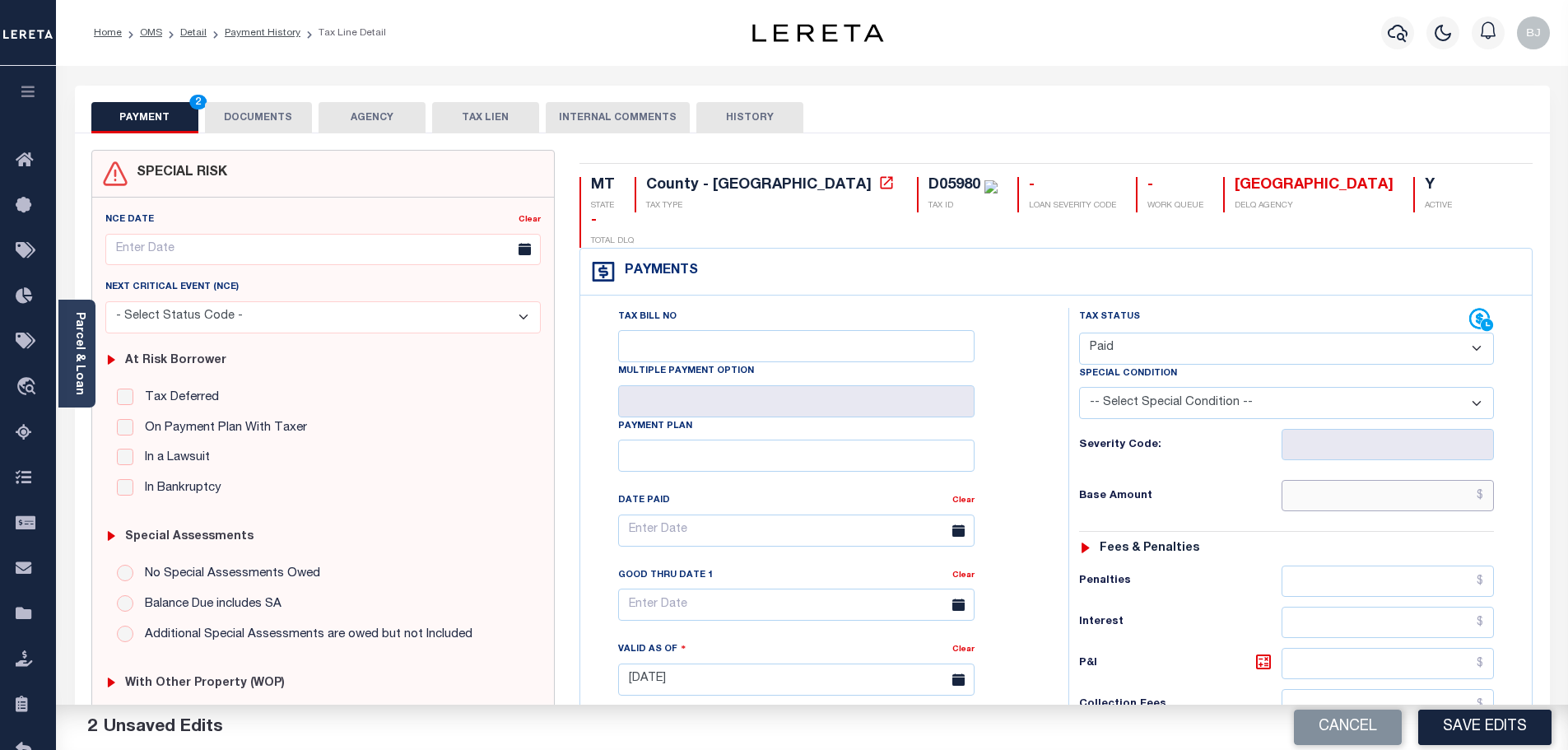
click at [1380, 480] on input "text" at bounding box center [1387, 496] width 213 height 32
paste input "822.91"
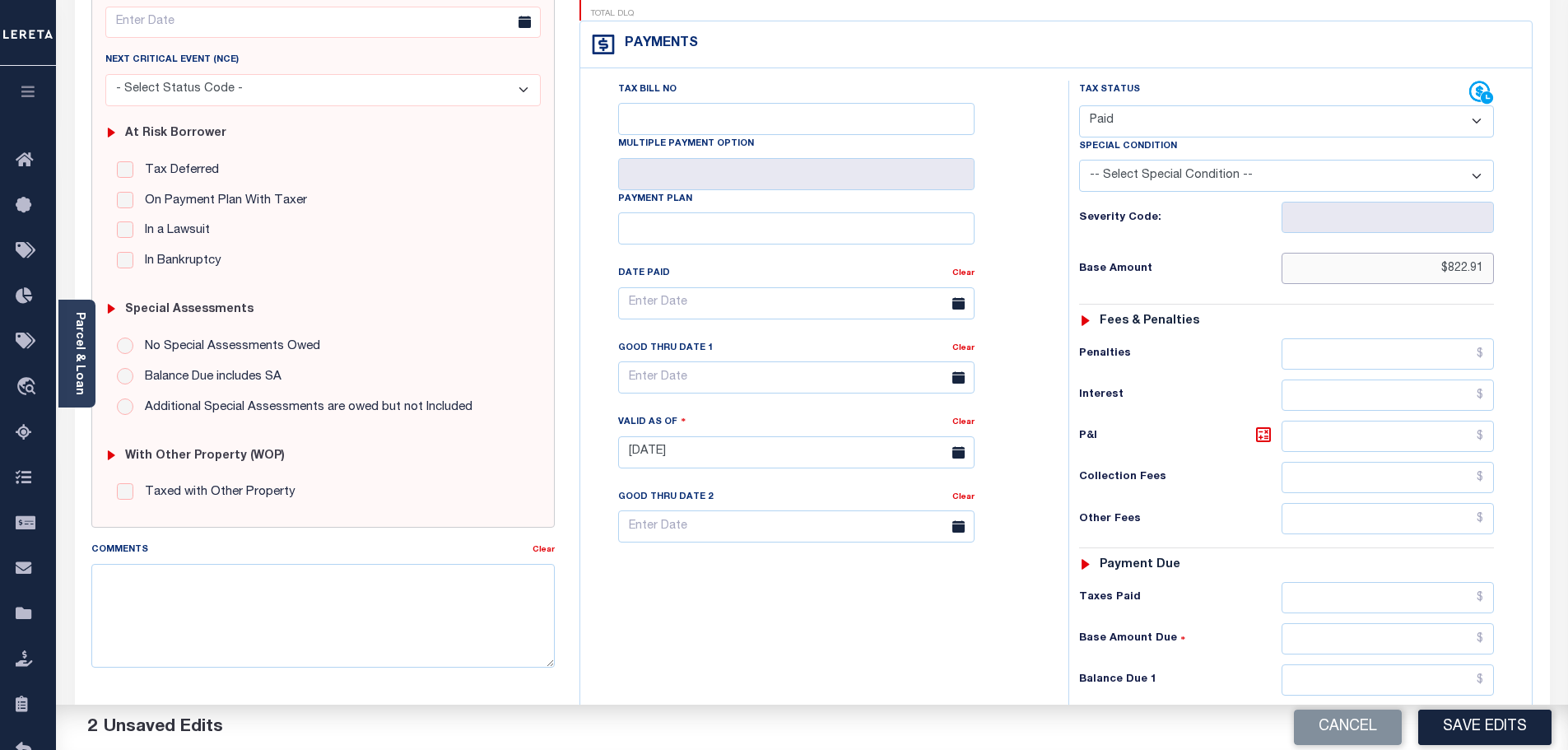
scroll to position [247, 0]
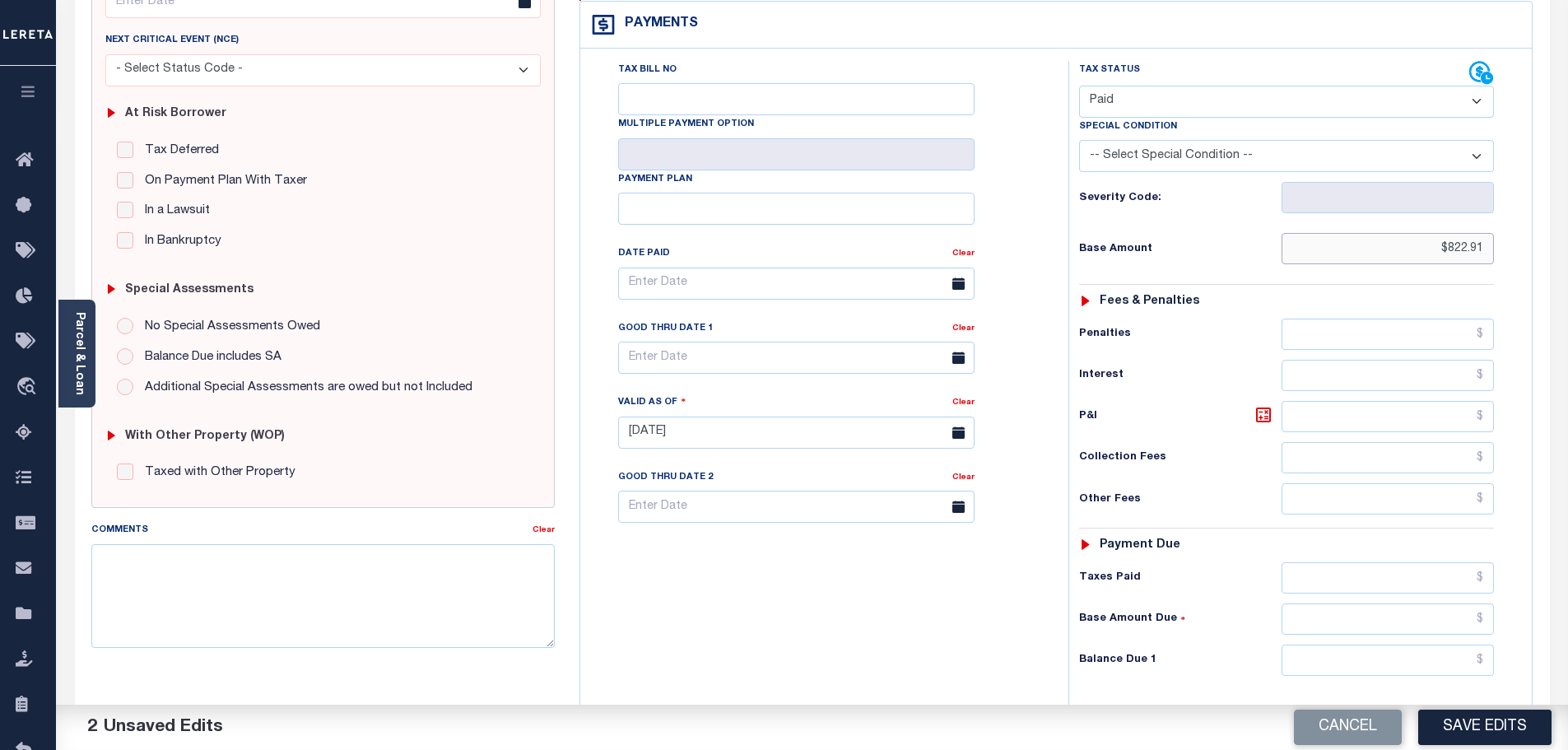
type input "$822.91"
click at [1373, 645] on input "text" at bounding box center [1387, 660] width 213 height 32
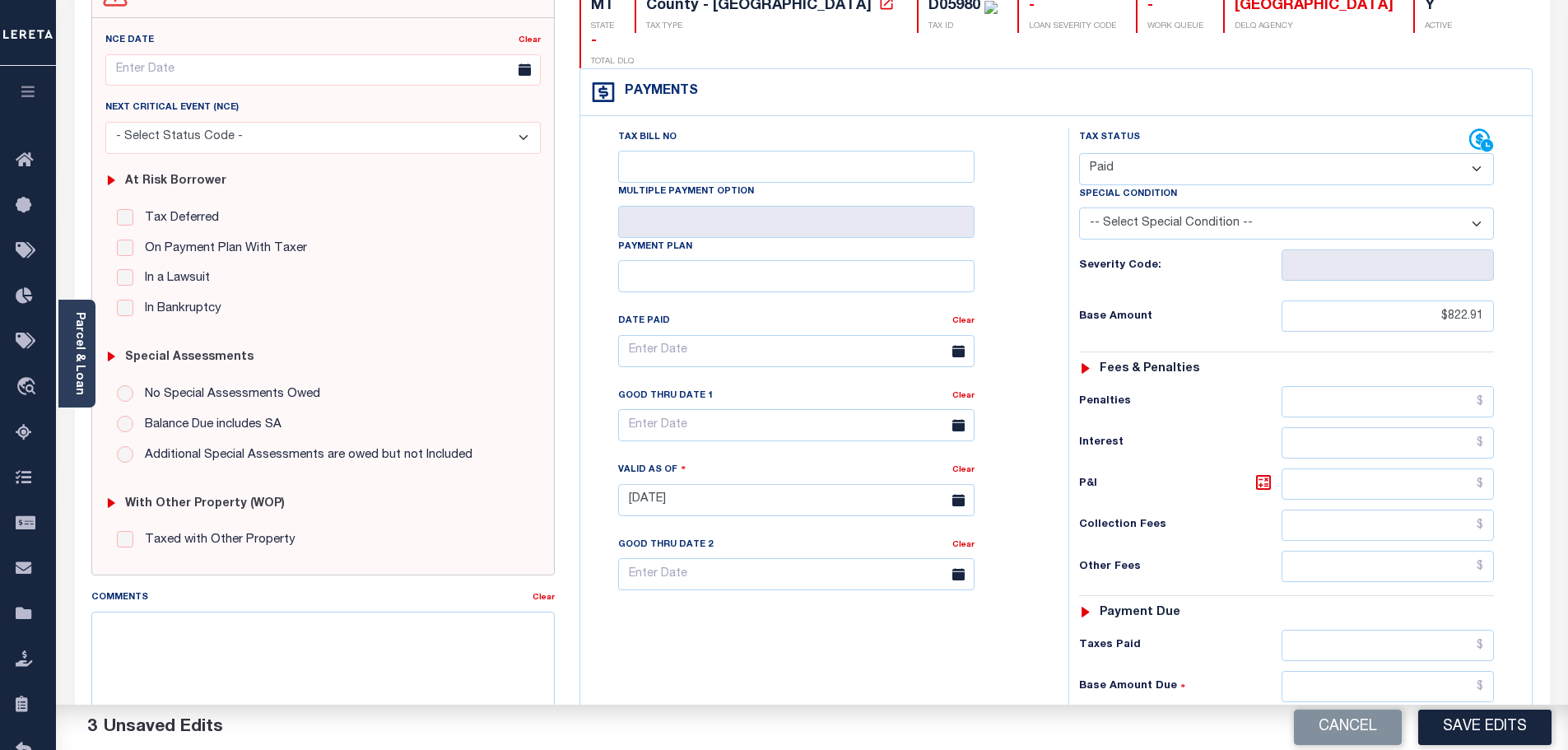
scroll to position [0, 0]
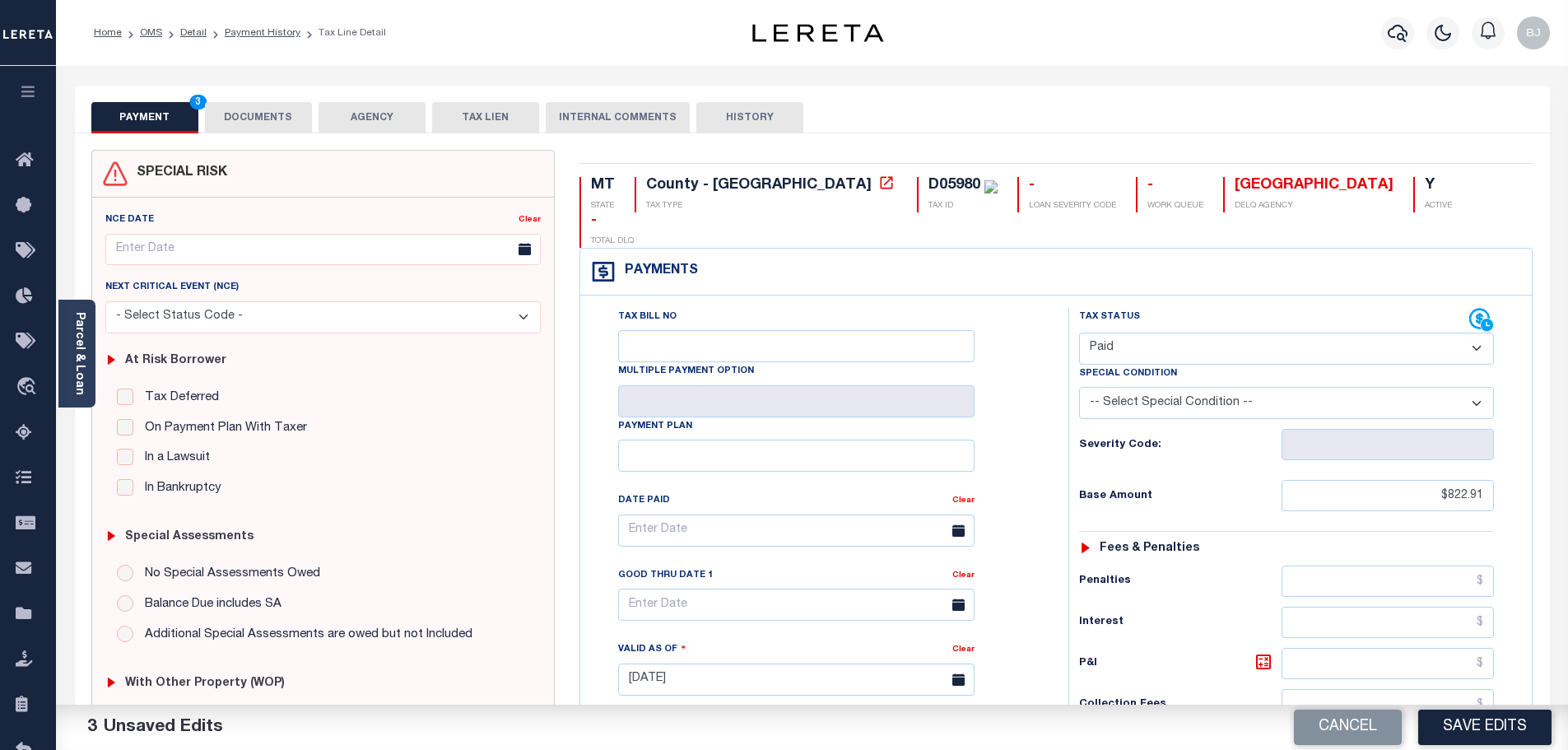
type input "$0.00"
click at [277, 118] on button "DOCUMENTS" at bounding box center [258, 118] width 107 height 32
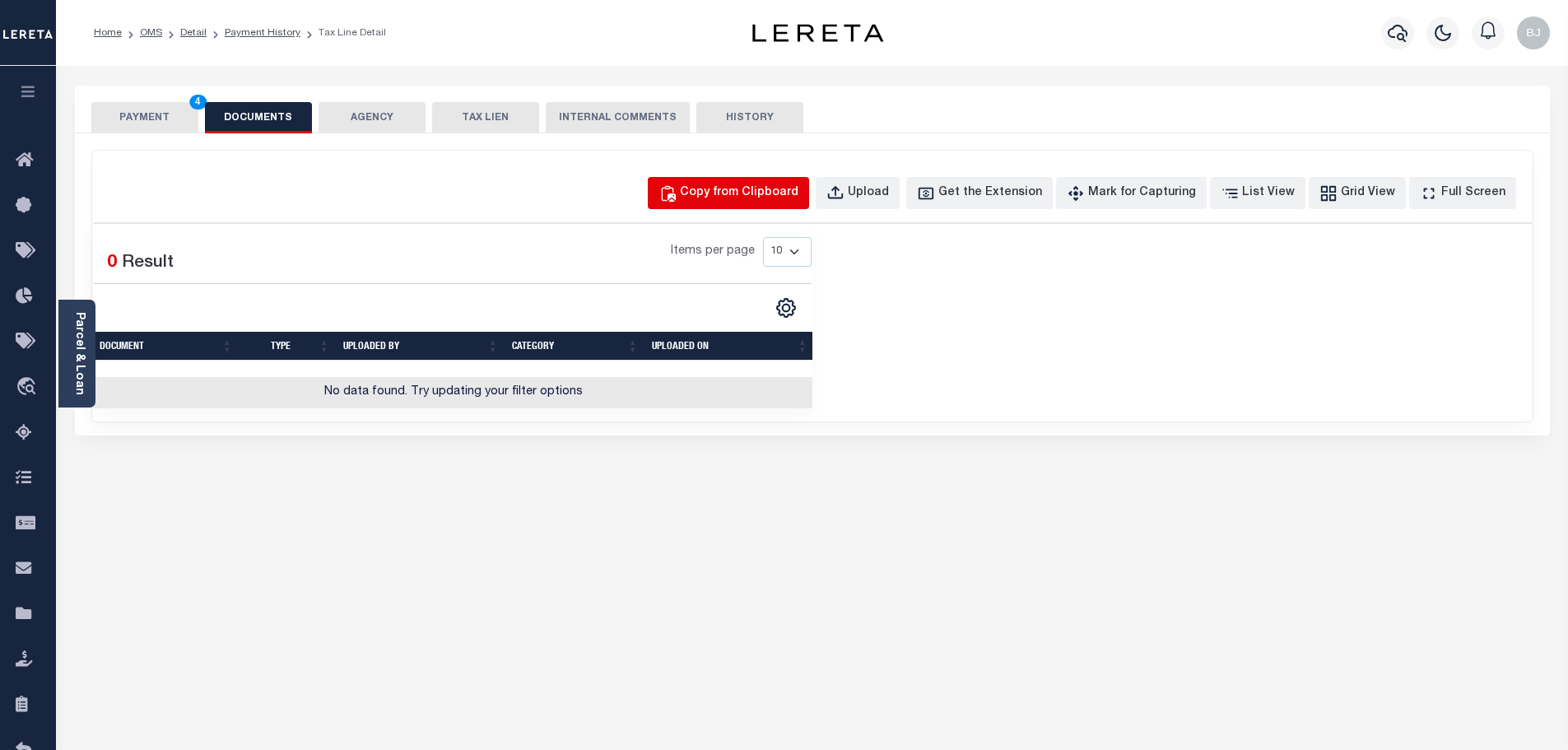
click at [751, 178] on button "Copy from Clipboard" at bounding box center [728, 193] width 161 height 32
select select "POP"
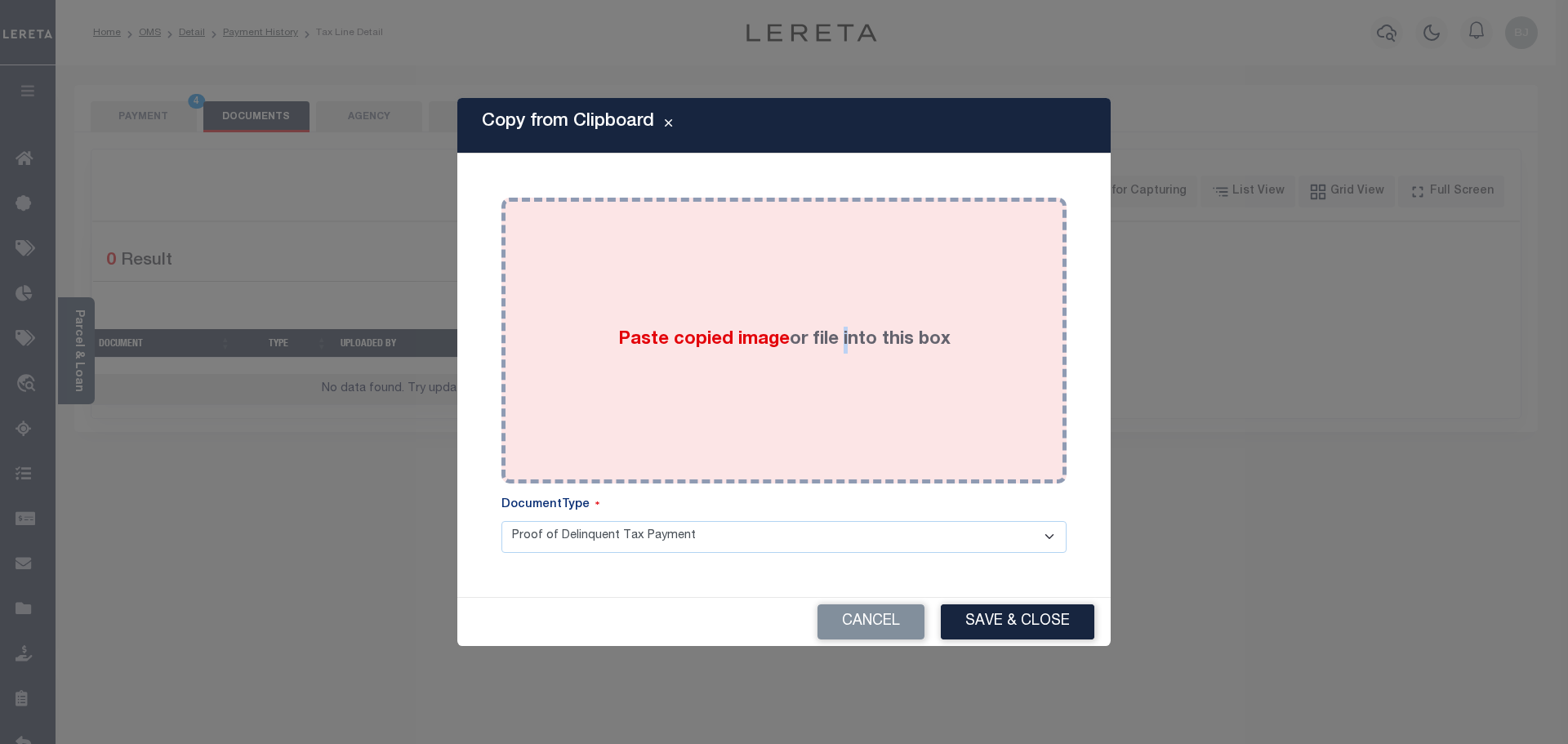
click at [846, 320] on div "Paste copied image or file into this box" at bounding box center [784, 341] width 540 height 261
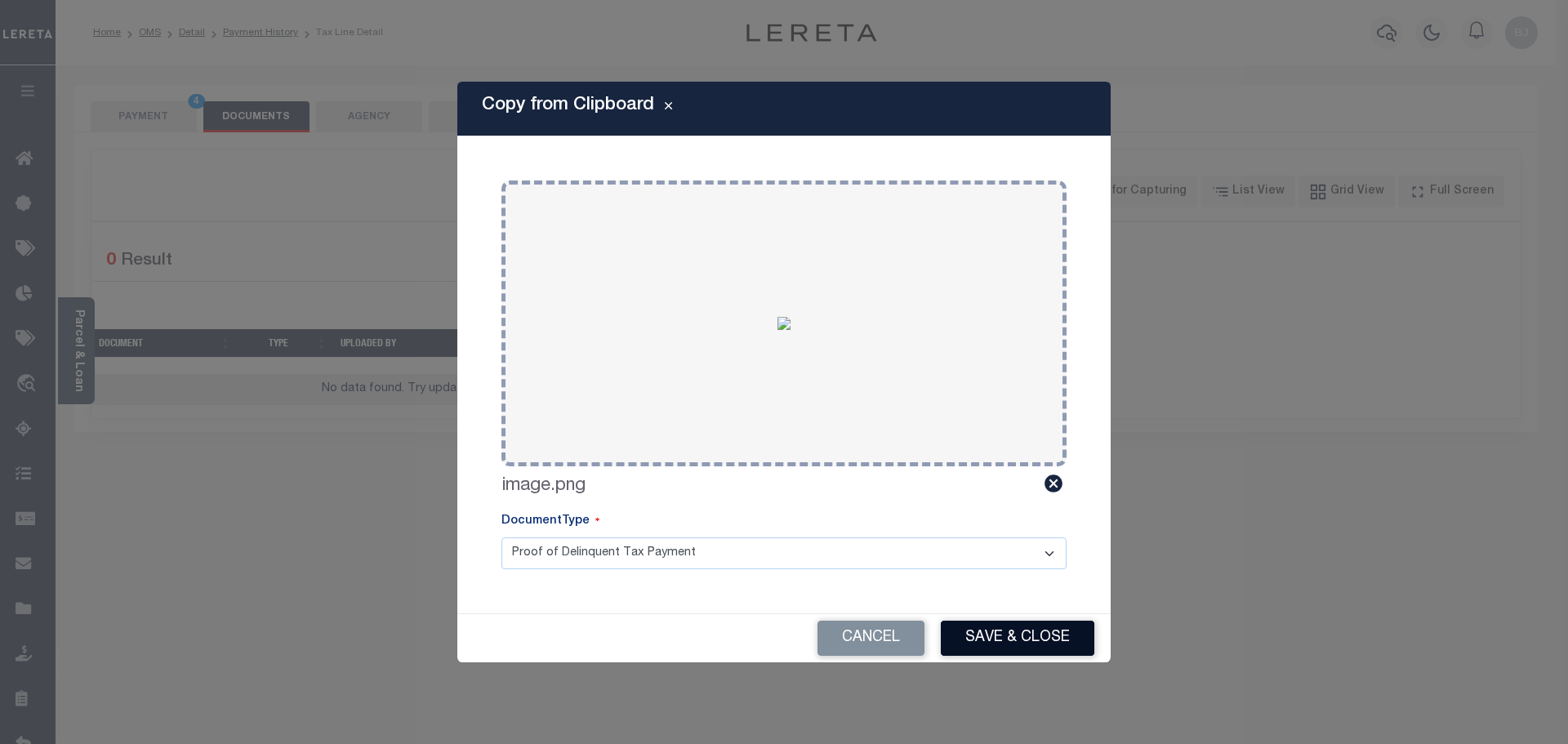
click at [1043, 634] on button "Save & Close" at bounding box center [1018, 639] width 154 height 35
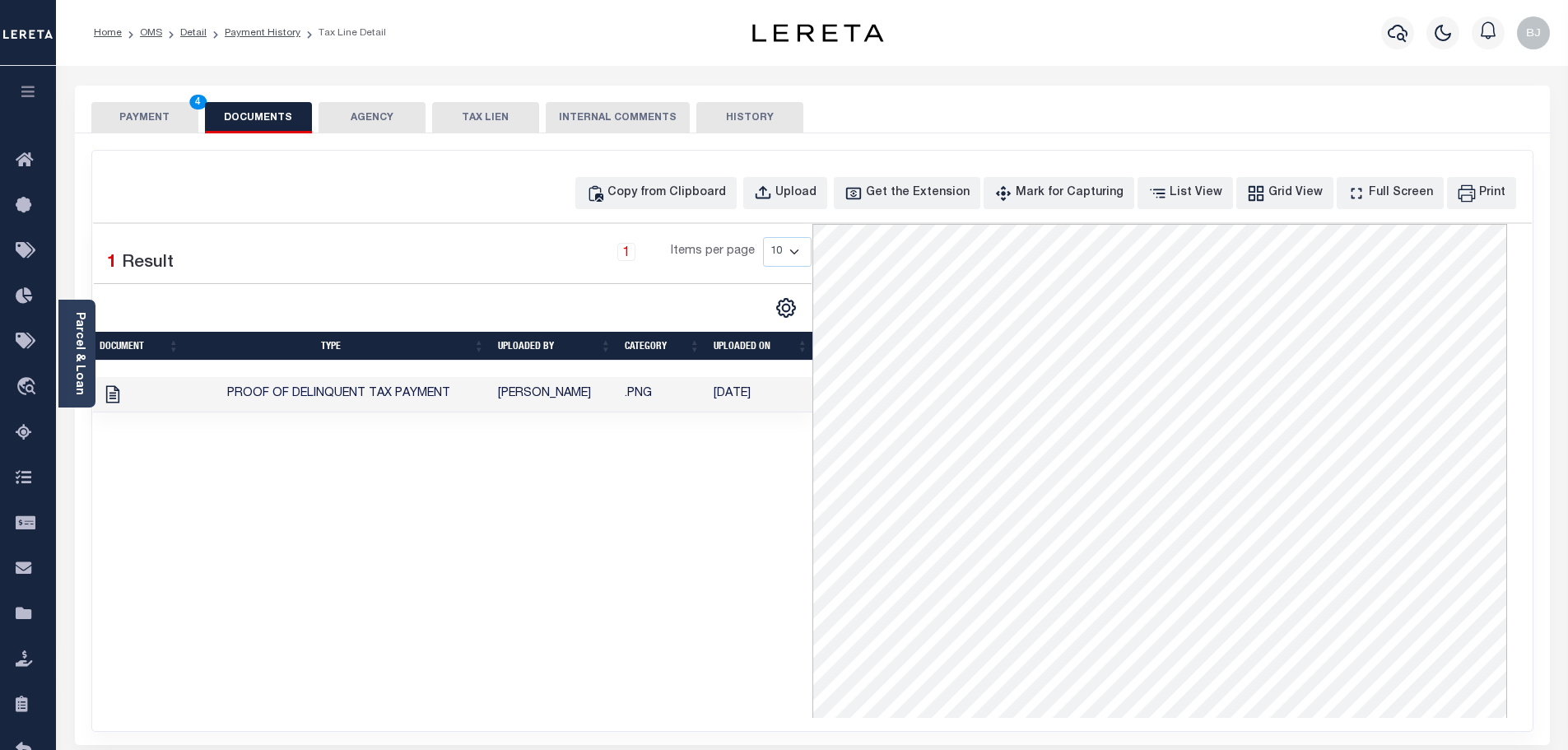
click at [136, 121] on button "PAYMENT 4" at bounding box center [144, 118] width 107 height 32
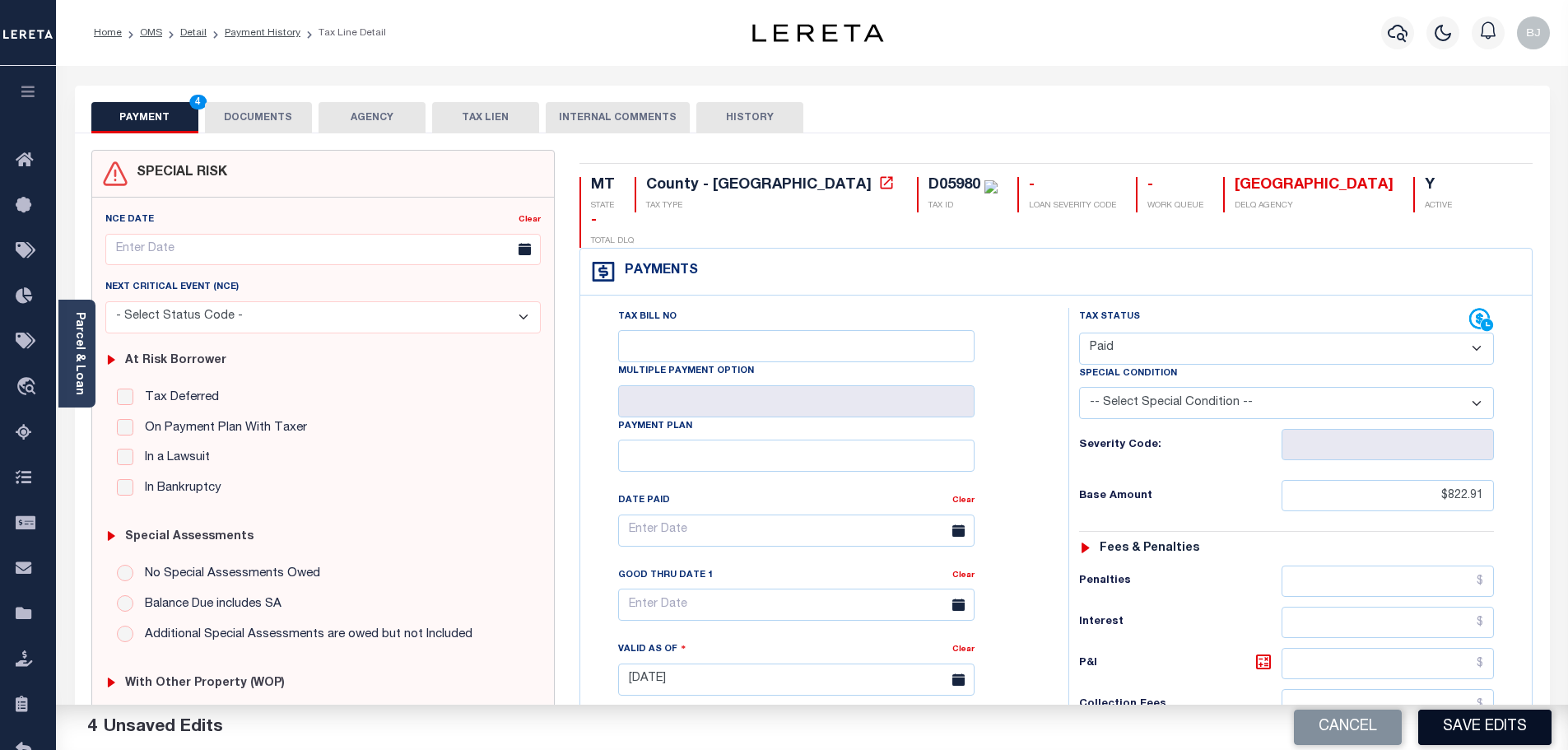
click at [1520, 728] on button "Save Edits" at bounding box center [1484, 728] width 133 height 35
checkbox input "false"
type input "$822.91"
type input "$0"
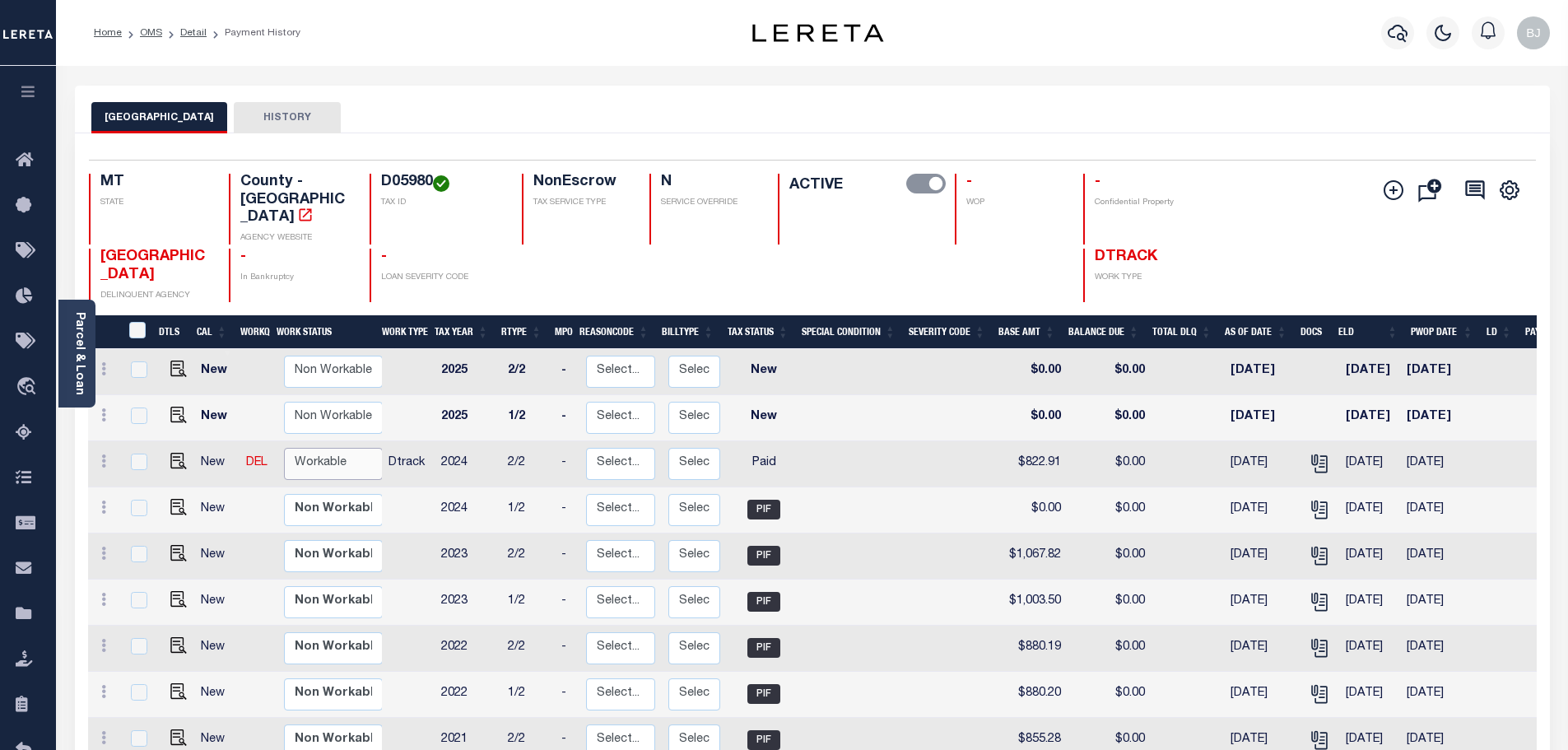
drag, startPoint x: 338, startPoint y: 418, endPoint x: 332, endPoint y: 446, distance: 28.6
click at [336, 448] on select "Non Workable Workable" at bounding box center [334, 464] width 99 height 32
checkbox input "true"
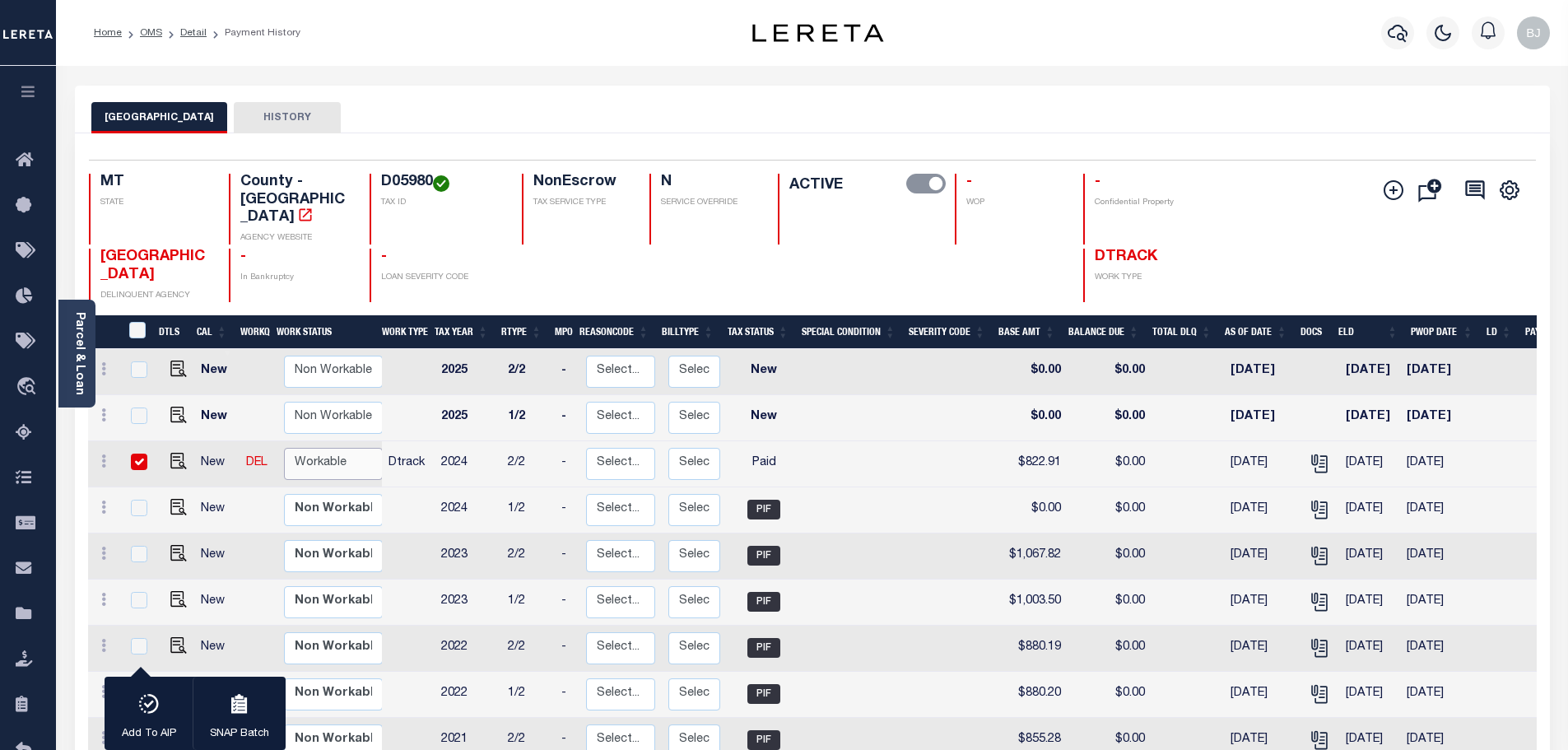
select select "true"
click at [284, 448] on select "Non Workable Workable" at bounding box center [334, 464] width 99 height 32
checkbox input "false"
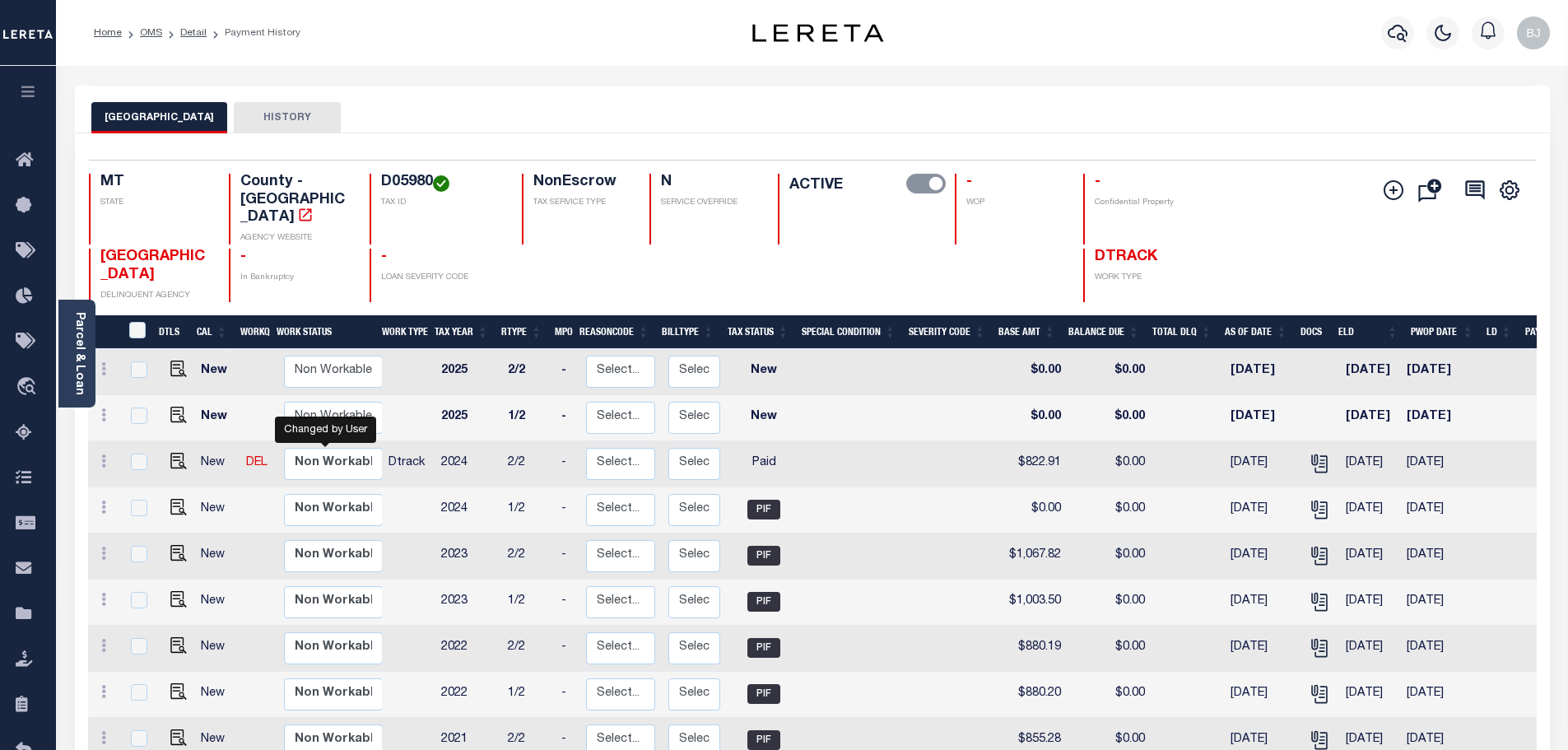
click at [1410, 21] on div at bounding box center [1396, 33] width 46 height 58
click at [1396, 30] on icon "button" at bounding box center [1396, 33] width 20 height 20
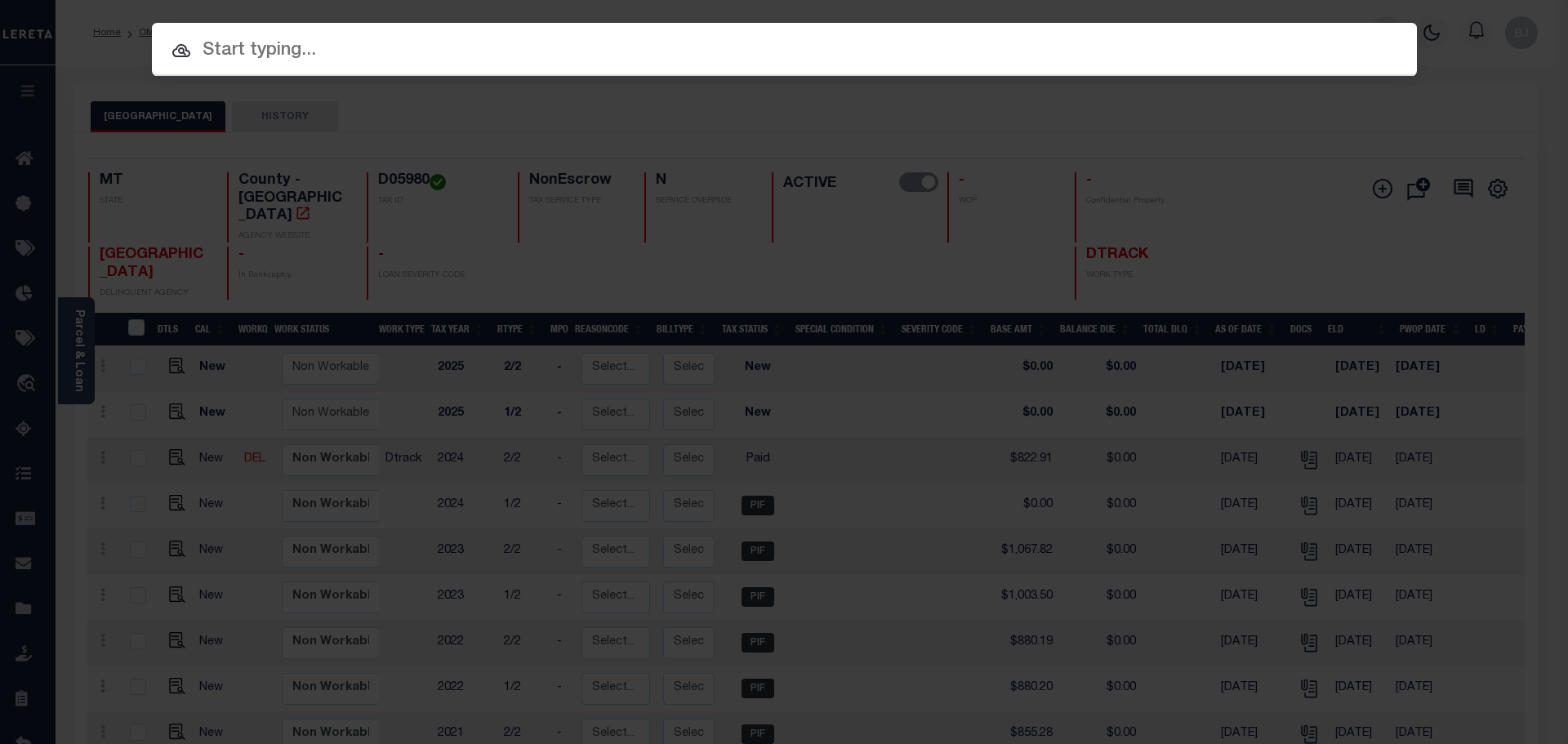
paste input "3710190004481"
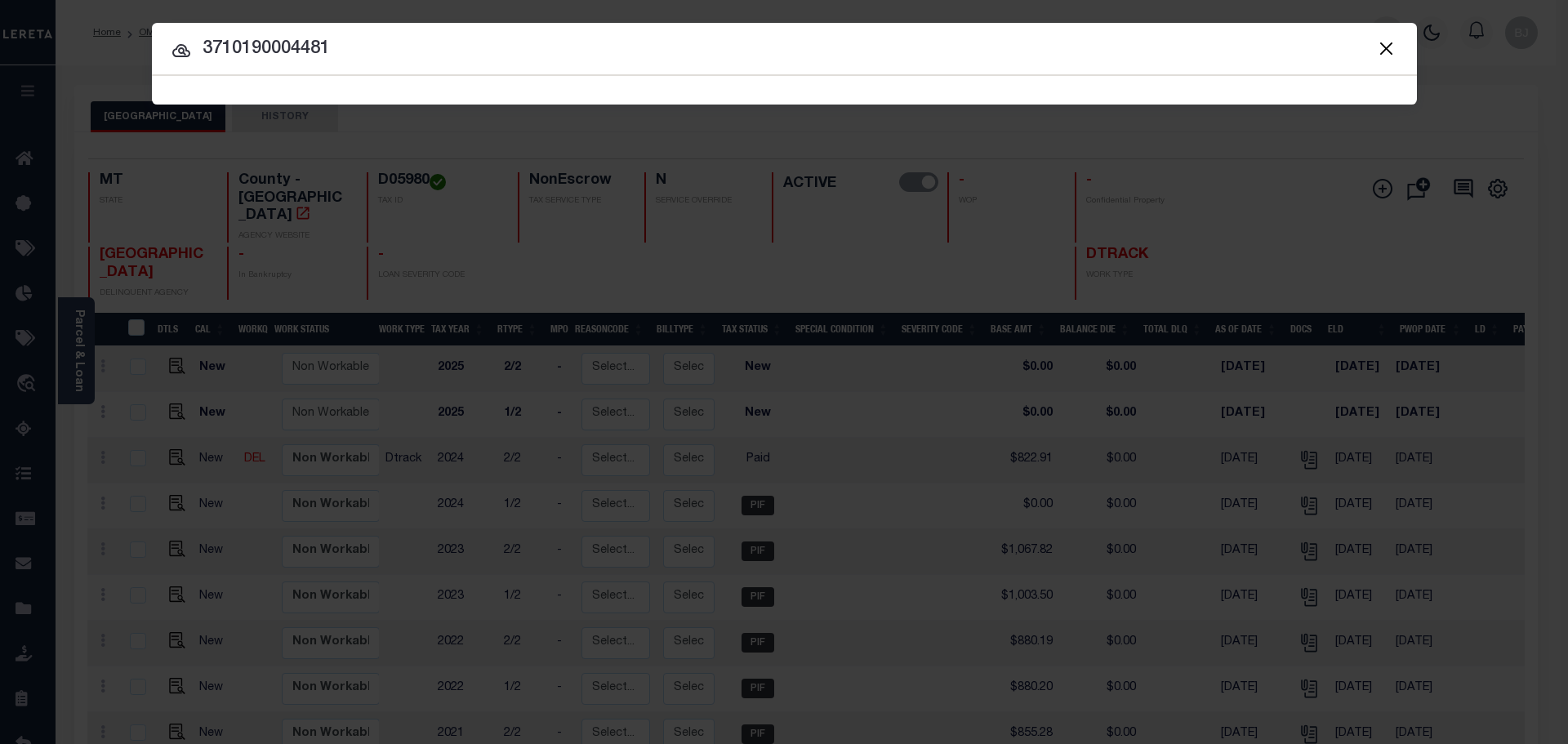
type input "3710190004481"
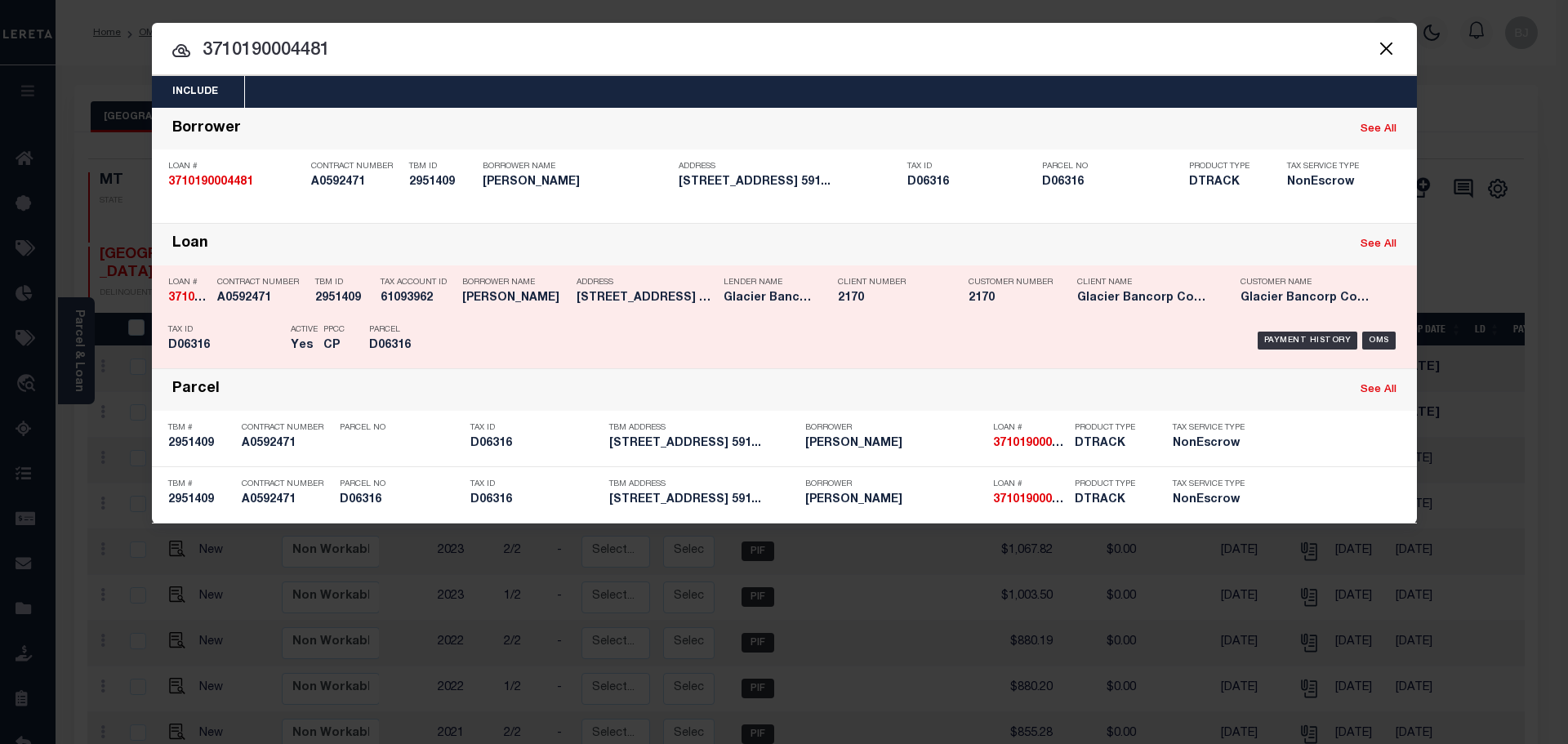
click at [596, 324] on div "Payment History OMS" at bounding box center [933, 341] width 933 height 47
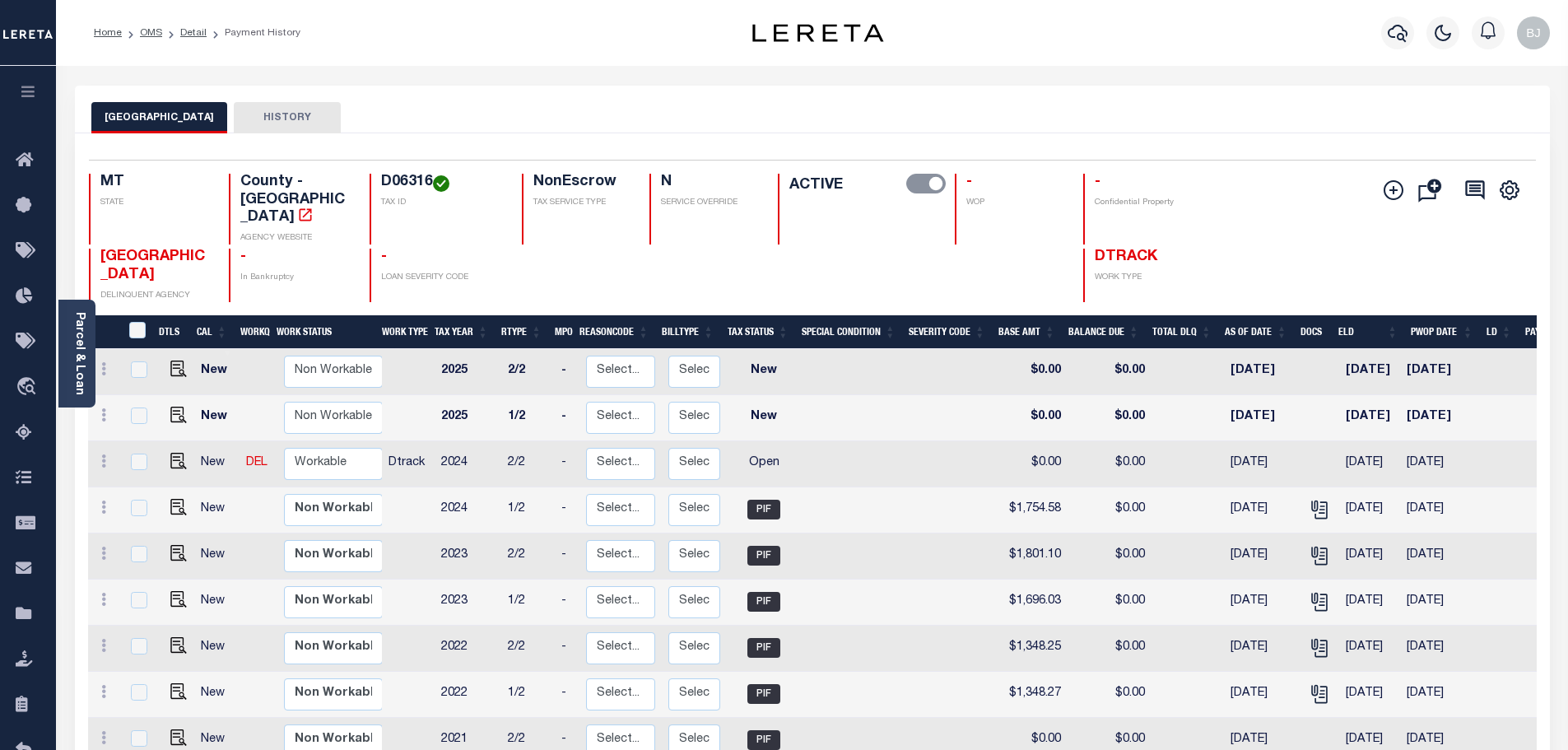
click at [404, 179] on h4 "D06316" at bounding box center [442, 182] width 121 height 18
copy h4 "D06316"
click at [174, 453] on img "" at bounding box center [179, 462] width 17 height 17
checkbox input "true"
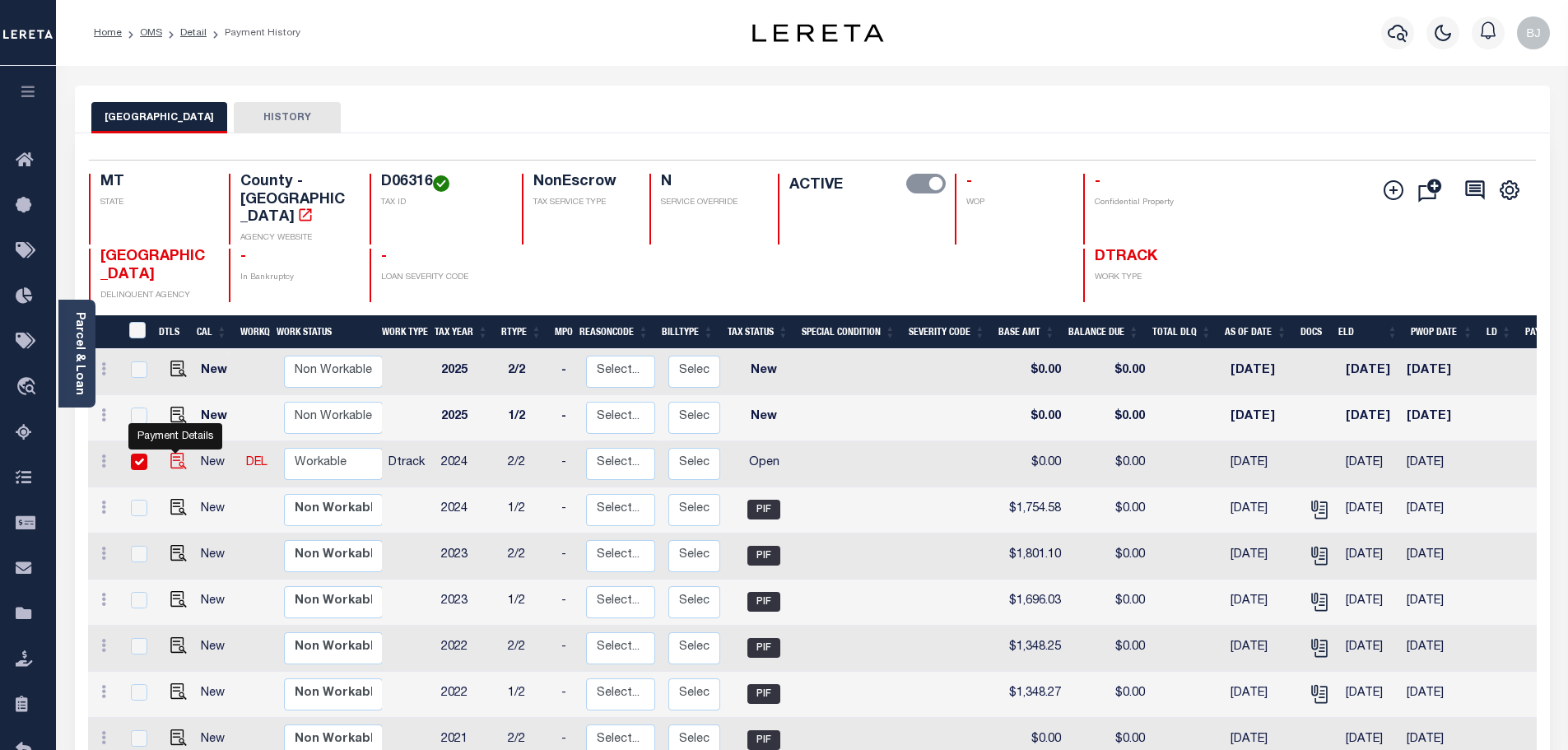
checkbox input "true"
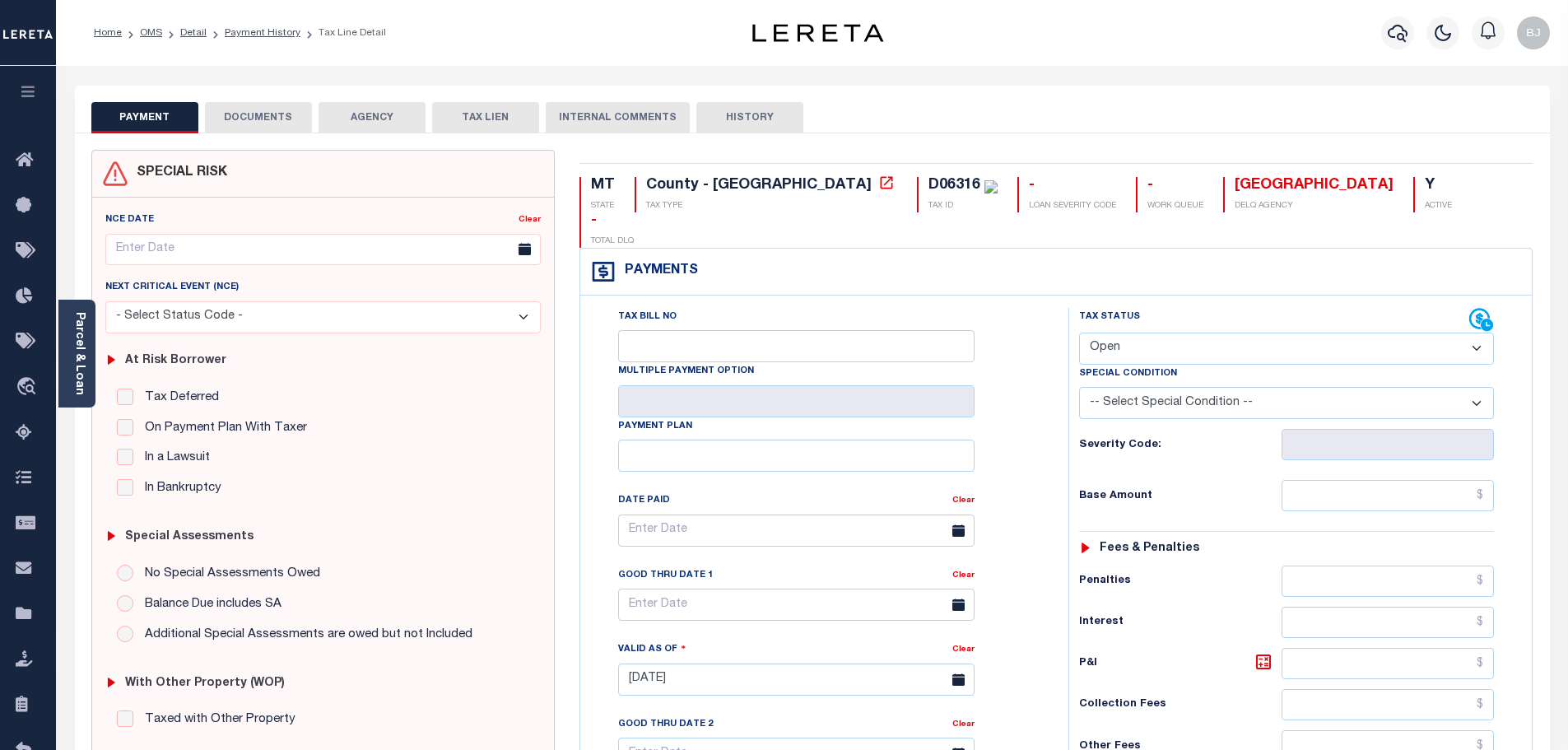
click at [1134, 333] on select "- Select Status Code - Open Due/Unpaid Paid Incomplete No Tax Due Internal Refu…" at bounding box center [1286, 349] width 415 height 32
select select "PYD"
click at [1079, 333] on select "- Select Status Code - Open Due/Unpaid Paid Incomplete No Tax Due Internal Refu…" at bounding box center [1286, 349] width 415 height 32
type input "[DATE]"
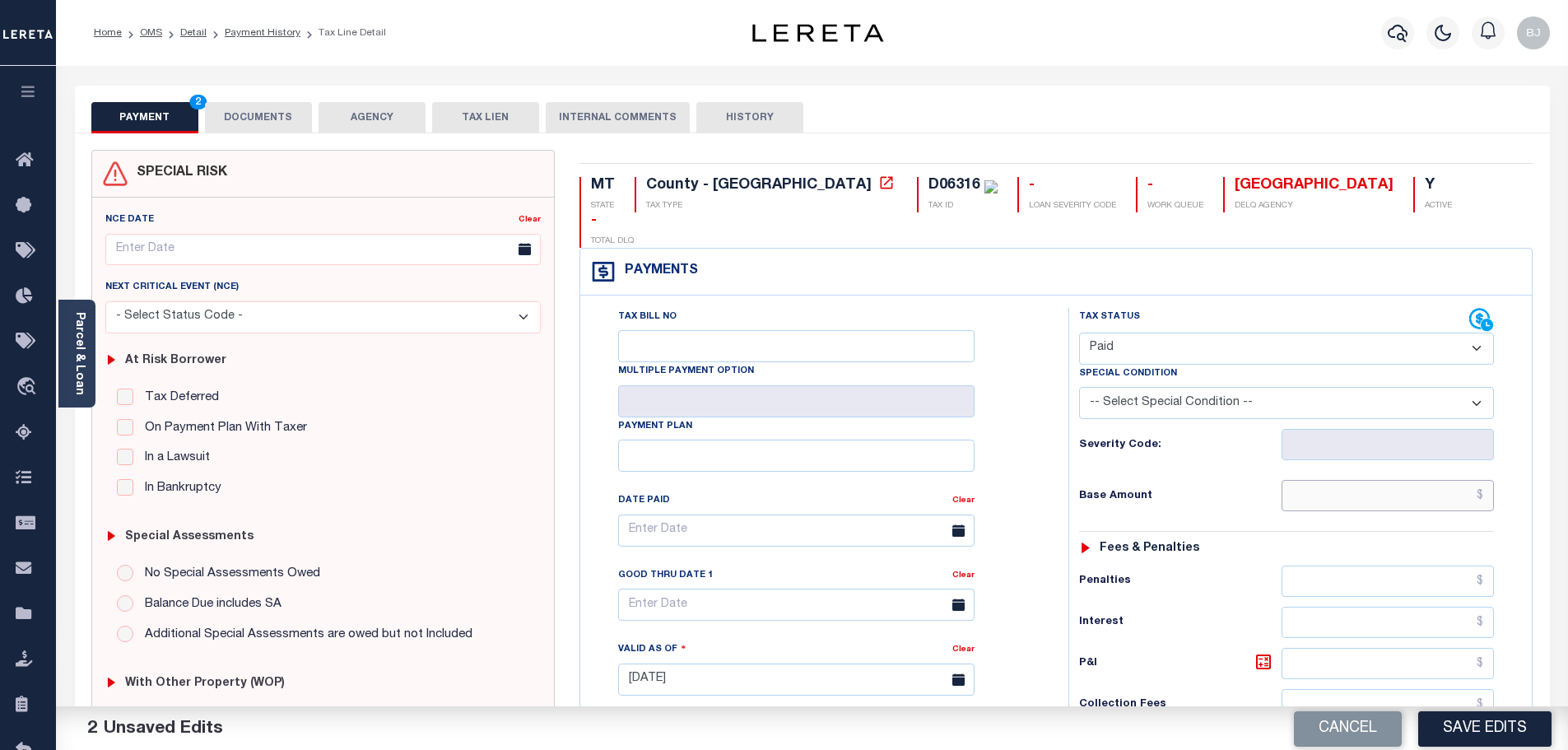
click at [1422, 480] on input "text" at bounding box center [1387, 496] width 213 height 32
paste input "1,754.57"
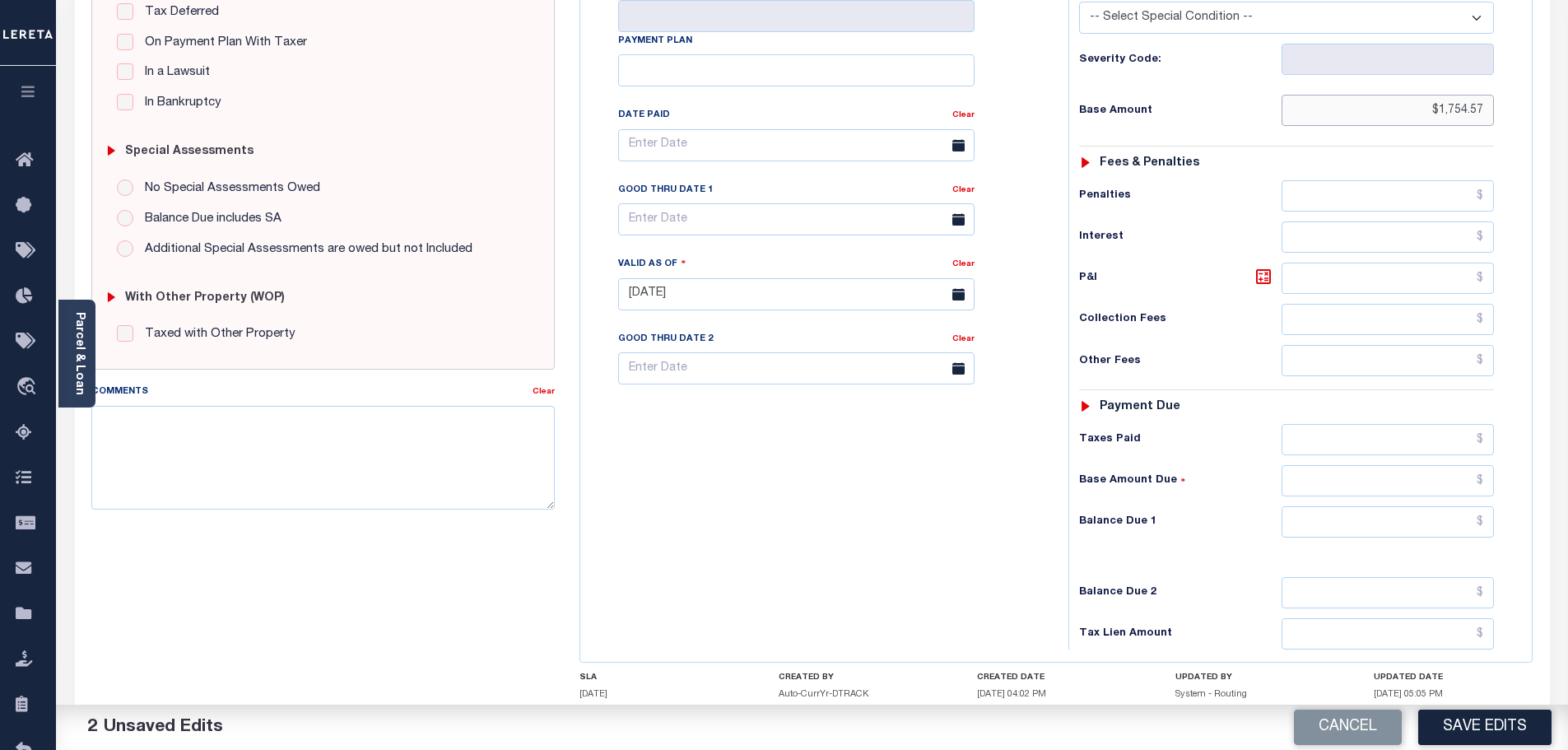
scroll to position [411, 0]
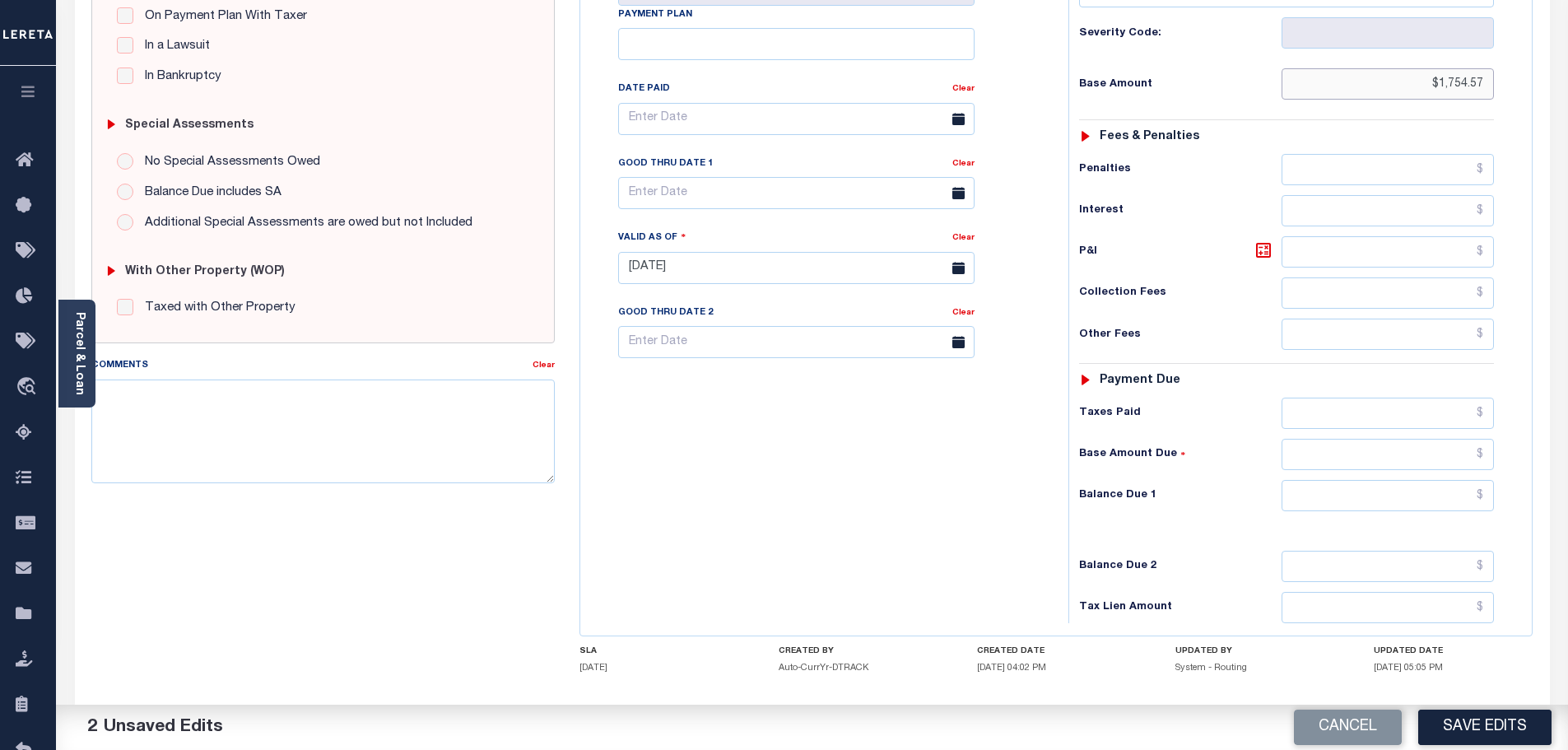
type input "$1,754.57"
click at [1422, 480] on input "text" at bounding box center [1387, 496] width 213 height 32
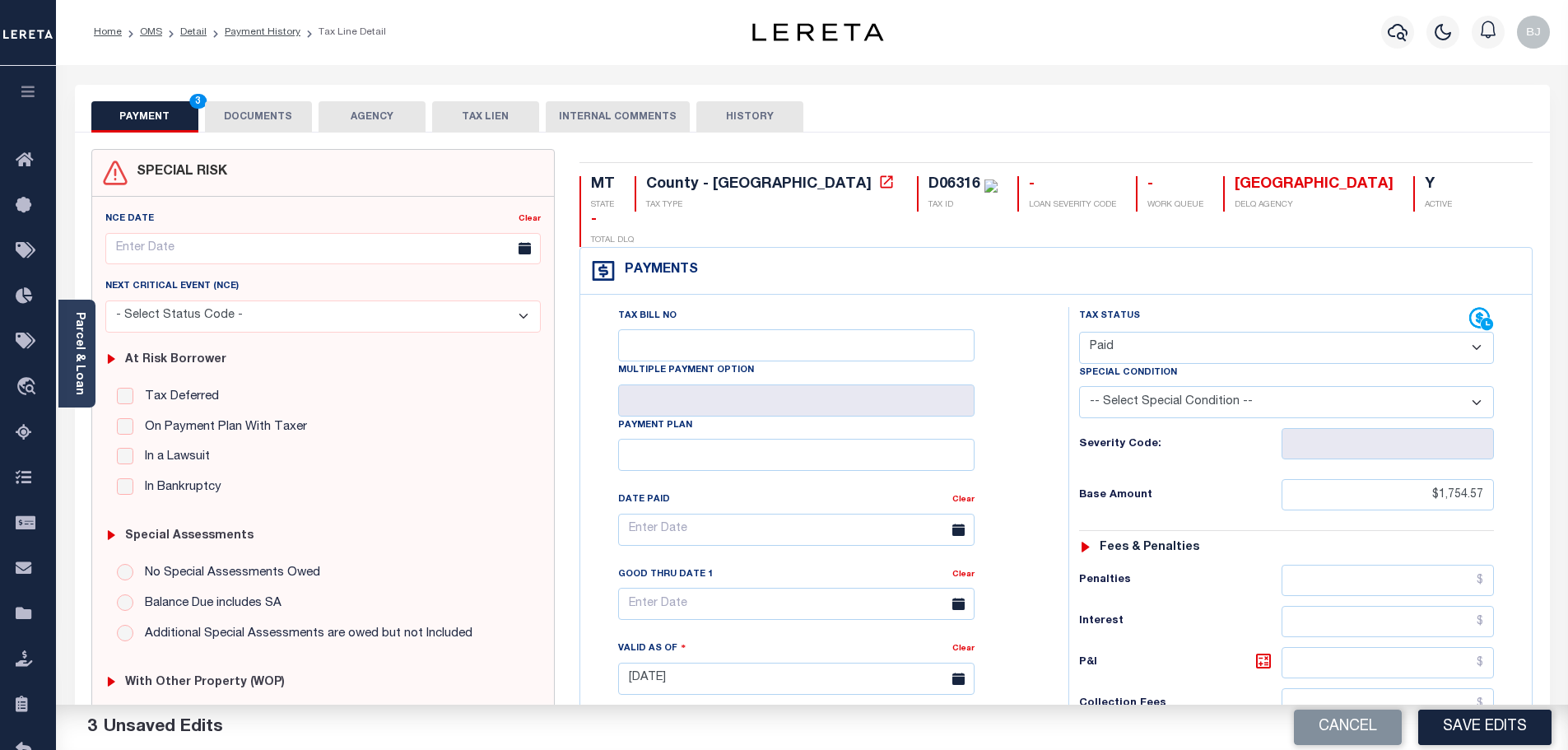
scroll to position [0, 0]
type input "$0.00"
click at [279, 121] on button "DOCUMENTS" at bounding box center [258, 118] width 107 height 32
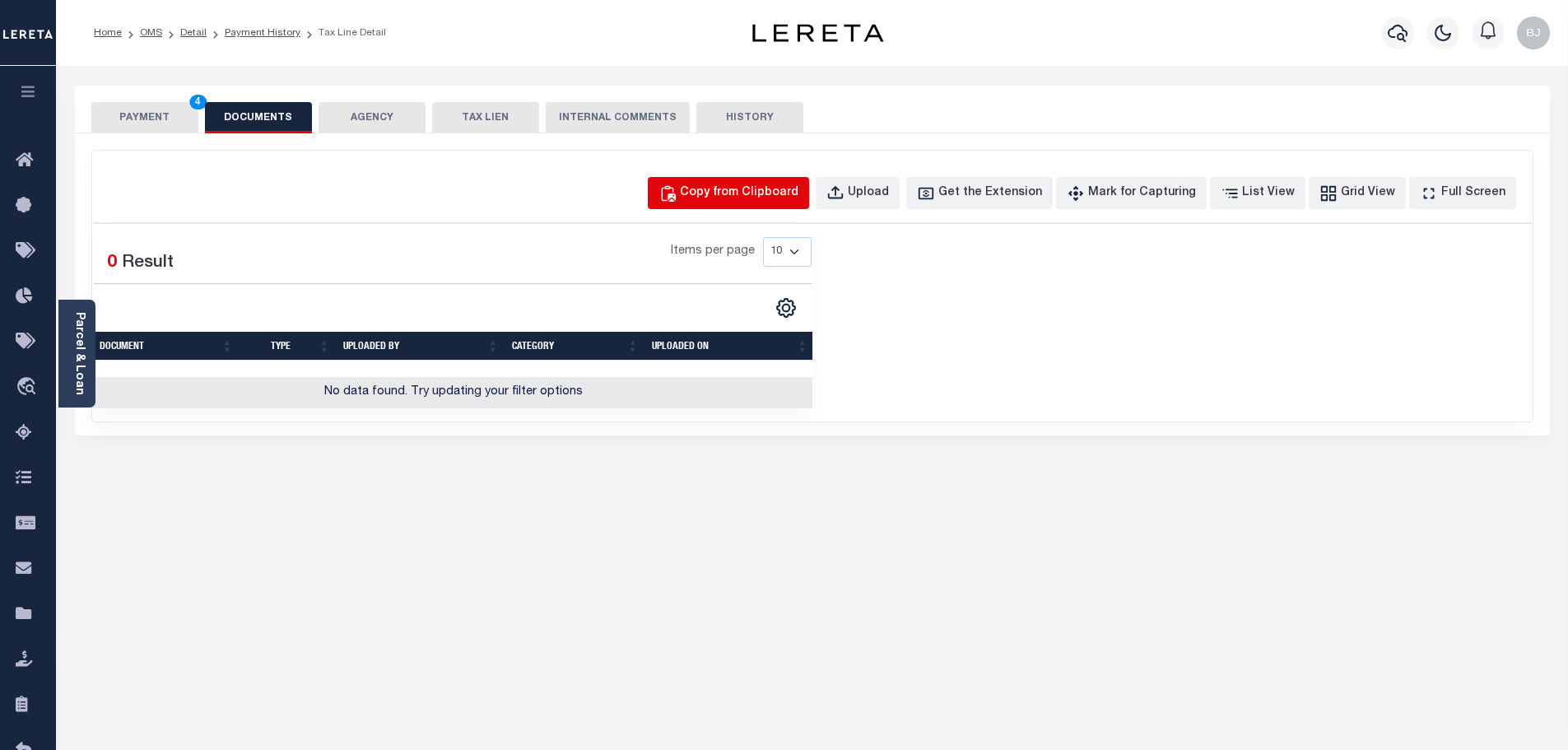
click at [804, 204] on button "Copy from Clipboard" at bounding box center [728, 193] width 161 height 32
select select "POP"
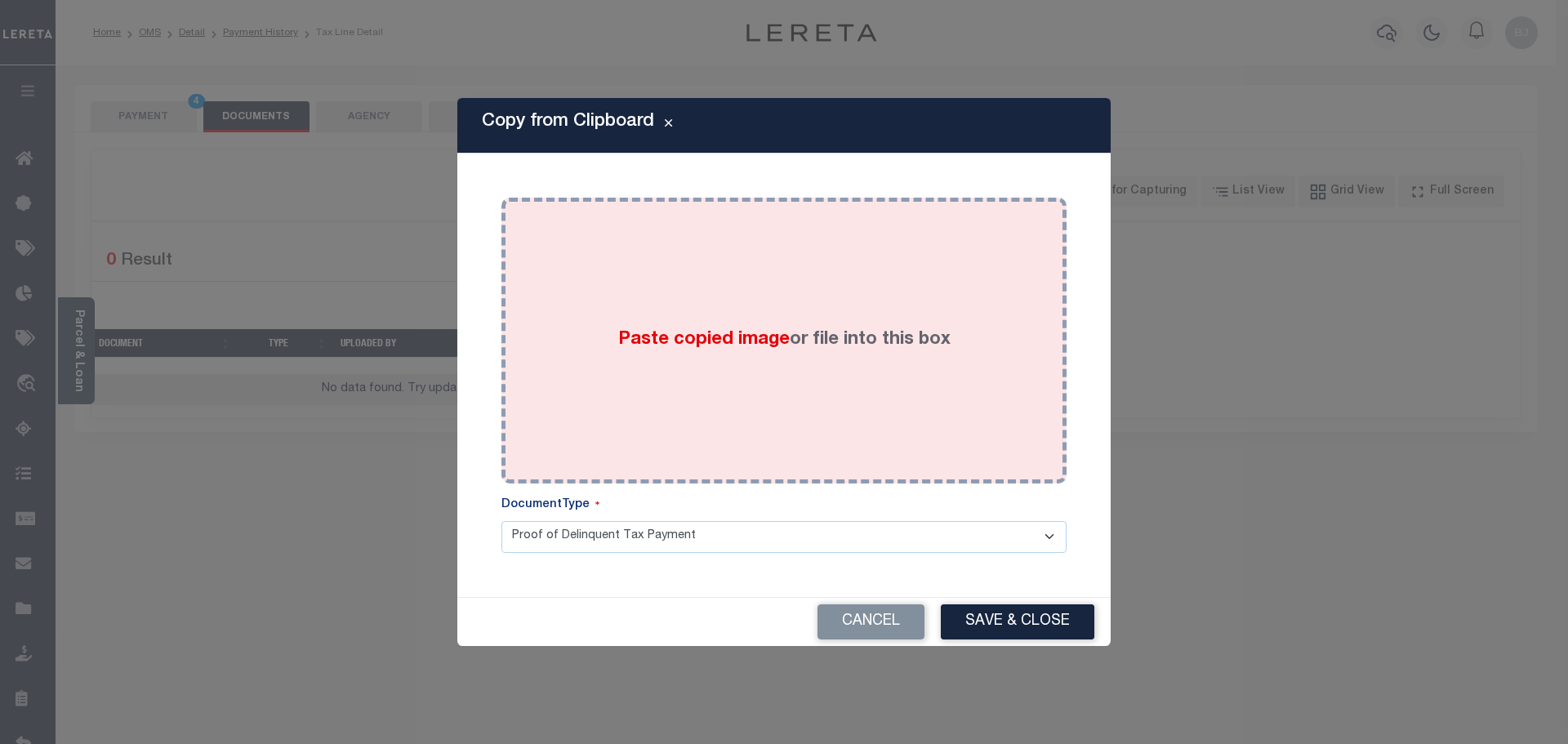
drag, startPoint x: 845, startPoint y: 311, endPoint x: 864, endPoint y: 351, distance: 44.3
click at [846, 327] on label "Paste copied image or file into this box" at bounding box center [784, 340] width 332 height 27
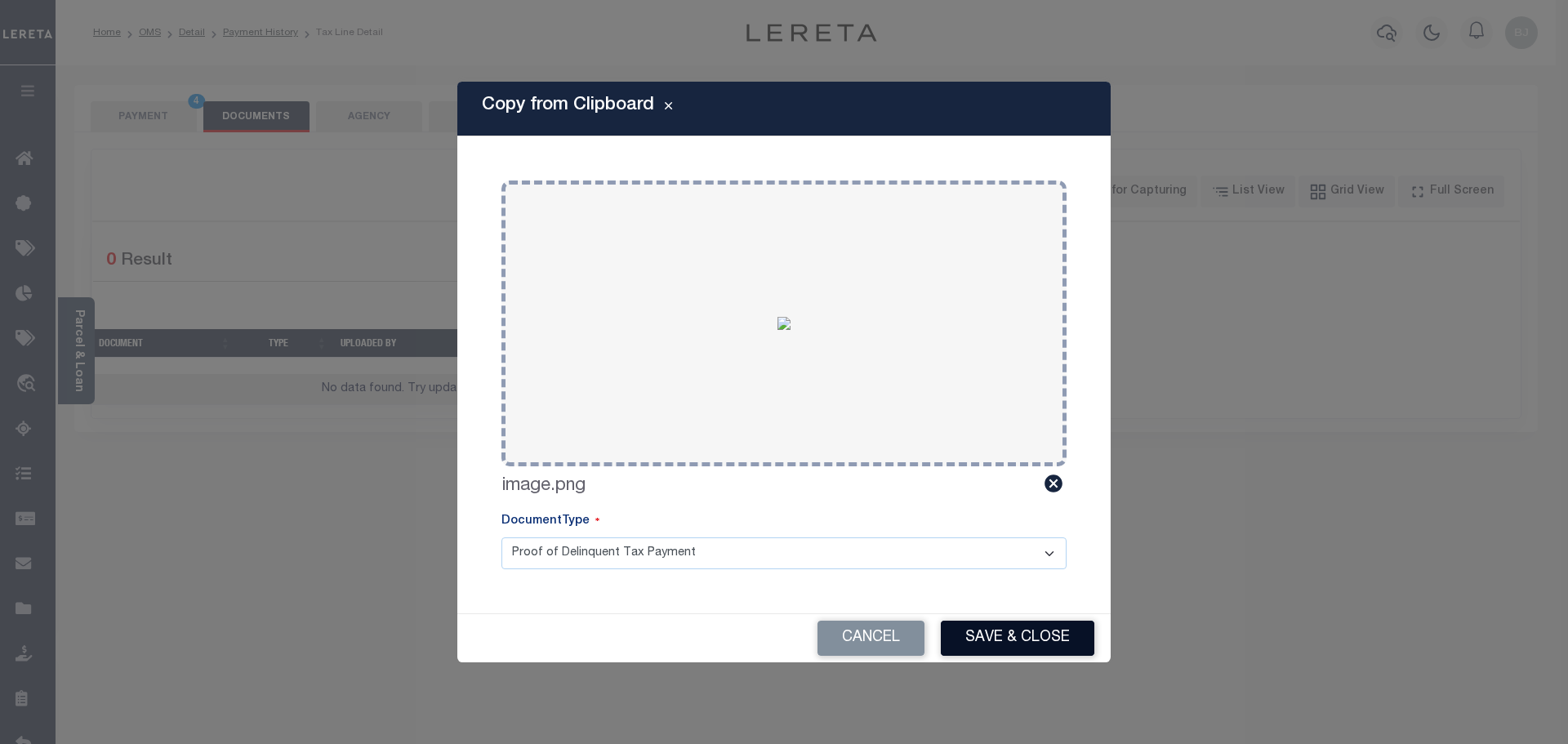
click at [1018, 621] on div "Cancel Save & Close" at bounding box center [784, 639] width 653 height 48
click at [1019, 626] on button "Save & Close" at bounding box center [1018, 639] width 154 height 35
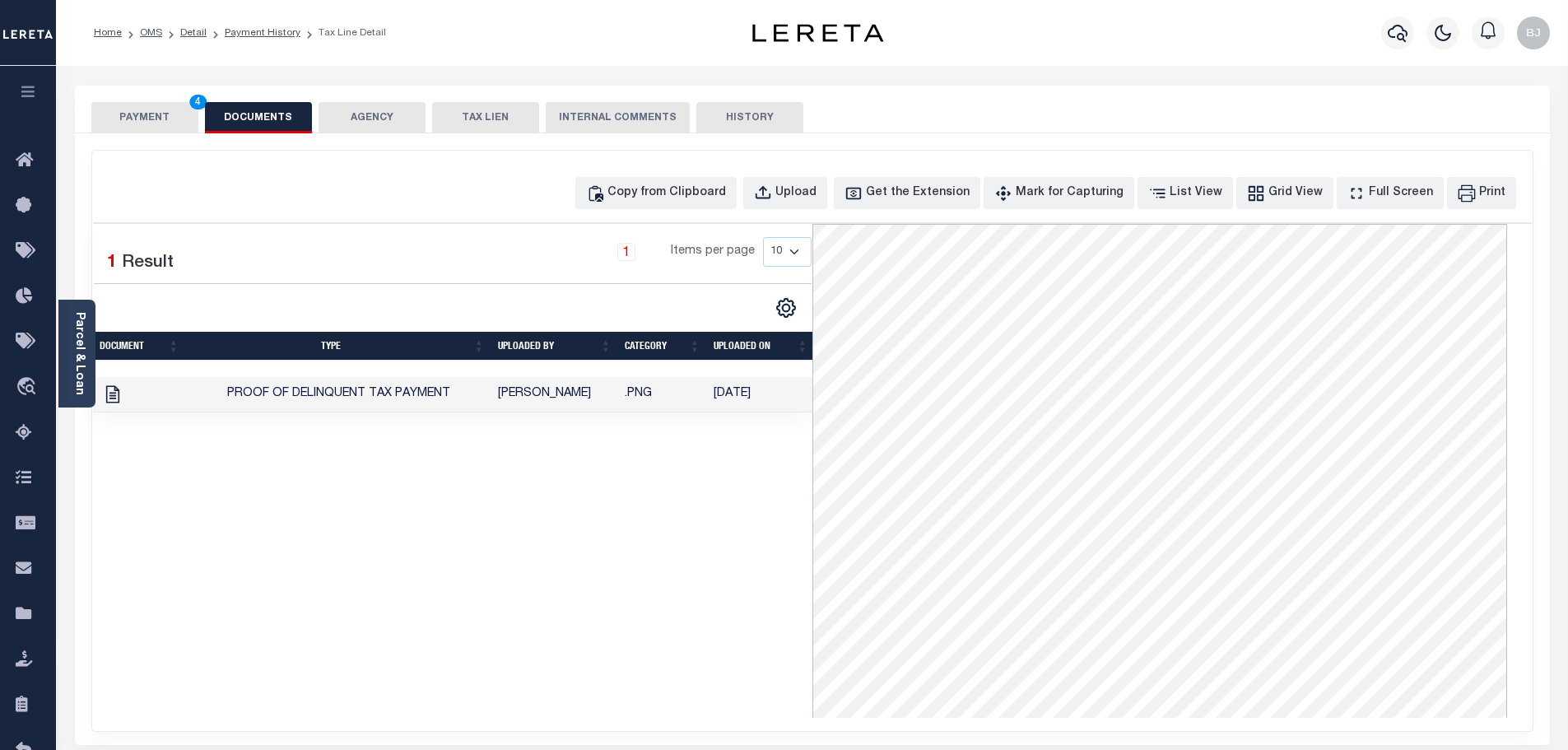
click at [139, 122] on button "PAYMENT 4" at bounding box center [144, 118] width 107 height 32
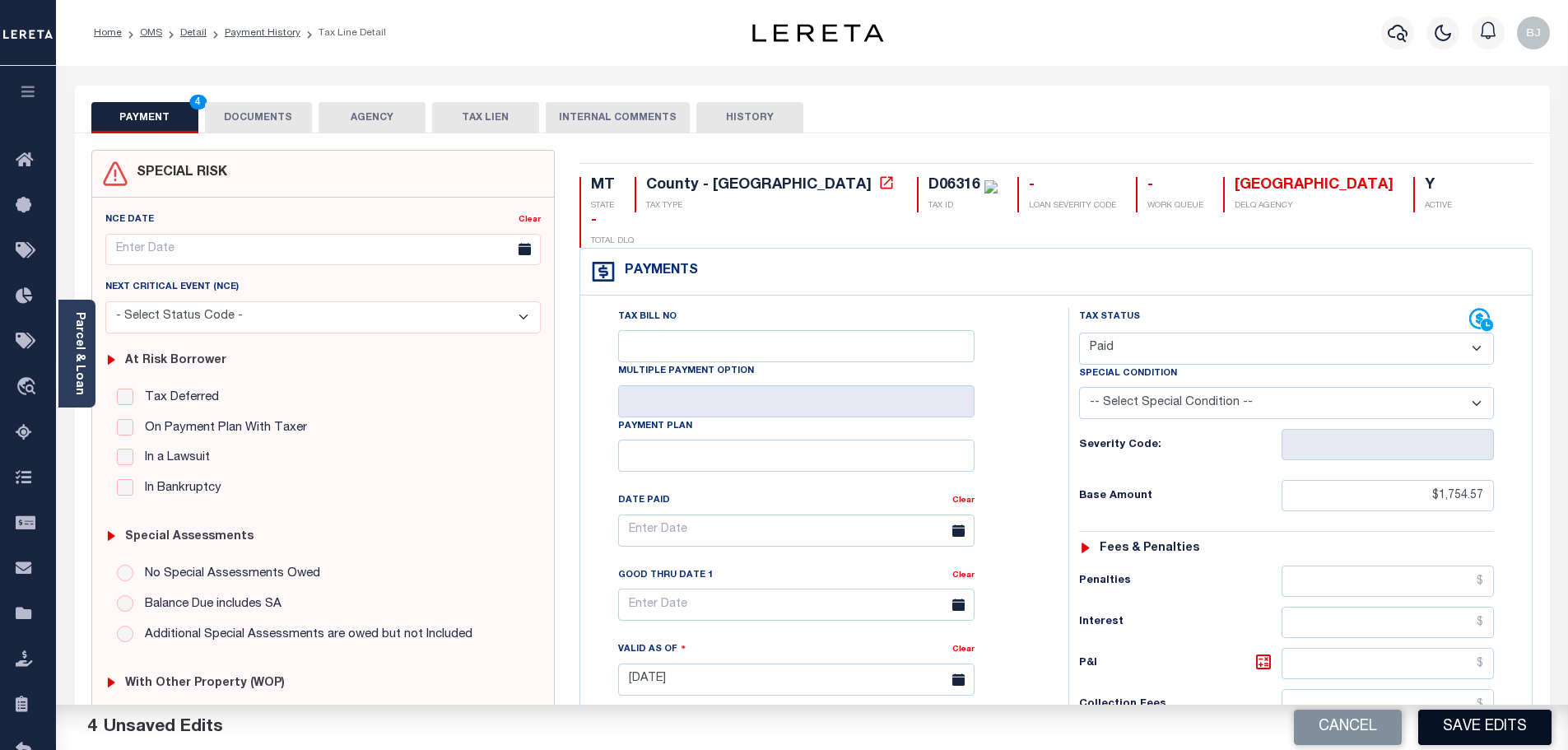
click at [1516, 723] on button "Save Edits" at bounding box center [1484, 728] width 133 height 35
checkbox input "false"
type input "$1,754.57"
type input "$0"
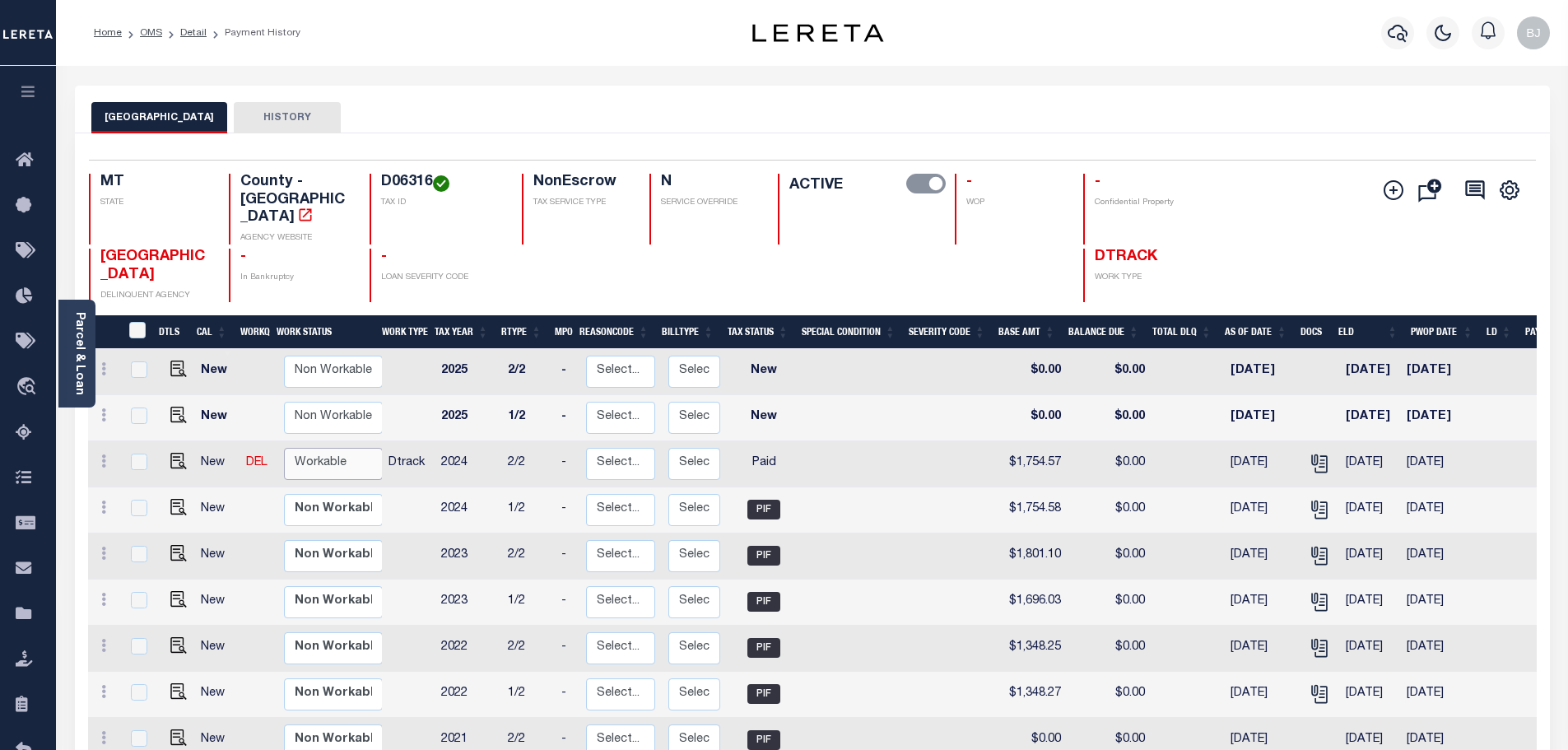
click at [343, 448] on select "Non Workable Workable" at bounding box center [334, 464] width 99 height 32
checkbox input "true"
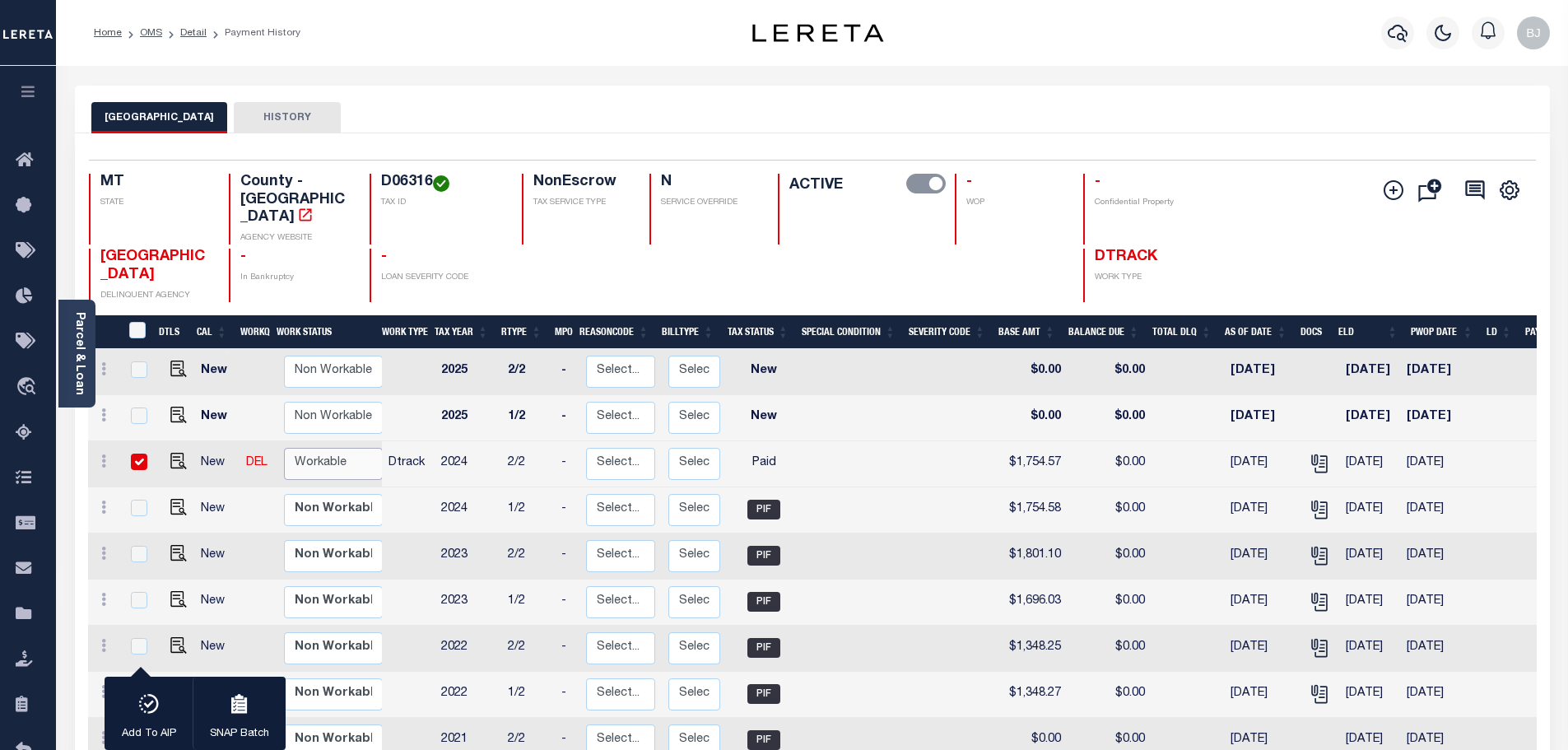
select select "true"
click at [284, 448] on select "Non Workable Workable" at bounding box center [334, 464] width 99 height 32
checkbox input "false"
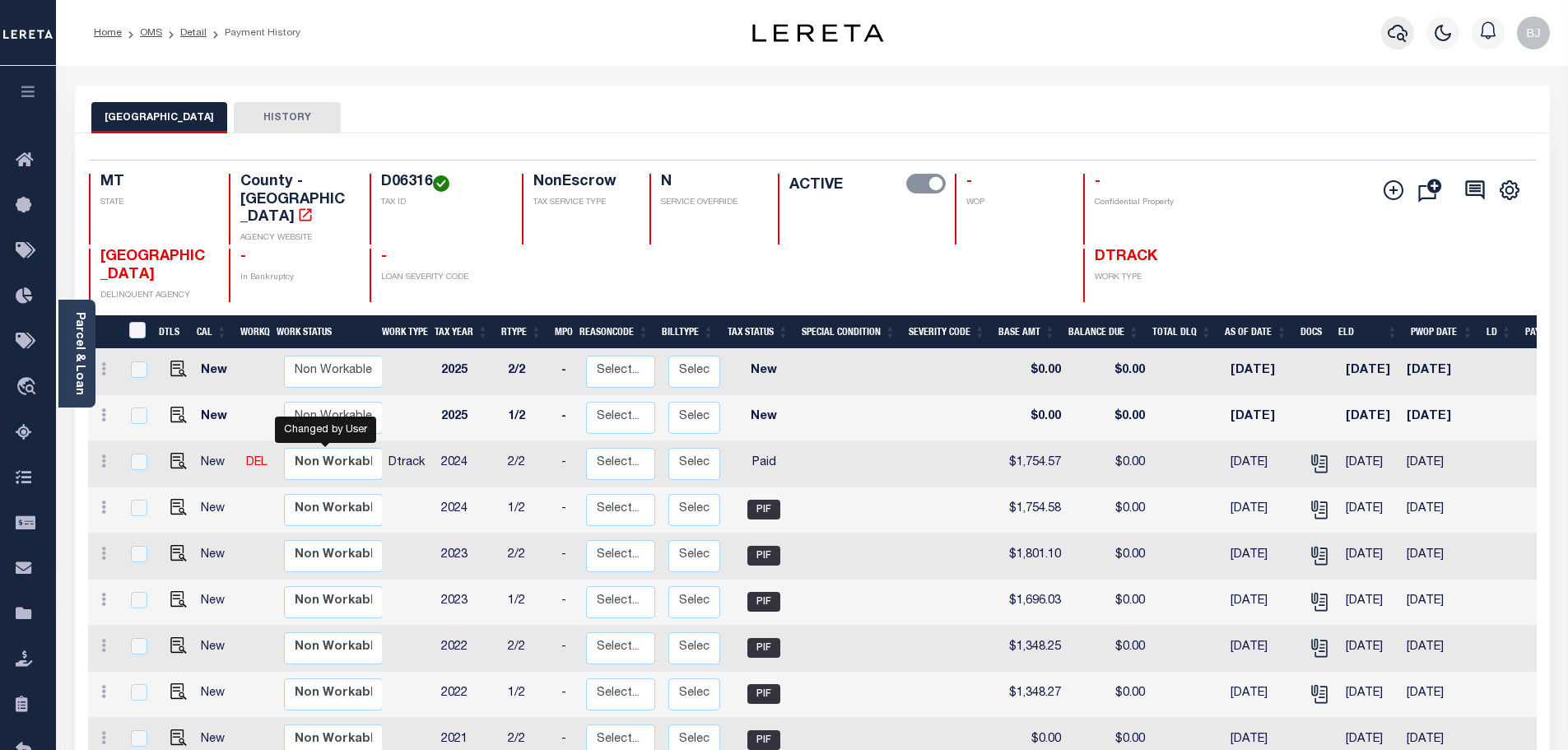
click at [1390, 36] on icon "button" at bounding box center [1396, 33] width 20 height 20
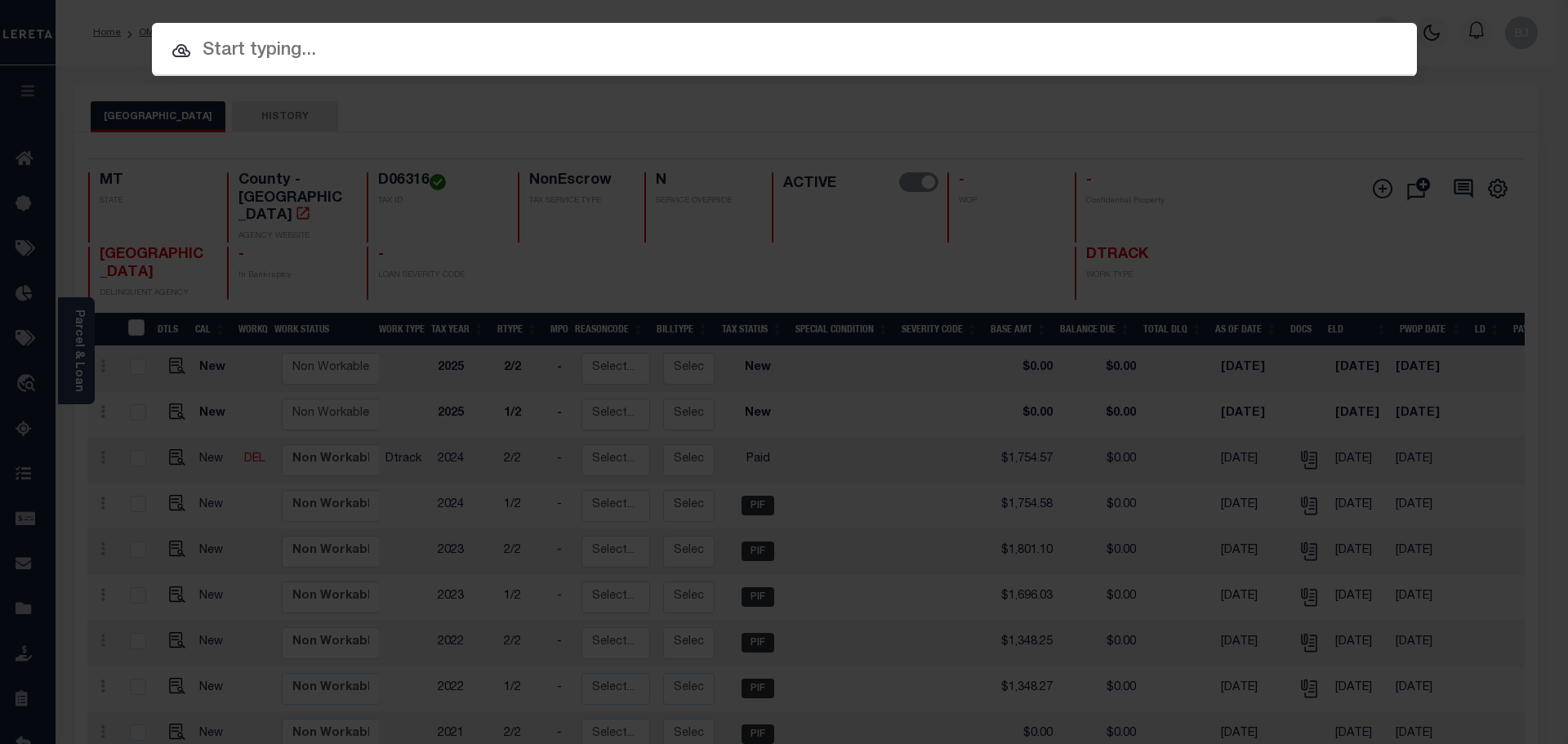
paste input "3703180010295"
type input "3703180010295"
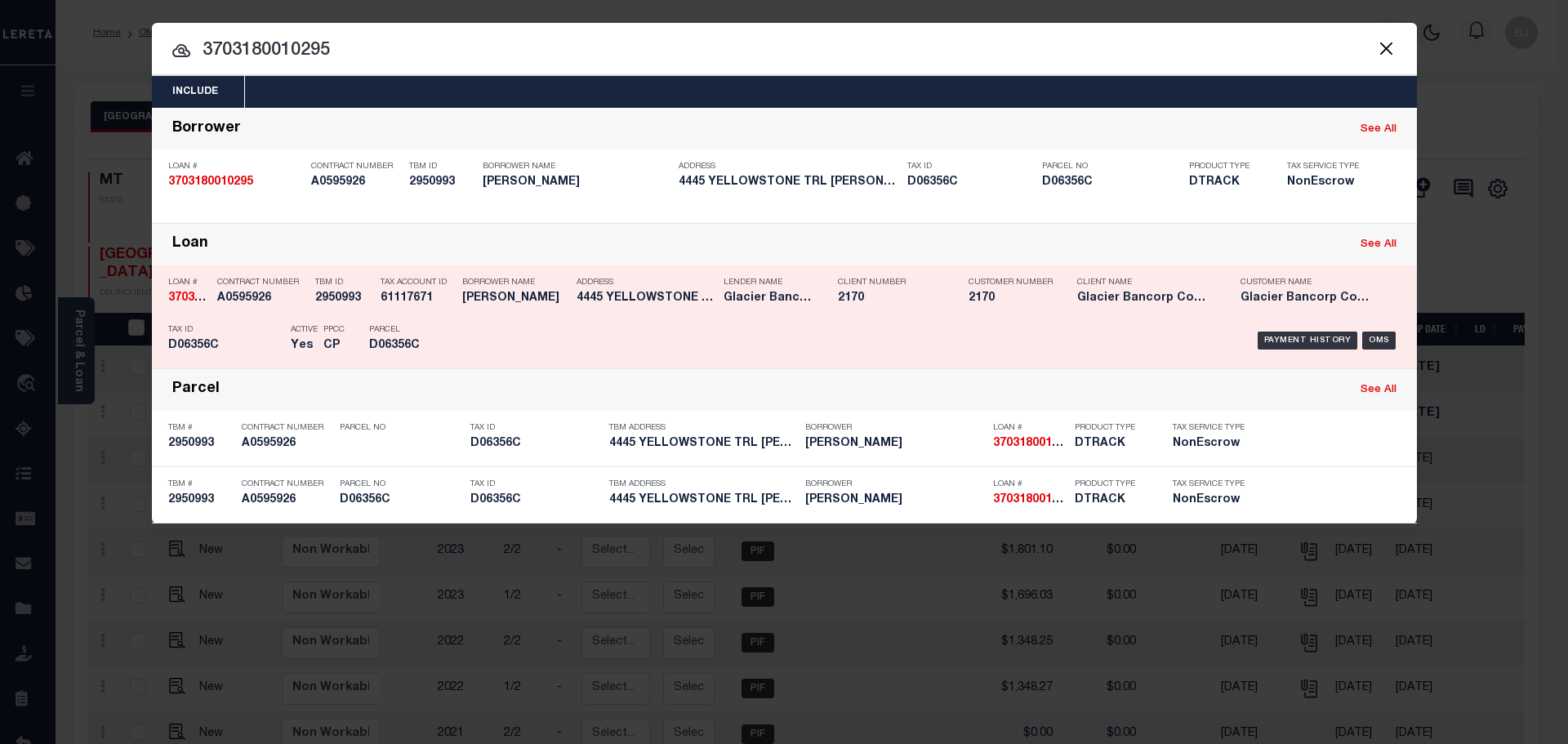
click at [718, 305] on div "Lender Name Glacier Bancorp Commercial" at bounding box center [769, 292] width 115 height 47
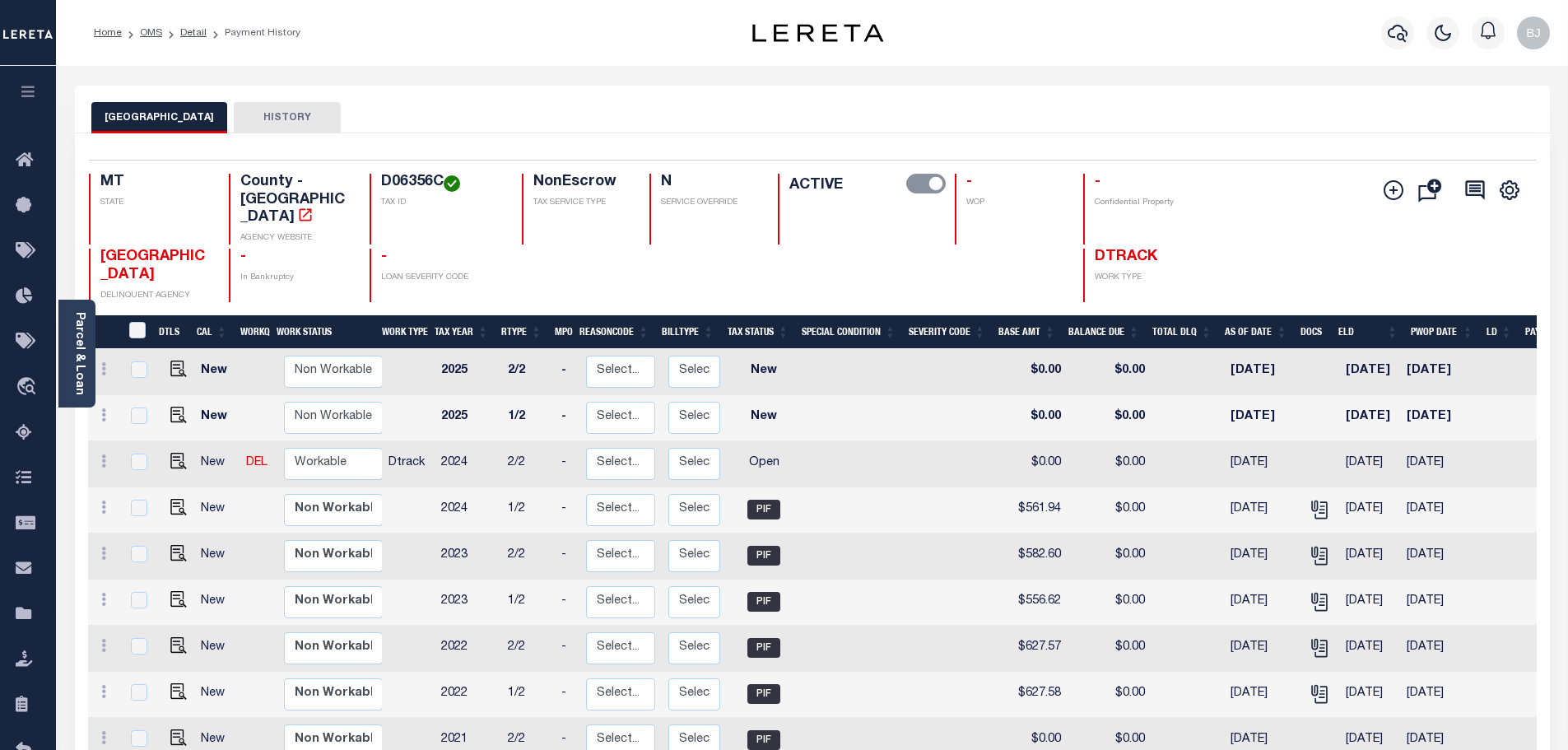
click at [409, 174] on h4 "D06356C" at bounding box center [442, 182] width 121 height 18
copy h4 "D06356C"
click at [176, 453] on img "" at bounding box center [179, 462] width 17 height 17
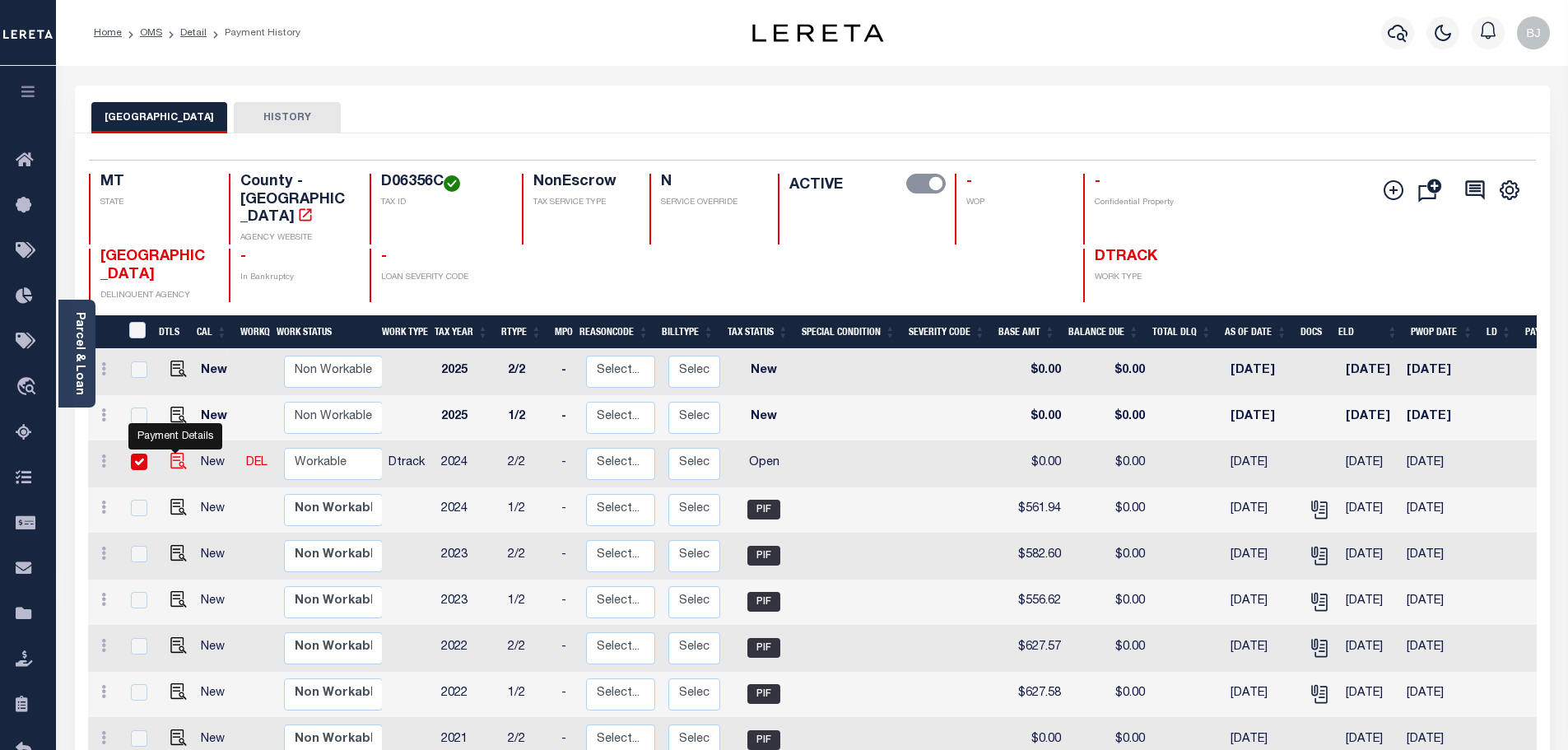
checkbox input "true"
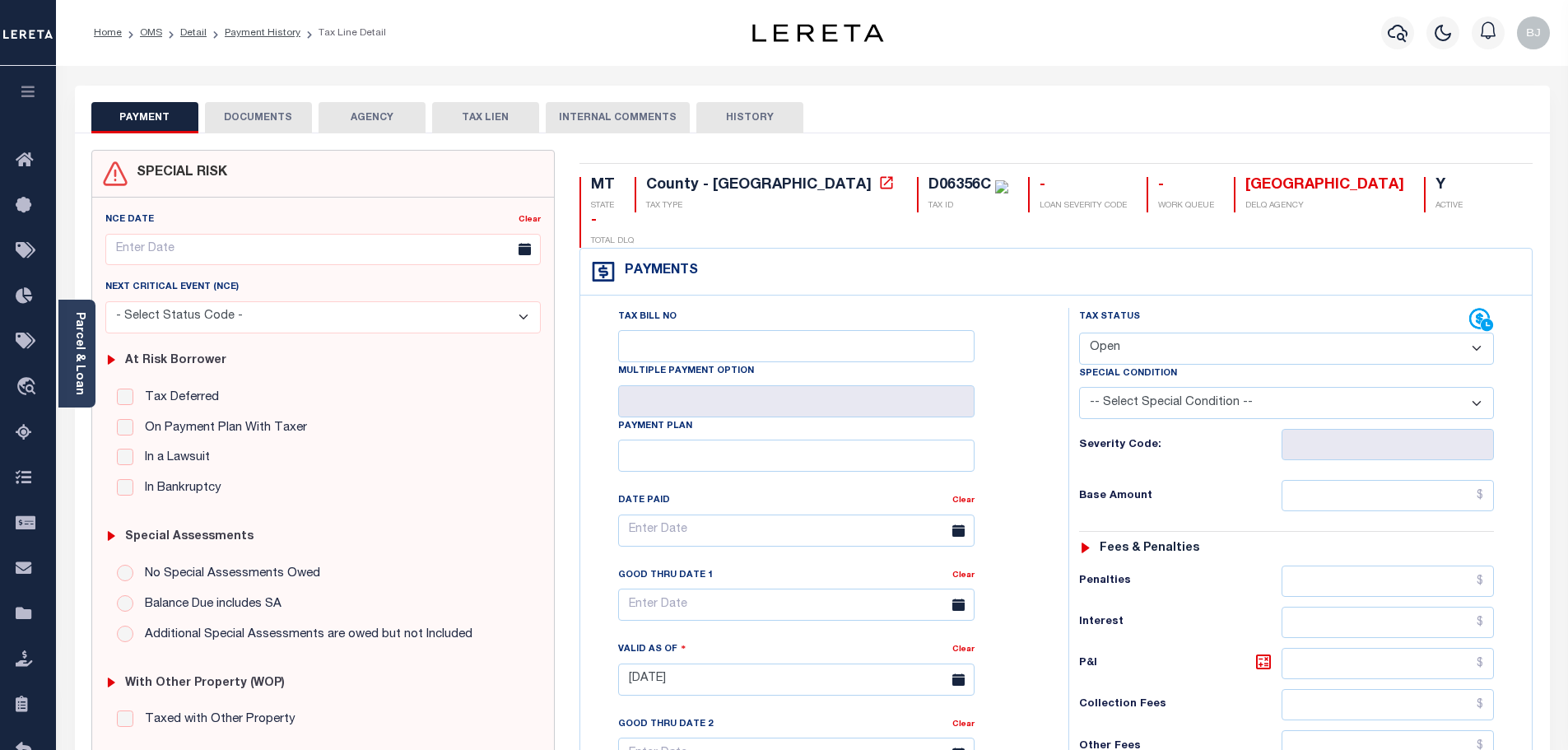
drag, startPoint x: 1169, startPoint y: 297, endPoint x: 1183, endPoint y: 290, distance: 15.7
click at [1183, 308] on div "Tax Status Status" at bounding box center [1273, 320] width 390 height 24
click at [1140, 333] on select "- Select Status Code - Open Due/Unpaid Paid Incomplete No Tax Due Internal Refu…" at bounding box center [1286, 349] width 415 height 32
select select "INC"
click at [1079, 333] on select "- Select Status Code - Open Due/Unpaid Paid Incomplete No Tax Due Internal Refu…" at bounding box center [1286, 349] width 415 height 32
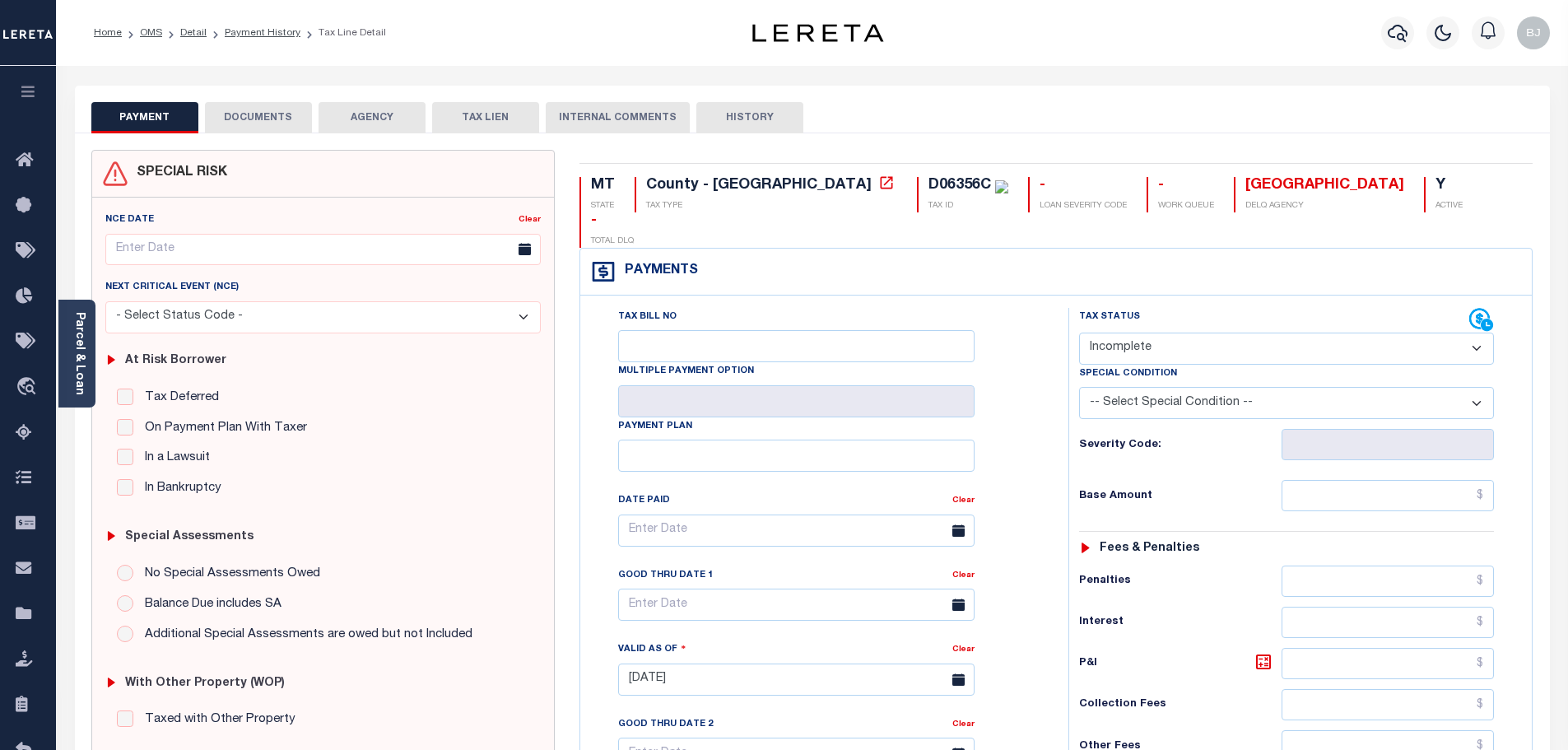
type input "08/20/2025"
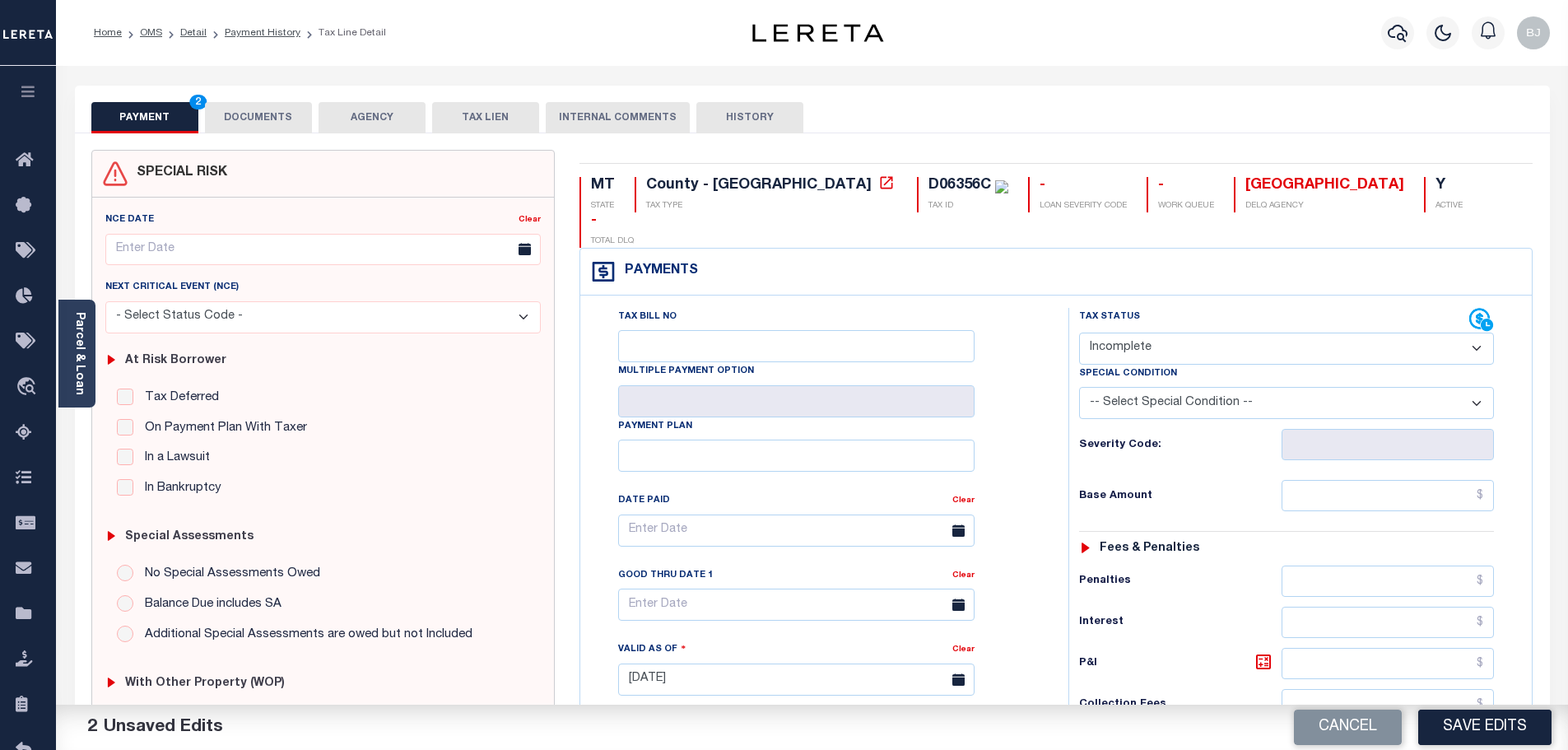
select select "PYD"
paste input "561.92"
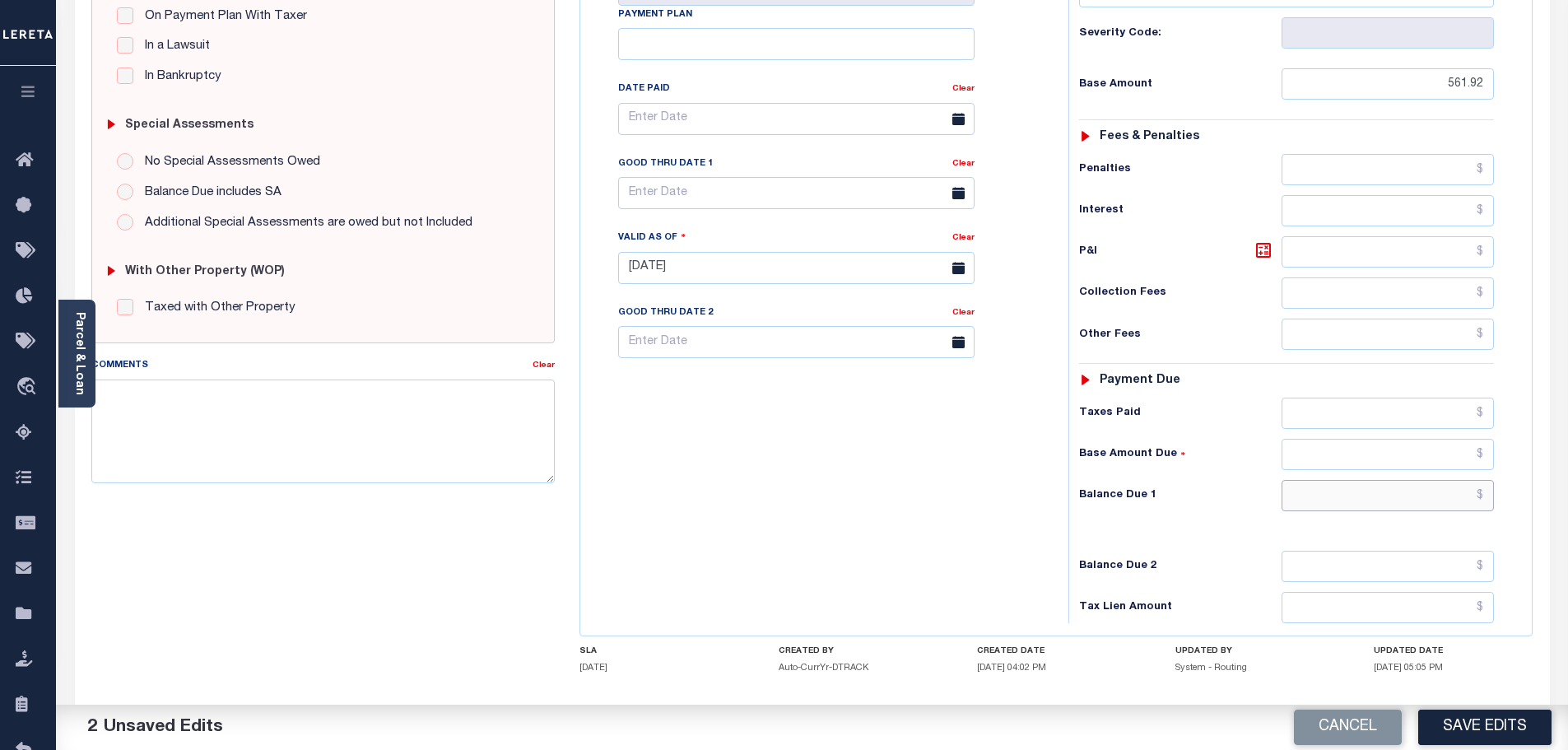
type input "$561.92"
click at [1409, 480] on input "text" at bounding box center [1387, 496] width 213 height 32
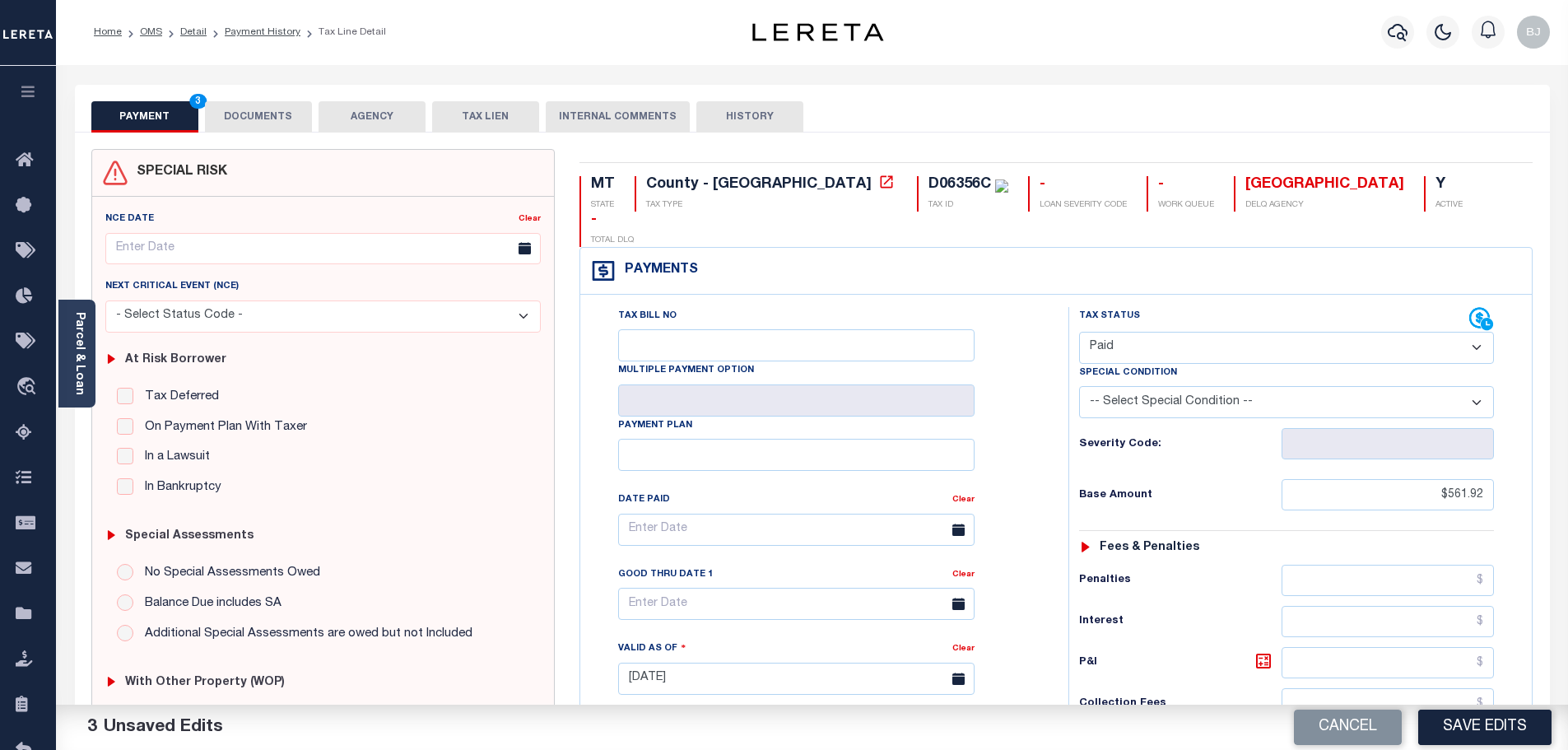
scroll to position [0, 0]
type input "$0.00"
drag, startPoint x: 236, startPoint y: 116, endPoint x: 236, endPoint y: 103, distance: 13.0
click at [236, 116] on button "DOCUMENTS" at bounding box center [258, 118] width 107 height 32
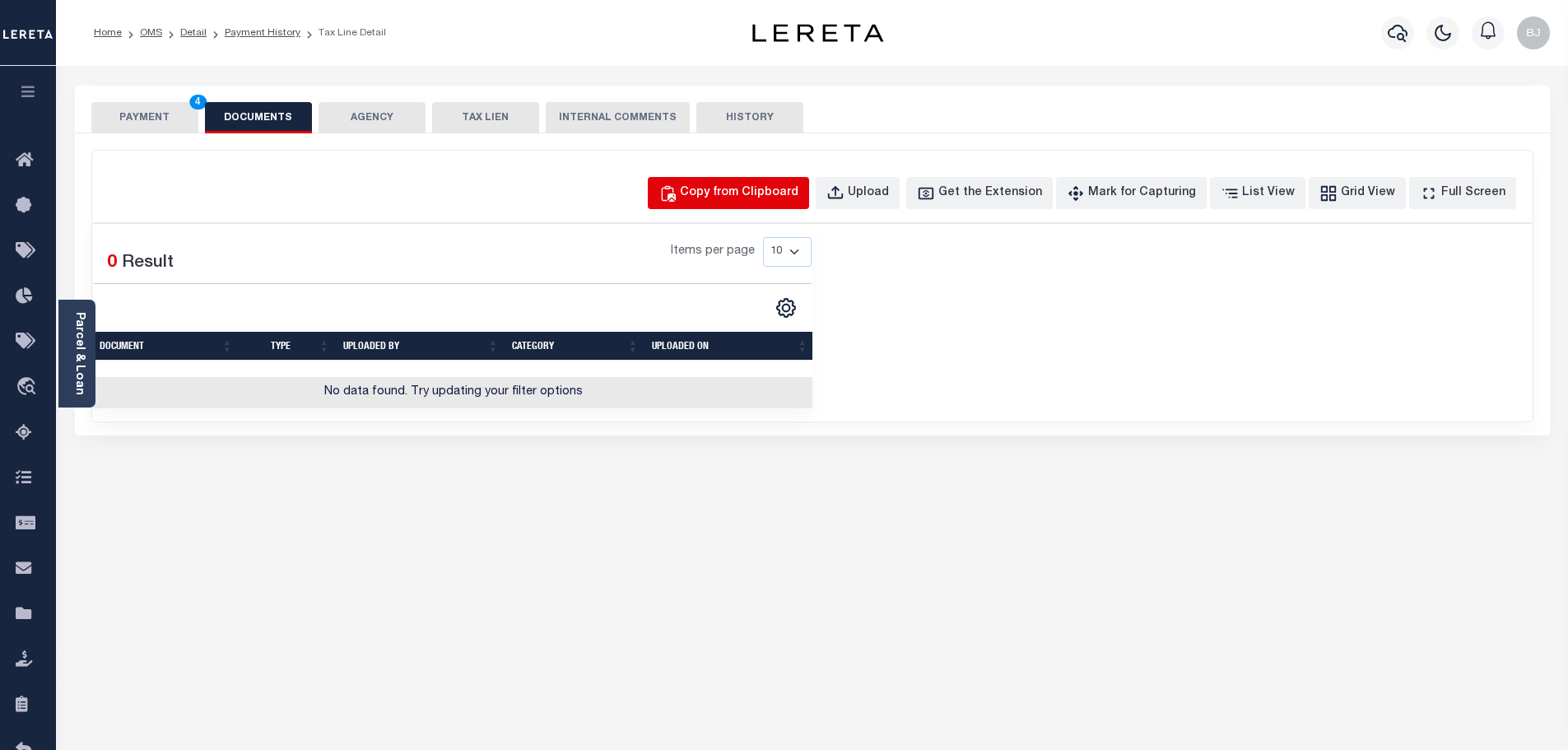
click at [766, 190] on div "Copy from Clipboard" at bounding box center [738, 193] width 118 height 18
select select "POP"
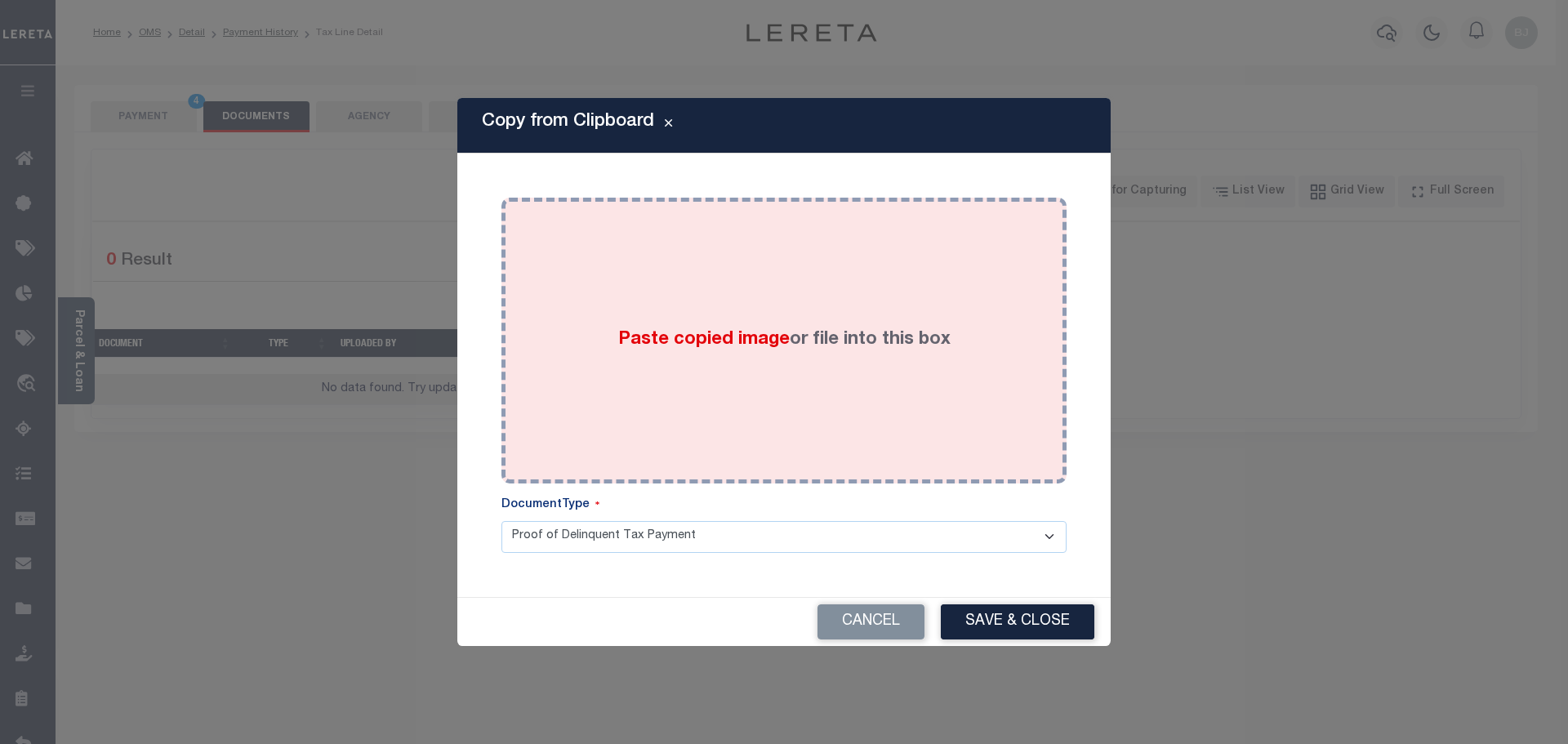
click at [809, 393] on div "Paste copied image or file into this box" at bounding box center [784, 341] width 540 height 261
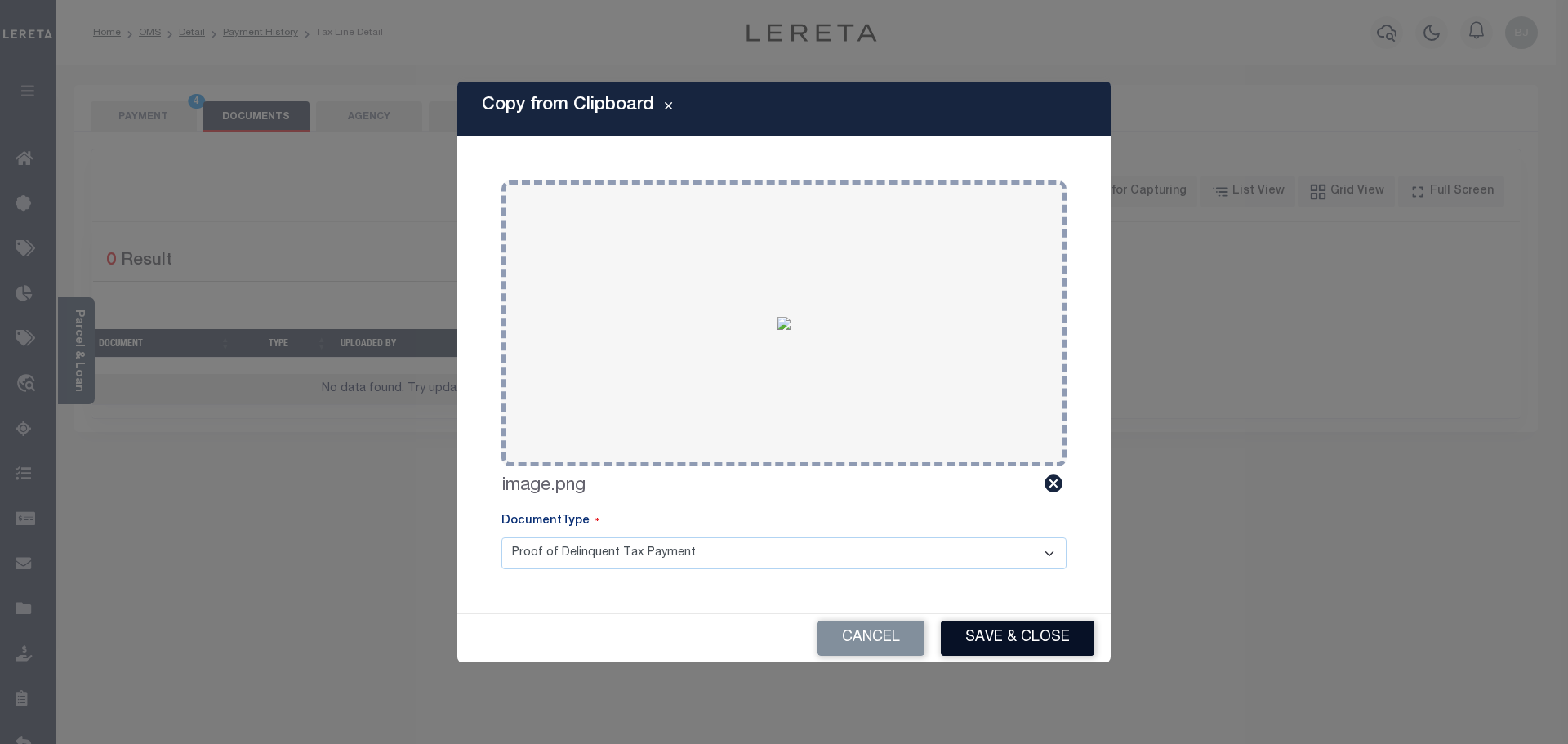
click at [990, 648] on button "Save & Close" at bounding box center [1018, 639] width 154 height 35
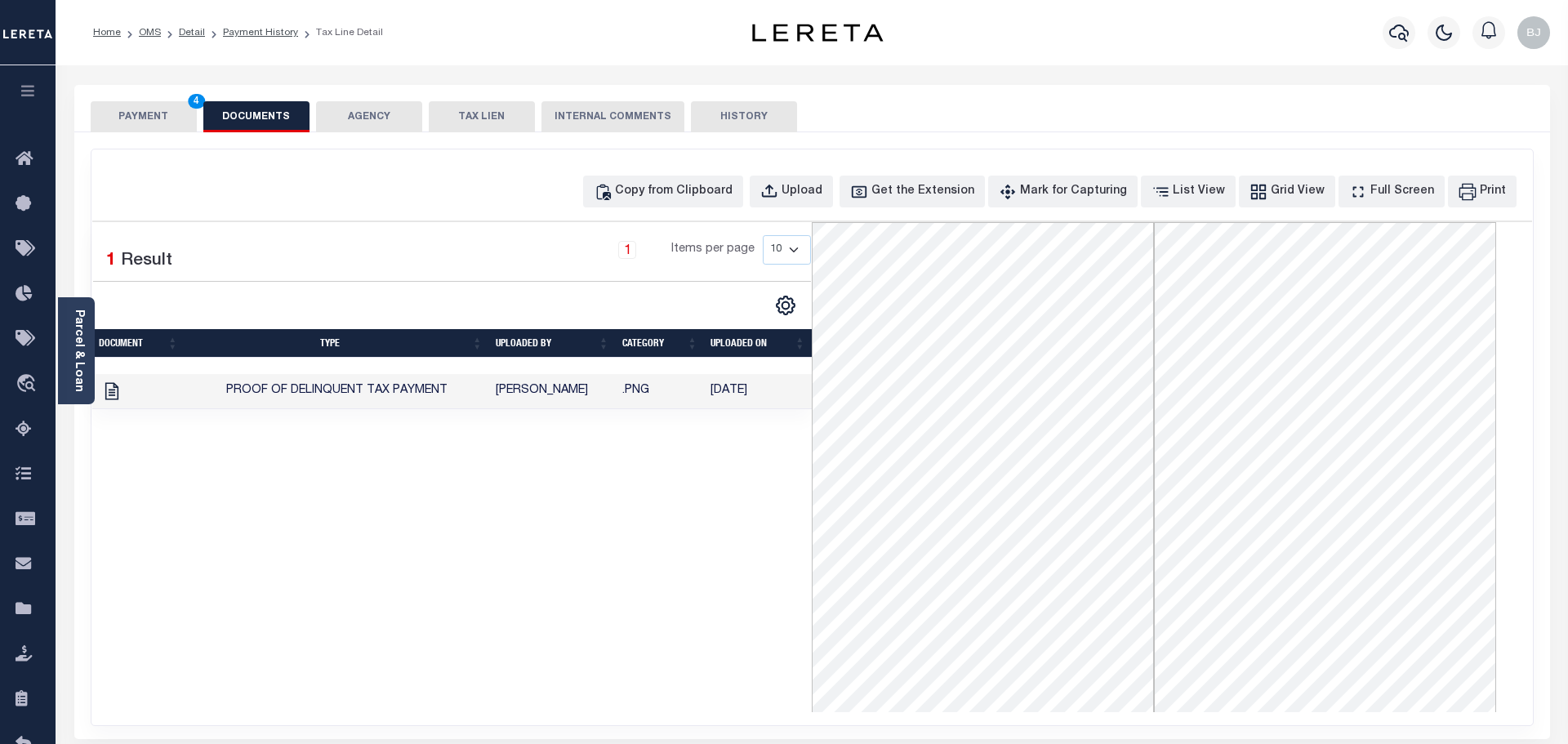
click at [150, 125] on button "PAYMENT 4" at bounding box center [143, 117] width 106 height 31
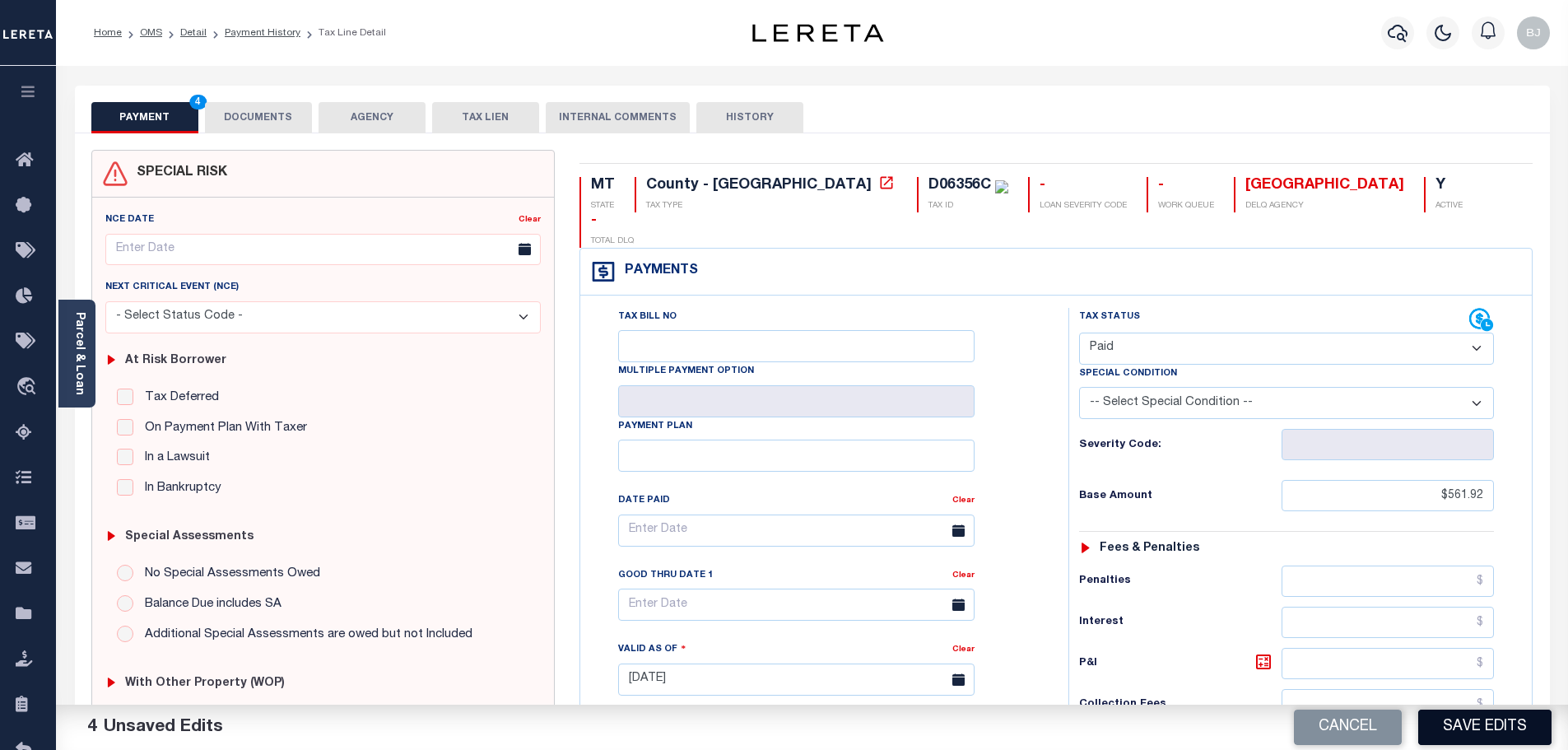
click at [1506, 738] on button "Save Edits" at bounding box center [1484, 728] width 133 height 35
checkbox input "false"
type input "$561.92"
type input "$0"
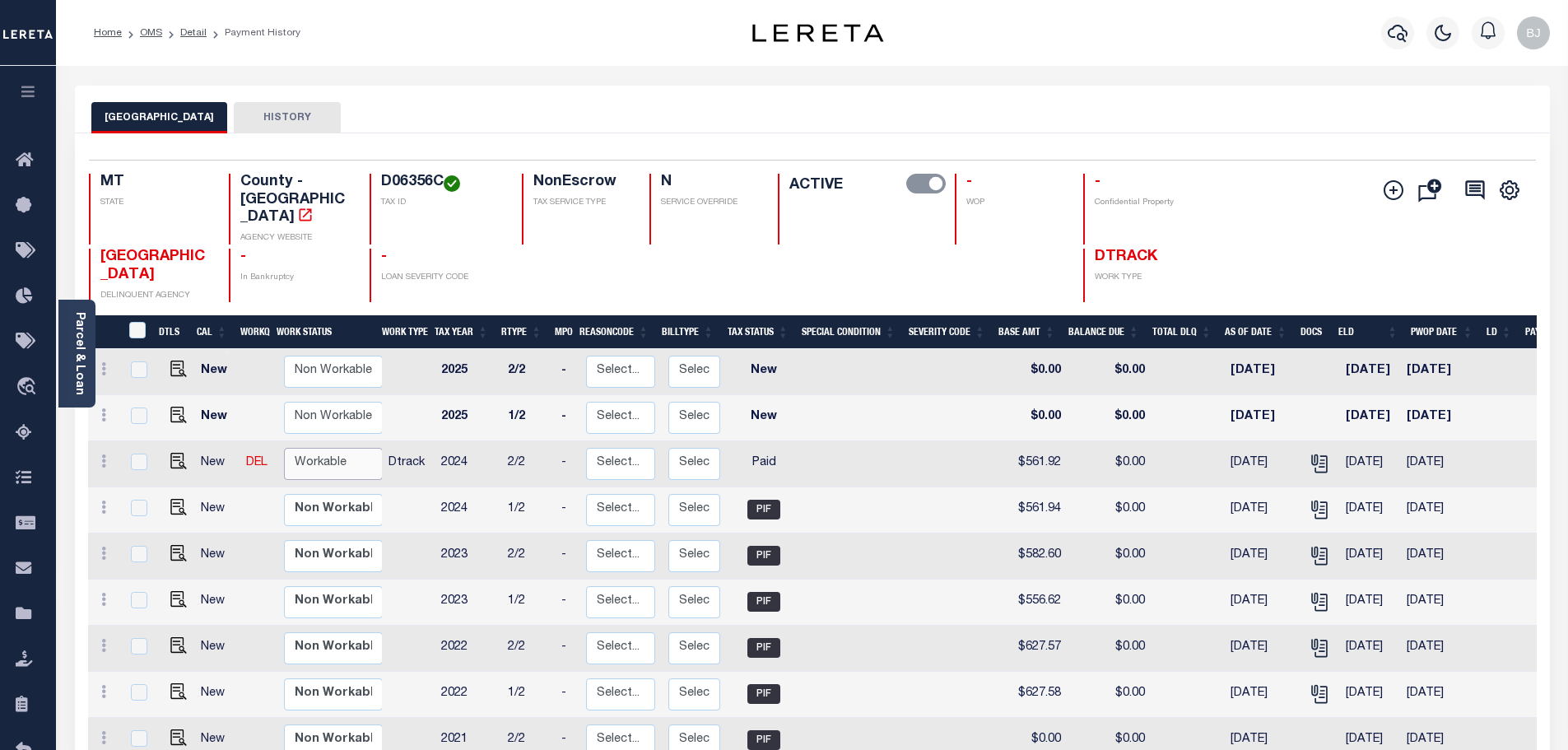
click at [342, 448] on select "Non Workable Workable" at bounding box center [334, 464] width 99 height 32
checkbox input "true"
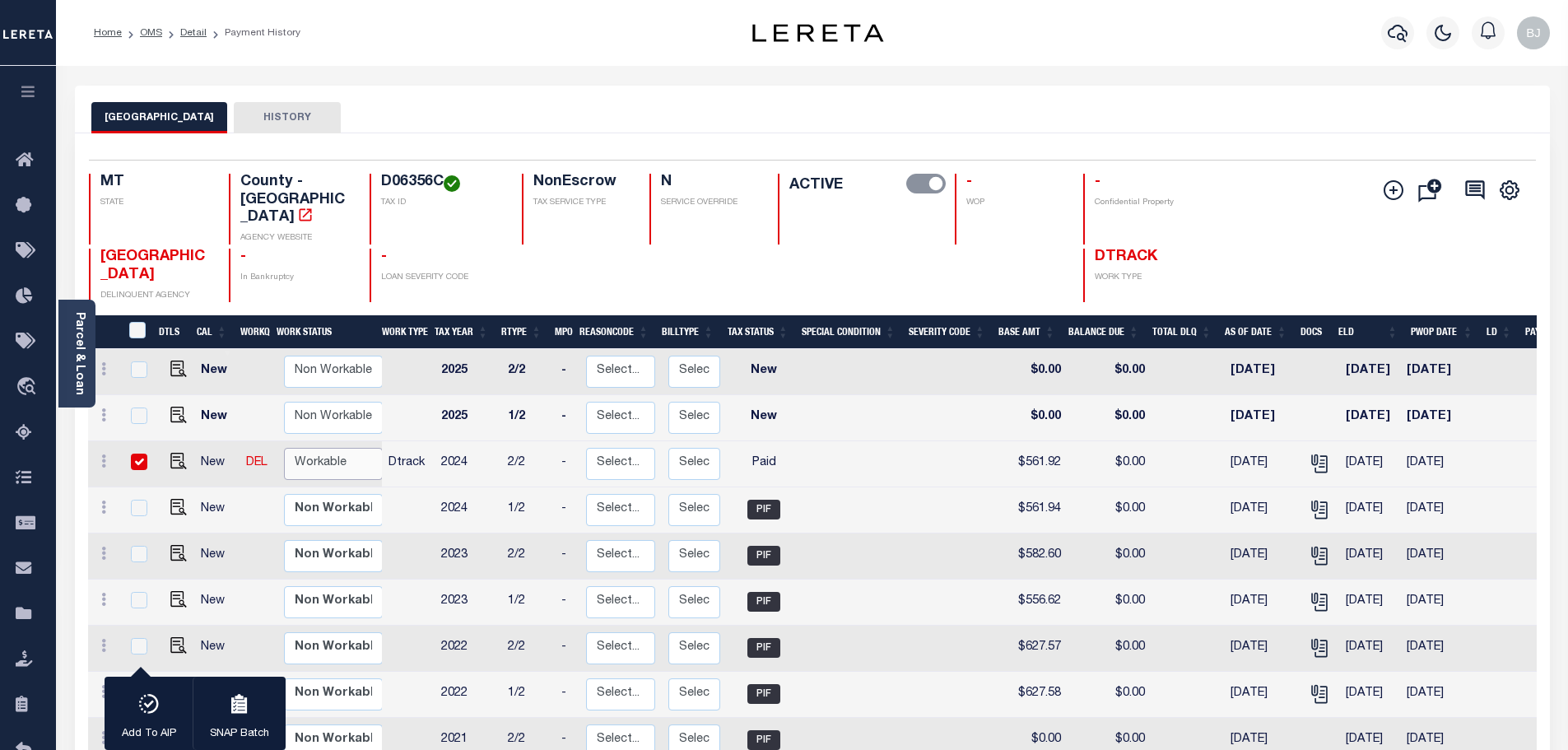
select select "true"
click at [284, 448] on select "Non Workable Workable" at bounding box center [334, 464] width 99 height 32
checkbox input "false"
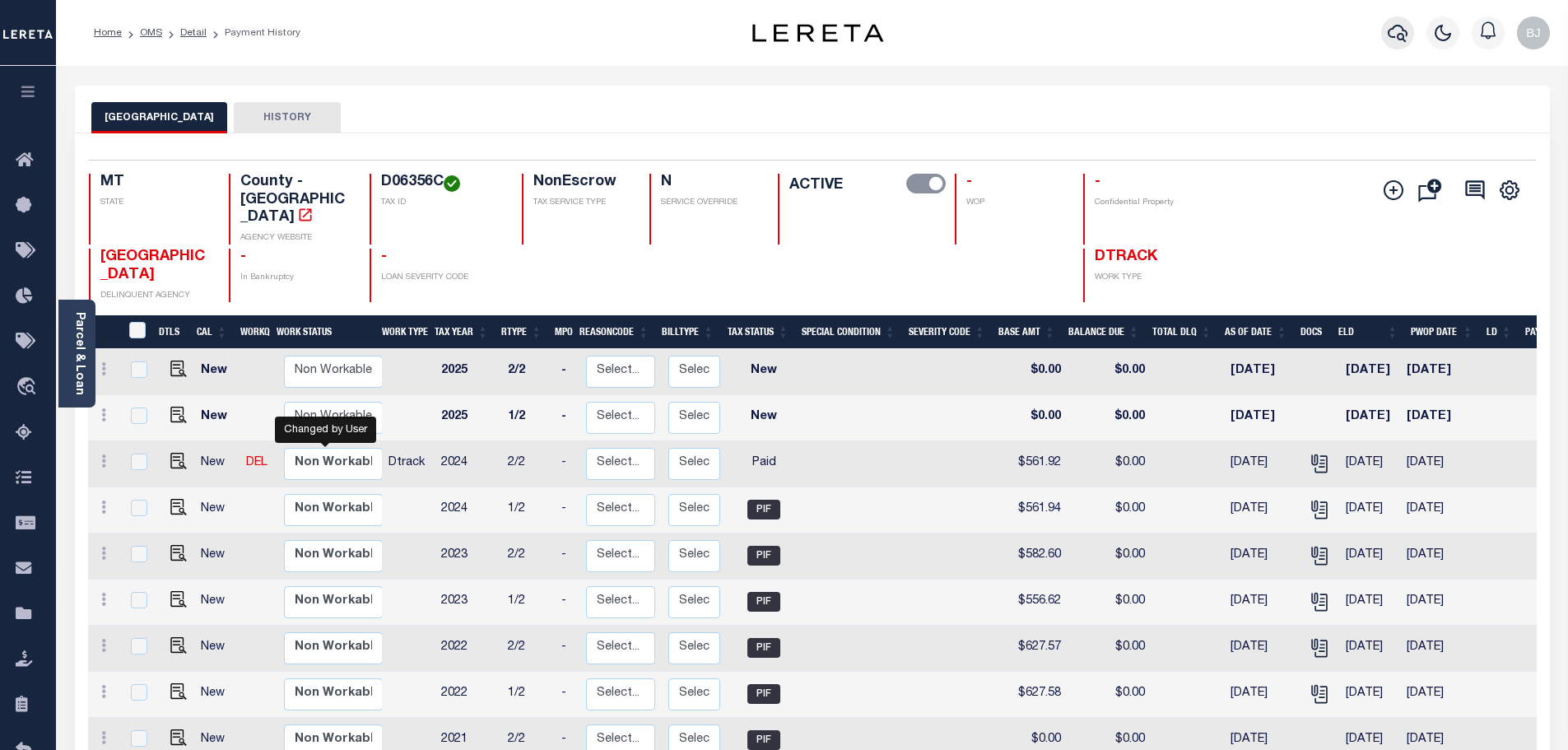
click at [1393, 34] on icon "button" at bounding box center [1396, 33] width 20 height 20
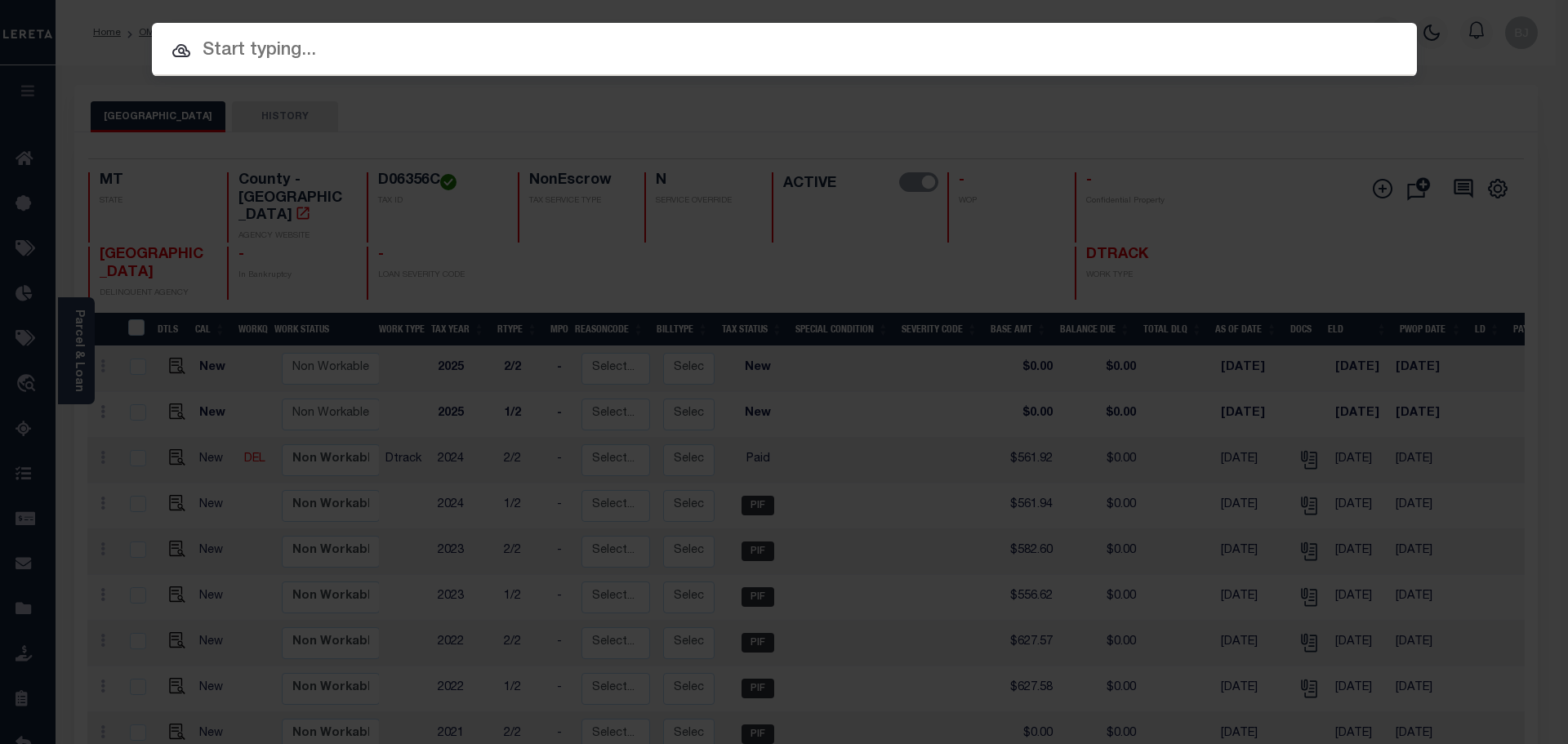
click at [435, 43] on input "text" at bounding box center [784, 51] width 1265 height 29
paste input "512001168340"
type input "512001168340"
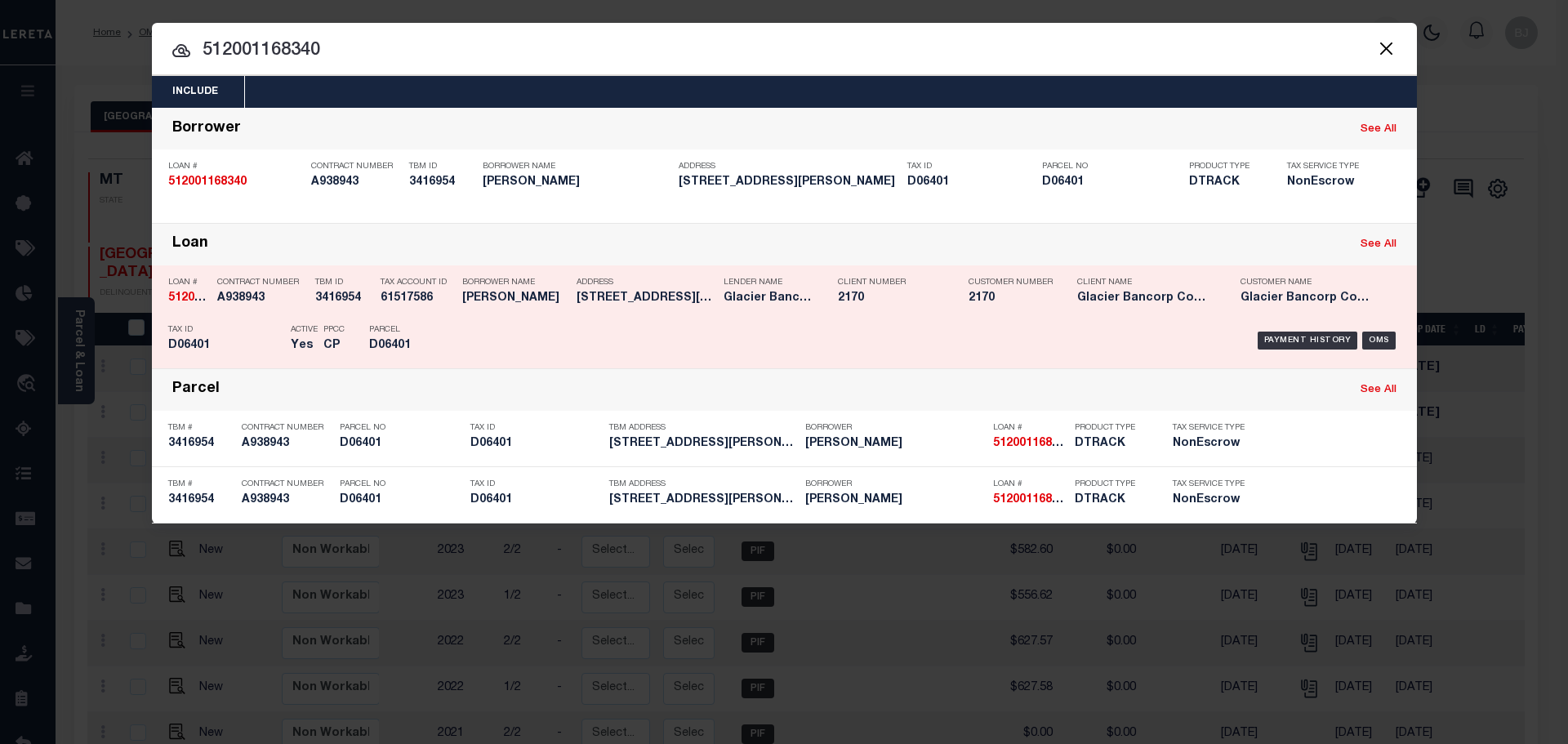
click at [711, 314] on div "Lender Name Glacier Bancorp Commercial" at bounding box center [769, 292] width 115 height 47
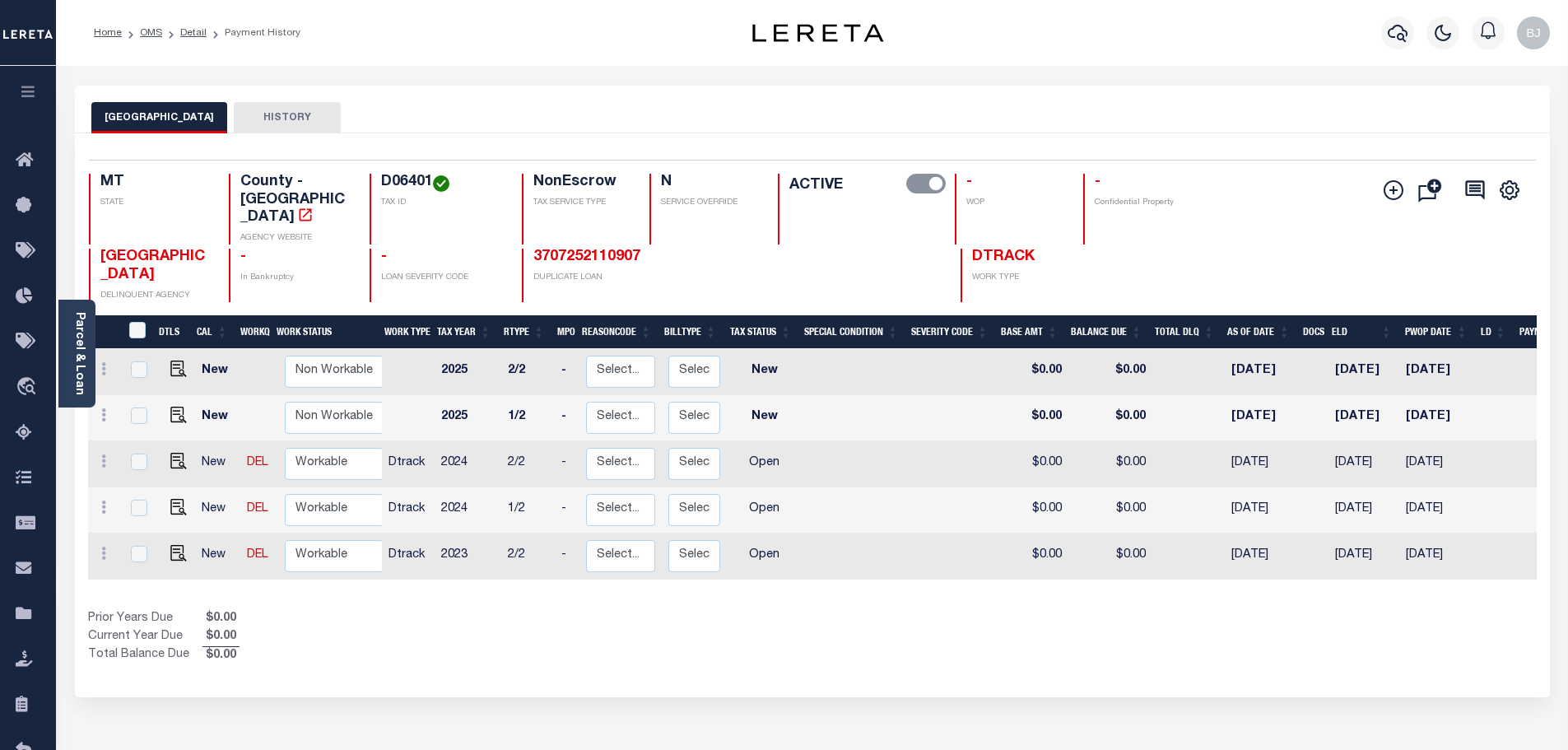
click at [400, 192] on h4 "D06401" at bounding box center [442, 182] width 121 height 18
click at [415, 182] on h4 "D06401" at bounding box center [442, 182] width 121 height 18
copy h4 "D06401"
click at [173, 453] on img "" at bounding box center [179, 462] width 17 height 17
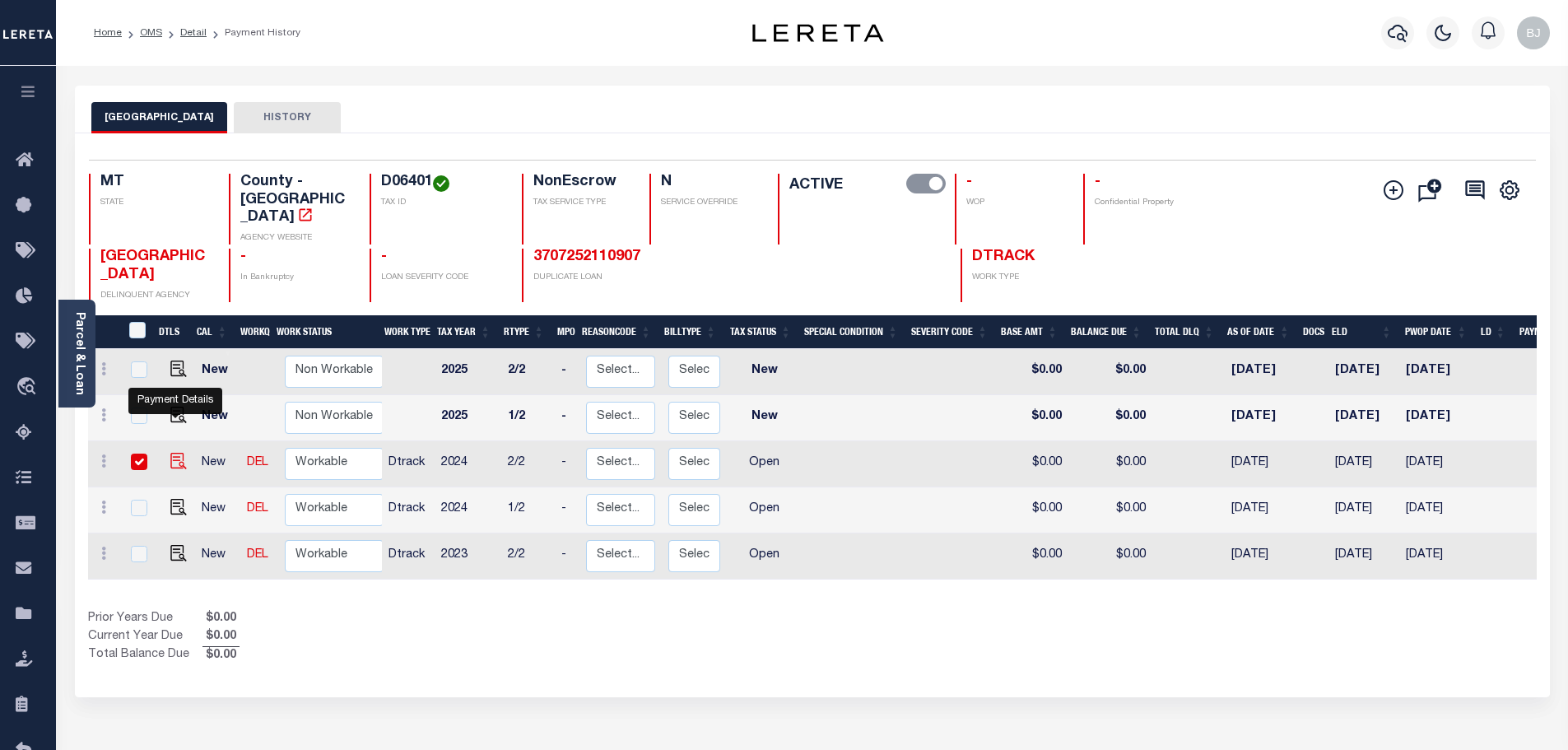
checkbox input "true"
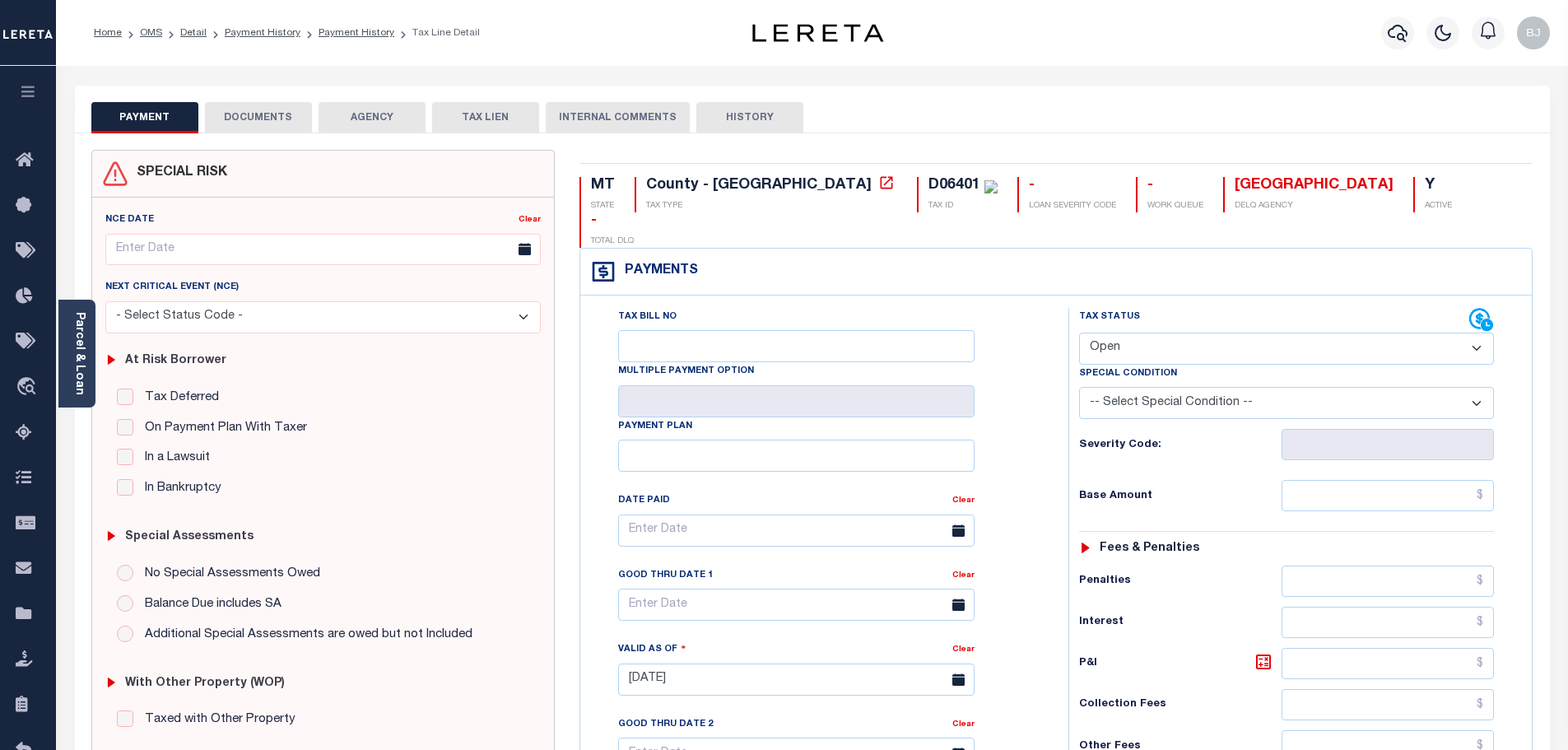
drag, startPoint x: 1115, startPoint y: 298, endPoint x: 1120, endPoint y: 332, distance: 34.4
click at [1116, 308] on div "Tax Status Status Open Paid" at bounding box center [1286, 336] width 415 height 57
click at [1140, 333] on select "- Select Status Code - Open Due/Unpaid Paid Incomplete No Tax Due Internal Refu…" at bounding box center [1286, 349] width 415 height 32
select select "PYD"
click at [1079, 333] on select "- Select Status Code - Open Due/Unpaid Paid Incomplete No Tax Due Internal Refu…" at bounding box center [1286, 349] width 415 height 32
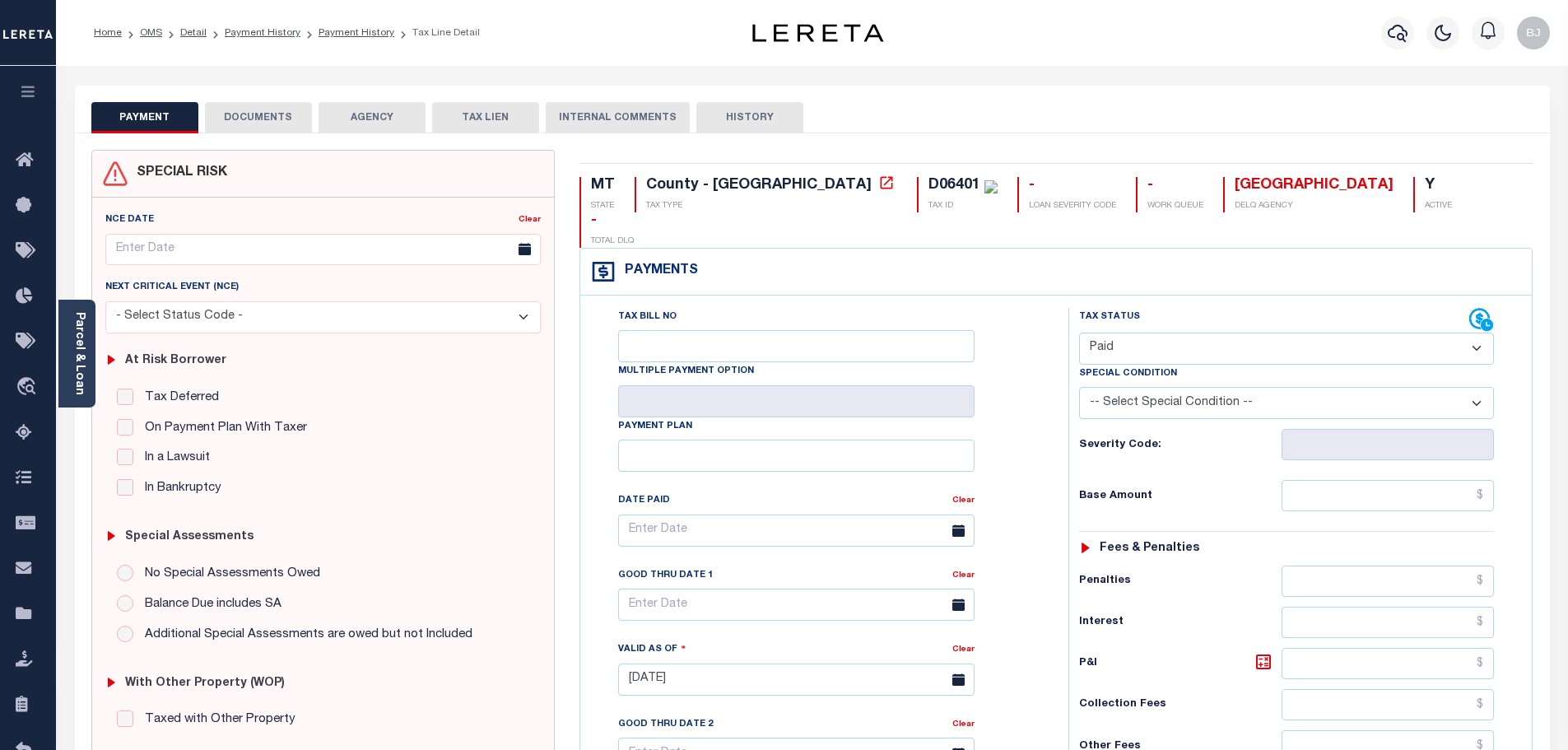
type input "[DATE]"
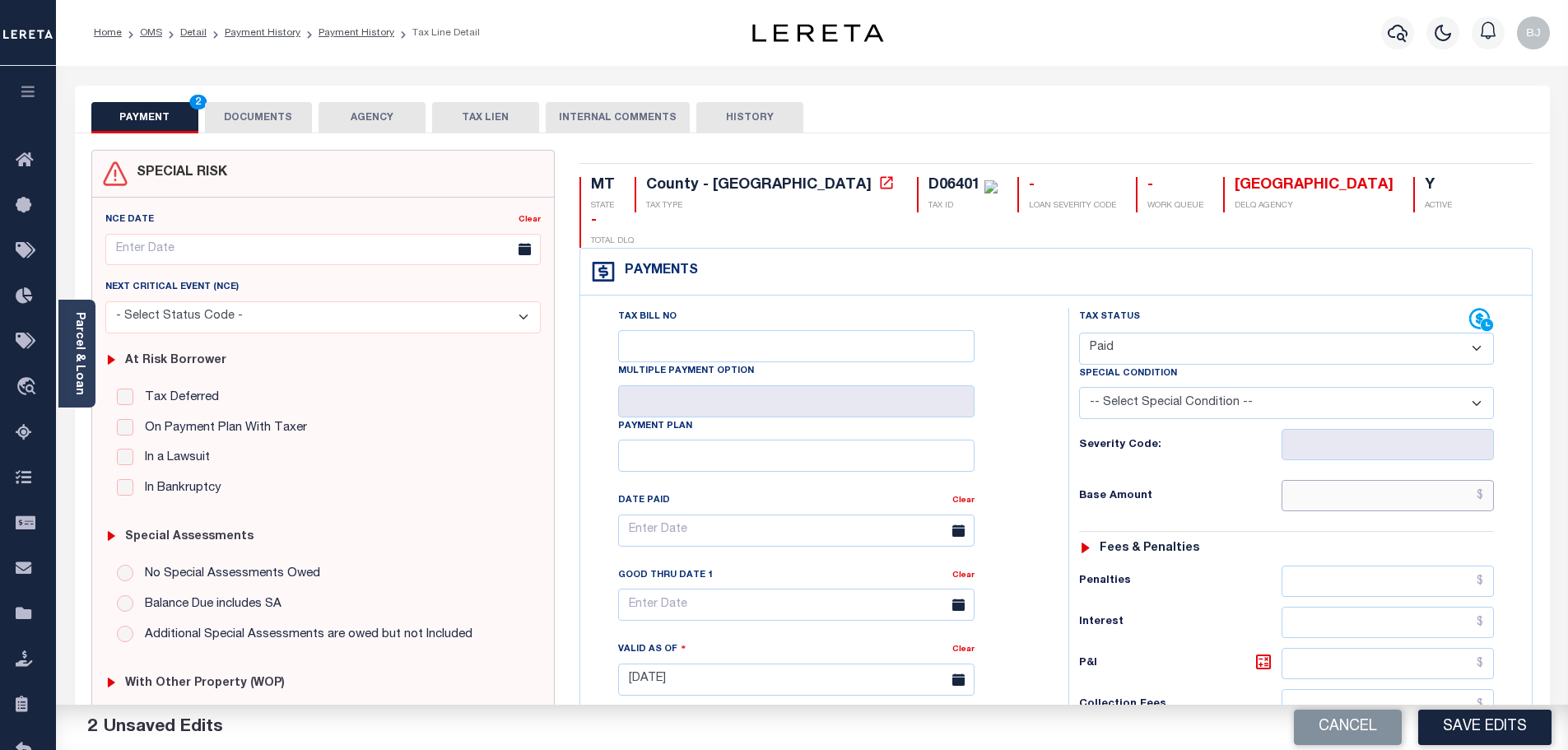
click at [1346, 480] on input "text" at bounding box center [1387, 496] width 213 height 32
paste input "6,472.20"
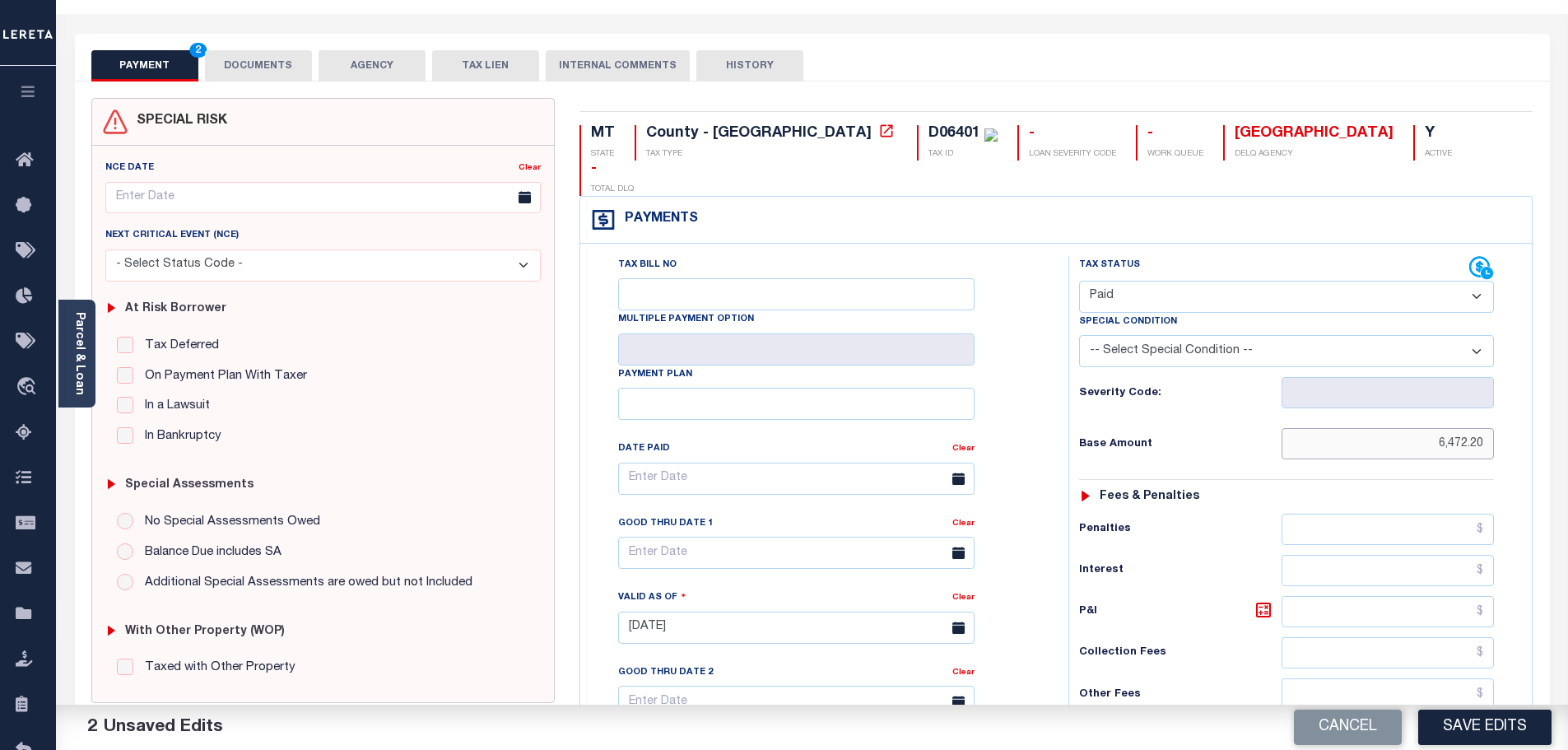
scroll to position [247, 0]
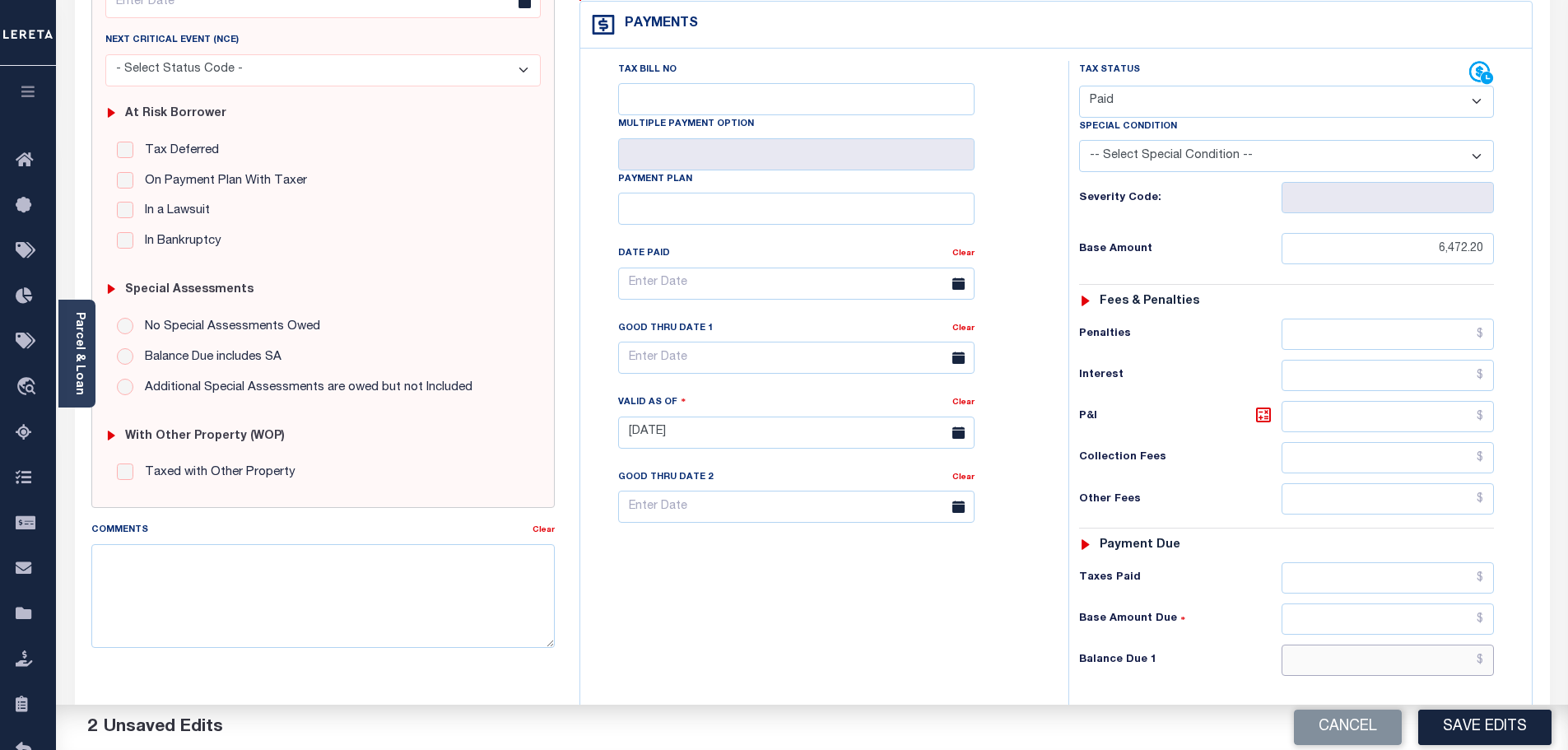
type input "$6,472.20"
click at [1401, 645] on input "text" at bounding box center [1387, 660] width 213 height 32
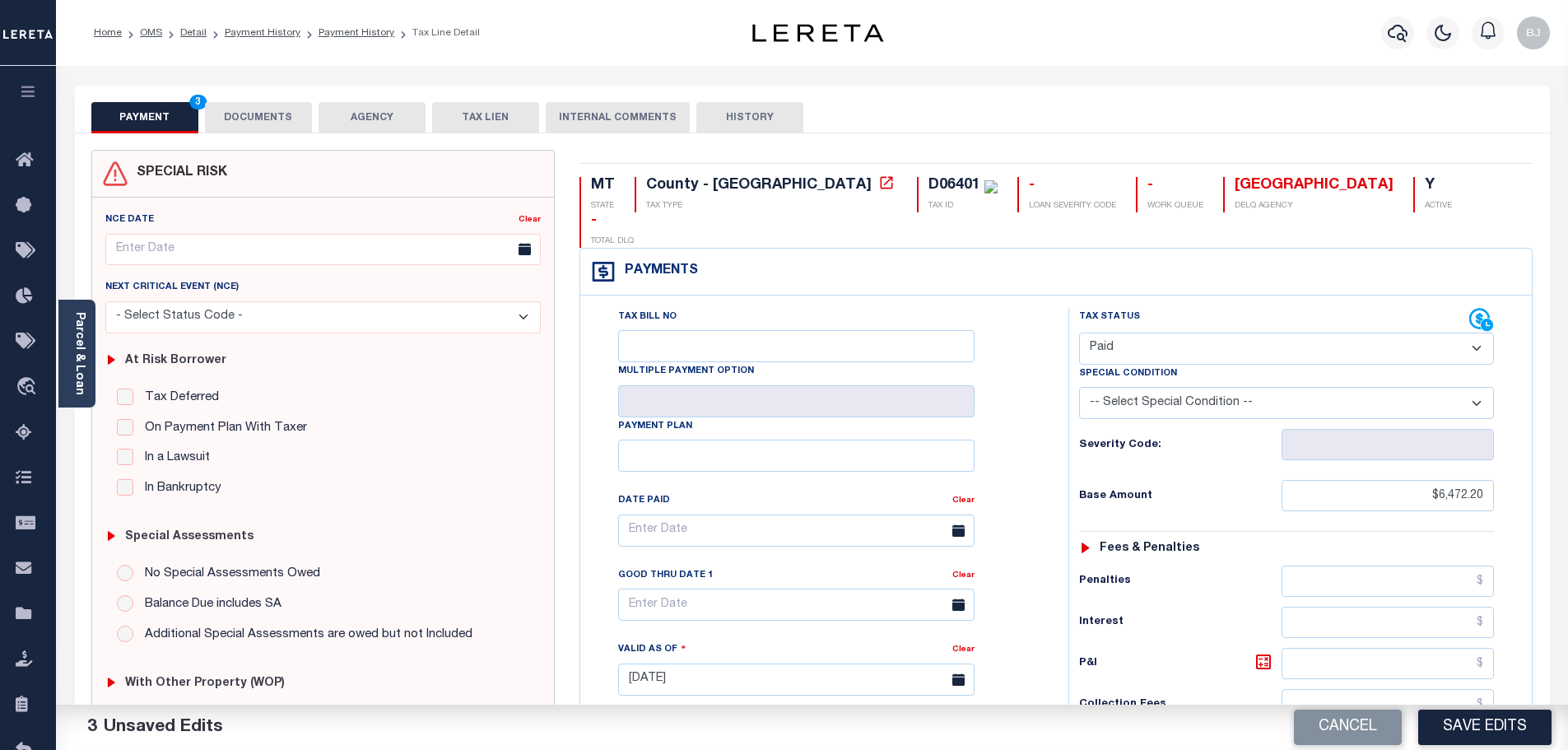
type input "$0.00"
click at [249, 117] on button "DOCUMENTS" at bounding box center [258, 118] width 107 height 32
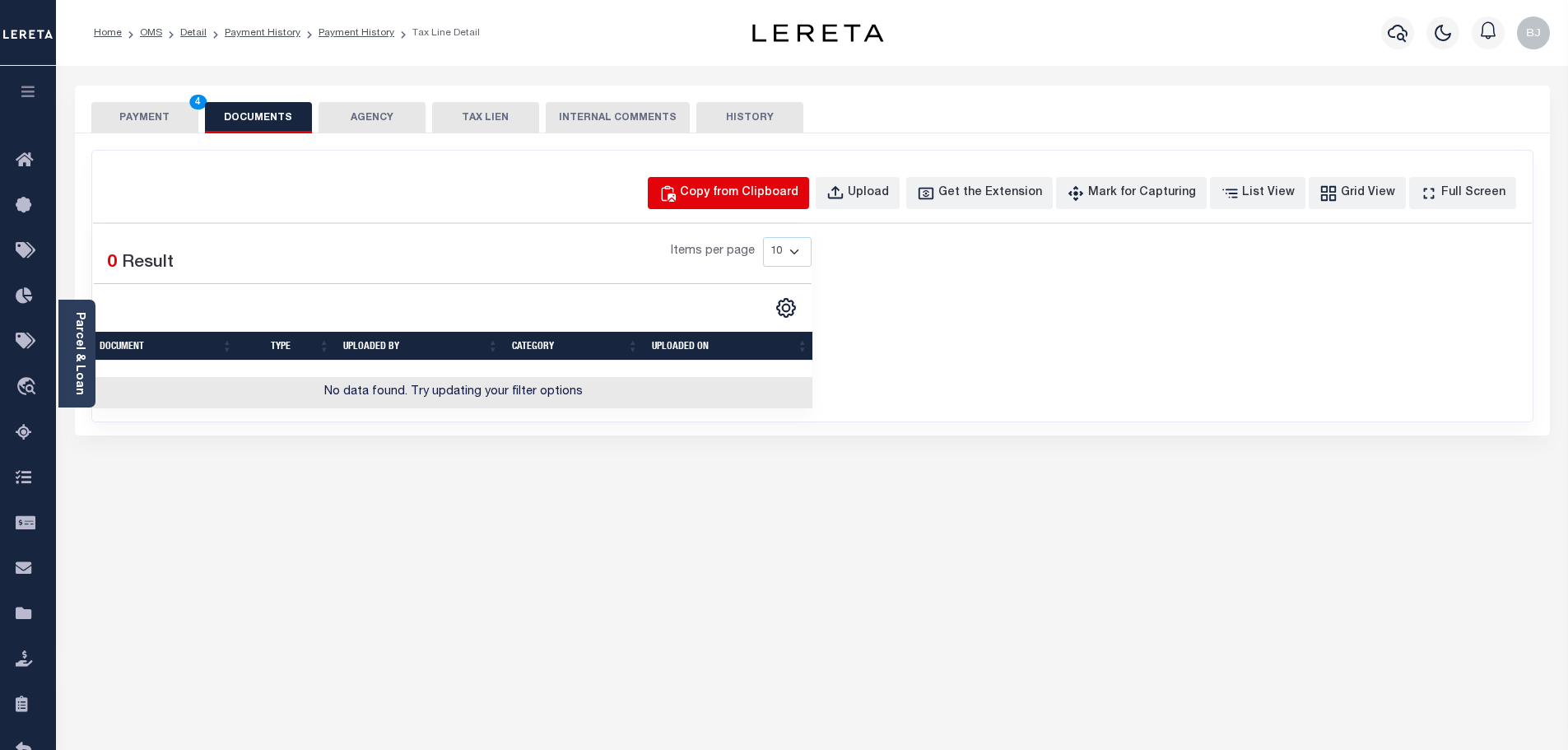
click at [731, 185] on div "Copy from Clipboard" at bounding box center [738, 193] width 118 height 18
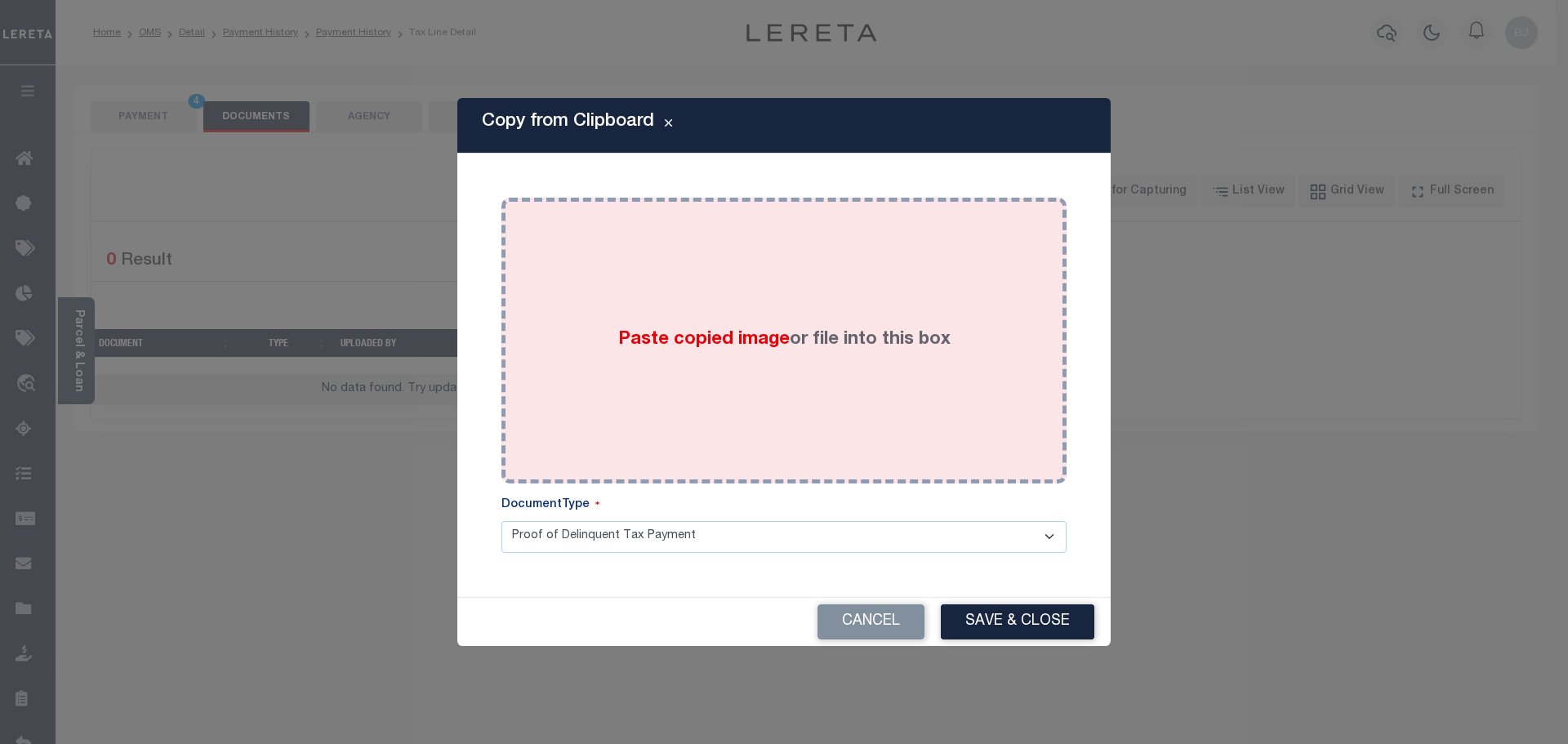
click at [806, 369] on div "Paste copied image or file into this box" at bounding box center [784, 341] width 540 height 261
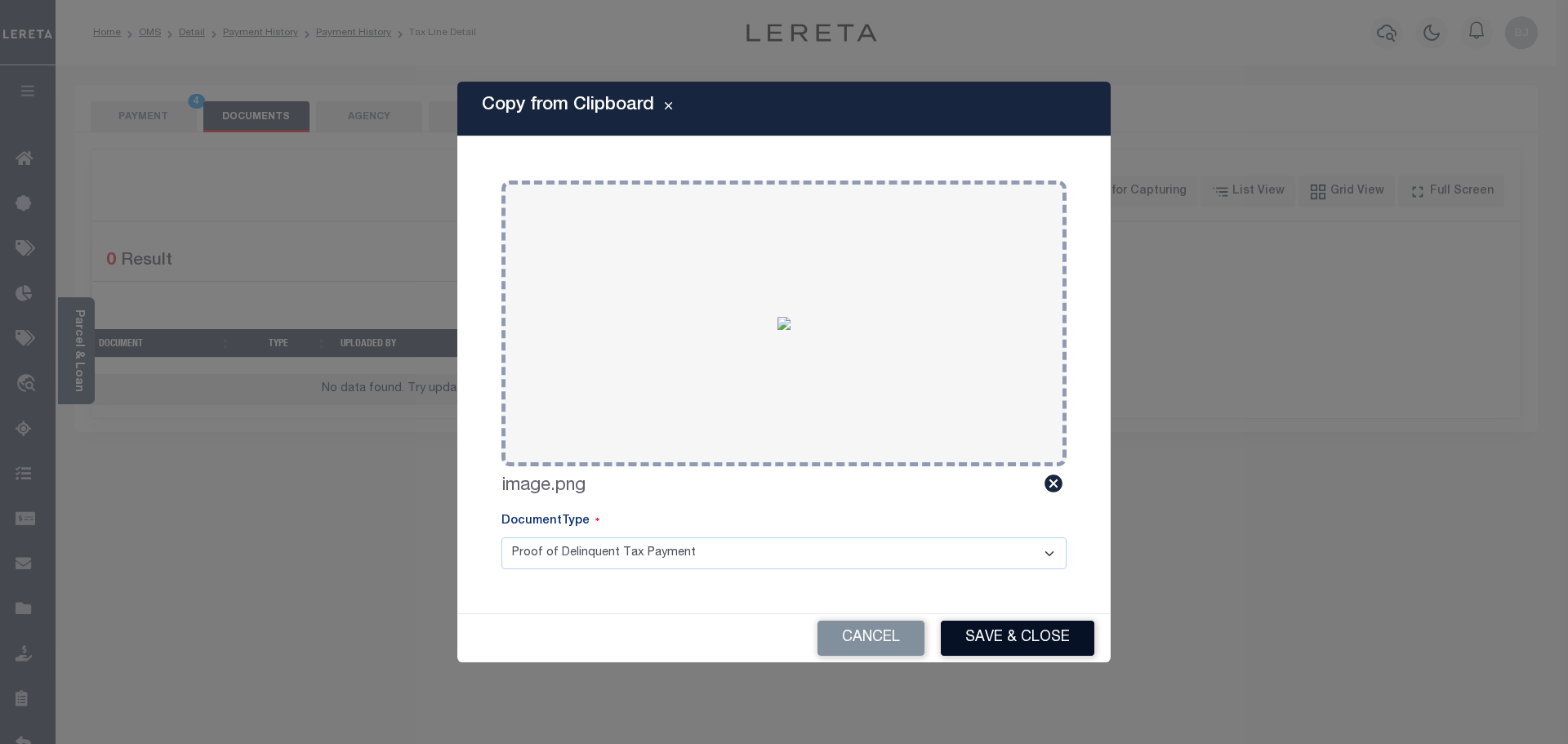
click at [1045, 638] on button "Save & Close" at bounding box center [1018, 639] width 154 height 35
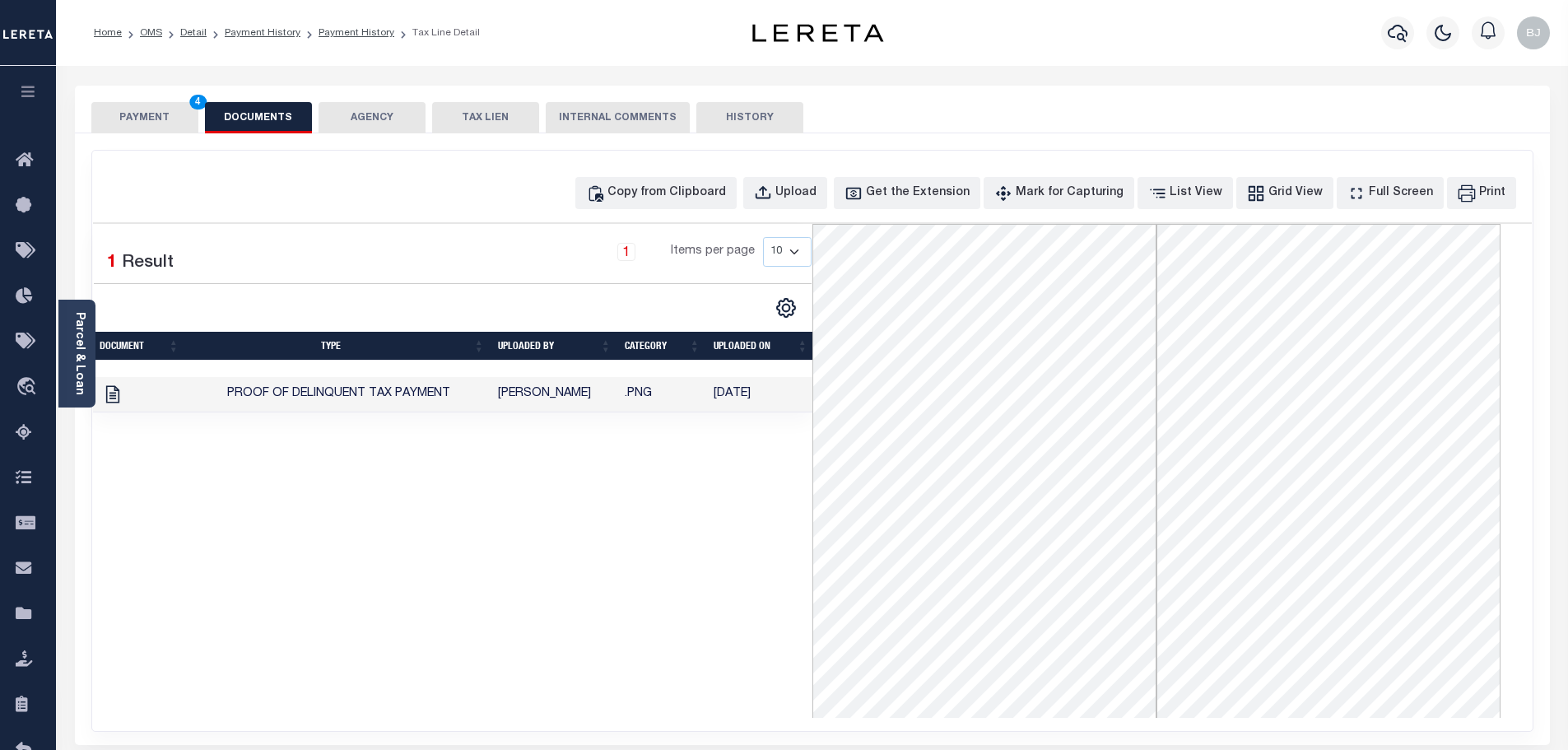
click at [160, 113] on button "PAYMENT 4" at bounding box center [144, 118] width 107 height 32
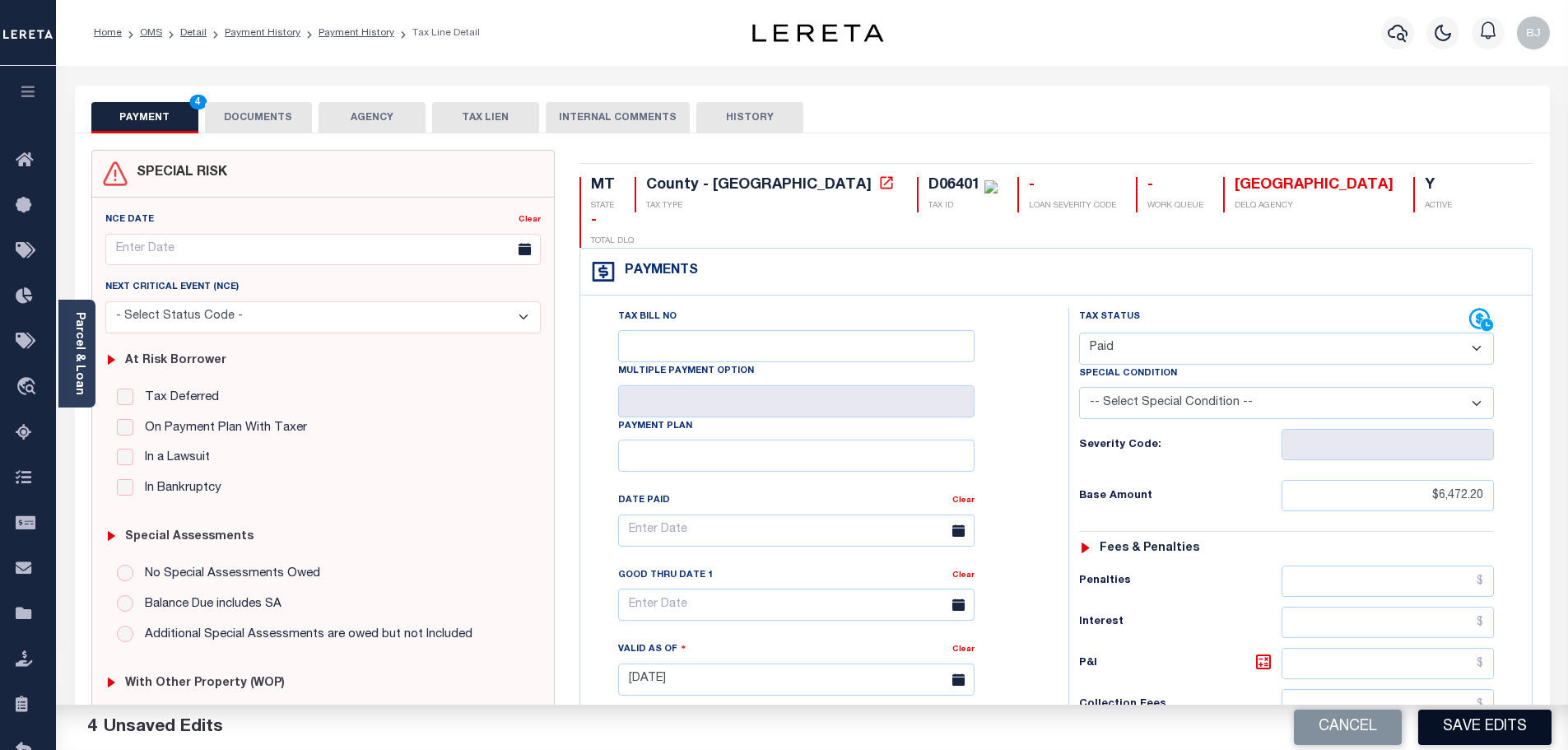
click at [1506, 727] on button "Save Edits" at bounding box center [1484, 728] width 133 height 35
checkbox input "false"
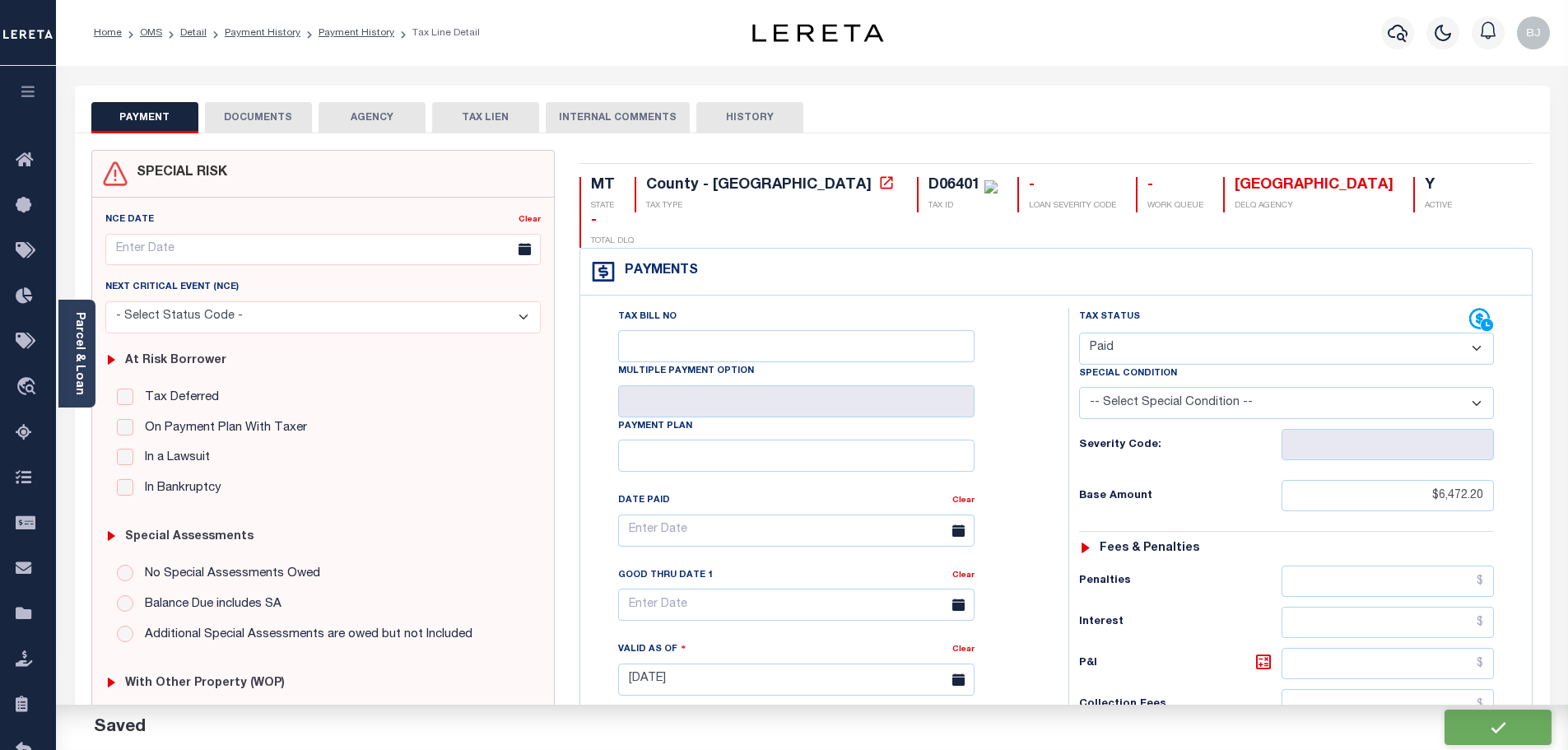
type input "$6,472.2"
type input "$0"
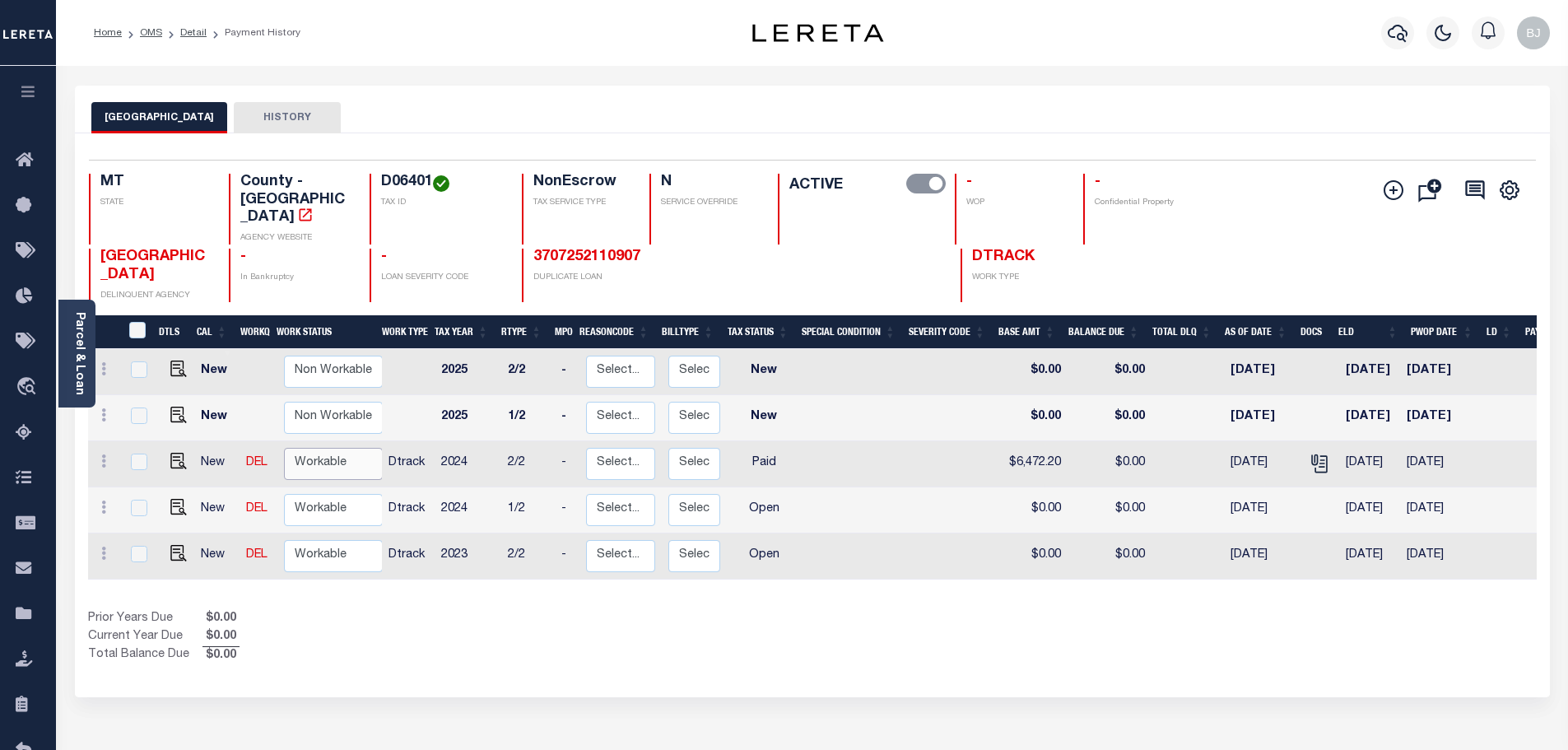
click at [337, 448] on select "Non Workable Workable" at bounding box center [334, 464] width 99 height 32
checkbox input "true"
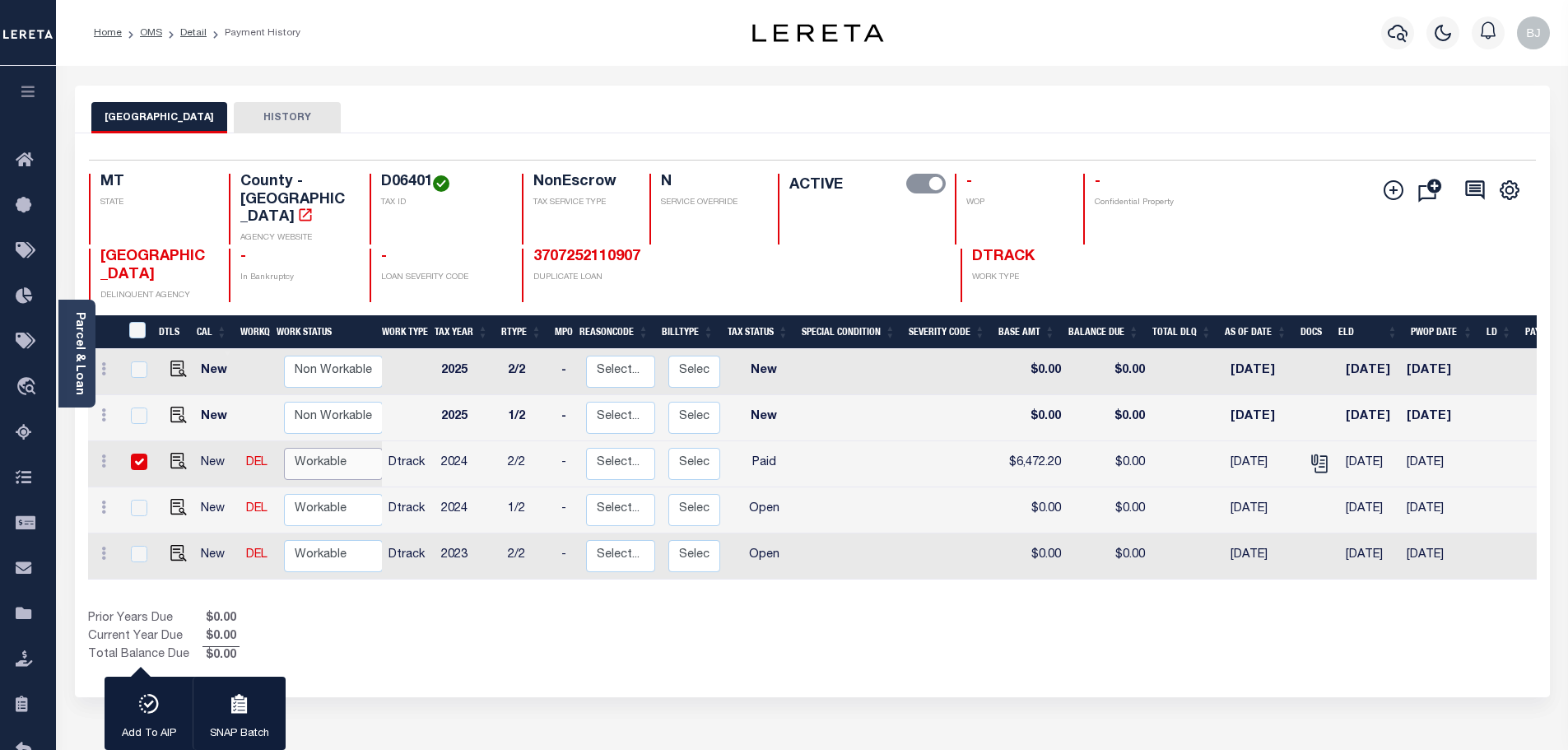
select select "true"
click at [284, 448] on select "Non Workable Workable" at bounding box center [334, 464] width 99 height 32
checkbox input "false"
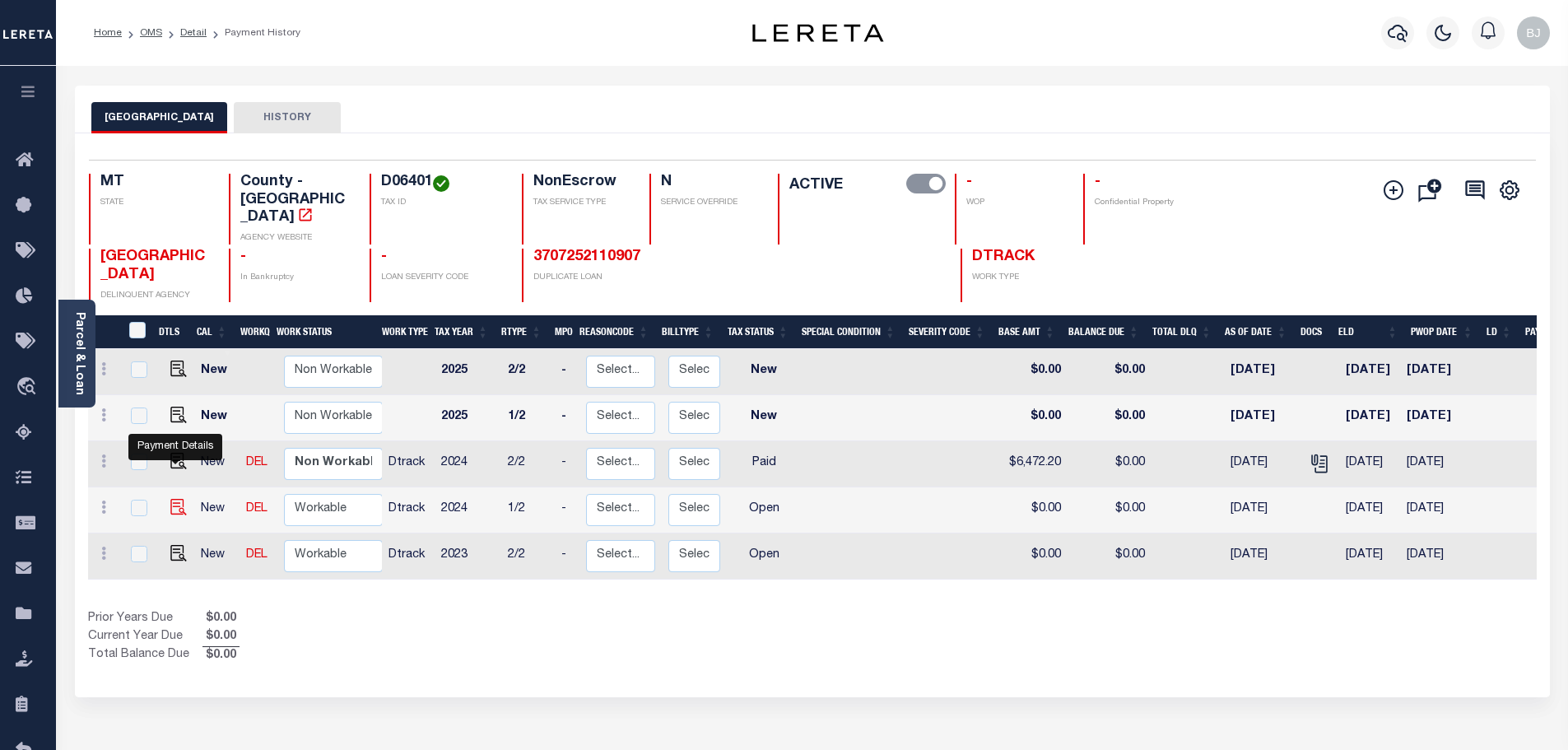
click at [175, 499] on img "" at bounding box center [179, 507] width 17 height 17
checkbox input "true"
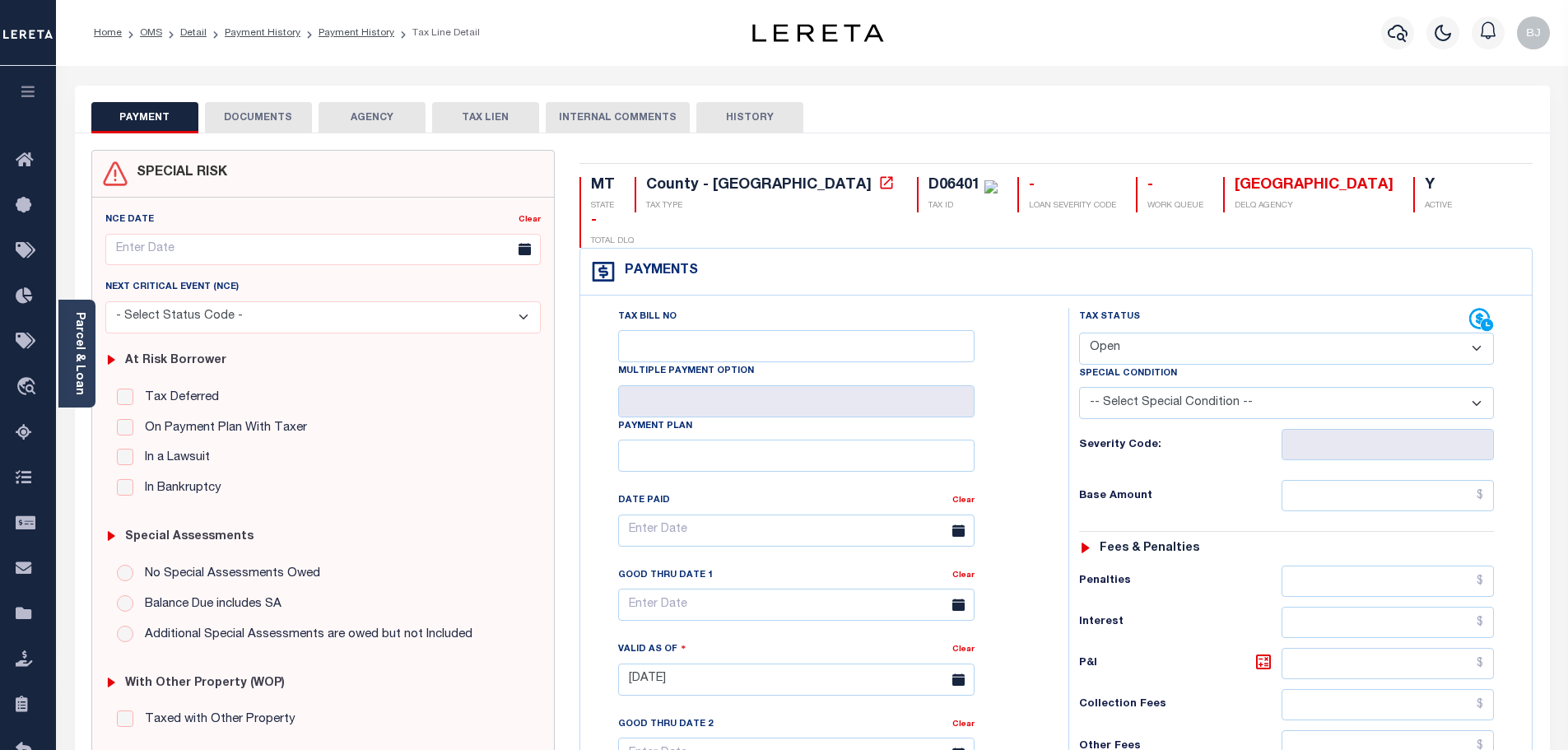
click at [1184, 333] on select "- Select Status Code - Open Due/Unpaid Paid Incomplete No Tax Due Internal Refu…" at bounding box center [1286, 349] width 415 height 32
select select "PYD"
click at [1079, 333] on select "- Select Status Code - Open Due/Unpaid Paid Incomplete No Tax Due Internal Refu…" at bounding box center [1286, 349] width 415 height 32
type input "[DATE]"
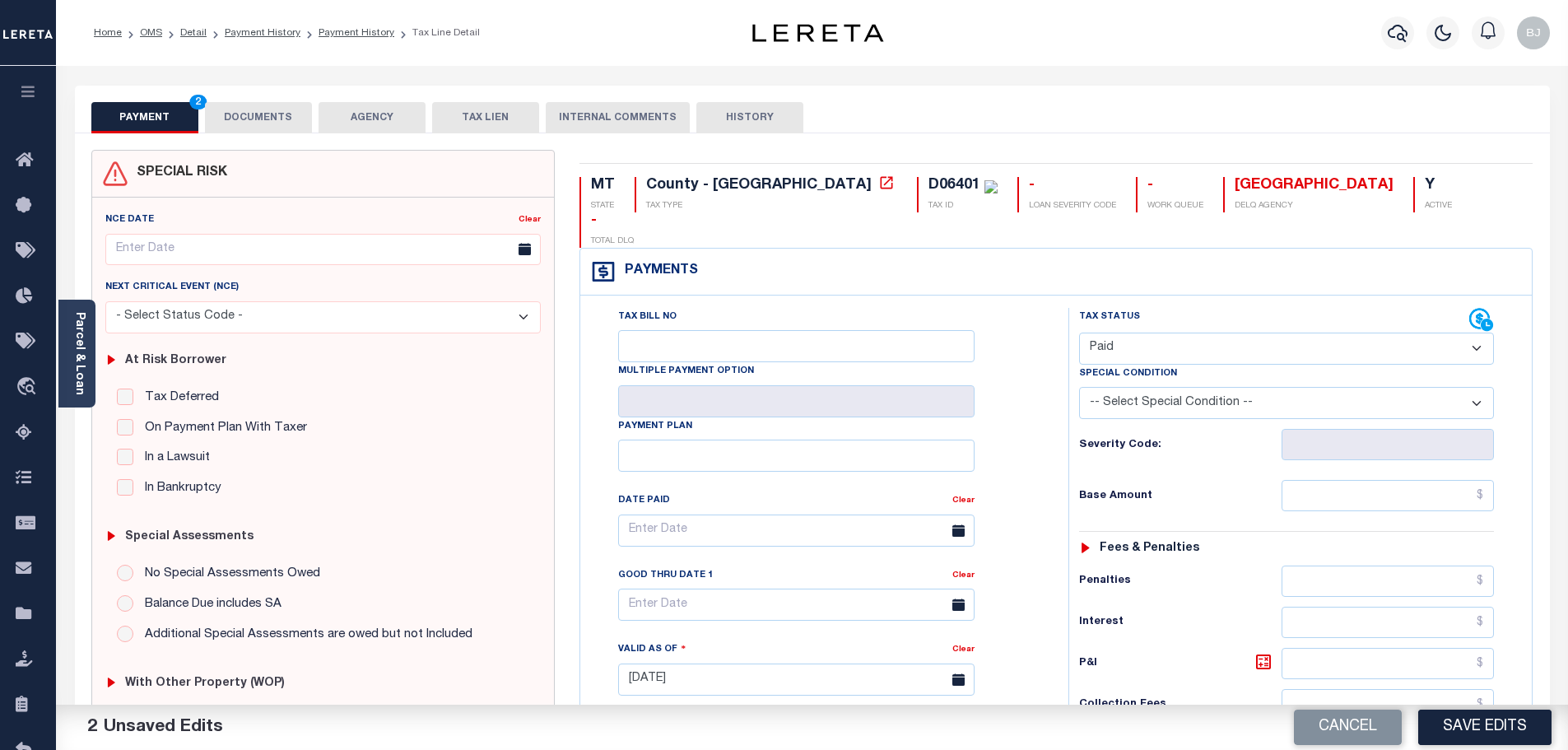
click at [231, 120] on button "DOCUMENTS" at bounding box center [258, 118] width 107 height 32
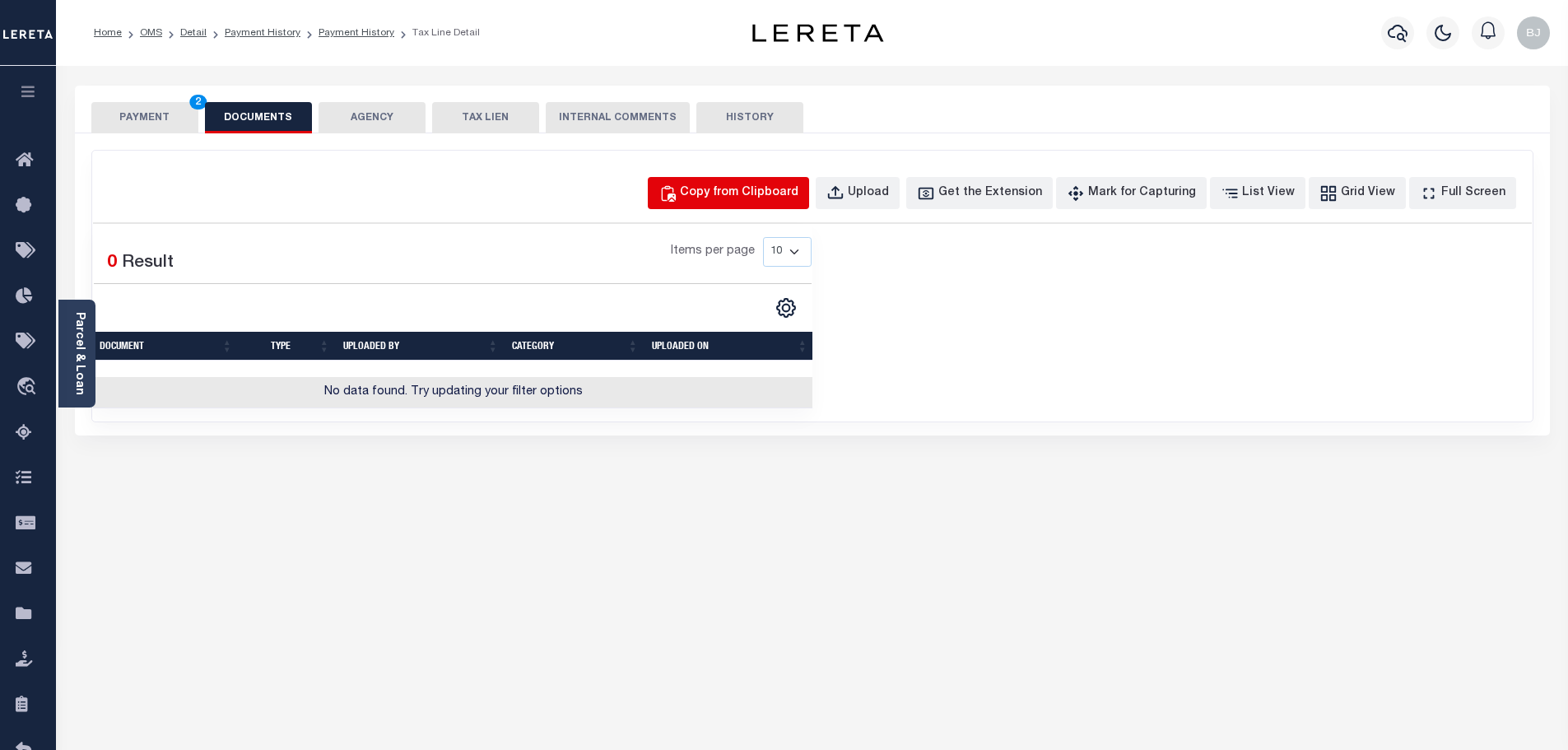
click at [737, 182] on button "Copy from Clipboard" at bounding box center [728, 193] width 161 height 32
select select "POP"
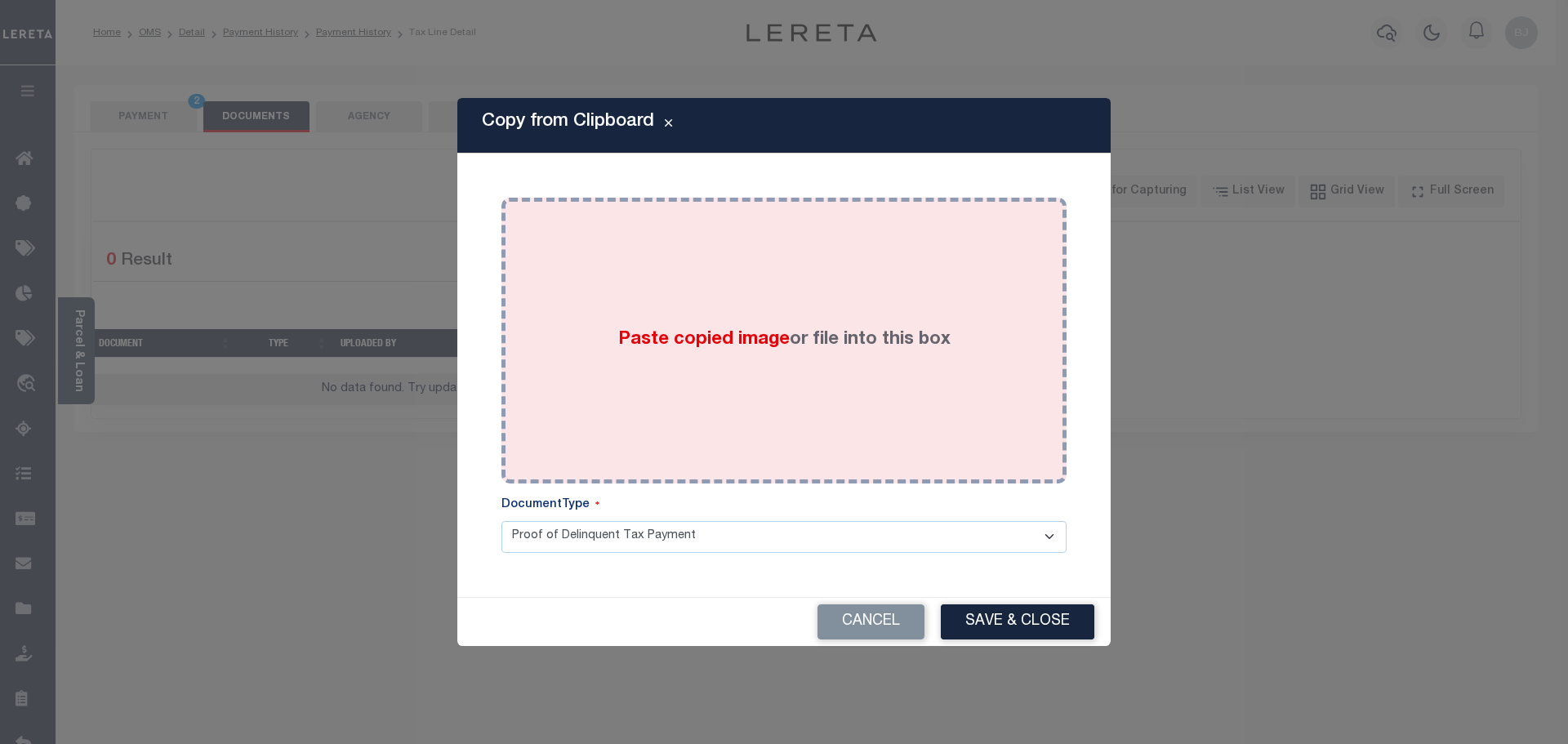
click at [738, 352] on label "Paste copied image or file into this box" at bounding box center [784, 340] width 332 height 27
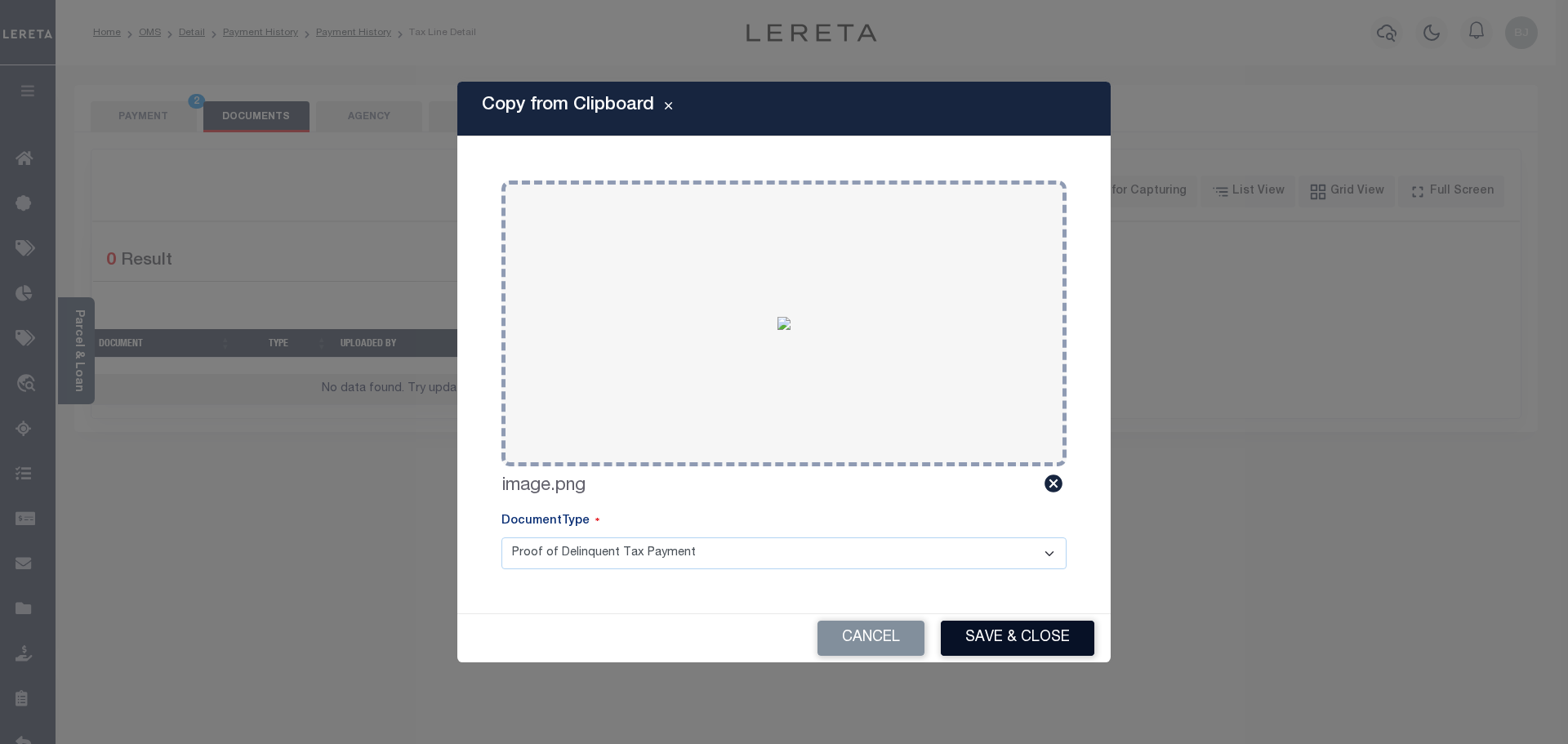
click at [1006, 638] on button "Save & Close" at bounding box center [1018, 639] width 154 height 35
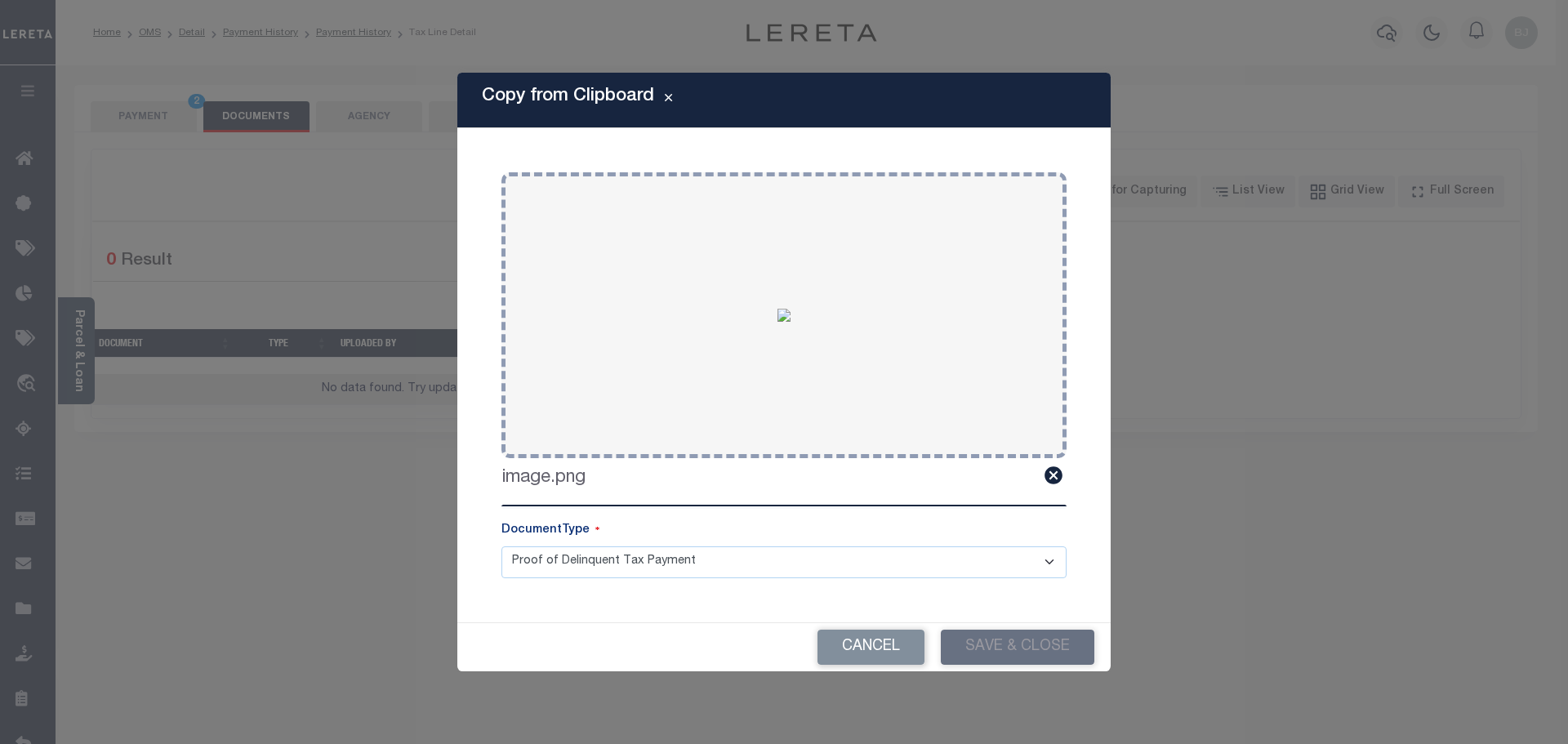
click at [122, 96] on body "Home OMS Detail Payment History Payment History Tax Line Detail Profile" at bounding box center [784, 569] width 1568 height 1139
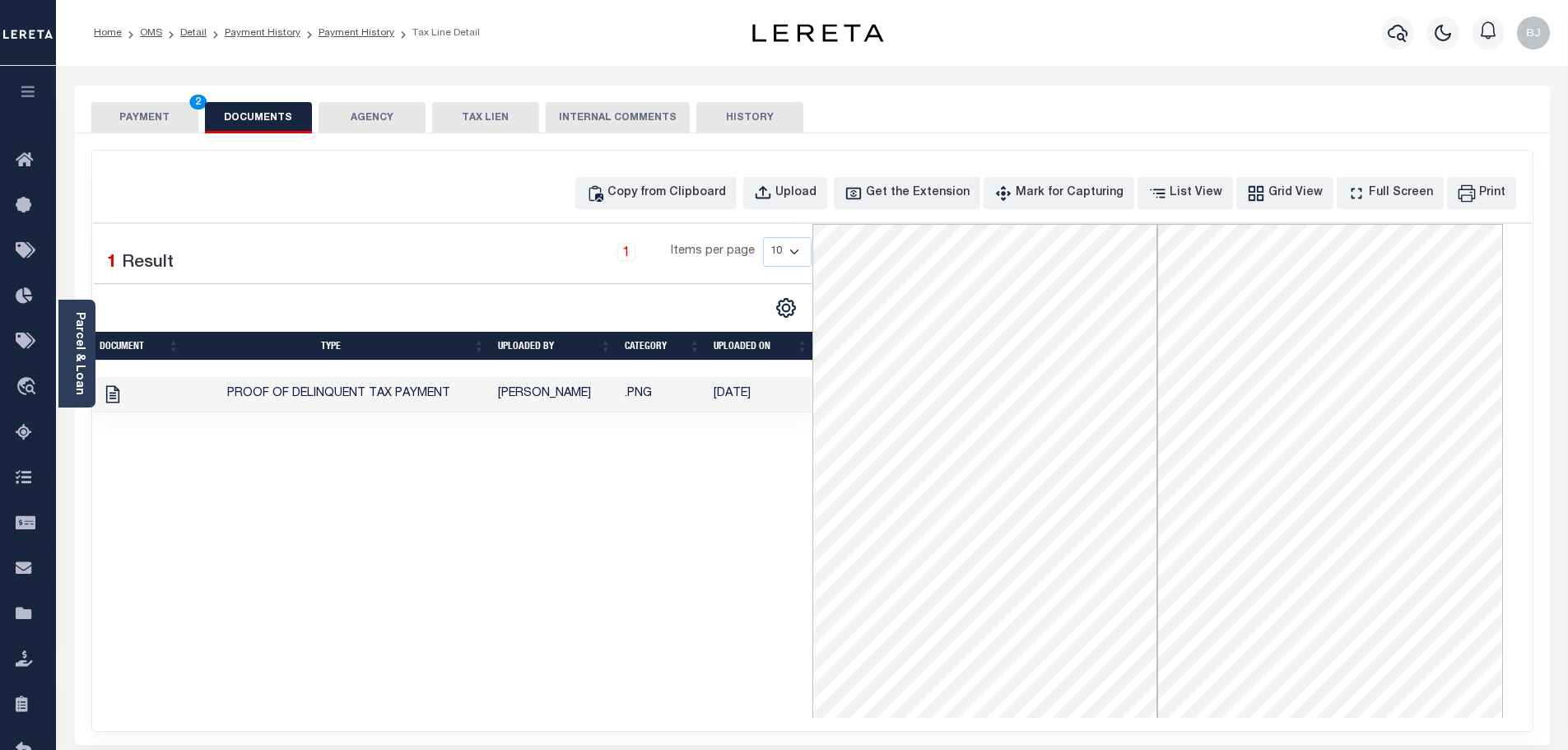
click at [126, 111] on button "PAYMENT 2" at bounding box center [144, 118] width 107 height 32
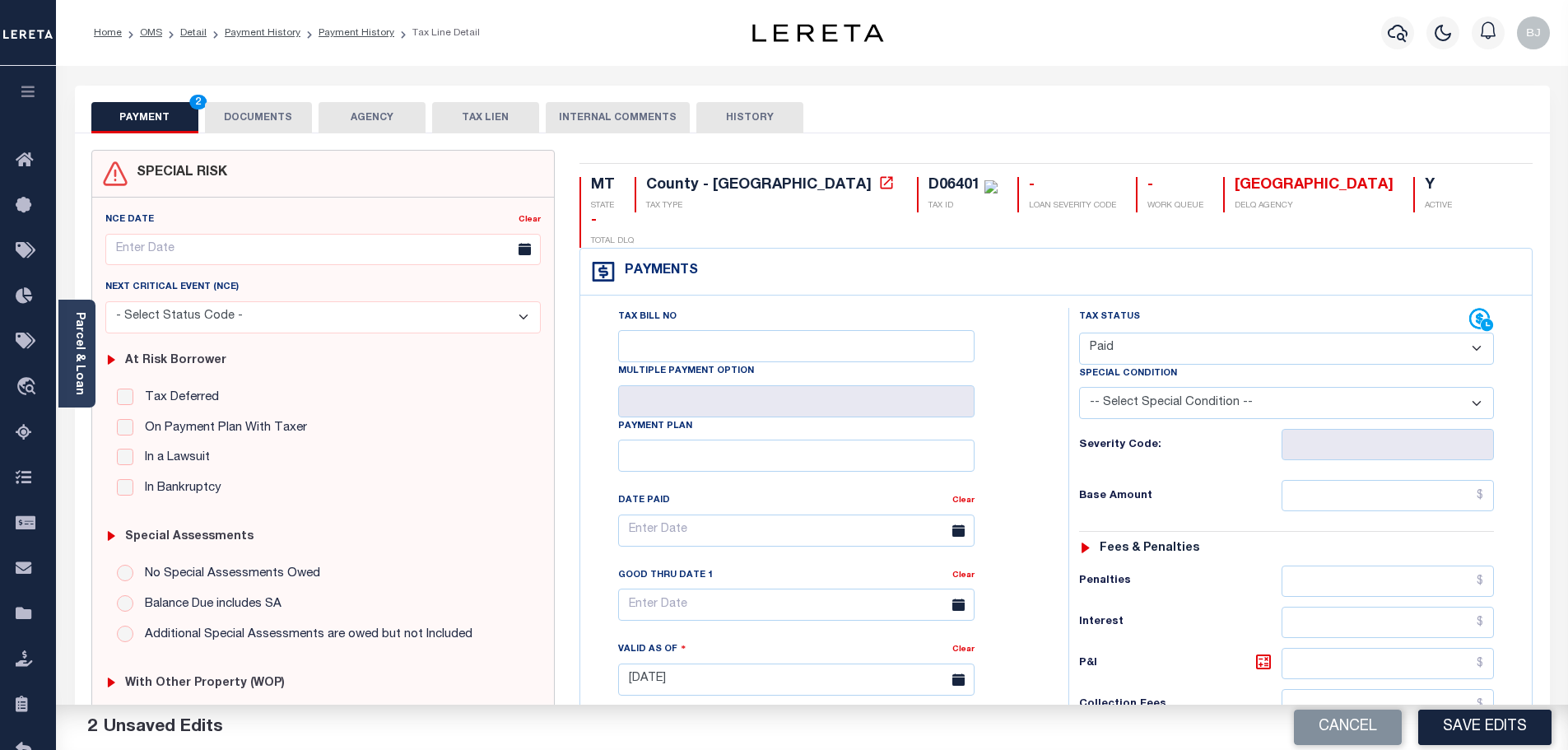
click at [1288, 333] on select "- Select Status Code - Open Due/Unpaid Paid Incomplete No Tax Due Internal Refu…" at bounding box center [1286, 349] width 415 height 32
drag, startPoint x: 1000, startPoint y: 232, endPoint x: 1019, endPoint y: 259, distance: 33.0
click at [1005, 249] on div "Payments Warning! Search Status is not "Completed", amounts can not be keyed." at bounding box center [1055, 272] width 951 height 47
click at [1393, 480] on input "text" at bounding box center [1387, 496] width 213 height 32
paste input "6,472.24"
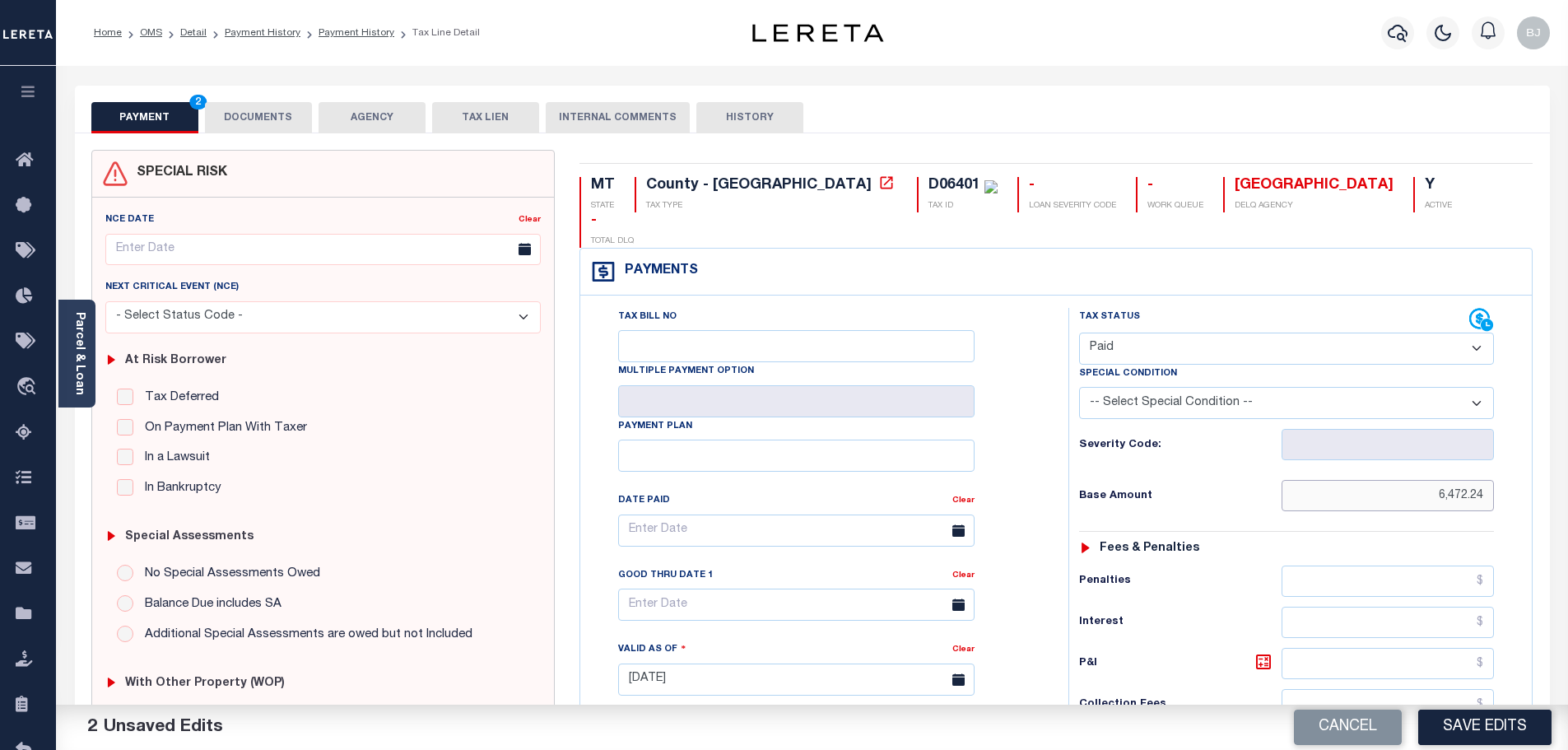
scroll to position [329, 0]
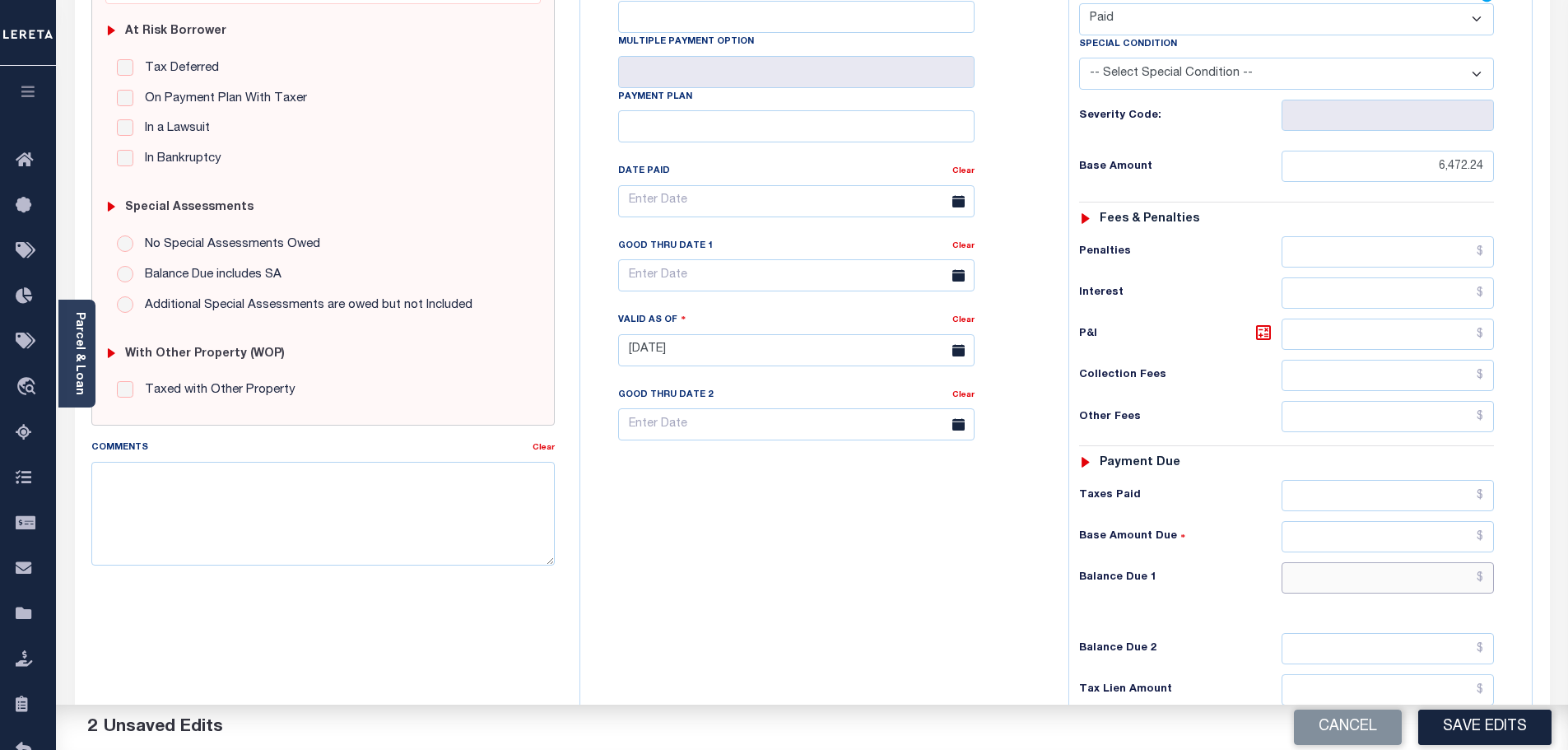
type input "$6,472.24"
drag, startPoint x: 1424, startPoint y: 559, endPoint x: 1433, endPoint y: 539, distance: 21.9
click at [1426, 562] on input "text" at bounding box center [1387, 578] width 213 height 32
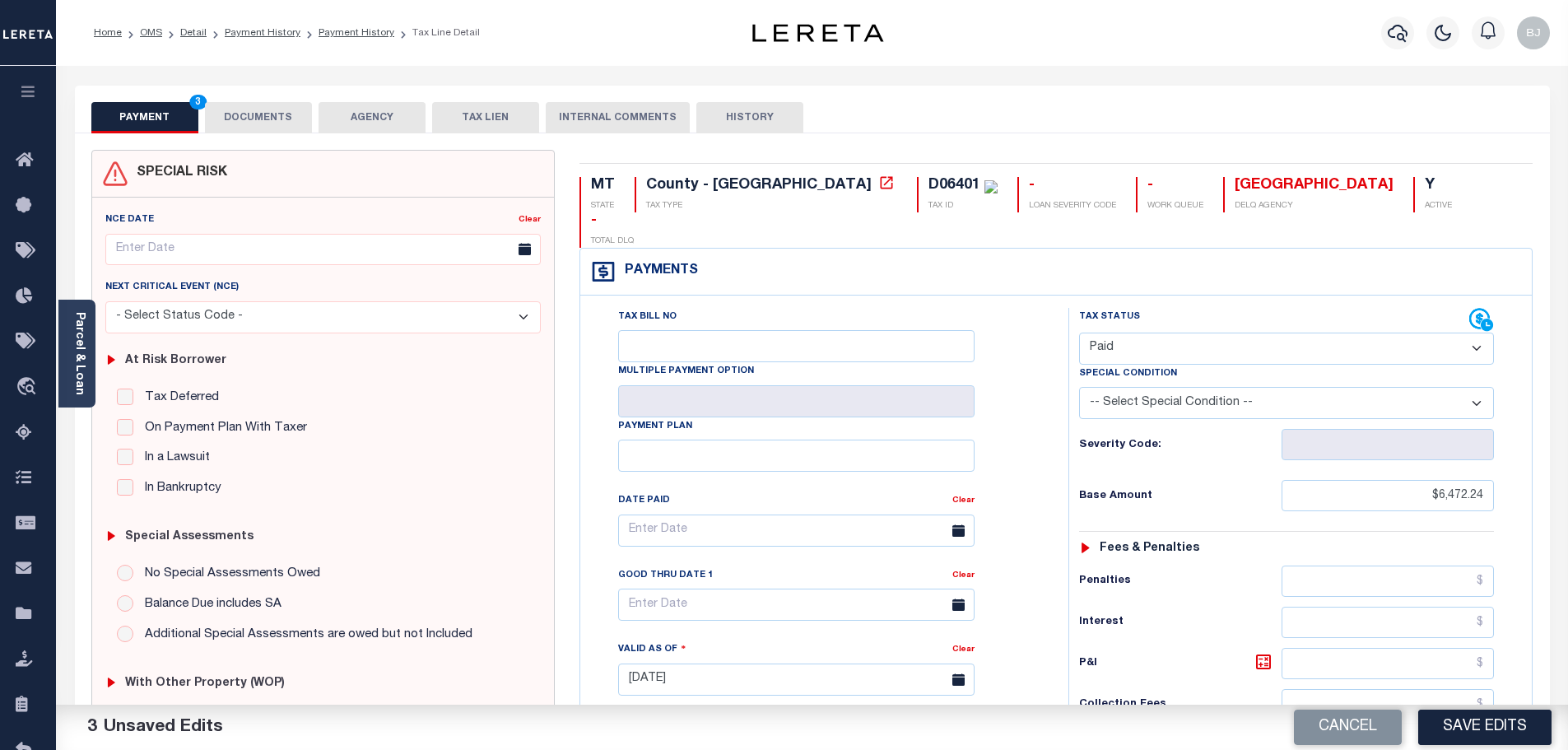
type input "$0.00"
click at [242, 105] on button "DOCUMENTS" at bounding box center [258, 118] width 107 height 32
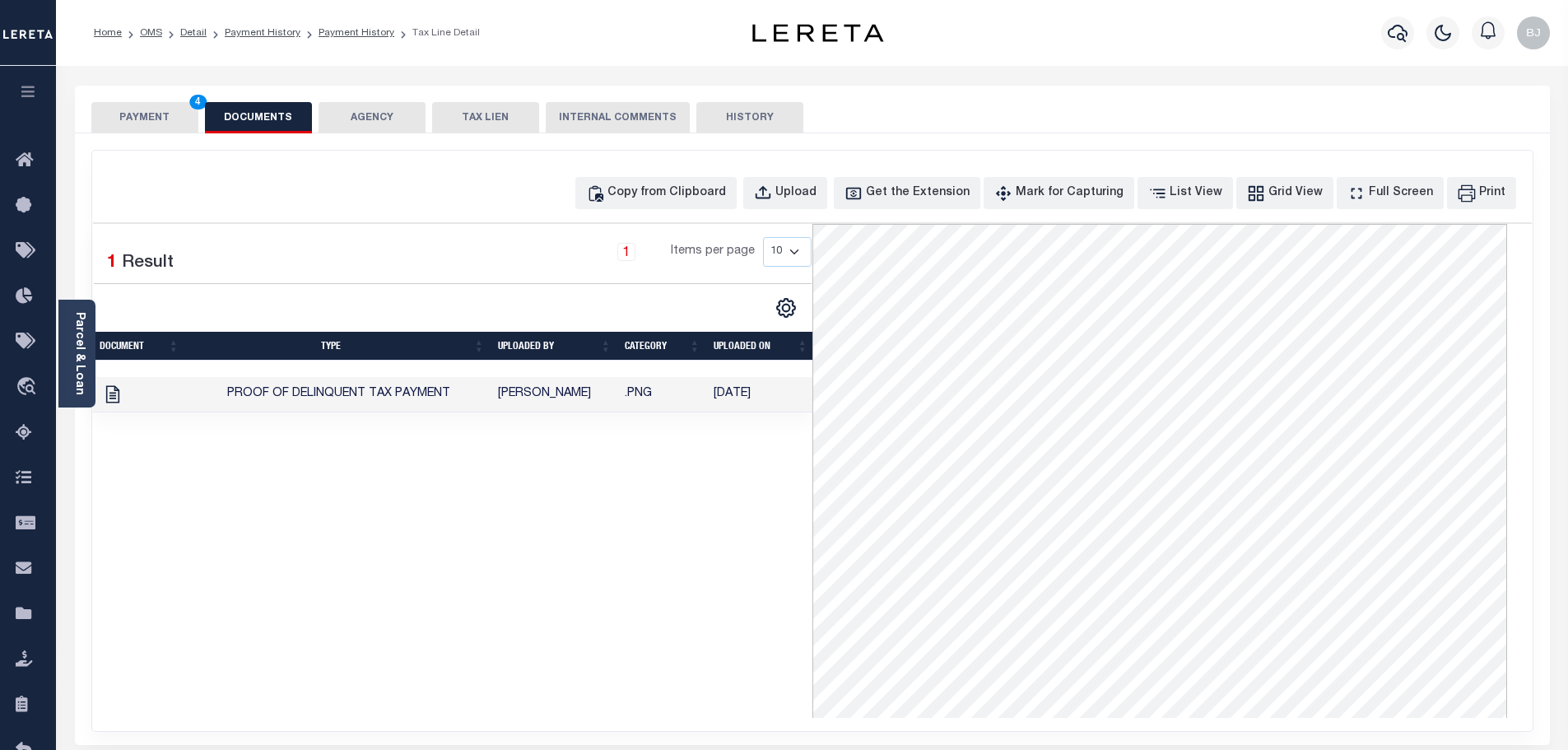
drag, startPoint x: 154, startPoint y: 111, endPoint x: 1090, endPoint y: 423, distance: 986.6
click at [156, 111] on button "PAYMENT 4" at bounding box center [144, 118] width 107 height 32
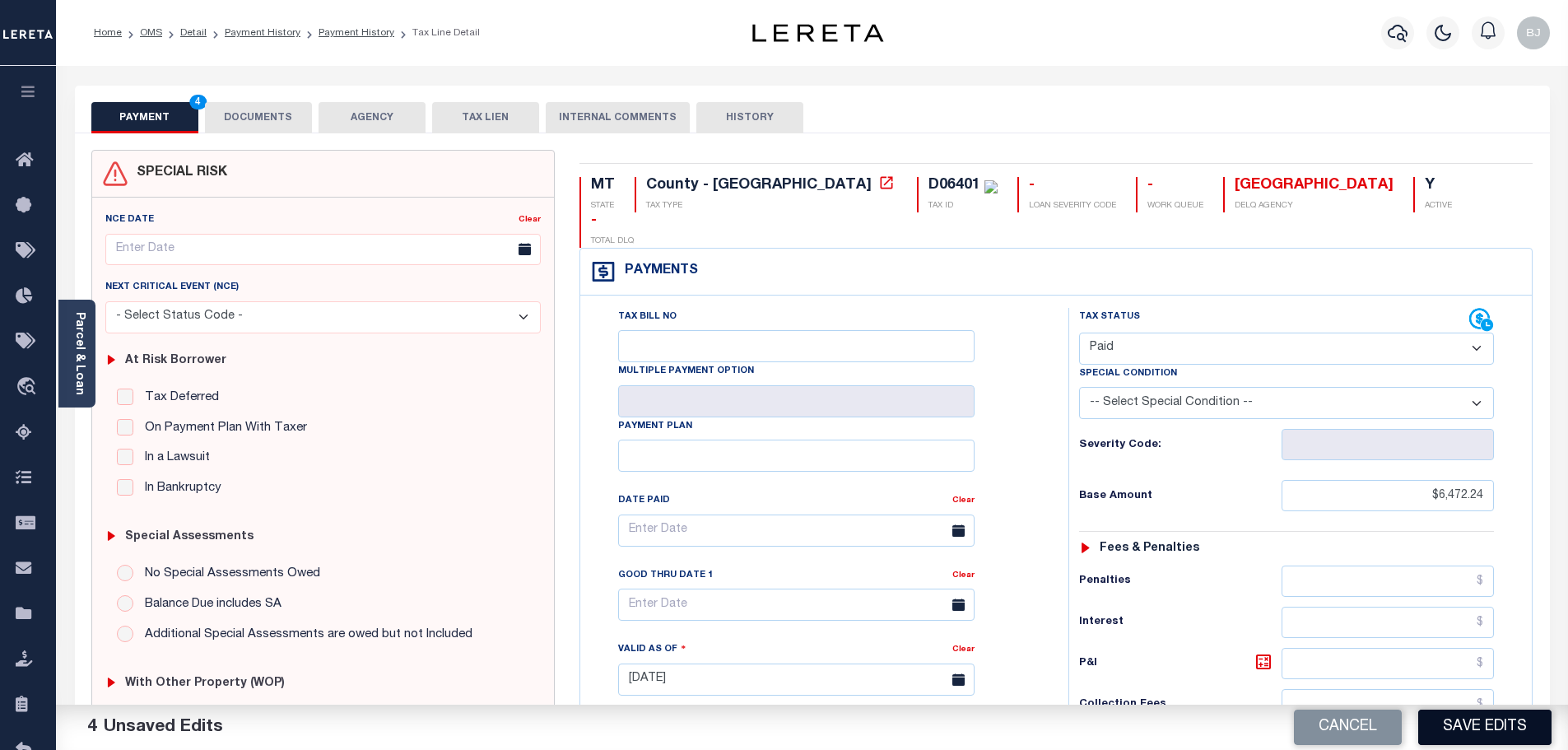
click at [1485, 733] on button "Save Edits" at bounding box center [1484, 728] width 133 height 35
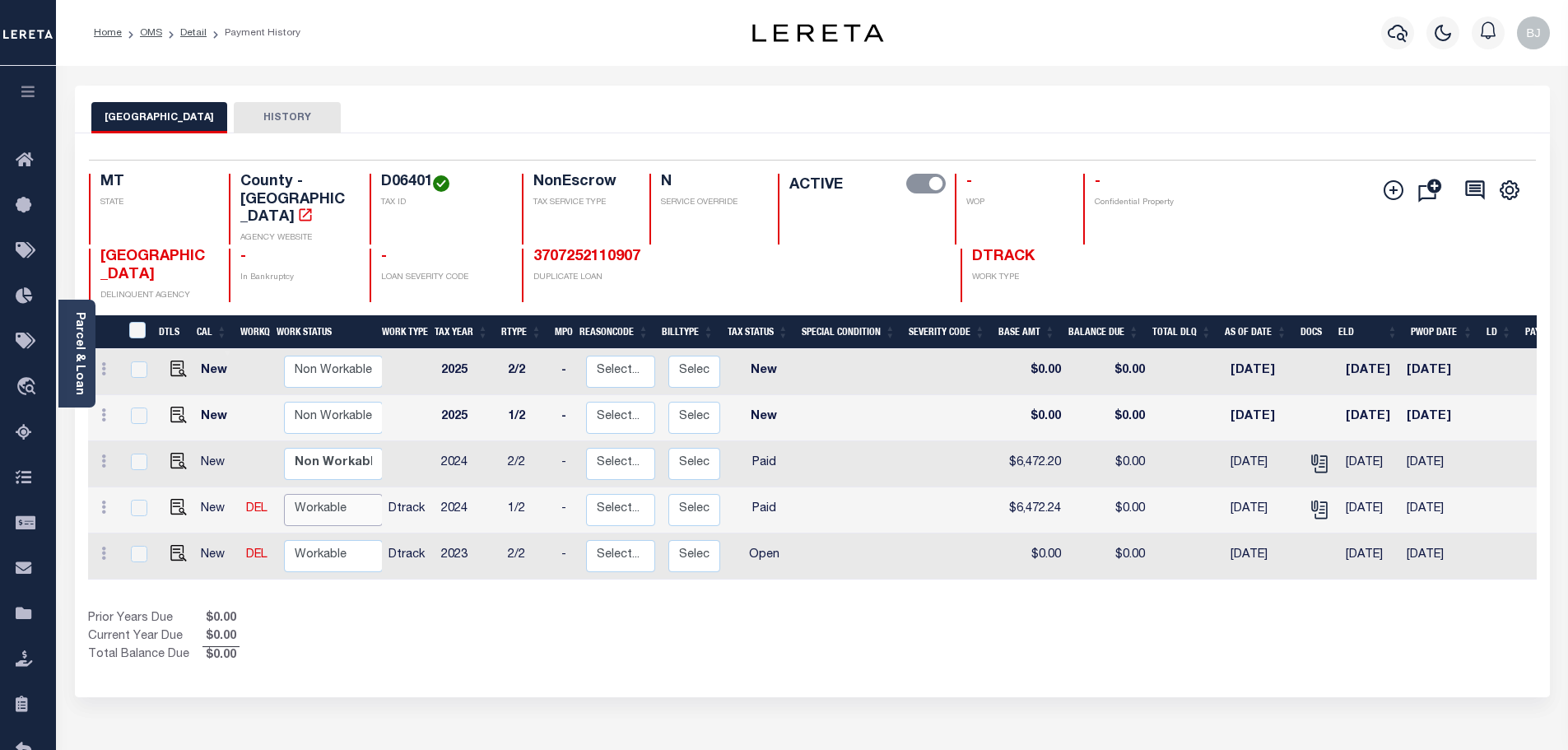
click at [330, 494] on select "Non Workable Workable" at bounding box center [334, 510] width 99 height 32
checkbox input "true"
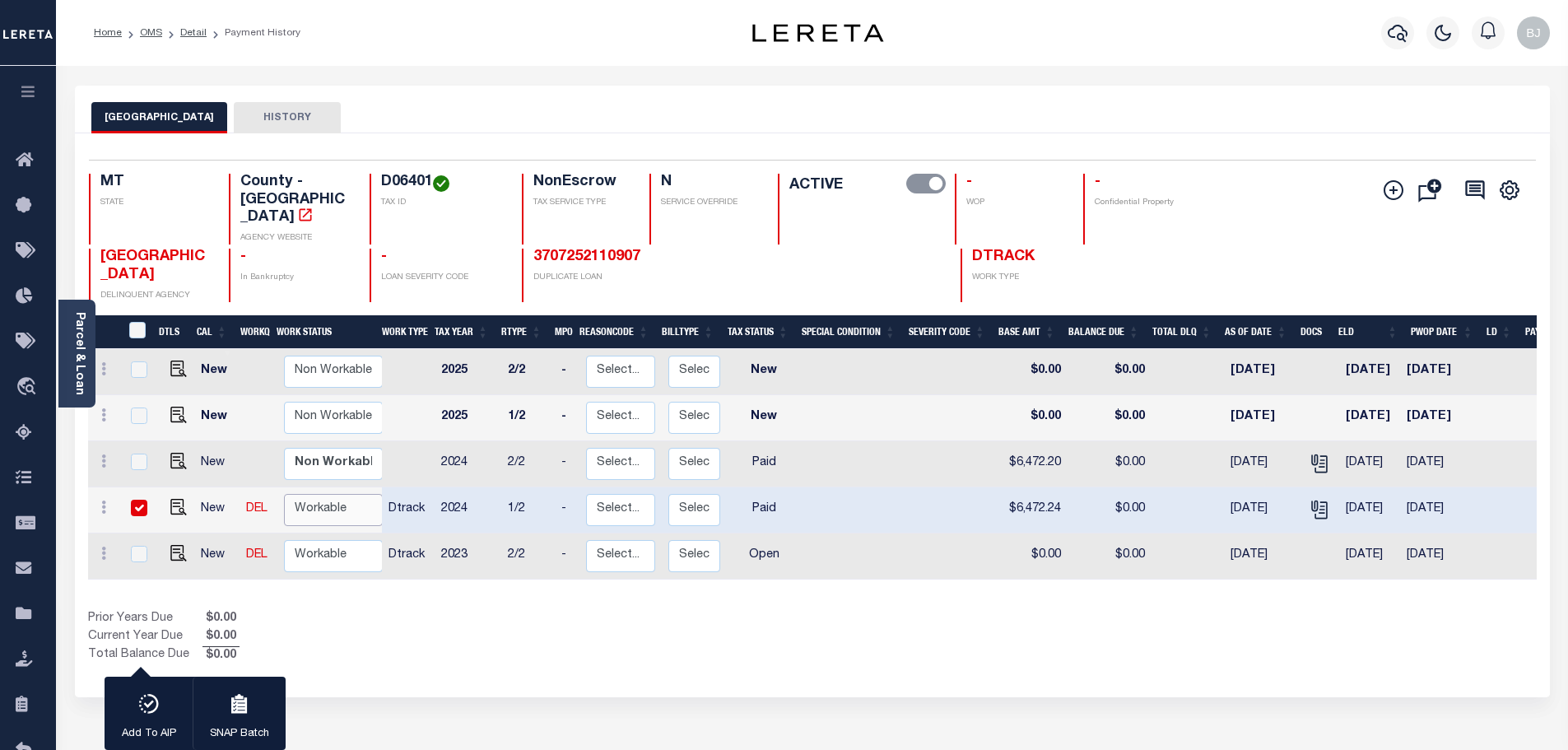
select select "true"
click at [284, 494] on select "Non Workable Workable" at bounding box center [334, 510] width 99 height 32
checkbox input "false"
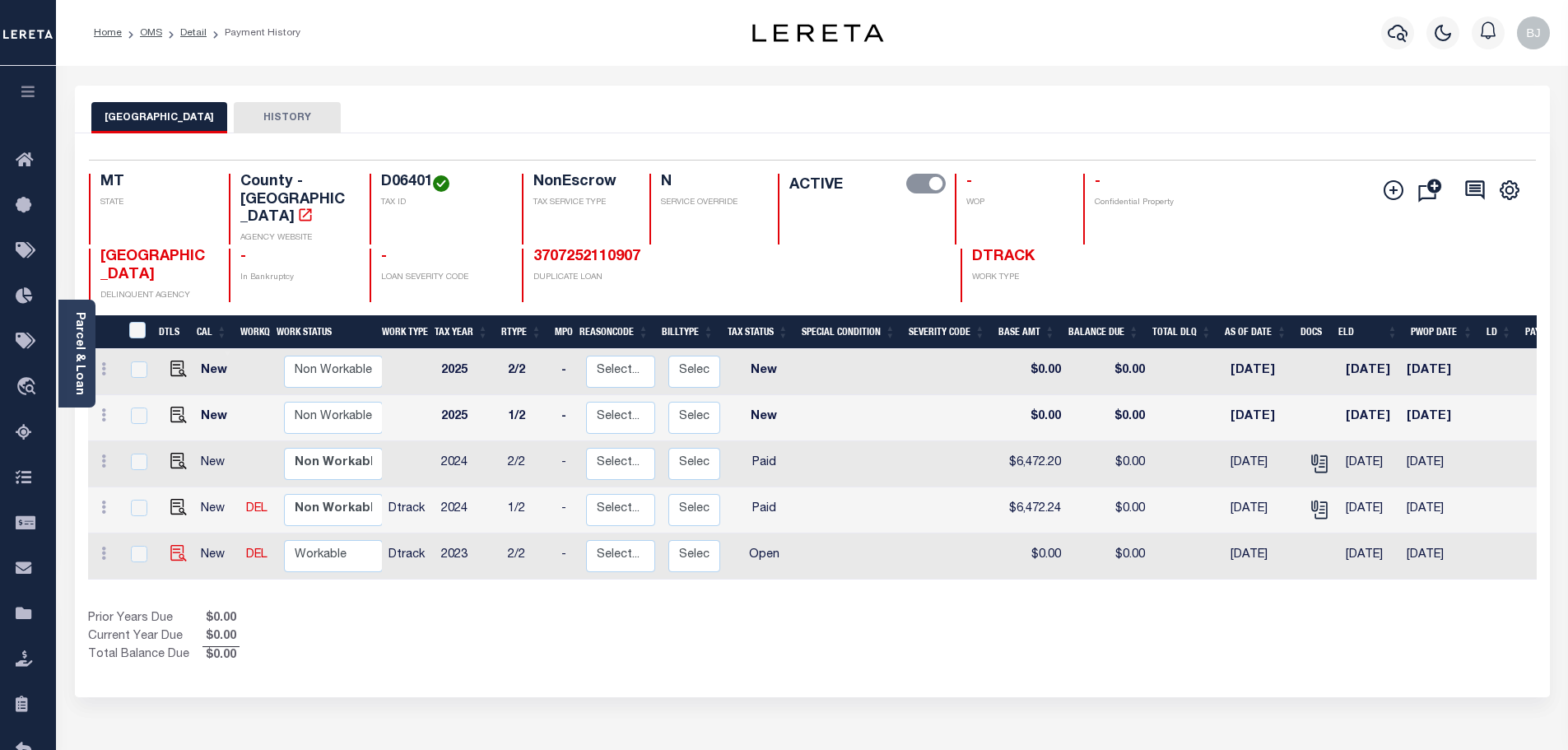
click at [172, 545] on img "" at bounding box center [179, 553] width 17 height 17
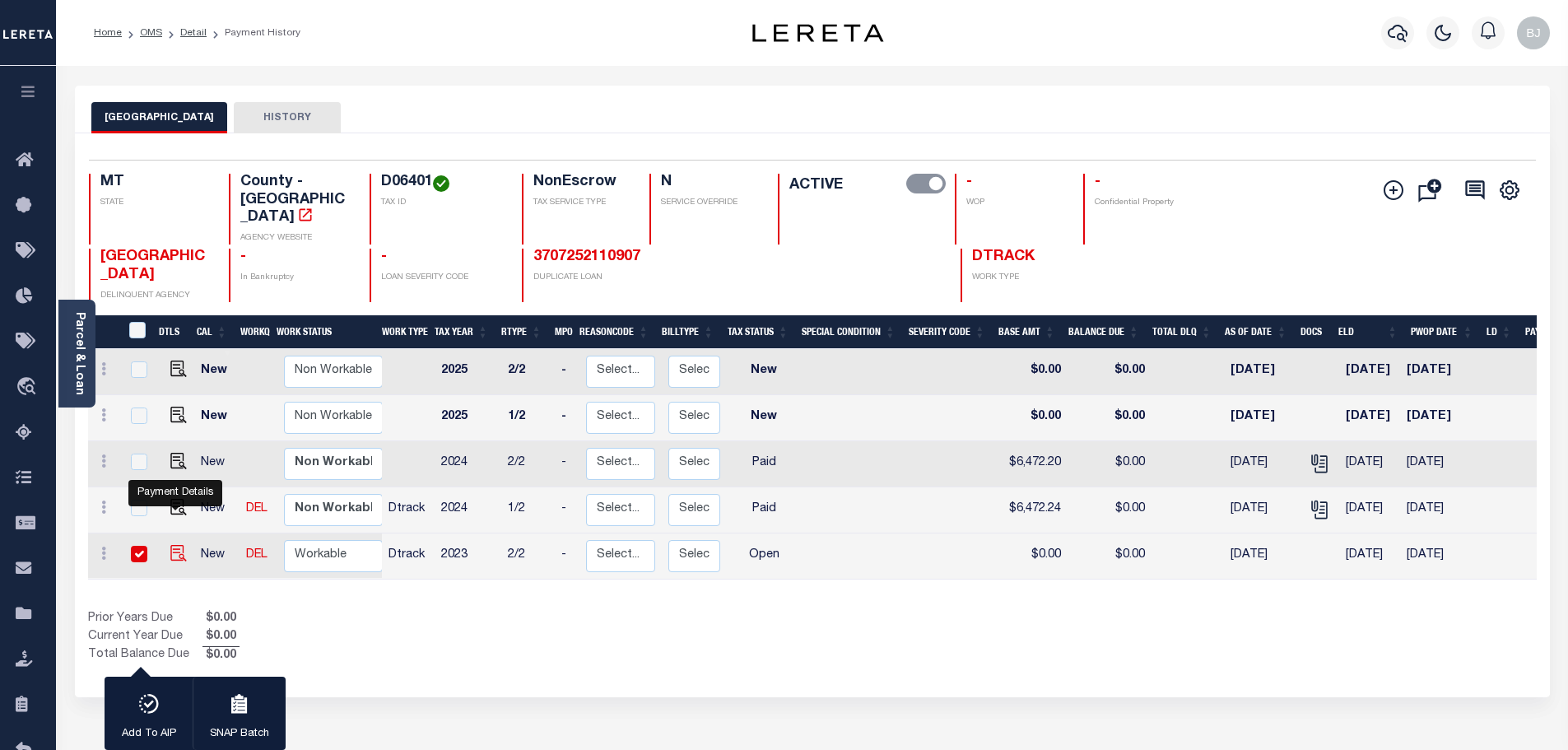
checkbox input "true"
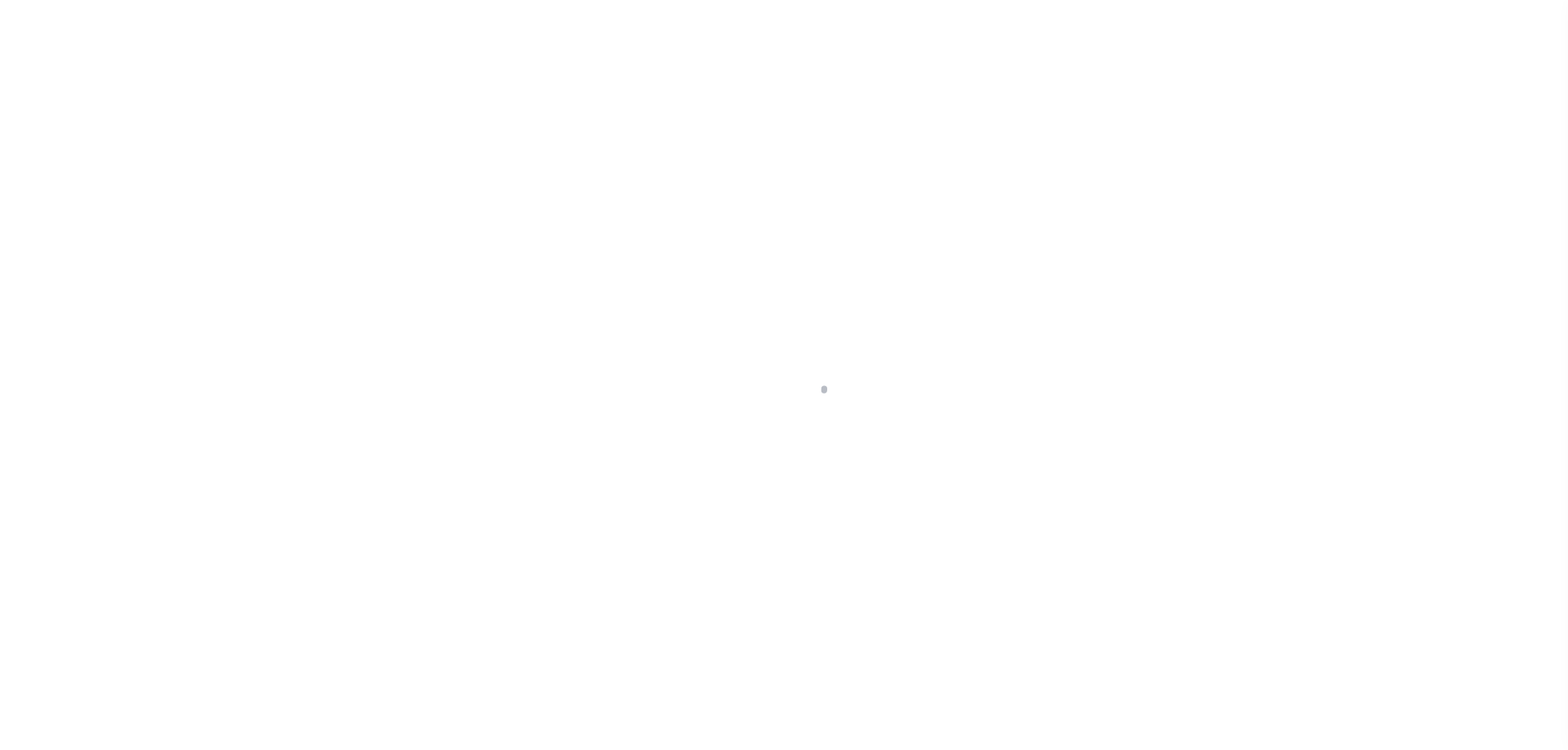
select select "OP2"
